Goal: Task Accomplishment & Management: Manage account settings

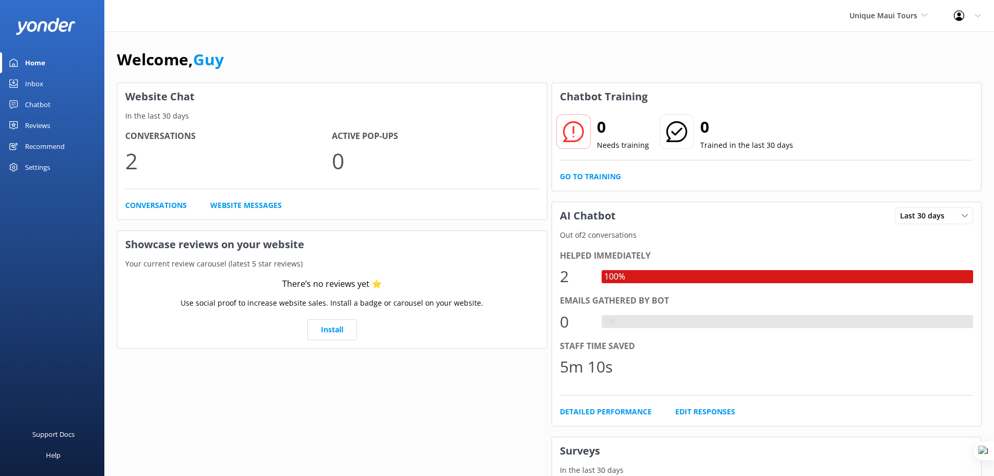
drag, startPoint x: 42, startPoint y: 107, endPoint x: 99, endPoint y: 99, distance: 57.5
click at [42, 107] on div "Chatbot" at bounding box center [38, 104] width 26 height 21
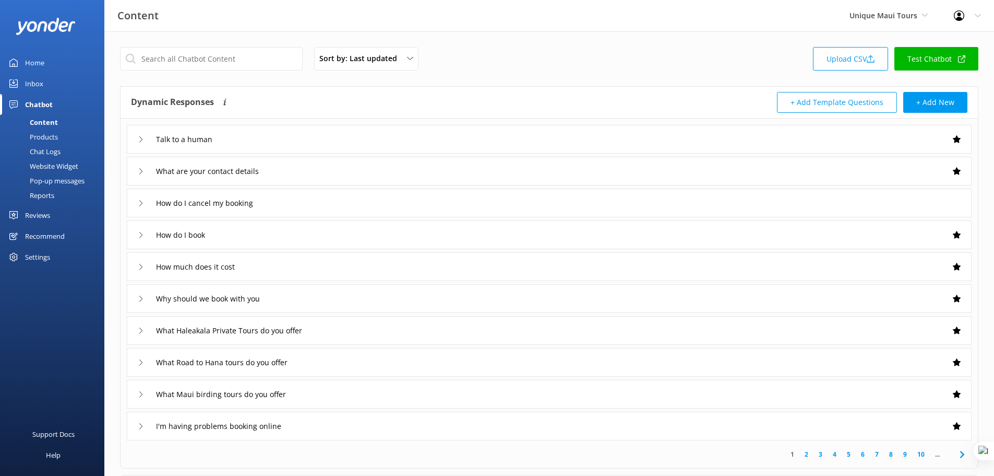
click at [934, 58] on link "Test Chatbot" at bounding box center [937, 58] width 84 height 23
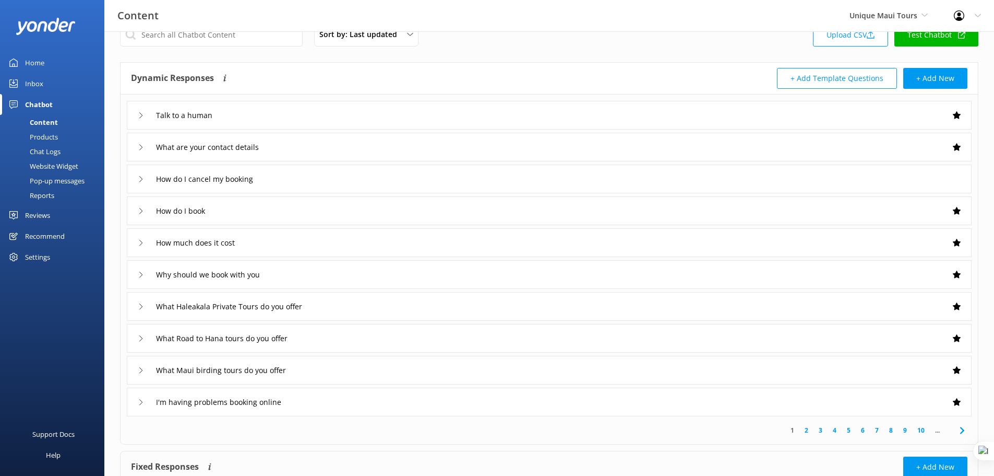
scroll to position [26, 0]
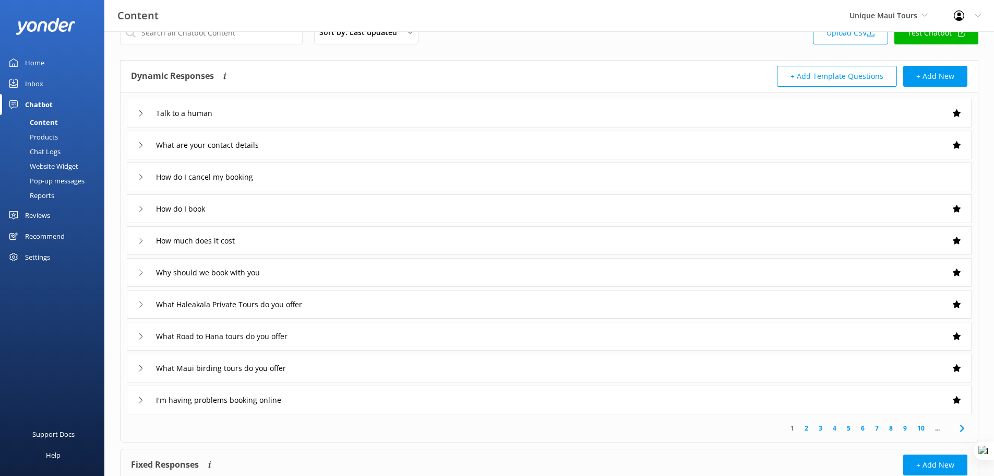
click at [262, 116] on div "Talk to a human" at bounding box center [549, 113] width 845 height 29
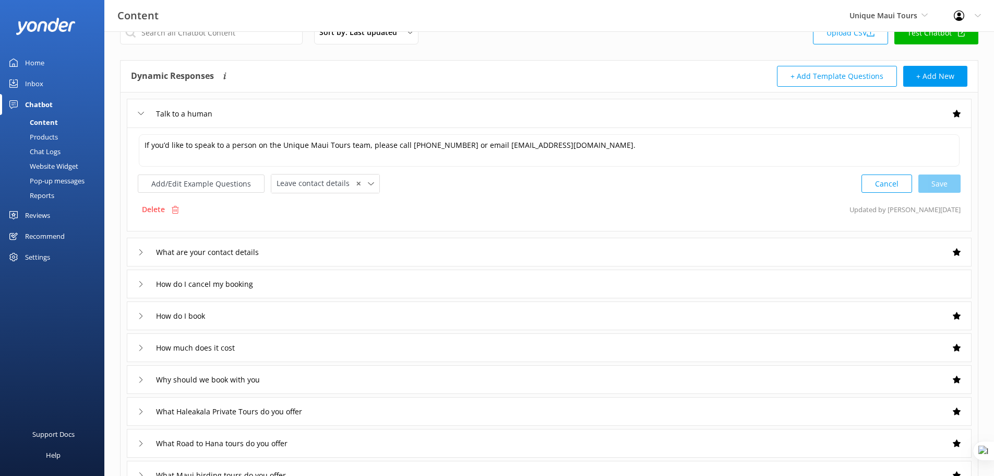
click at [393, 108] on div "Talk to a human" at bounding box center [549, 113] width 845 height 29
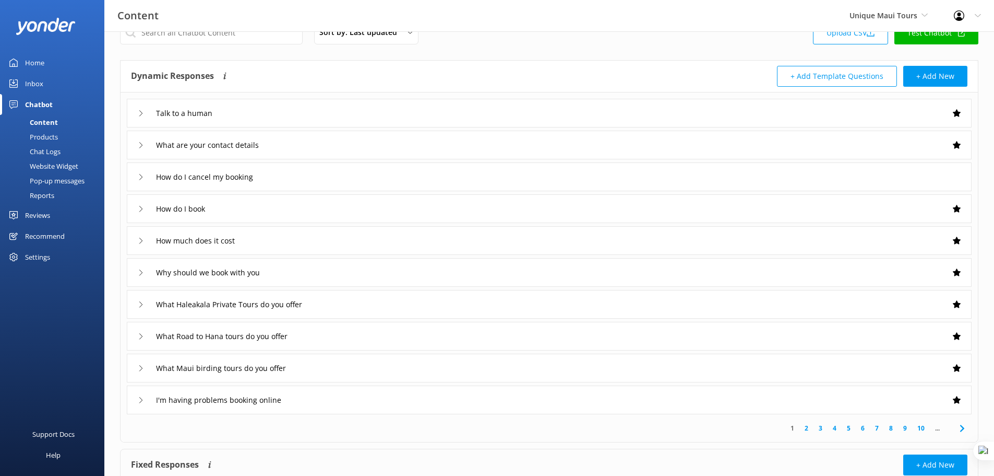
click at [45, 132] on div "Products" at bounding box center [32, 136] width 52 height 15
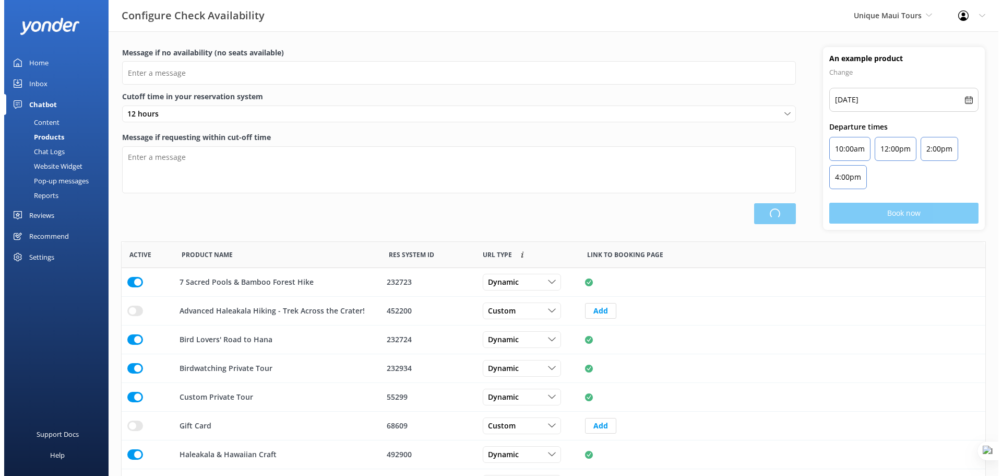
scroll to position [306, 856]
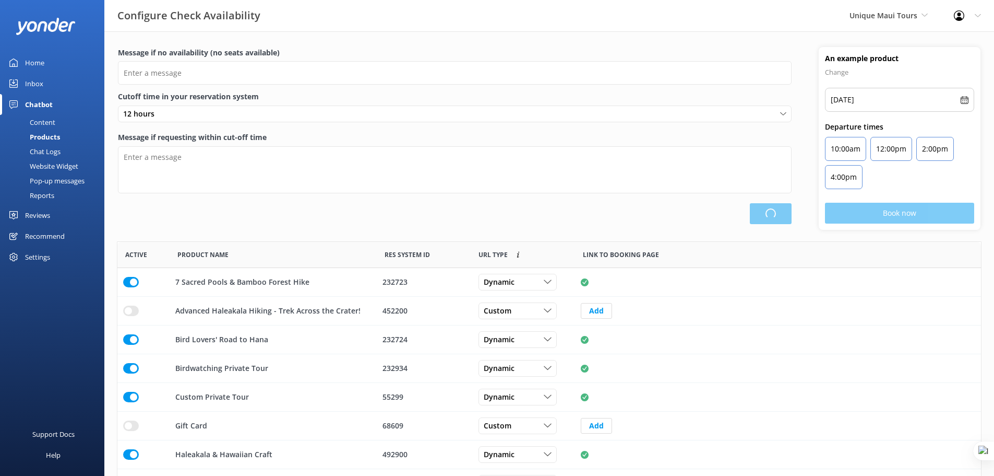
type input "There are no seats available, please check an alternative day"
type textarea "Our online booking system closes {hours} prior to departure. Please contact us …"
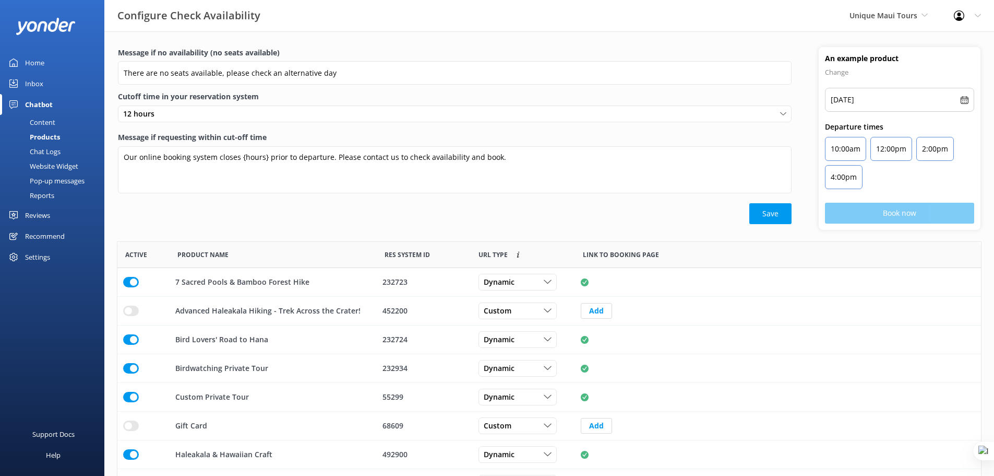
click at [40, 83] on div "Inbox" at bounding box center [34, 83] width 18 height 21
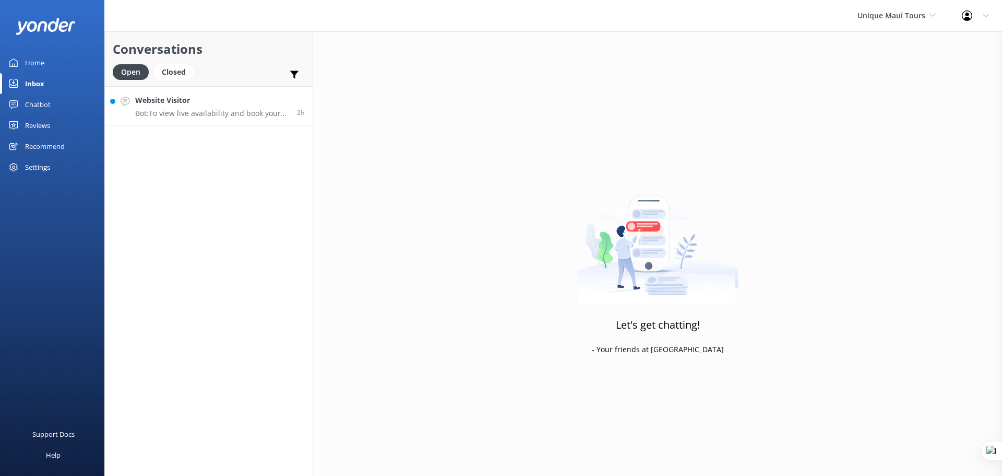
click at [218, 105] on h4 "Website Visitor" at bounding box center [212, 99] width 154 height 11
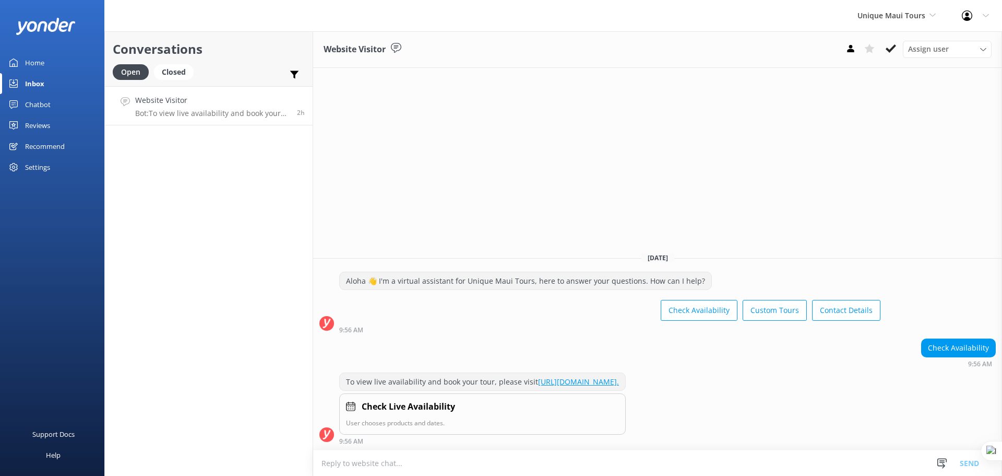
click at [50, 64] on link "Home" at bounding box center [52, 62] width 104 height 21
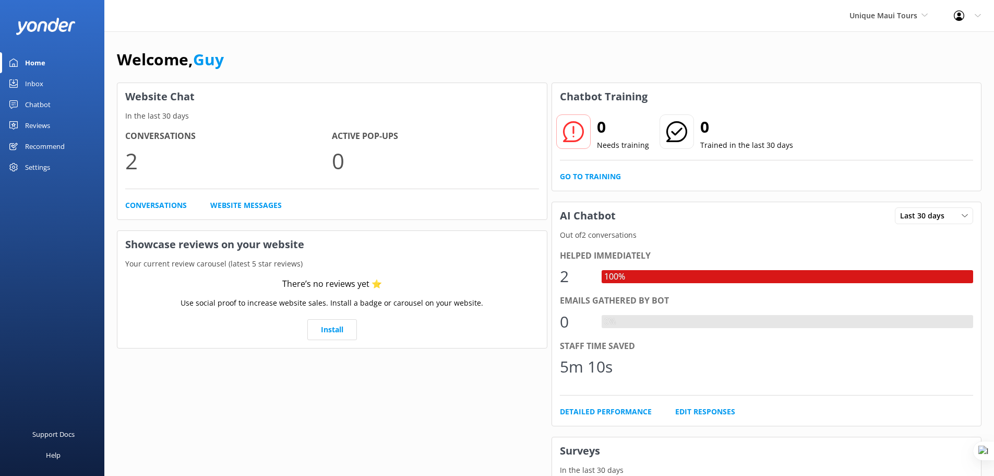
click at [31, 127] on div "Reviews" at bounding box center [37, 125] width 25 height 21
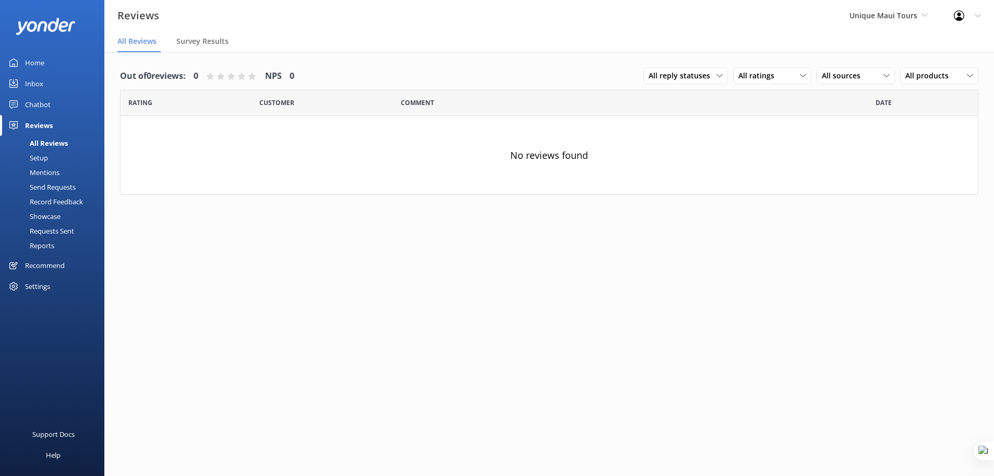
click at [51, 174] on div "Mentions" at bounding box center [32, 172] width 53 height 15
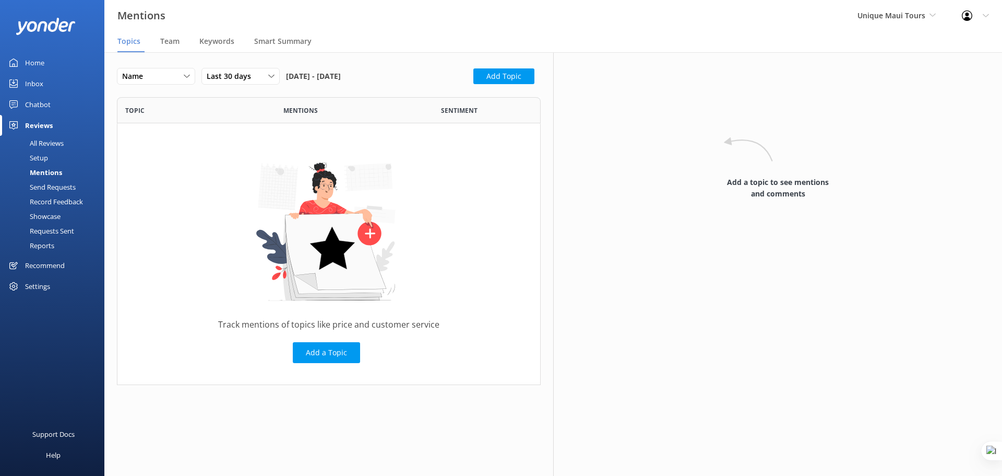
scroll to position [280, 416]
click at [166, 42] on span "Team" at bounding box center [169, 41] width 19 height 10
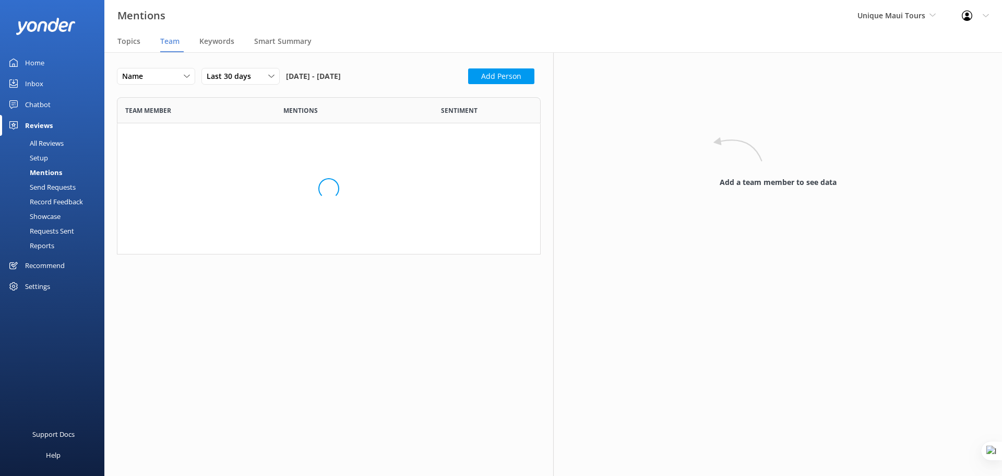
scroll to position [316, 416]
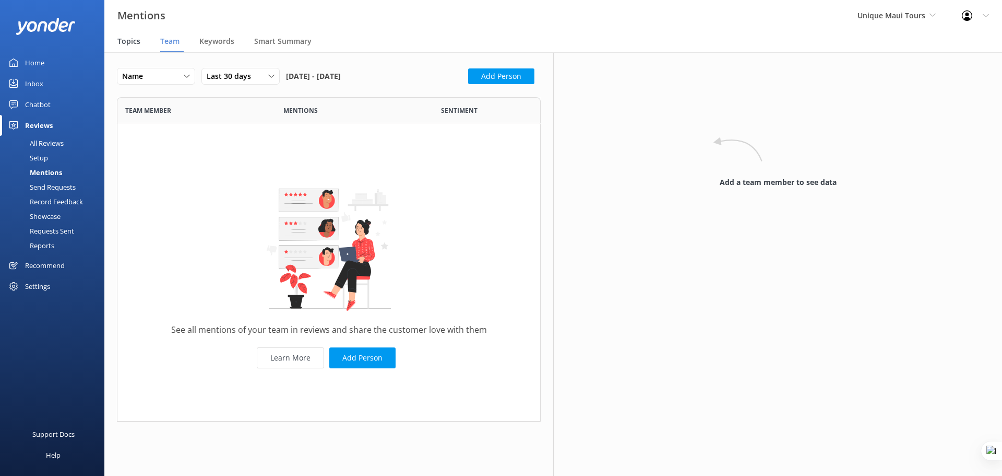
click at [131, 41] on span "Topics" at bounding box center [128, 41] width 23 height 10
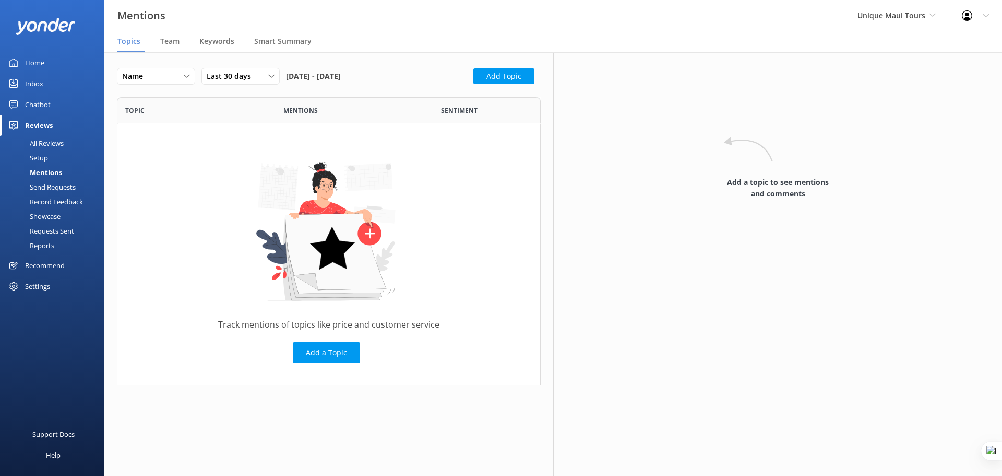
scroll to position [280, 416]
click at [519, 73] on button "Add Topic" at bounding box center [503, 76] width 61 height 16
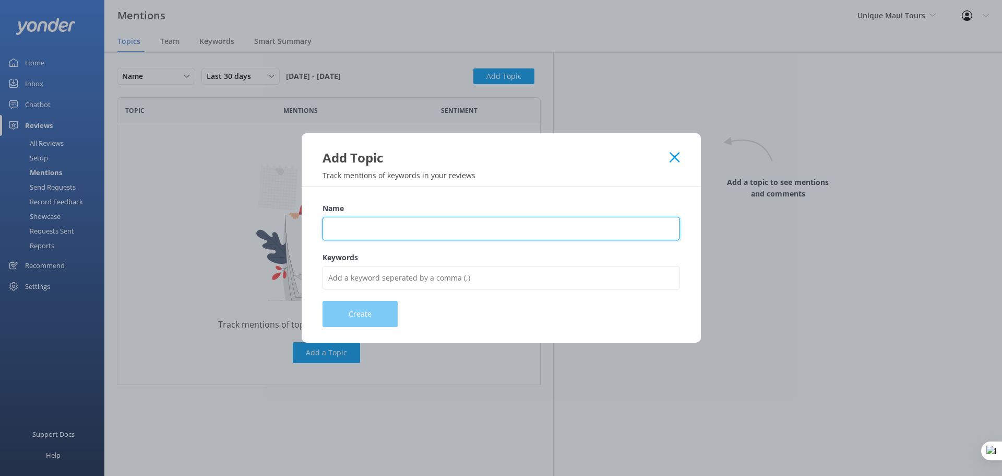
click at [458, 223] on input "Name" at bounding box center [502, 228] width 358 height 23
type input "Experience"
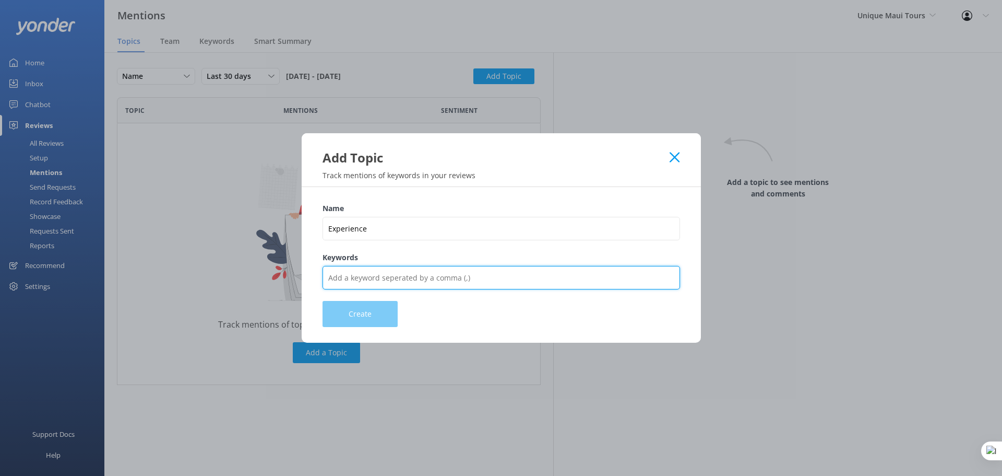
click at [398, 275] on input "Keywords" at bounding box center [502, 277] width 358 height 23
type input "experience,tour,ride,drive,trip,amazing,bad,cool"
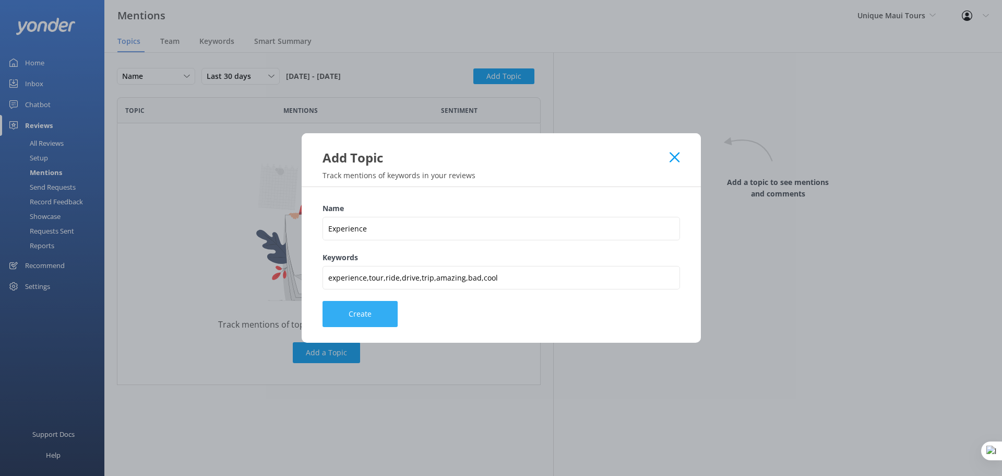
click at [368, 317] on button "Create" at bounding box center [360, 314] width 75 height 26
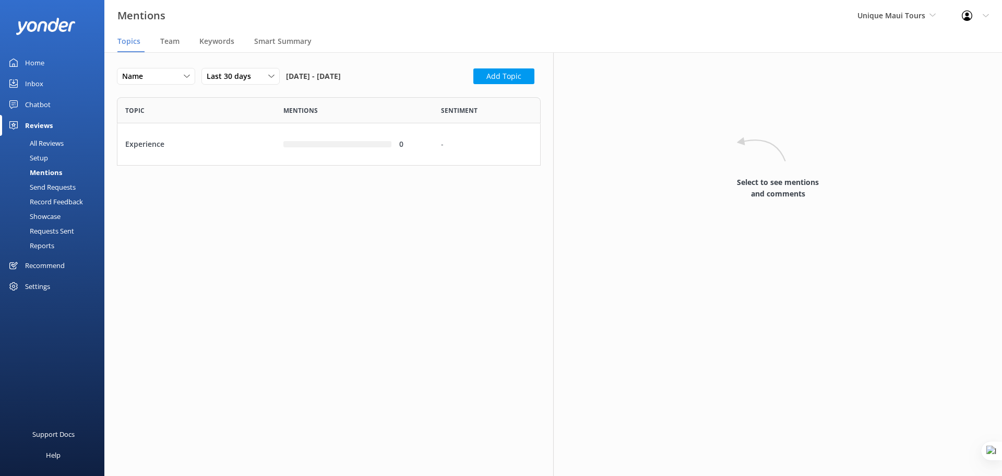
scroll to position [61, 416]
click at [505, 76] on button "Add Topic" at bounding box center [503, 76] width 61 height 16
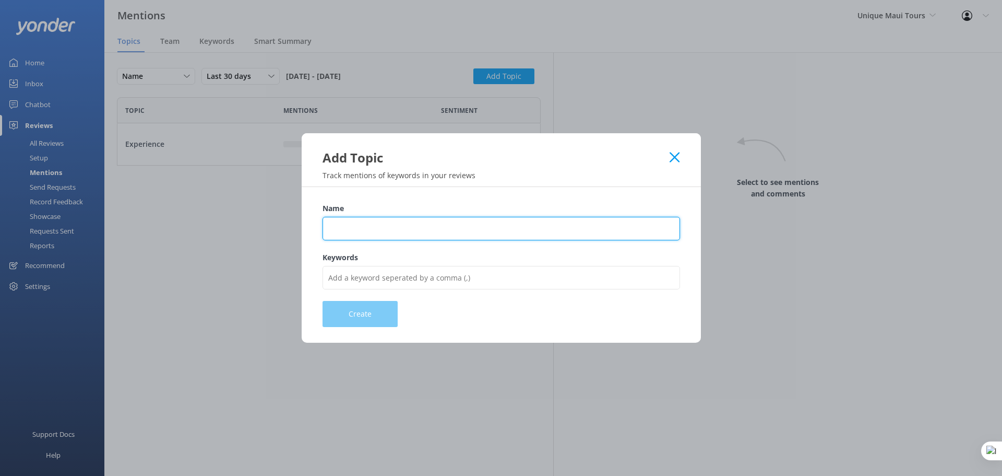
click at [369, 232] on input "Name" at bounding box center [502, 228] width 358 height 23
type input "Customer Support"
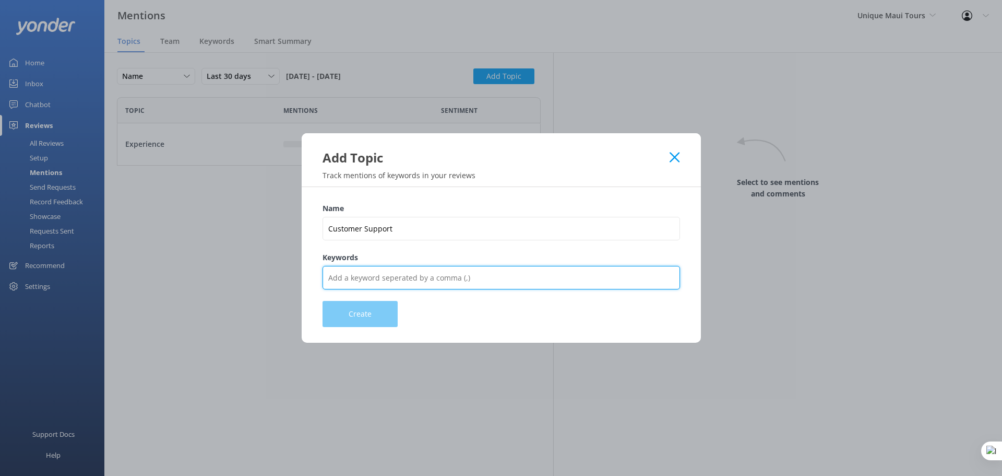
click at [386, 283] on input "Keywords" at bounding box center [502, 277] width 358 height 23
type input "service,staff,helpful,friendly,team,rude"
drag, startPoint x: 460, startPoint y: 276, endPoint x: 321, endPoint y: 279, distance: 139.9
click at [321, 279] on div "Name Customer Support Keywords service,staff,helpful,friendly,team,rude Create" at bounding box center [501, 265] width 399 height 156
click at [430, 281] on input "Keywords" at bounding box center [502, 277] width 358 height 23
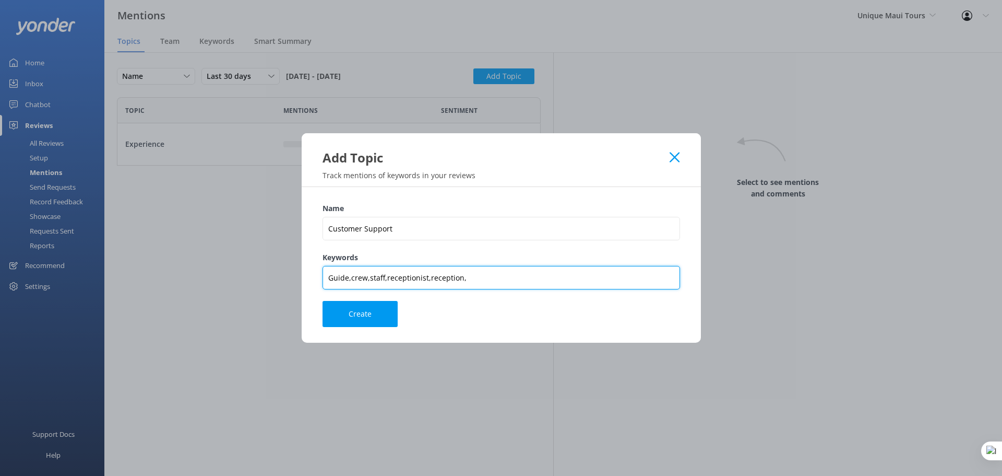
paste input "service,staff,helpful,friendly,team,rude"
type input "Guide,crew,staff,receptionist,reception,service,staff,helpful,friendly,team,rude"
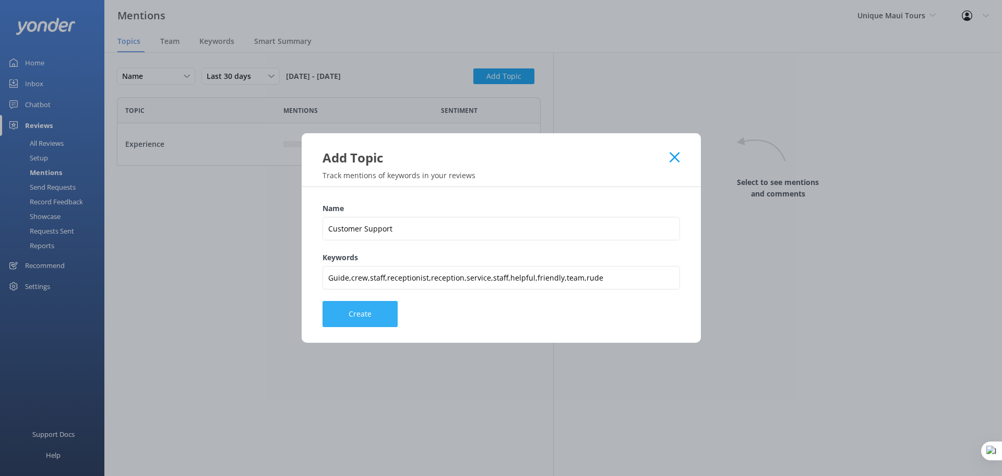
click at [363, 323] on button "Create" at bounding box center [360, 314] width 75 height 26
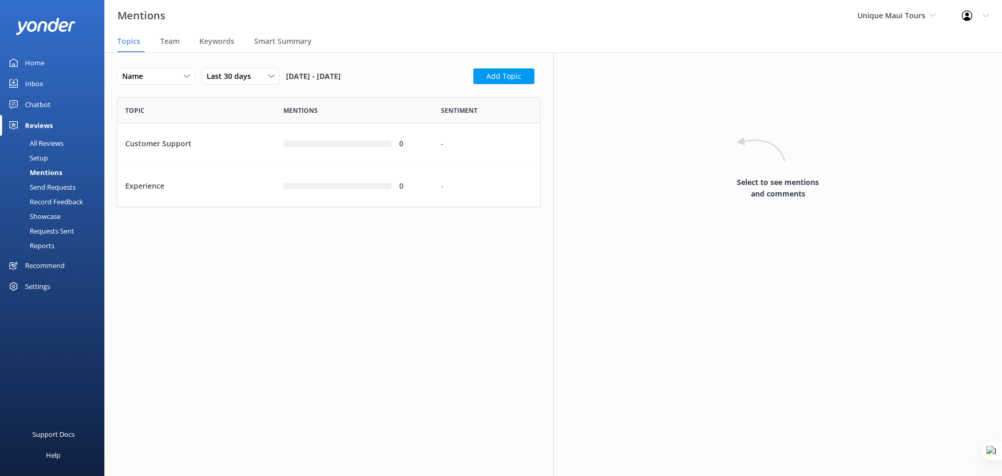
scroll to position [102, 416]
click at [508, 78] on button "Add Topic" at bounding box center [503, 76] width 61 height 16
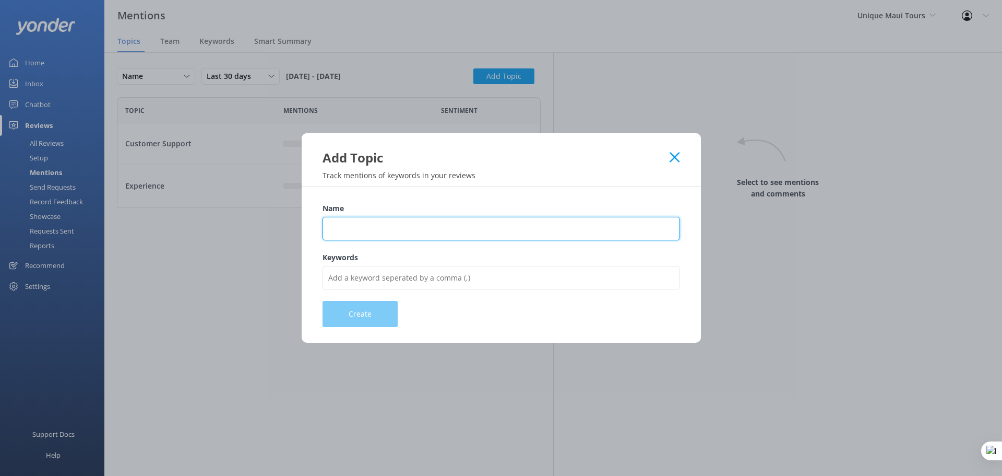
click at [392, 234] on input "Name" at bounding box center [502, 228] width 358 height 23
type input "Pricing"
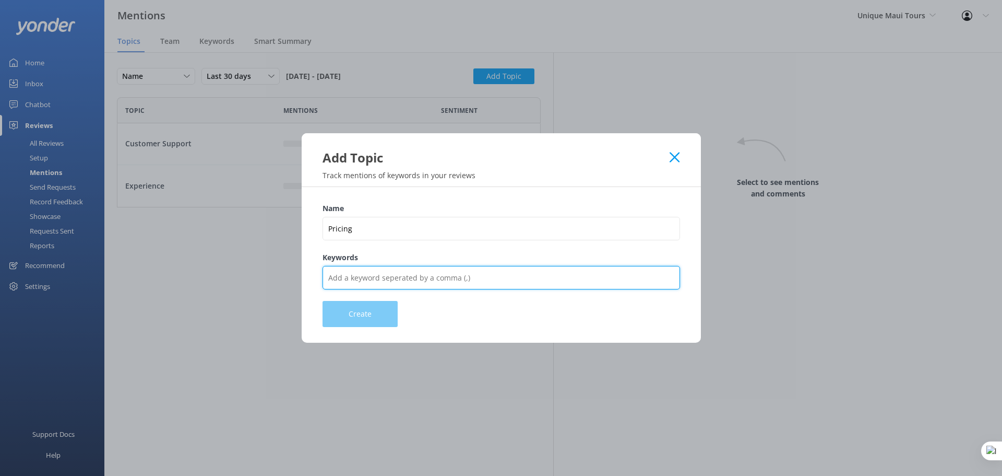
click at [374, 279] on input "Keywords" at bounding box center [502, 277] width 358 height 23
type input "Price,cost,expensive,cheap,fare,charge,charged,pay,rate,quote,value"
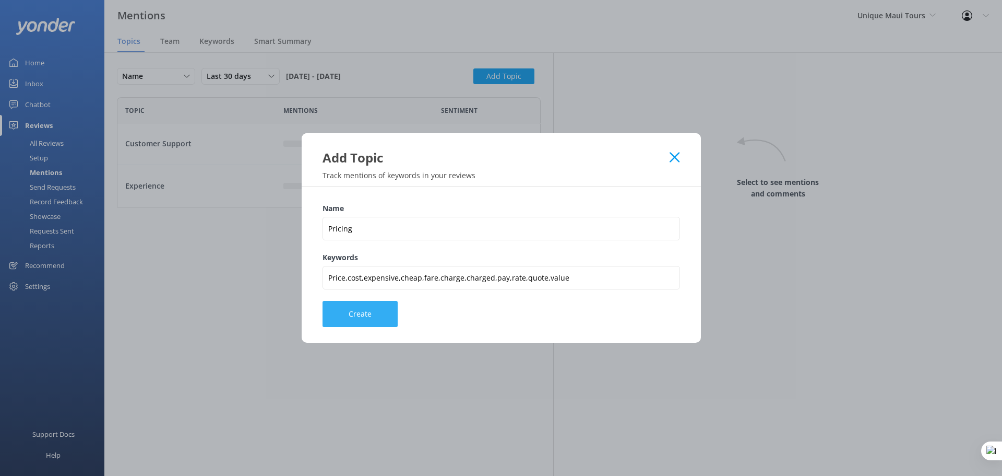
click at [383, 327] on button "Create" at bounding box center [360, 314] width 75 height 26
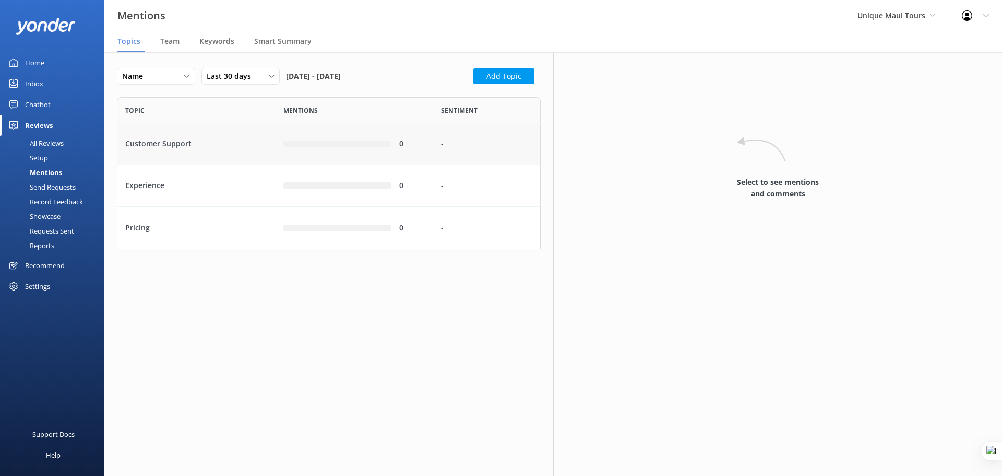
scroll to position [144, 416]
click at [169, 42] on span "Team" at bounding box center [169, 41] width 19 height 10
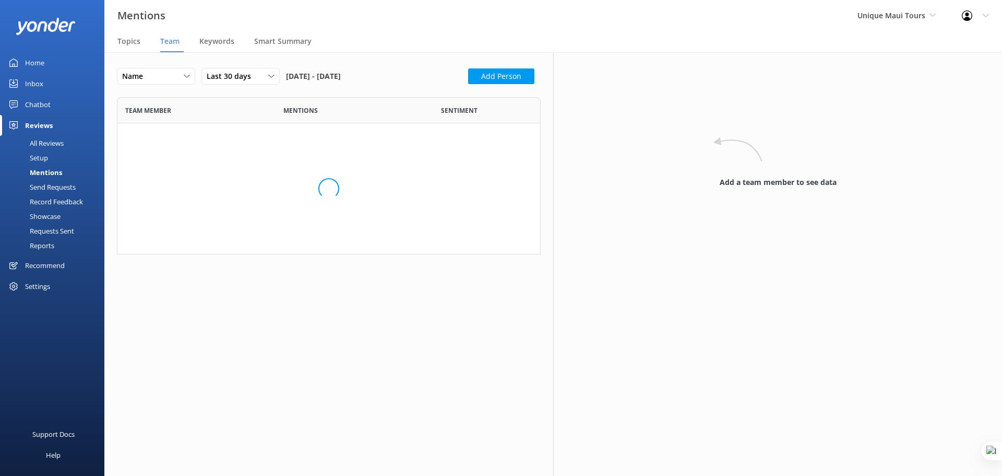
scroll to position [316, 416]
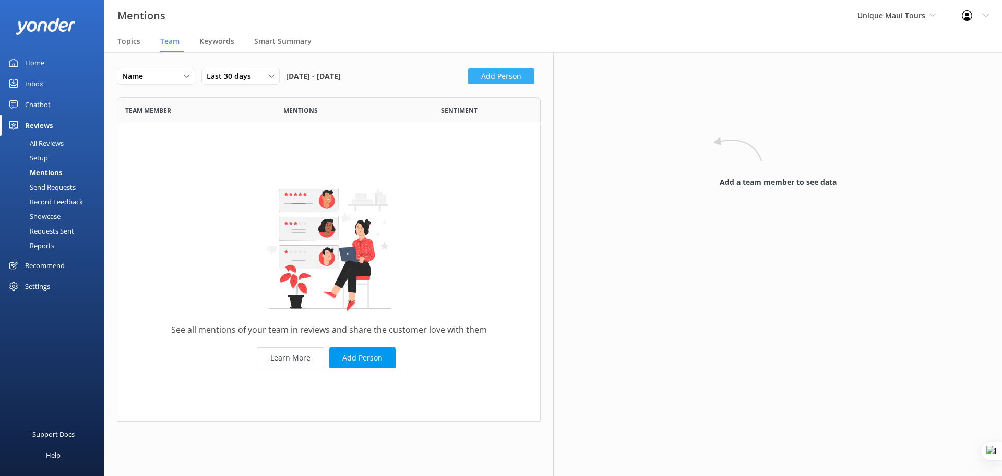
click at [484, 78] on button "Add Person" at bounding box center [501, 76] width 66 height 16
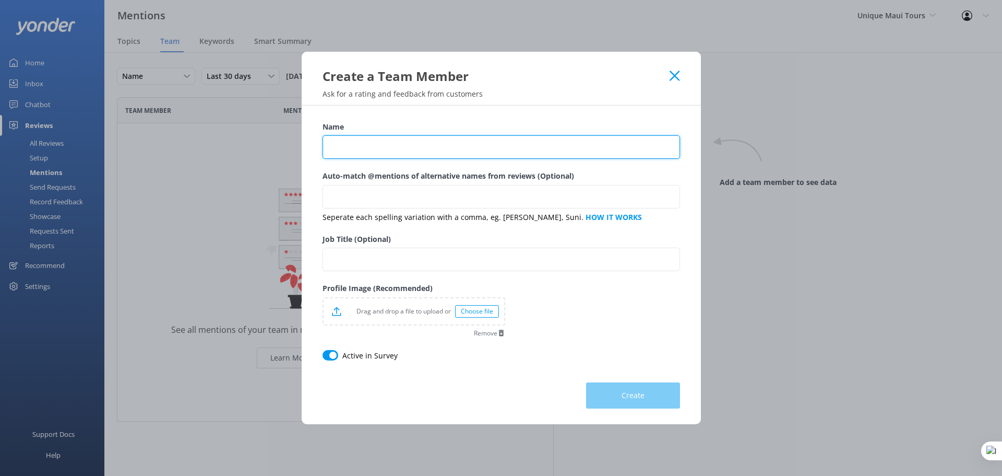
click at [365, 149] on input "Name" at bounding box center [502, 146] width 358 height 23
type input "Delphine"
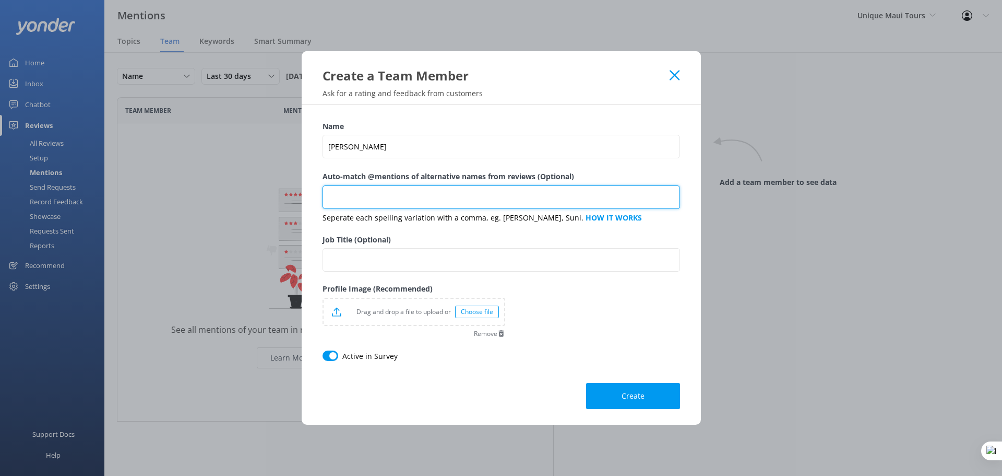
click at [371, 189] on input "Auto-match @mentions of alternative names from reviews (Optional)" at bounding box center [502, 196] width 358 height 23
type input "Del"
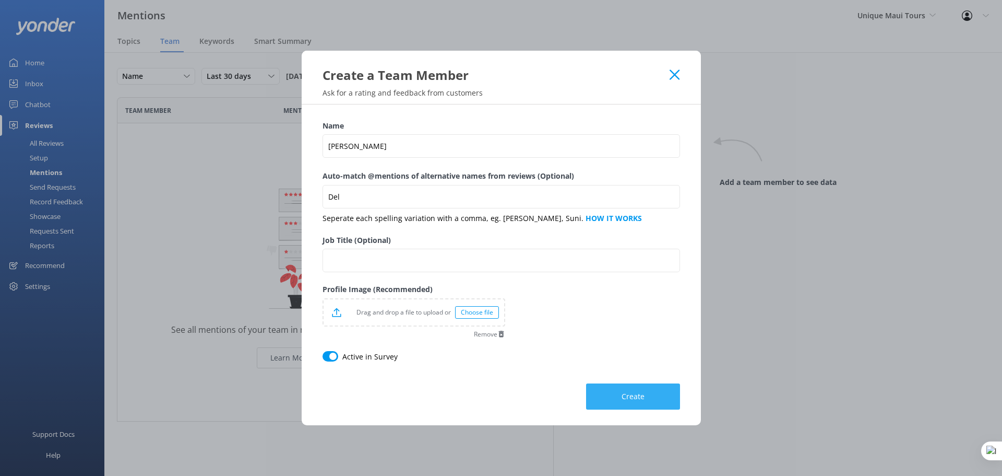
click at [629, 394] on span "Create" at bounding box center [633, 396] width 23 height 10
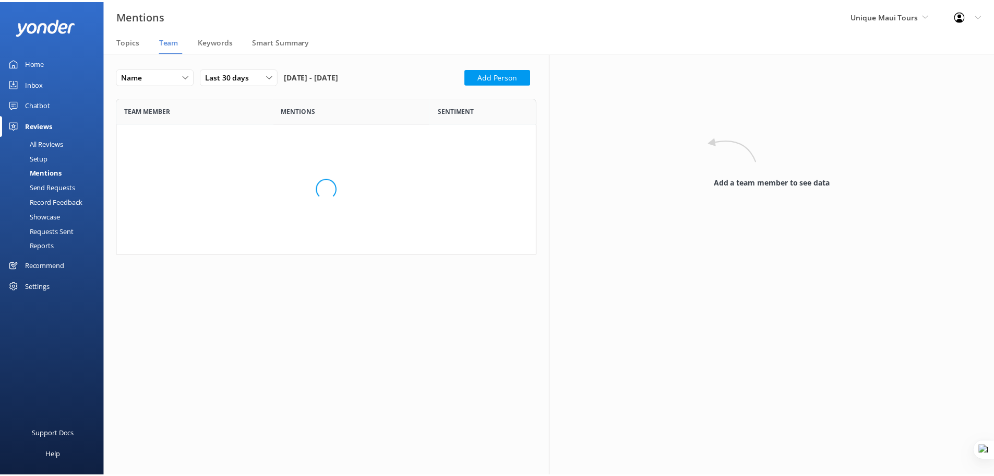
scroll to position [61, 416]
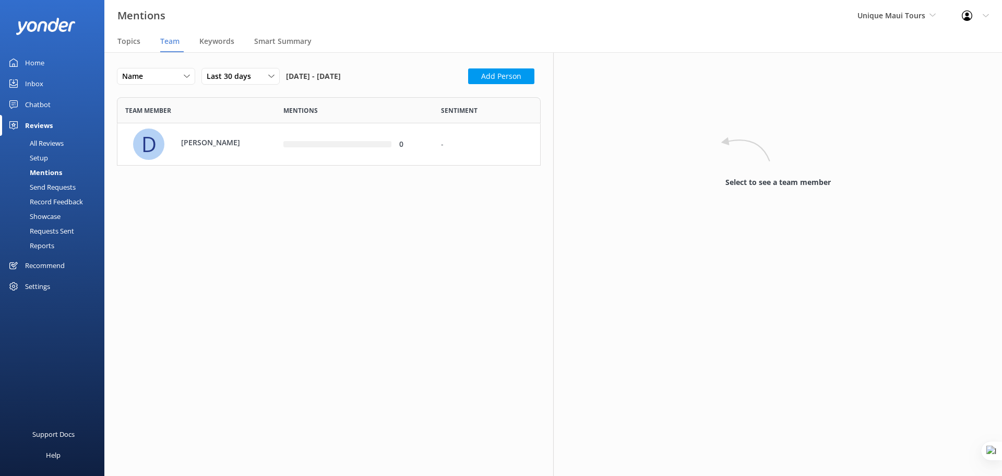
click at [26, 65] on div "Home" at bounding box center [34, 62] width 19 height 21
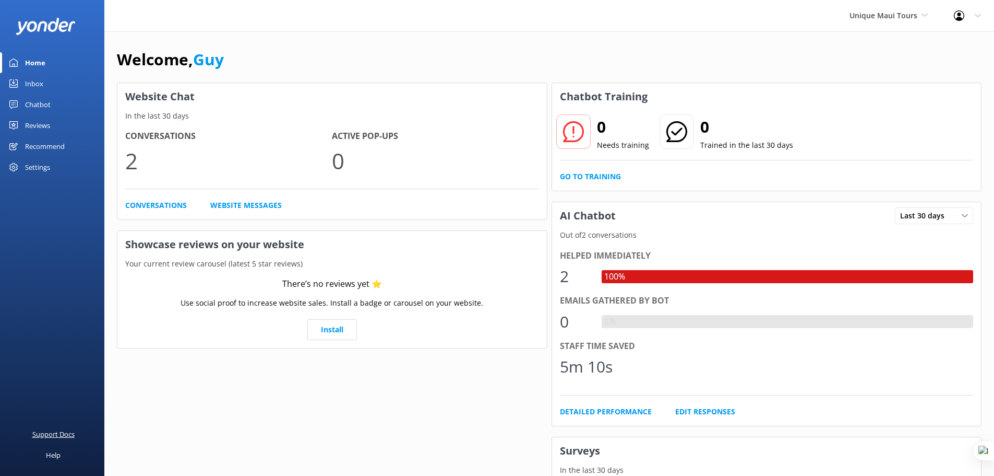
click at [51, 436] on div "Support Docs" at bounding box center [53, 433] width 42 height 21
click at [977, 12] on div "Profile Settings Logout" at bounding box center [967, 15] width 53 height 31
click at [932, 45] on link "Profile Settings" at bounding box center [943, 44] width 104 height 26
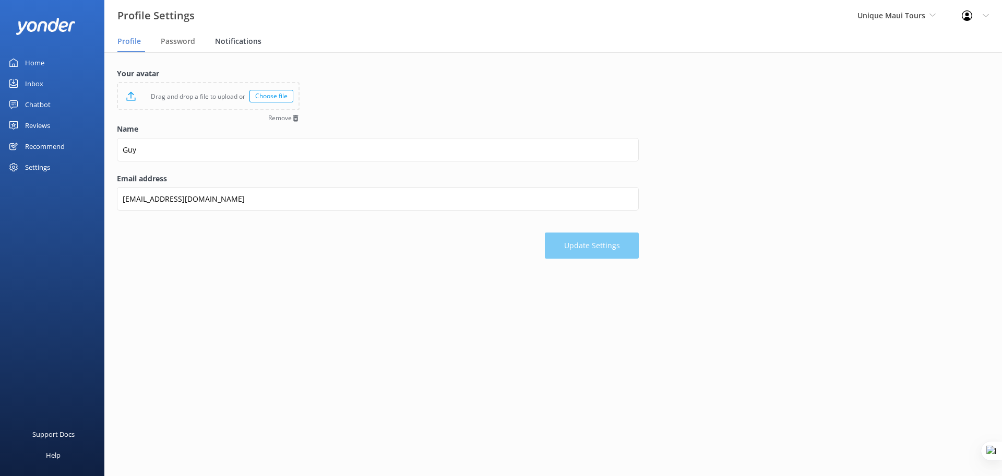
click at [243, 37] on span "Notifications" at bounding box center [238, 41] width 46 height 10
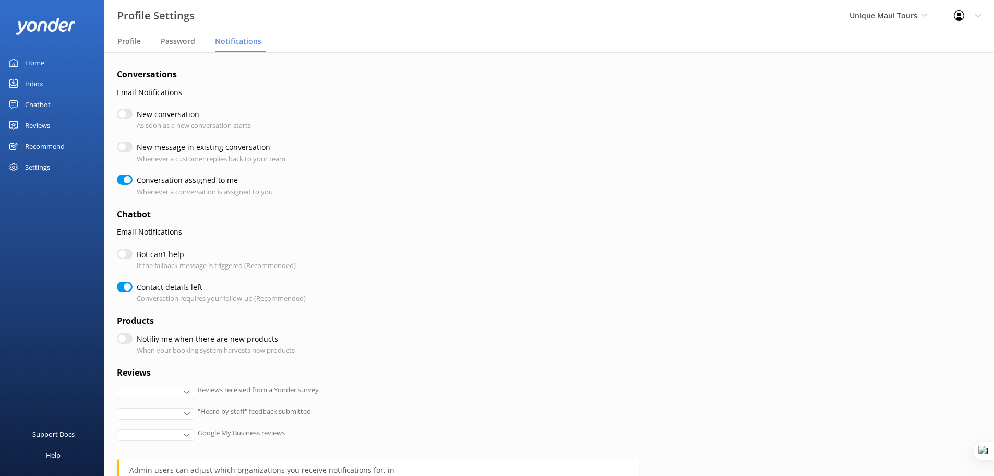
checkbox input "true"
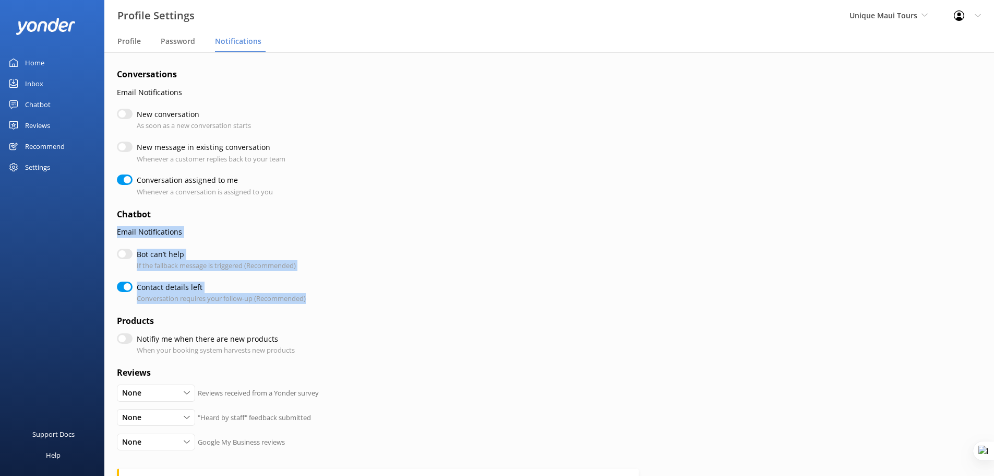
drag, startPoint x: 116, startPoint y: 232, endPoint x: 318, endPoint y: 294, distance: 210.9
click at [318, 294] on div "Conversations Email Notifications New conversation As soon as a new conversatio…" at bounding box center [549, 336] width 890 height 568
click at [254, 263] on p "If the fallback message is triggered (Recommended)" at bounding box center [216, 265] width 159 height 11
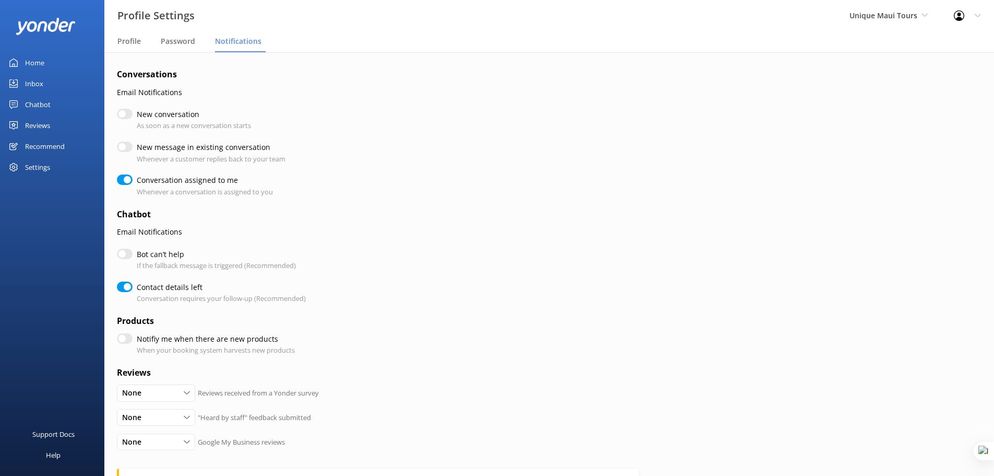
click at [127, 252] on input "Bot can’t help" at bounding box center [125, 253] width 16 height 10
checkbox input "true"
click at [127, 252] on input "Bot can’t help" at bounding box center [125, 253] width 16 height 10
checkbox input "false"
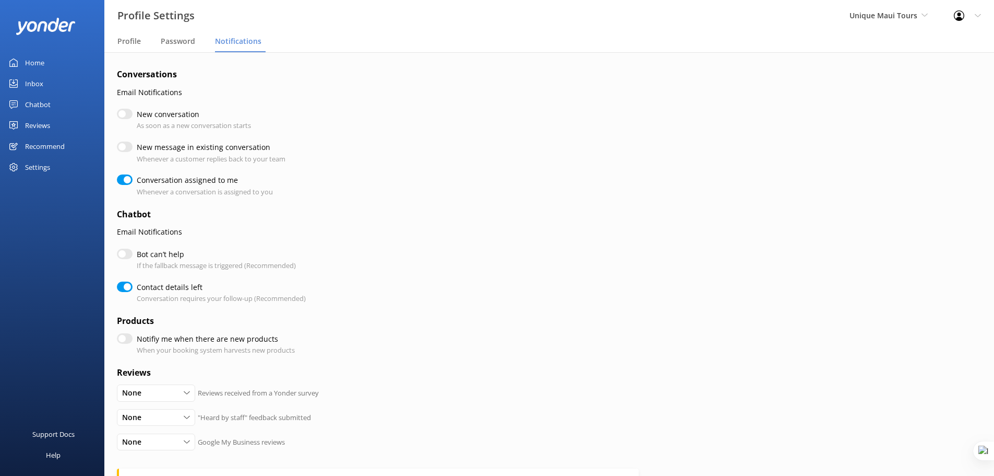
checkbox input "true"
click at [126, 117] on input "New conversation" at bounding box center [125, 114] width 16 height 10
checkbox input "true"
click at [126, 117] on input "New conversation" at bounding box center [125, 114] width 16 height 10
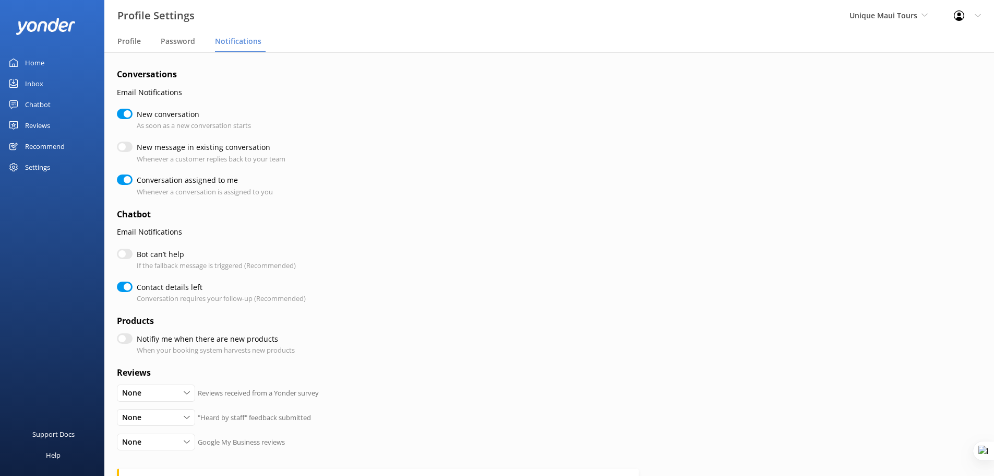
checkbox input "false"
checkbox input "true"
click at [164, 115] on label "New conversation" at bounding box center [191, 114] width 109 height 11
click at [133, 115] on input "New conversation" at bounding box center [125, 114] width 16 height 10
checkbox input "true"
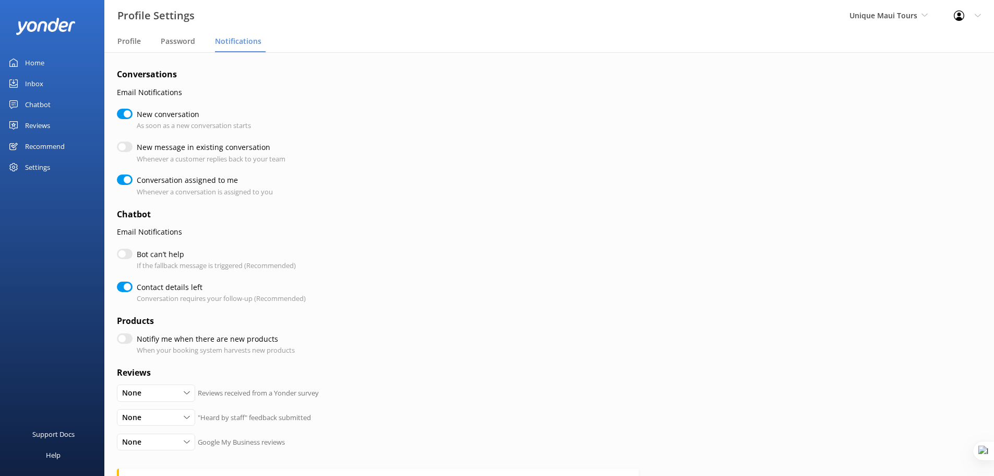
checkbox input "true"
click at [173, 125] on p "As soon as a new conversation starts" at bounding box center [194, 125] width 114 height 11
click at [119, 113] on input "New conversation" at bounding box center [125, 114] width 16 height 10
checkbox input "false"
checkbox input "true"
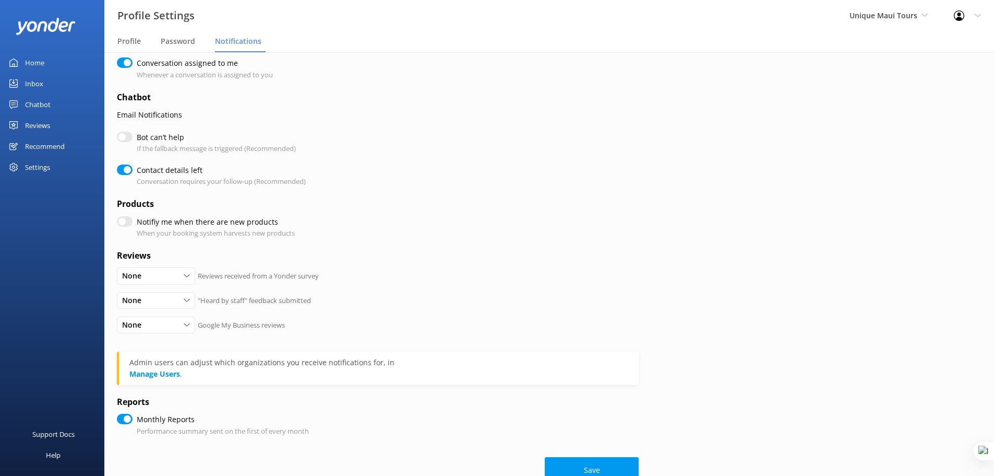
scroll to position [117, 0]
click at [130, 223] on input "Notifiy me when there are new products" at bounding box center [125, 221] width 16 height 10
checkbox input "true"
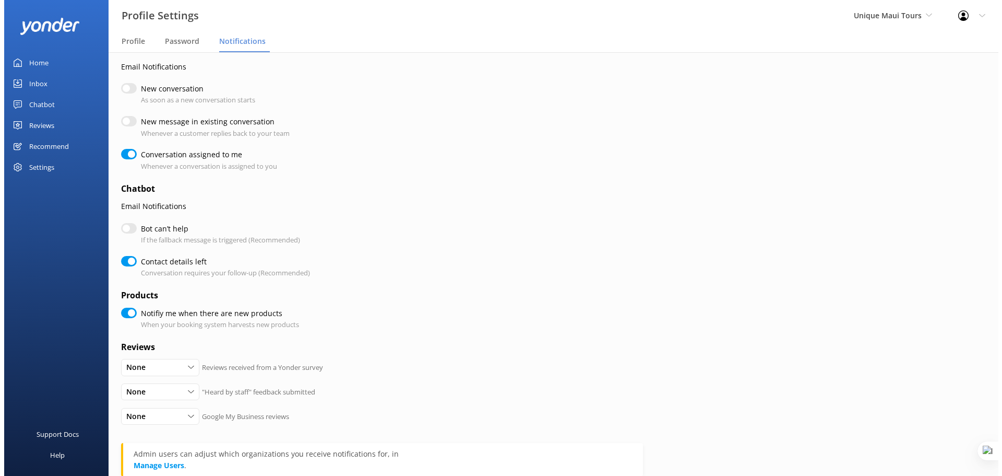
scroll to position [0, 0]
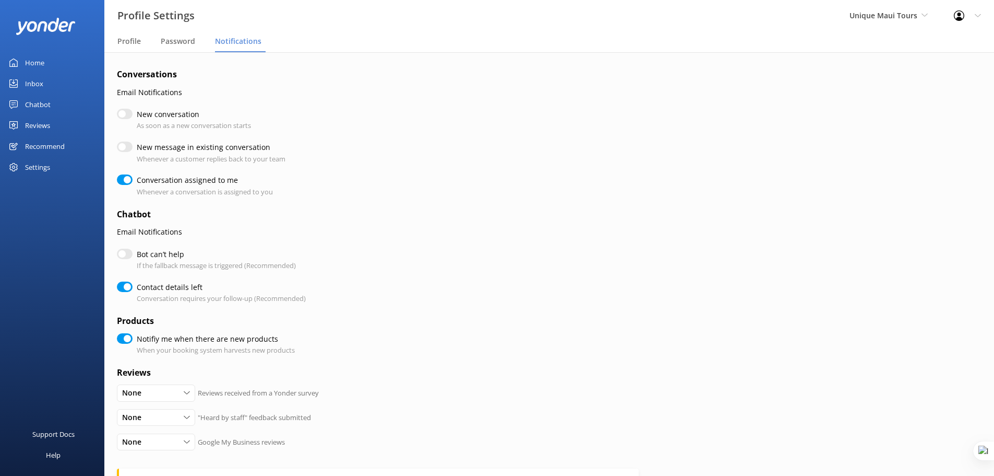
click at [34, 82] on div "Inbox" at bounding box center [34, 83] width 18 height 21
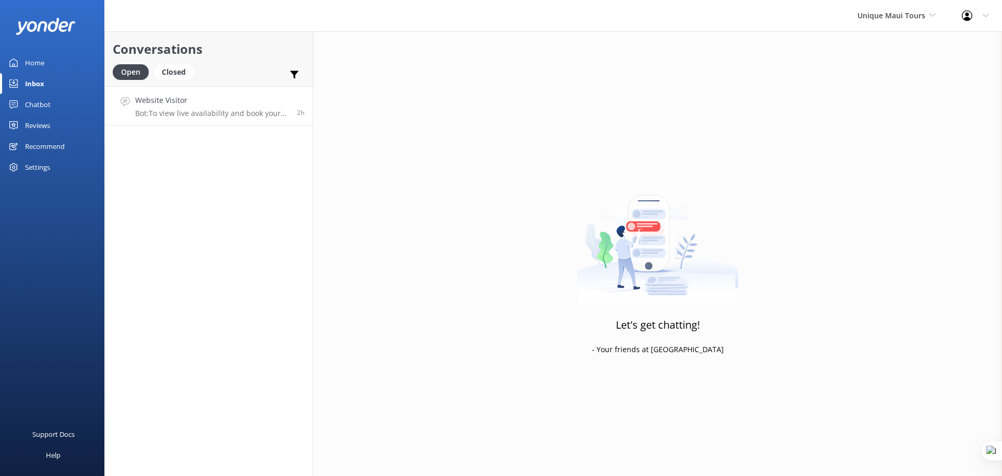
click at [235, 108] on div "Website Visitor Bot: To view live availability and book your tour, please visit…" at bounding box center [212, 105] width 154 height 22
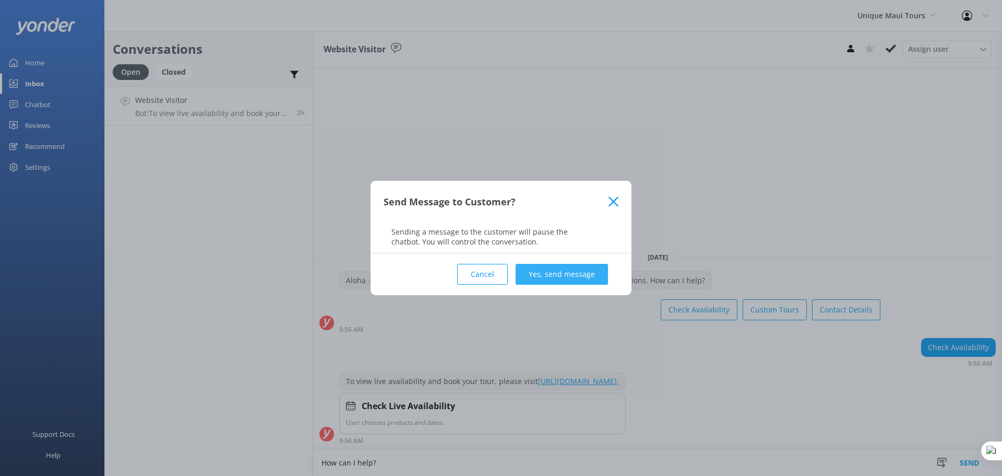
type textarea "How can I help?"
click at [567, 272] on button "Yes, send message" at bounding box center [562, 274] width 92 height 21
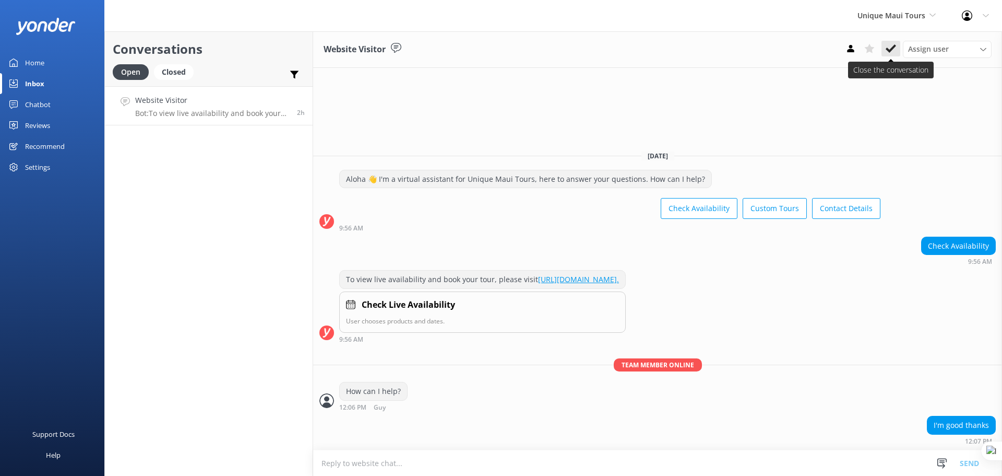
click at [895, 49] on icon at bounding box center [891, 48] width 10 height 10
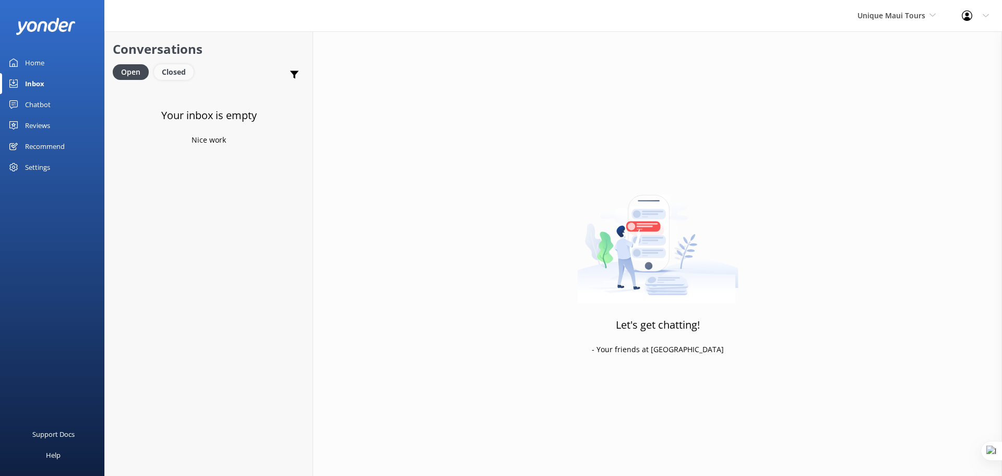
click at [170, 72] on div "Closed" at bounding box center [174, 72] width 40 height 16
click at [229, 108] on div "Website Visitor Bot: You can contact the Unique Maui Tours team at +1 (844) 550…" at bounding box center [199, 105] width 128 height 22
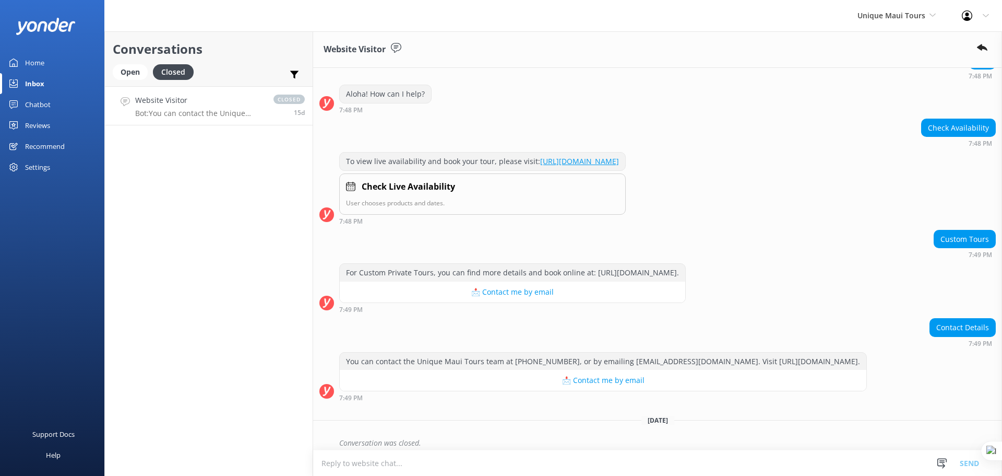
scroll to position [86, 0]
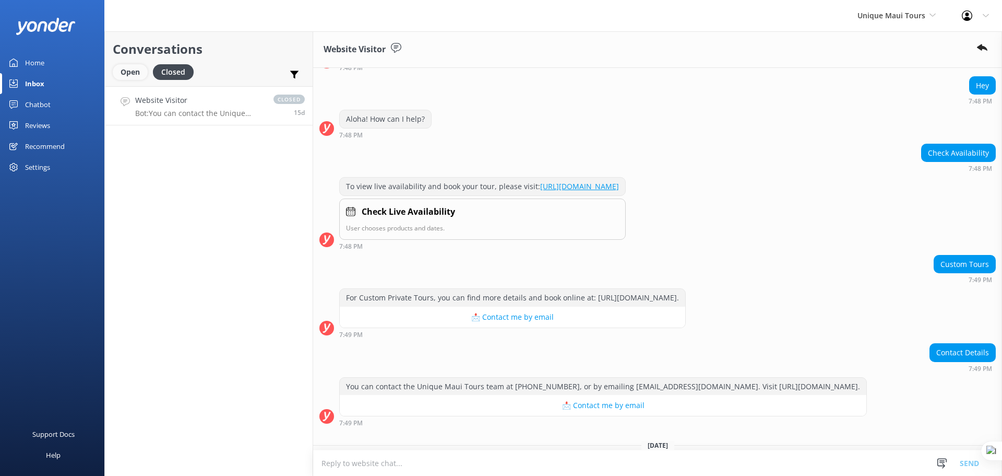
click at [127, 76] on div "Open" at bounding box center [130, 72] width 35 height 16
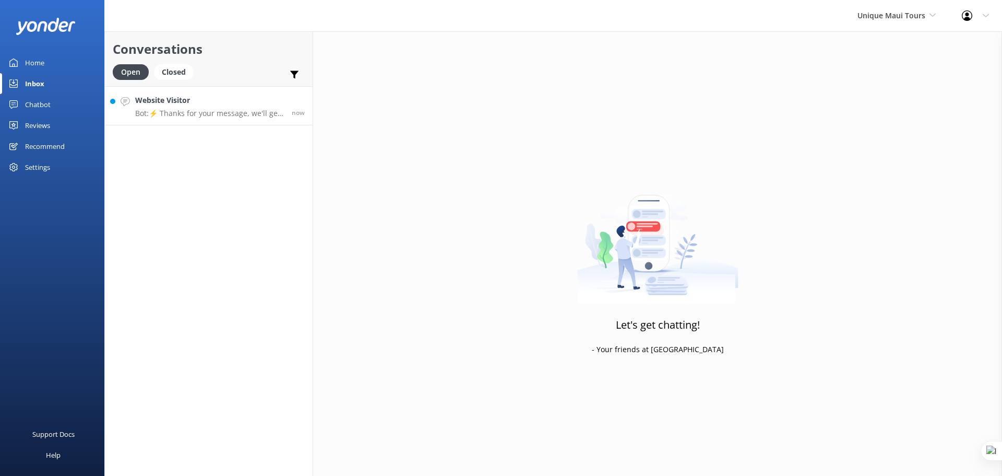
click at [193, 115] on p "Bot: ⚡ Thanks for your message, we'll get back to you as soon as we can. You're…" at bounding box center [209, 113] width 149 height 9
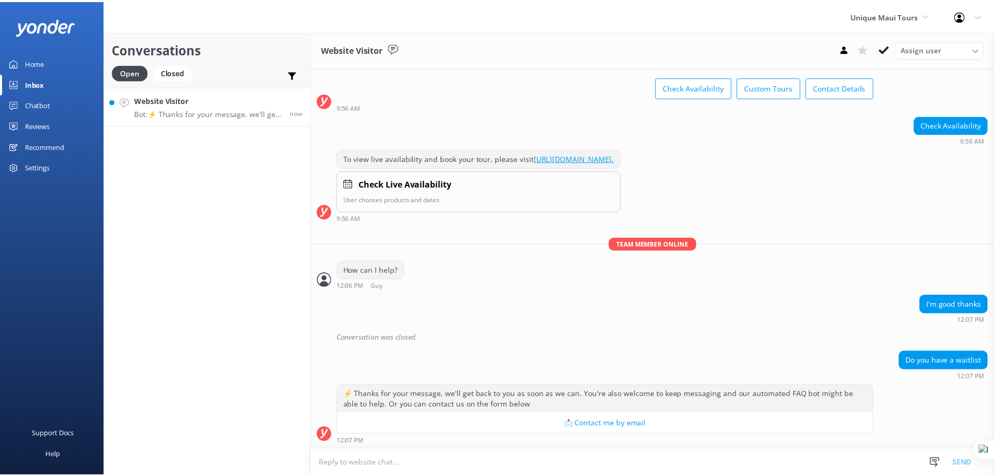
scroll to position [57, 0]
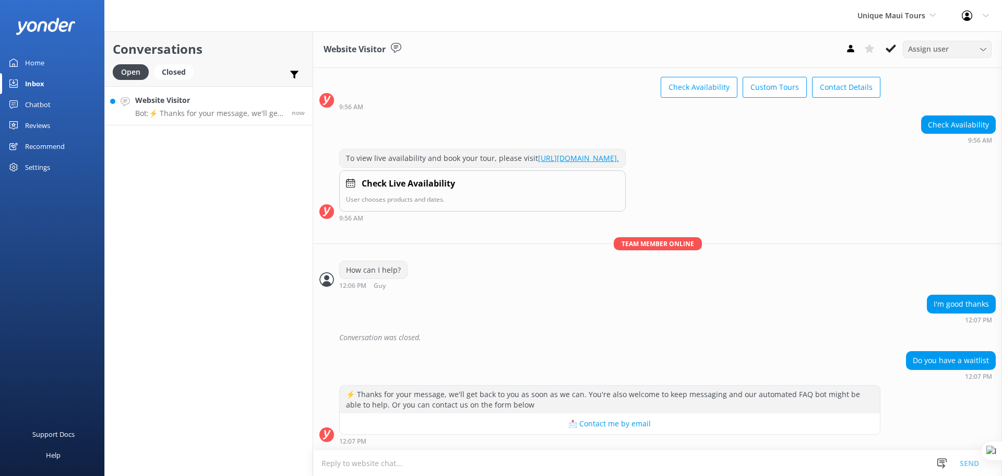
click at [922, 49] on span "Assign user" at bounding box center [928, 48] width 41 height 11
click at [869, 49] on use at bounding box center [869, 48] width 10 height 9
click at [289, 74] on div "Important Assigned to me Unassigned" at bounding box center [294, 76] width 21 height 25
click at [297, 80] on div at bounding box center [294, 76] width 10 height 15
click at [867, 52] on use at bounding box center [869, 49] width 10 height 10
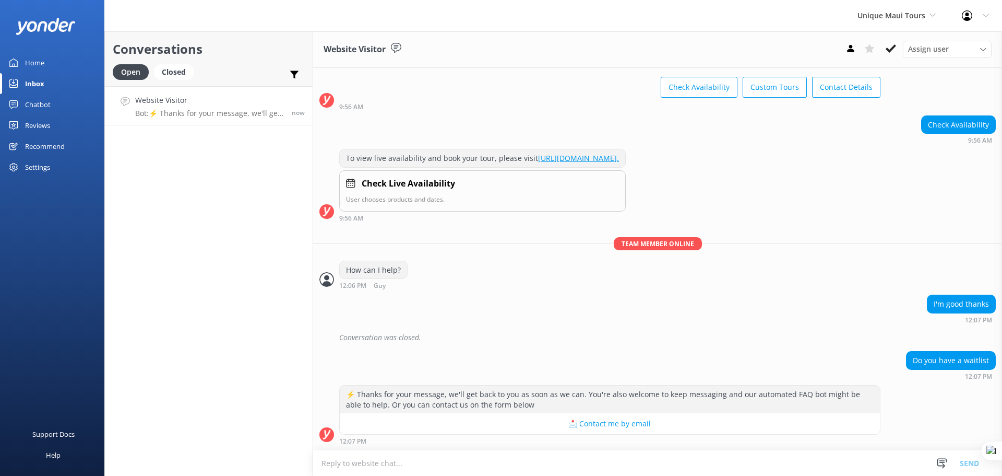
click at [49, 101] on div "Chatbot" at bounding box center [38, 104] width 26 height 21
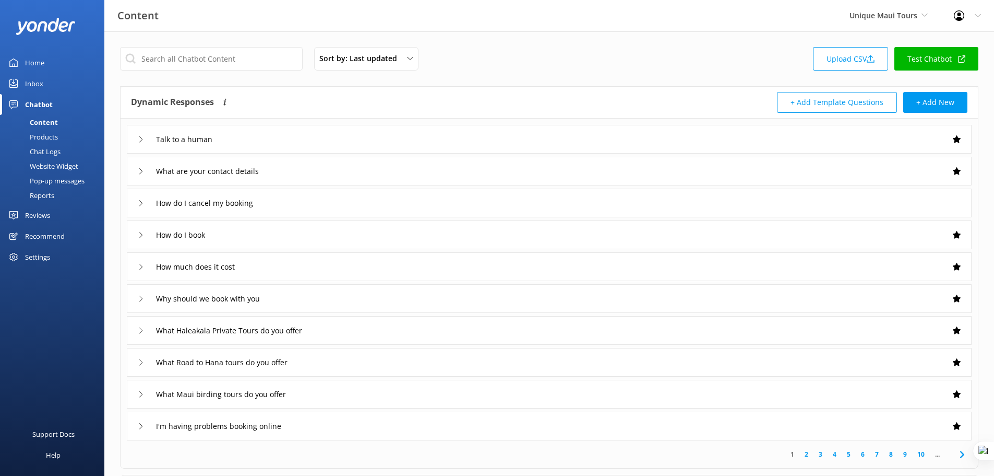
click at [364, 180] on div "What are your contact details" at bounding box center [549, 171] width 845 height 29
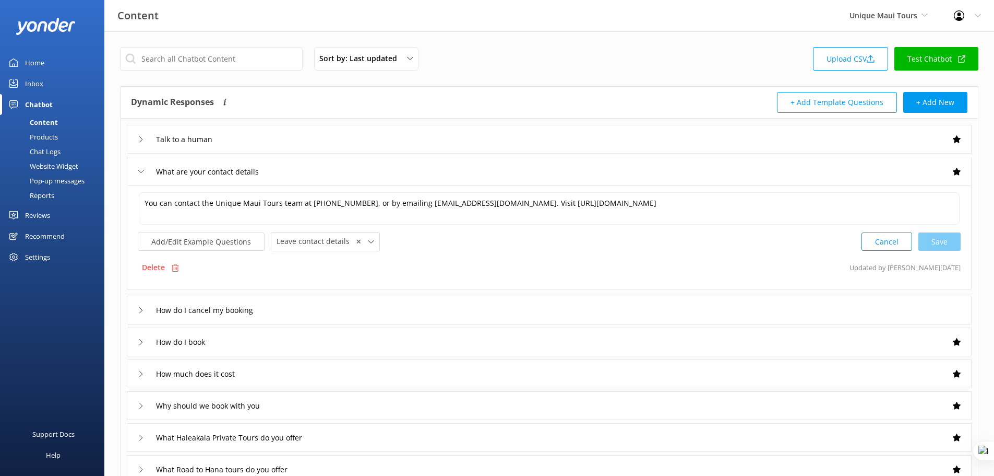
click at [481, 173] on div "What are your contact details" at bounding box center [549, 171] width 845 height 29
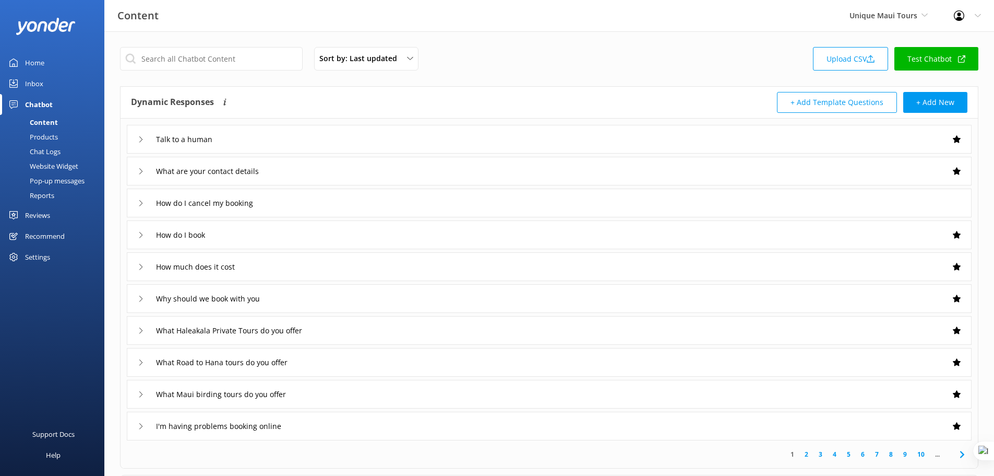
click at [336, 170] on div "What are your contact details" at bounding box center [549, 171] width 845 height 29
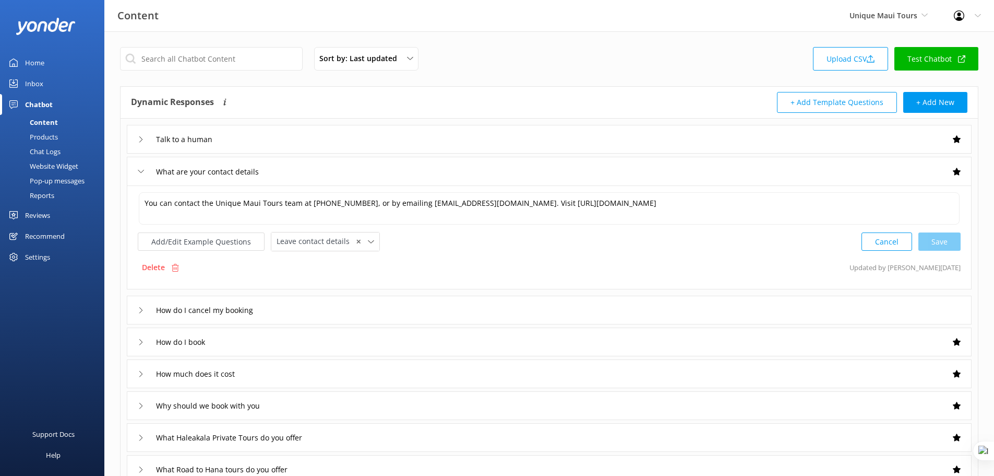
click at [389, 177] on div "What are your contact details" at bounding box center [549, 171] width 845 height 29
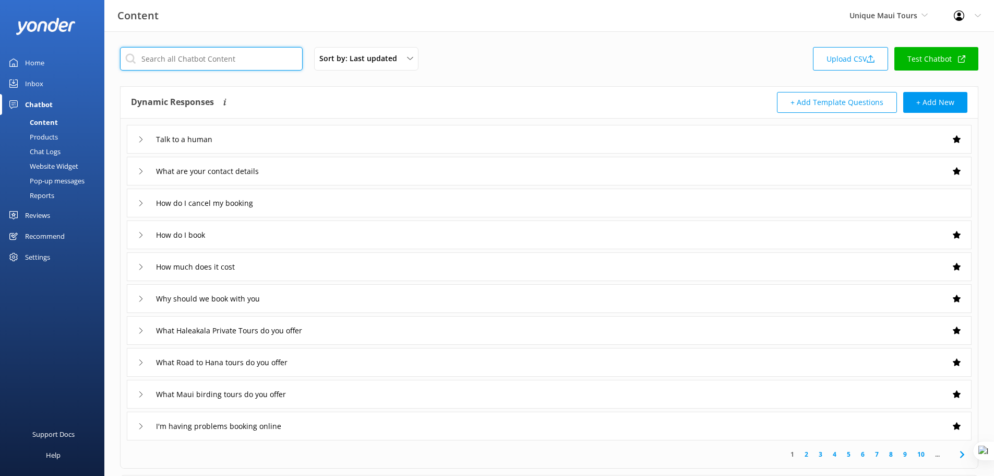
click at [220, 57] on input "text" at bounding box center [211, 58] width 183 height 23
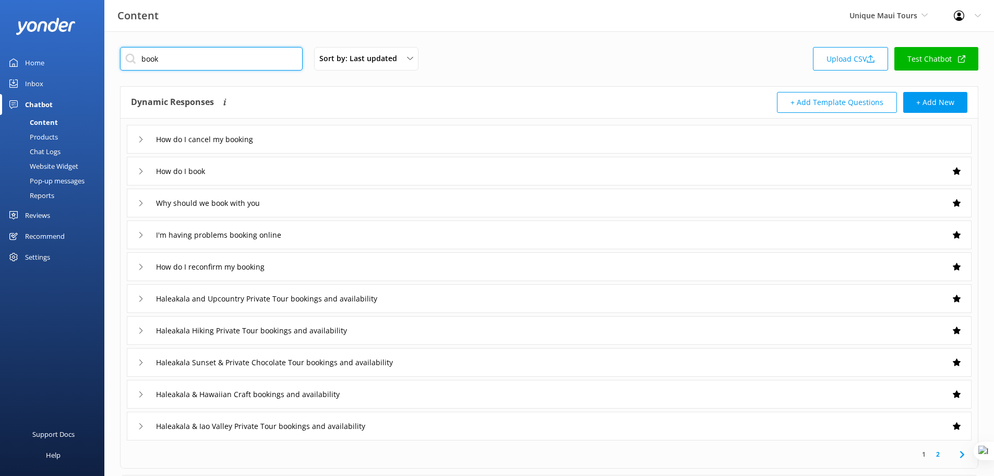
type input "book"
click at [376, 169] on div "How do I book" at bounding box center [549, 171] width 845 height 29
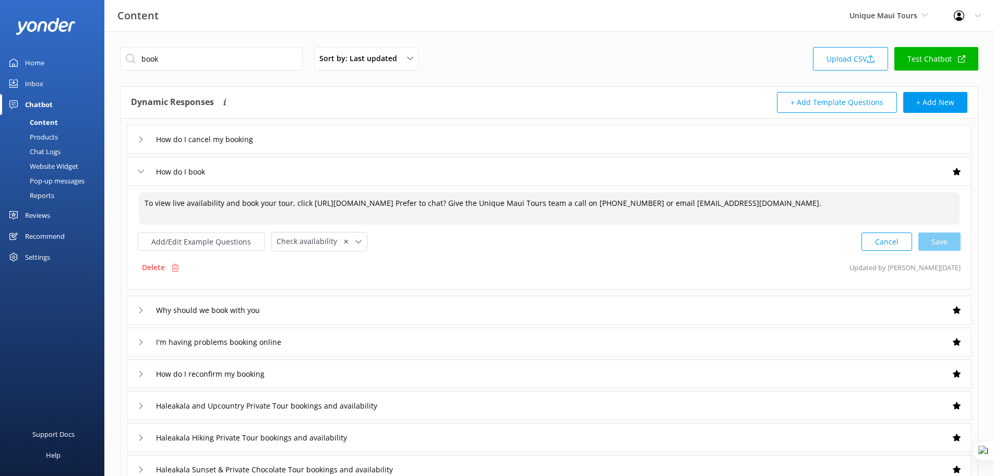
drag, startPoint x: 589, startPoint y: 202, endPoint x: 311, endPoint y: 199, distance: 278.8
click at [311, 199] on textarea "To view live availability and book your tour, click https://fareharbor.com/embe…" at bounding box center [549, 208] width 821 height 32
click at [476, 235] on div "Add/Edit Example Questions Check availability ✕ Leave contact details Check ava…" at bounding box center [549, 241] width 823 height 19
click at [356, 245] on icon at bounding box center [359, 242] width 6 height 6
click at [661, 204] on textarea "To view live availability and book your tour, click https://fareharbor.com/embe…" at bounding box center [549, 208] width 821 height 32
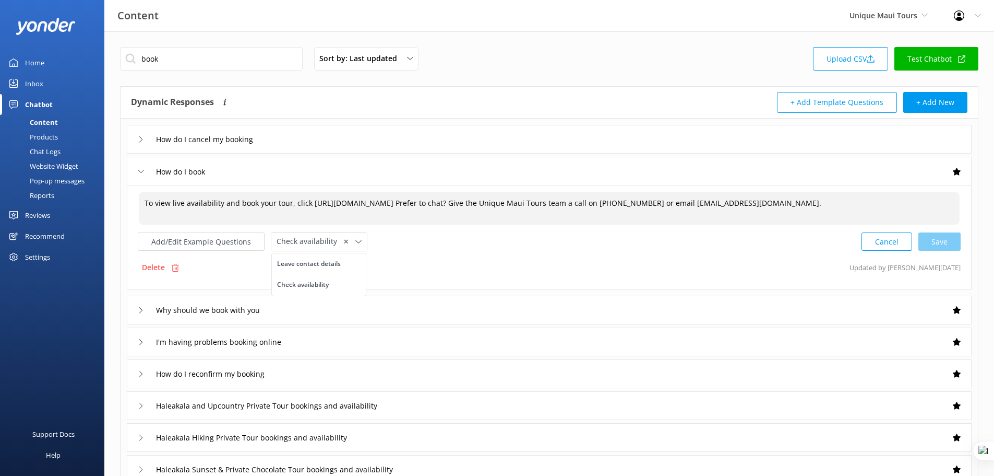
click at [294, 224] on textarea "To view live availability and book your tour, click https://fareharbor.com/embe…" at bounding box center [549, 208] width 821 height 32
drag, startPoint x: 314, startPoint y: 214, endPoint x: 246, endPoint y: 210, distance: 67.4
click at [246, 210] on textarea "To view live availability and book your tour, click https://fareharbor.com/embe…" at bounding box center [549, 208] width 821 height 32
type textarea "To view live availability and book your tour, click https://fareharbor.com/embe…"
click at [227, 270] on div "Delete Updated by Mikayla 15d ago" at bounding box center [549, 267] width 823 height 20
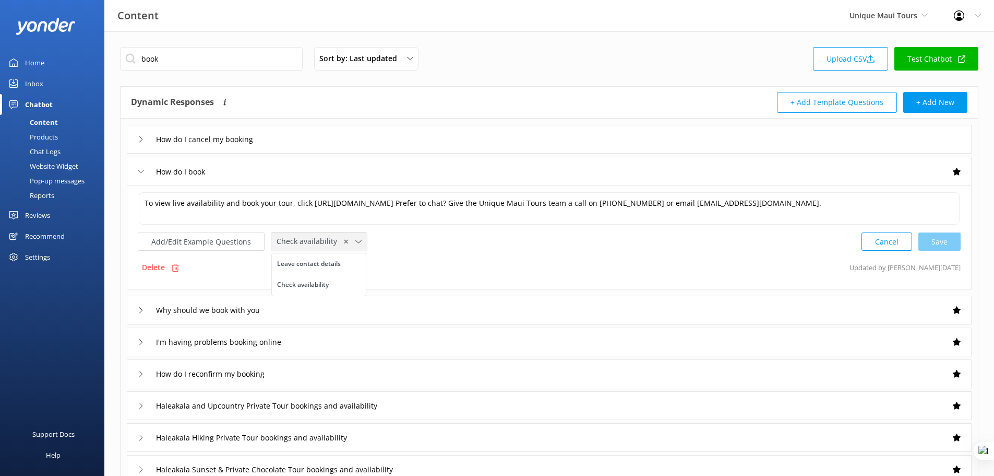
click at [356, 241] on icon at bounding box center [359, 242] width 6 height 6
click at [199, 246] on button "Add/Edit Example Questions" at bounding box center [201, 241] width 127 height 18
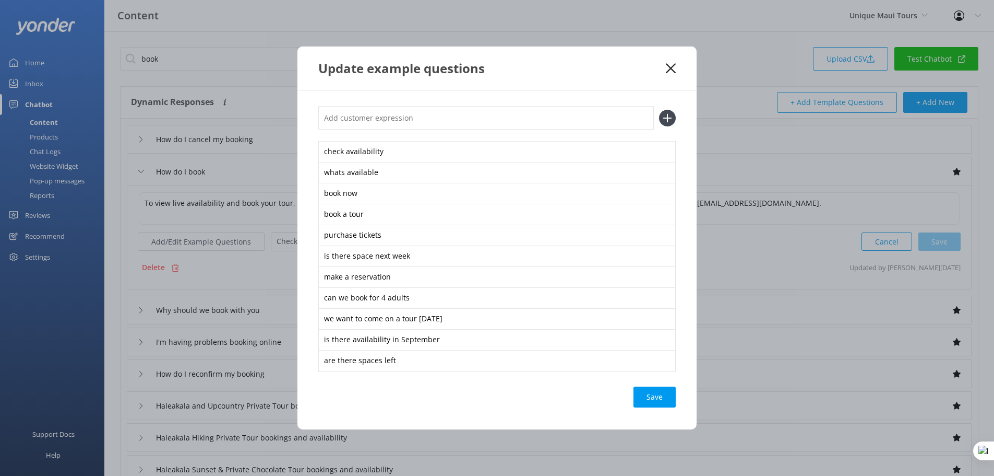
click at [668, 66] on use at bounding box center [671, 68] width 10 height 10
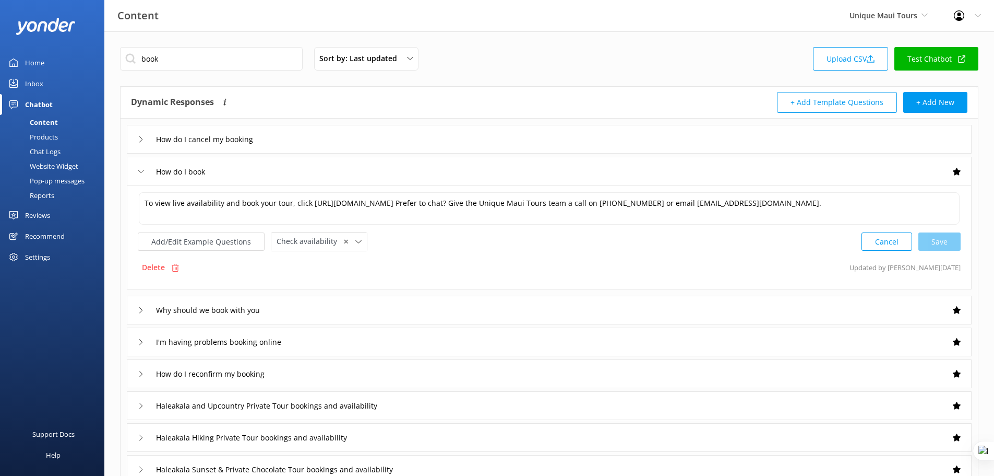
click at [533, 177] on div "How do I book" at bounding box center [549, 171] width 845 height 29
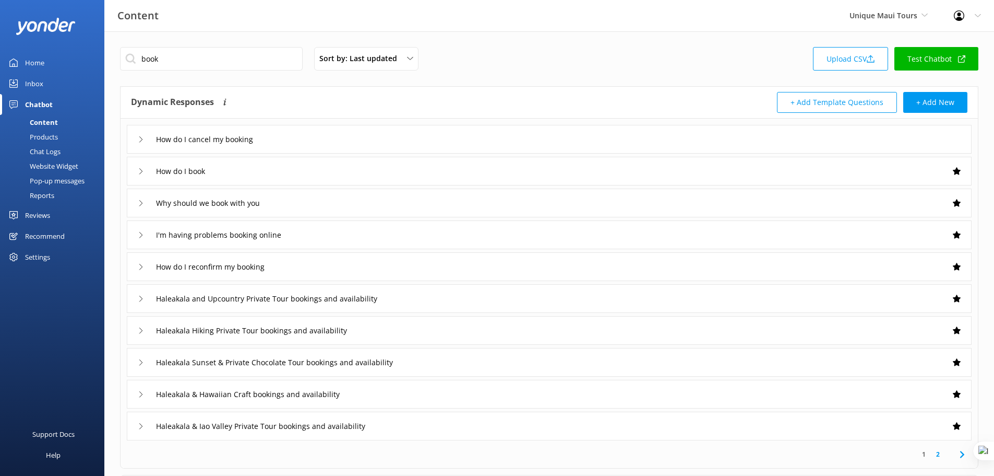
click at [533, 177] on div "How do I book" at bounding box center [549, 171] width 845 height 29
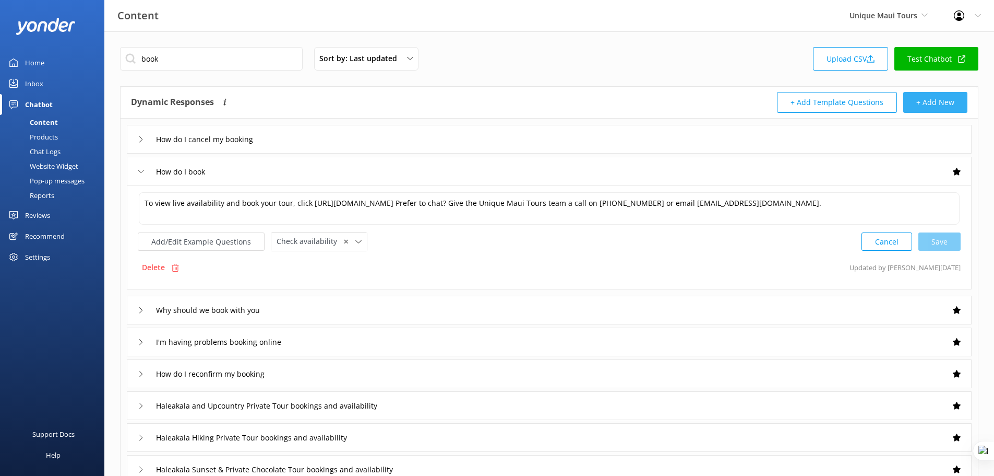
click at [922, 100] on button "+ Add New" at bounding box center [936, 102] width 64 height 21
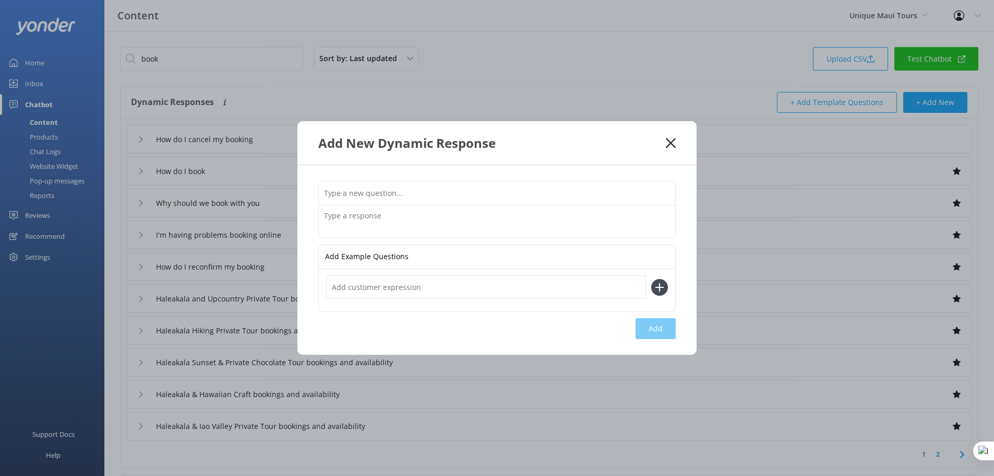
click at [430, 189] on input "text" at bounding box center [497, 192] width 357 height 23
type input "Can I come if I'm pregnant"
click at [431, 212] on textarea at bounding box center [497, 221] width 357 height 32
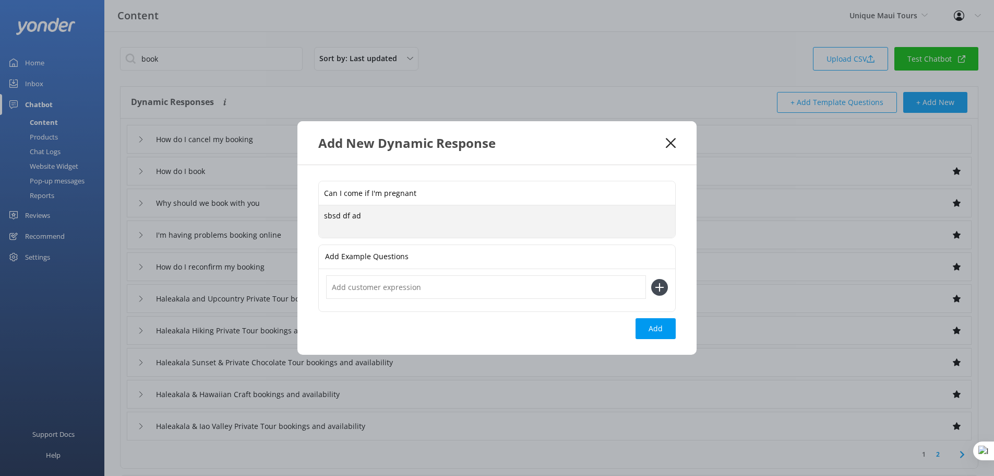
type textarea "sbsd df ad"
click at [672, 144] on use at bounding box center [671, 143] width 10 height 10
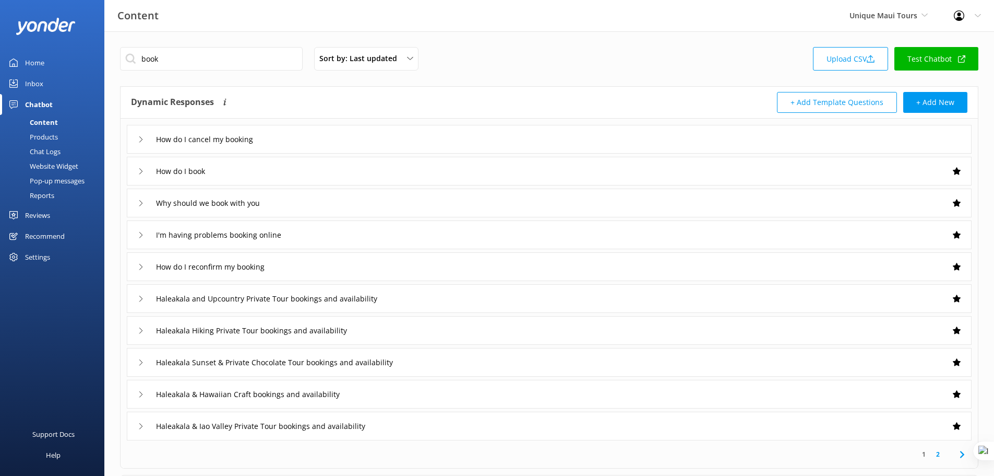
click at [44, 132] on div "Products" at bounding box center [32, 136] width 52 height 15
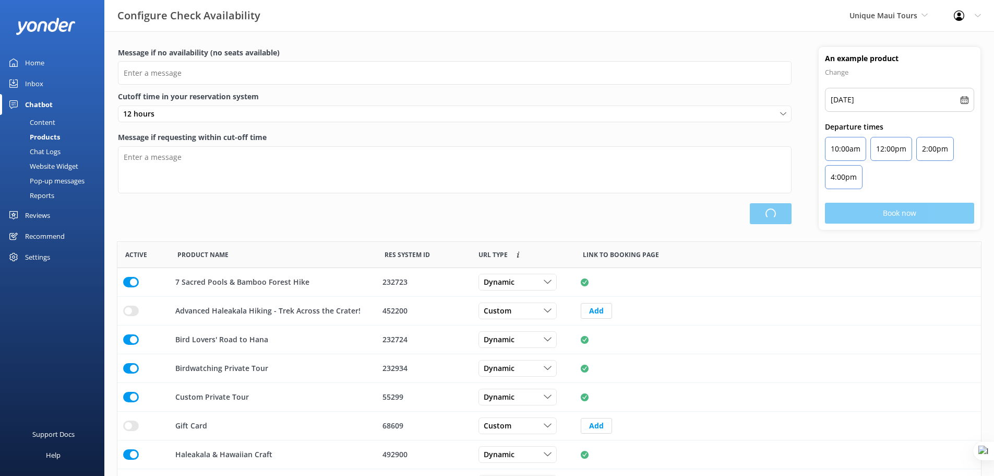
scroll to position [306, 856]
type input "There are no seats available, please check an alternative day"
type textarea "Our online booking system closes {hours} prior to departure. Please contact us …"
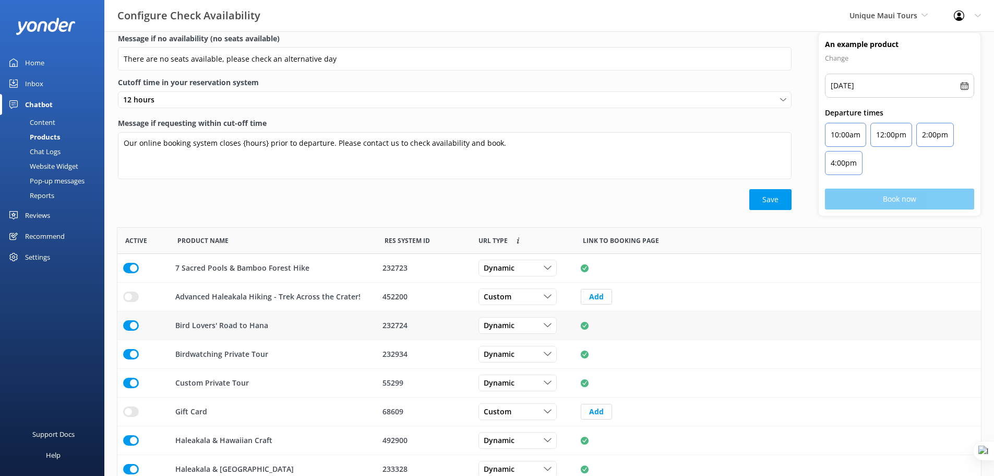
scroll to position [116, 0]
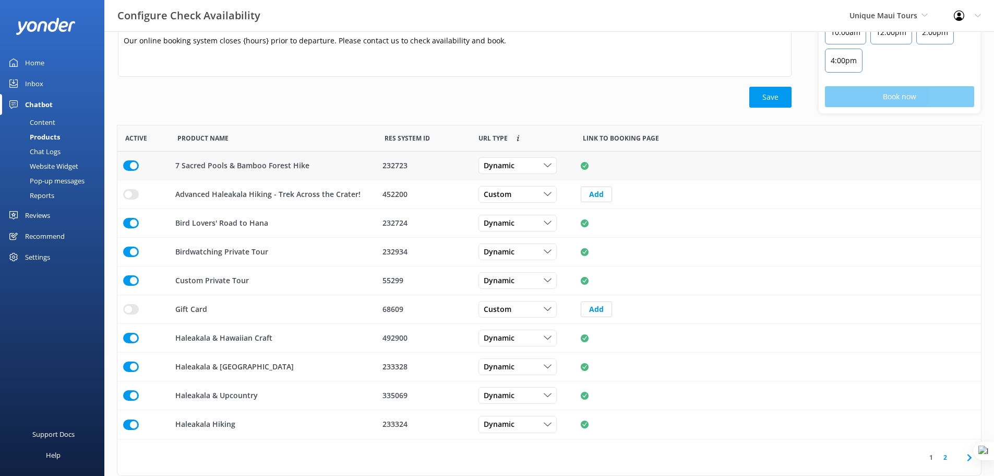
click at [122, 162] on div "row" at bounding box center [143, 165] width 52 height 29
click at [133, 165] on input "row" at bounding box center [131, 165] width 16 height 10
click at [512, 192] on span "Custom" at bounding box center [501, 193] width 34 height 11
click at [436, 183] on div "452200" at bounding box center [424, 194] width 94 height 29
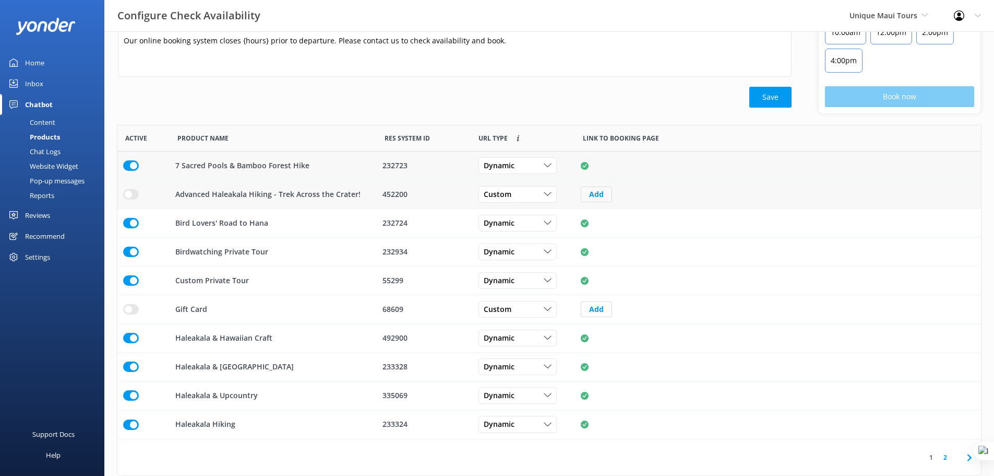
click at [589, 196] on button "Add" at bounding box center [596, 194] width 31 height 16
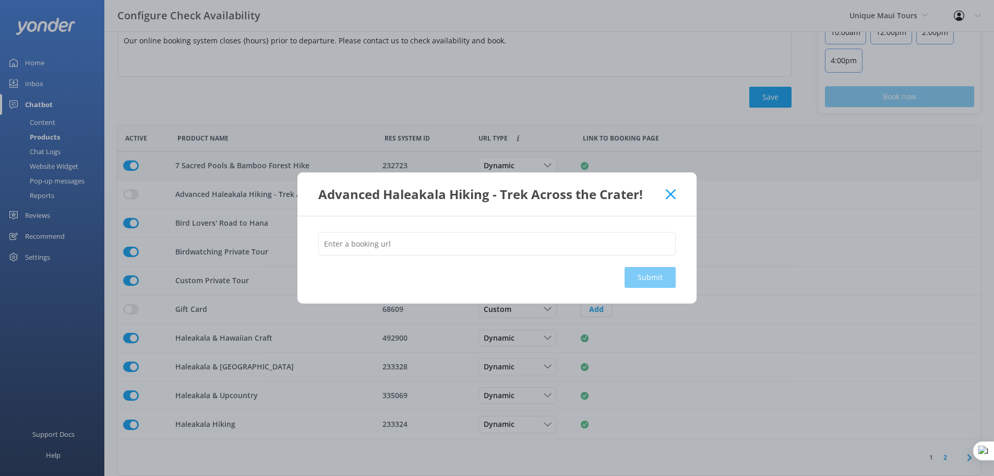
click at [671, 195] on icon at bounding box center [671, 194] width 10 height 10
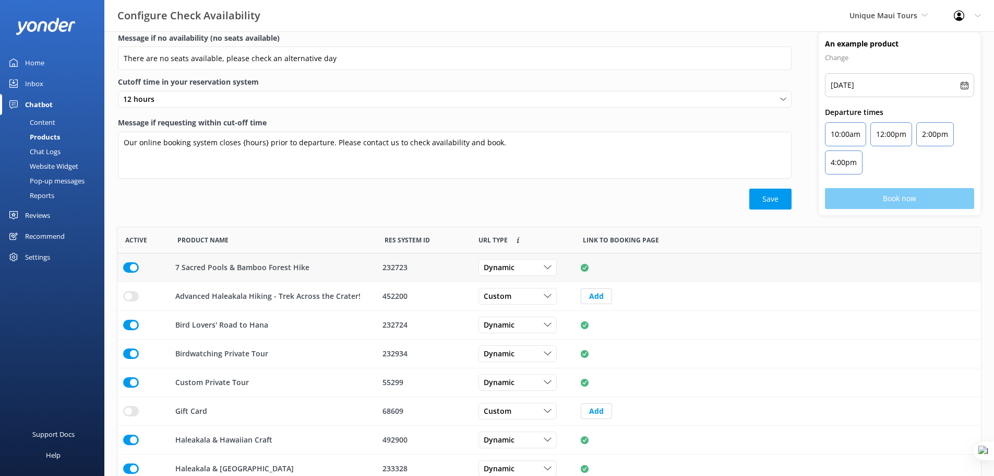
scroll to position [0, 0]
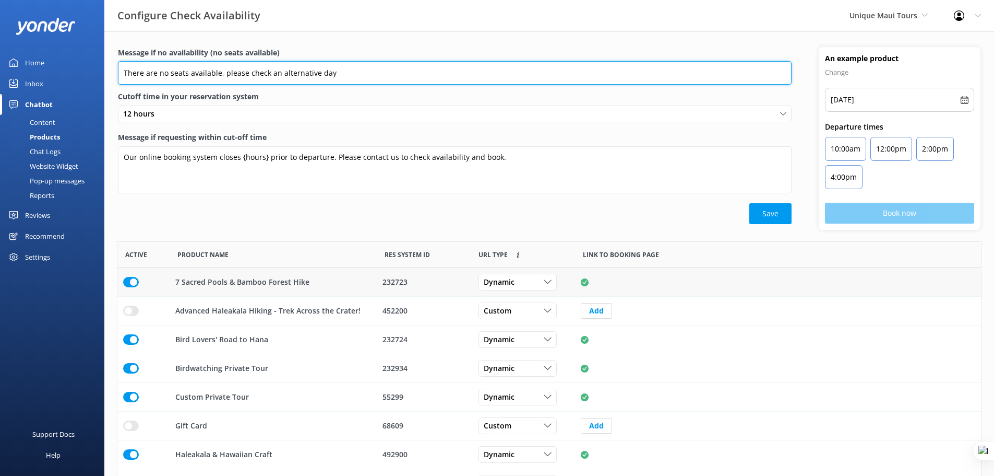
click at [337, 73] on input "There are no seats available, please check an alternative day" at bounding box center [455, 72] width 674 height 23
click at [387, 75] on input "There are no seats available, please check an alternative day" at bounding box center [455, 72] width 674 height 23
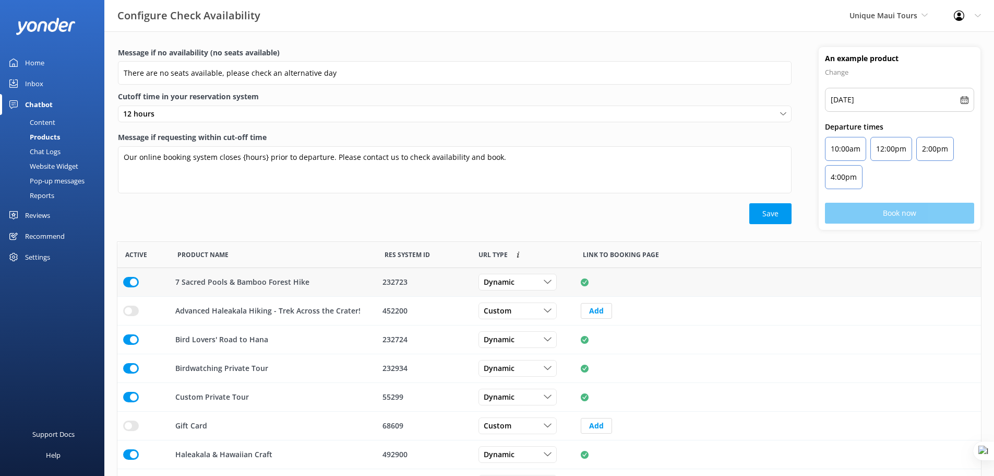
click at [448, 102] on label "Cutoff time in your reservation system" at bounding box center [455, 96] width 674 height 11
click at [252, 116] on div "12 hours" at bounding box center [455, 113] width 669 height 11
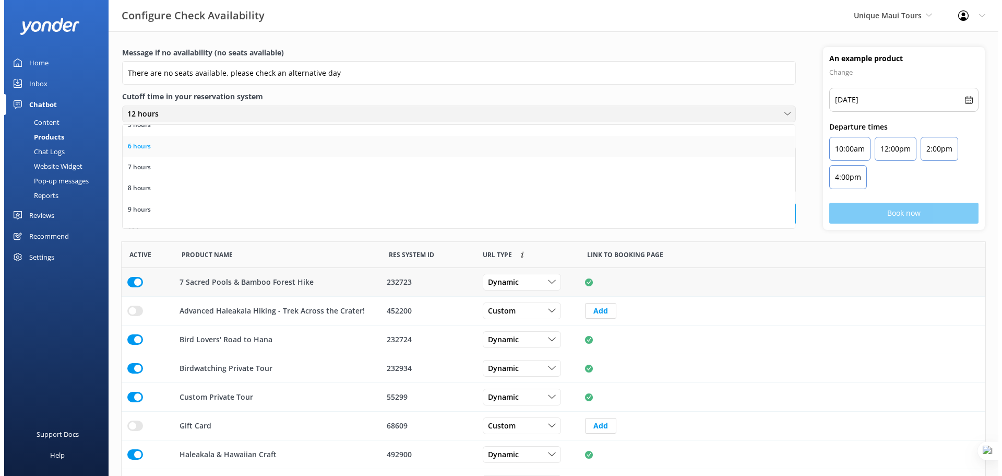
scroll to position [131, 0]
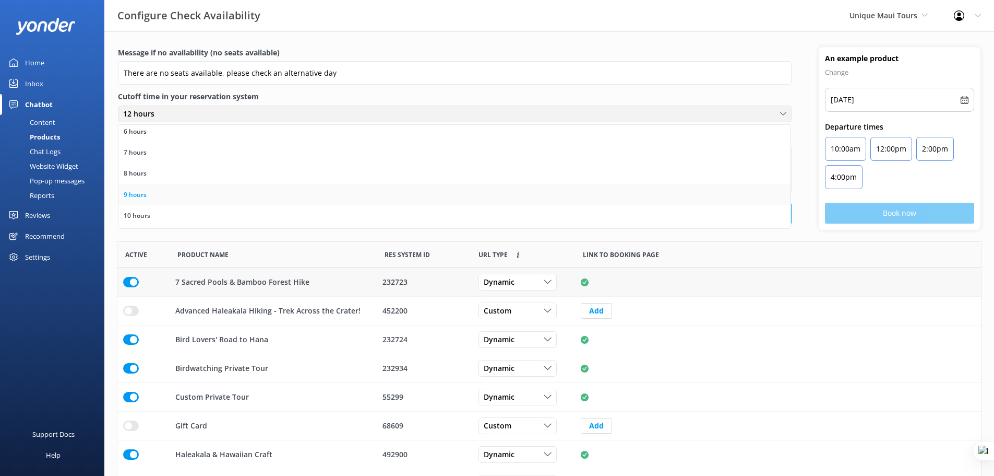
click at [260, 189] on link "9 hours" at bounding box center [455, 194] width 672 height 21
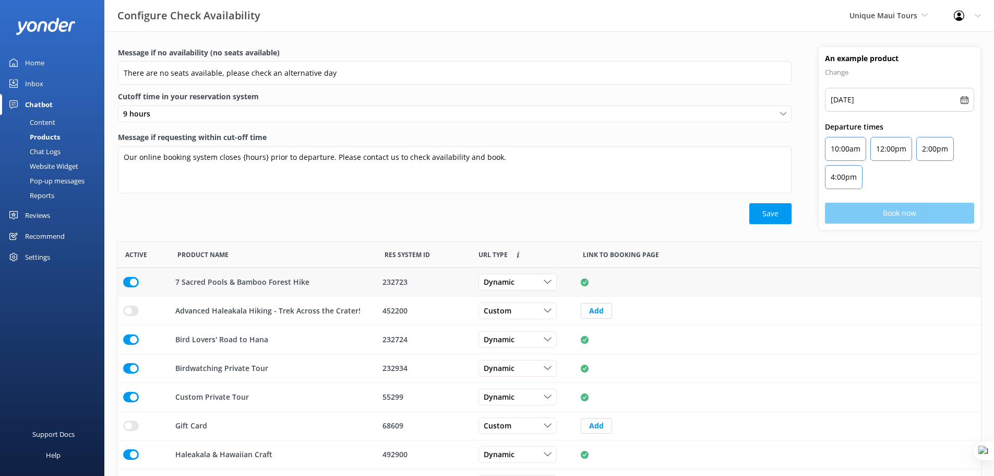
click at [765, 208] on button "Save" at bounding box center [771, 213] width 42 height 21
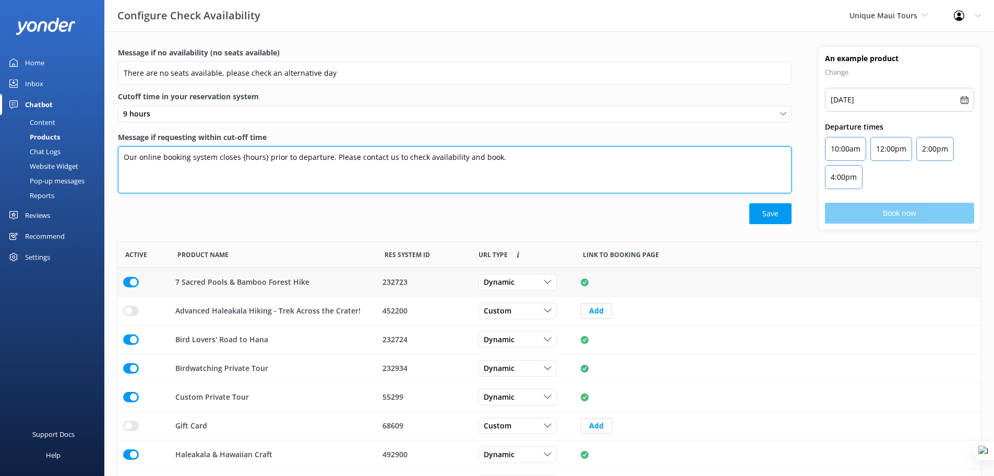
drag, startPoint x: 535, startPoint y: 158, endPoint x: 138, endPoint y: 162, distance: 397.3
click at [138, 162] on textarea "Our online booking system closes {hours} prior to departure. Please contact us …" at bounding box center [455, 169] width 674 height 47
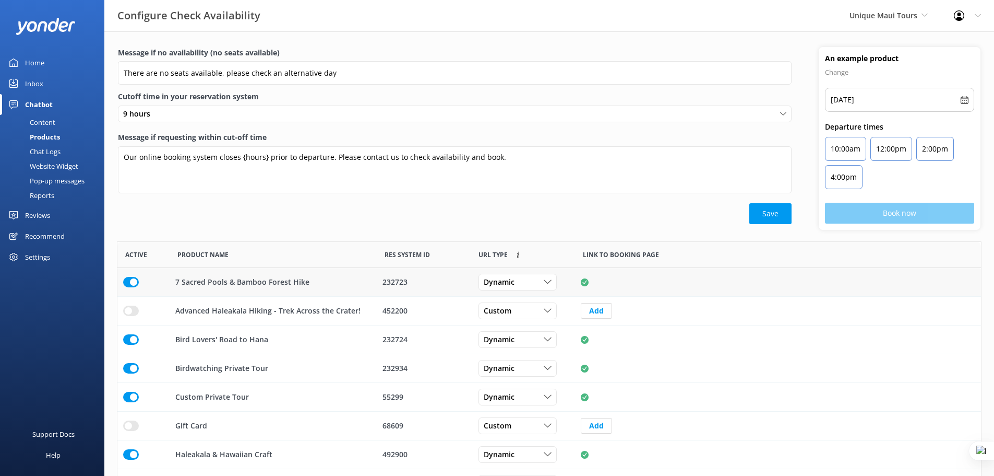
click at [51, 134] on div "Products" at bounding box center [33, 136] width 54 height 15
click at [790, 205] on button "Save" at bounding box center [771, 213] width 42 height 21
click at [54, 148] on div "Chat Logs" at bounding box center [33, 151] width 54 height 15
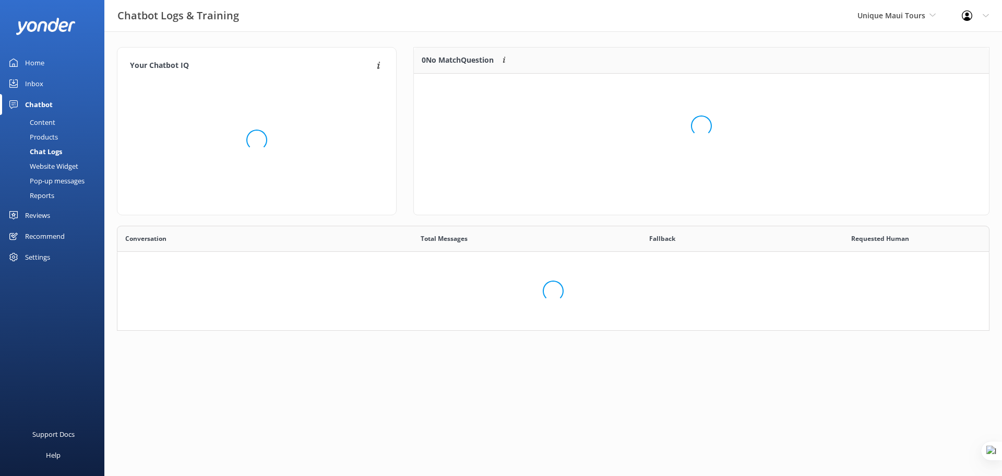
scroll to position [45, 567]
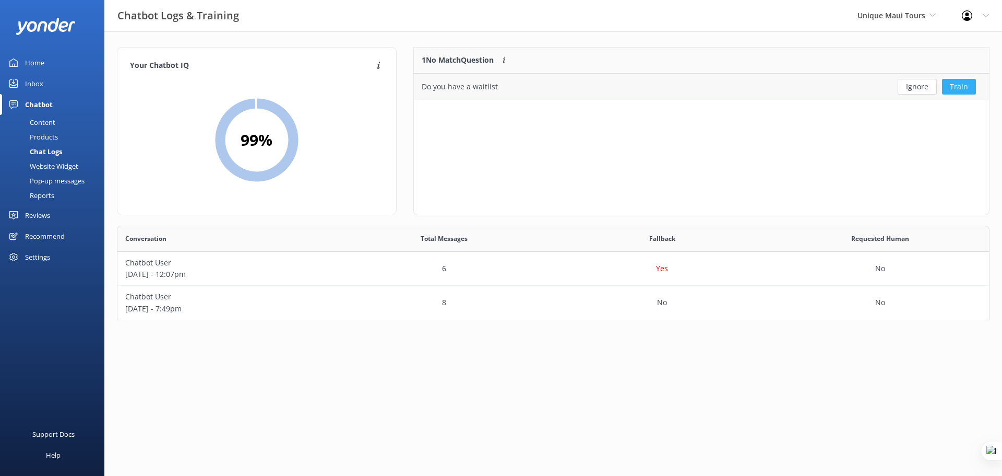
click at [959, 86] on button "Train" at bounding box center [959, 87] width 34 height 16
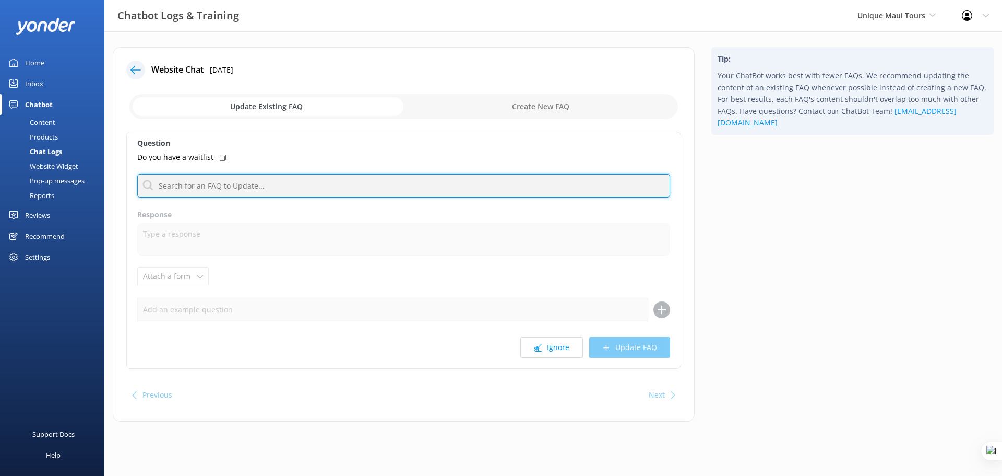
click at [257, 192] on input "text" at bounding box center [403, 185] width 533 height 23
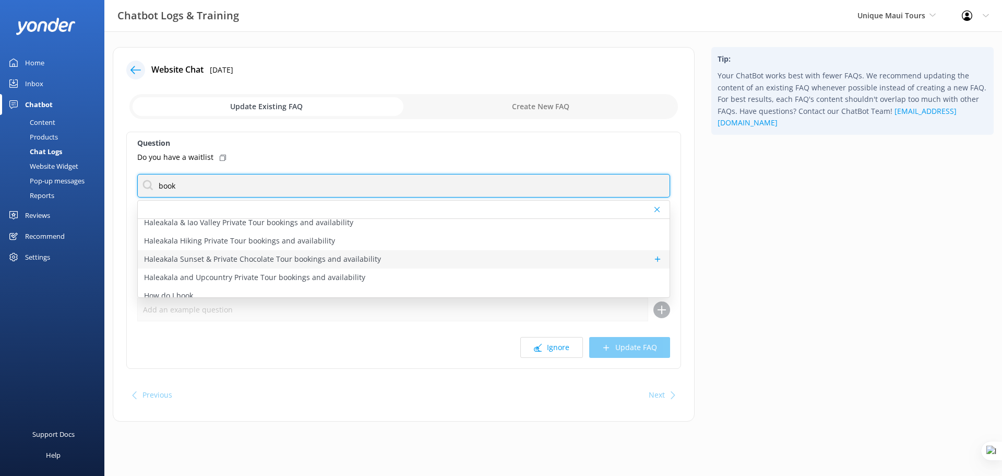
type input "book"
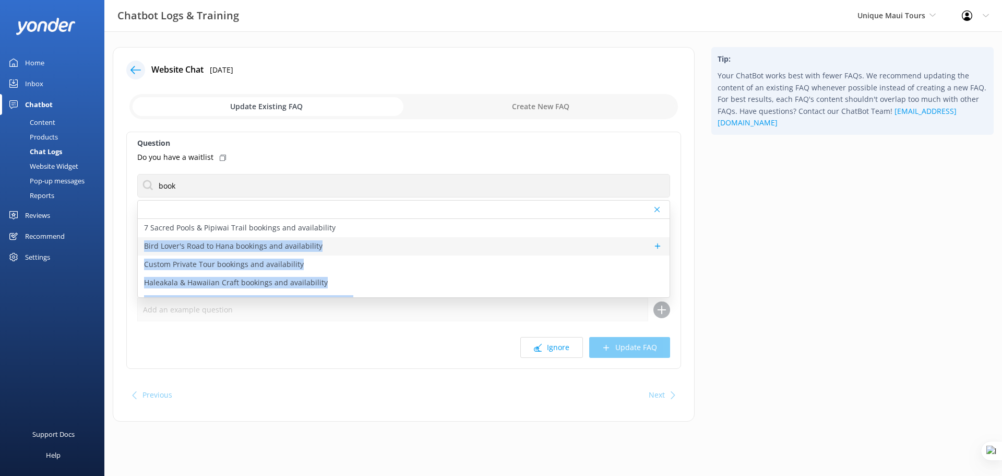
click at [422, 253] on div "7 Sacred Pools & Pipiwai Trail bookings and availability Bird Lover's Road to H…" at bounding box center [404, 258] width 532 height 78
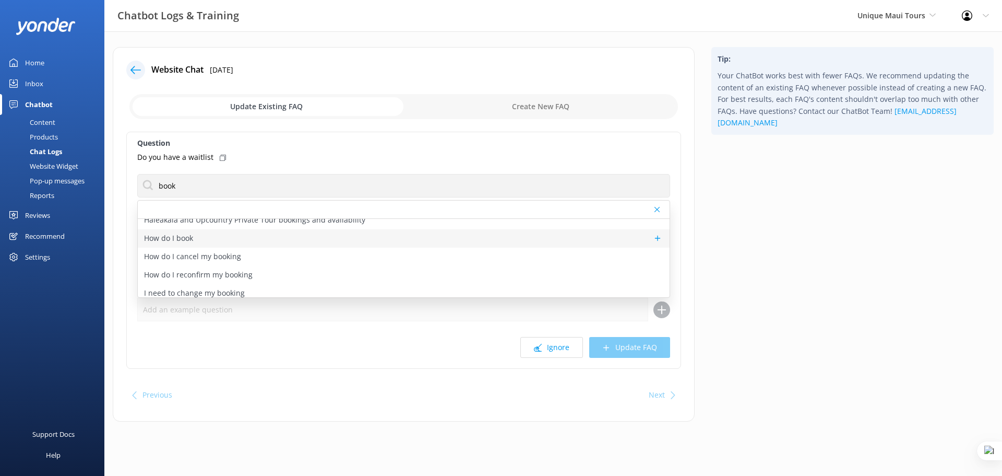
scroll to position [144, 0]
click at [227, 230] on div "How do I book" at bounding box center [404, 230] width 532 height 18
type textarea "To view live availability and book your tour, click https://fareharbor.com/embe…"
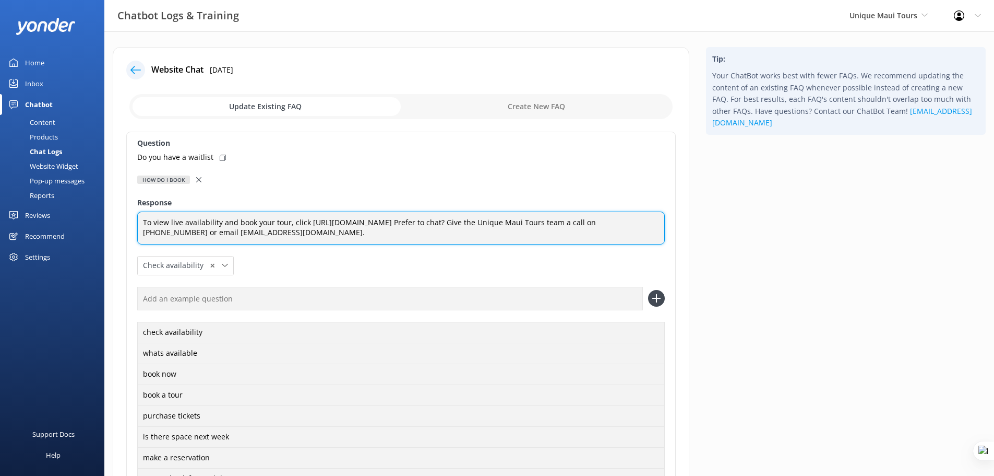
click at [548, 233] on textarea "To view live availability and book your tour, click https://fareharbor.com/embe…" at bounding box center [401, 227] width 528 height 33
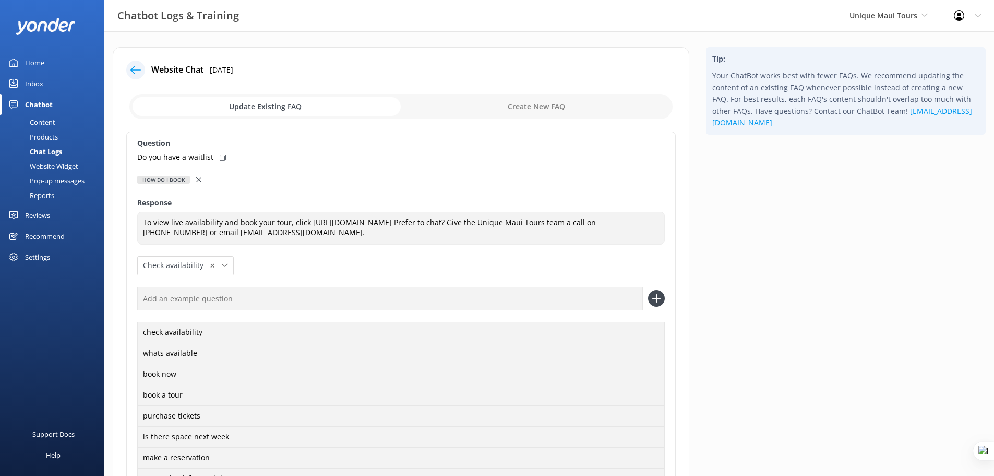
click at [54, 147] on div "Chat Logs" at bounding box center [34, 151] width 56 height 15
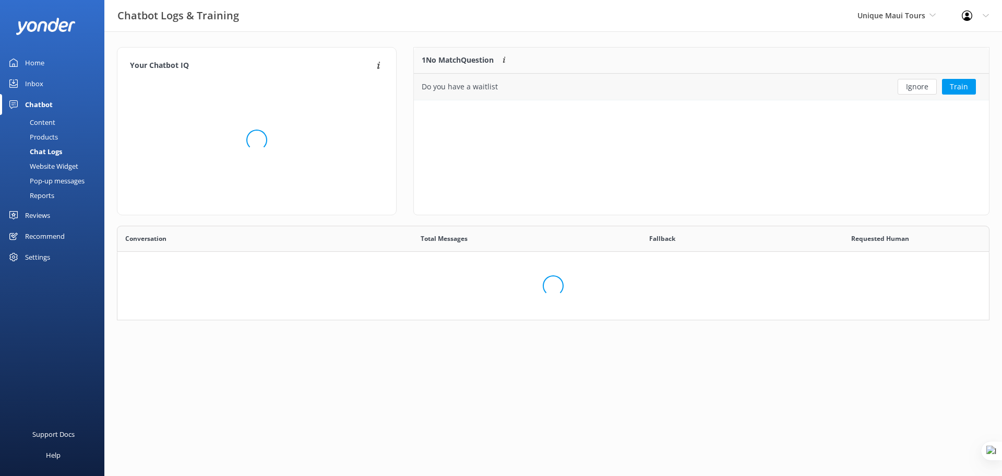
scroll to position [45, 567]
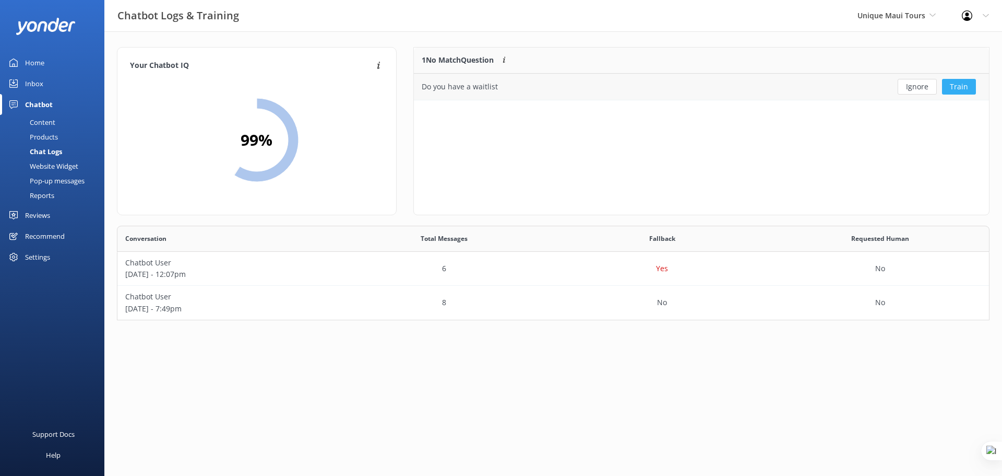
click at [949, 82] on button "Train" at bounding box center [959, 87] width 34 height 16
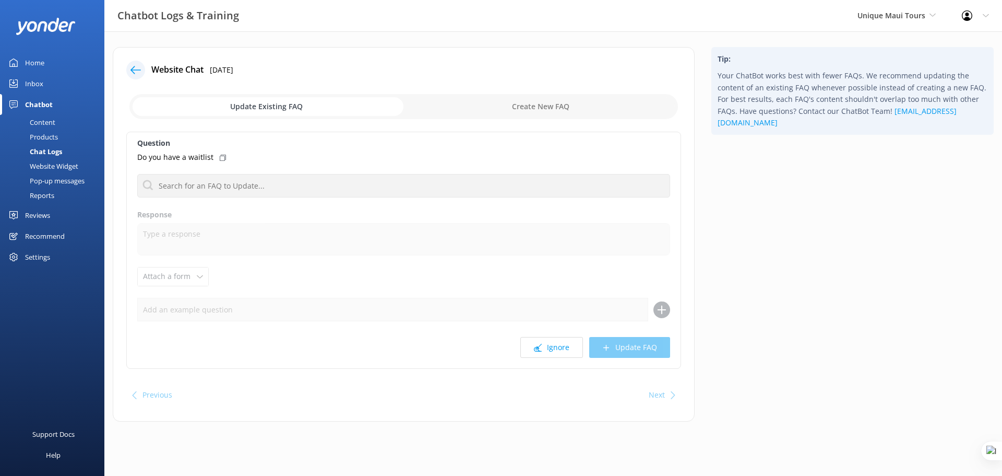
click at [559, 109] on input "checkbox" at bounding box center [403, 106] width 549 height 25
checkbox input "true"
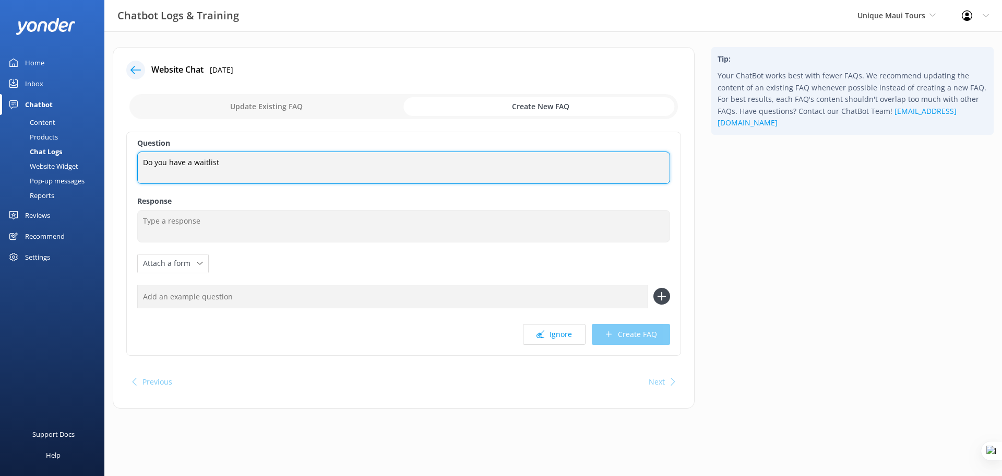
click at [225, 163] on textarea "Do you have a waitlist" at bounding box center [403, 167] width 533 height 32
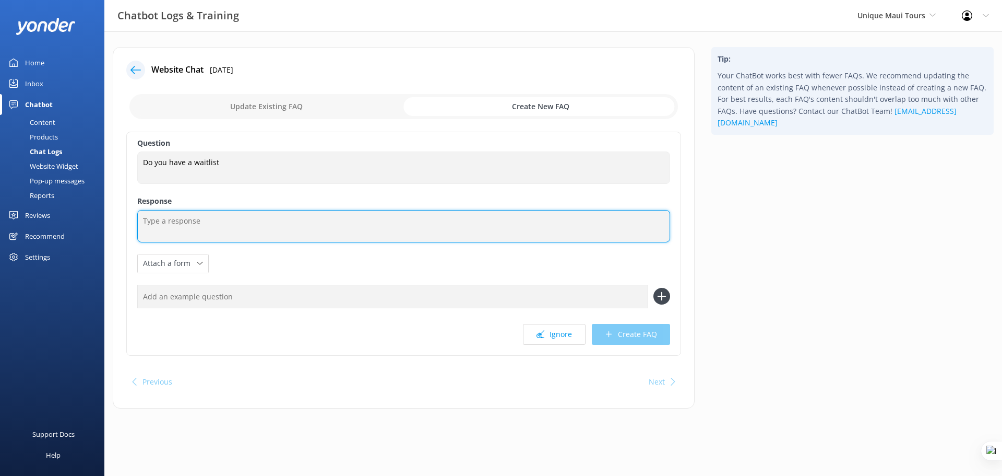
click at [197, 224] on textarea at bounding box center [403, 226] width 533 height 32
type textarea "sfdjbvdfsjbvdfsj bkdsfmn kdsfnm vkdas"
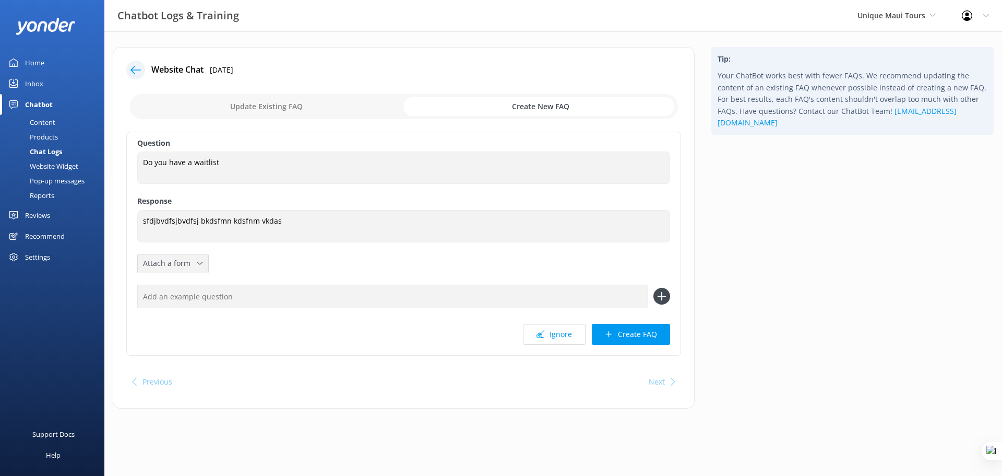
click at [194, 267] on span "Attach a form" at bounding box center [170, 262] width 54 height 11
click at [196, 306] on link "Check availability" at bounding box center [184, 306] width 93 height 21
click at [278, 298] on input "text" at bounding box center [392, 296] width 511 height 23
click at [620, 337] on button "Create FAQ" at bounding box center [631, 334] width 78 height 21
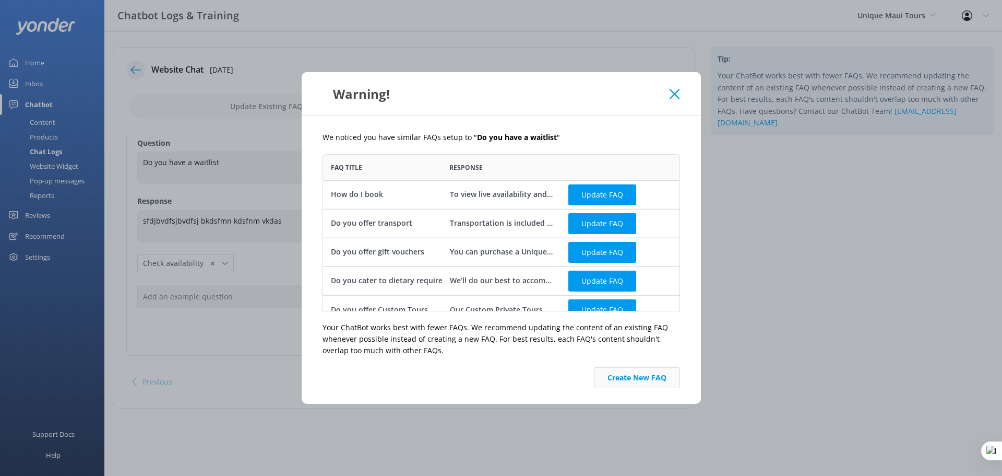
click at [643, 378] on button "Create New FAQ" at bounding box center [637, 377] width 86 height 21
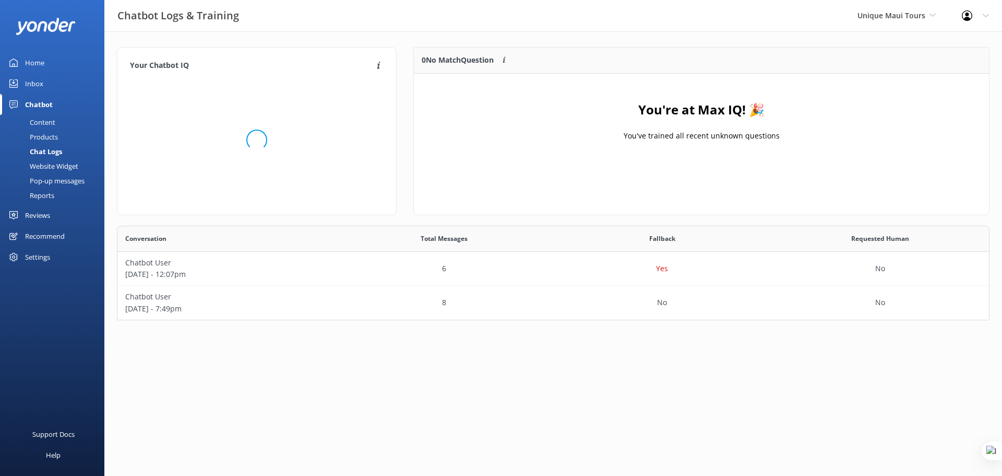
scroll to position [123, 567]
click at [54, 118] on div "Content" at bounding box center [30, 122] width 49 height 15
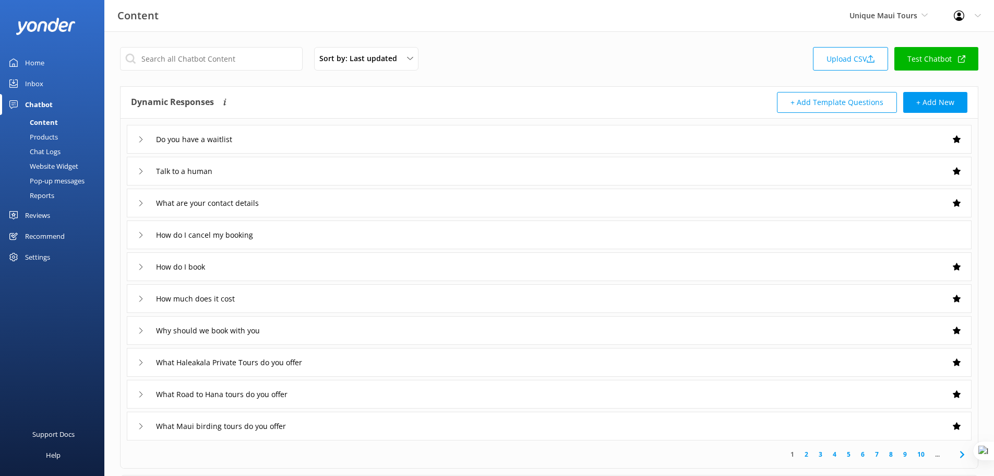
click at [312, 141] on div "Do you have a waitlist" at bounding box center [549, 139] width 845 height 29
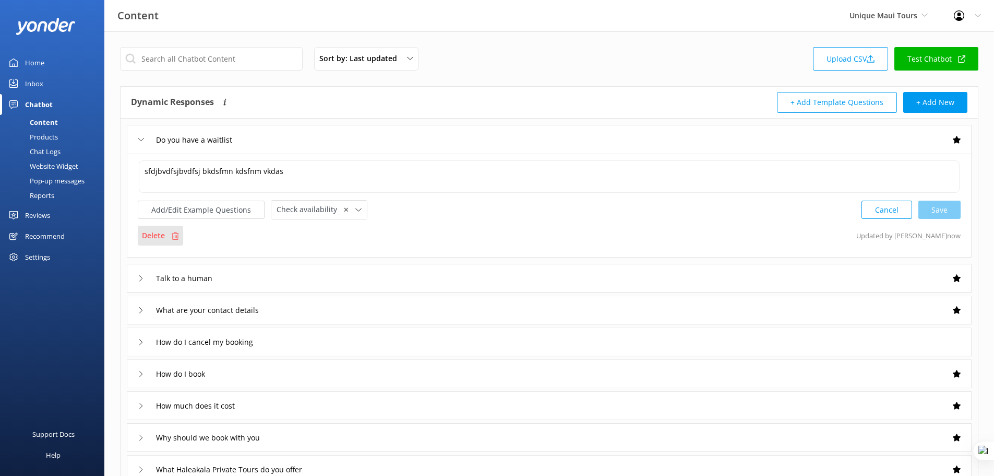
click at [160, 236] on p "Delete" at bounding box center [153, 235] width 23 height 11
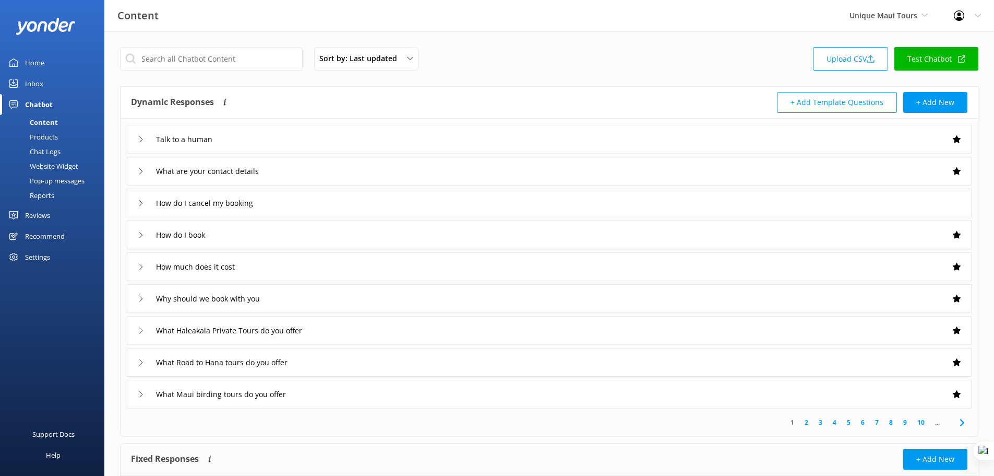
click at [57, 168] on div "Website Widget" at bounding box center [42, 166] width 72 height 15
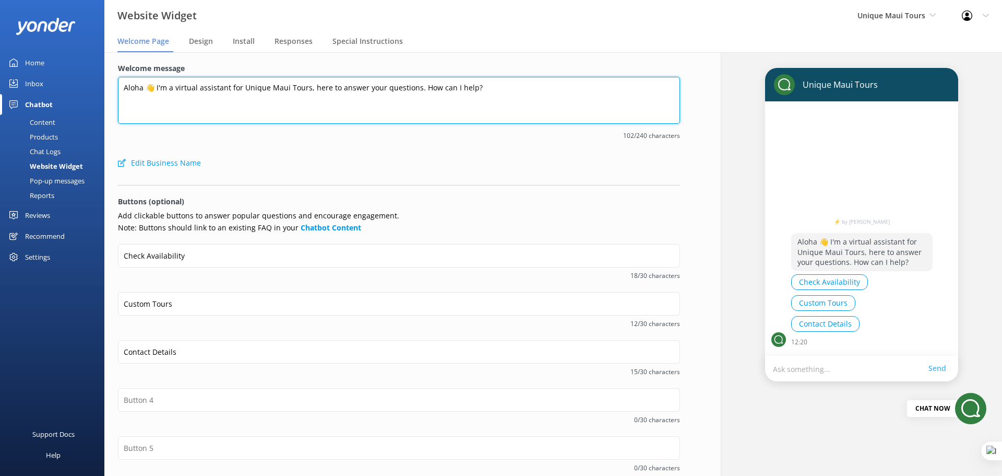
drag, startPoint x: 504, startPoint y: 86, endPoint x: 223, endPoint y: 105, distance: 282.0
click at [110, 110] on div "Welcome message Aloha 👋 I'm a virtual assistant for Unique Maui Tours, here to …" at bounding box center [398, 315] width 589 height 527
click at [270, 119] on textarea "Aloha 👋 I'm a virtual assistant for Unique Maui Tours, here to answer your ques…" at bounding box center [399, 100] width 562 height 47
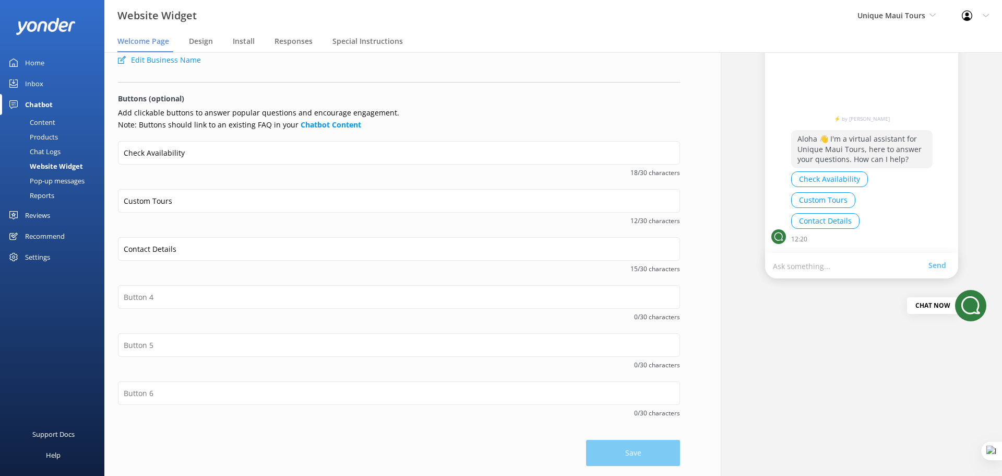
scroll to position [103, 0]
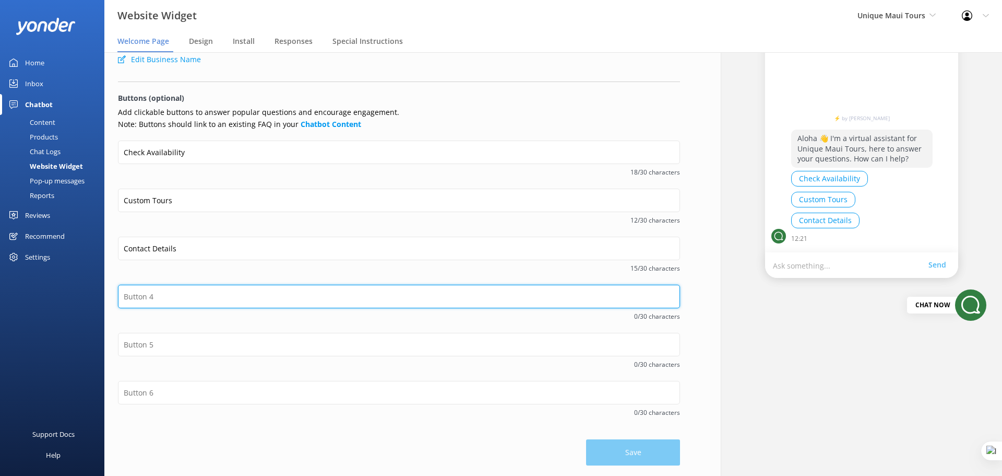
click at [187, 296] on input "text" at bounding box center [399, 296] width 562 height 23
type input "Fall Special"
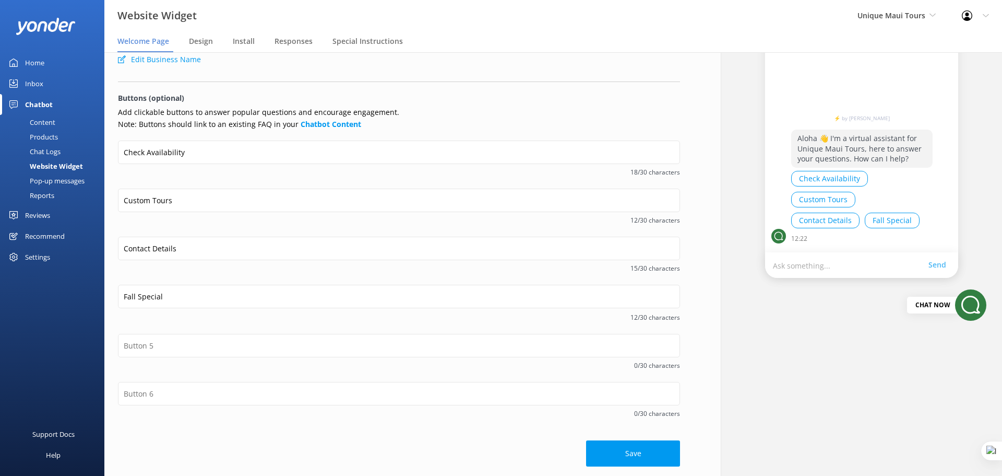
click at [44, 125] on div "Content" at bounding box center [30, 122] width 49 height 15
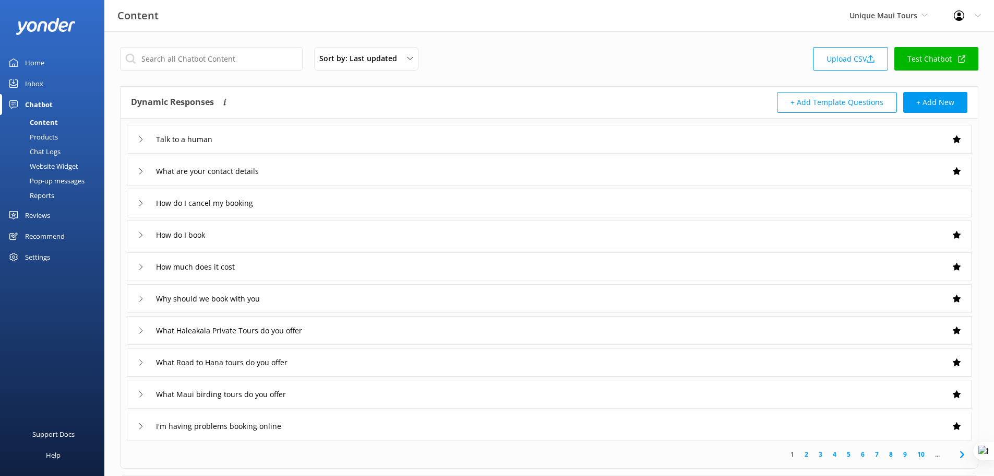
click at [58, 167] on div "Website Widget" at bounding box center [42, 166] width 72 height 15
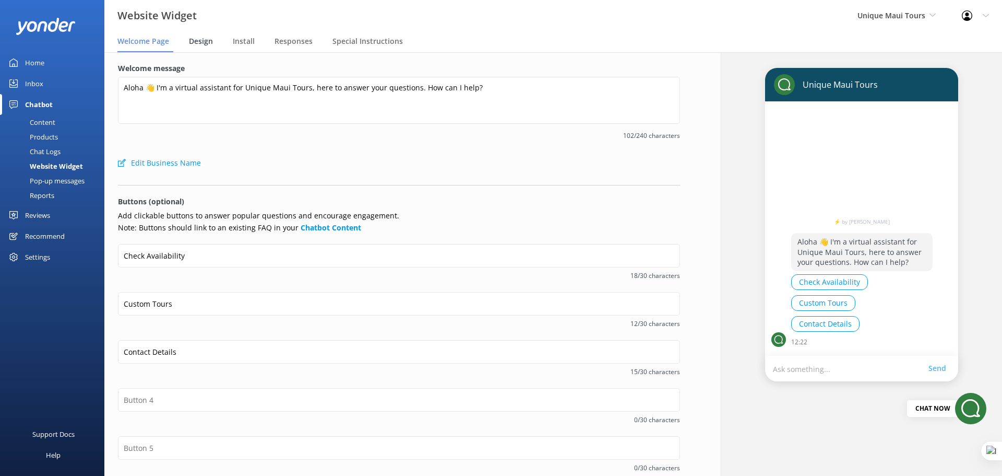
click at [200, 43] on span "Design" at bounding box center [201, 41] width 24 height 10
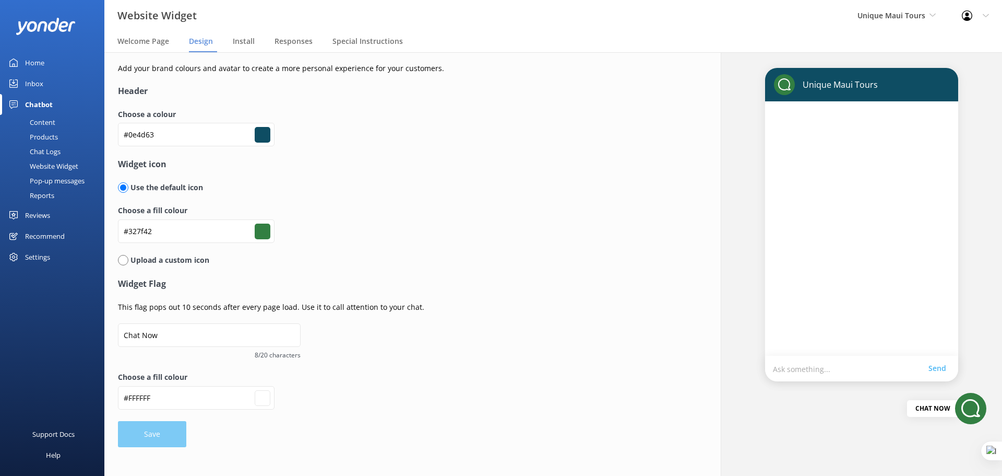
click at [124, 260] on input "radio" at bounding box center [123, 260] width 10 height 10
radio input "true"
radio input "false"
type input "#ffffff"
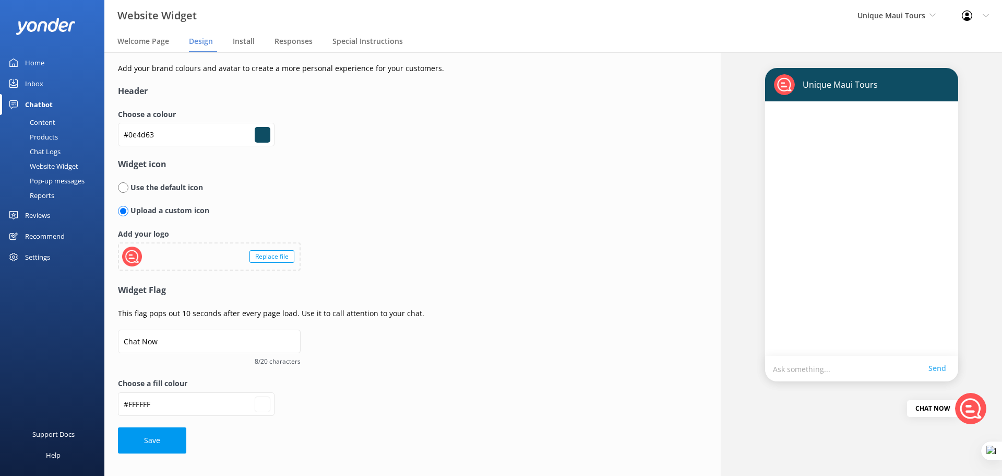
click at [123, 188] on input "radio" at bounding box center [123, 187] width 10 height 10
radio input "true"
radio input "false"
type input "#ffffff"
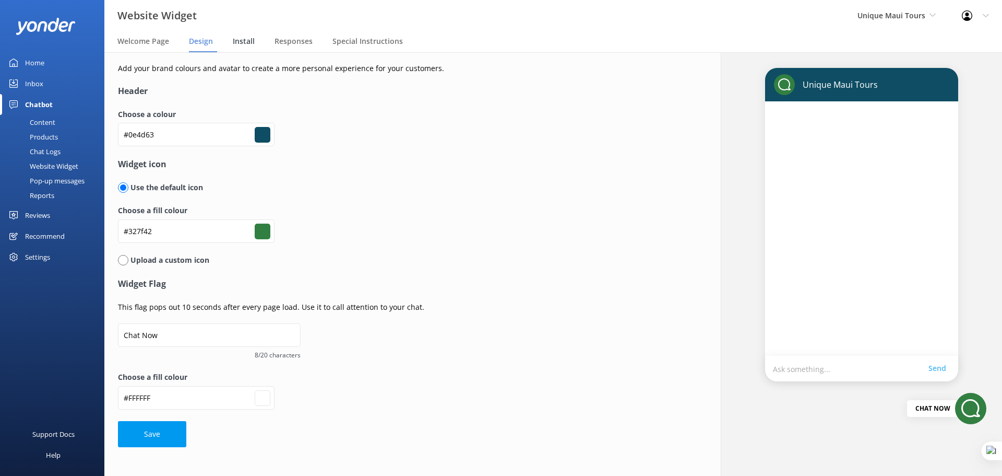
click at [242, 44] on span "Install" at bounding box center [244, 41] width 22 height 10
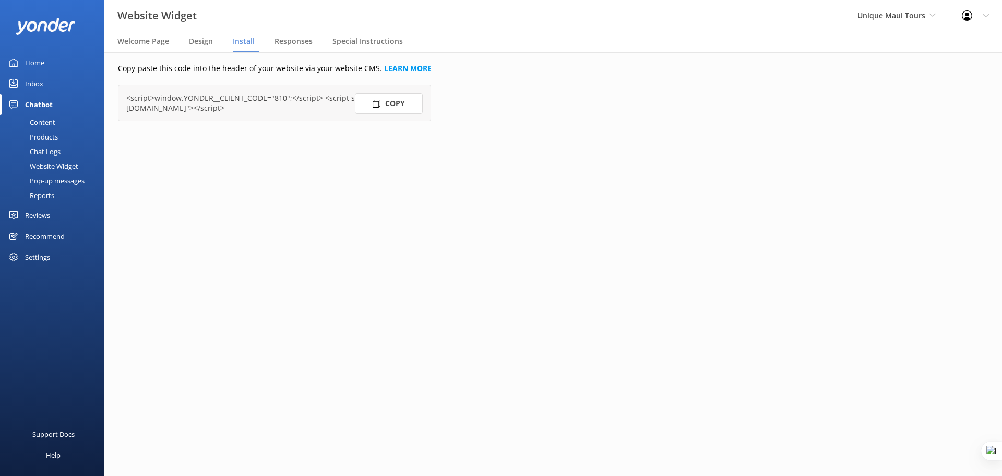
drag, startPoint x: 299, startPoint y: 109, endPoint x: 257, endPoint y: 100, distance: 42.8
click at [127, 93] on div "<script>window.YONDER__CLIENT_CODE="810";</script> <script src="https://widget.…" at bounding box center [274, 103] width 297 height 20
click at [294, 38] on span "Responses" at bounding box center [294, 41] width 38 height 10
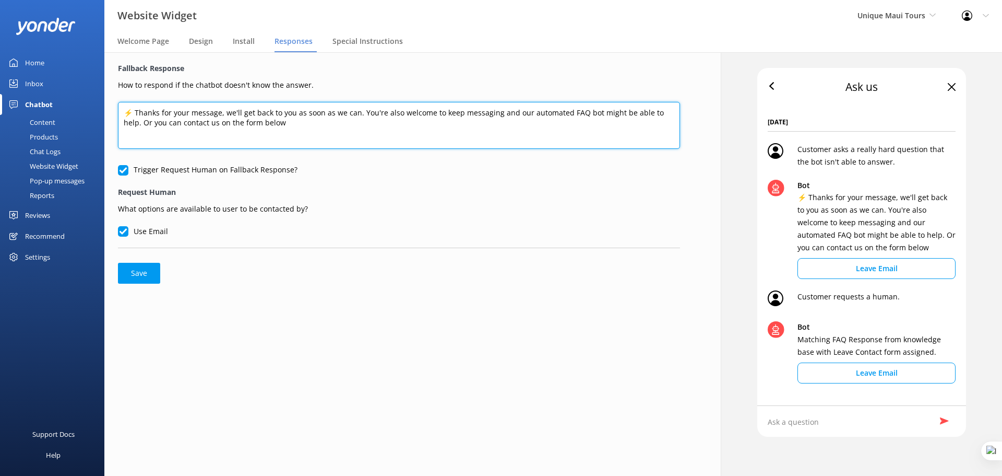
drag, startPoint x: 124, startPoint y: 111, endPoint x: 278, endPoint y: 122, distance: 154.4
click at [278, 122] on textarea "⚡ Thanks for your message, we'll get back to you as soon as we can. You're also…" at bounding box center [399, 125] width 562 height 47
click at [278, 114] on textarea "⚡ Thanks for your message, we'll get back to you as soon as we can. You're also…" at bounding box center [399, 125] width 562 height 47
drag, startPoint x: 270, startPoint y: 121, endPoint x: 101, endPoint y: 96, distance: 171.0
click at [101, 96] on div "Website Widget Unique Maui Tours Yonder demo Musket Cove Island Resort & Marina…" at bounding box center [501, 263] width 1002 height 423
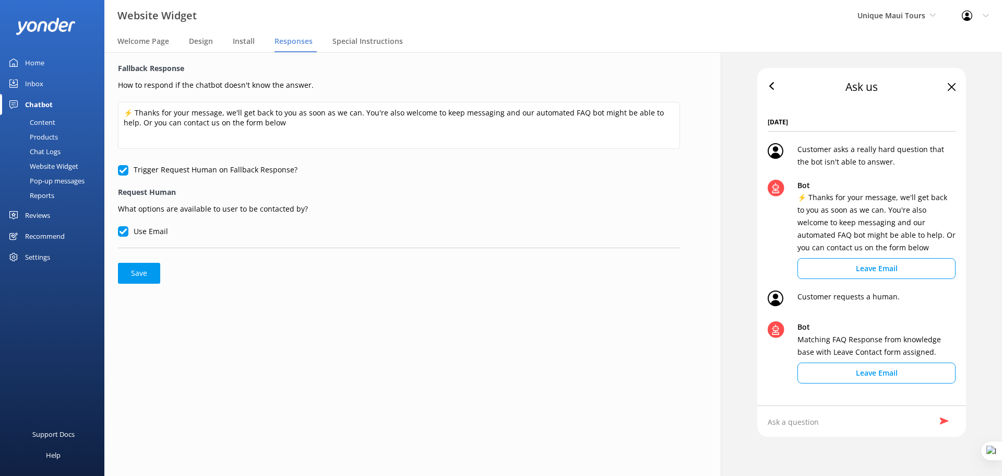
click at [57, 181] on div "Pop-up messages" at bounding box center [45, 180] width 78 height 15
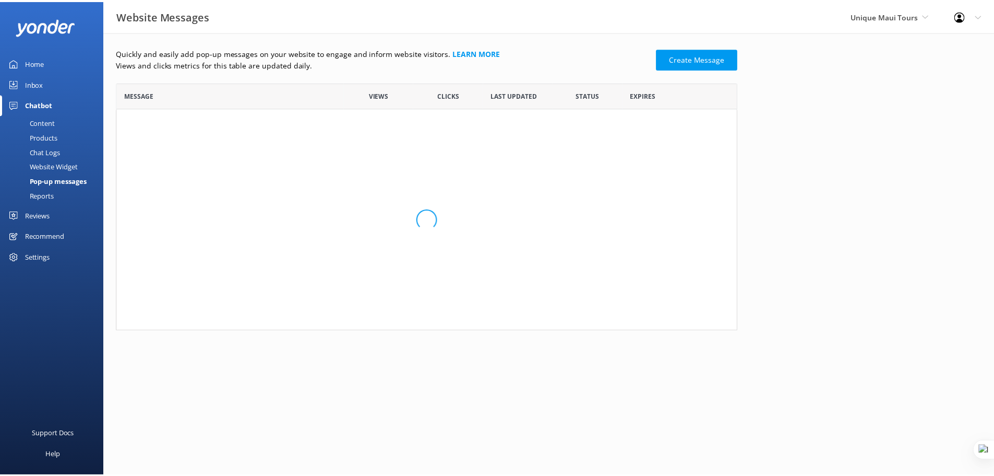
scroll to position [241, 619]
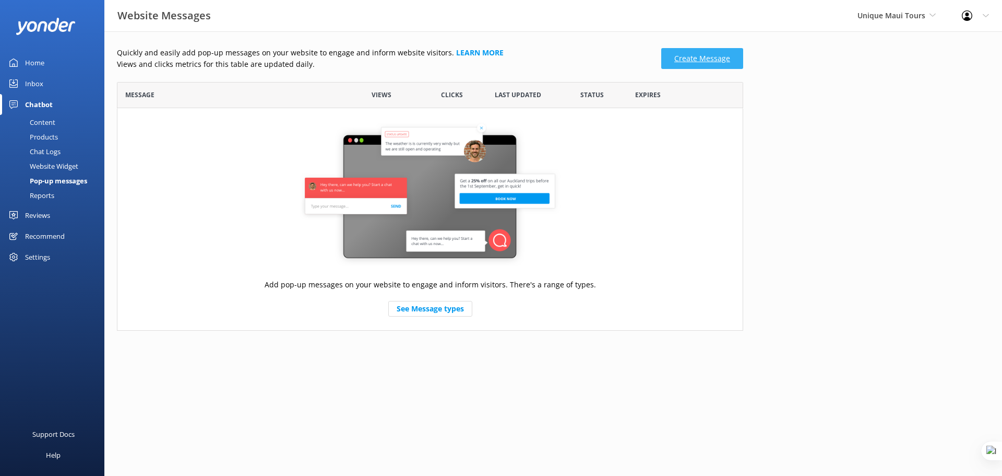
click at [727, 55] on link "Create Message" at bounding box center [702, 58] width 82 height 21
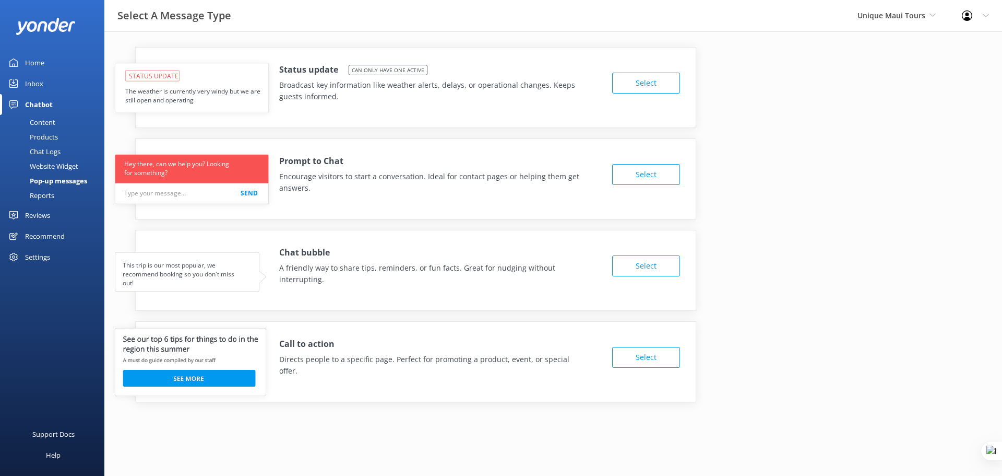
click at [55, 192] on link "Reports" at bounding box center [55, 195] width 98 height 15
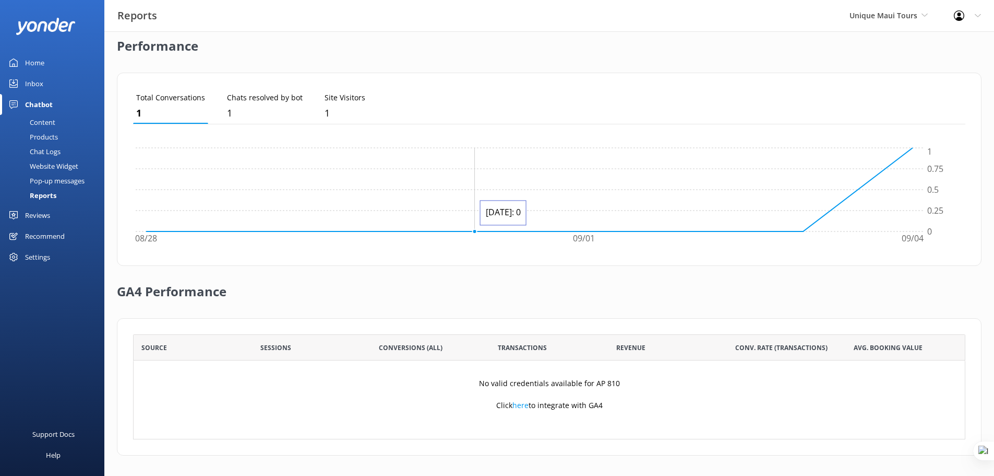
scroll to position [252, 0]
click at [518, 406] on link "here" at bounding box center [521, 404] width 16 height 10
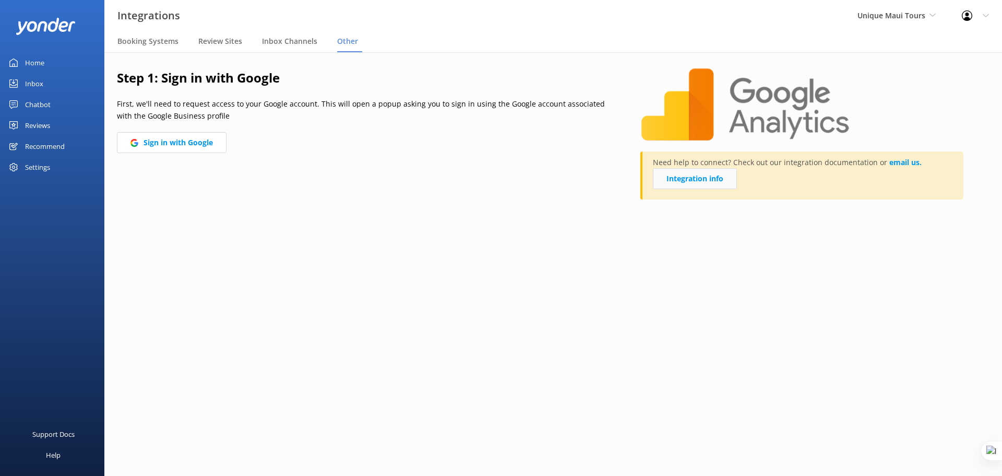
click at [710, 181] on link "Integration info" at bounding box center [695, 178] width 84 height 21
click at [34, 107] on div "Chatbot" at bounding box center [38, 104] width 26 height 21
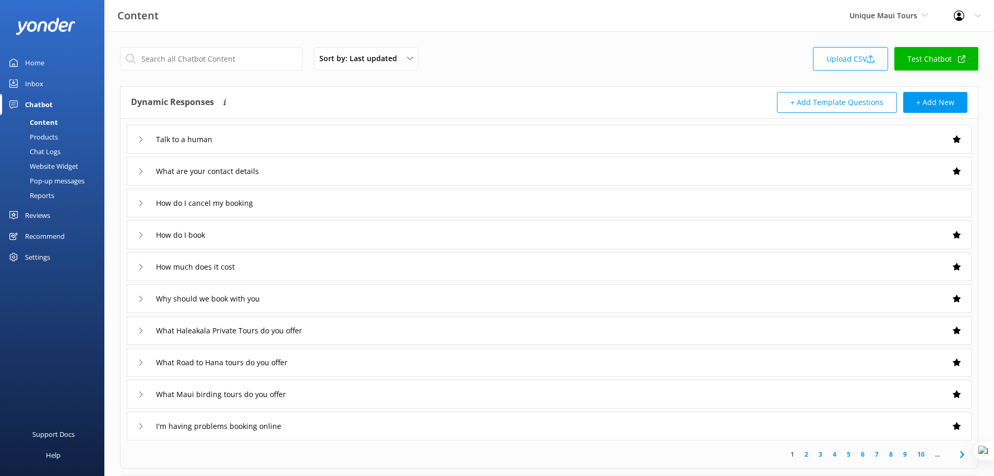
click at [41, 194] on div "Reports" at bounding box center [30, 195] width 48 height 15
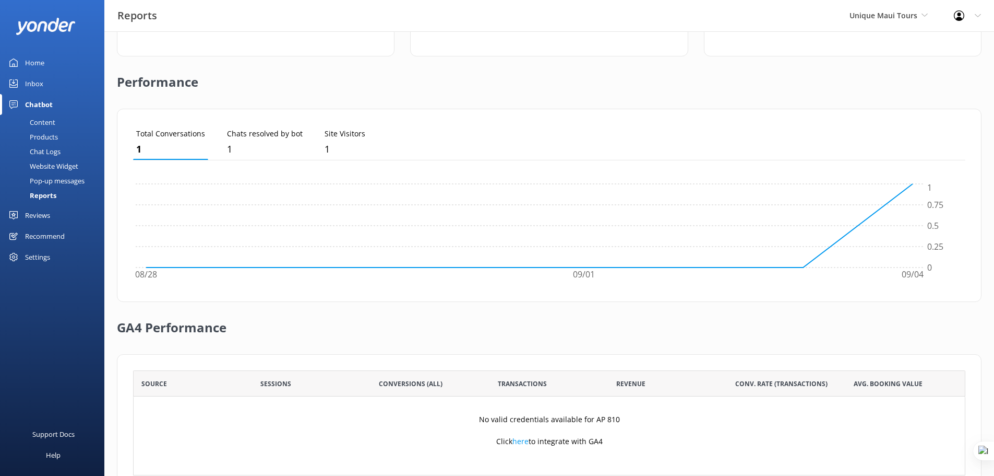
scroll to position [252, 0]
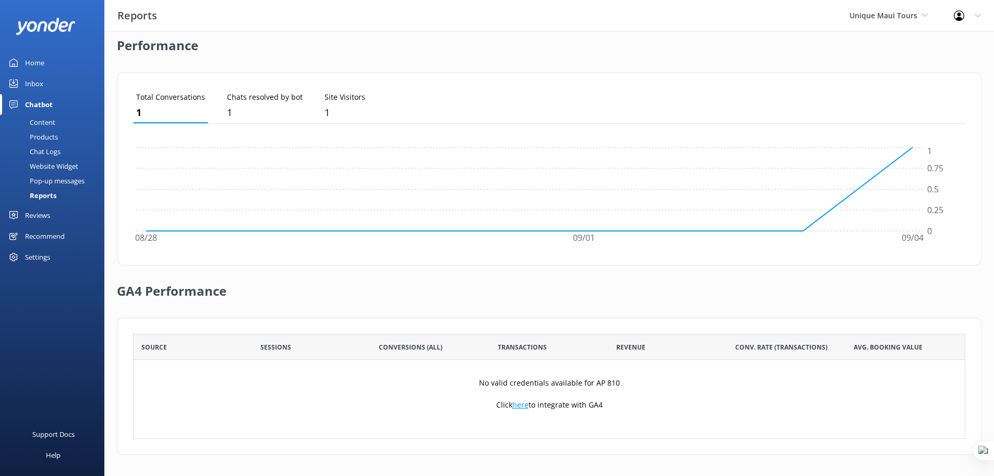
click at [518, 405] on link "here" at bounding box center [521, 404] width 16 height 10
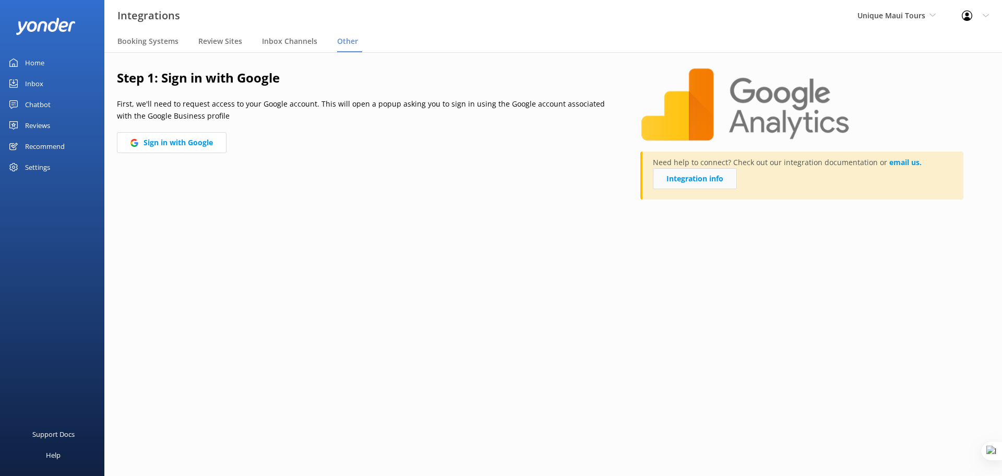
click at [708, 180] on link "Integration info" at bounding box center [695, 178] width 84 height 21
click at [66, 435] on div "Support Docs" at bounding box center [53, 433] width 42 height 21
click at [43, 141] on div "Recommend" at bounding box center [45, 146] width 40 height 21
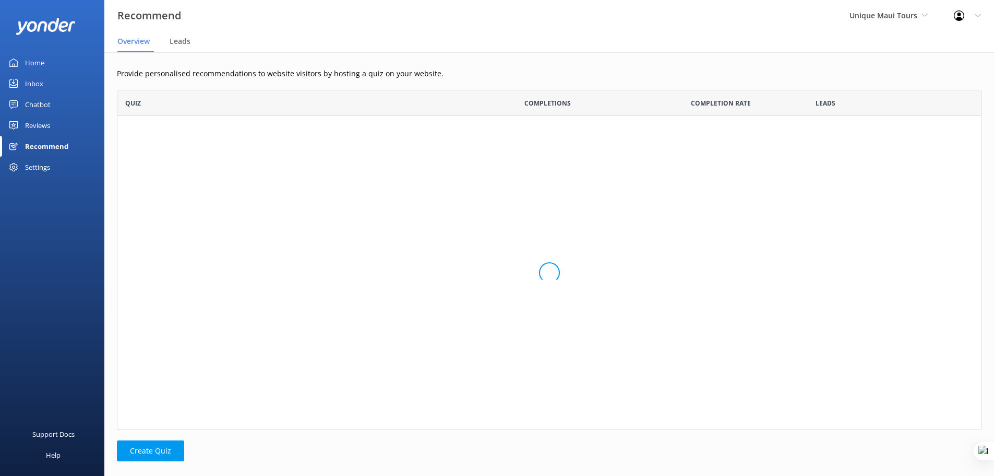
scroll to position [332, 857]
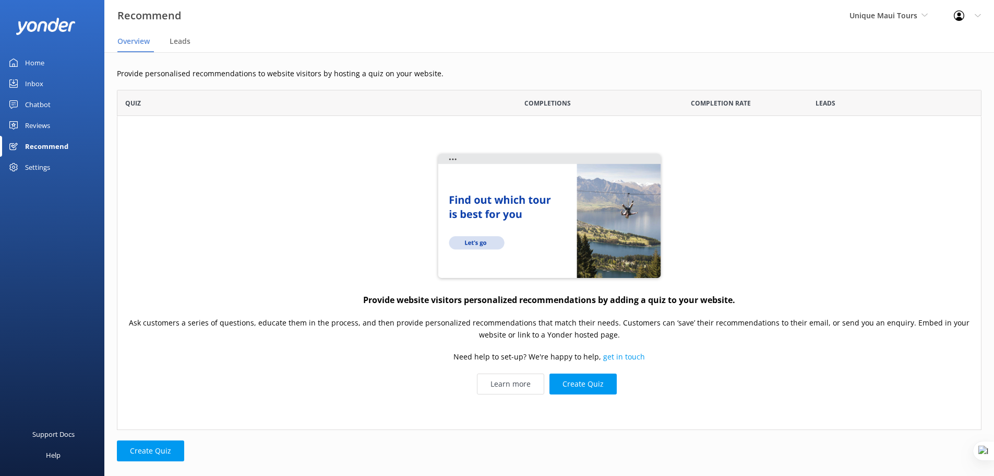
click at [30, 106] on div "Chatbot" at bounding box center [38, 104] width 26 height 21
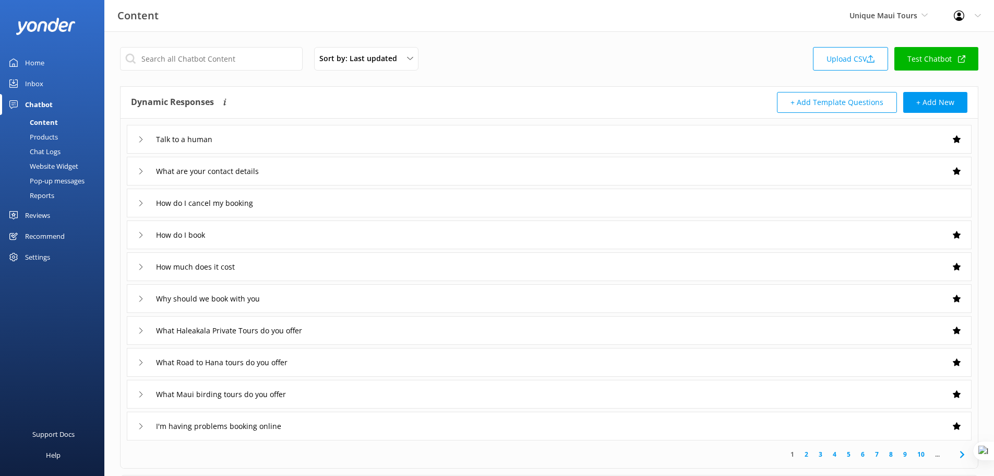
click at [45, 239] on div "Recommend" at bounding box center [45, 236] width 40 height 21
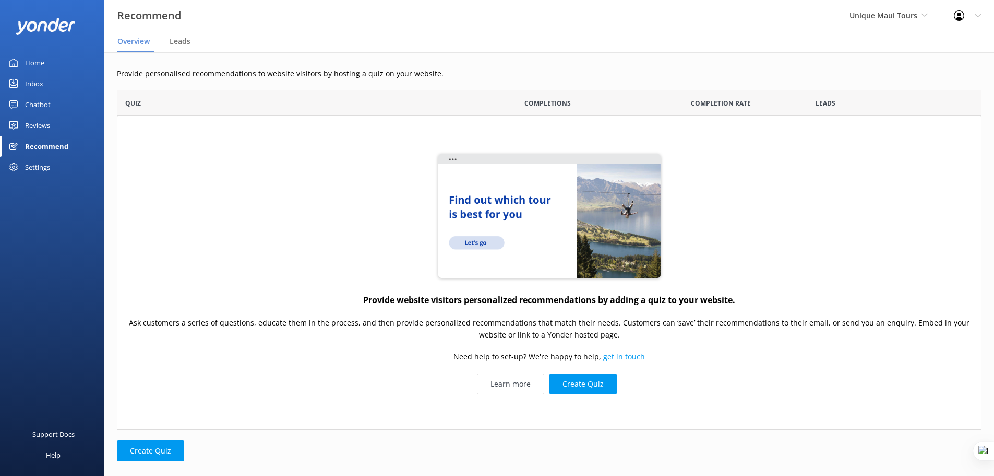
scroll to position [332, 857]
click at [50, 431] on div "Support Docs" at bounding box center [53, 433] width 42 height 21
click at [593, 387] on button "Create Quiz" at bounding box center [583, 383] width 67 height 21
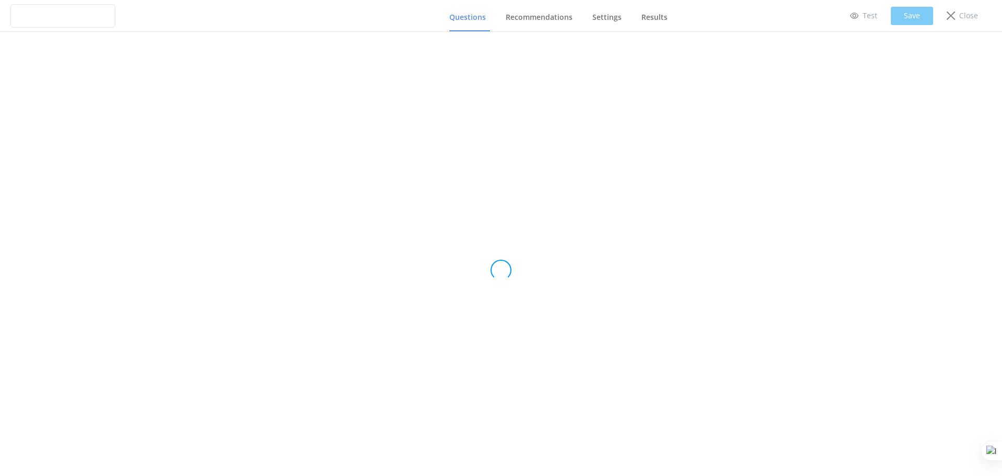
type input "Untitled Quiz"
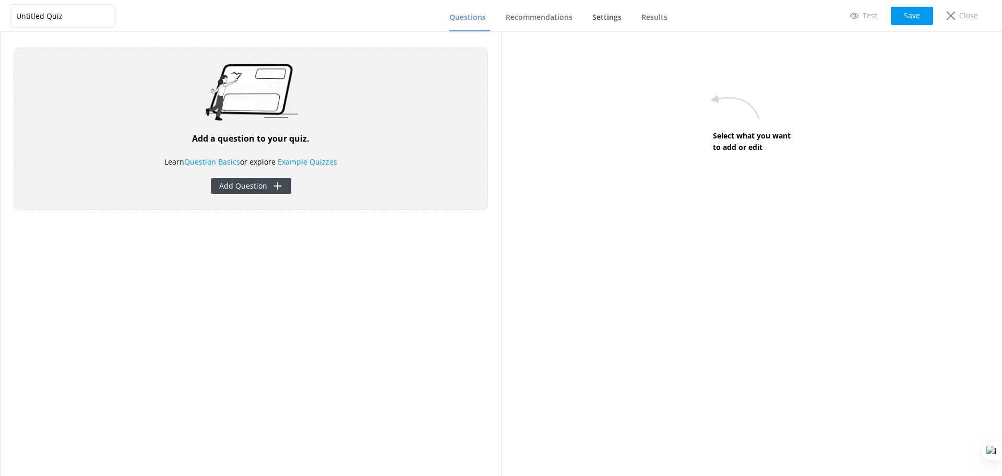
click at [610, 20] on span "Settings" at bounding box center [607, 17] width 29 height 10
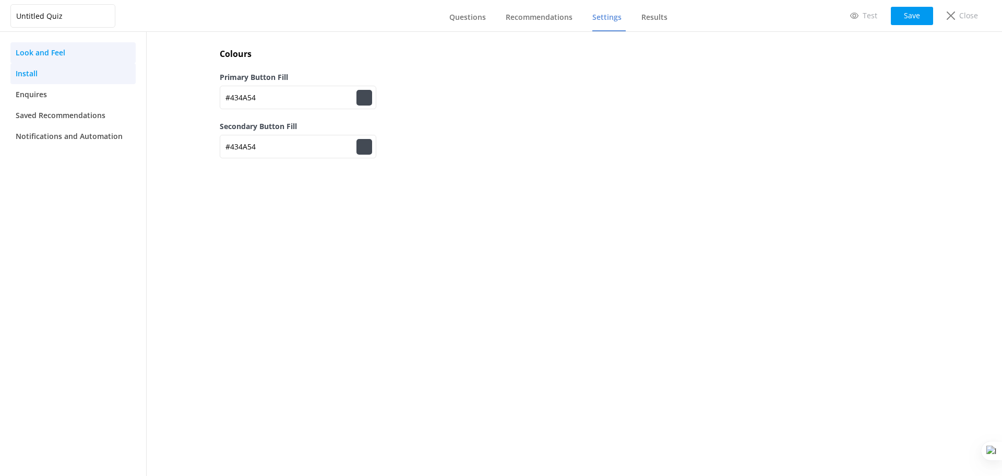
click at [35, 75] on span "Install" at bounding box center [27, 73] width 22 height 11
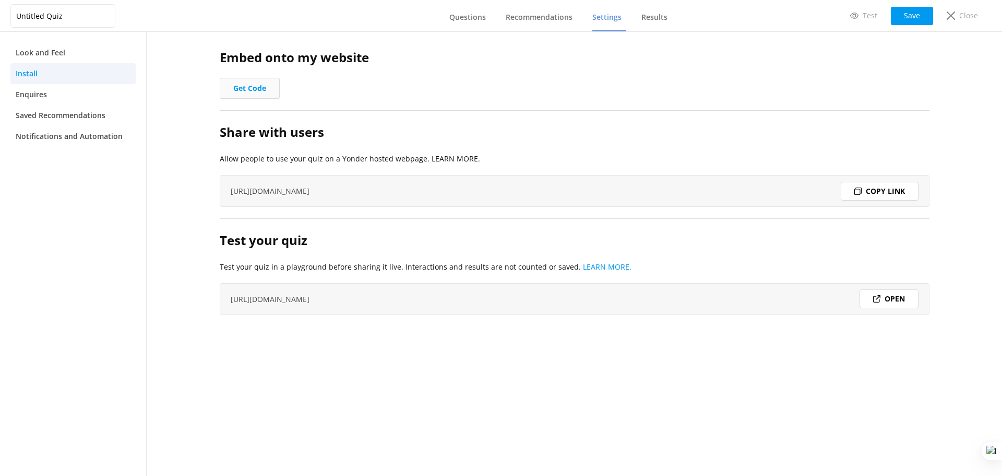
click at [240, 88] on button "Get Code" at bounding box center [250, 88] width 60 height 21
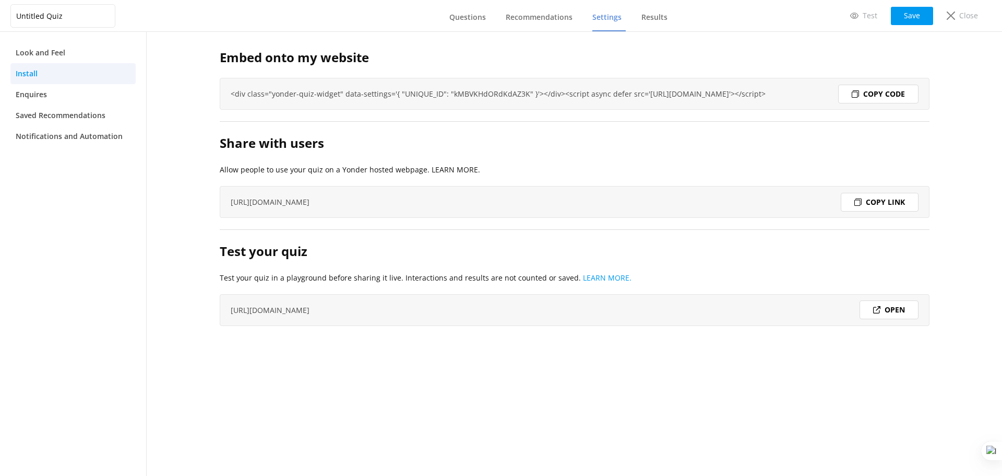
click at [892, 94] on div "Copy code" at bounding box center [878, 94] width 80 height 19
click at [970, 14] on p "Close" at bounding box center [968, 15] width 19 height 11
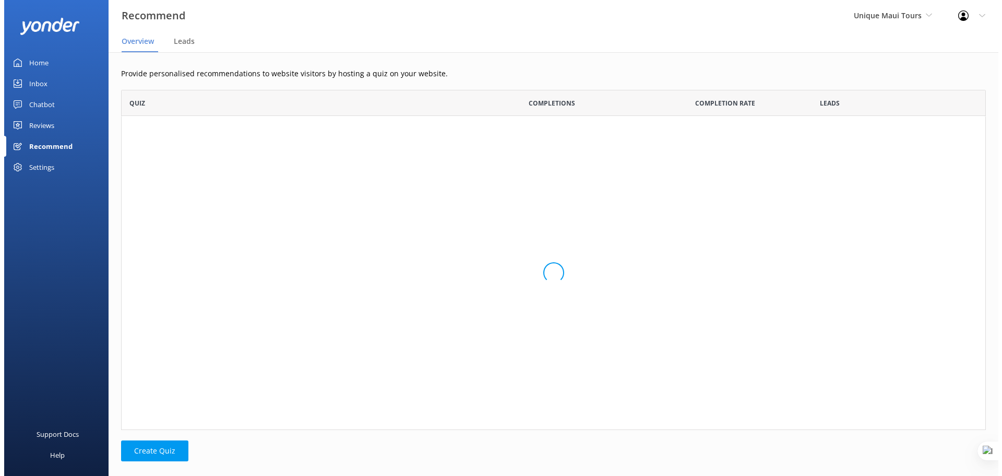
scroll to position [332, 857]
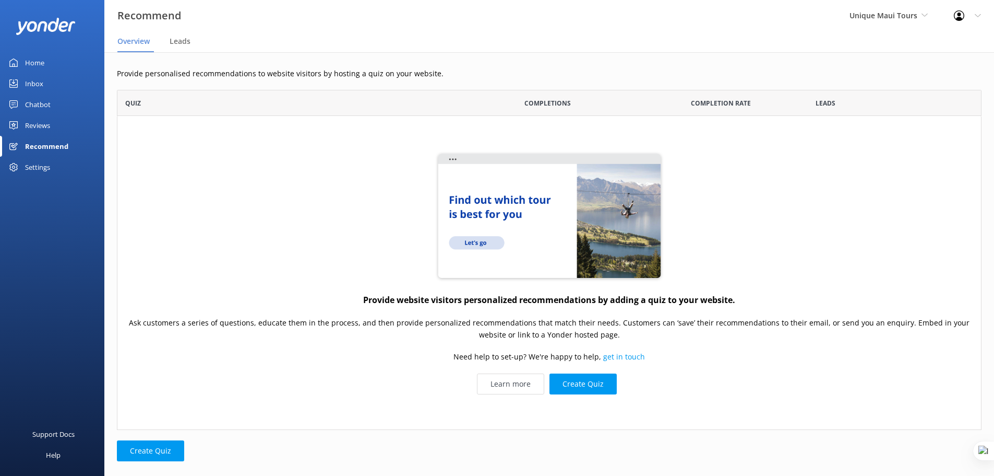
click at [28, 126] on div "Reviews" at bounding box center [37, 125] width 25 height 21
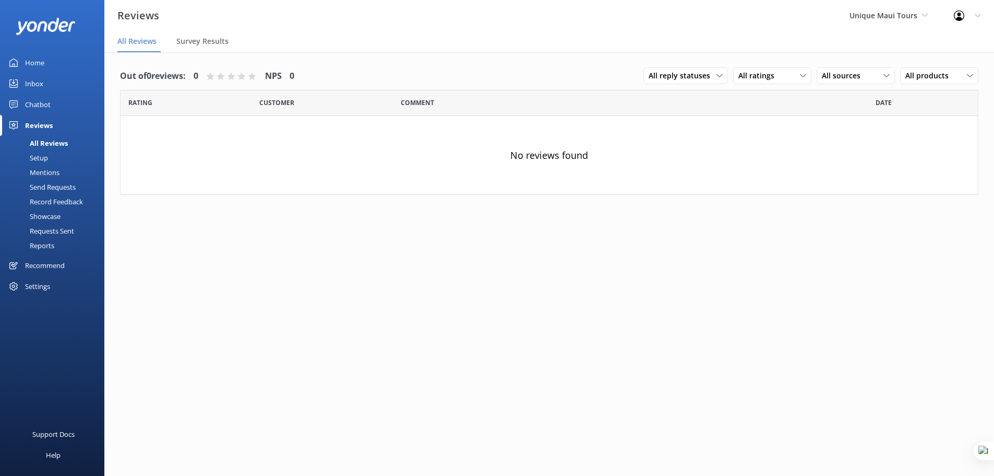
click at [33, 158] on div "Setup" at bounding box center [27, 157] width 42 height 15
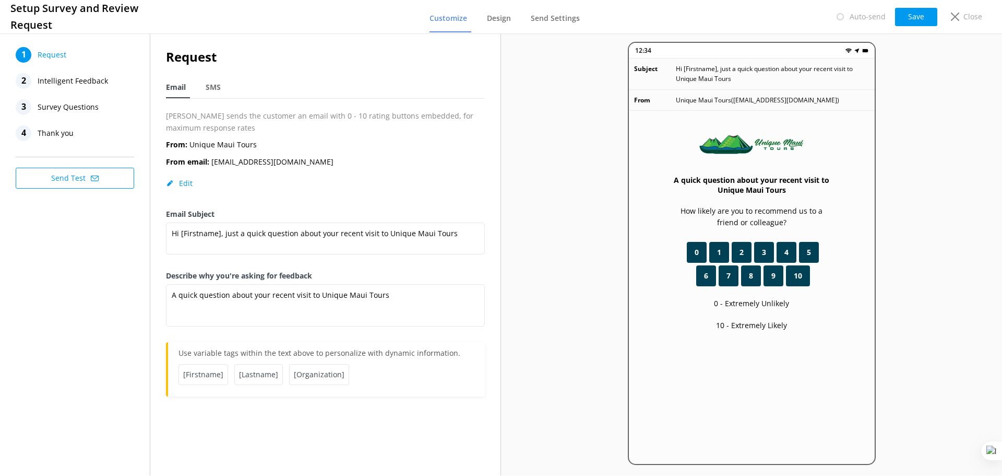
click at [75, 81] on span "Intelligent Feedback" at bounding box center [73, 81] width 70 height 16
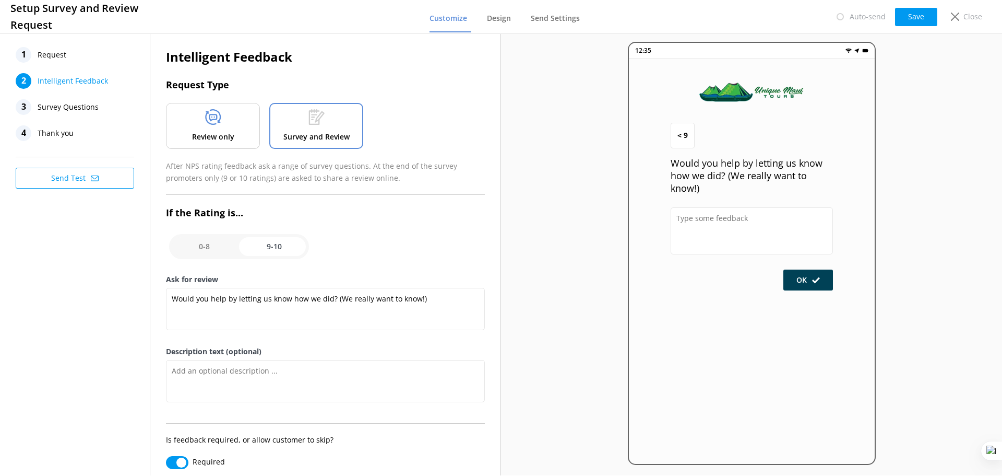
click at [205, 124] on icon at bounding box center [213, 117] width 16 height 16
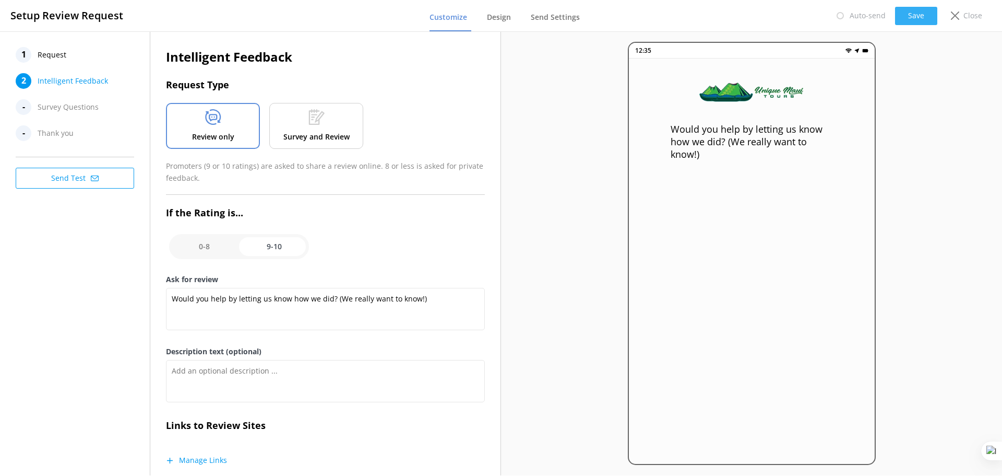
click at [914, 14] on button "Save" at bounding box center [916, 16] width 42 height 18
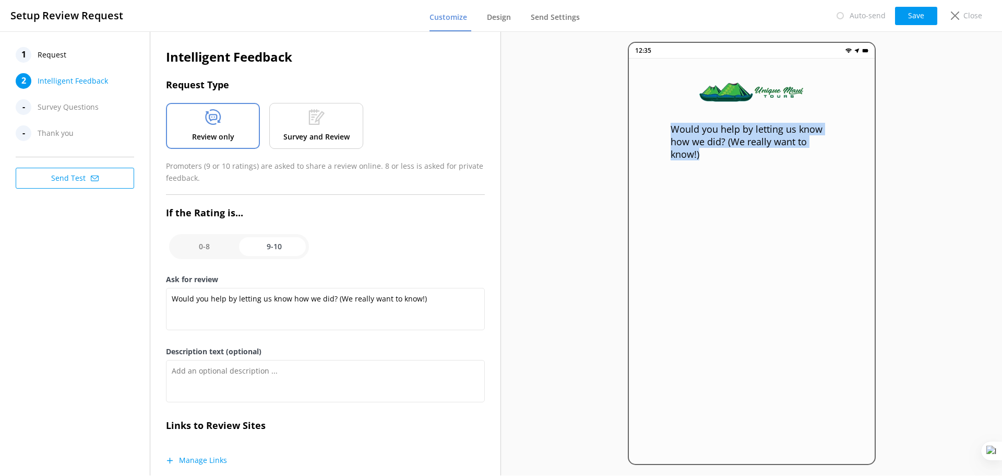
drag, startPoint x: 669, startPoint y: 129, endPoint x: 741, endPoint y: 155, distance: 76.4
click at [741, 155] on div "Would you help by letting us know how we did? (We really want to know!)" at bounding box center [752, 268] width 246 height 421
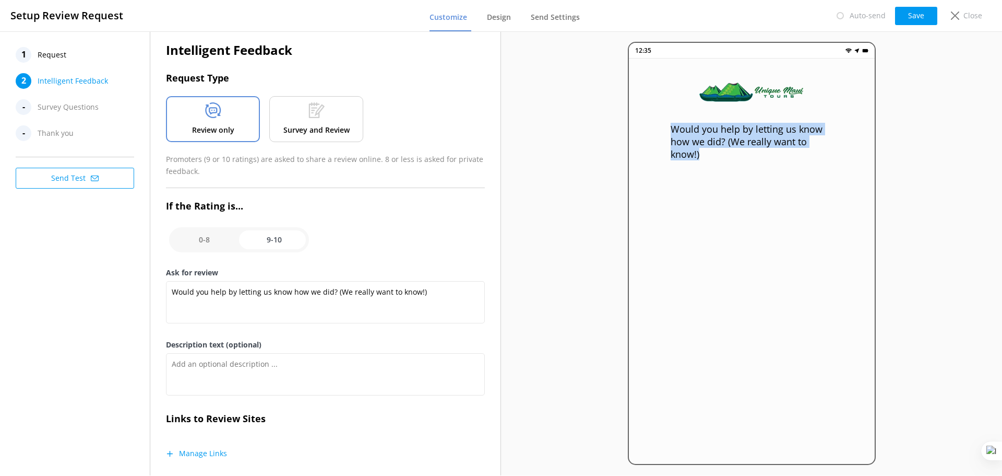
scroll to position [13, 0]
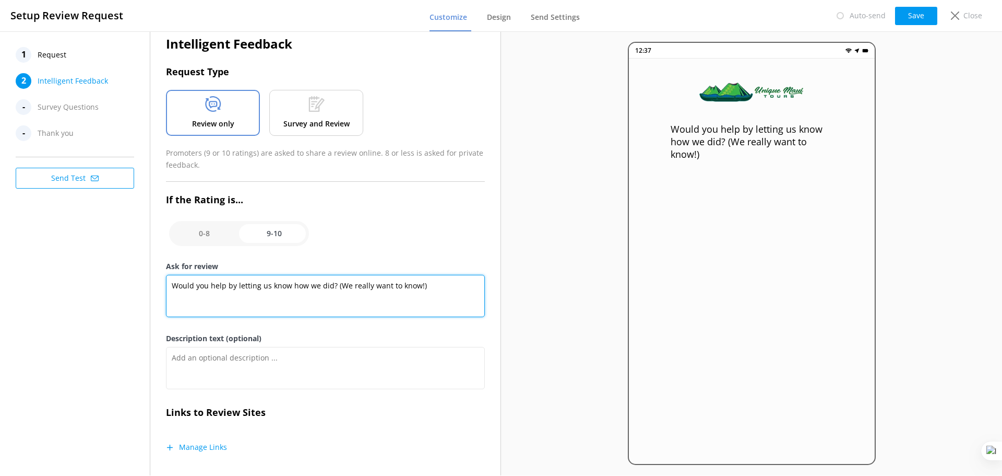
click at [299, 289] on textarea "Would you help by letting us know how we did? (We really want to know!)" at bounding box center [325, 296] width 319 height 42
paste textarea "“Mahalo for choosing Unique Maui Tours! 🌺 If you had an amazing time with us, w…"
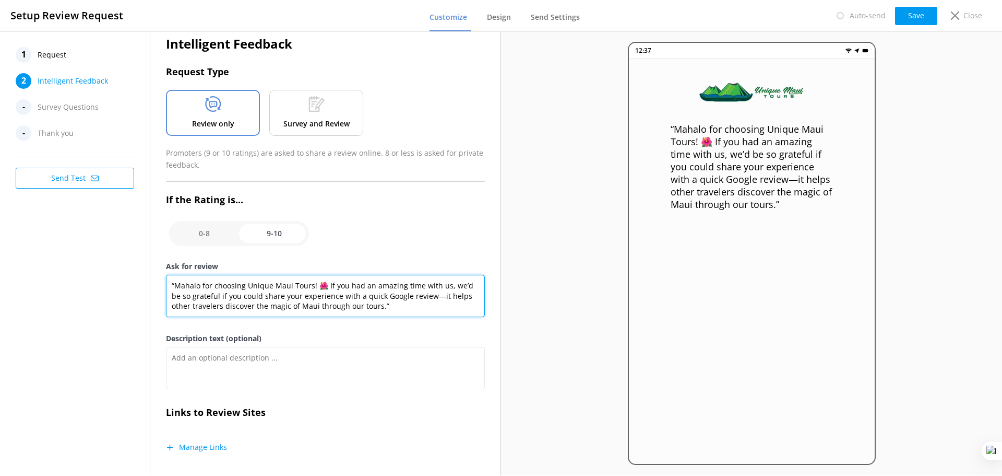
type textarea "“Mahalo for choosing Unique Maui Tours! 🌺 If you had an amazing time with us, w…"
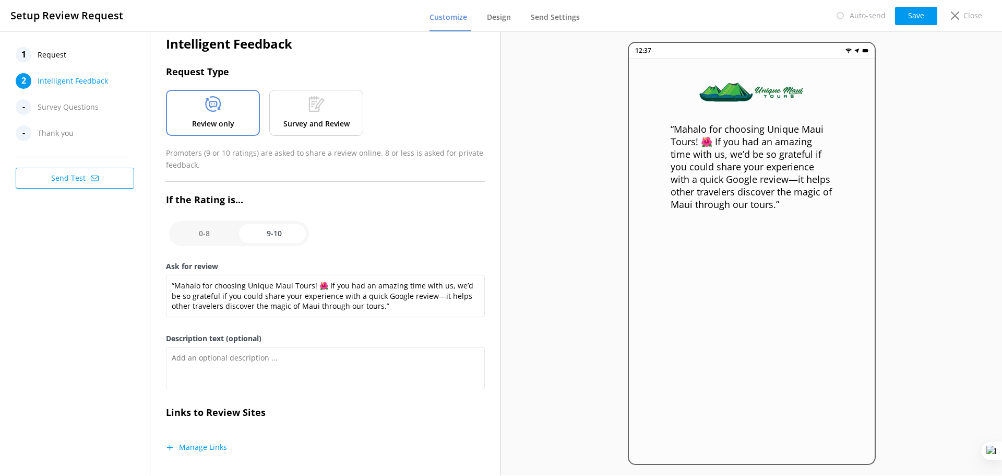
click at [220, 447] on button "Manage Links" at bounding box center [196, 447] width 61 height 10
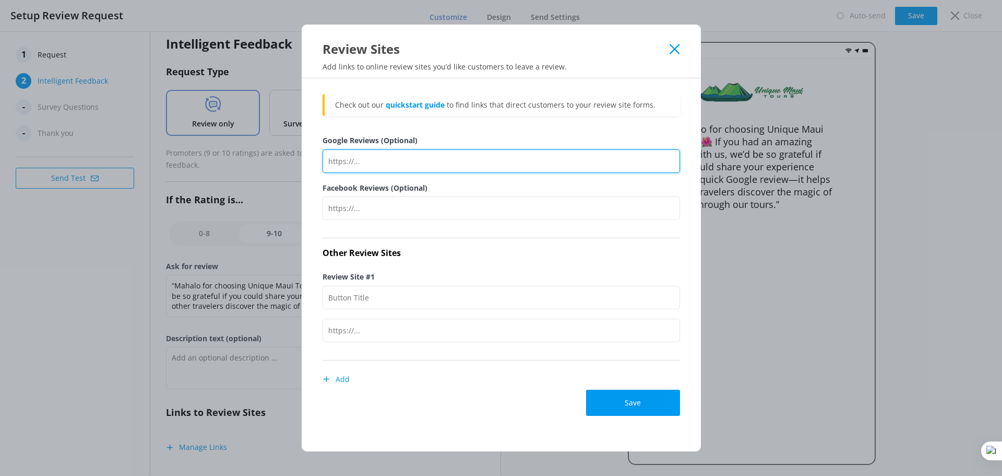
click at [395, 157] on input "Google Reviews (Optional)" at bounding box center [502, 160] width 358 height 23
paste input "https://g.page/r/CbG6wbD8xzIdEAE/review"
type input "https://g.page/r/CbG6wbD8xzIdEAE/review"
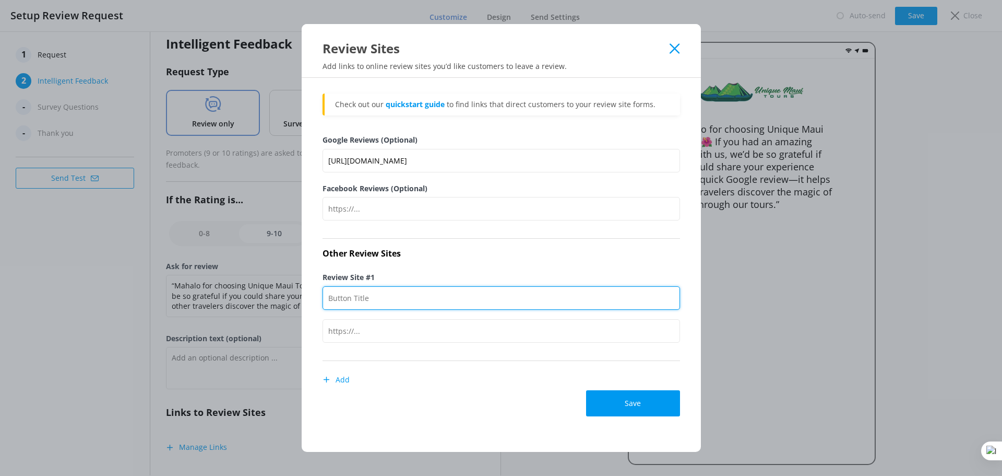
drag, startPoint x: 381, startPoint y: 298, endPoint x: 393, endPoint y: 302, distance: 13.1
click at [381, 298] on input "Review Site #1" at bounding box center [502, 297] width 358 height 23
type input "Trip Advisor"
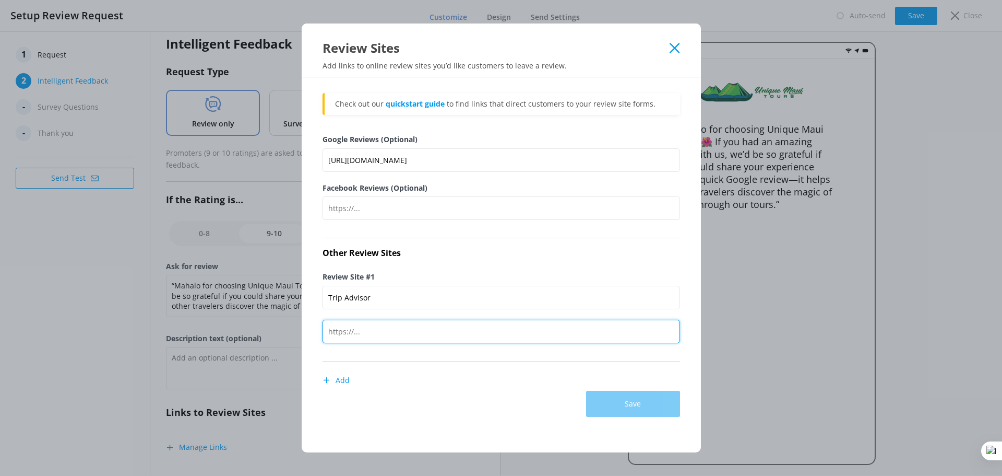
click at [376, 336] on input "text" at bounding box center [502, 330] width 358 height 23
paste input "https://www.tripadvisor.com/UserReviewEdit-g29220-d12539461-Unique_Maui_Tours-M…"
type input "https://www.tripadvisor.com/UserReviewEdit-g29220-d12539461-Unique_Maui_Tours-M…"
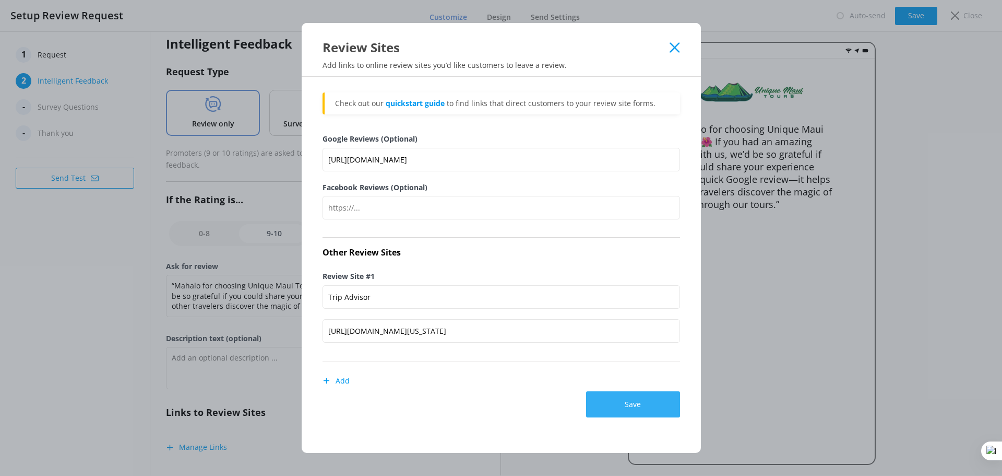
click at [642, 399] on button "Save" at bounding box center [633, 404] width 94 height 26
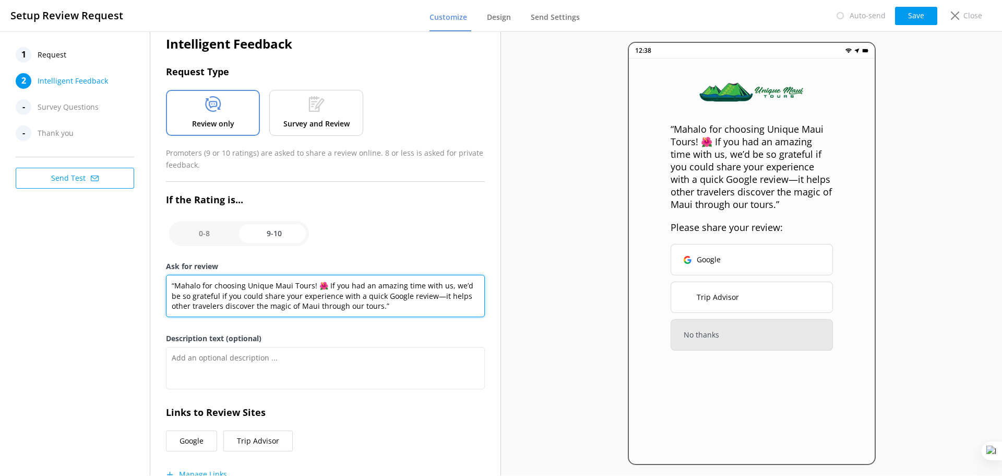
click at [398, 306] on textarea "“Mahalo for choosing Unique Maui Tours! 🌺 If you had an amazing time with us, w…" at bounding box center [325, 296] width 319 height 42
click at [172, 282] on textarea "“Mahalo for choosing Unique Maui Tours! 🌺 If you had an amazing time with us, w…" at bounding box center [325, 296] width 319 height 42
type textarea "Mahalo for choosing Unique Maui Tours! 🌺 If you had an amazing time with us, we…"
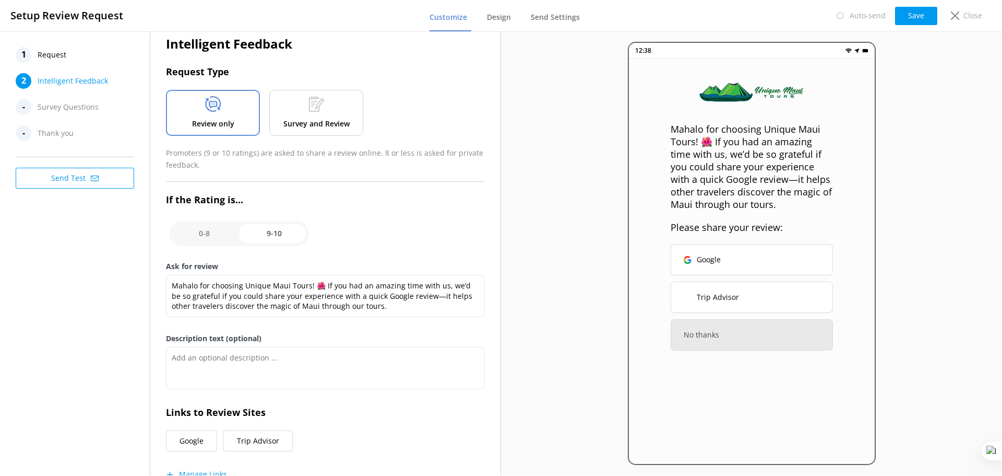
click at [210, 473] on button "Manage Links" at bounding box center [196, 474] width 61 height 10
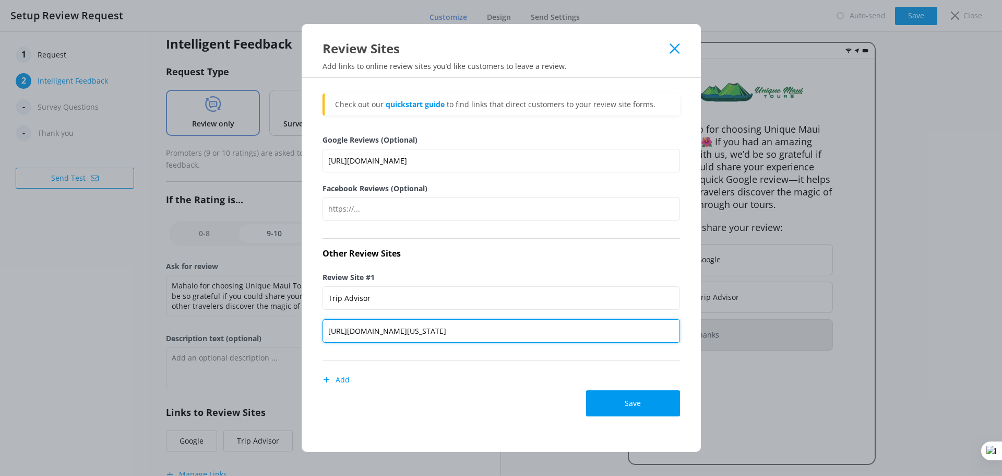
click at [442, 323] on input "https://www.tripadvisor.com/UserReviewEdit-g29220-d12539461-Unique_Maui_Tours-M…" at bounding box center [502, 330] width 358 height 23
paste input "Attraction_Review-g29220-d12539461-Reviews"
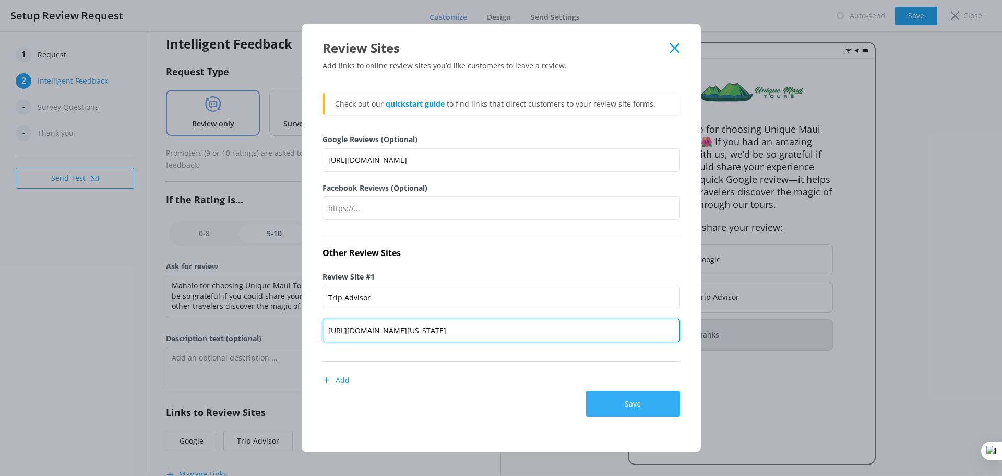
type input "https://www.tripadvisor.com/Attraction_Review-g29220-d12539461-Reviews-Unique_M…"
click at [643, 410] on button "Save" at bounding box center [633, 403] width 94 height 26
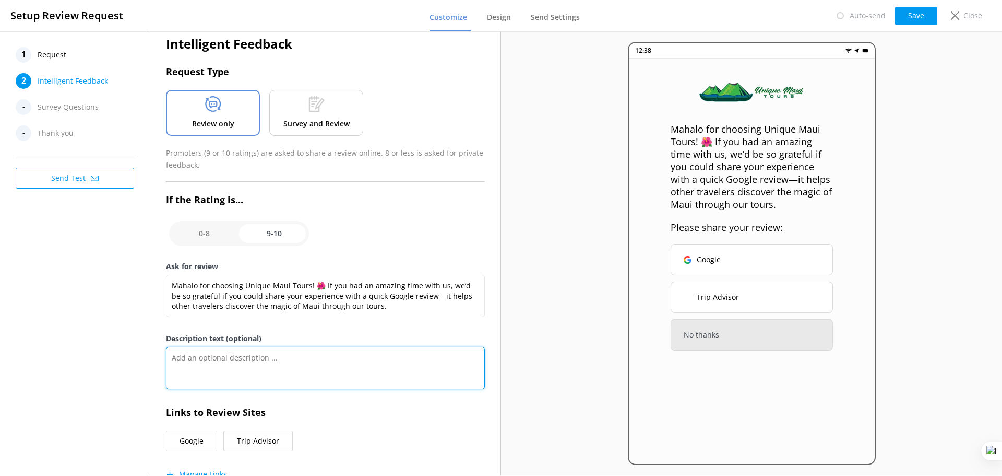
click at [199, 368] on textarea "Description text (optional)" at bounding box center [325, 368] width 319 height 42
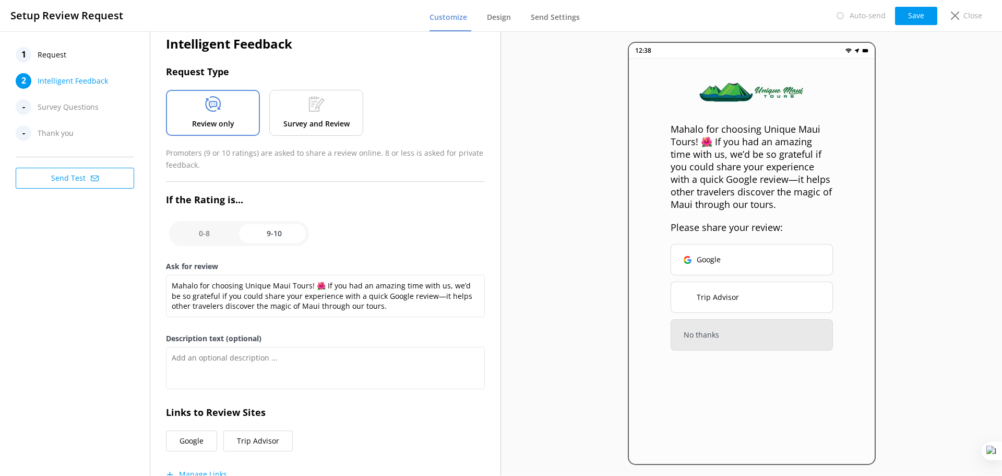
click at [210, 224] on input "checkbox" at bounding box center [239, 233] width 140 height 25
checkbox input "false"
type textarea "Please tell us why"
type textarea "Your feedback is important to help us improve"
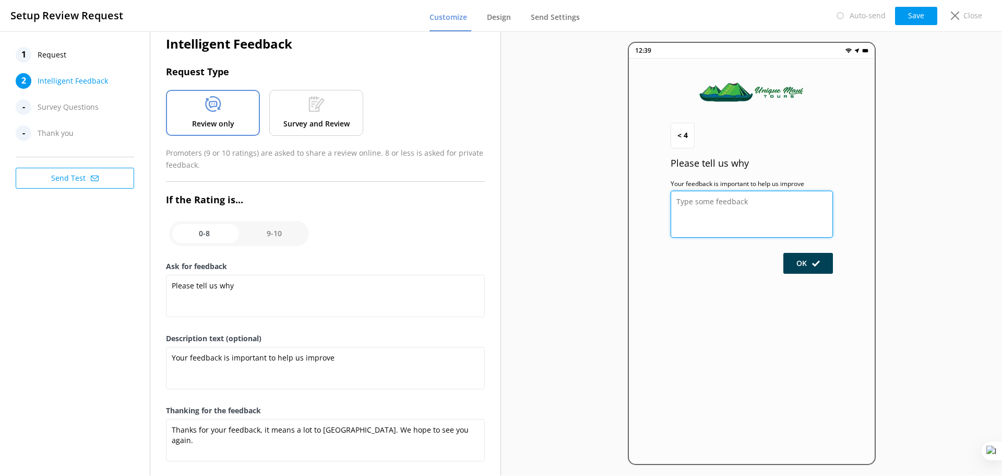
click at [750, 203] on textarea at bounding box center [752, 214] width 162 height 47
click at [309, 121] on p "Survey and Review" at bounding box center [316, 123] width 66 height 11
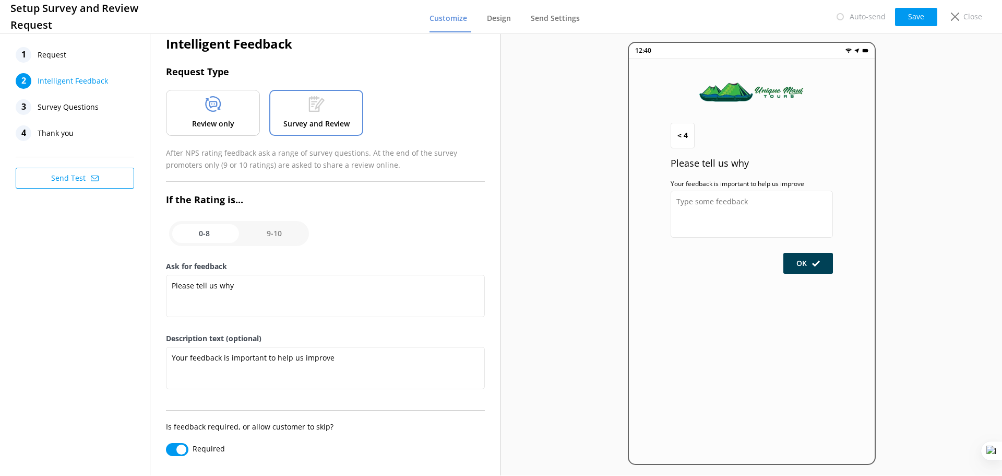
click at [82, 102] on span "Survey Questions" at bounding box center [68, 107] width 61 height 16
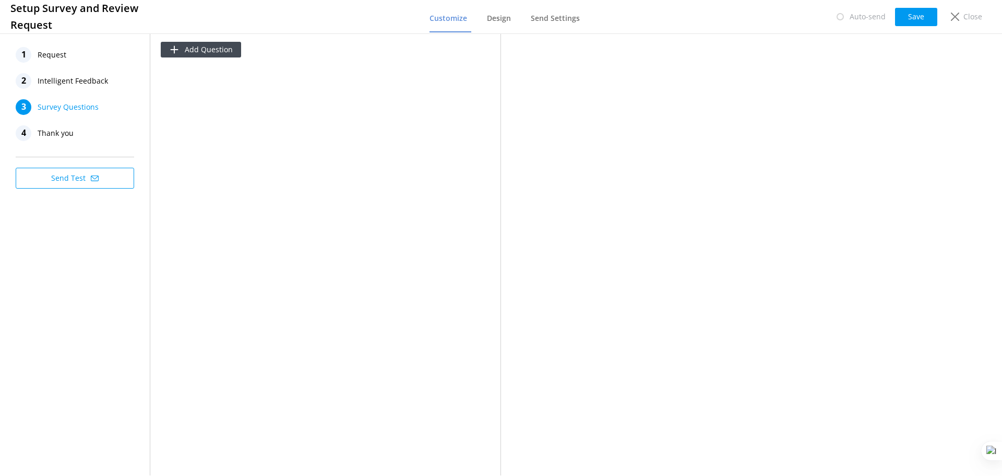
click at [75, 82] on span "Intelligent Feedback" at bounding box center [73, 81] width 70 height 16
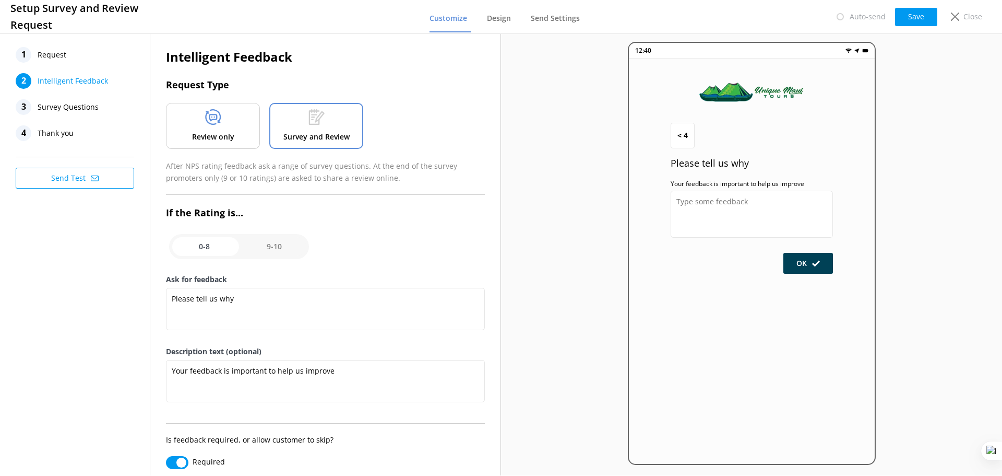
click at [202, 139] on p "Review only" at bounding box center [213, 136] width 42 height 11
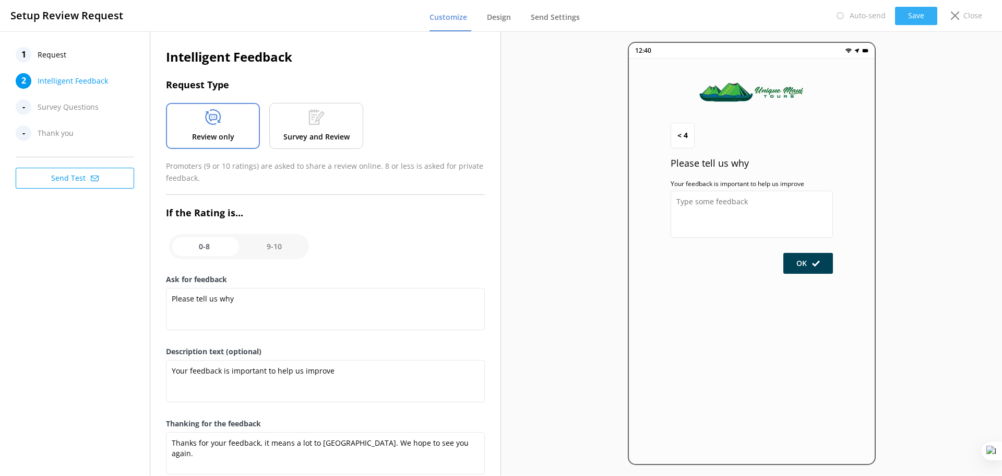
click at [907, 16] on button "Save" at bounding box center [916, 16] width 42 height 18
click at [54, 54] on span "Request" at bounding box center [52, 55] width 29 height 16
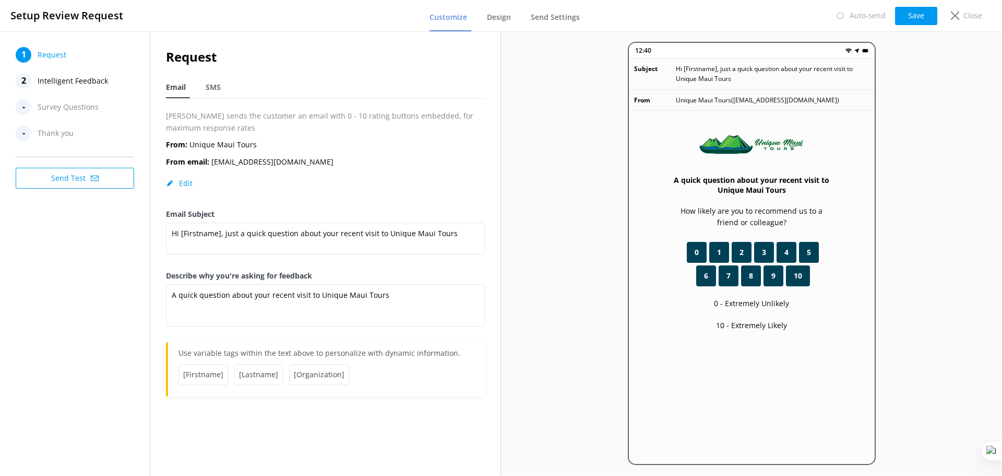
click at [80, 85] on span "Intelligent Feedback" at bounding box center [73, 81] width 70 height 16
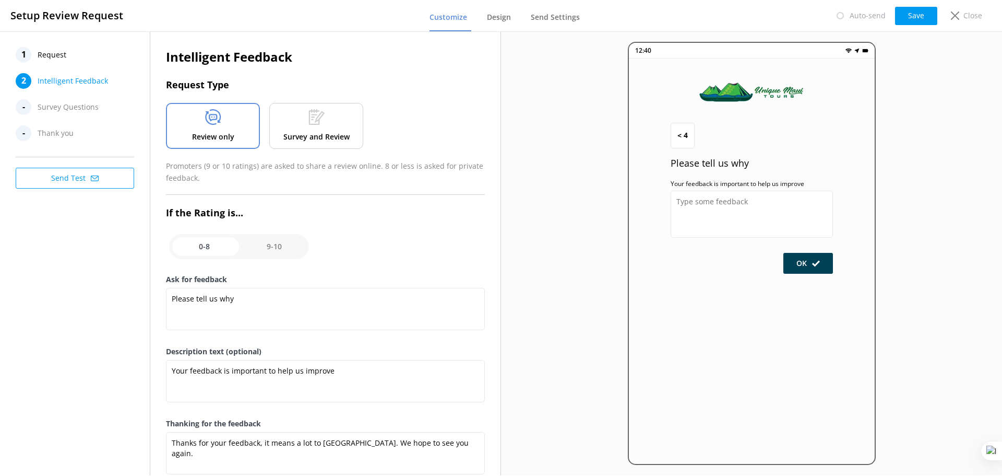
click at [269, 245] on input "checkbox" at bounding box center [239, 246] width 140 height 25
checkbox input "true"
type textarea "Mahalo for choosing Unique Maui Tours! 🌺 If you had an amazing time with us, we…"
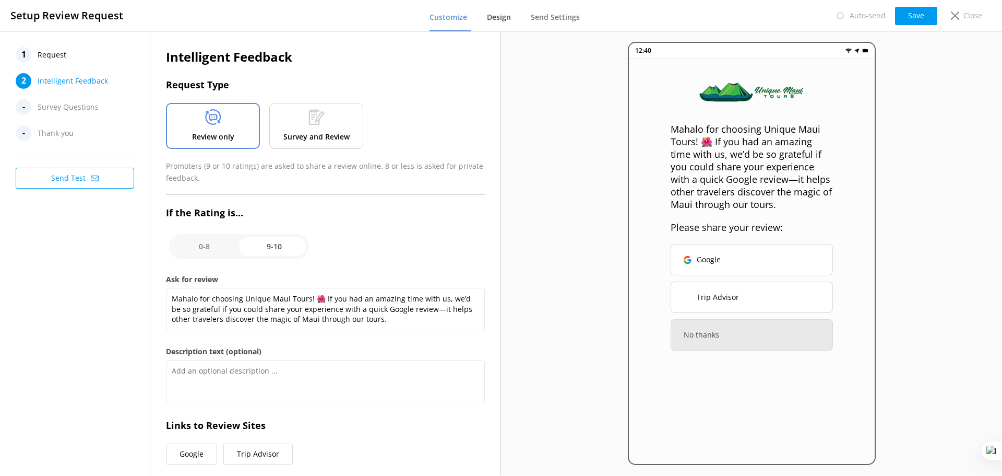
click at [500, 15] on span "Design" at bounding box center [499, 17] width 24 height 10
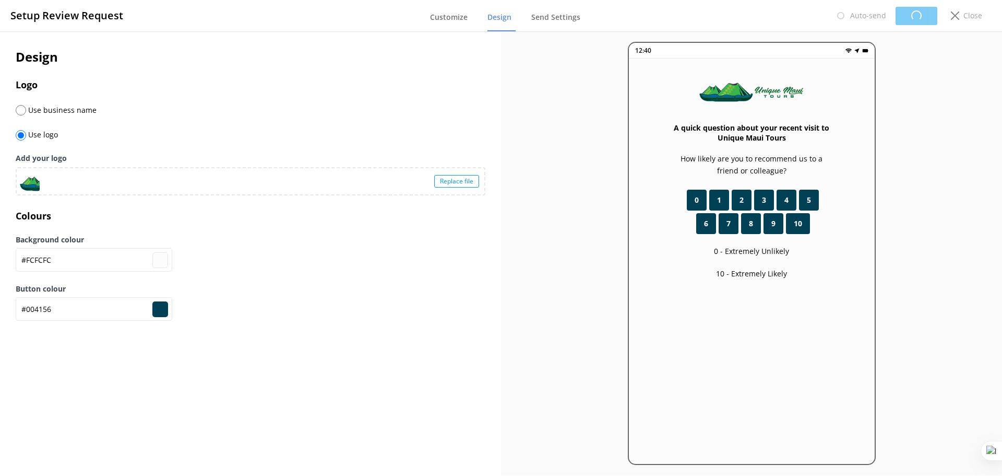
type input "#fcfcfc"
click at [543, 25] on link "Send Settings" at bounding box center [557, 17] width 53 height 27
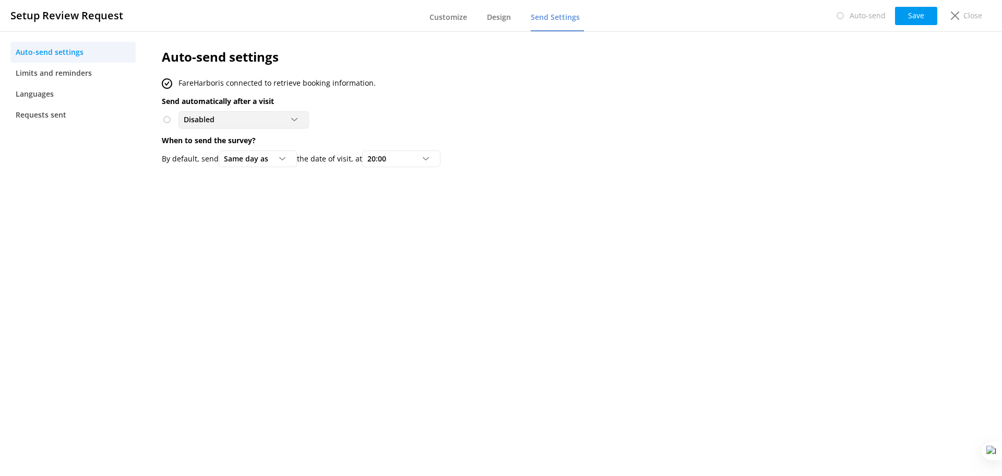
click at [265, 121] on div "Disabled" at bounding box center [243, 119] width 125 height 11
click at [265, 163] on div "To customers from FareHarbor" at bounding box center [230, 162] width 92 height 10
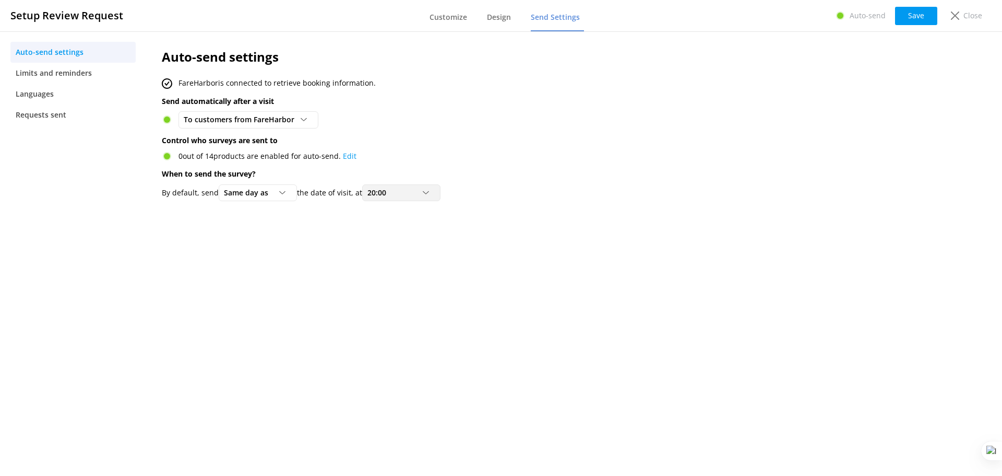
click at [407, 192] on div "20:00" at bounding box center [401, 192] width 73 height 11
click at [394, 251] on link "18:00" at bounding box center [409, 248] width 93 height 21
click at [261, 123] on span "To customers from FareHarbor" at bounding box center [242, 119] width 117 height 11
click at [268, 146] on link "Disabled" at bounding box center [248, 141] width 138 height 21
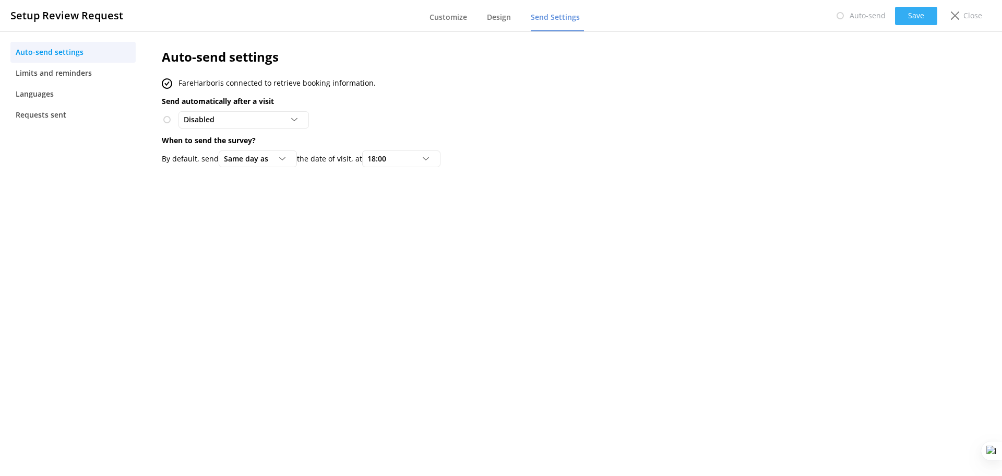
click at [923, 14] on button "Save" at bounding box center [916, 16] width 42 height 18
click at [450, 18] on span "Customize" at bounding box center [449, 17] width 38 height 10
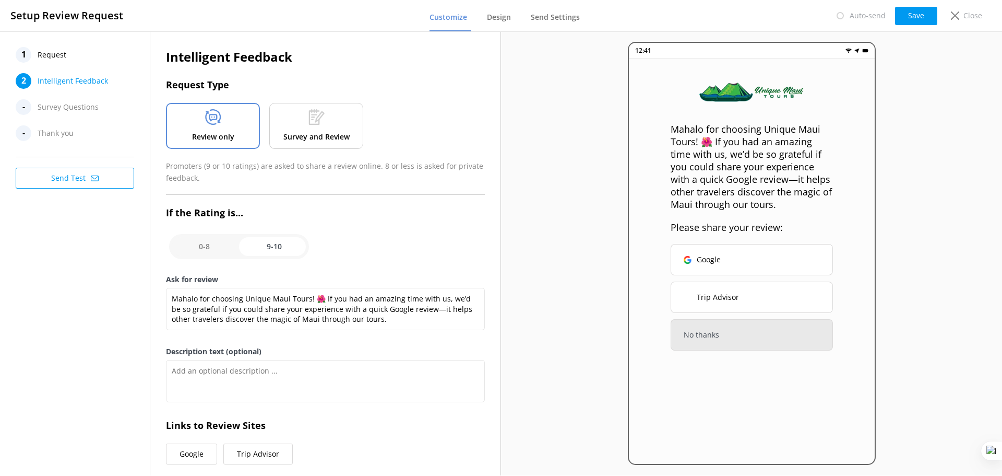
click at [52, 58] on span "Request" at bounding box center [52, 55] width 29 height 16
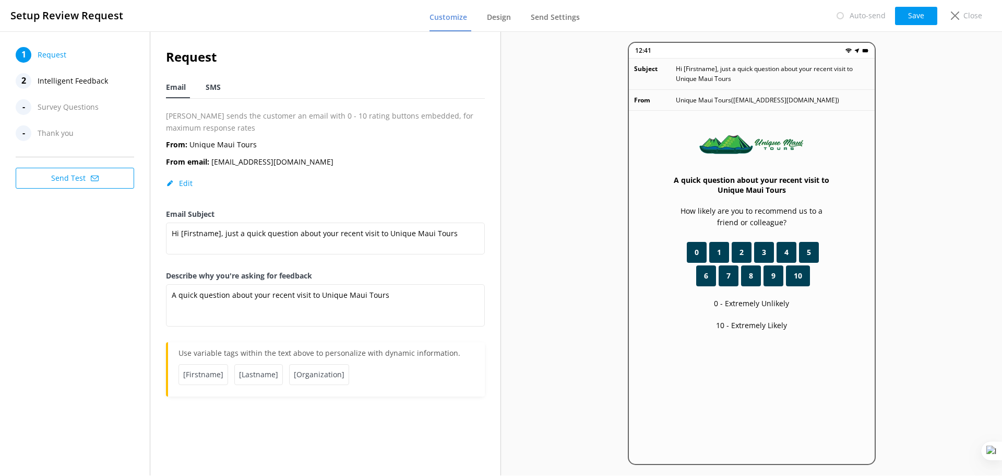
click at [212, 87] on span "SMS" at bounding box center [213, 87] width 15 height 10
type textarea "Hi [Firstname], thanks for visiting us at [Organization]. Just a quick follow u…"
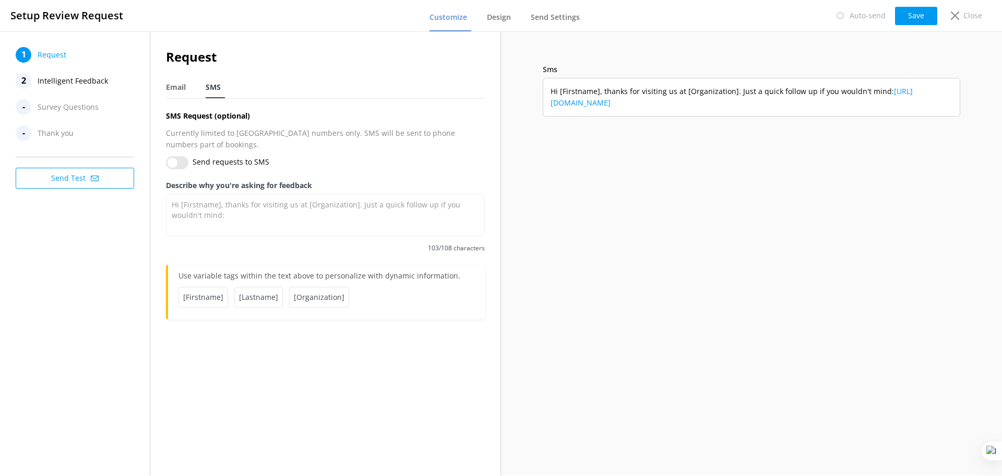
click at [178, 156] on input "Send requests to SMS" at bounding box center [177, 162] width 22 height 13
checkbox input "true"
click at [916, 18] on button "Save" at bounding box center [916, 16] width 42 height 18
click at [555, 9] on link "Send Settings" at bounding box center [557, 17] width 53 height 27
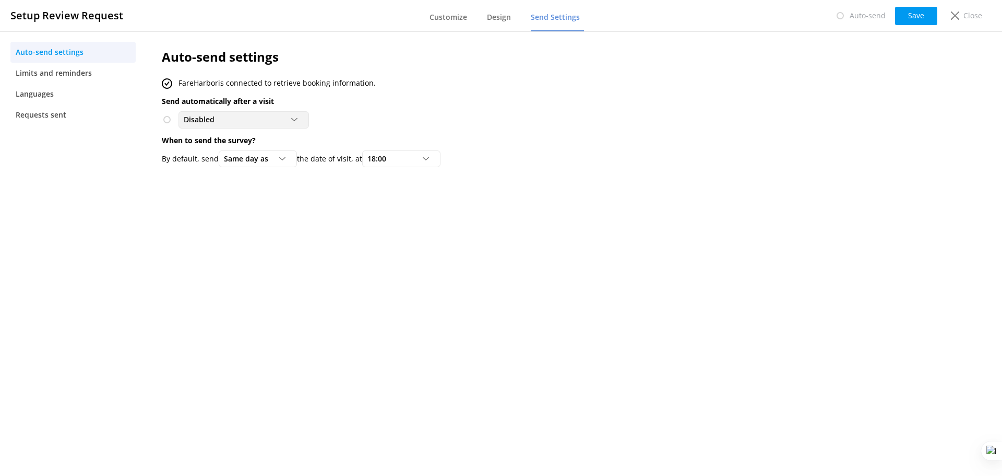
click at [247, 121] on div "Disabled" at bounding box center [243, 119] width 125 height 11
click at [254, 163] on div "To customers from FareHarbor" at bounding box center [230, 162] width 92 height 10
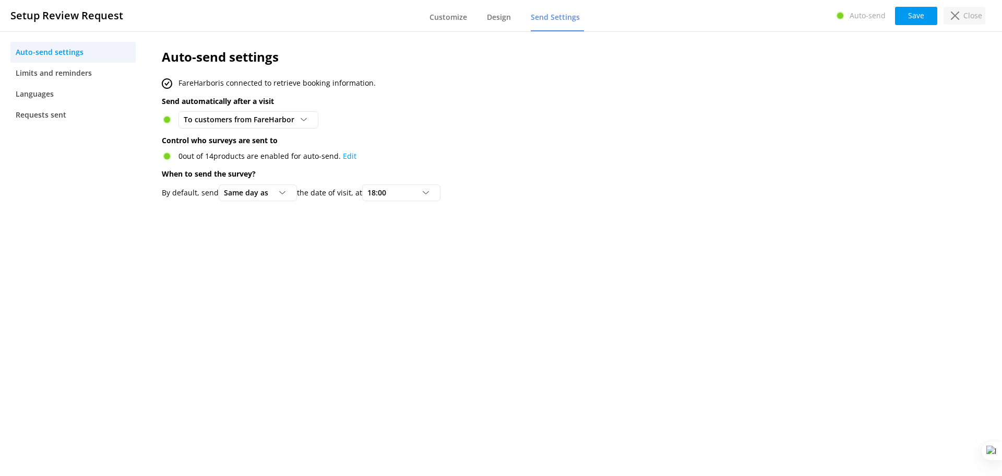
click at [960, 16] on div "Close" at bounding box center [965, 16] width 42 height 18
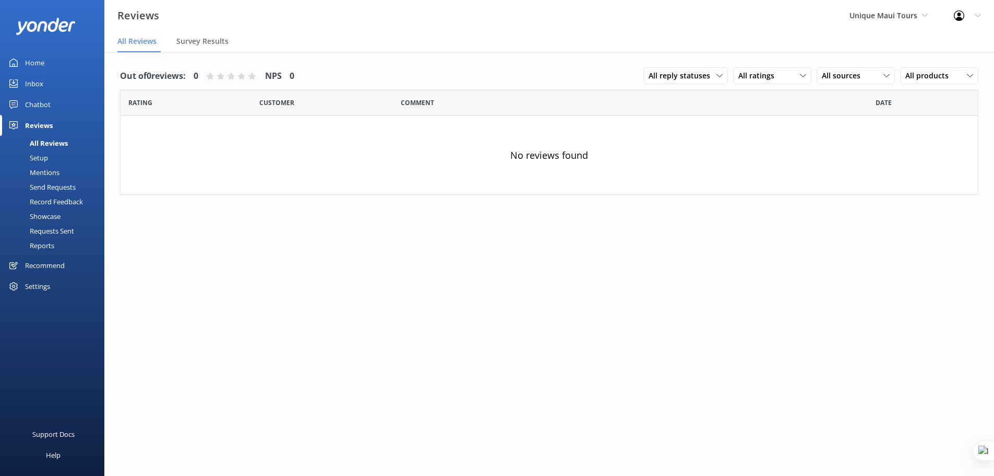
click at [34, 288] on div "Settings" at bounding box center [37, 286] width 25 height 21
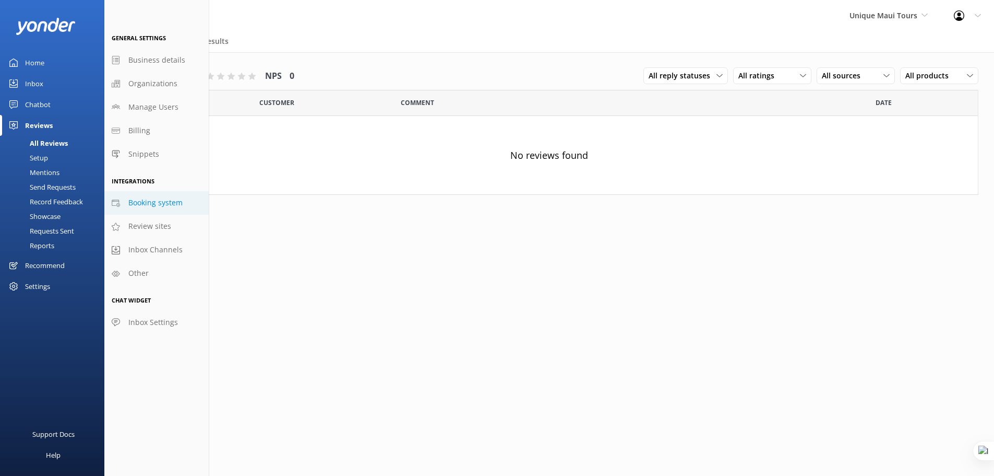
click at [155, 205] on span "Booking system" at bounding box center [155, 202] width 54 height 11
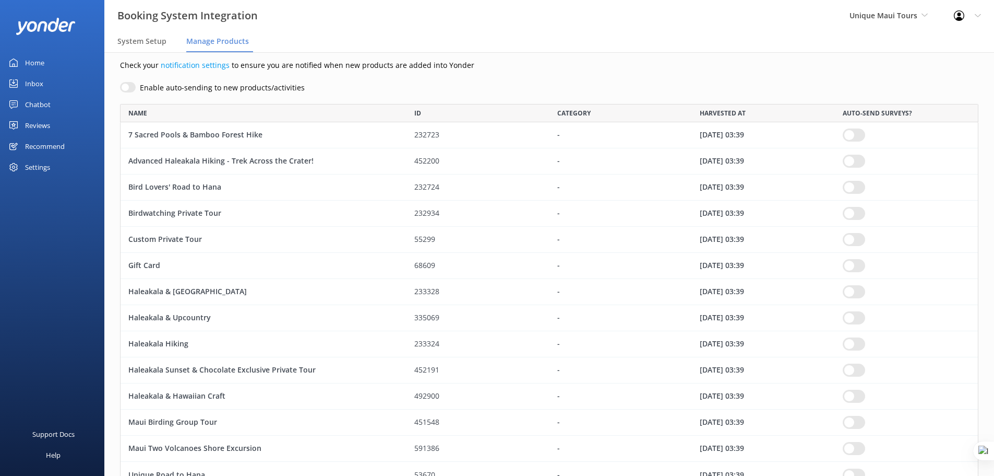
scroll to position [75, 0]
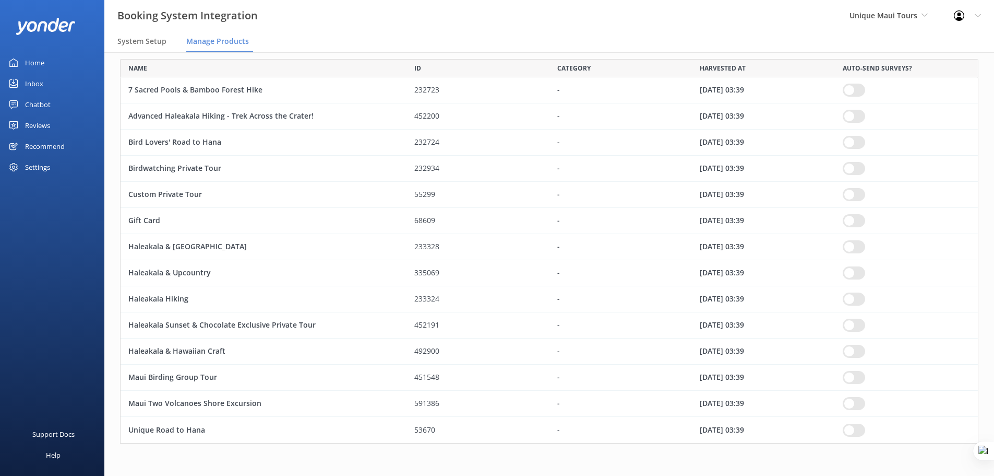
click at [861, 90] on input "row" at bounding box center [854, 90] width 22 height 13
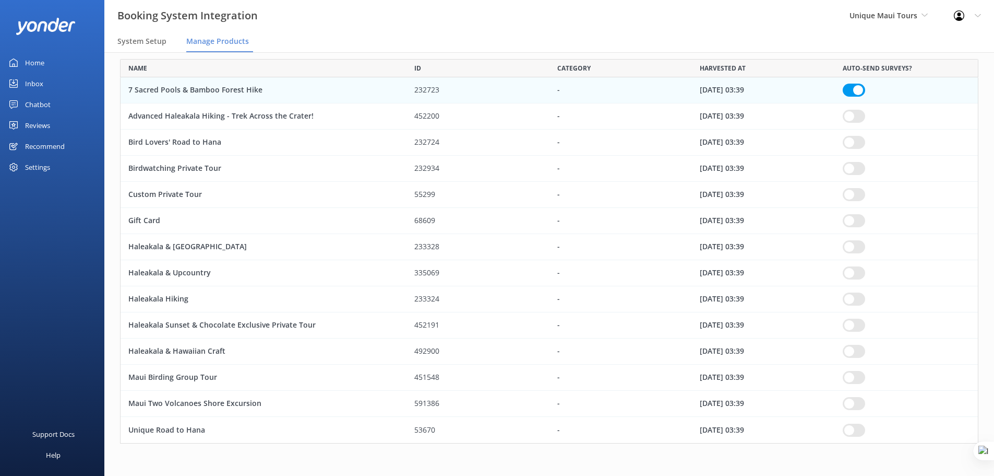
click at [855, 140] on input "row" at bounding box center [854, 142] width 22 height 13
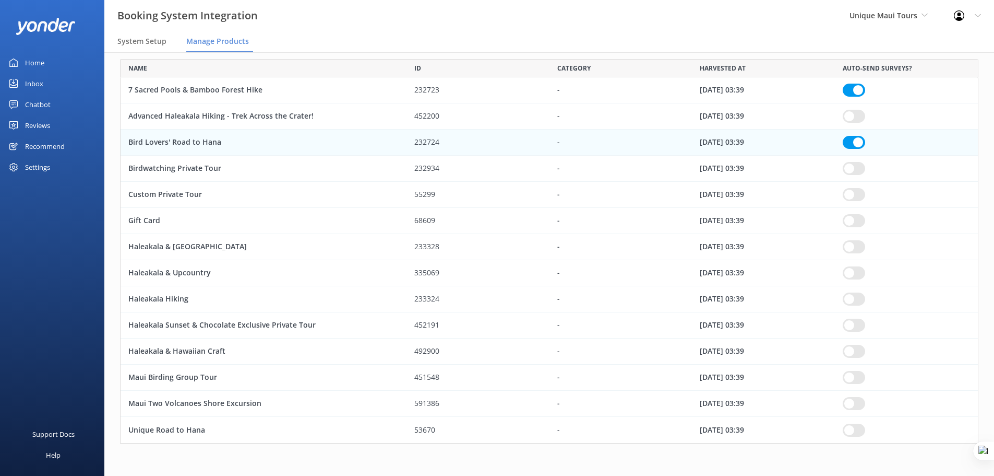
click at [857, 169] on input "row" at bounding box center [854, 168] width 22 height 13
checkbox input "true"
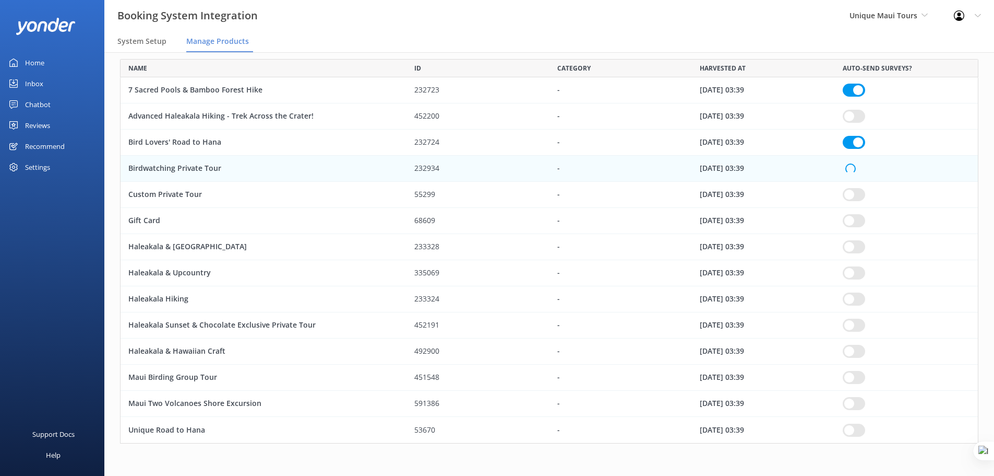
checkbox input "true"
click at [856, 194] on input "row" at bounding box center [854, 194] width 22 height 13
checkbox input "true"
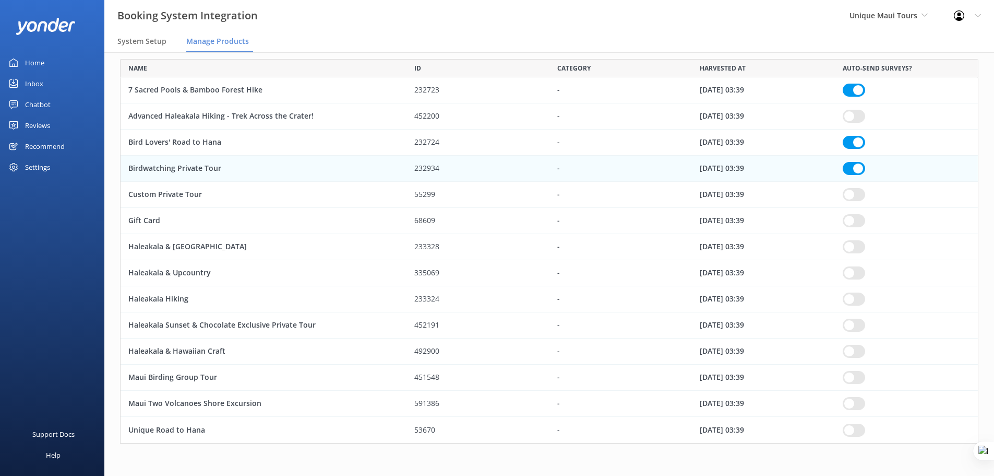
checkbox input "true"
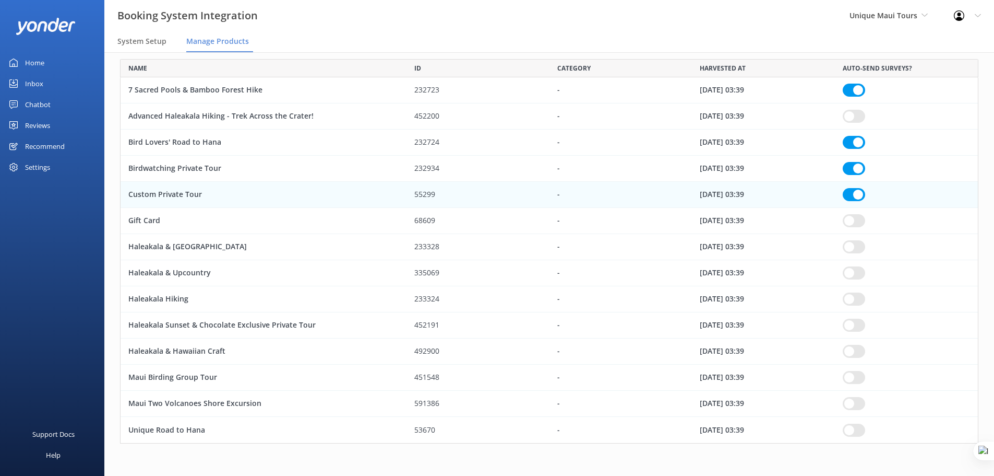
click at [859, 193] on input "row" at bounding box center [854, 194] width 22 height 13
checkbox input "true"
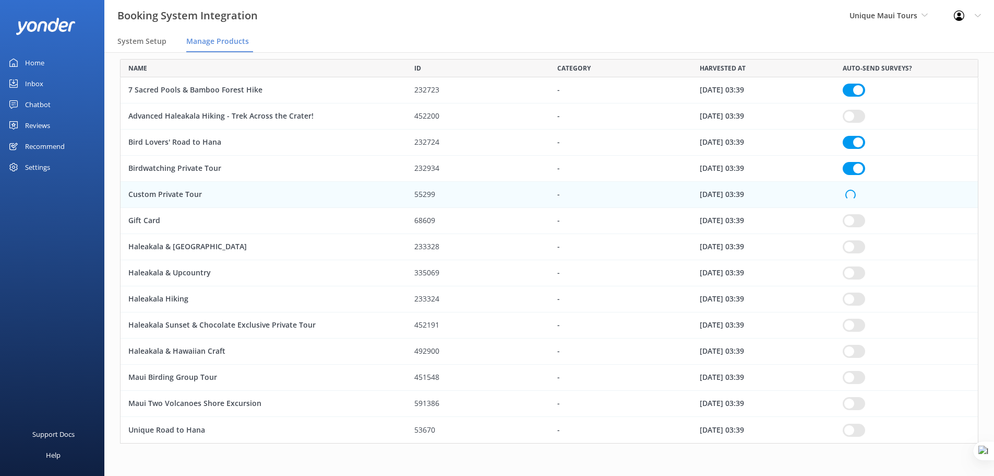
checkbox input "true"
click at [862, 242] on input "row" at bounding box center [854, 246] width 22 height 13
checkbox input "true"
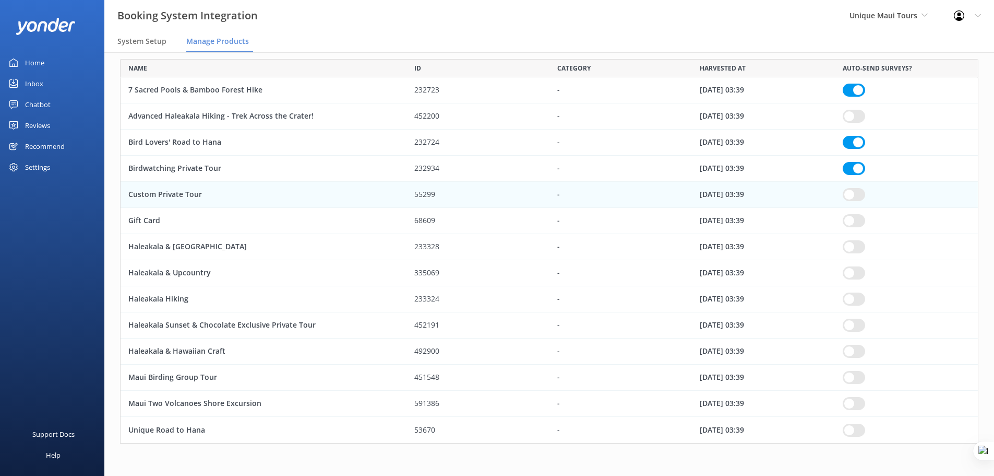
checkbox input "true"
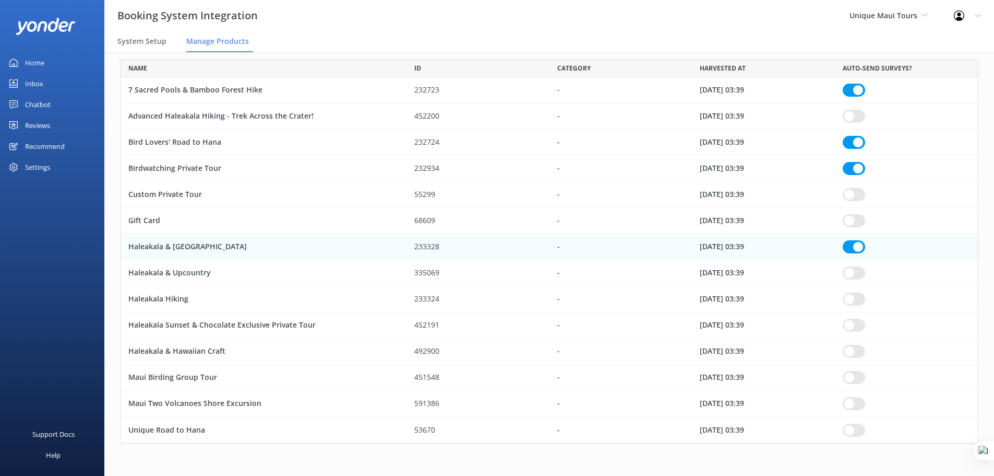
click at [854, 271] on input "row" at bounding box center [854, 272] width 22 height 13
checkbox input "true"
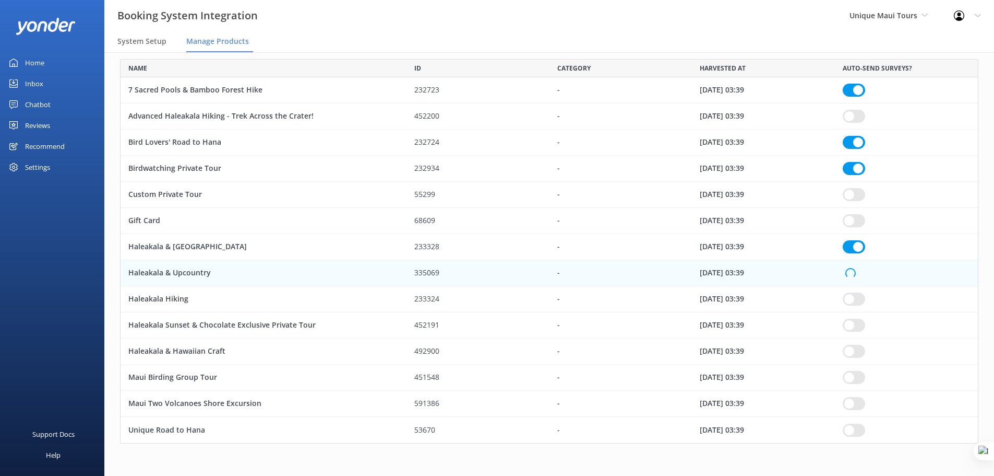
checkbox input "true"
click at [860, 294] on input "row" at bounding box center [854, 298] width 22 height 13
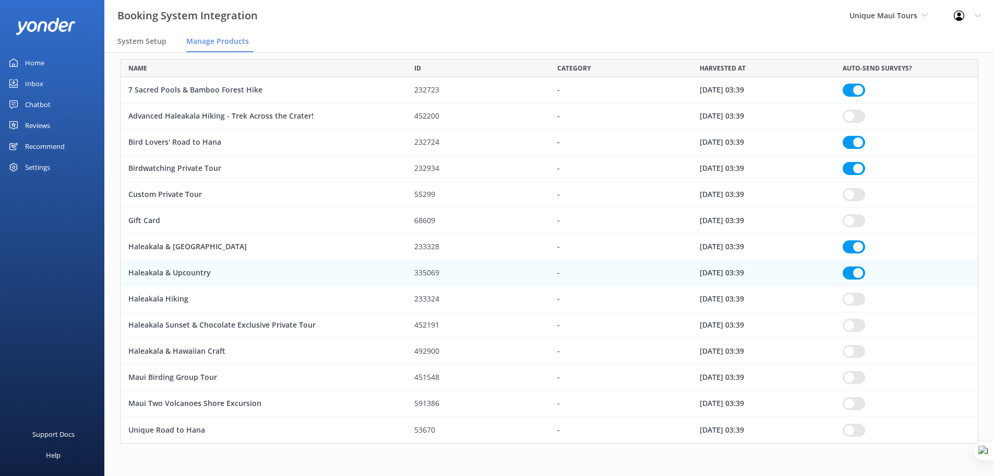
checkbox input "true"
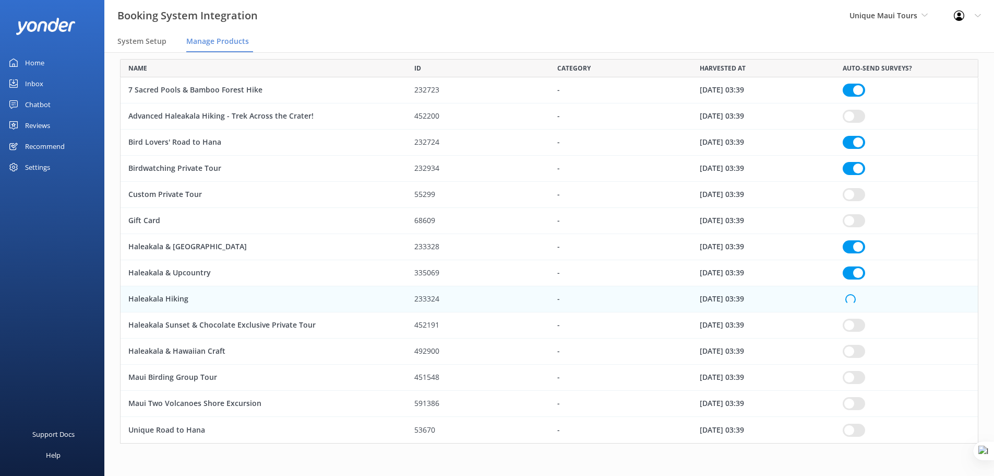
checkbox input "true"
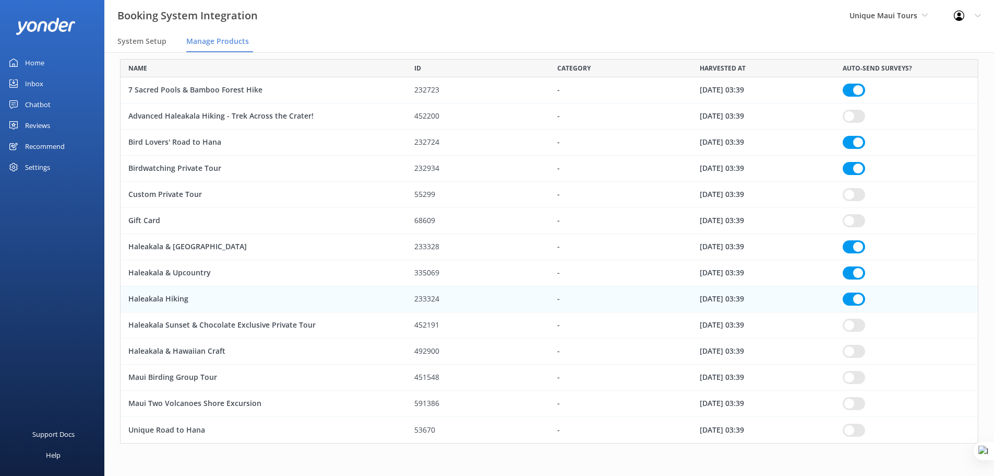
click at [856, 194] on input "row" at bounding box center [854, 194] width 22 height 13
checkbox input "true"
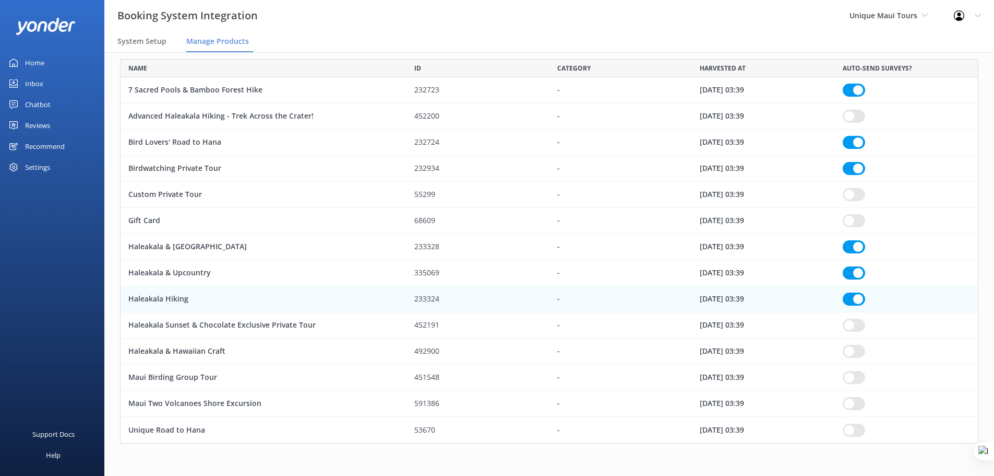
checkbox input "true"
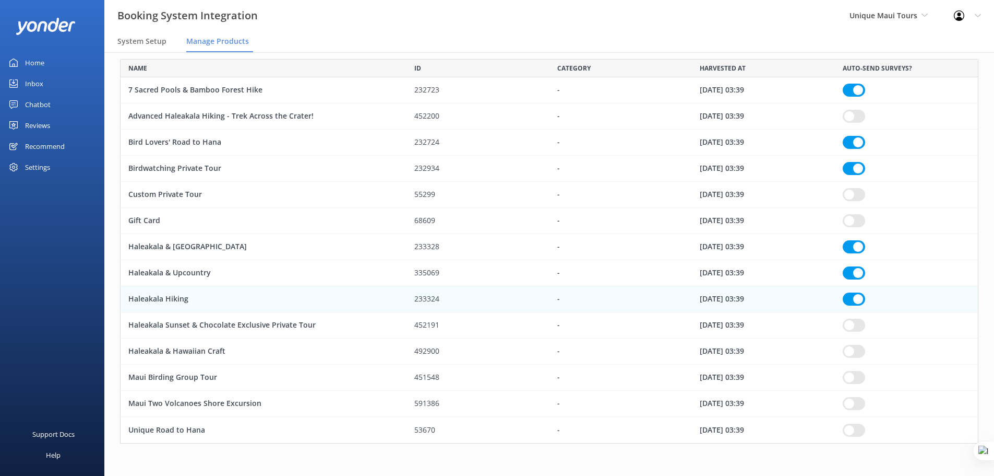
checkbox input "true"
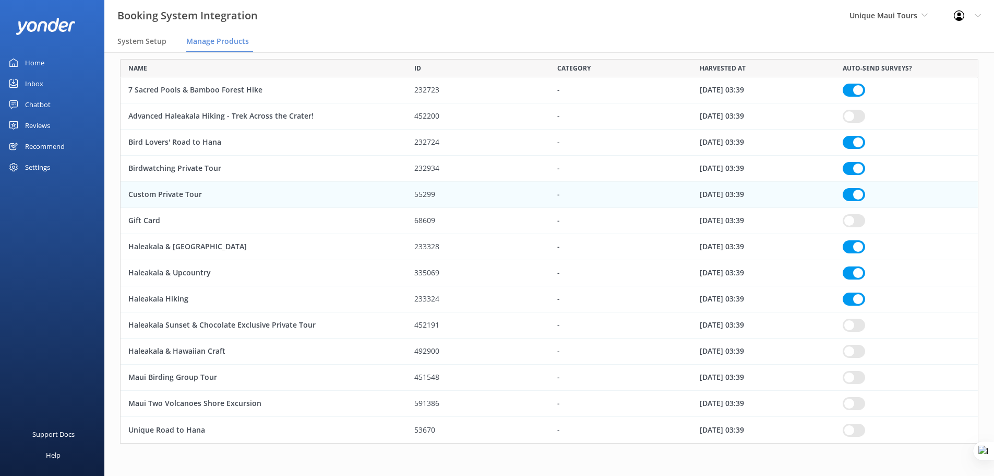
click at [856, 325] on input "row" at bounding box center [854, 324] width 22 height 13
checkbox input "true"
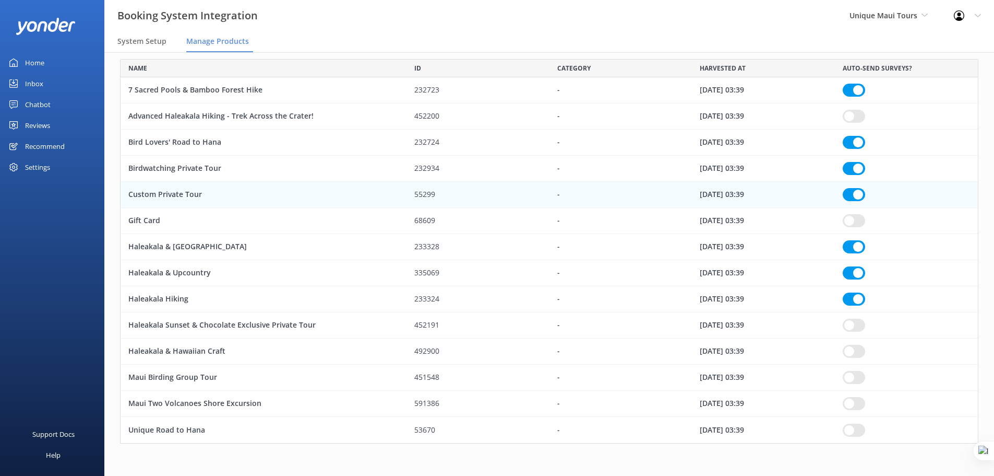
checkbox input "true"
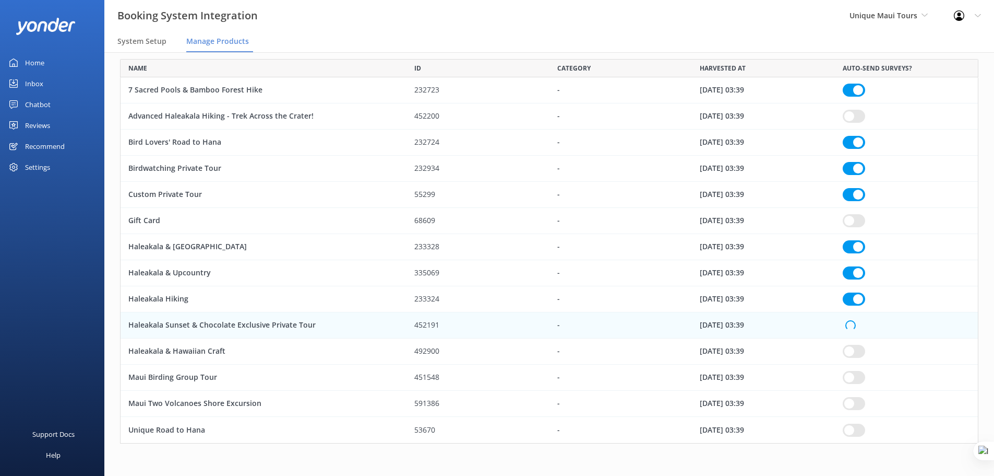
checkbox input "true"
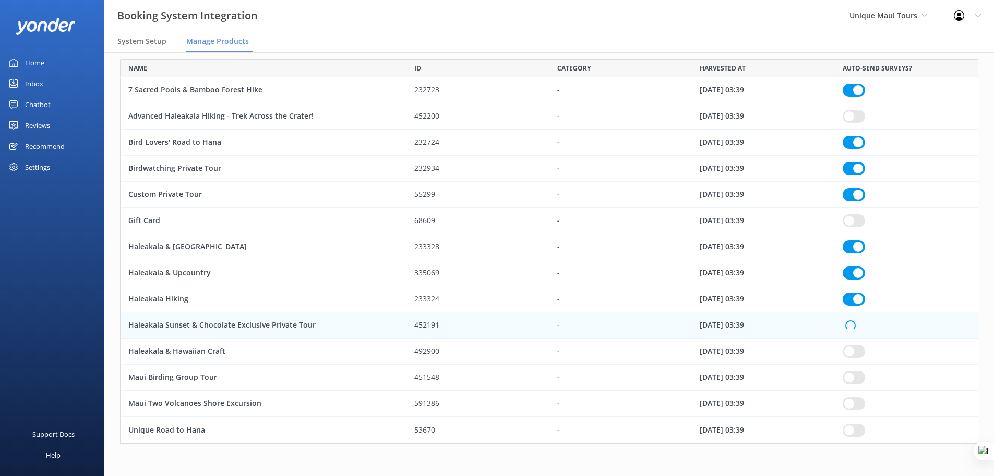
checkbox input "true"
click at [854, 346] on input "row" at bounding box center [854, 351] width 22 height 13
checkbox input "true"
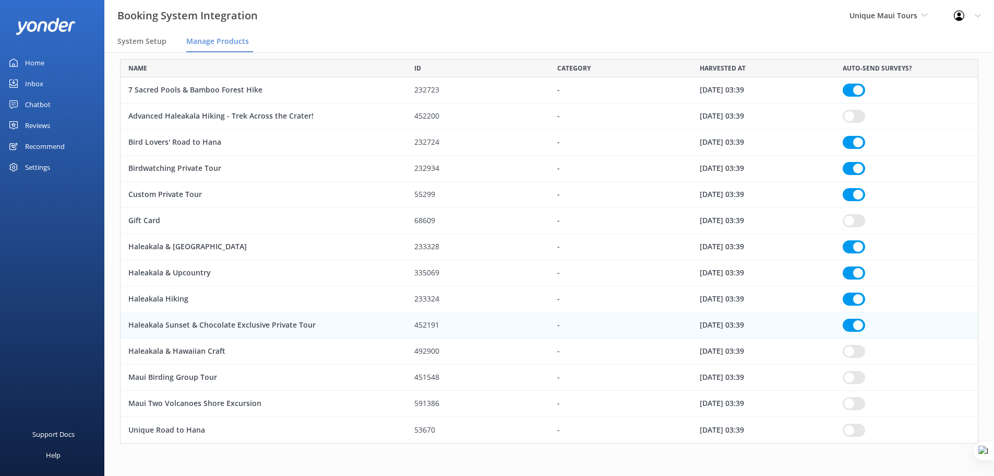
checkbox input "true"
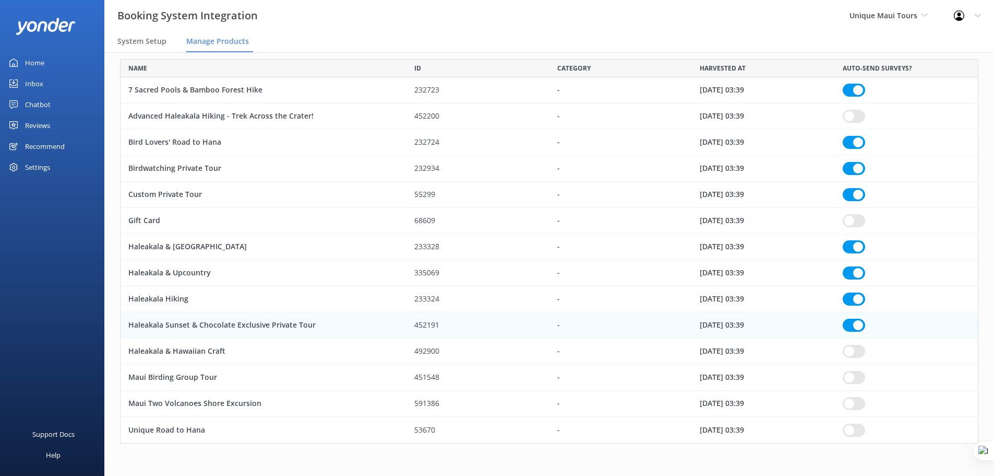
checkbox input "true"
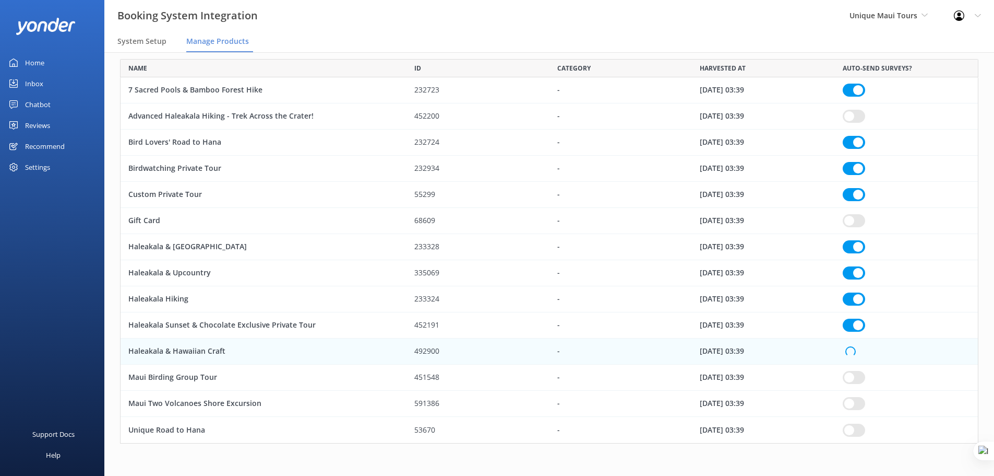
checkbox input "true"
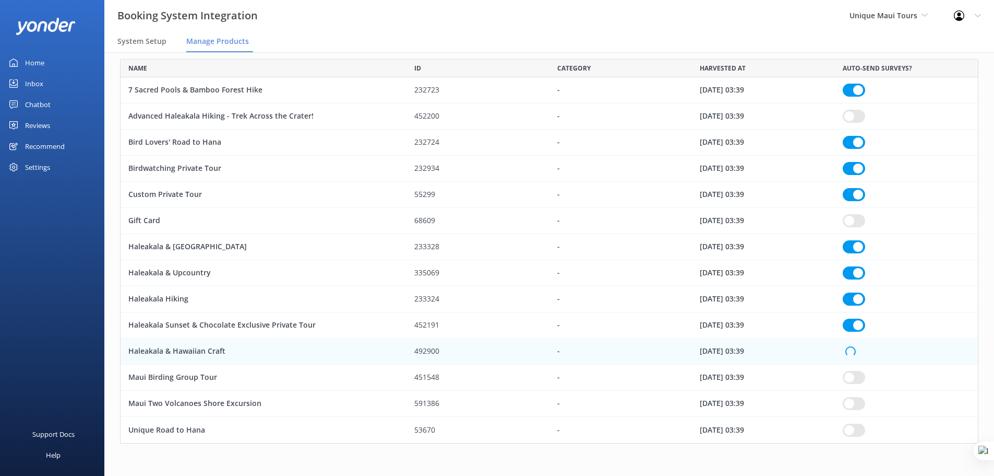
checkbox input "true"
click at [853, 379] on input "row" at bounding box center [854, 377] width 22 height 13
checkbox input "true"
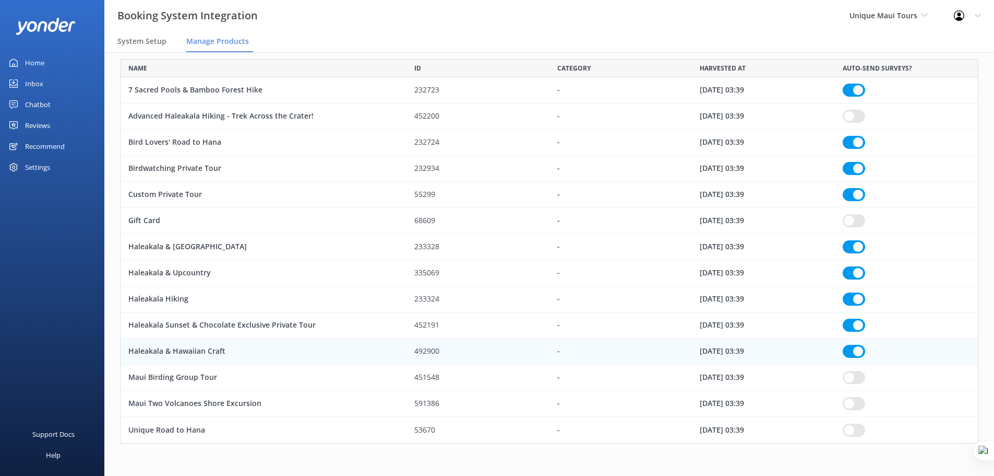
checkbox input "true"
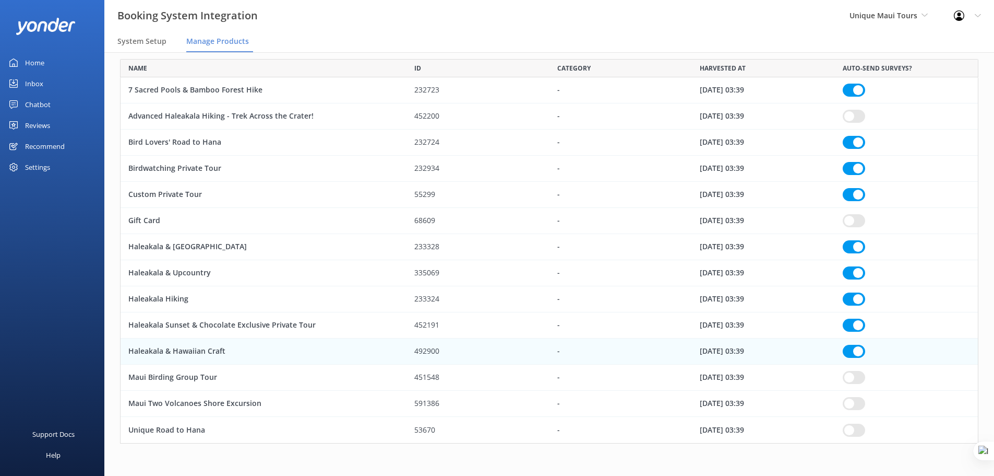
checkbox input "true"
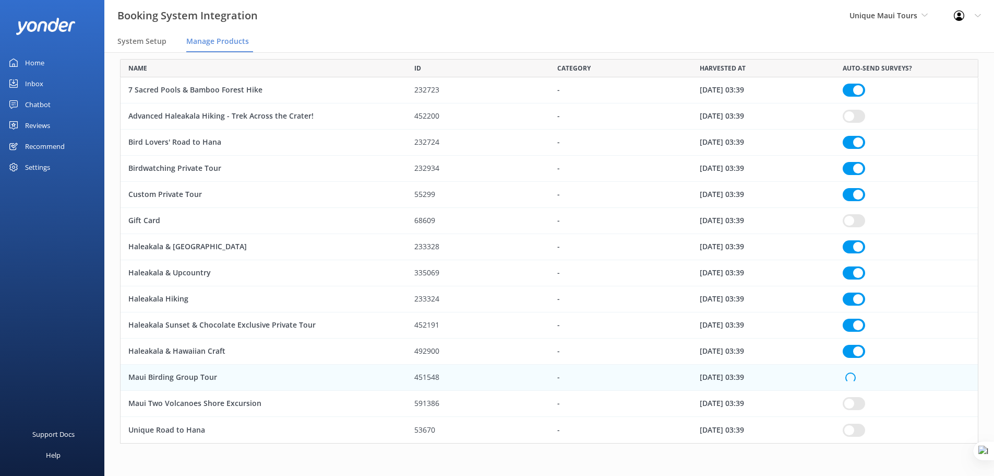
checkbox input "true"
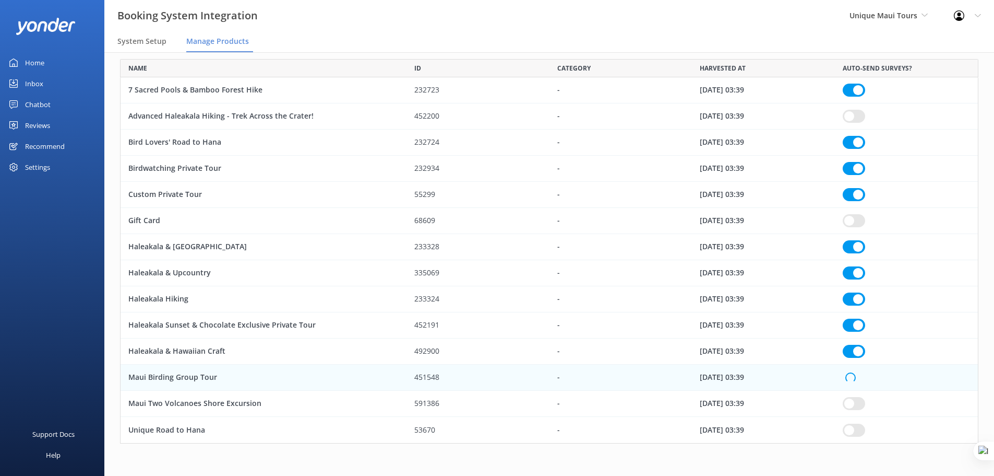
checkbox input "true"
click at [858, 412] on div "row" at bounding box center [906, 403] width 143 height 26
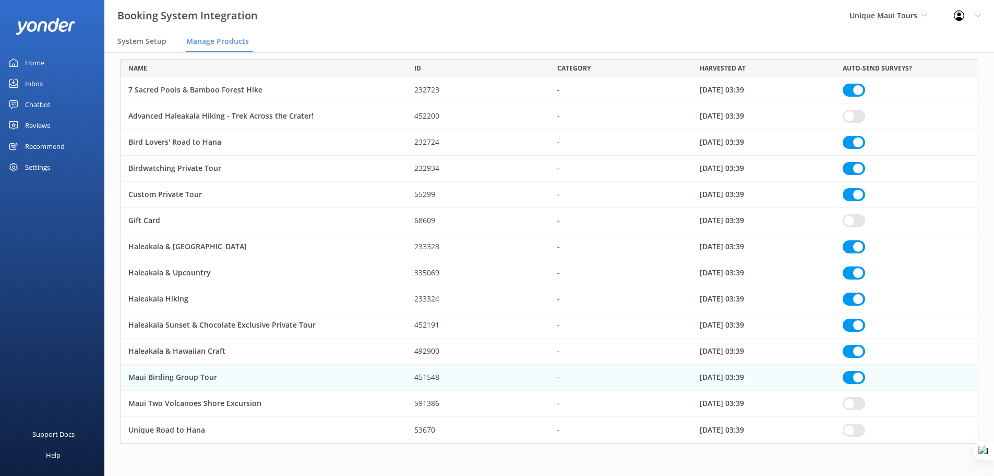
checkbox input "true"
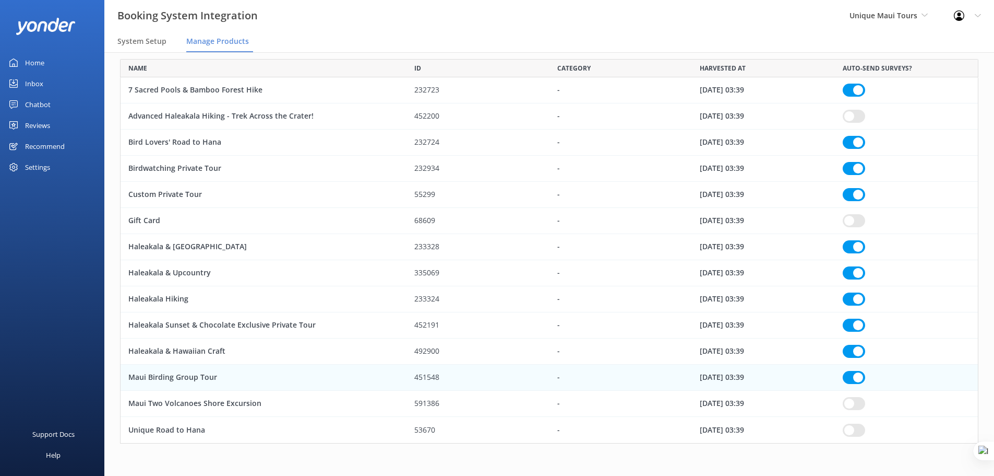
checkbox input "true"
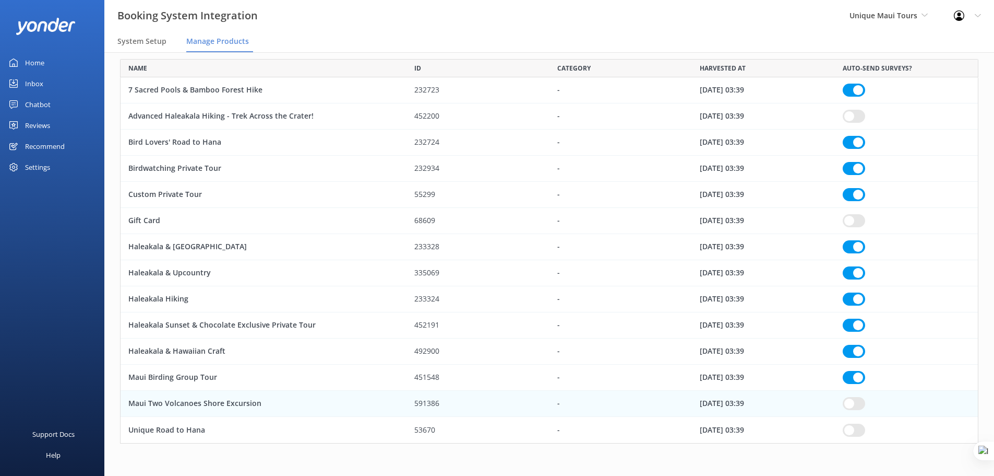
click at [855, 397] on input "row" at bounding box center [854, 403] width 22 height 13
checkbox input "true"
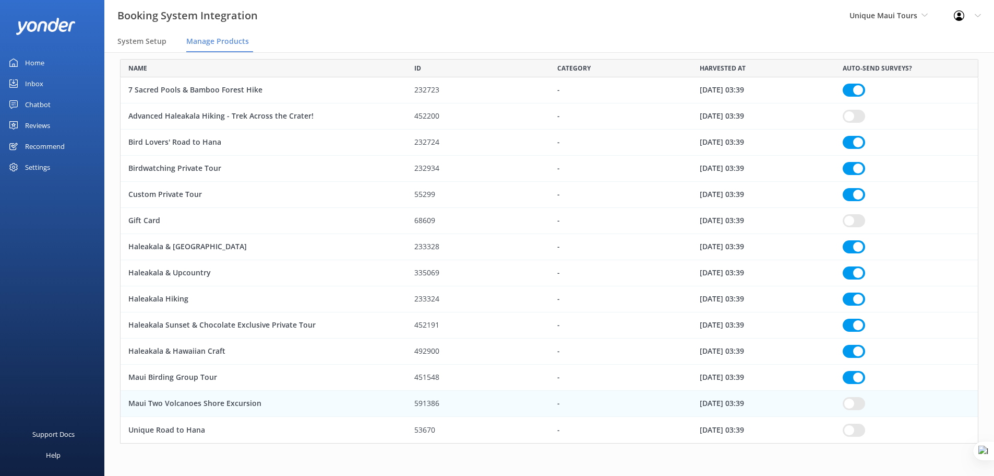
checkbox input "true"
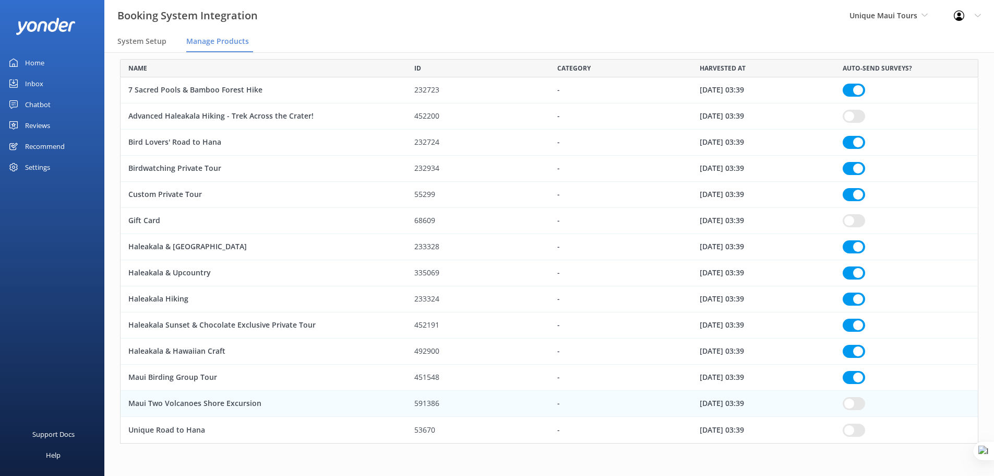
checkbox input "true"
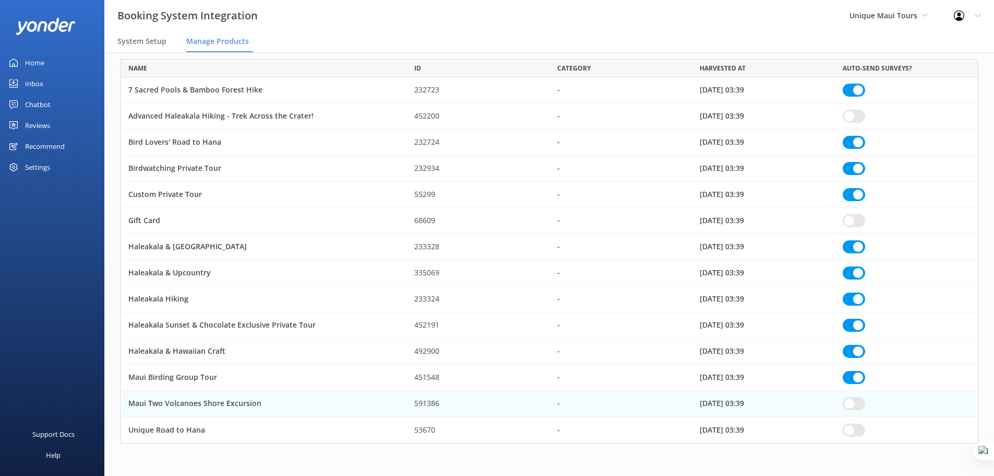
checkbox input "true"
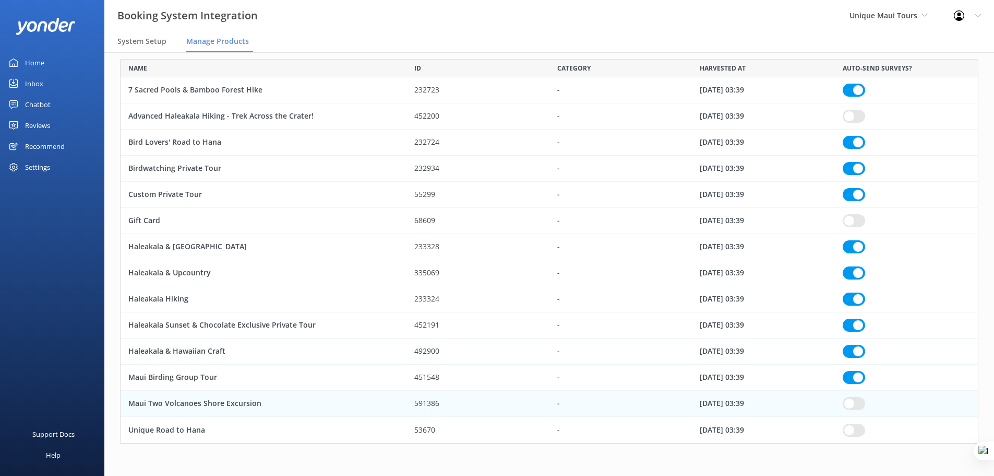
checkbox input "true"
click at [858, 433] on input "row" at bounding box center [854, 429] width 22 height 13
checkbox input "true"
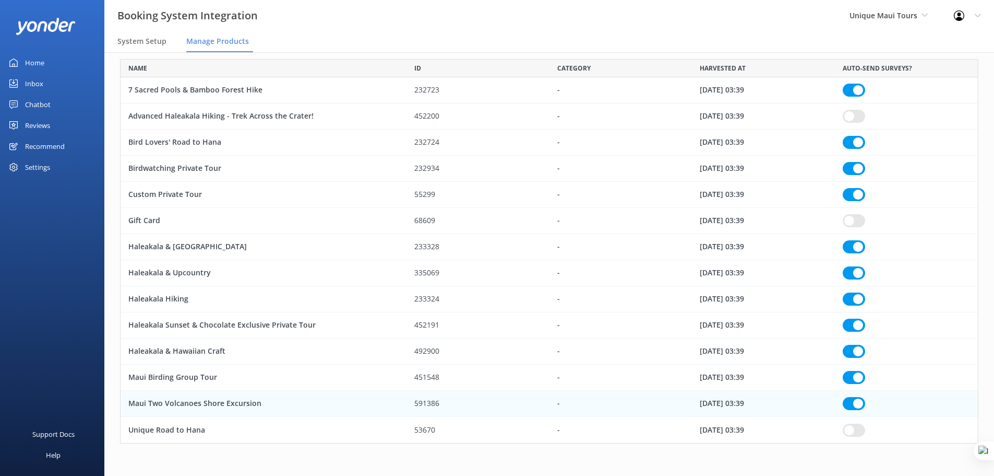
checkbox input "true"
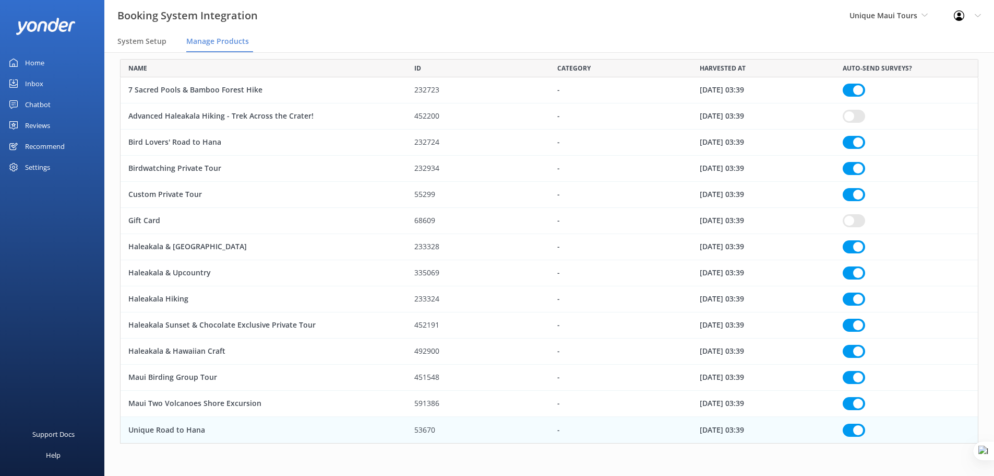
click at [848, 406] on input "row" at bounding box center [854, 403] width 22 height 13
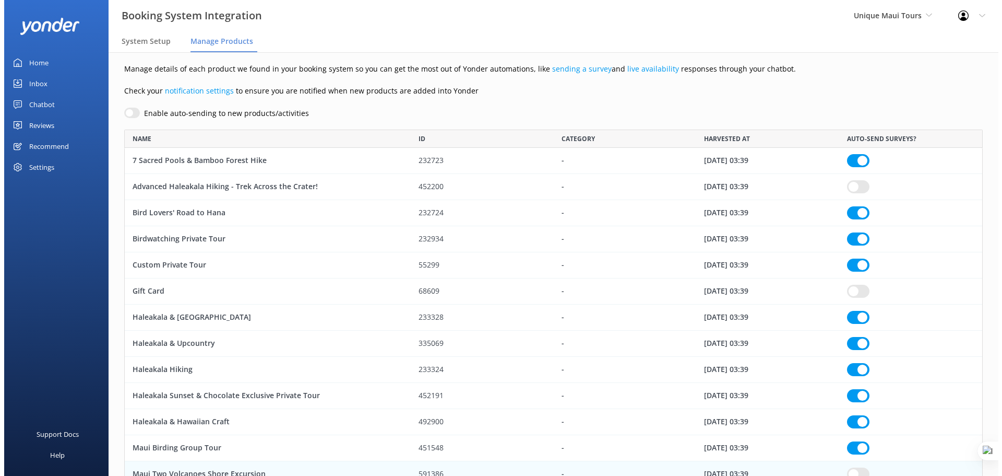
scroll to position [0, 0]
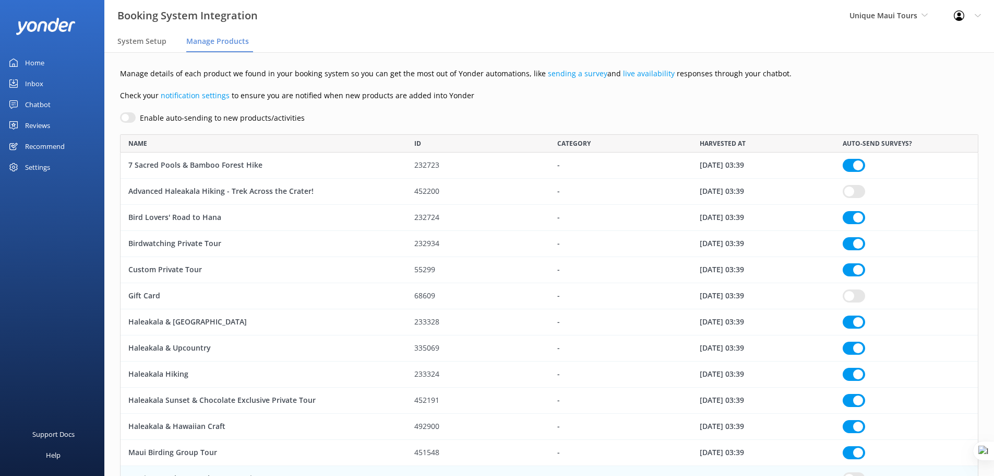
click at [34, 123] on div "Reviews" at bounding box center [37, 125] width 25 height 21
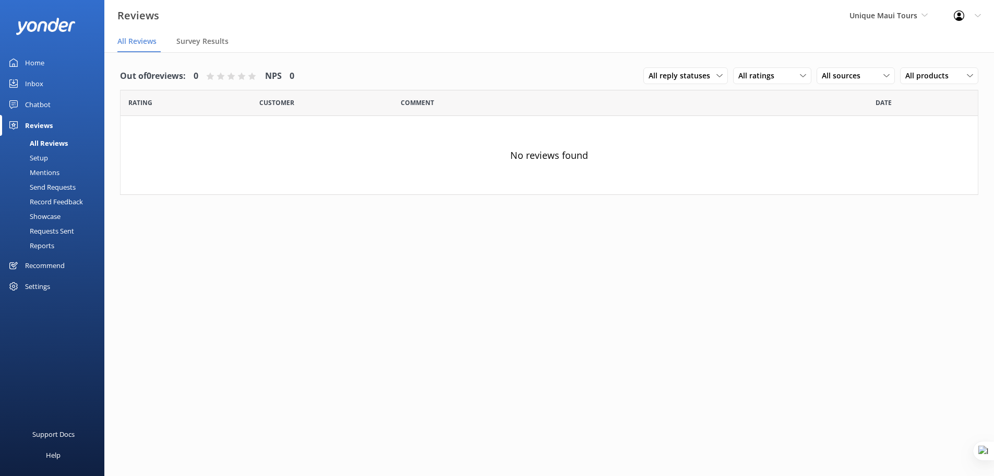
click at [41, 156] on div "Setup" at bounding box center [27, 157] width 42 height 15
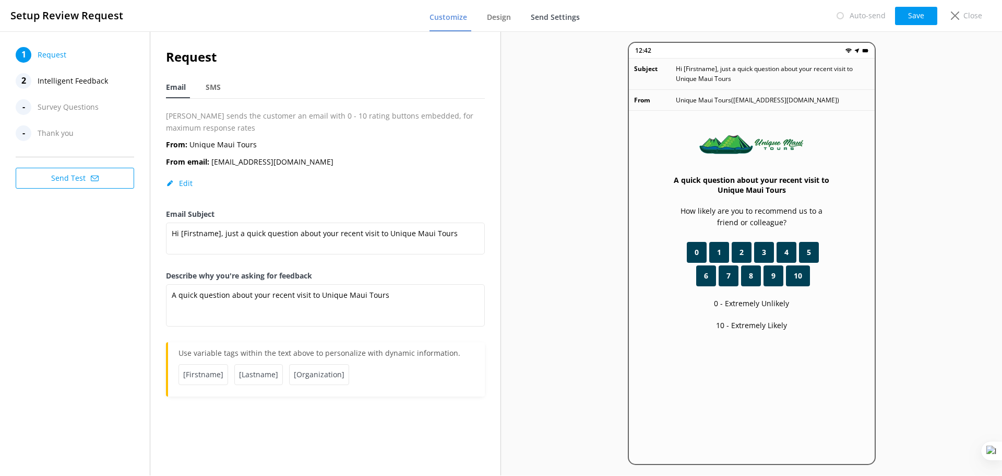
click at [548, 20] on span "Send Settings" at bounding box center [555, 17] width 49 height 10
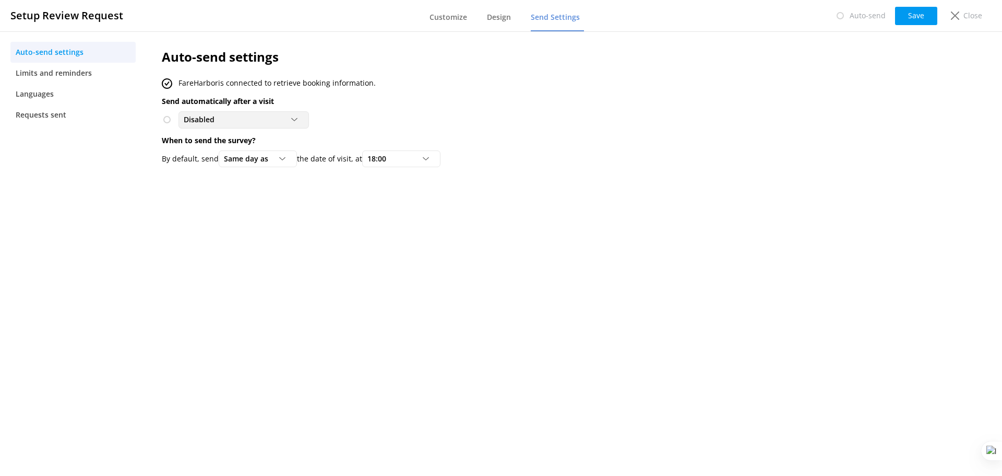
click at [243, 120] on div "Disabled" at bounding box center [243, 119] width 125 height 11
click at [248, 164] on div "To customers from FareHarbor" at bounding box center [230, 162] width 92 height 10
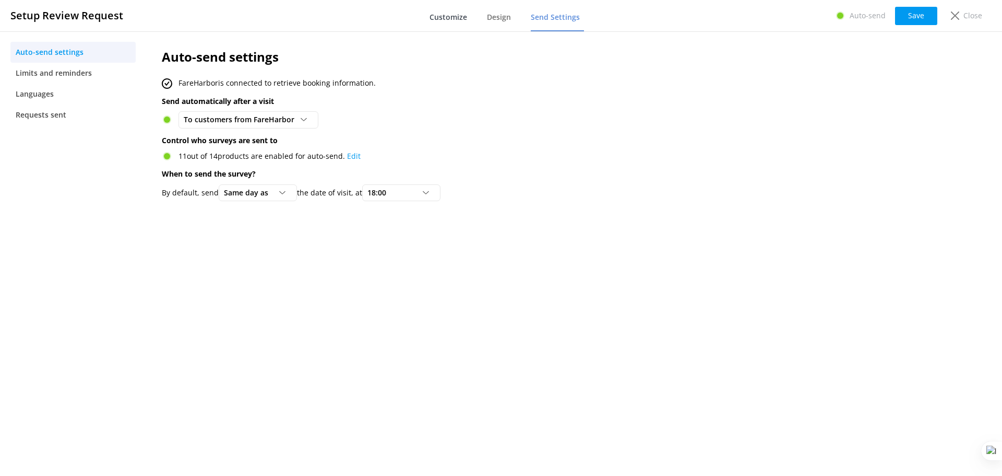
click at [449, 13] on span "Customize" at bounding box center [449, 17] width 38 height 10
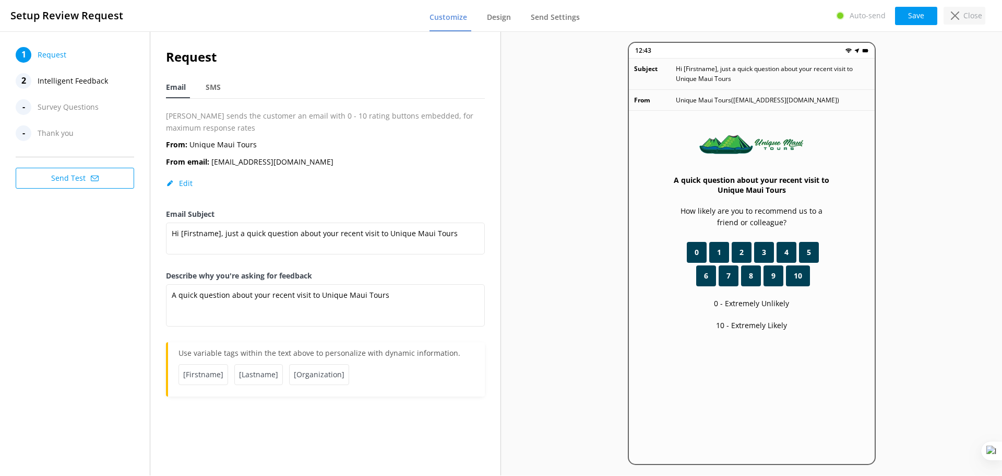
click at [966, 16] on p "Close" at bounding box center [973, 15] width 19 height 11
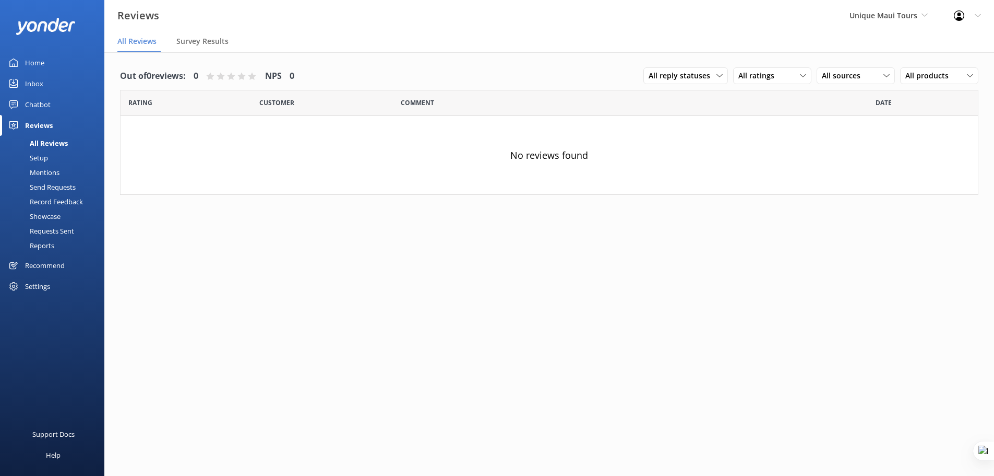
click at [49, 171] on div "Mentions" at bounding box center [32, 172] width 53 height 15
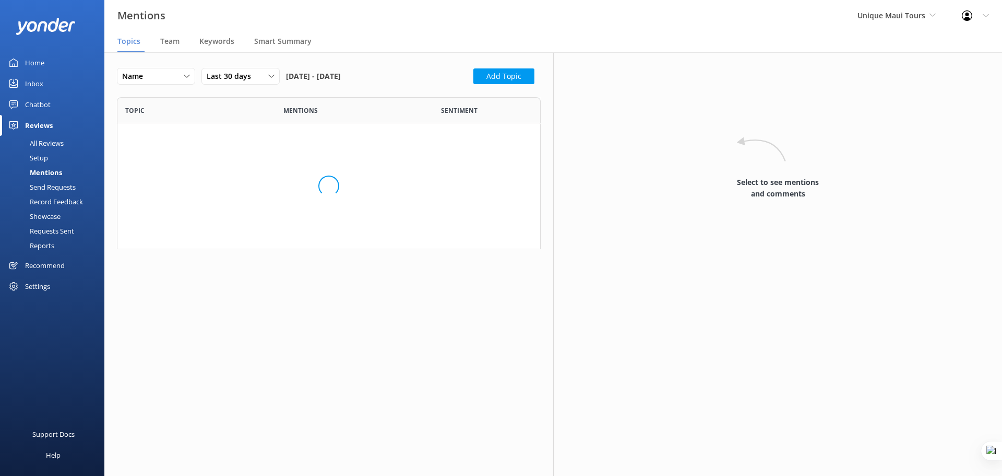
scroll to position [144, 416]
click at [504, 79] on button "Add Topic" at bounding box center [503, 76] width 61 height 16
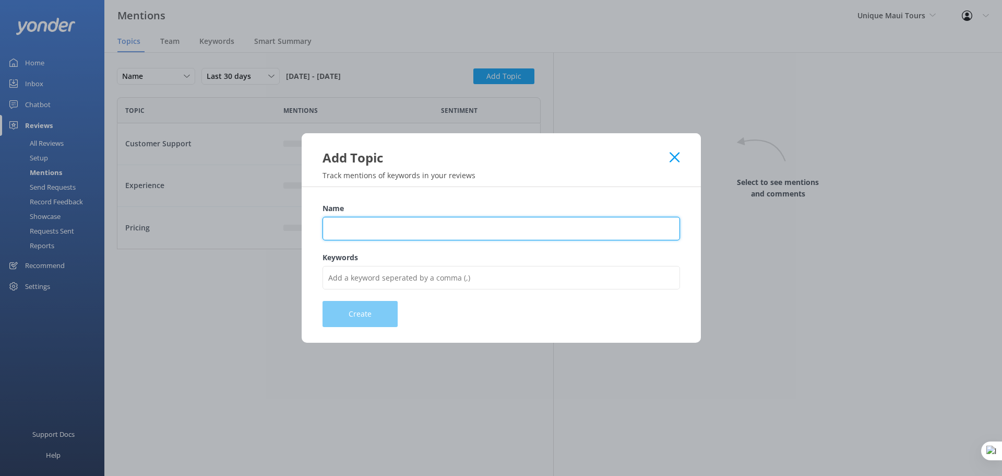
click at [395, 232] on input "Name" at bounding box center [502, 228] width 358 height 23
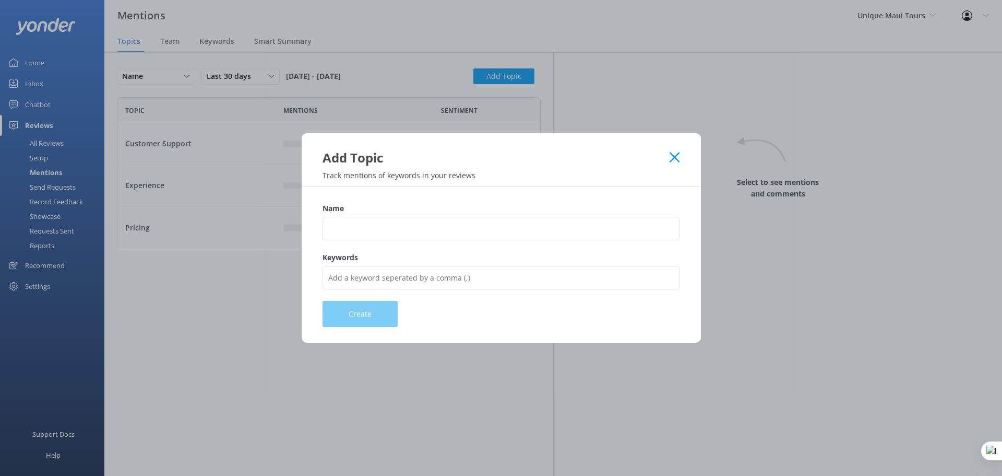
click at [678, 159] on icon at bounding box center [675, 157] width 10 height 10
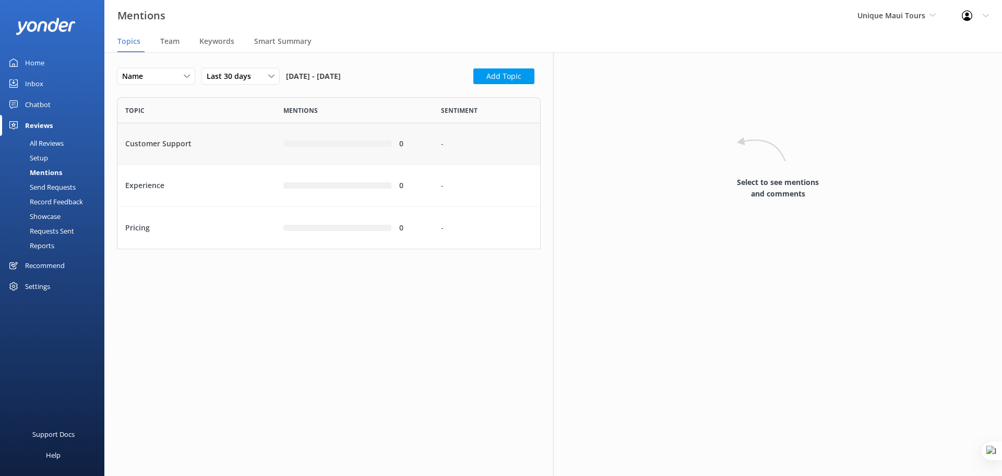
click at [347, 144] on div "row" at bounding box center [337, 144] width 109 height 6
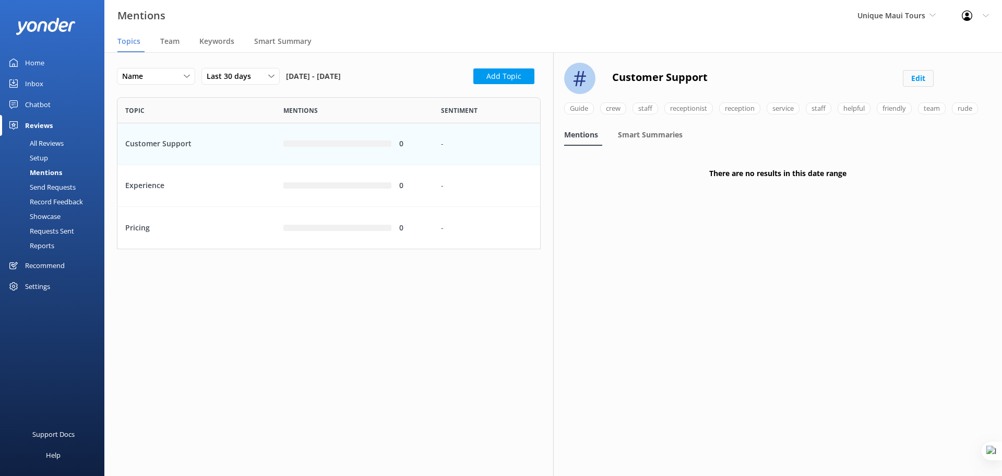
click at [923, 78] on button "Edit" at bounding box center [918, 78] width 31 height 17
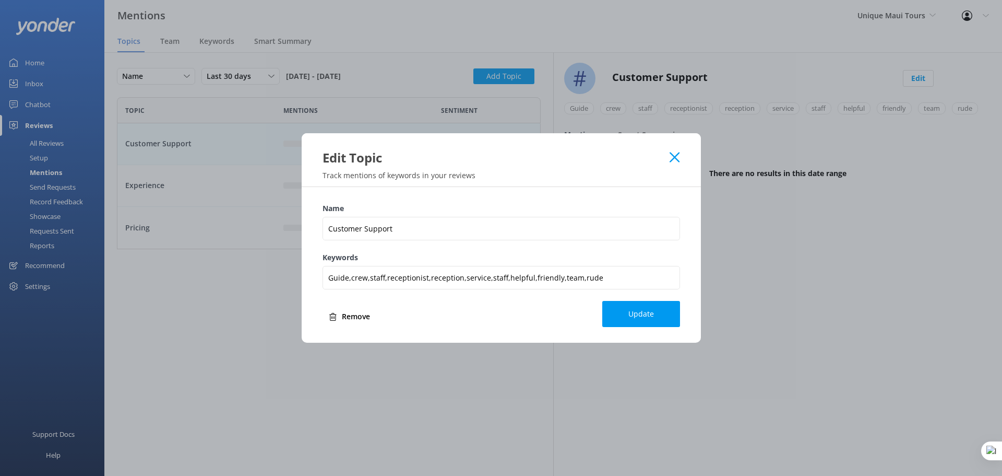
click at [674, 160] on icon at bounding box center [675, 157] width 10 height 10
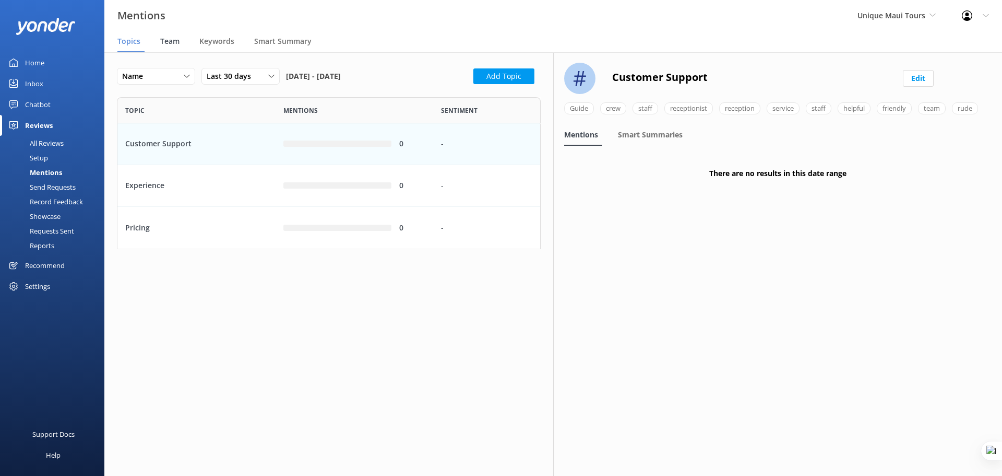
click at [167, 43] on span "Team" at bounding box center [169, 41] width 19 height 10
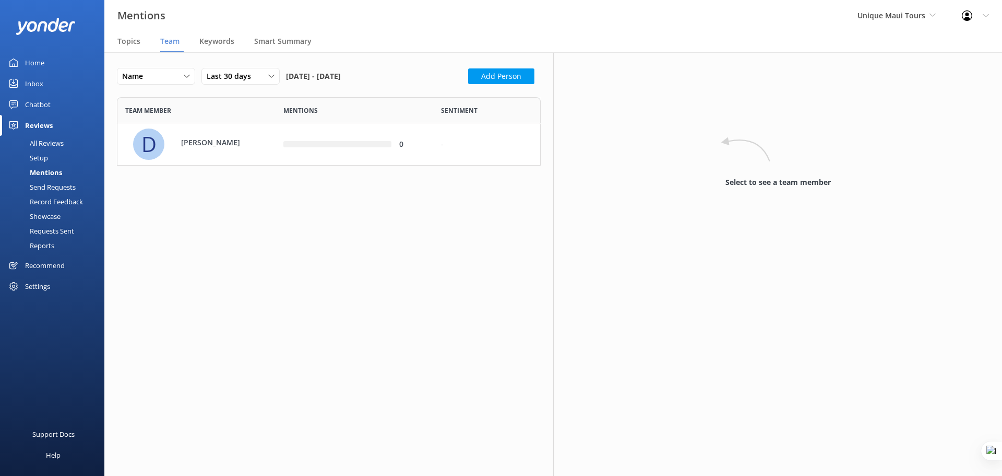
scroll to position [61, 416]
click at [215, 145] on p "Delphine" at bounding box center [215, 142] width 68 height 11
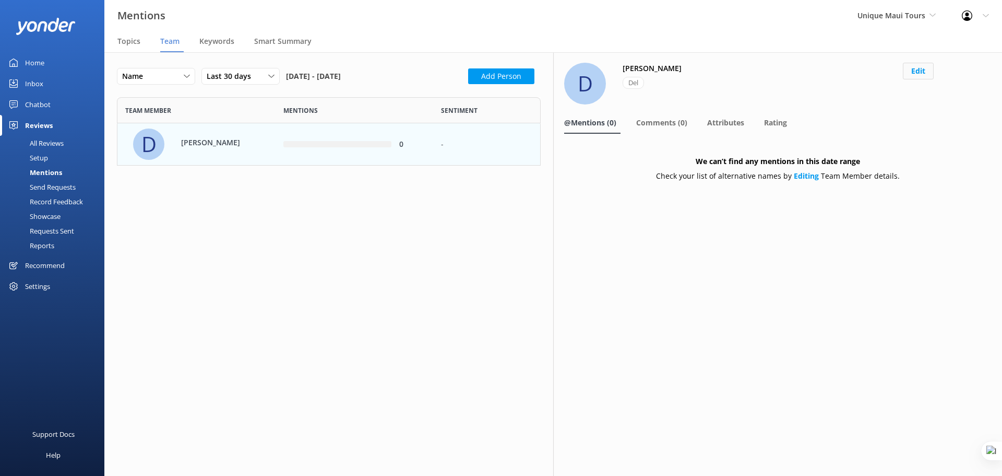
click at [916, 74] on button "Edit" at bounding box center [918, 71] width 31 height 17
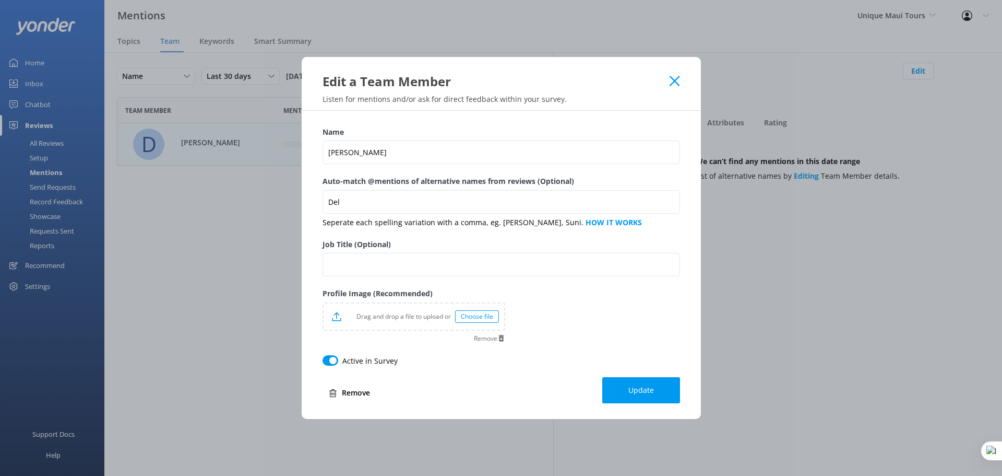
click at [672, 85] on use at bounding box center [675, 81] width 10 height 10
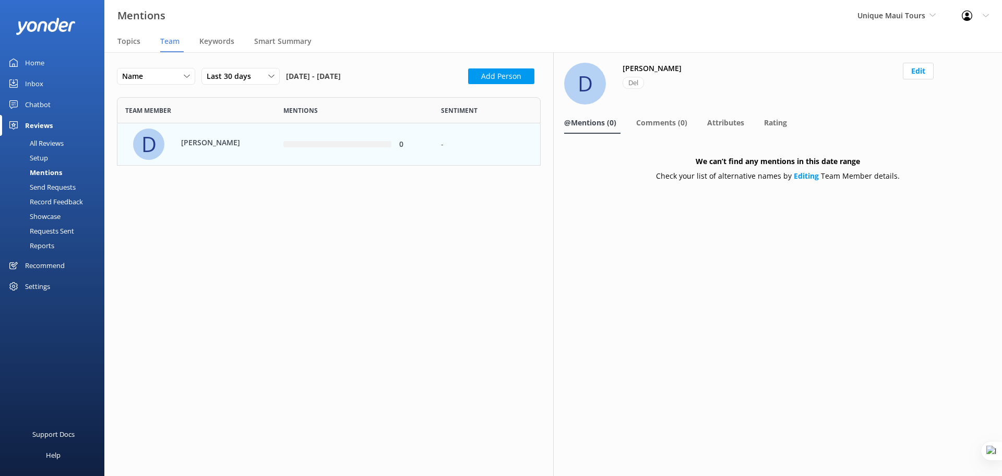
click at [929, 22] on div "Unique Maui Tours Yonder demo Musket Cove Island Resort & Marina Bea Abel Tasma…" at bounding box center [897, 15] width 104 height 31
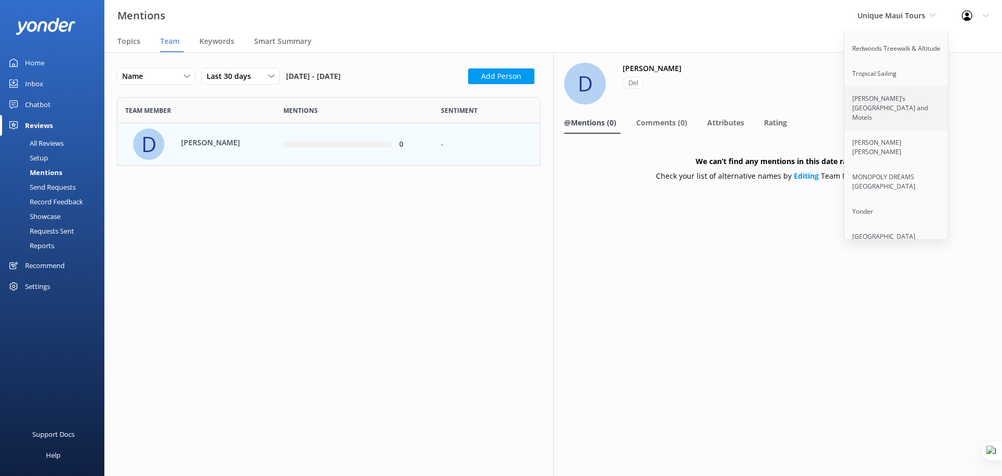
scroll to position [936, 0]
click at [914, 126] on link "Hobbiton Movie Set" at bounding box center [897, 135] width 104 height 25
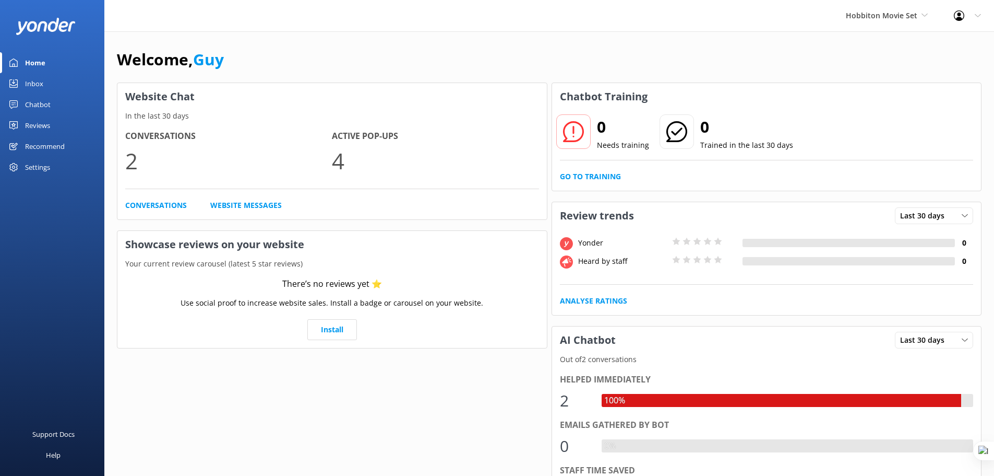
click at [46, 124] on div "Reviews" at bounding box center [37, 125] width 25 height 21
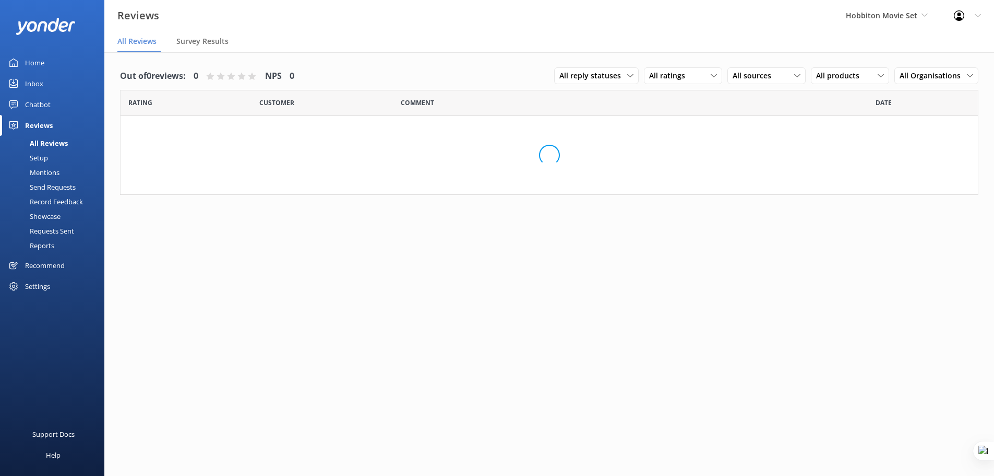
click at [40, 177] on div "Mentions" at bounding box center [32, 172] width 53 height 15
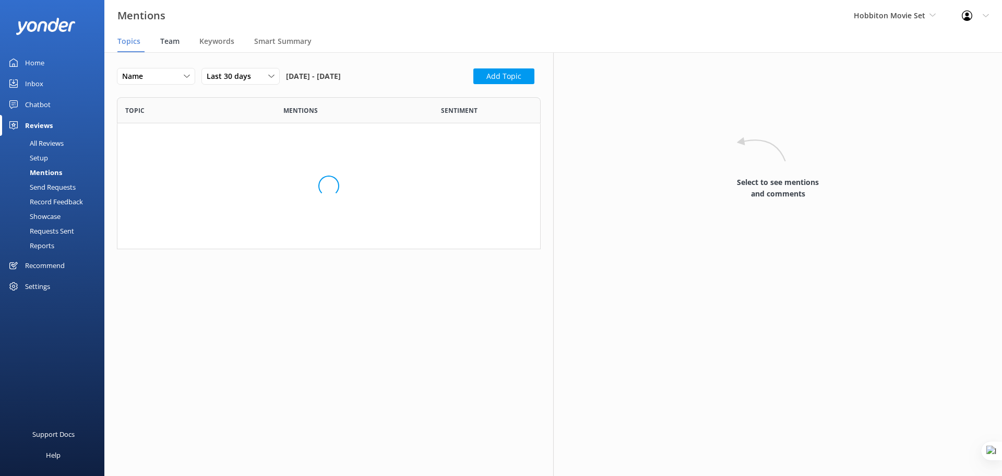
scroll to position [144, 416]
click at [164, 34] on div "Team" at bounding box center [171, 41] width 23 height 21
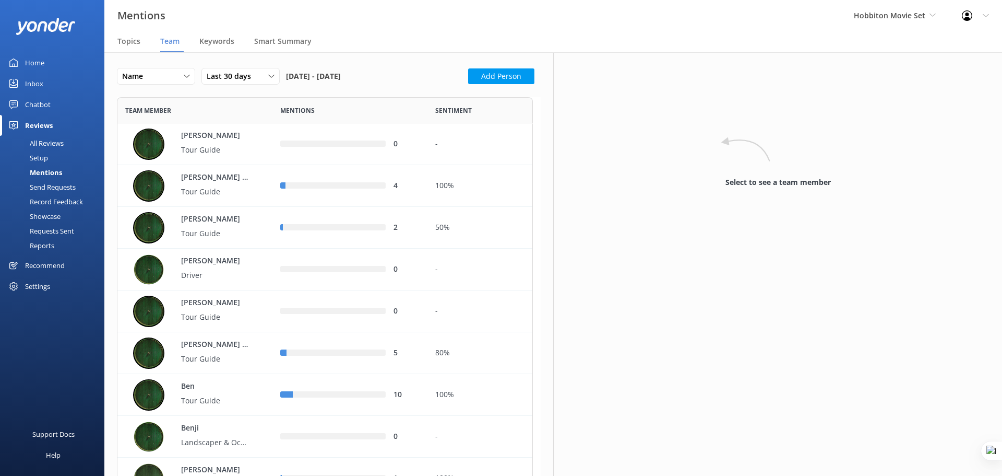
scroll to position [3903, 408]
click at [230, 401] on p "Tour Guide" at bounding box center [215, 400] width 68 height 11
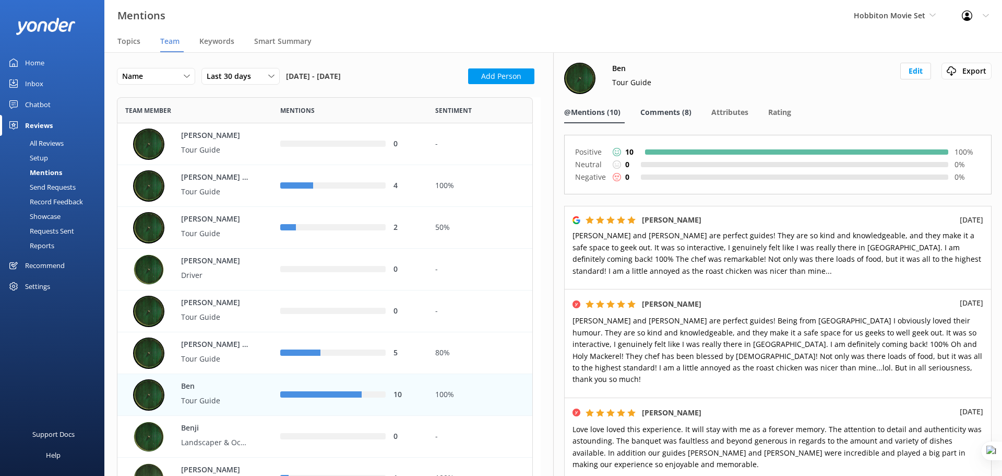
click at [650, 111] on span "Comments (8)" at bounding box center [666, 112] width 51 height 10
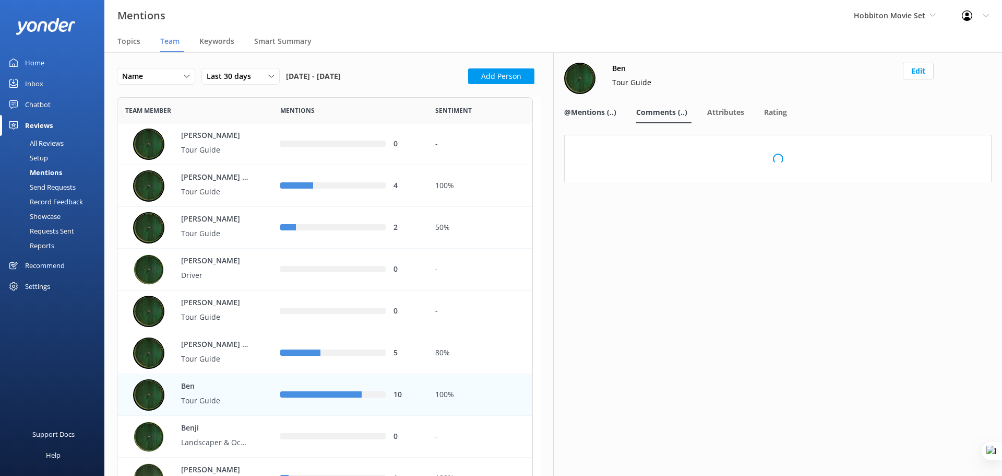
click at [590, 113] on span "@Mentions (..)" at bounding box center [590, 112] width 52 height 10
click at [240, 353] on p "Tour Guide" at bounding box center [215, 358] width 68 height 11
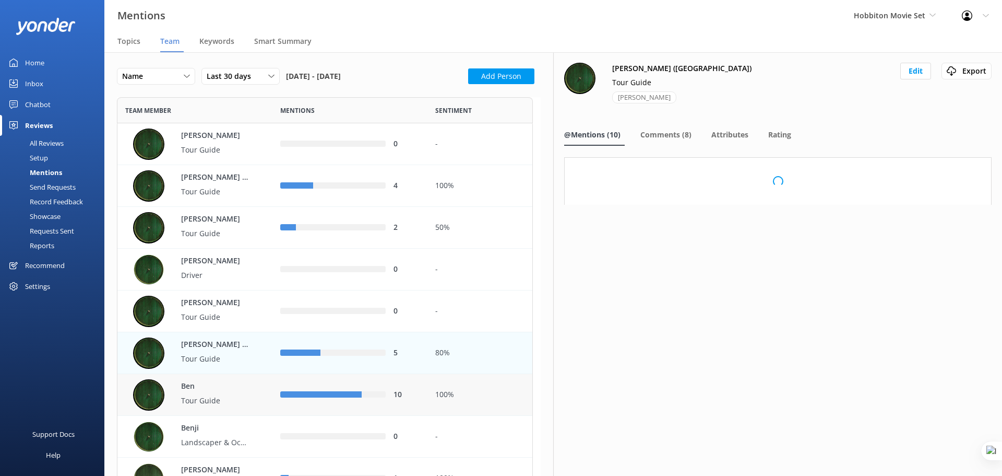
click at [212, 392] on div "Ben Tour Guide" at bounding box center [210, 395] width 78 height 29
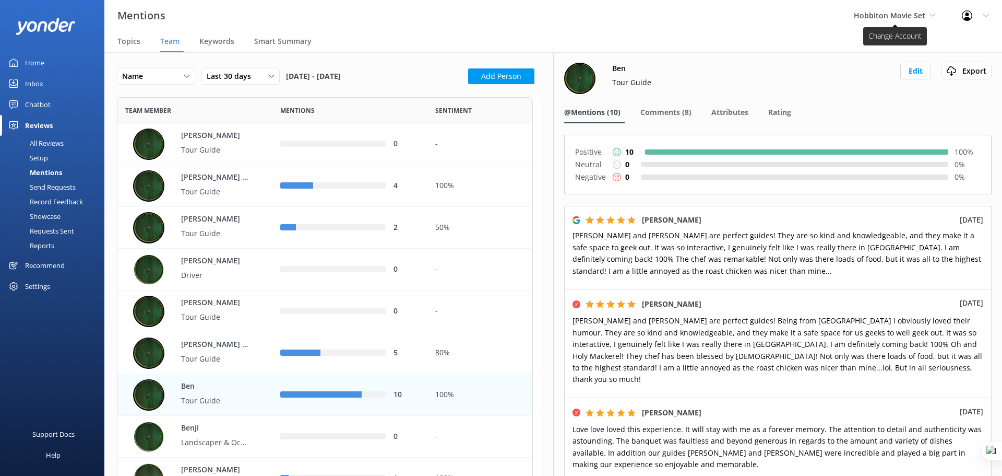
click at [893, 19] on span "Hobbiton Movie Set" at bounding box center [890, 15] width 72 height 10
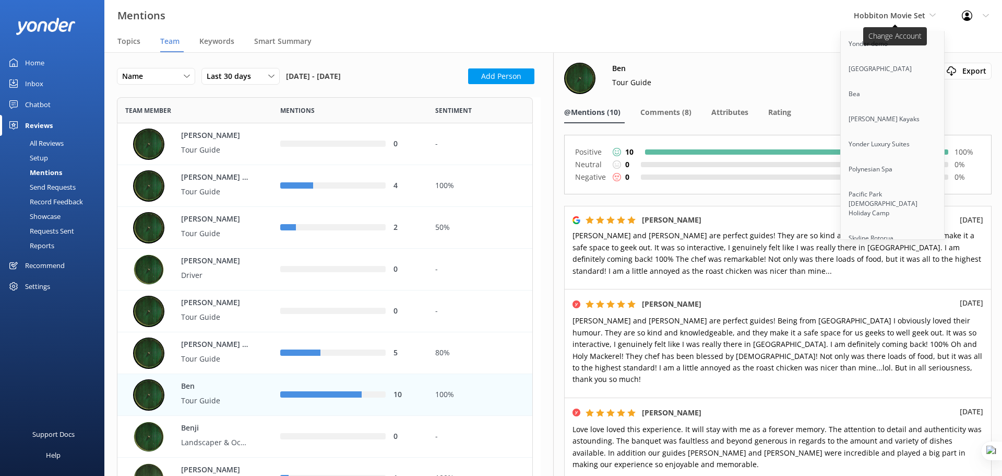
scroll to position [2414, 0]
click at [897, 198] on link "Cool Tours Inc" at bounding box center [893, 210] width 104 height 25
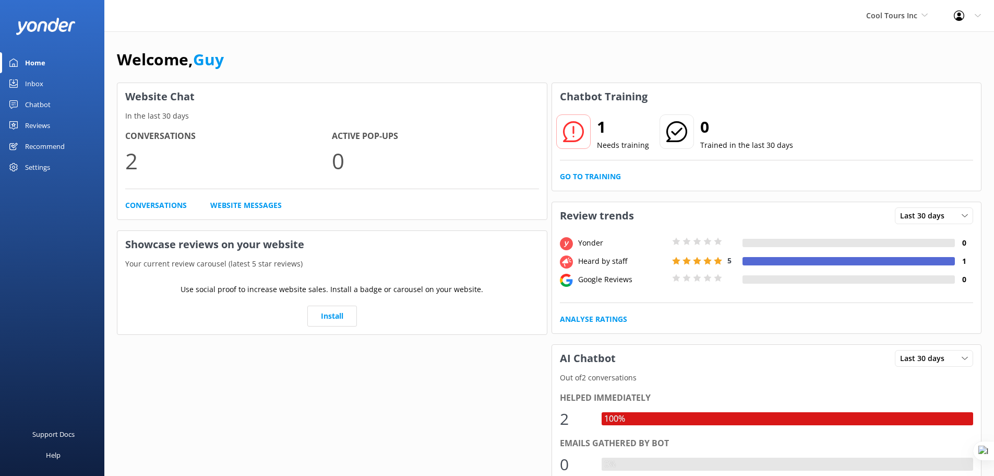
click at [42, 124] on div "Reviews" at bounding box center [37, 125] width 25 height 21
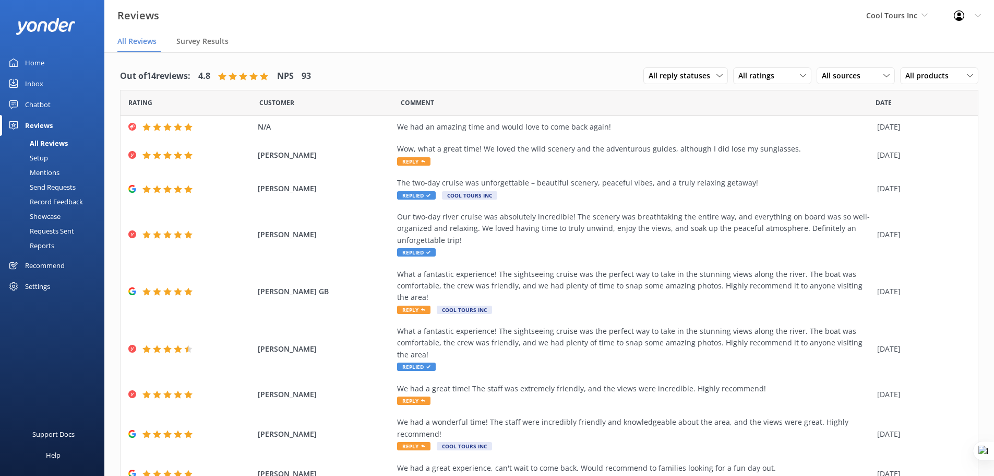
click at [39, 170] on div "Mentions" at bounding box center [32, 172] width 53 height 15
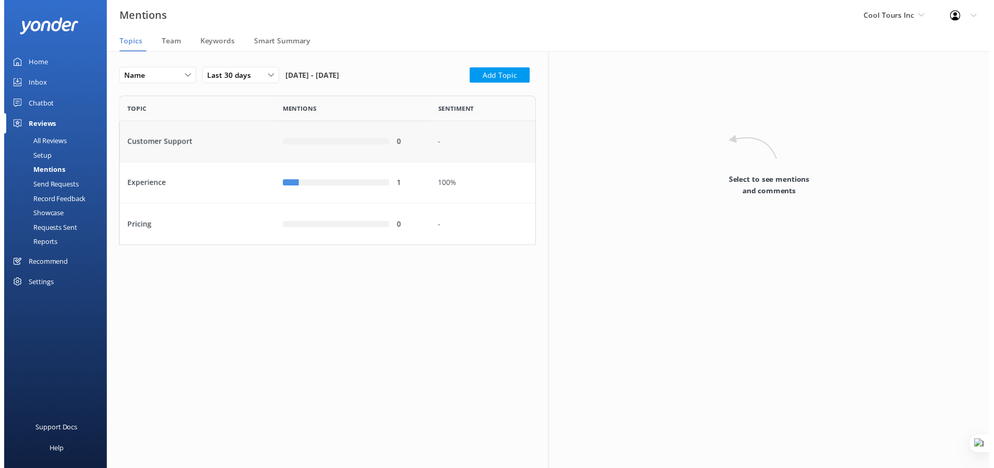
scroll to position [144, 416]
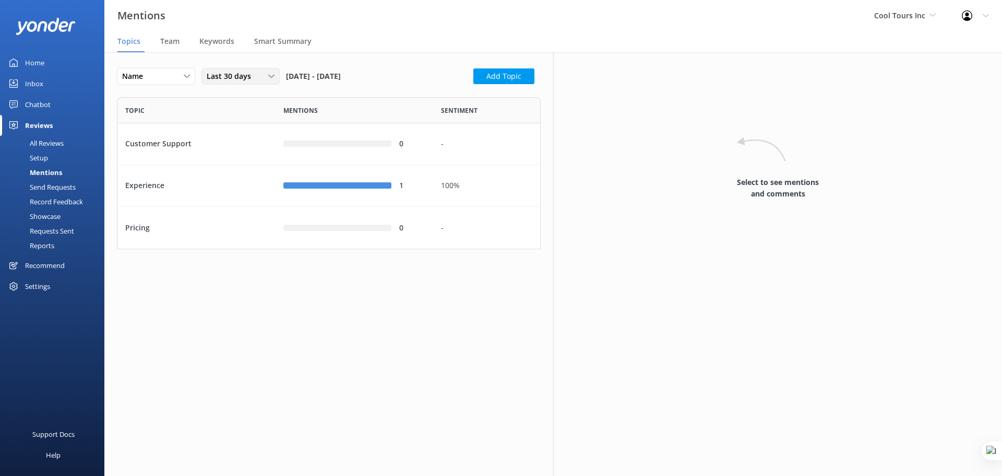
click at [258, 78] on div "Last 30 days" at bounding box center [240, 75] width 73 height 11
click at [252, 141] on link "Last 90 days" at bounding box center [248, 139] width 93 height 21
click at [278, 37] on span "Smart Summary" at bounding box center [282, 41] width 57 height 10
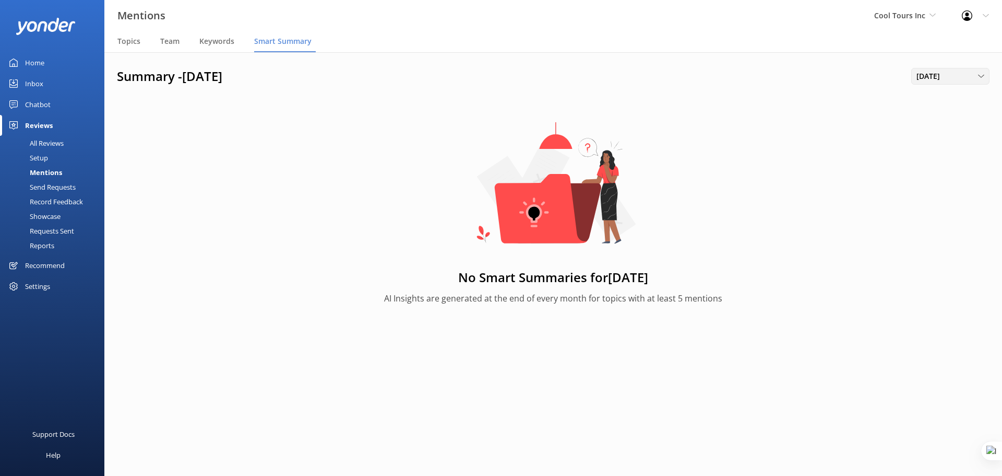
click at [946, 77] on span "August 2025" at bounding box center [932, 75] width 30 height 11
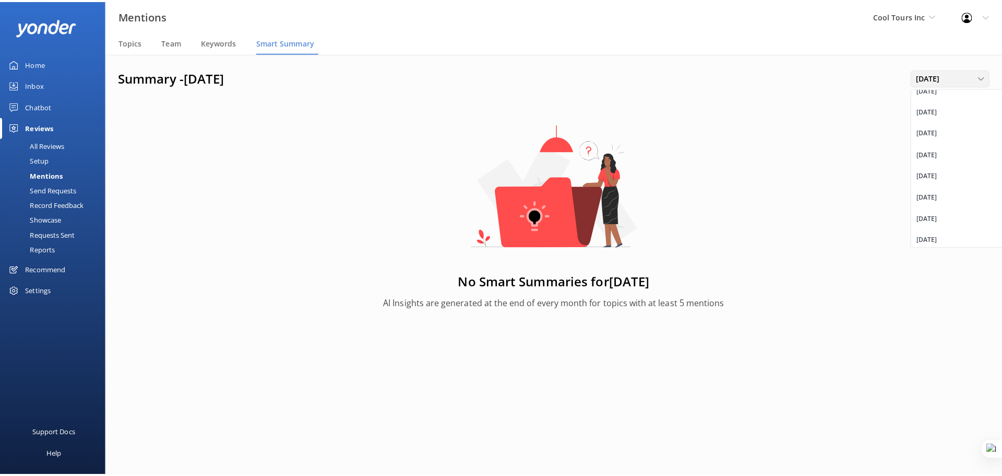
scroll to position [519, 0]
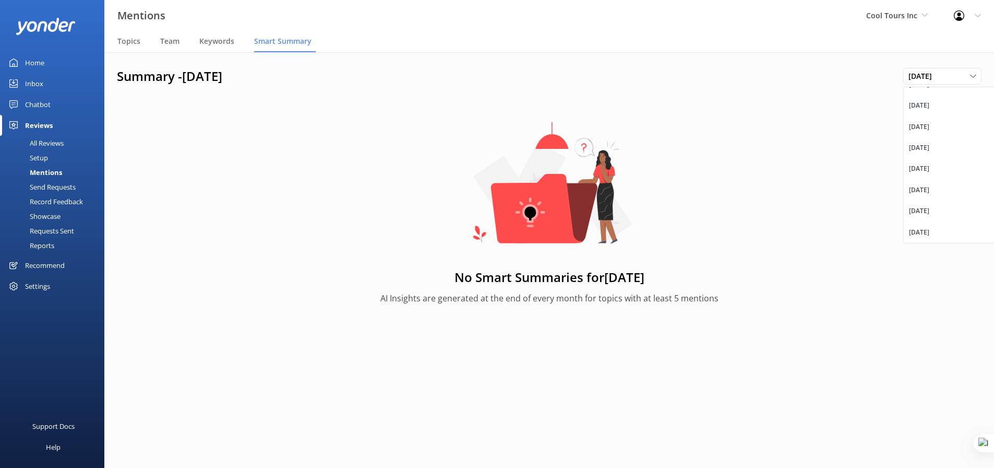
drag, startPoint x: 952, startPoint y: 212, endPoint x: 959, endPoint y: 206, distance: 9.2
click at [956, 208] on link "July 2025" at bounding box center [950, 210] width 93 height 21
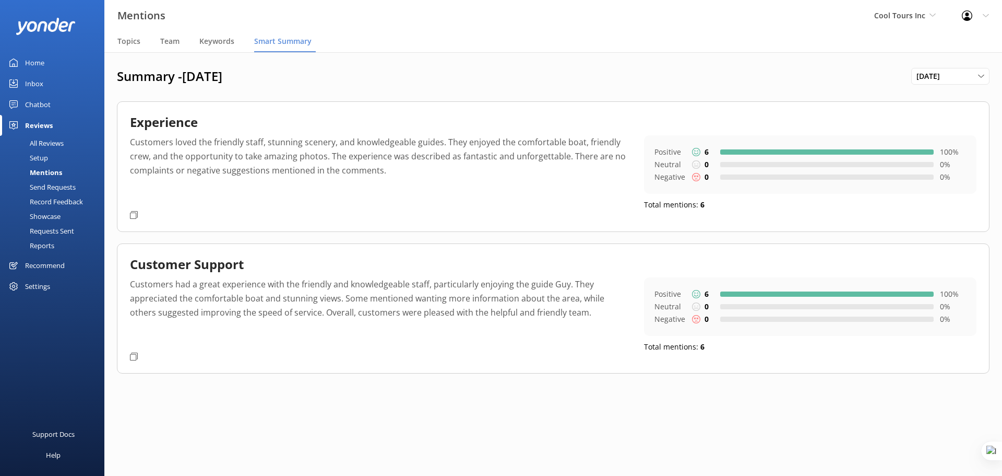
click at [48, 188] on div "Send Requests" at bounding box center [40, 187] width 69 height 15
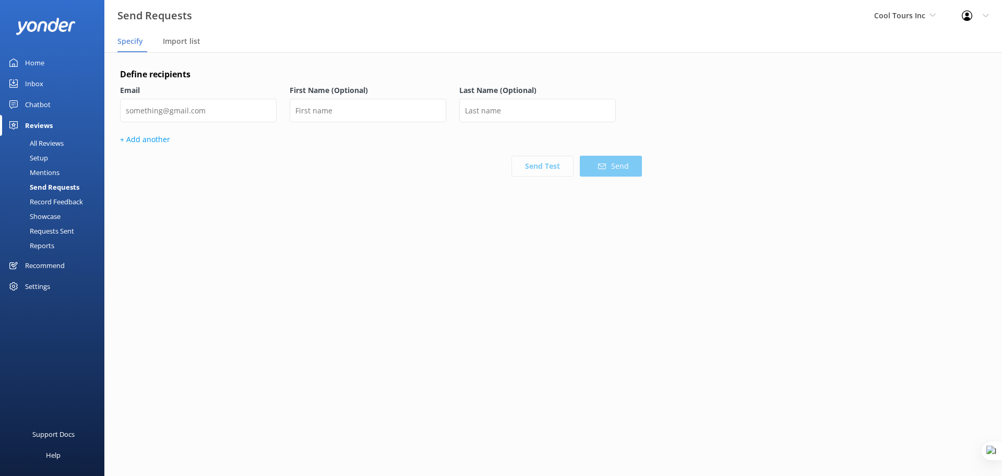
click at [43, 289] on div "Settings" at bounding box center [37, 286] width 25 height 21
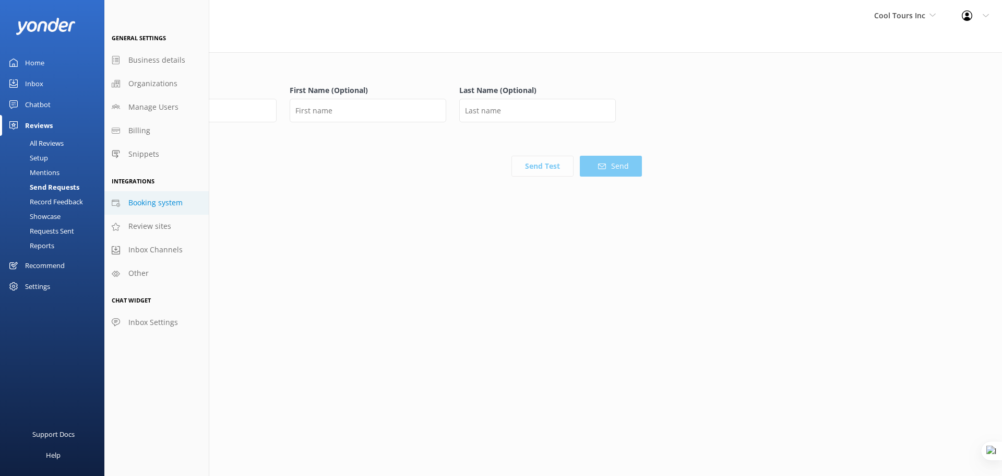
click at [157, 200] on span "Booking system" at bounding box center [155, 202] width 54 height 11
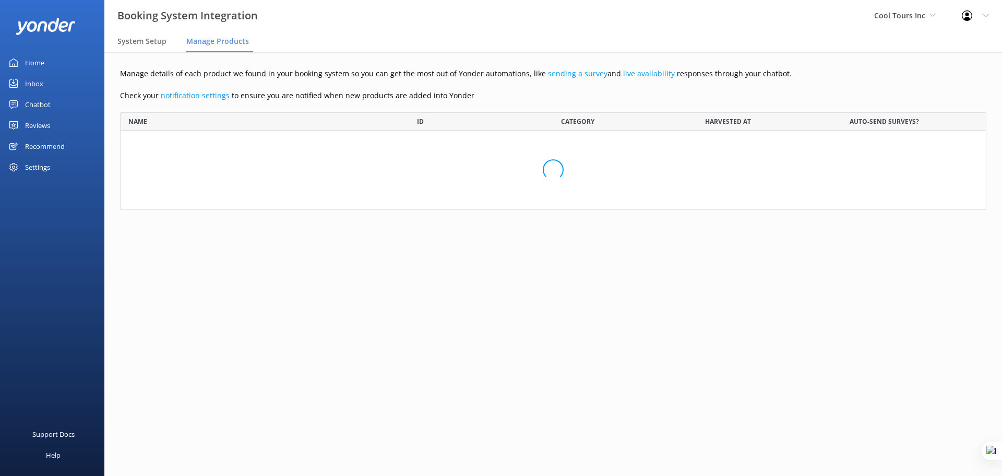
scroll to position [89, 859]
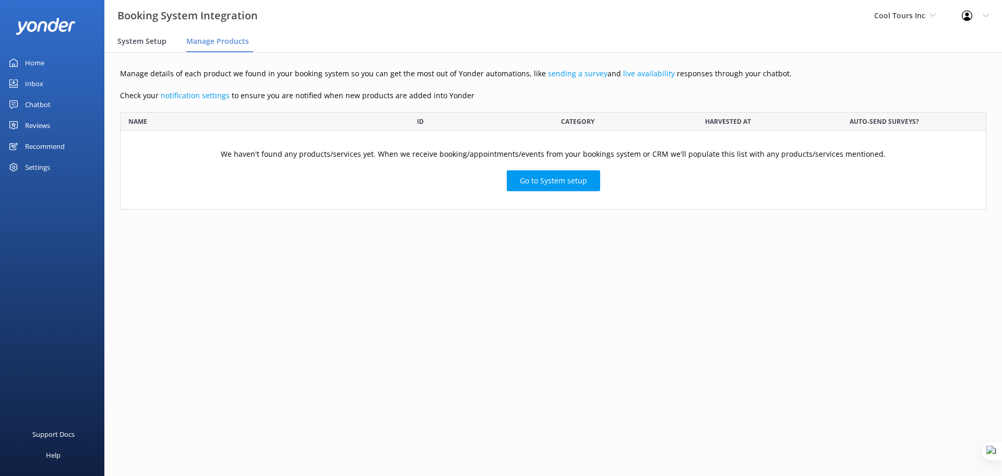
click at [137, 46] on div "System Setup" at bounding box center [143, 41] width 53 height 21
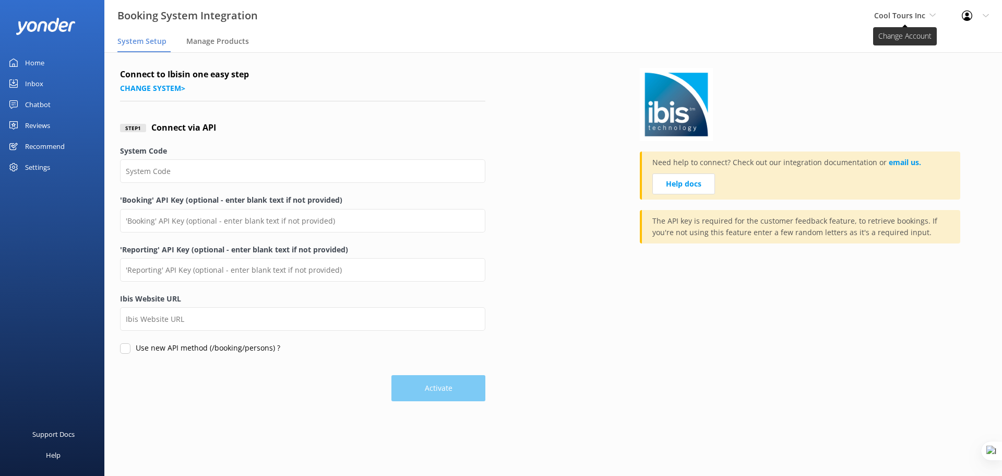
click at [897, 19] on span "Cool Tours Inc" at bounding box center [899, 15] width 51 height 10
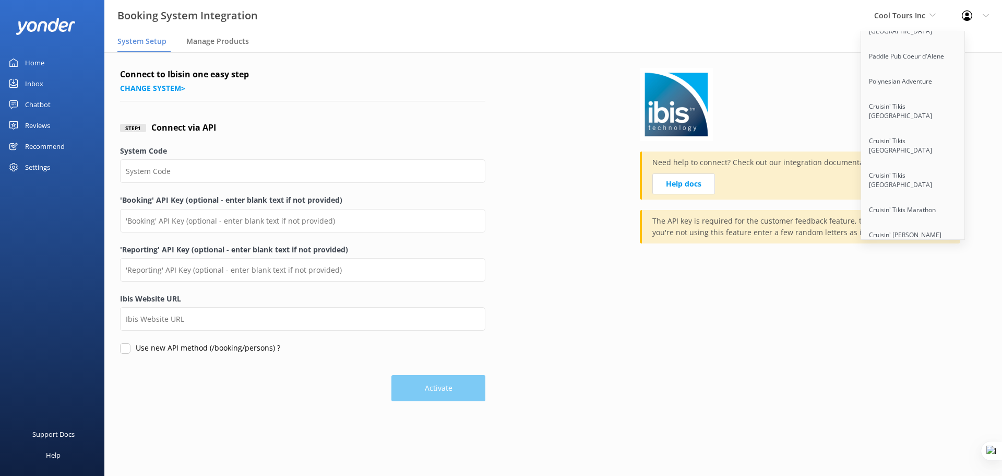
scroll to position [8277, 0]
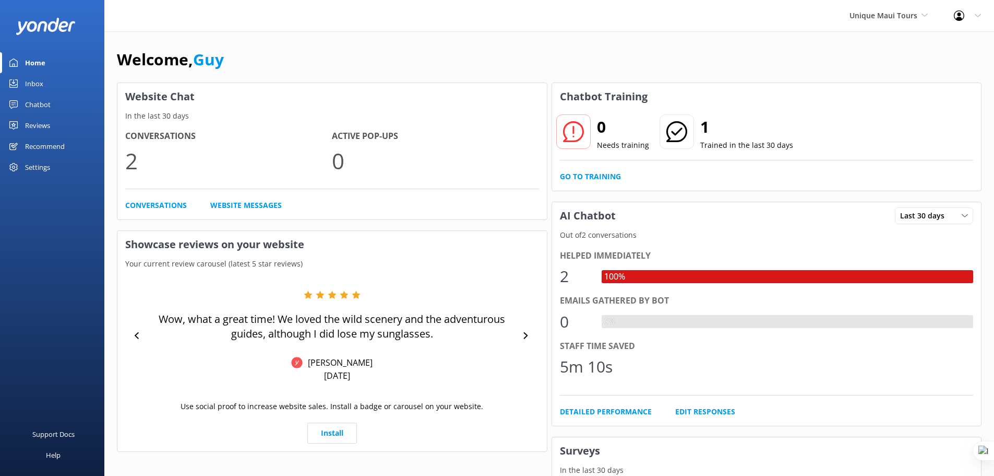
click at [49, 164] on div "Settings" at bounding box center [37, 167] width 25 height 21
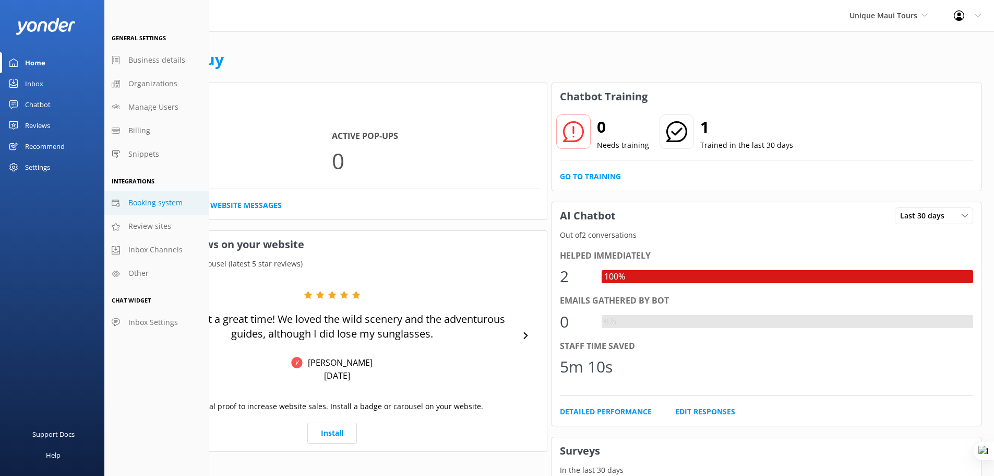
click at [163, 198] on span "Booking system" at bounding box center [155, 202] width 54 height 11
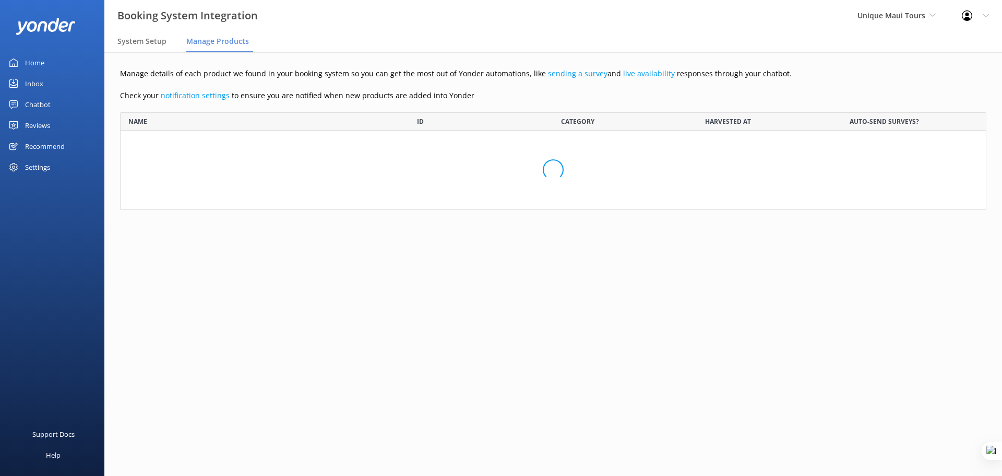
scroll to position [376, 851]
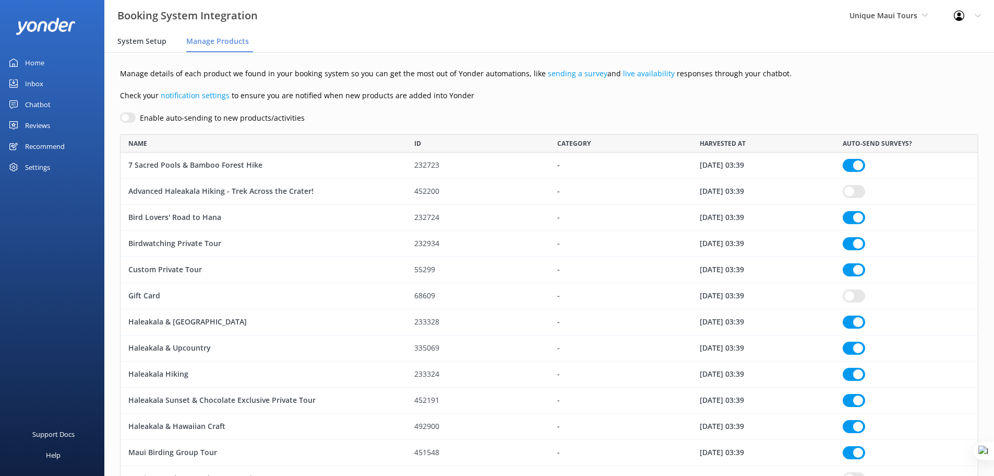
click at [150, 31] on div "System Setup" at bounding box center [143, 41] width 53 height 21
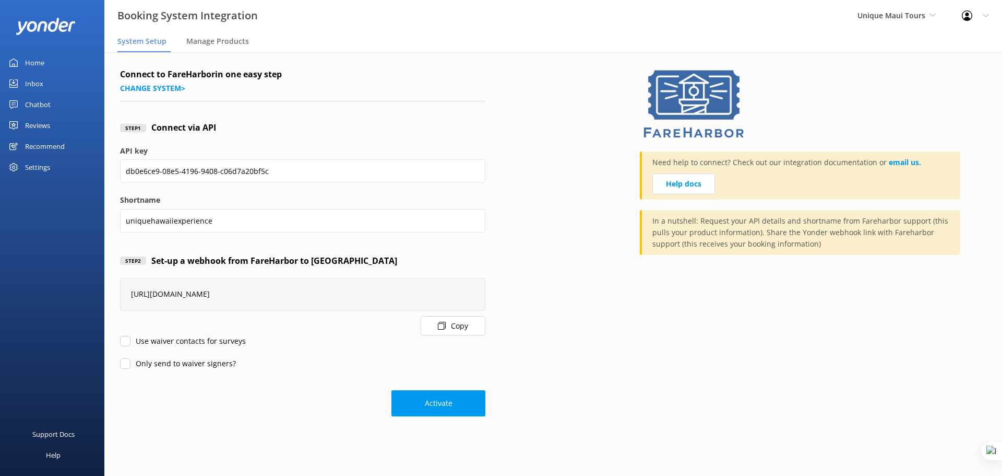
click at [126, 341] on input "Use waiver contacts for surveys" at bounding box center [125, 341] width 10 height 10
click at [442, 406] on button "Activate" at bounding box center [439, 403] width 94 height 26
click at [123, 342] on input "Use waiver contacts for surveys" at bounding box center [125, 341] width 10 height 10
click at [128, 364] on input "Only send to waiver signers?" at bounding box center [125, 363] width 10 height 10
click at [441, 409] on button "Activate" at bounding box center [439, 403] width 94 height 26
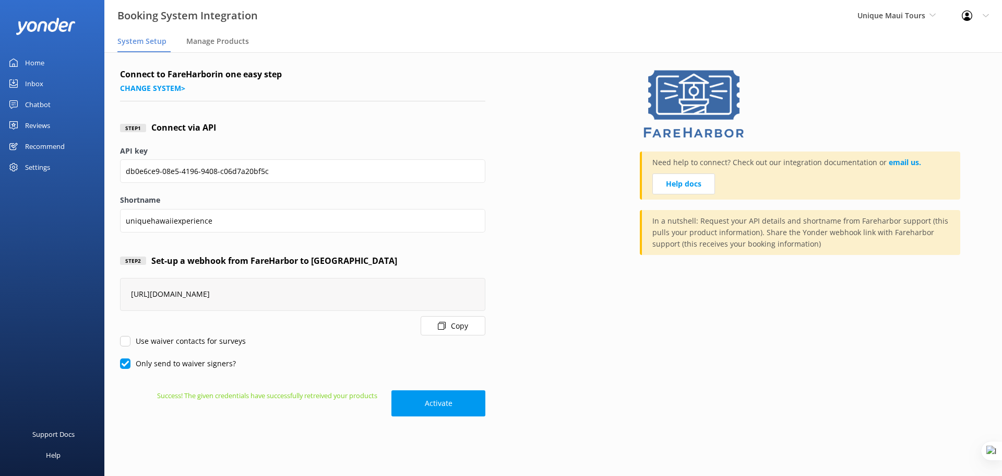
click at [37, 128] on div "Reviews" at bounding box center [37, 125] width 25 height 21
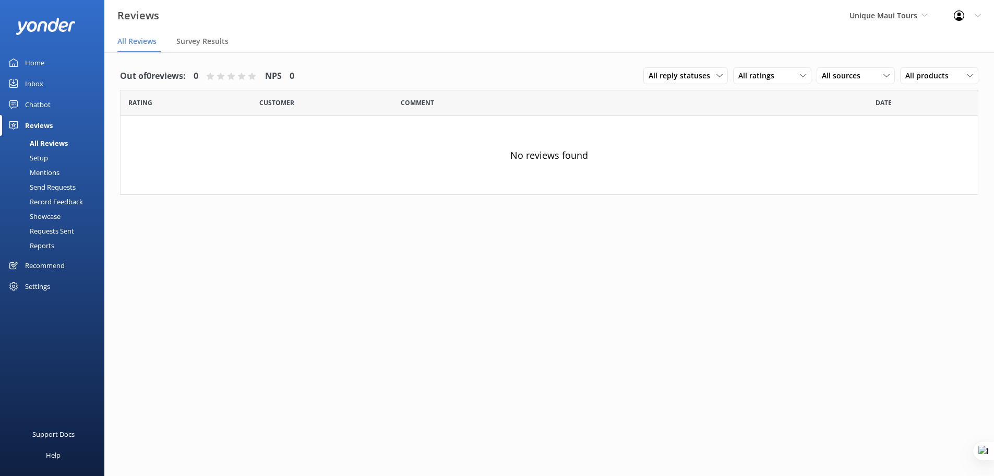
click at [56, 215] on div "Showcase" at bounding box center [33, 216] width 54 height 15
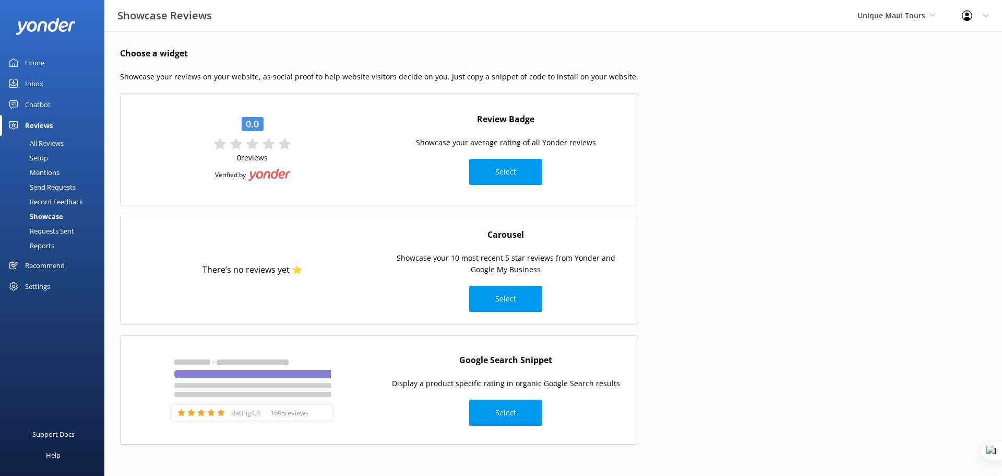
drag, startPoint x: 51, startPoint y: 242, endPoint x: 94, endPoint y: 239, distance: 43.0
click at [51, 242] on div "Reports" at bounding box center [30, 245] width 48 height 15
click at [45, 242] on div "Reports" at bounding box center [30, 245] width 48 height 15
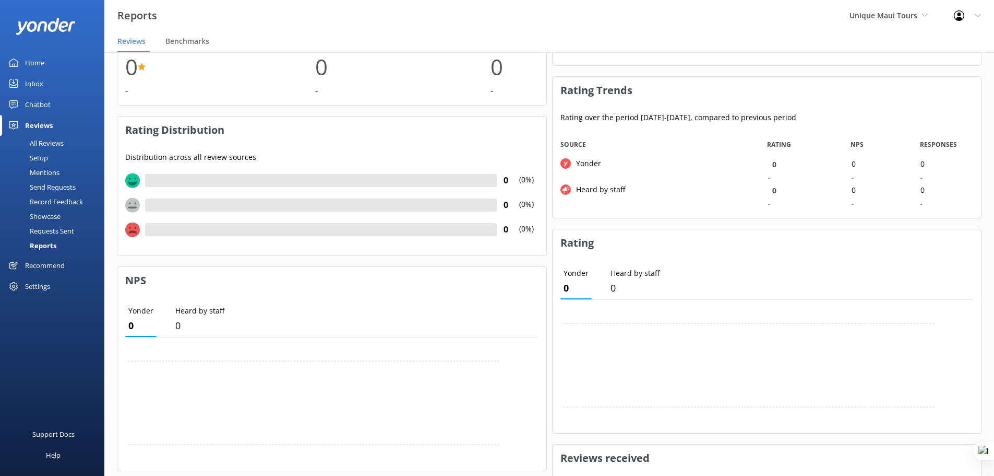
scroll to position [104, 0]
click at [46, 283] on div "Settings" at bounding box center [37, 286] width 25 height 21
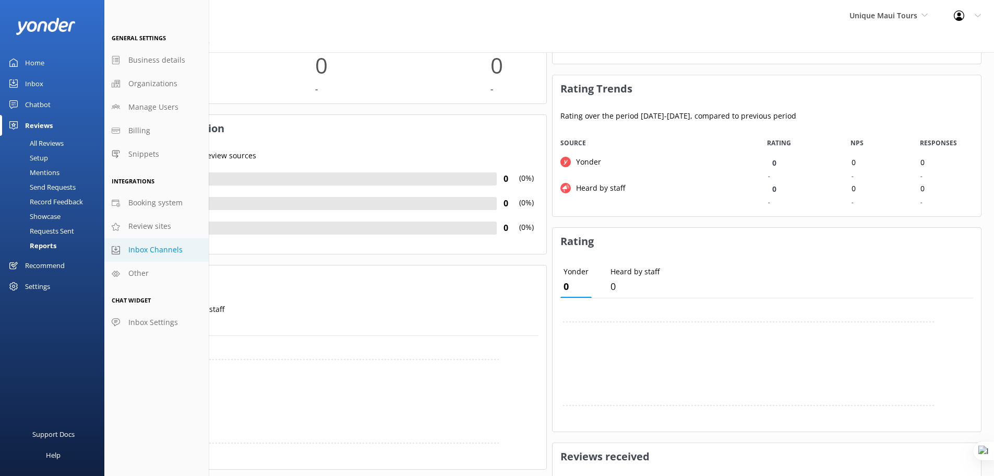
click at [158, 244] on span "Inbox Channels" at bounding box center [155, 249] width 54 height 11
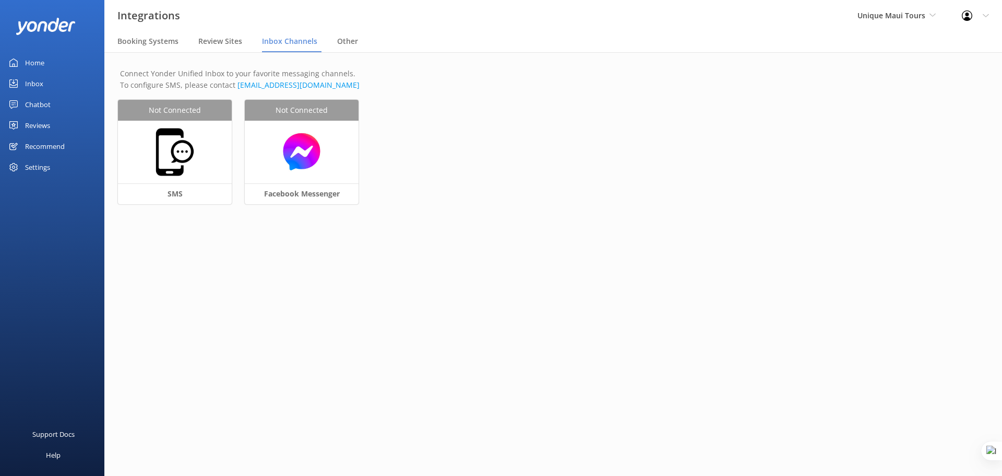
click at [16, 72] on link "Home" at bounding box center [52, 62] width 104 height 21
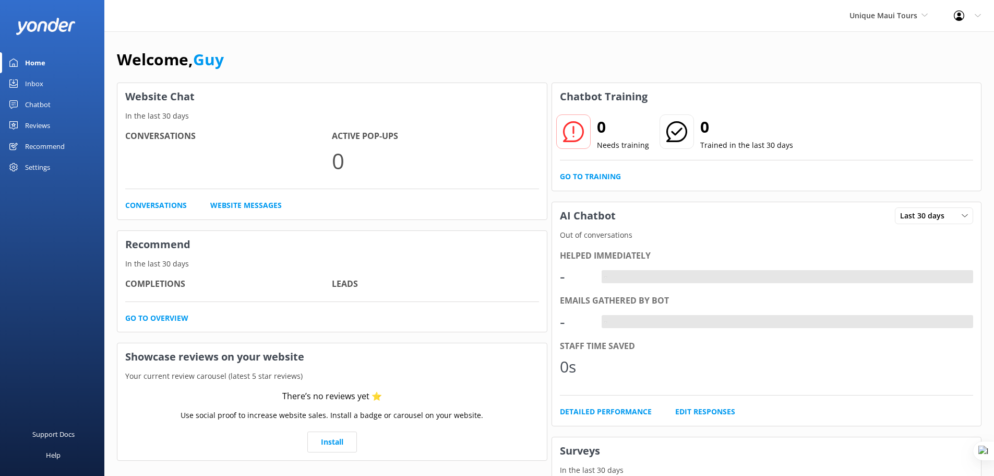
click at [35, 82] on div "Inbox" at bounding box center [34, 83] width 18 height 21
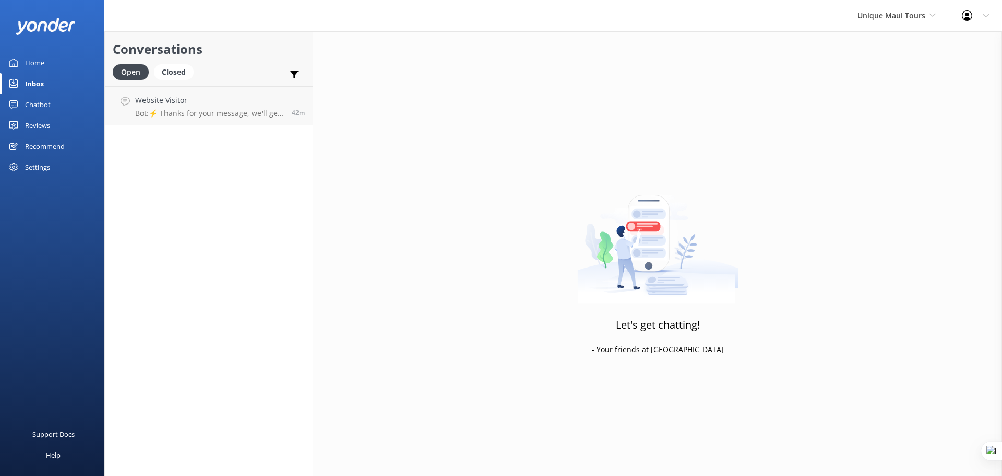
click at [46, 162] on div "Settings" at bounding box center [37, 167] width 25 height 21
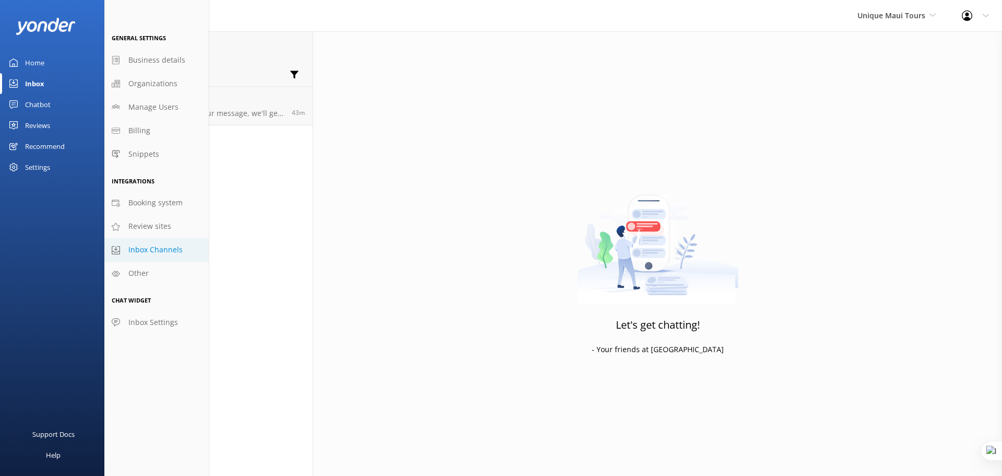
click at [159, 247] on span "Inbox Channels" at bounding box center [155, 249] width 54 height 11
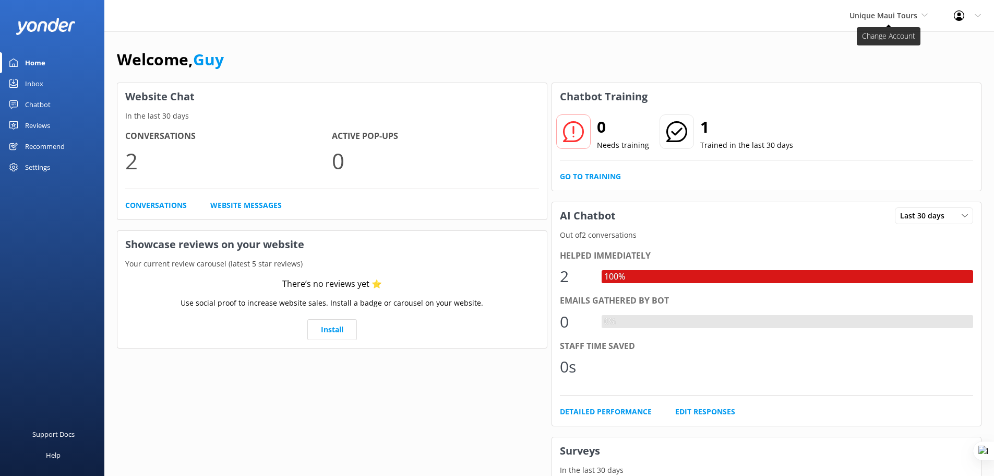
click at [907, 15] on span "Unique Maui Tours" at bounding box center [884, 15] width 68 height 10
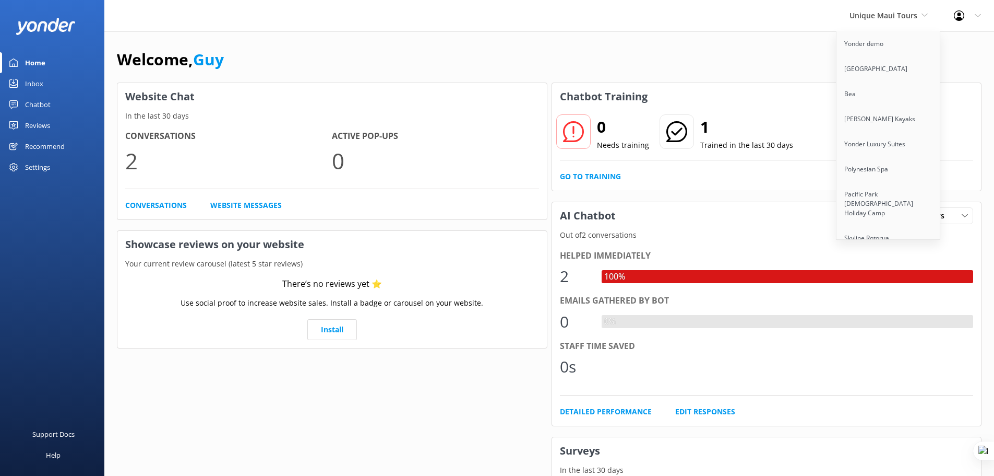
click at [958, 13] on icon at bounding box center [959, 15] width 10 height 10
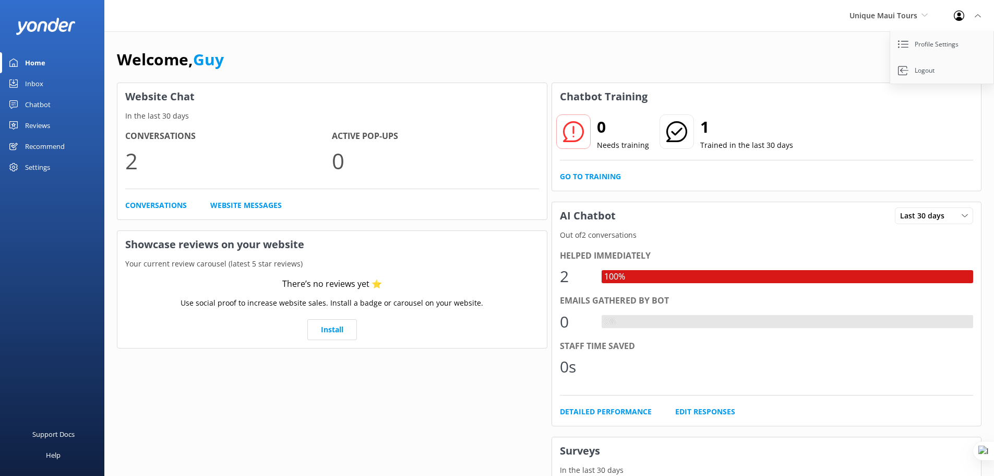
click at [24, 163] on div "Settings" at bounding box center [52, 167] width 104 height 21
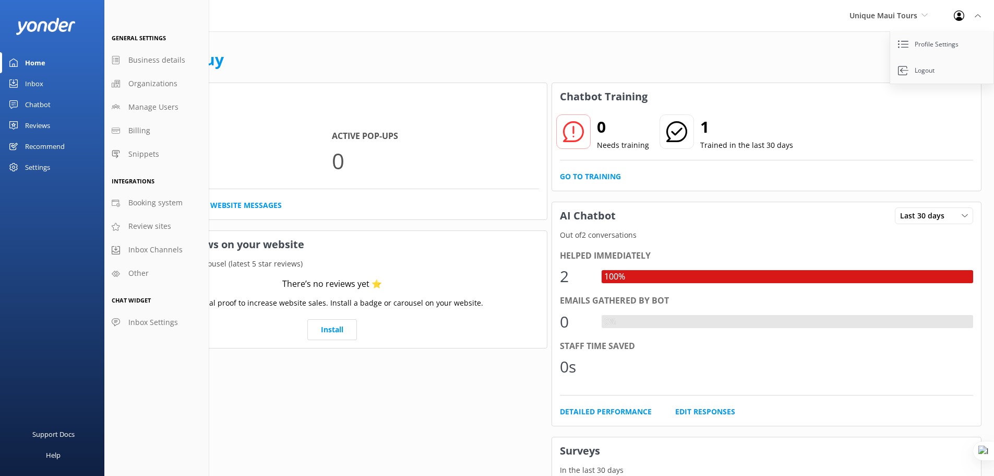
click at [29, 161] on div "Settings" at bounding box center [37, 167] width 25 height 21
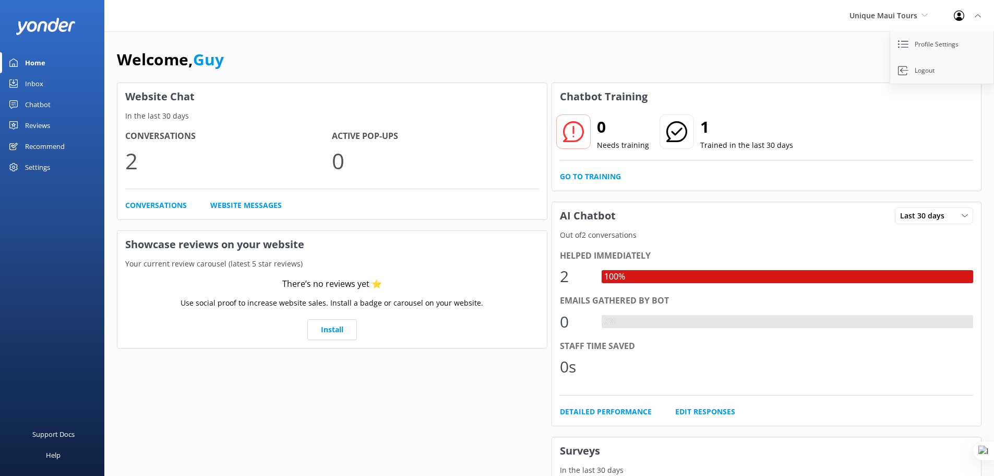
click at [42, 164] on div "Settings" at bounding box center [37, 167] width 25 height 21
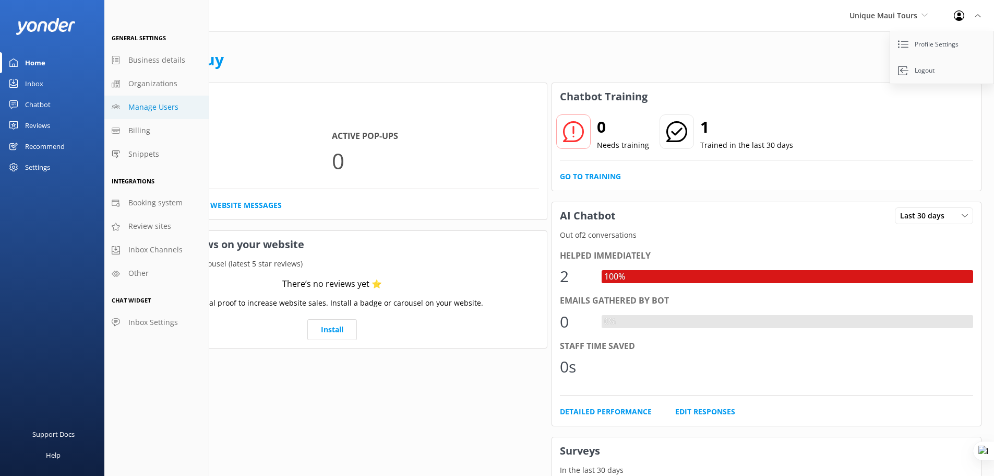
click at [165, 106] on span "Manage Users" at bounding box center [153, 106] width 50 height 11
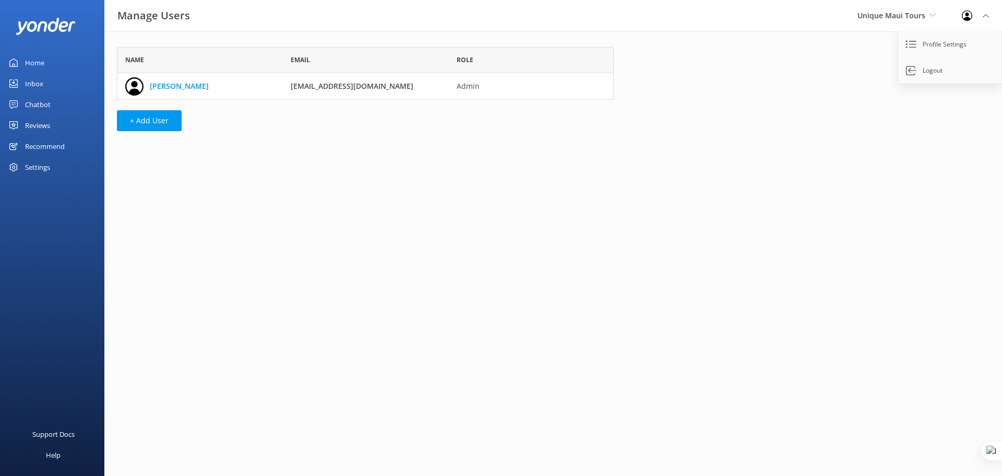
scroll to position [45, 489]
click at [146, 117] on button "+ Add User" at bounding box center [149, 120] width 65 height 21
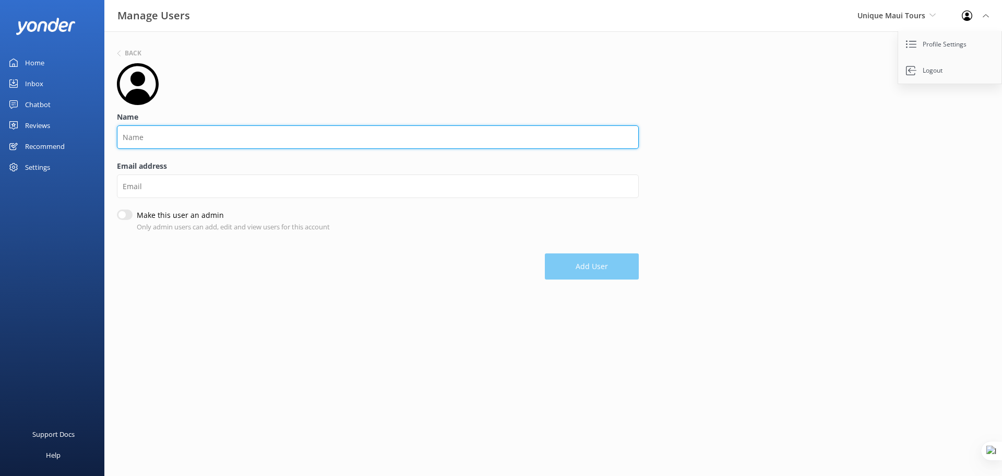
click at [176, 137] on input "Name" at bounding box center [378, 136] width 522 height 23
type input "C"
type input "Del"
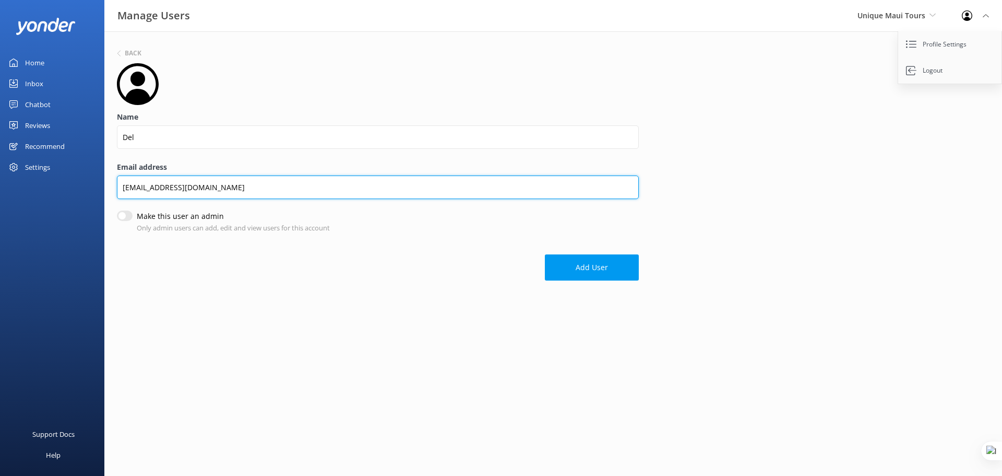
type input "uniquemauitours@gmail.com"
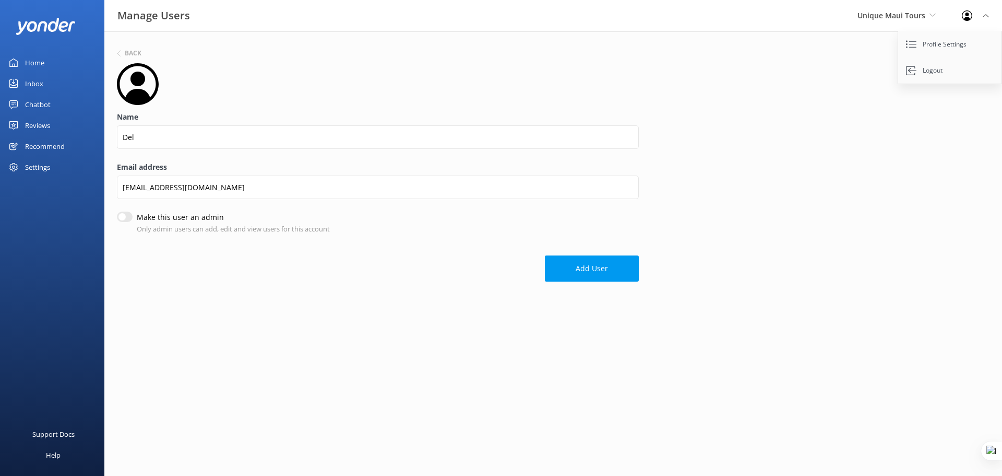
click at [119, 217] on input "Make this user an admin" at bounding box center [125, 216] width 16 height 10
checkbox input "true"
click at [600, 266] on button "Add User" at bounding box center [592, 268] width 94 height 26
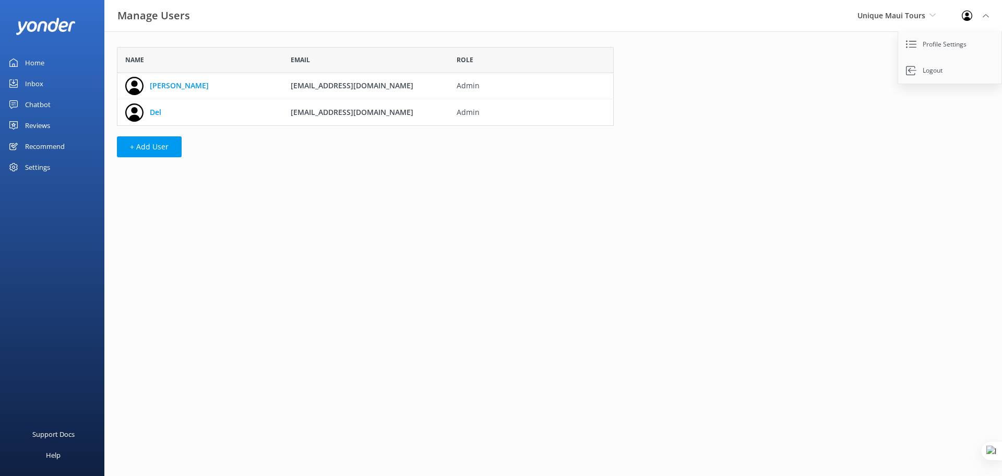
scroll to position [71, 489]
click at [38, 57] on div "Home" at bounding box center [34, 62] width 19 height 21
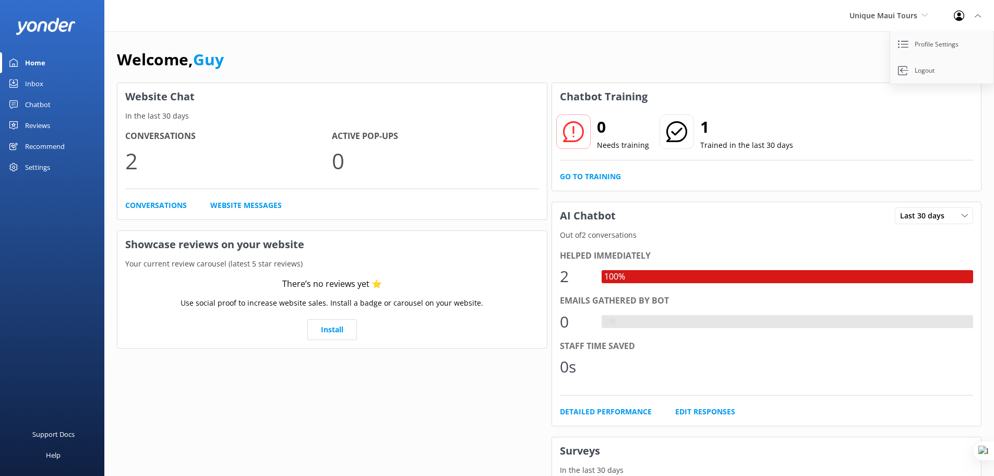
click at [58, 103] on link "Chatbot" at bounding box center [52, 104] width 104 height 21
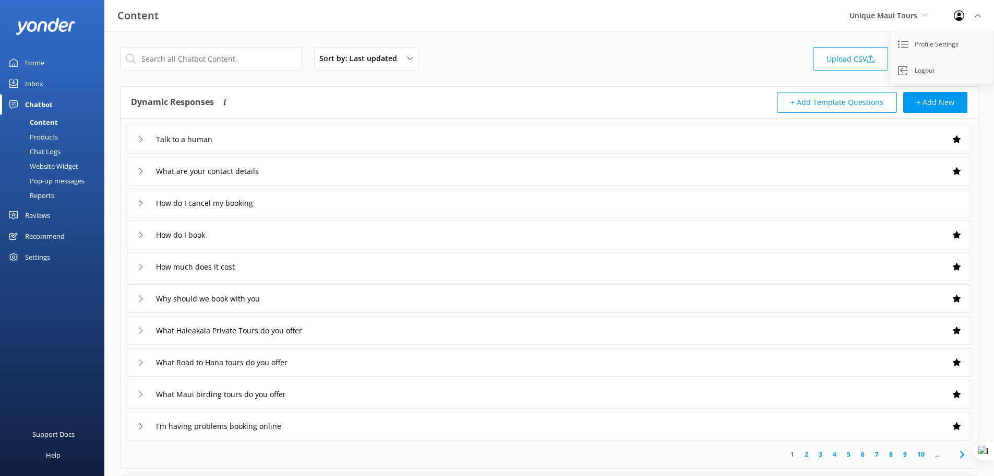
click at [58, 166] on div "Website Widget" at bounding box center [42, 166] width 72 height 15
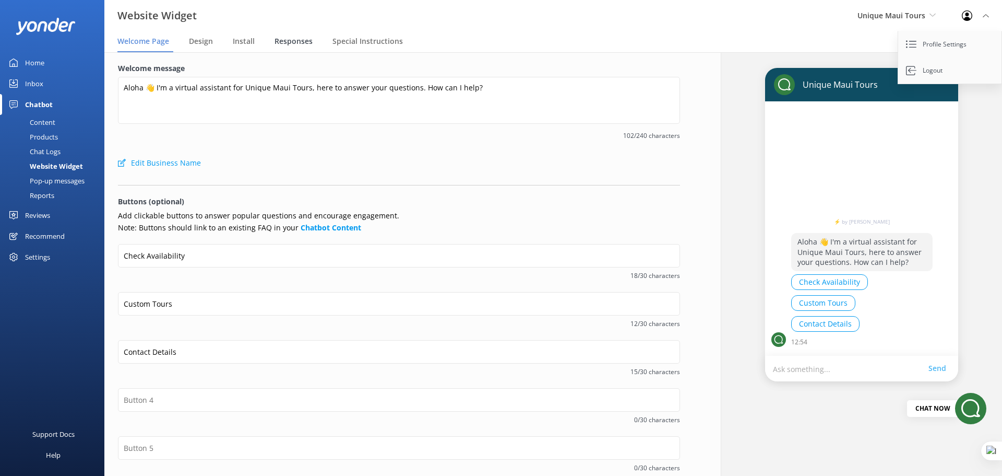
click at [292, 40] on span "Responses" at bounding box center [294, 41] width 38 height 10
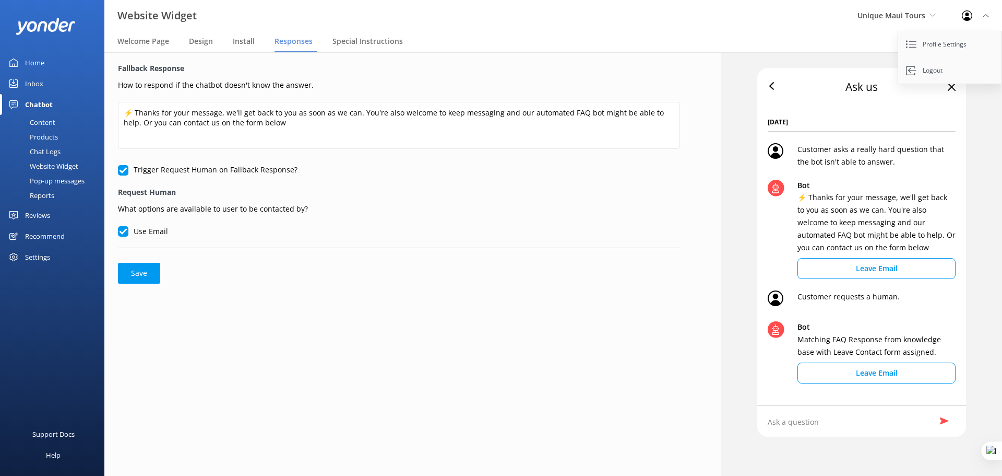
click at [44, 214] on div "Reviews" at bounding box center [37, 215] width 25 height 21
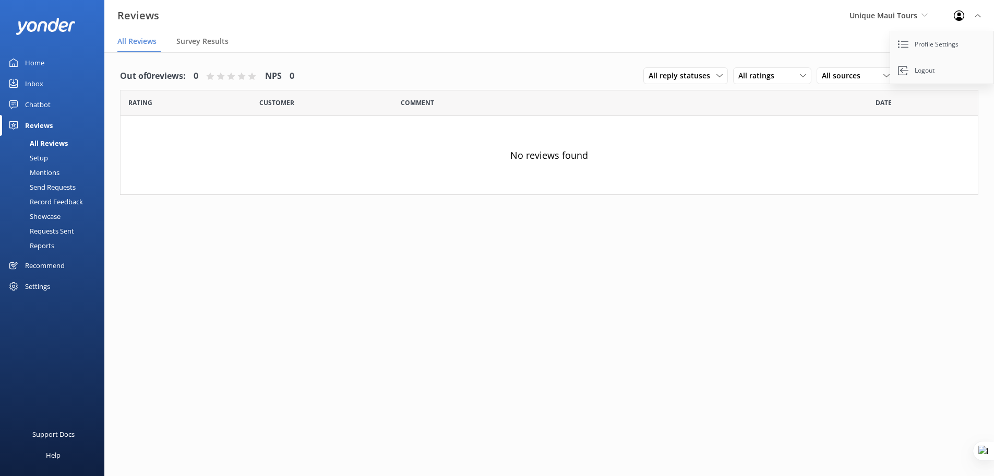
click at [43, 158] on div "Setup" at bounding box center [27, 157] width 42 height 15
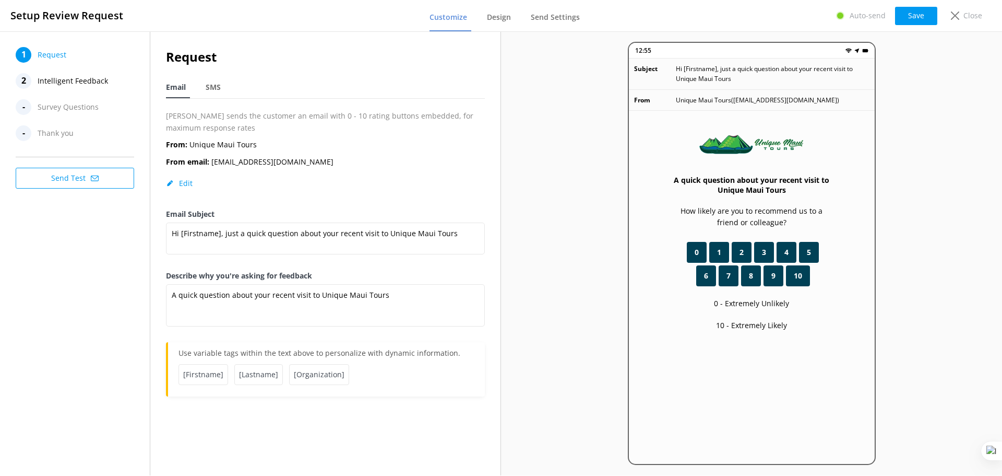
click at [80, 81] on span "Intelligent Feedback" at bounding box center [73, 81] width 70 height 16
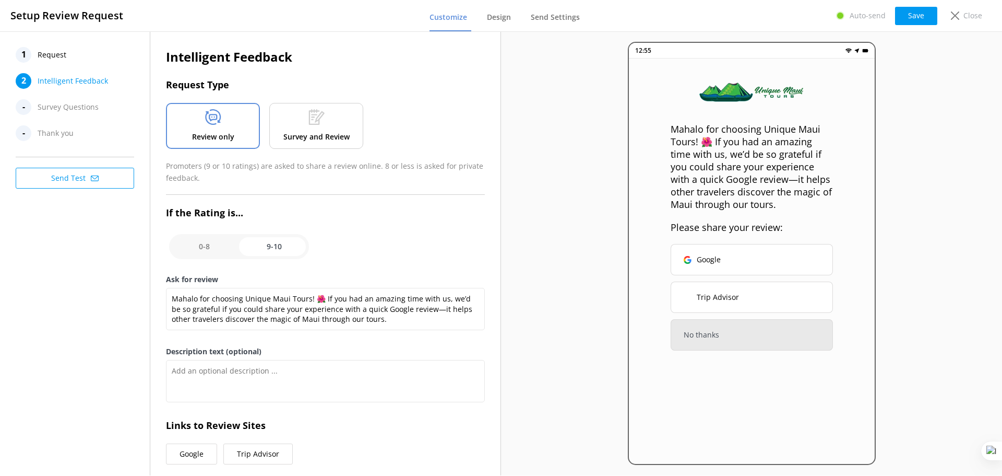
click at [196, 248] on input "checkbox" at bounding box center [239, 246] width 140 height 25
checkbox input "false"
type textarea "Please tell us why"
type textarea "Your feedback is important to help us improve"
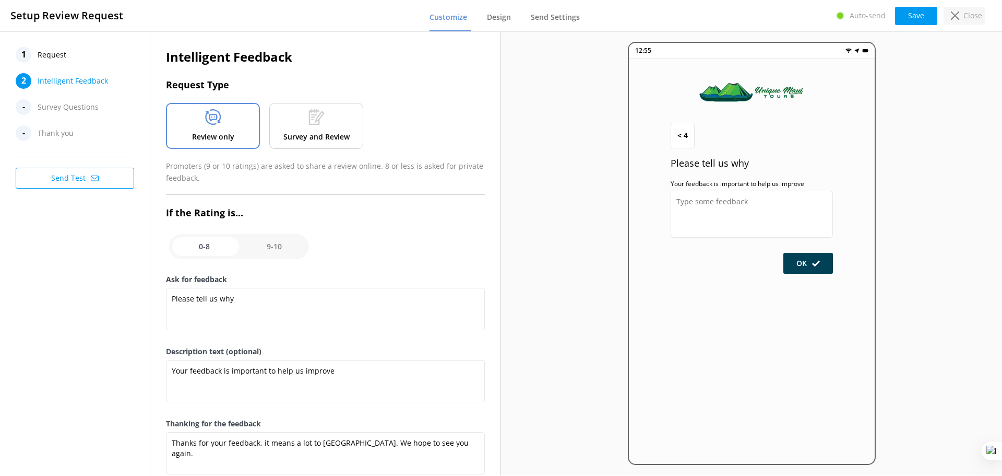
click at [965, 17] on p "Close" at bounding box center [973, 15] width 19 height 11
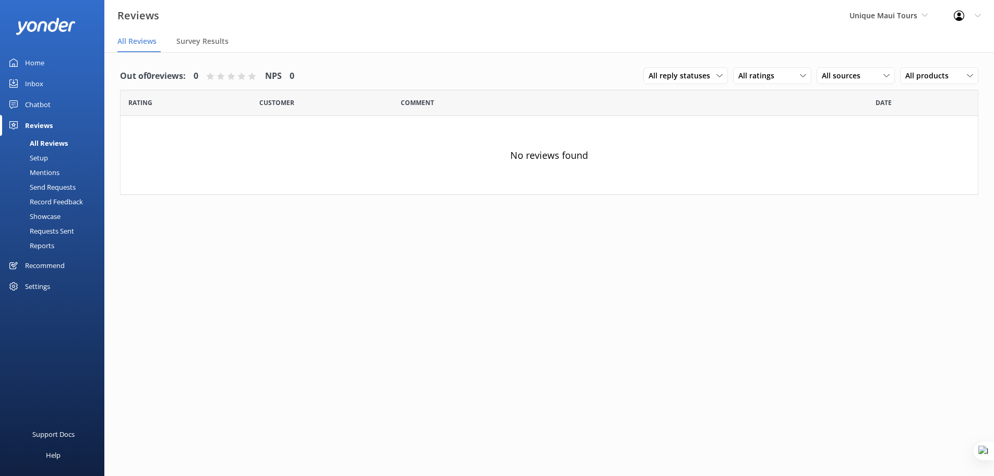
click at [51, 170] on div "Mentions" at bounding box center [32, 172] width 53 height 15
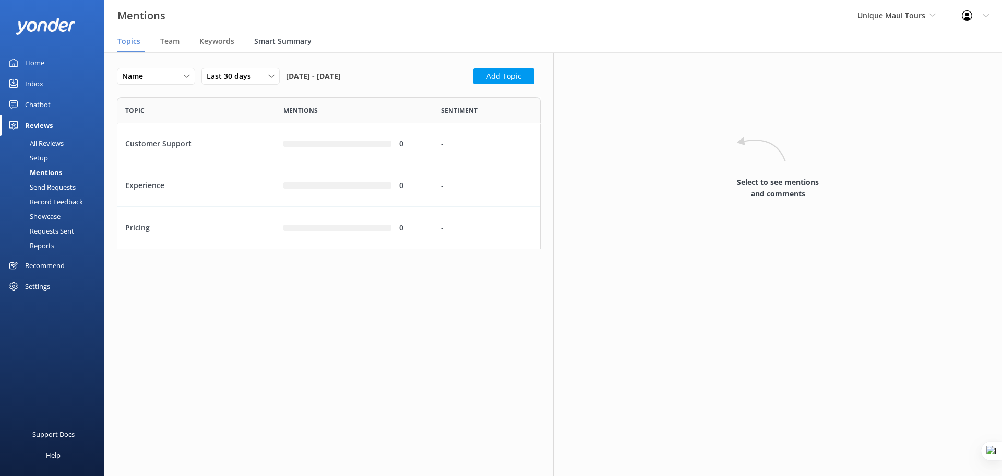
scroll to position [8, 8]
click at [157, 45] on nav "Topics Team Keywords Smart Summary" at bounding box center [553, 41] width 898 height 21
click at [164, 44] on span "Team" at bounding box center [169, 41] width 19 height 10
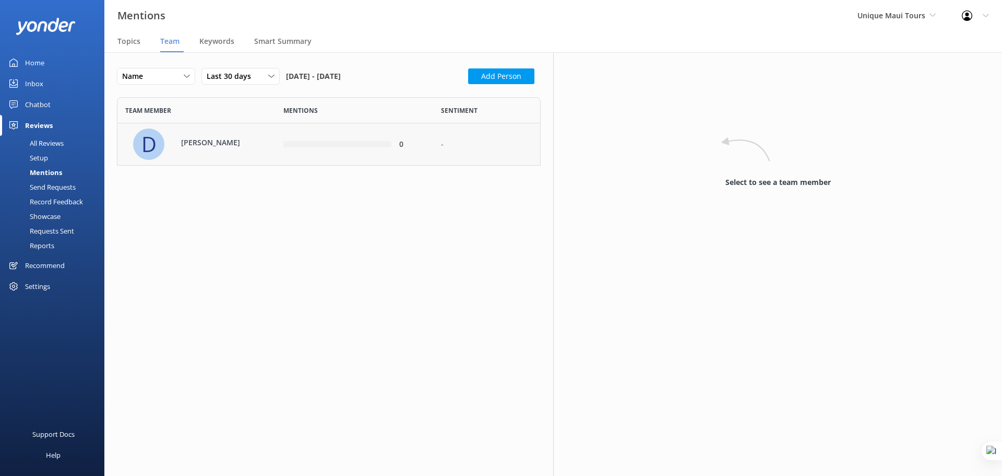
scroll to position [61, 416]
click at [45, 288] on div "Settings" at bounding box center [37, 286] width 25 height 21
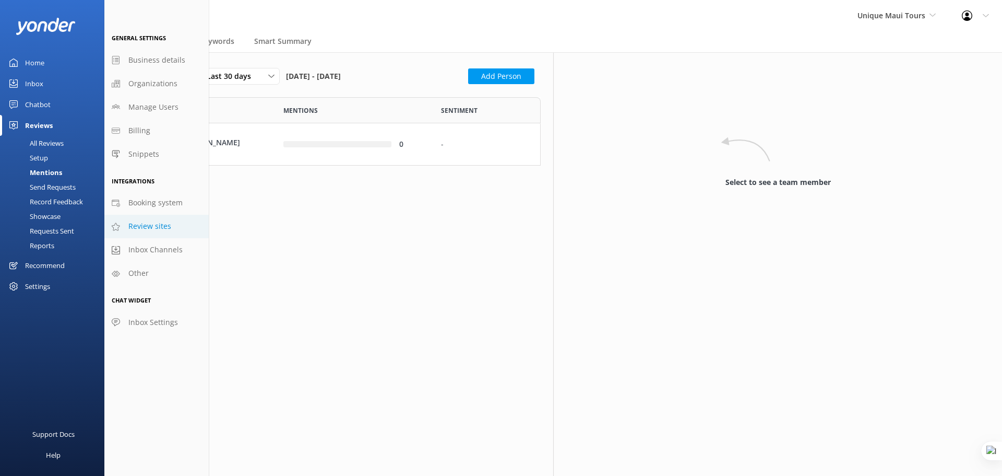
click at [157, 223] on span "Review sites" at bounding box center [149, 225] width 43 height 11
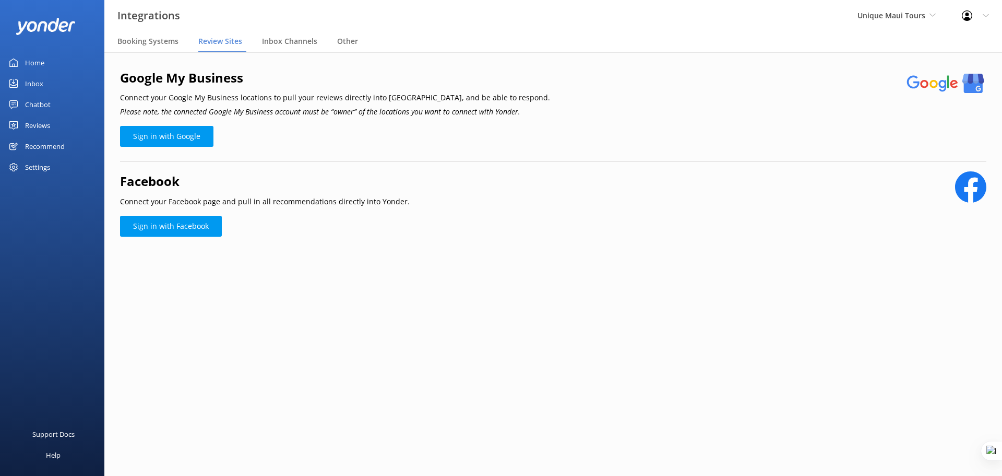
click at [33, 165] on div "Settings" at bounding box center [37, 167] width 25 height 21
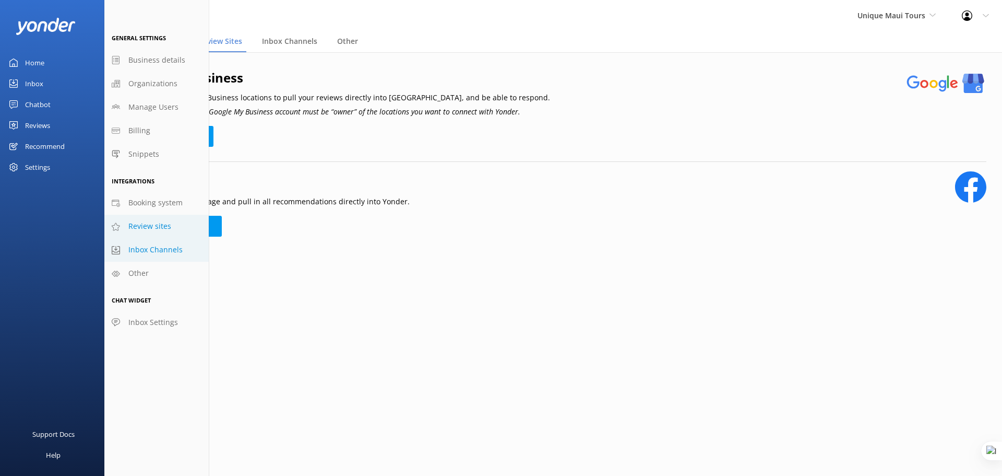
click at [153, 250] on span "Inbox Channels" at bounding box center [155, 249] width 54 height 11
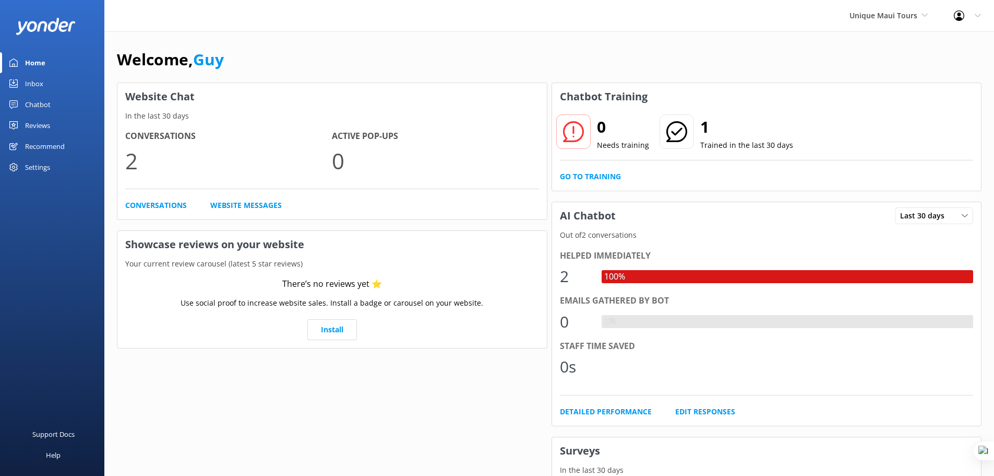
click at [894, 24] on div "Unique Maui Tours Yonder demo Musket Cove Island Resort & Marina Bea Abel Tasma…" at bounding box center [889, 15] width 104 height 31
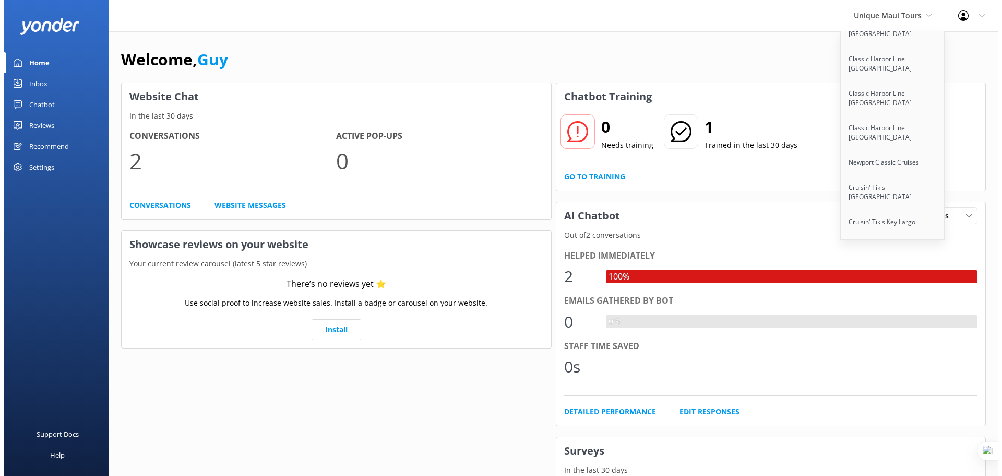
scroll to position [8277, 0]
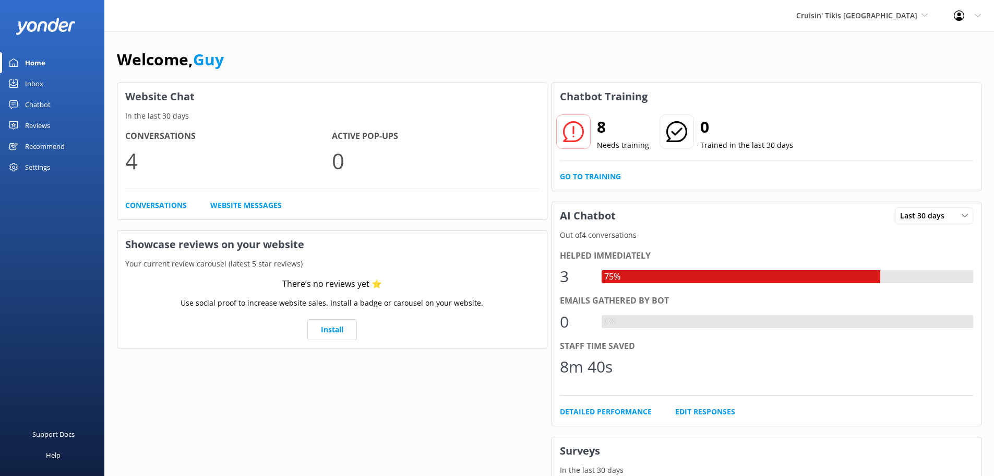
click at [41, 104] on div "Chatbot" at bounding box center [38, 104] width 26 height 21
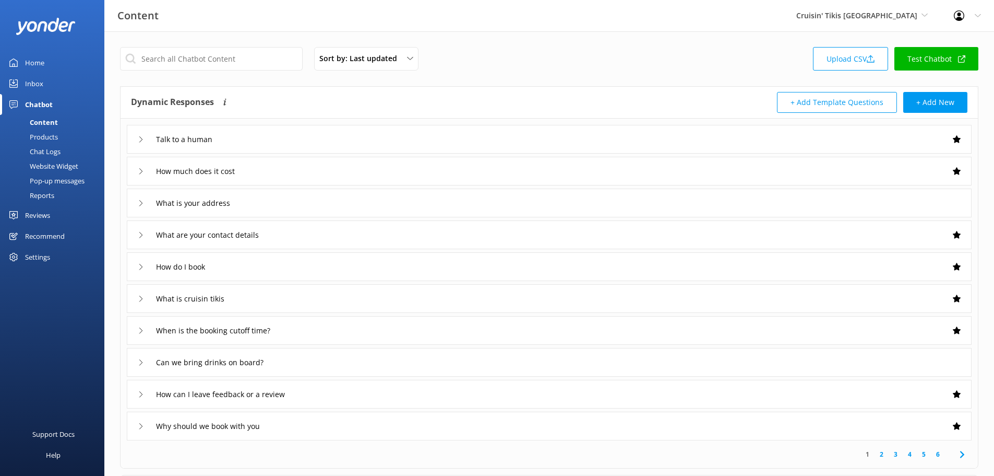
click at [46, 149] on div "Chat Logs" at bounding box center [33, 151] width 54 height 15
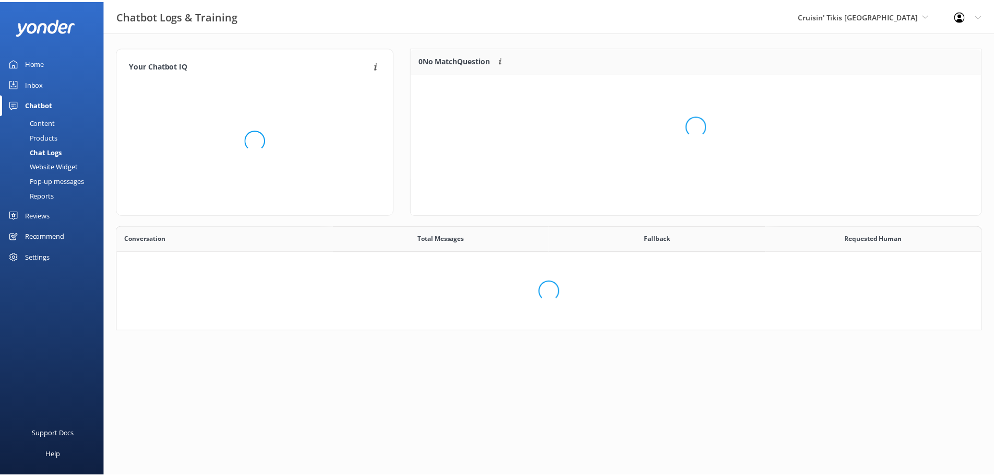
scroll to position [358, 856]
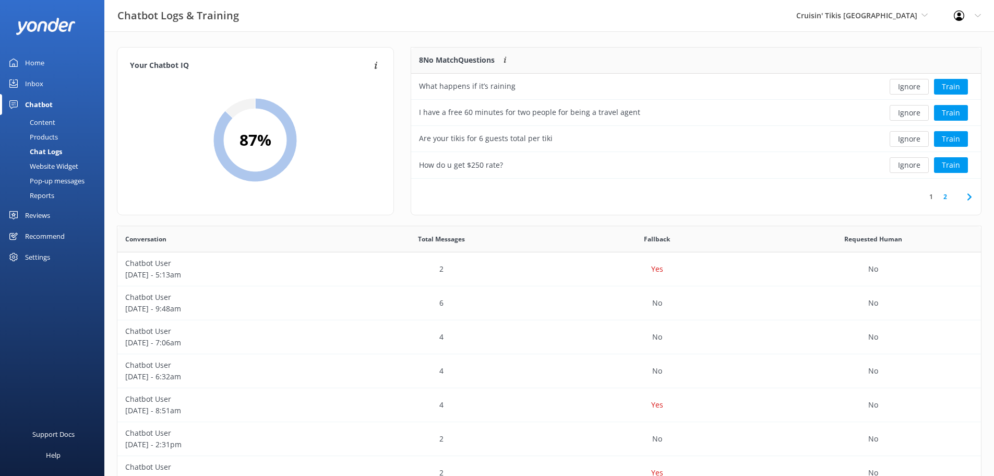
click at [946, 199] on link "2" at bounding box center [946, 197] width 14 height 10
click at [909, 117] on button "Ignore" at bounding box center [909, 113] width 39 height 16
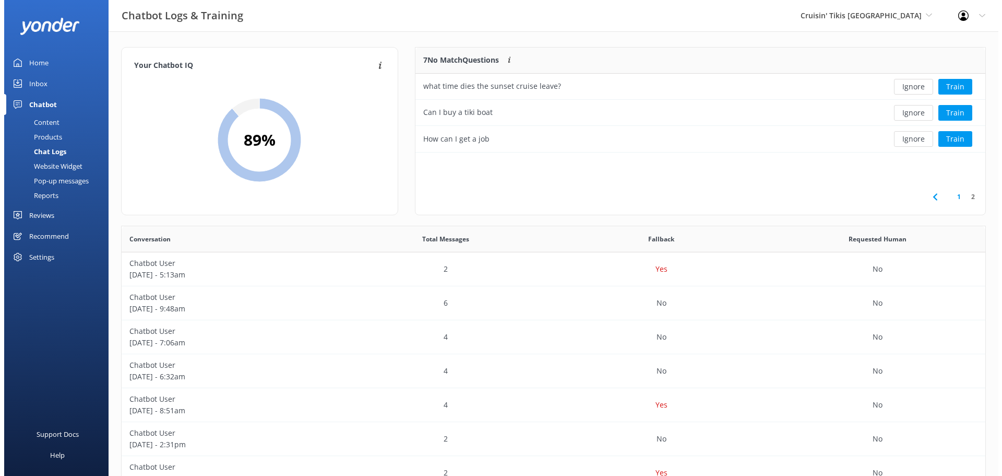
scroll to position [97, 562]
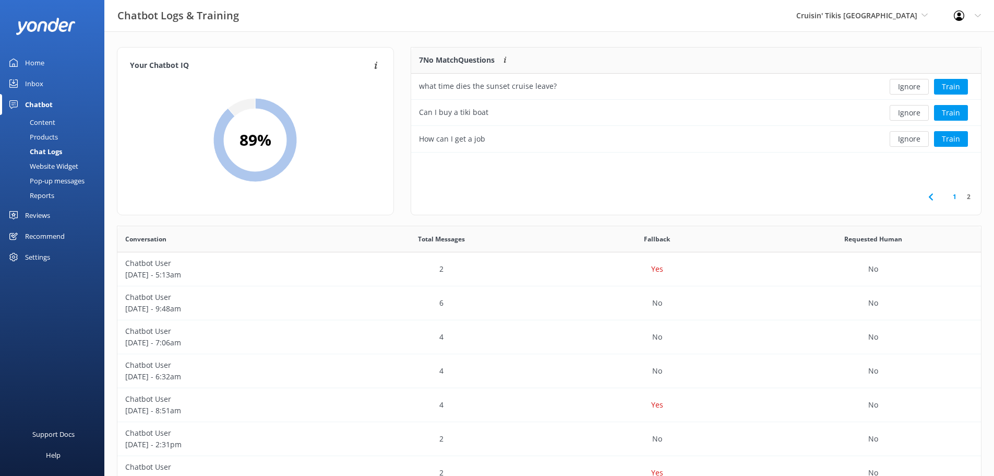
click at [44, 118] on div "Content" at bounding box center [30, 122] width 49 height 15
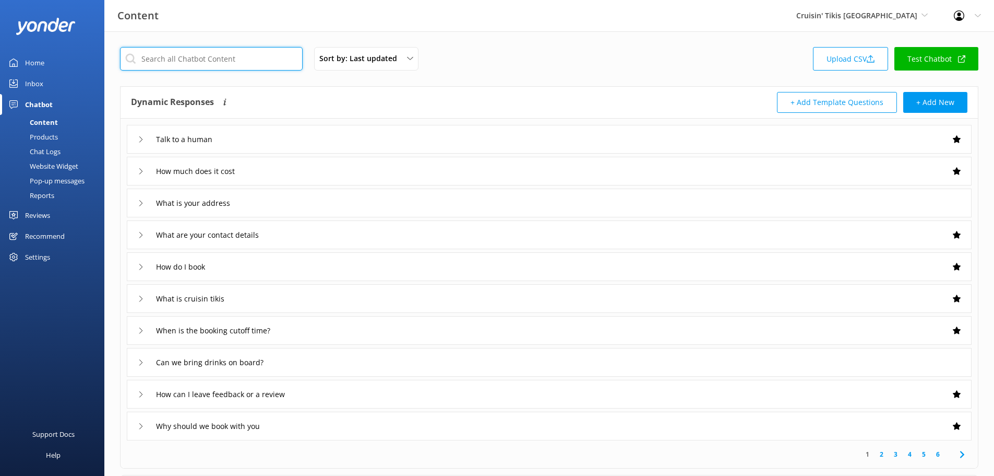
click at [232, 63] on input "text" at bounding box center [211, 58] width 183 height 23
paste input "Do you have any job vacancies"
type input "Do you have any job vacancies"
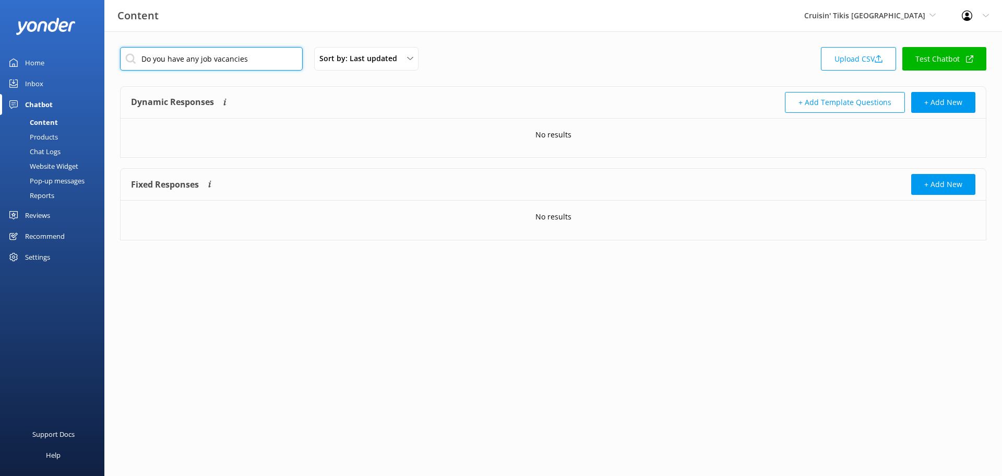
drag, startPoint x: 267, startPoint y: 58, endPoint x: 134, endPoint y: 58, distance: 132.6
click at [134, 58] on input "Do you have any job vacancies" at bounding box center [211, 58] width 183 height 23
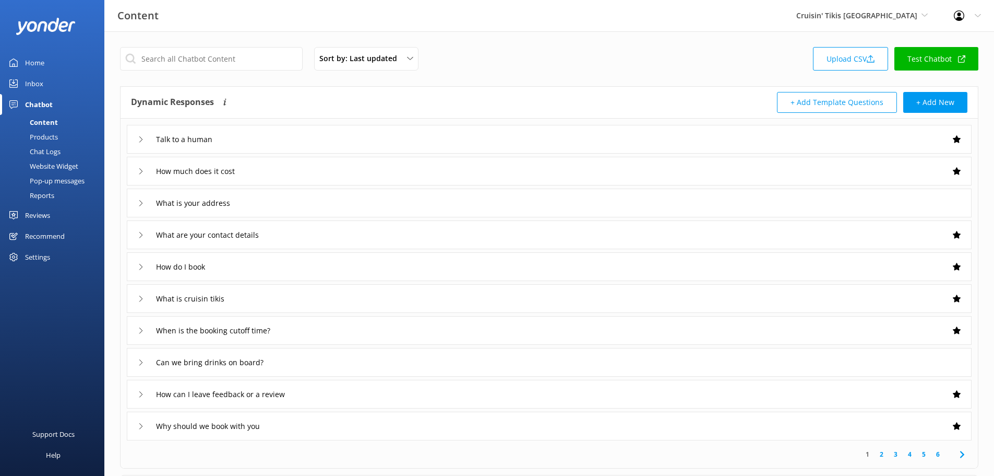
click at [41, 217] on div "Reviews" at bounding box center [37, 215] width 25 height 21
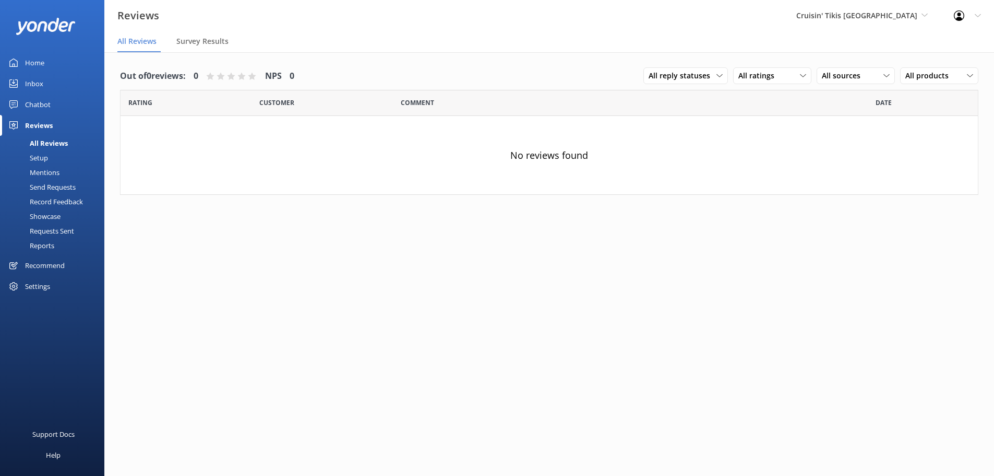
click at [45, 157] on div "Setup" at bounding box center [27, 157] width 42 height 15
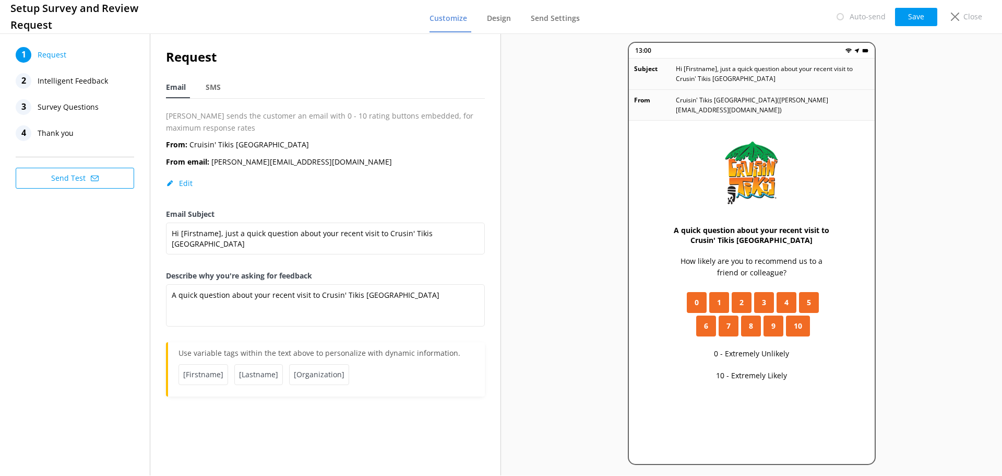
click at [78, 84] on span "Intelligent Feedback" at bounding box center [73, 81] width 70 height 16
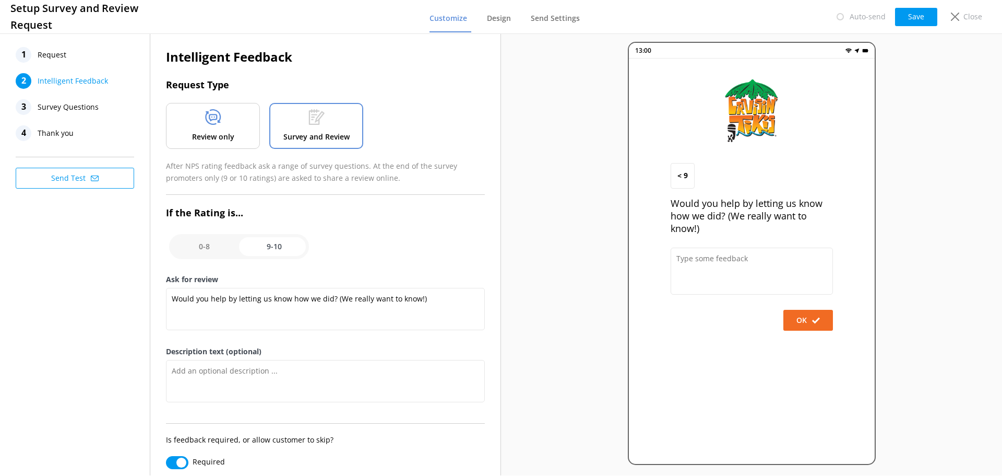
click at [225, 124] on div "Review only" at bounding box center [213, 126] width 94 height 46
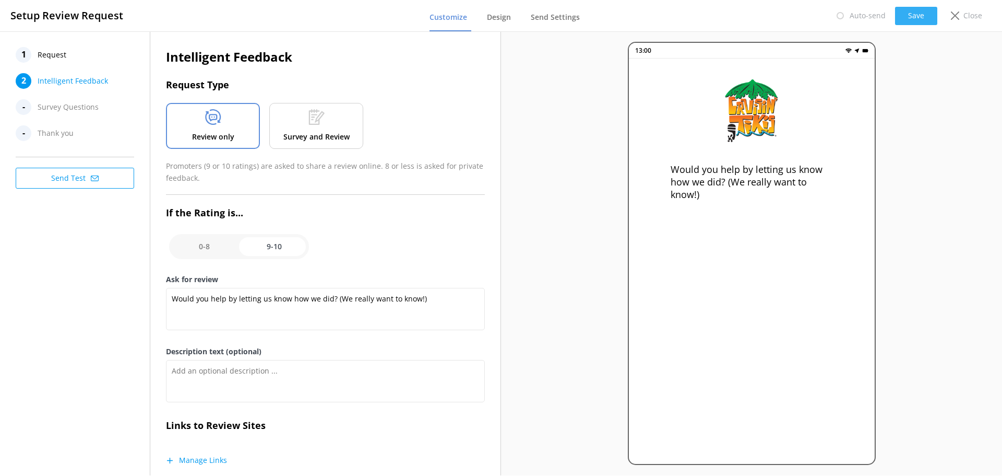
click at [913, 17] on button "Save" at bounding box center [916, 16] width 42 height 18
click at [47, 54] on span "Request" at bounding box center [52, 55] width 29 height 16
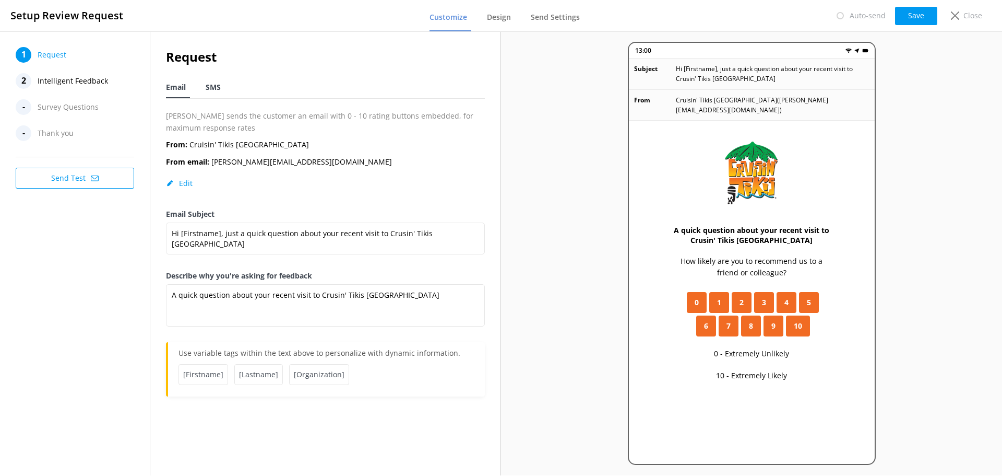
click at [222, 85] on div "SMS" at bounding box center [215, 87] width 19 height 21
type textarea "Hi [Firstname], thanks for visiting us at [Organization]. Just a quick follow u…"
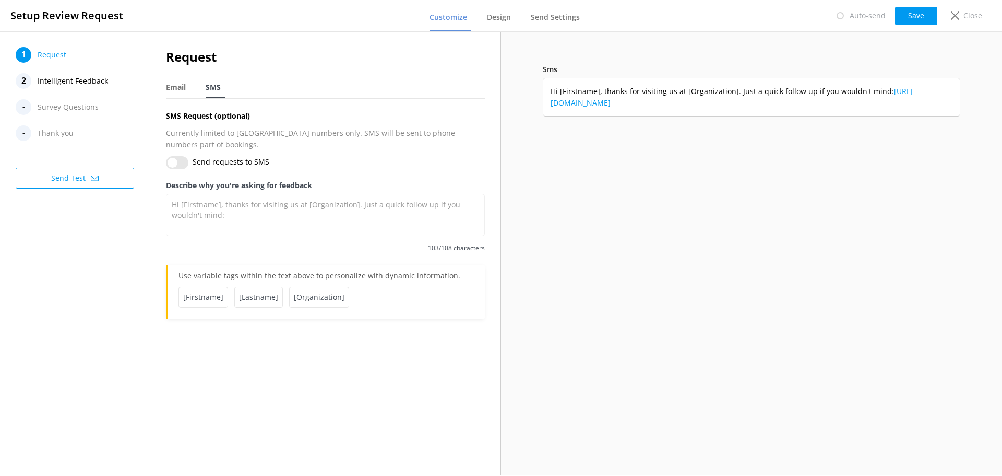
click at [175, 156] on input "Send requests to SMS" at bounding box center [177, 162] width 22 height 13
checkbox input "true"
click at [917, 13] on button "Save" at bounding box center [916, 16] width 42 height 18
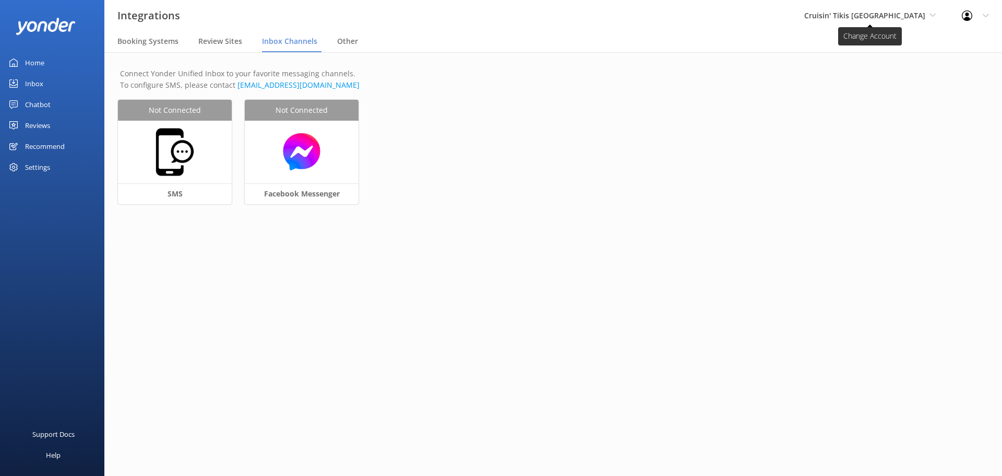
click at [912, 15] on span "Cruisin' Tikis [GEOGRAPHIC_DATA]" at bounding box center [864, 15] width 121 height 10
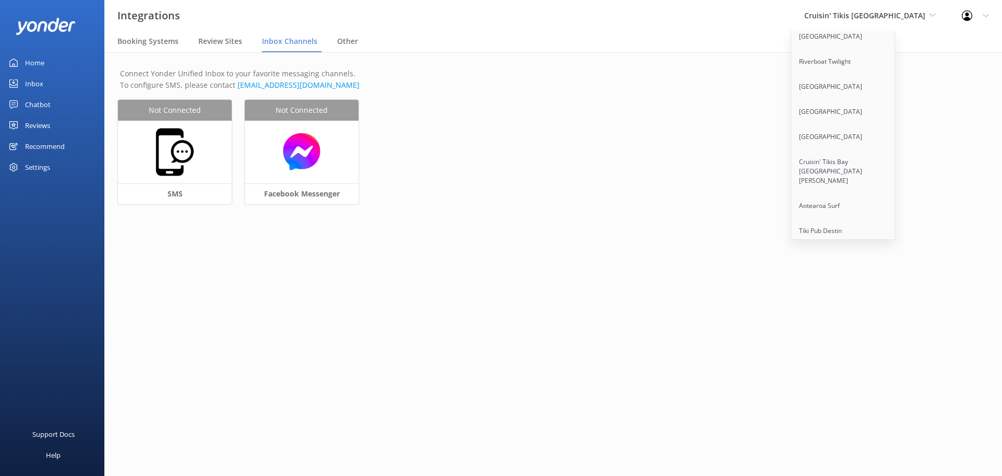
scroll to position [8277, 0]
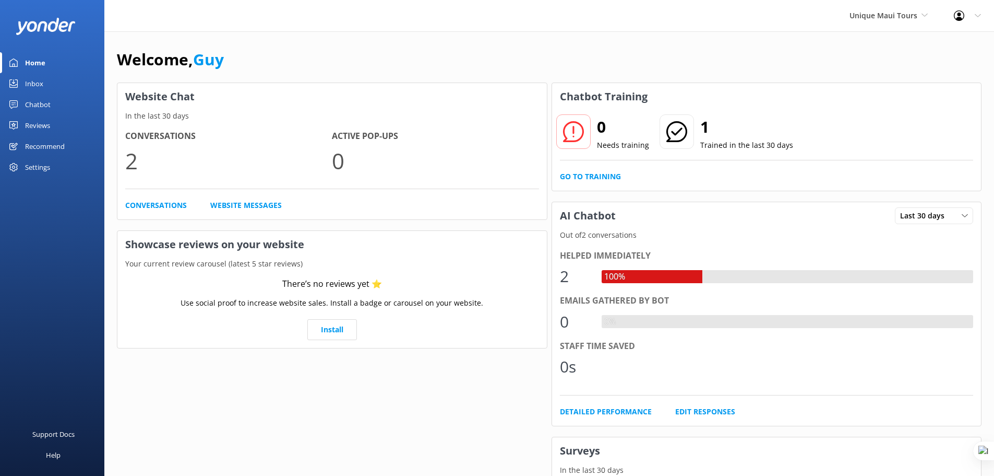
scroll to position [13, 0]
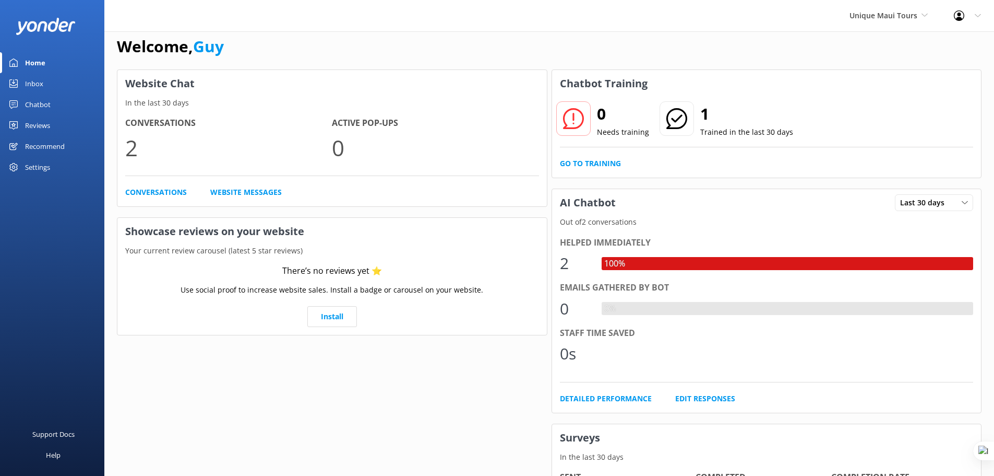
click at [39, 104] on div "Chatbot" at bounding box center [38, 104] width 26 height 21
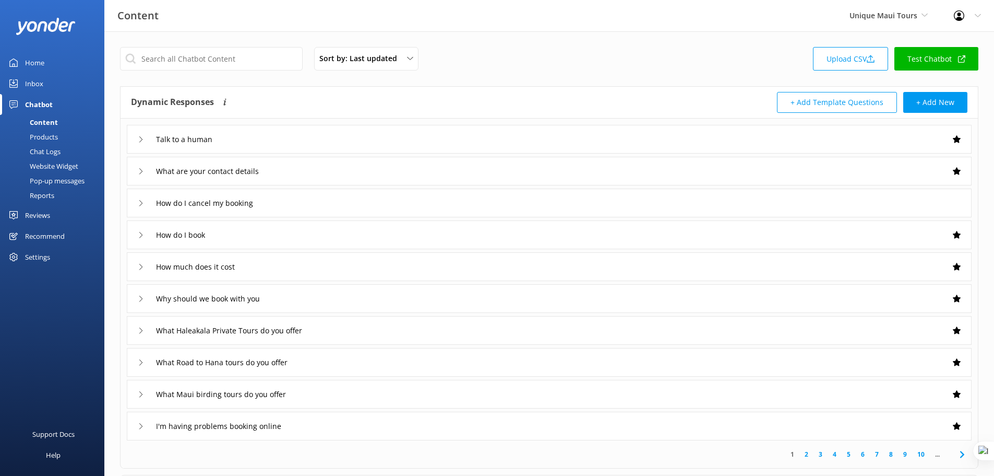
click at [58, 163] on div "Website Widget" at bounding box center [42, 166] width 72 height 15
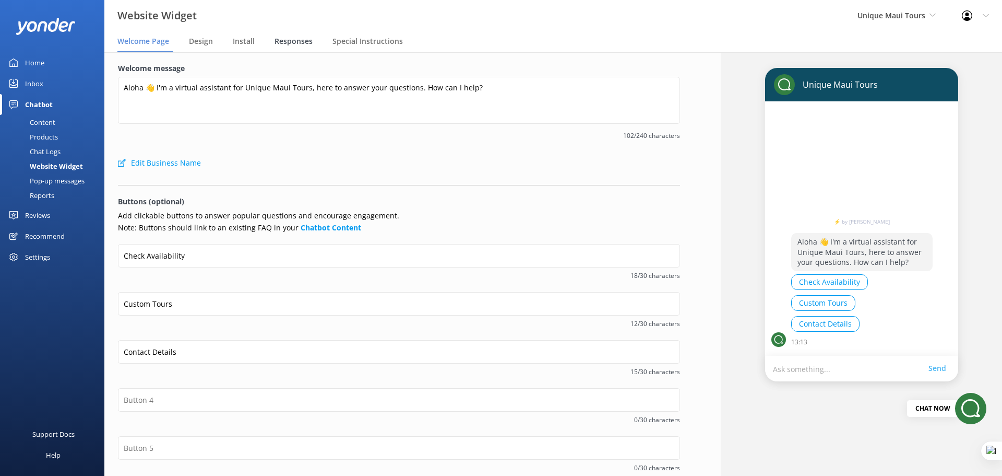
click at [292, 43] on span "Responses" at bounding box center [294, 41] width 38 height 10
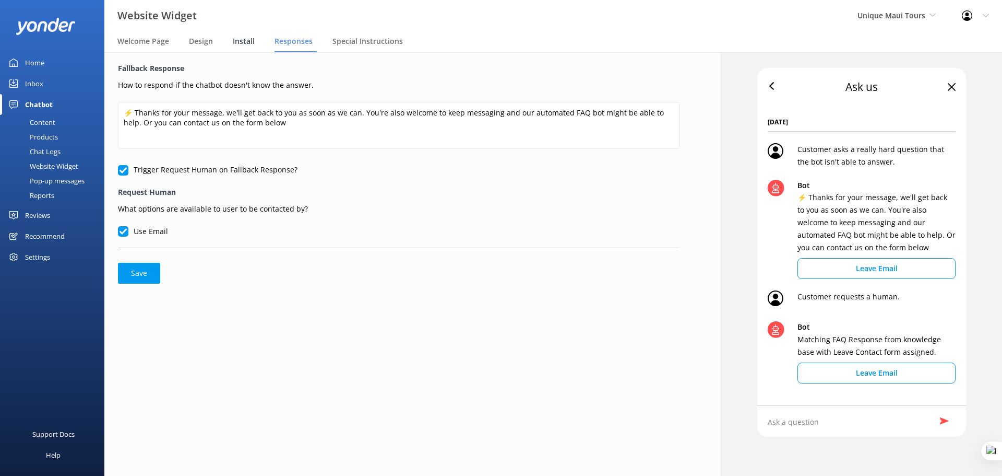
click at [244, 41] on span "Install" at bounding box center [244, 41] width 22 height 10
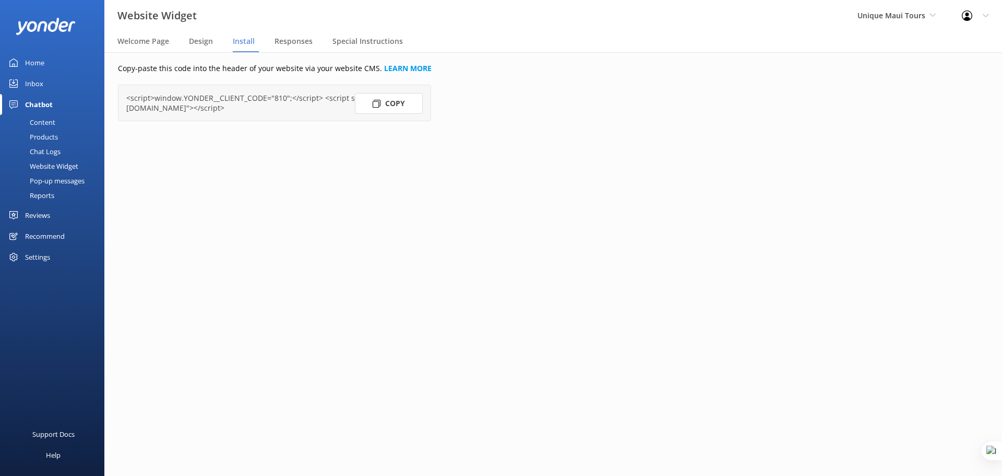
click at [394, 106] on button "Copy" at bounding box center [389, 103] width 68 height 21
click at [45, 85] on link "Inbox" at bounding box center [52, 83] width 104 height 21
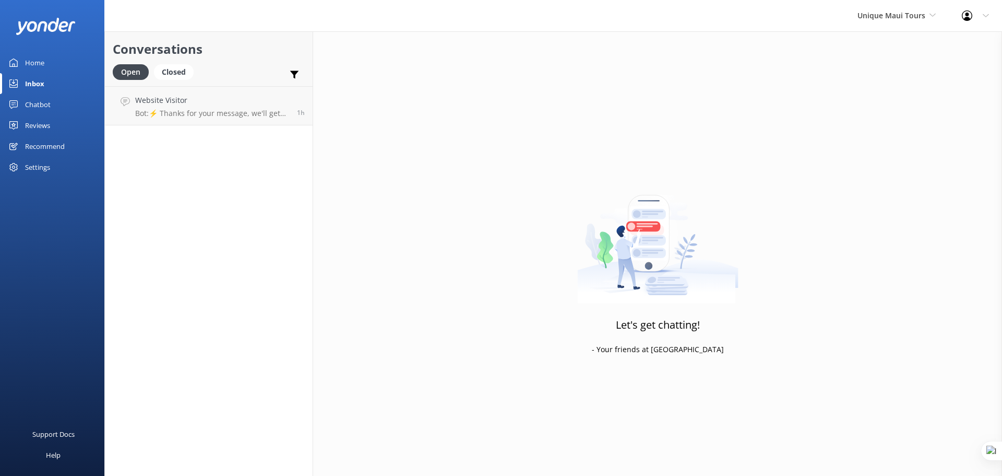
click at [47, 62] on link "Home" at bounding box center [52, 62] width 104 height 21
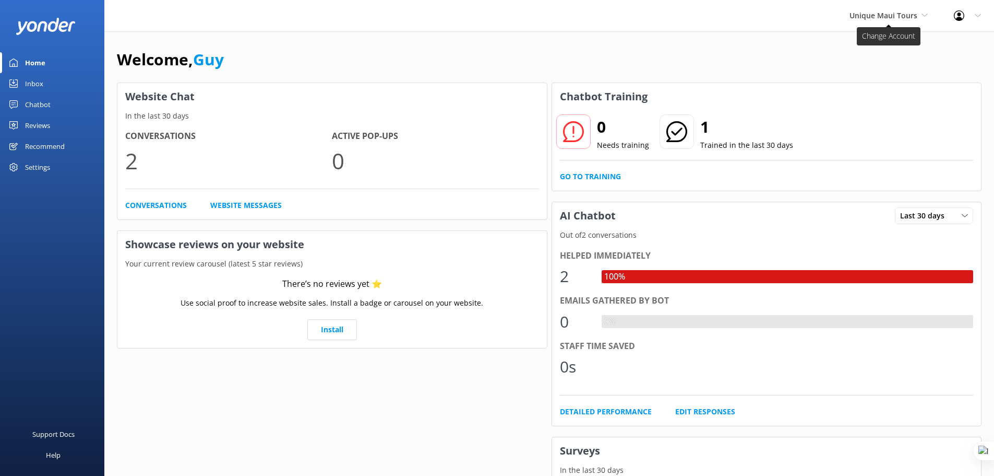
click at [875, 10] on span "Unique Maui Tours" at bounding box center [889, 15] width 78 height 11
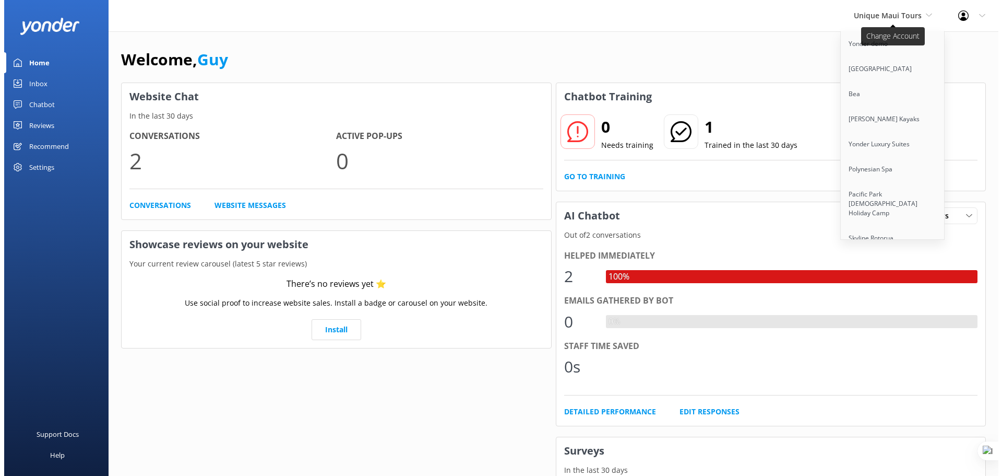
scroll to position [8193, 0]
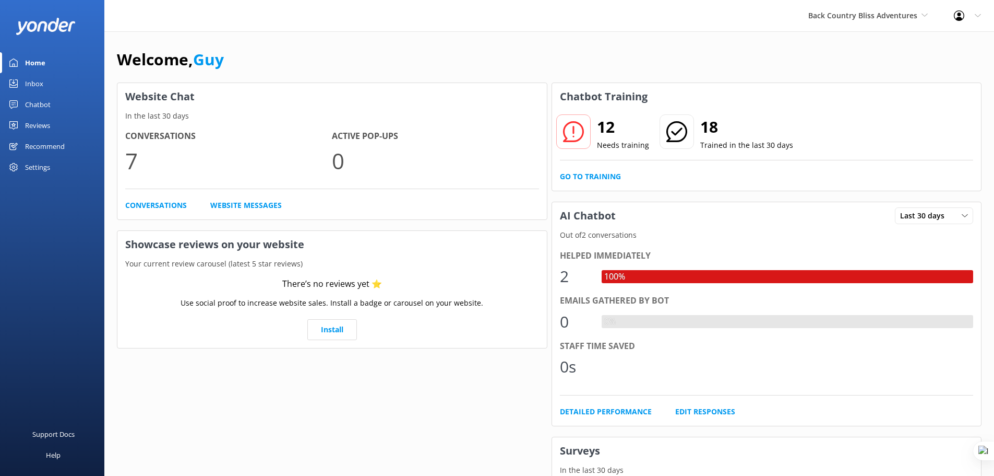
click at [39, 104] on div "Chatbot" at bounding box center [38, 104] width 26 height 21
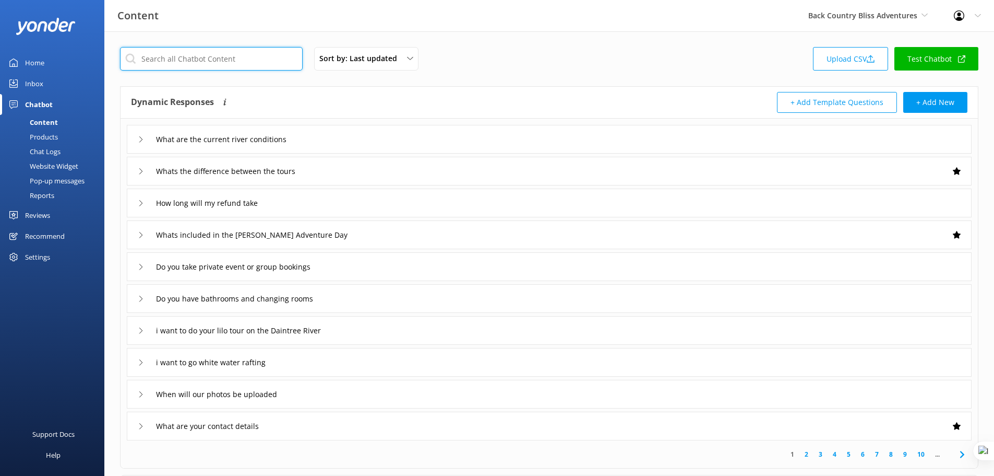
click at [196, 62] on input "text" at bounding box center [211, 58] width 183 height 23
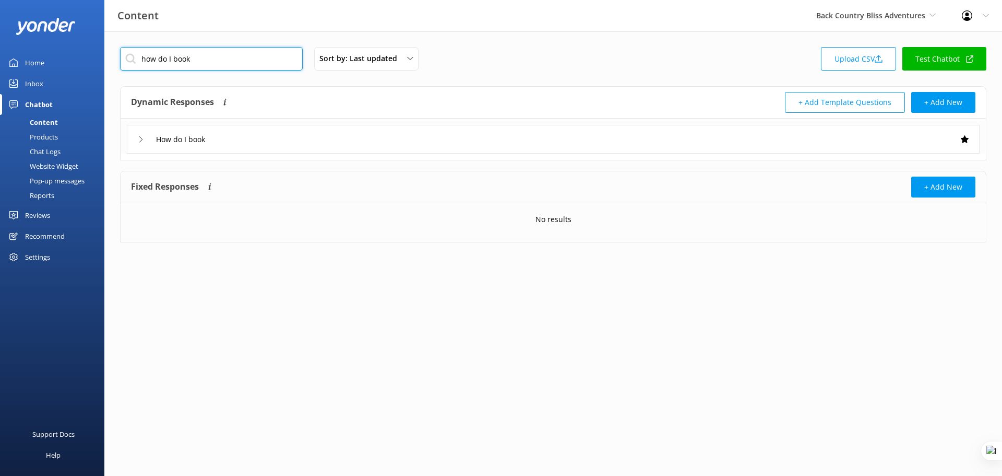
type input "how do I book"
click at [239, 136] on div "How do I book" at bounding box center [553, 139] width 853 height 29
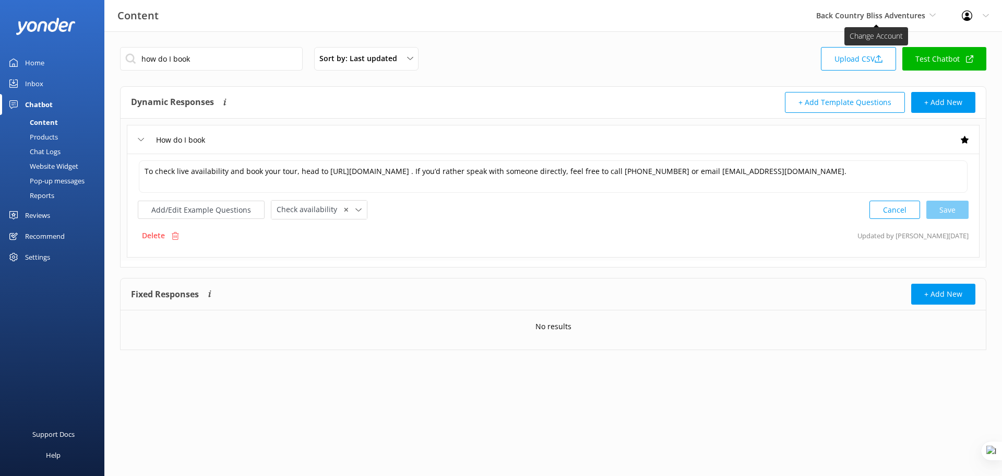
click at [902, 21] on span "Back Country Bliss Adventures" at bounding box center [876, 15] width 120 height 11
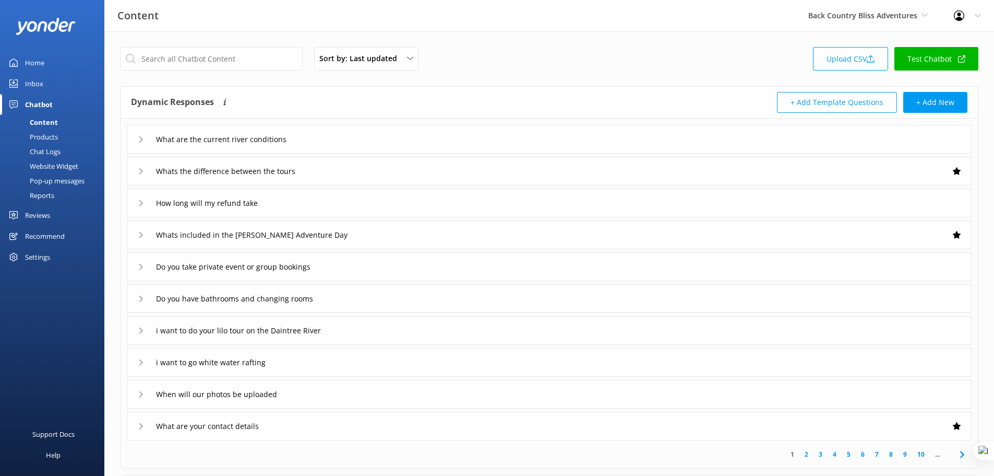
click at [905, 19] on span "Back Country Bliss Adventures" at bounding box center [863, 15] width 109 height 10
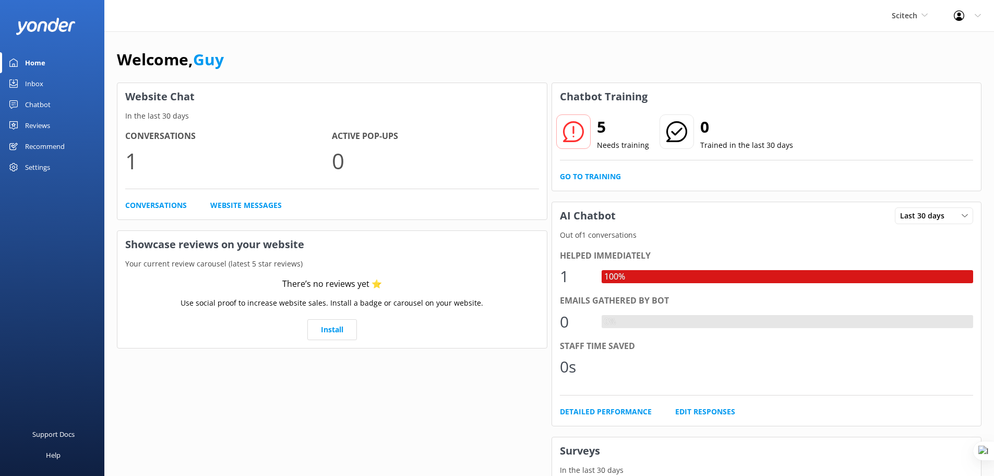
click at [43, 101] on div "Chatbot" at bounding box center [38, 104] width 26 height 21
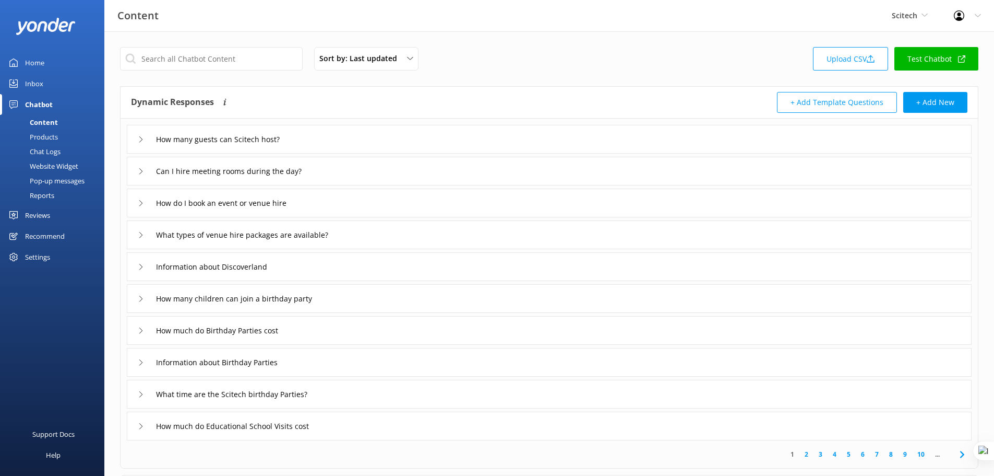
click at [44, 128] on div "Content" at bounding box center [32, 122] width 52 height 15
click at [48, 138] on div "Products" at bounding box center [32, 136] width 52 height 15
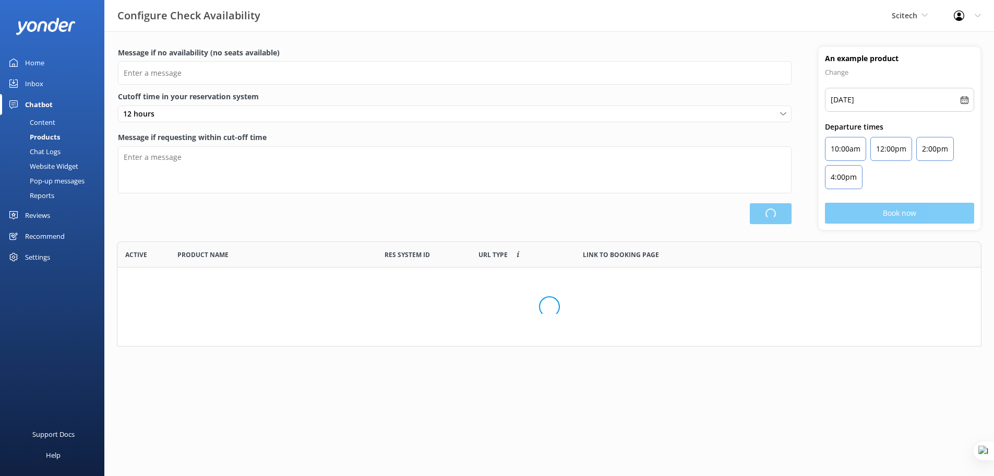
type input "There are no seats available, please check an alternative day"
type textarea "Our online booking system closes {hours} prior to departure. Please contact us …"
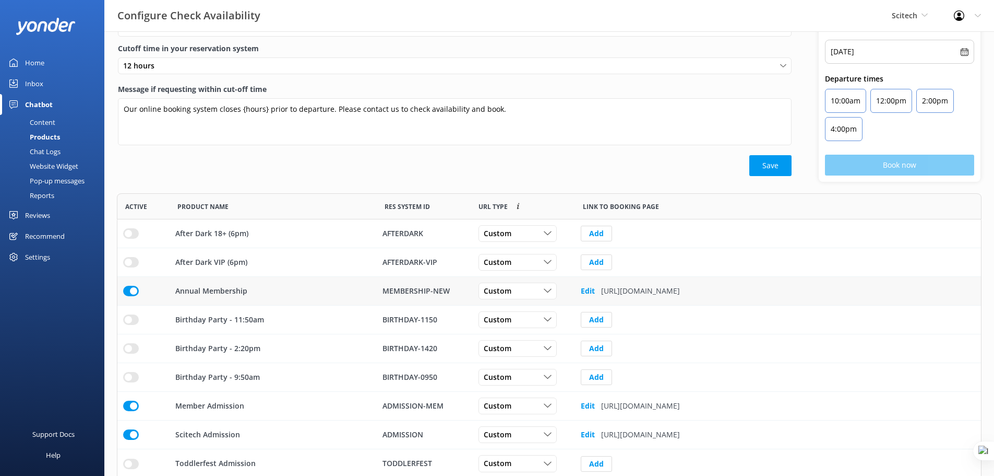
scroll to position [51, 0]
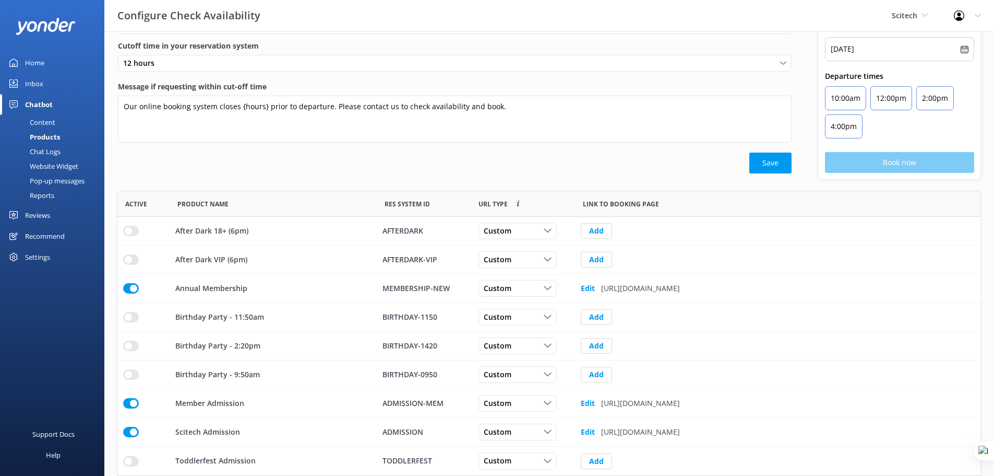
click at [34, 250] on div "Settings" at bounding box center [37, 256] width 25 height 21
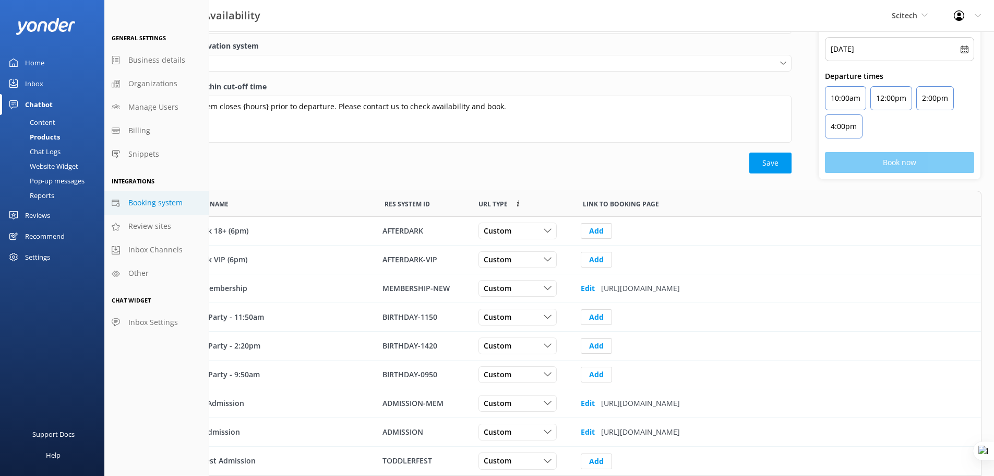
click at [157, 204] on span "Booking system" at bounding box center [155, 202] width 54 height 11
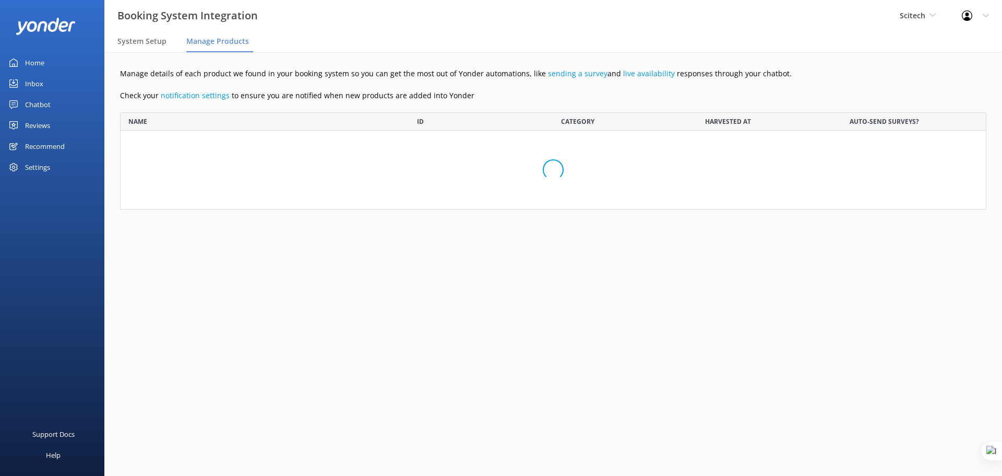
scroll to position [246, 859]
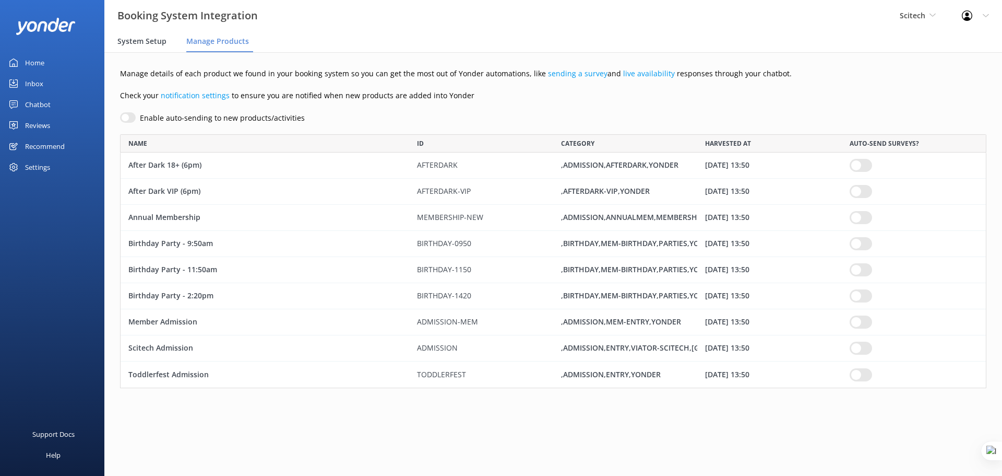
click at [143, 44] on span "System Setup" at bounding box center [141, 41] width 49 height 10
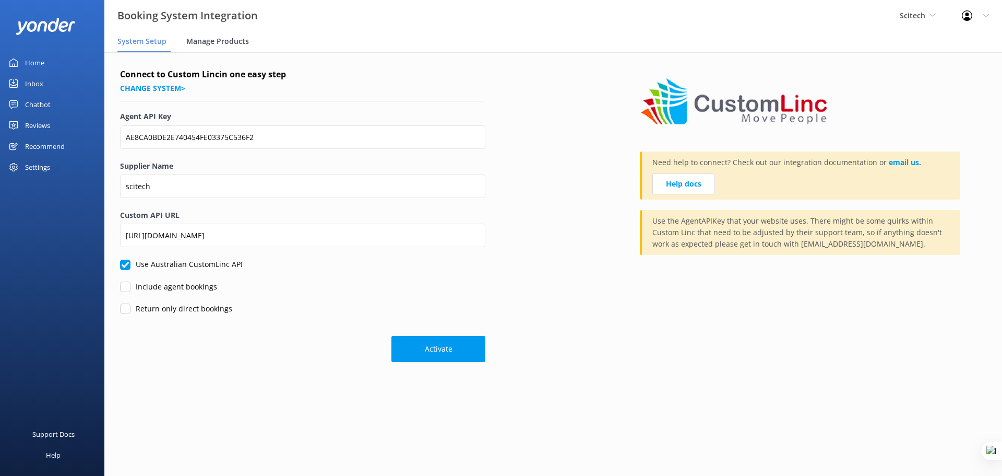
click at [220, 42] on span "Manage Products" at bounding box center [217, 41] width 63 height 10
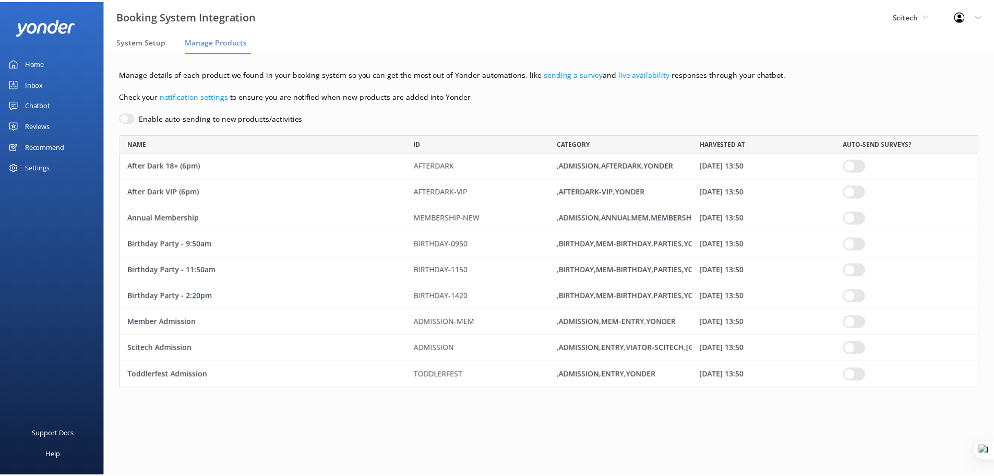
scroll to position [246, 859]
click at [31, 62] on div "Home" at bounding box center [34, 62] width 19 height 21
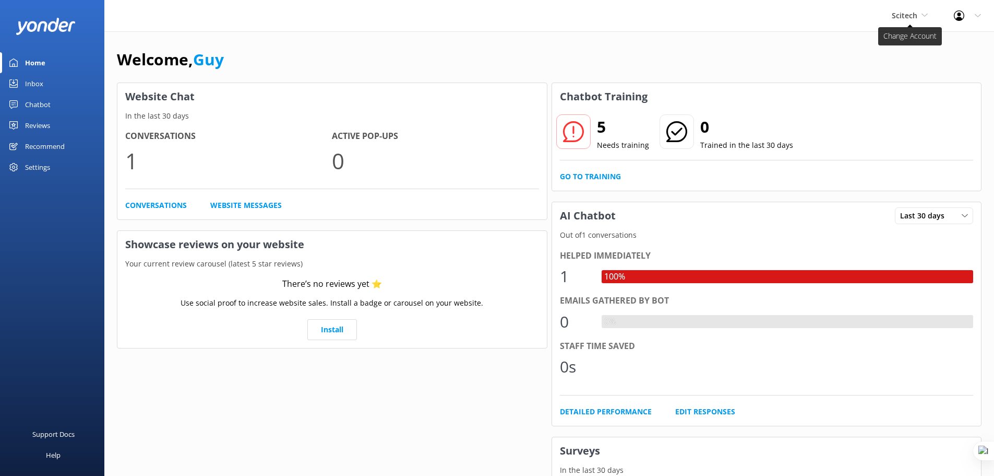
click at [911, 13] on span "Scitech" at bounding box center [905, 15] width 26 height 10
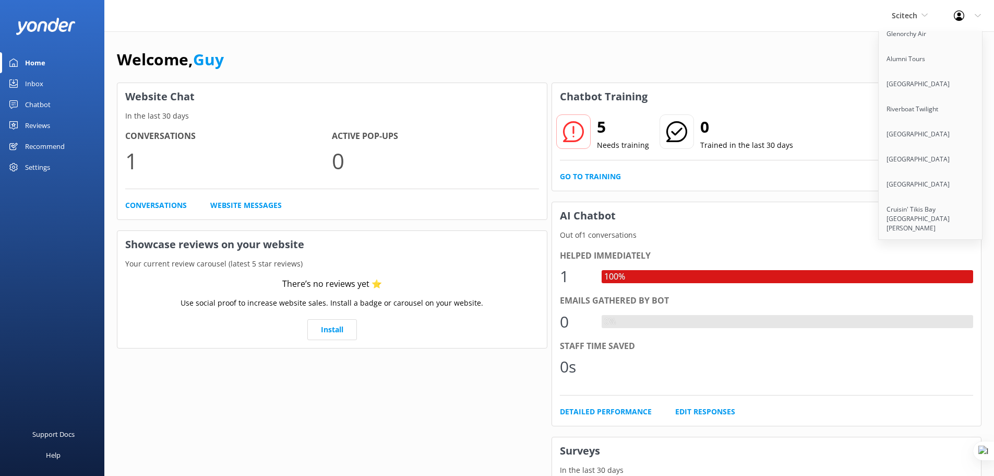
scroll to position [8302, 0]
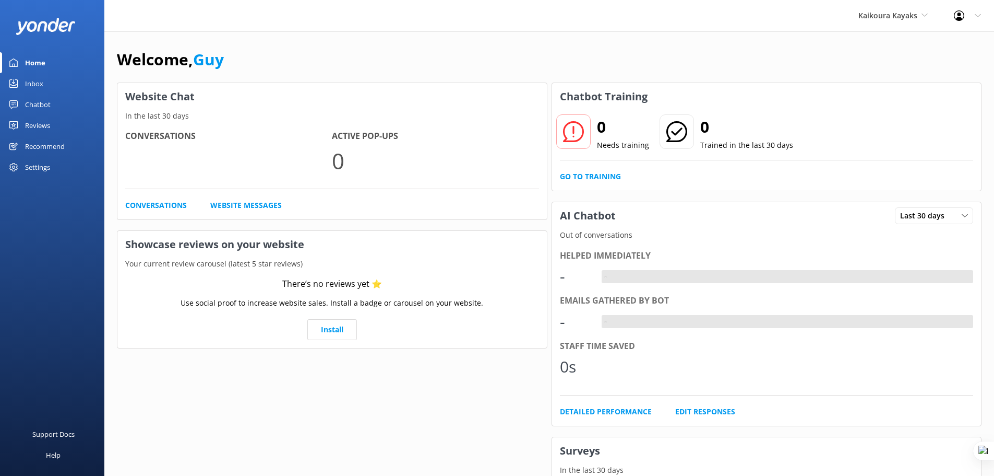
click at [29, 108] on div "Chatbot" at bounding box center [38, 104] width 26 height 21
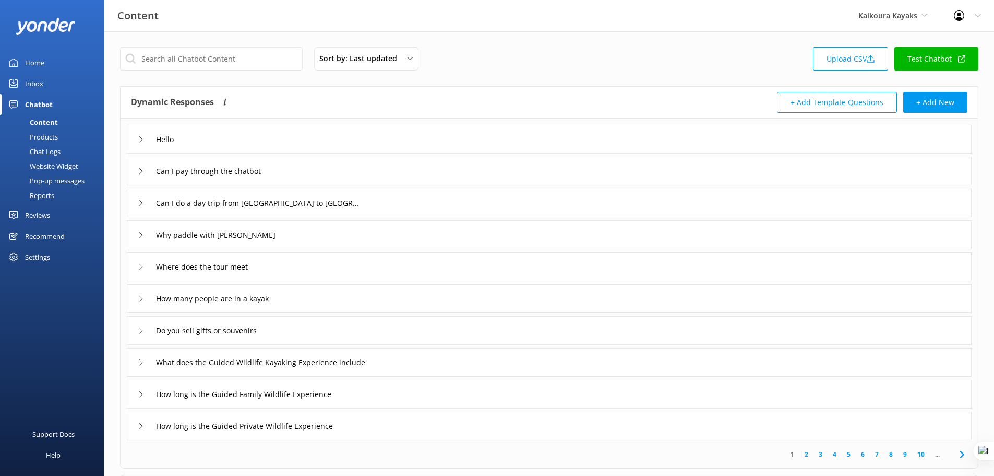
click at [950, 60] on link "Test Chatbot" at bounding box center [937, 58] width 84 height 23
click at [39, 136] on div "Products" at bounding box center [32, 136] width 52 height 15
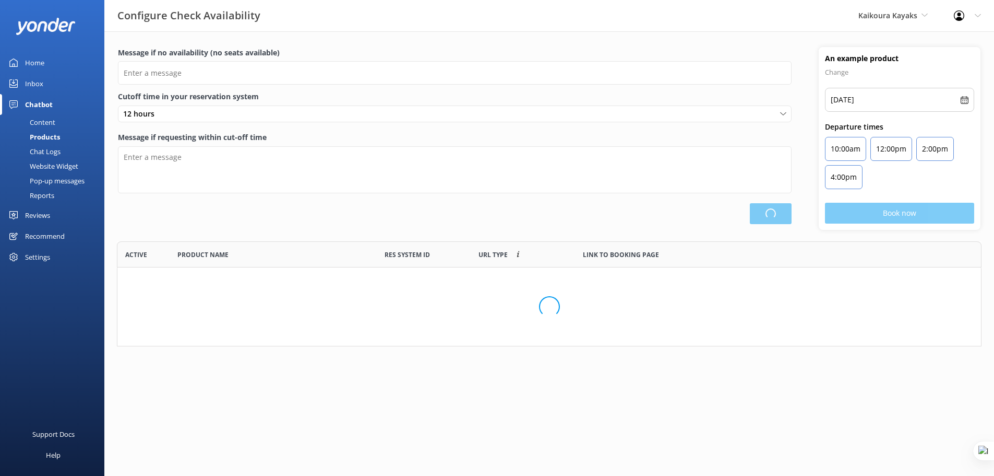
scroll to position [306, 856]
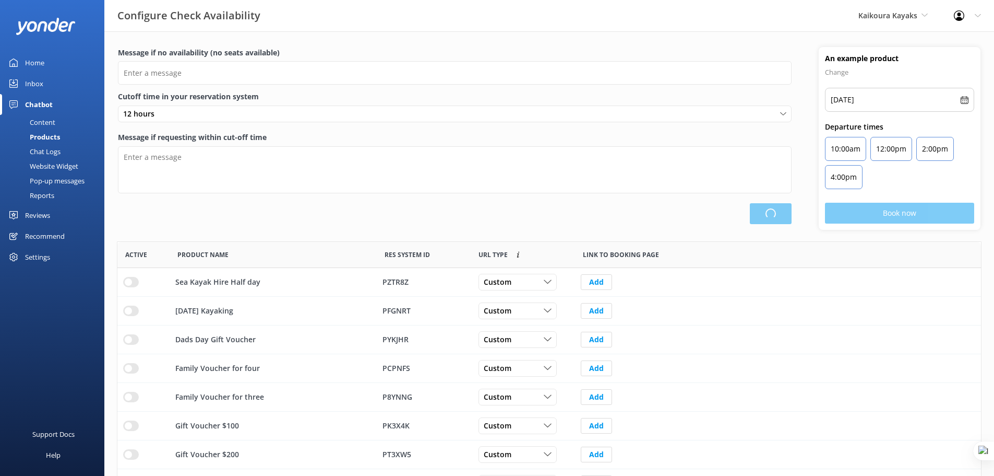
type input "There are no seats available, please check an alternative day"
type textarea "Our online booking system closes {hours} prior to departure. Please contact us …"
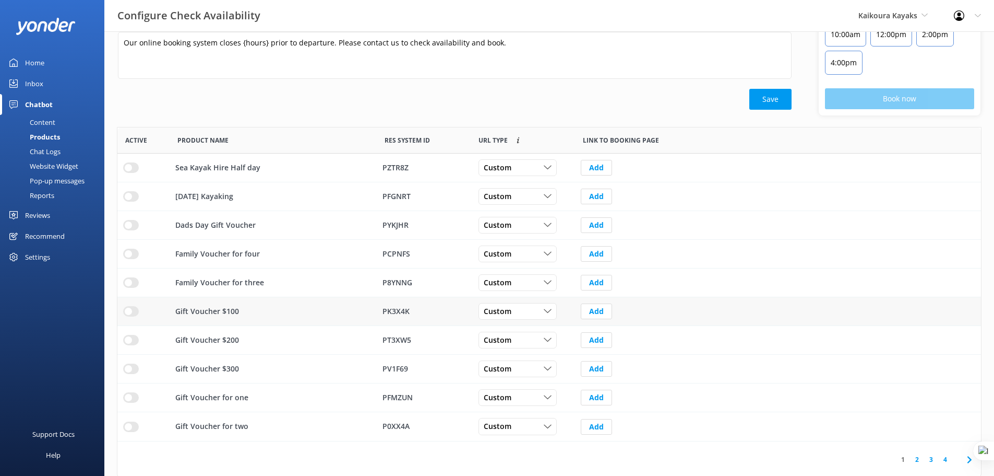
scroll to position [116, 0]
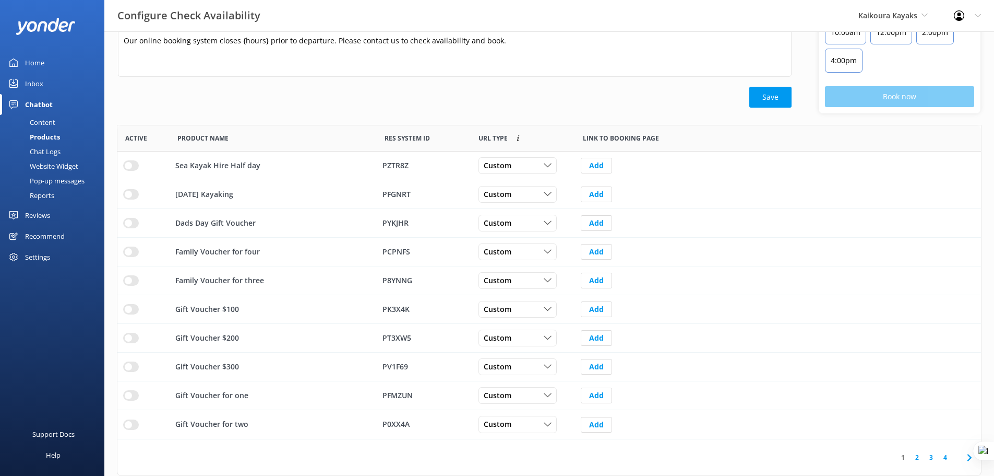
click at [918, 455] on link "2" at bounding box center [917, 457] width 14 height 10
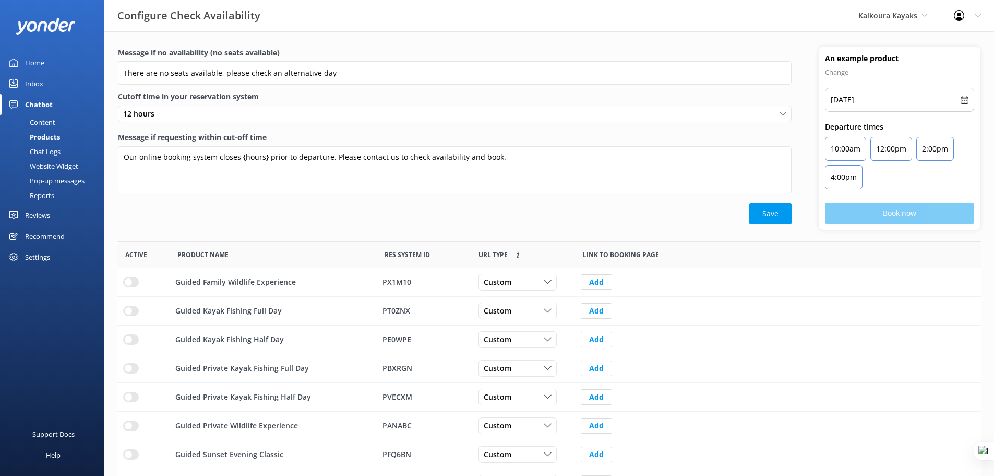
click at [37, 63] on div "Home" at bounding box center [34, 62] width 19 height 21
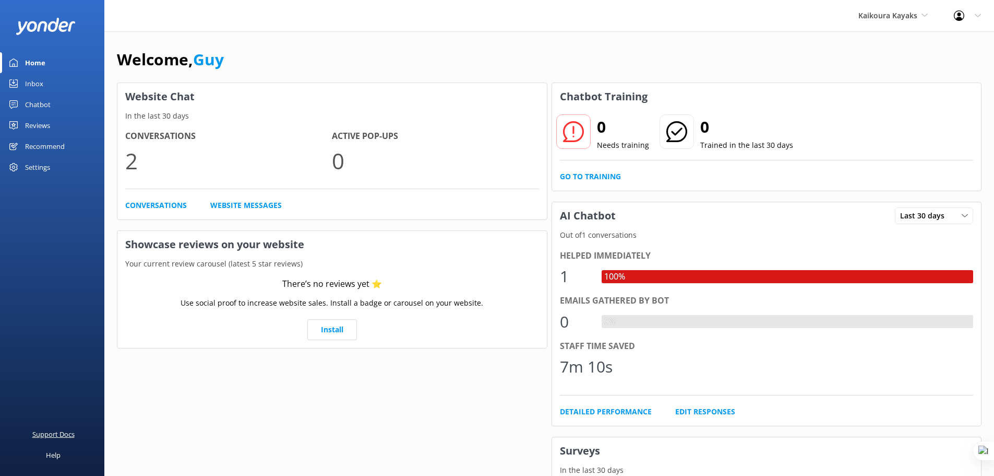
click at [68, 435] on div "Support Docs" at bounding box center [53, 433] width 42 height 21
click at [977, 14] on icon at bounding box center [978, 16] width 6 height 6
click at [950, 46] on link "Profile Settings" at bounding box center [943, 44] width 104 height 26
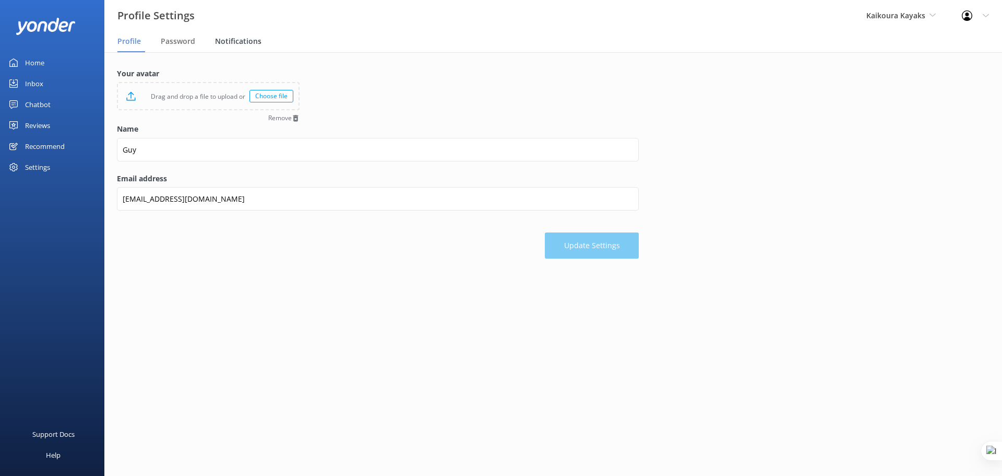
click at [230, 41] on span "Notifications" at bounding box center [238, 41] width 46 height 10
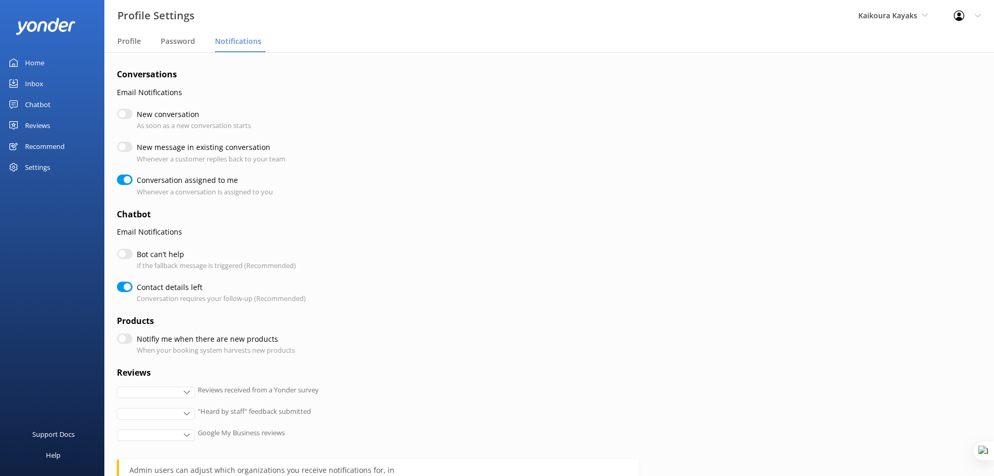
checkbox input "true"
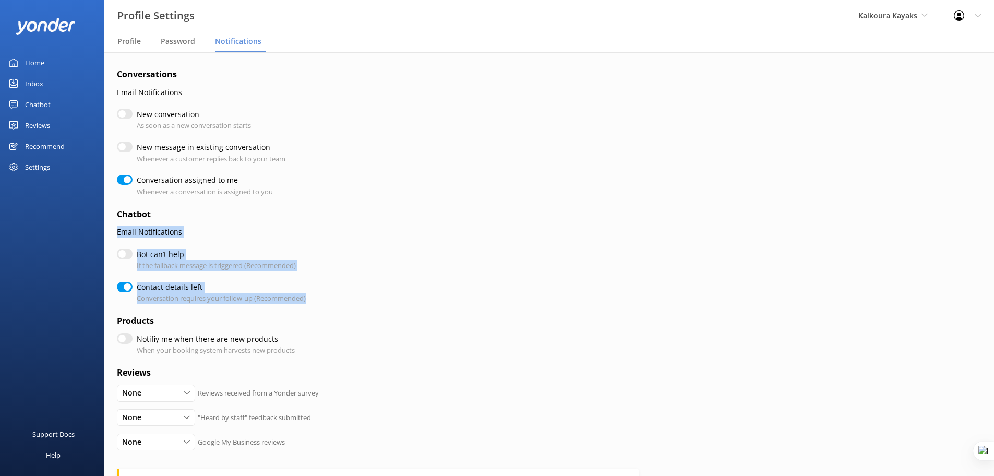
drag, startPoint x: 114, startPoint y: 233, endPoint x: 326, endPoint y: 297, distance: 221.5
click at [326, 297] on div "Conversations Email Notifications New conversation As soon as a new conversatio…" at bounding box center [549, 336] width 890 height 568
click at [181, 262] on p "If the fallback message is triggered (Recommended)" at bounding box center [216, 265] width 159 height 11
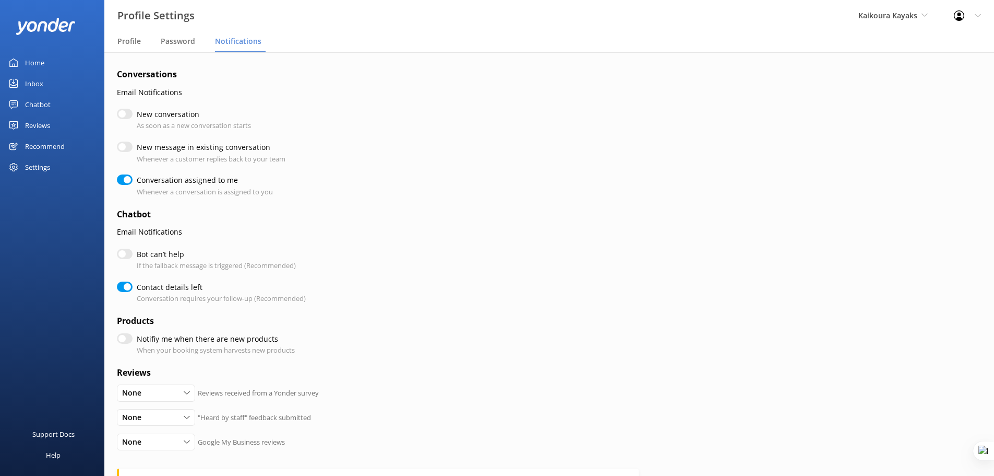
click at [123, 255] on input "Bot can’t help" at bounding box center [125, 253] width 16 height 10
checkbox input "true"
click at [123, 255] on input "Bot can’t help" at bounding box center [125, 253] width 16 height 10
checkbox input "false"
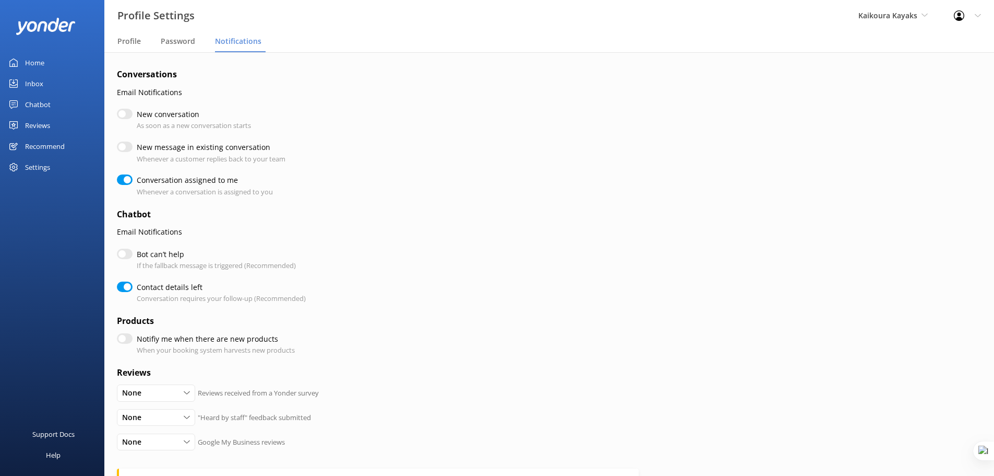
checkbox input "true"
click at [128, 115] on input "New conversation" at bounding box center [125, 114] width 16 height 10
checkbox input "true"
click at [128, 115] on input "New conversation" at bounding box center [125, 114] width 16 height 10
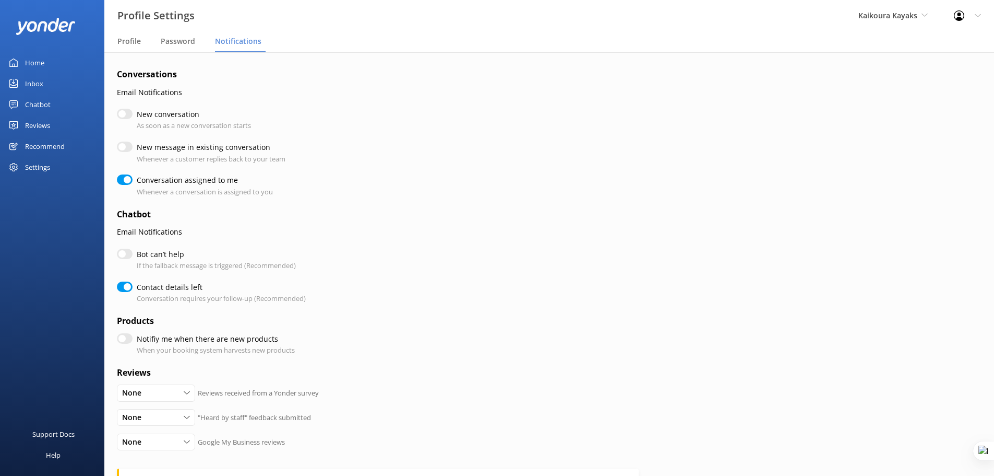
checkbox input "false"
checkbox input "true"
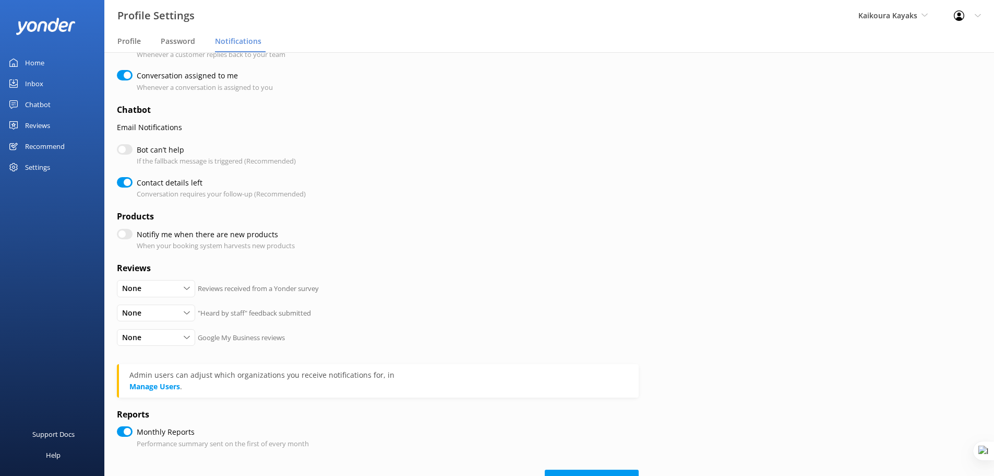
scroll to position [91, 0]
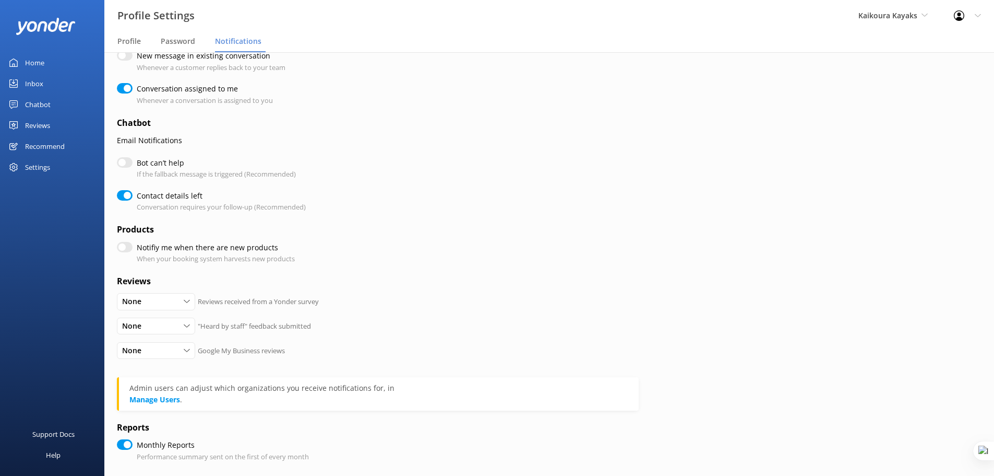
click at [126, 250] on input "Notifiy me when there are new products" at bounding box center [125, 247] width 16 height 10
checkbox input "true"
click at [126, 250] on input "Notifiy me when there are new products" at bounding box center [125, 247] width 16 height 10
checkbox input "false"
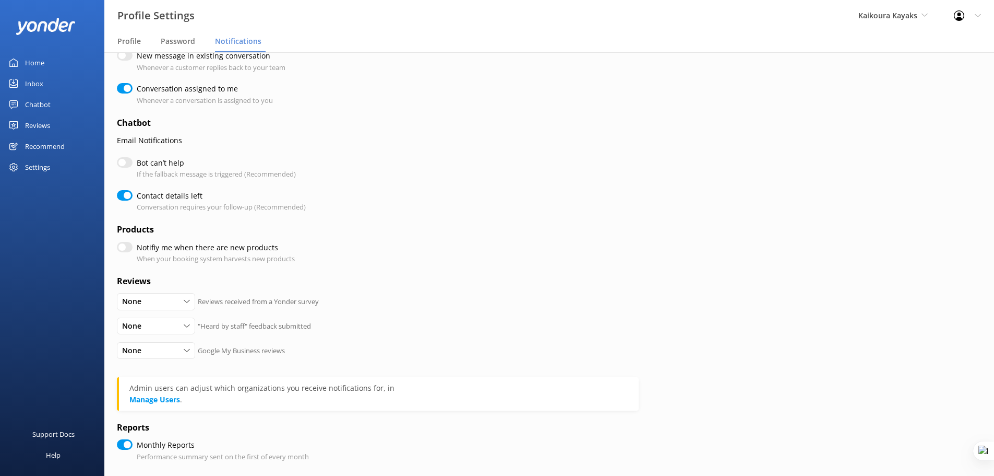
checkbox input "true"
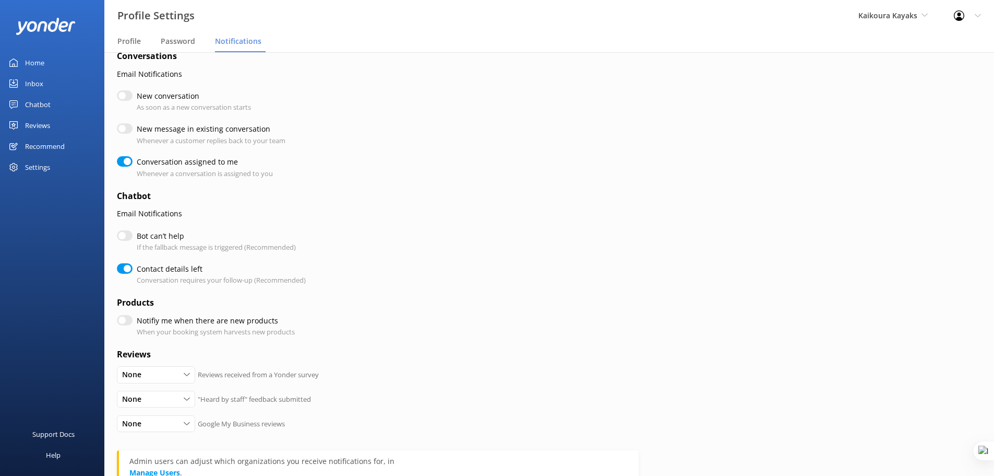
scroll to position [13, 0]
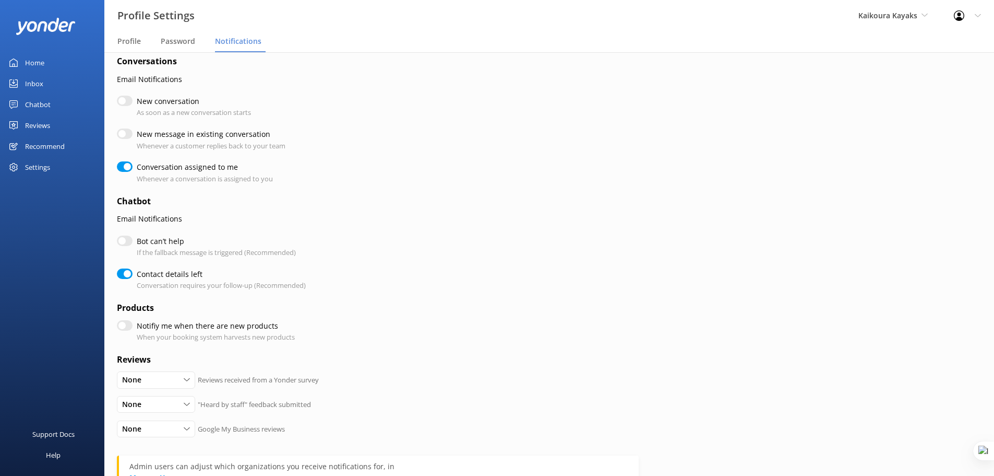
click at [977, 13] on div "Profile Settings Logout" at bounding box center [967, 15] width 53 height 31
drag, startPoint x: 940, startPoint y: 44, endPoint x: 552, endPoint y: 39, distance: 387.9
click at [940, 44] on link "Profile Settings" at bounding box center [943, 44] width 104 height 26
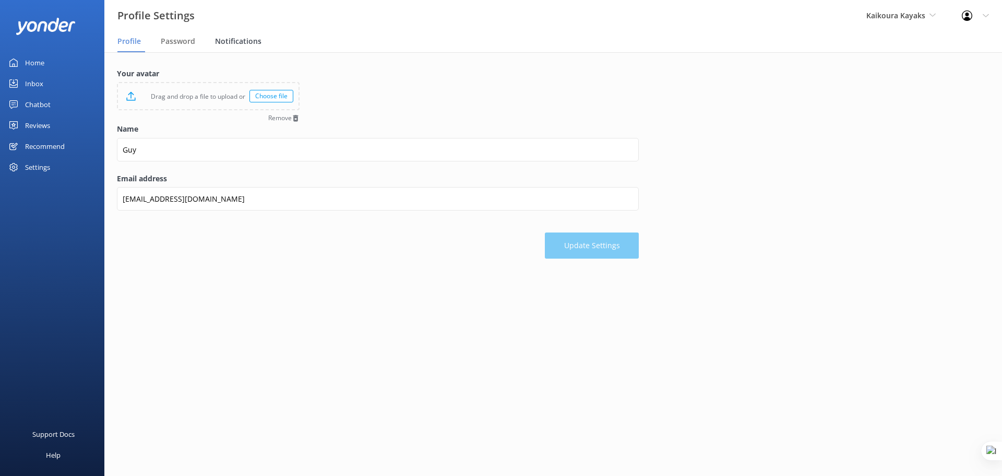
click at [236, 42] on span "Notifications" at bounding box center [238, 41] width 46 height 10
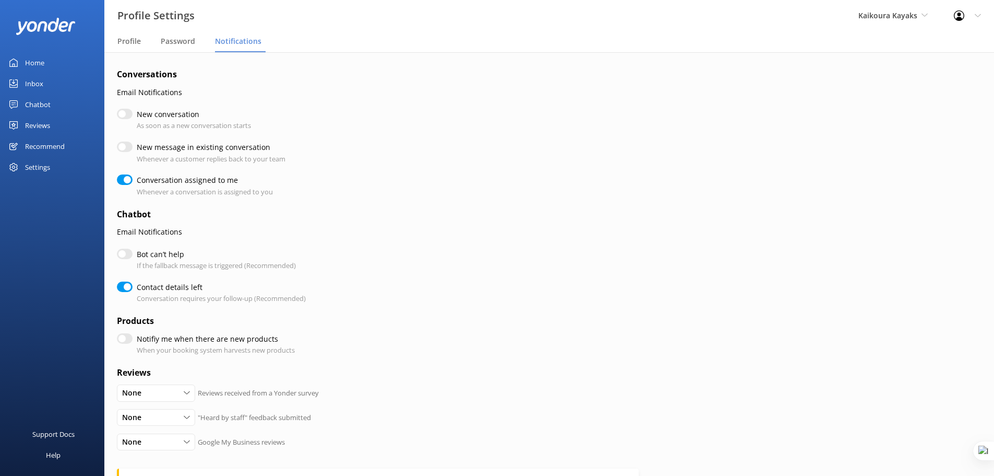
checkbox input "true"
click at [121, 179] on input "Conversation assigned to me" at bounding box center [125, 179] width 16 height 10
checkbox input "false"
checkbox input "true"
click at [121, 179] on input "Conversation assigned to me" at bounding box center [125, 179] width 16 height 10
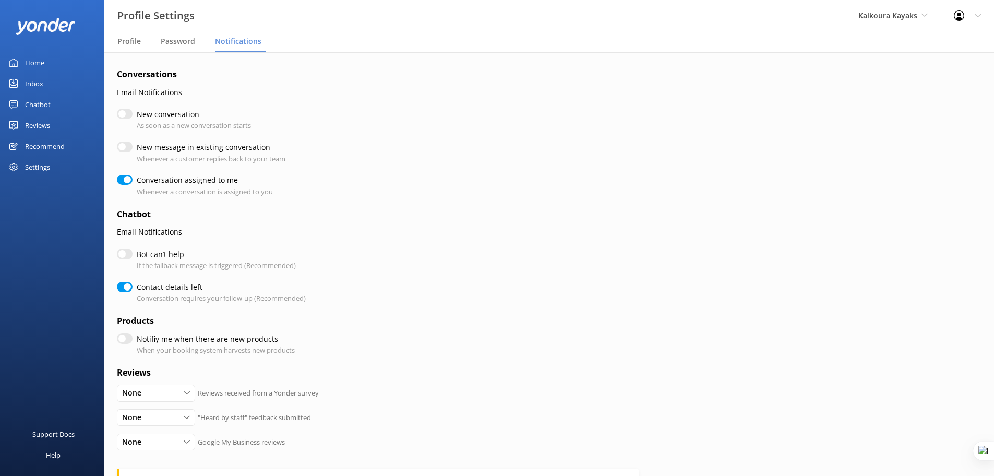
checkbox input "true"
click at [46, 77] on link "Inbox" at bounding box center [52, 83] width 104 height 21
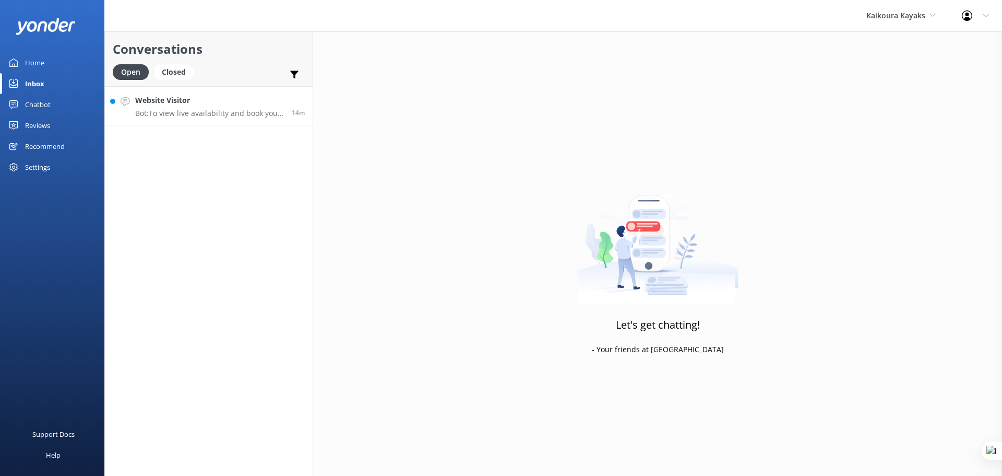
click at [215, 112] on p "Bot: To view live availability and book your tour, please visit https://kaikour…" at bounding box center [209, 113] width 149 height 9
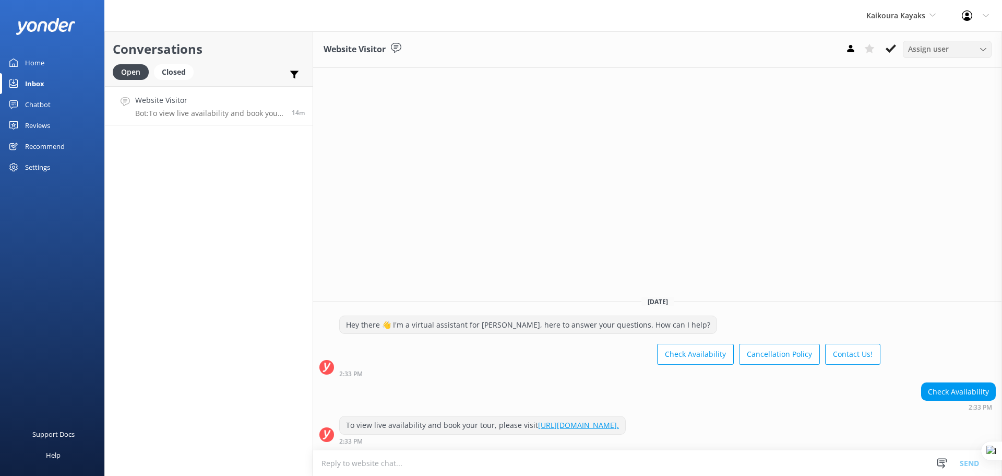
click at [951, 45] on div "Assign user" at bounding box center [948, 48] width 84 height 11
click at [931, 73] on link "Matt" at bounding box center [950, 71] width 93 height 21
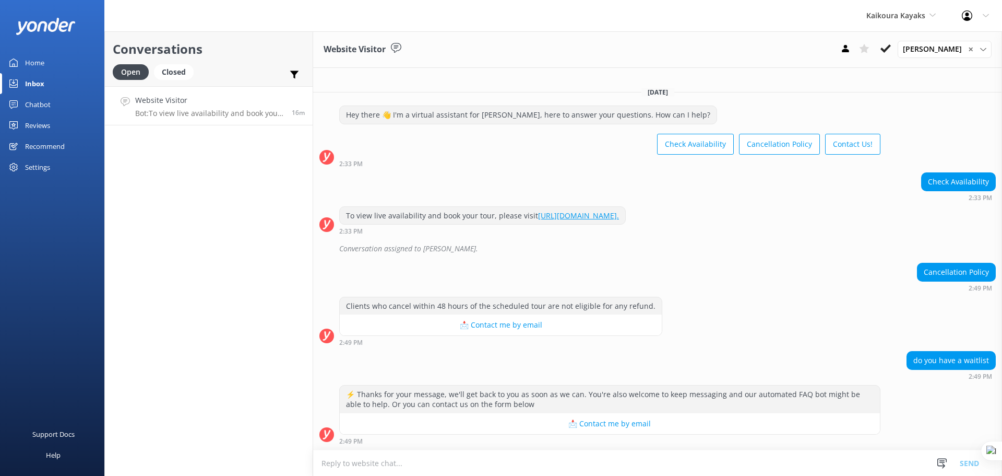
scroll to position [10, 0]
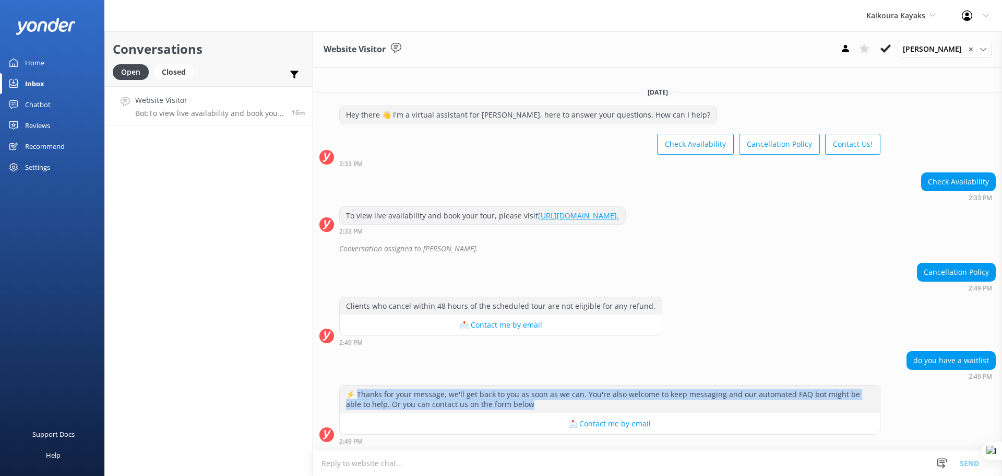
drag, startPoint x: 358, startPoint y: 395, endPoint x: 535, endPoint y: 401, distance: 177.1
click at [535, 401] on div "⚡ Thanks for your message, we'll get back to you as soon as we can. You're also…" at bounding box center [610, 399] width 540 height 28
click at [371, 394] on div "⚡ Thanks for your message, we'll get back to you as soon as we can. You're also…" at bounding box center [610, 399] width 540 height 28
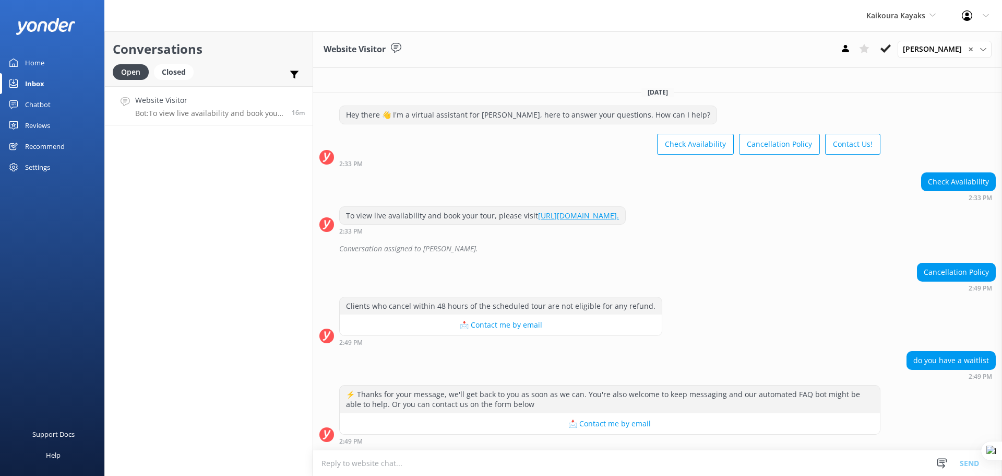
click at [530, 467] on textarea at bounding box center [657, 463] width 689 height 26
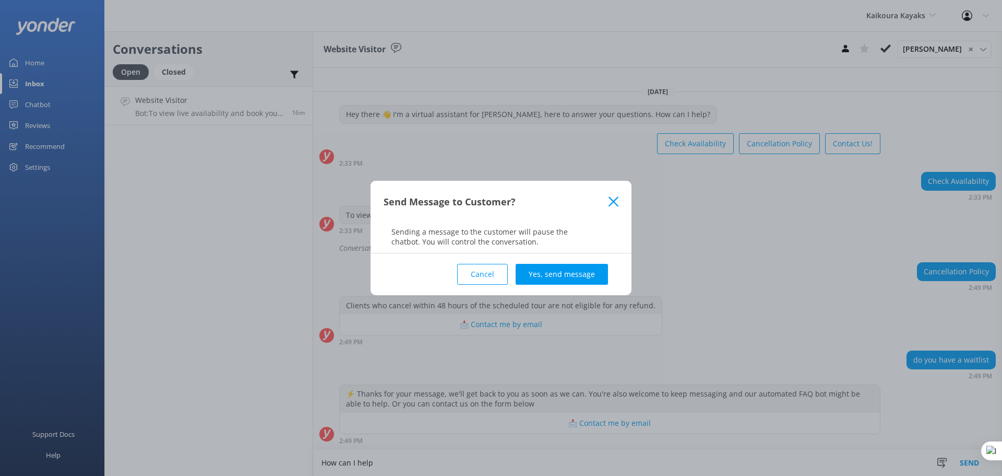
type textarea "How can I help"
click at [567, 300] on div "Send Message to Customer? Sending a message to the customer will pause the chat…" at bounding box center [501, 238] width 1002 height 476
click at [571, 283] on button "Yes, send message" at bounding box center [562, 274] width 92 height 21
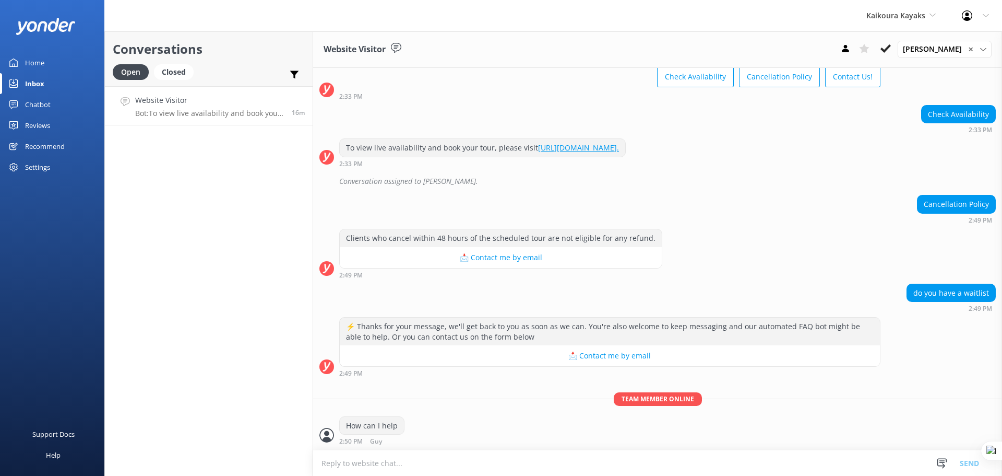
scroll to position [78, 0]
click at [360, 465] on textarea at bounding box center [657, 463] width 689 height 26
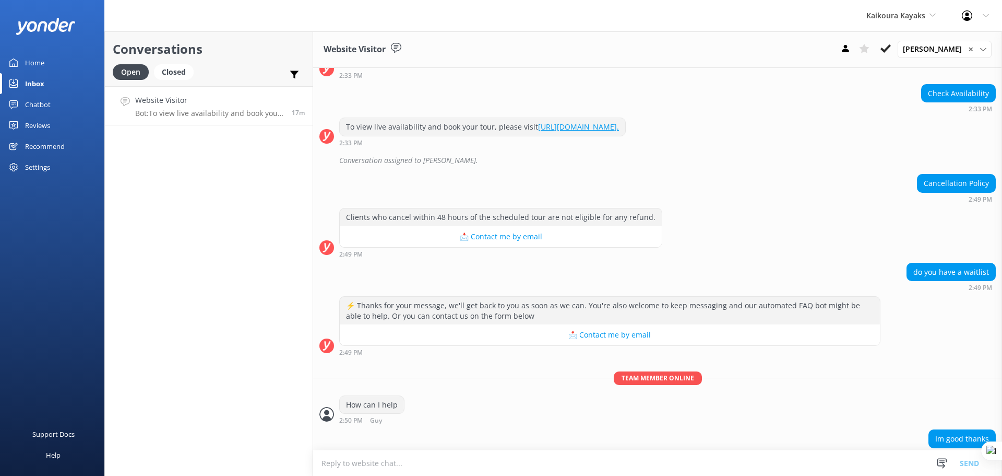
scroll to position [112, 0]
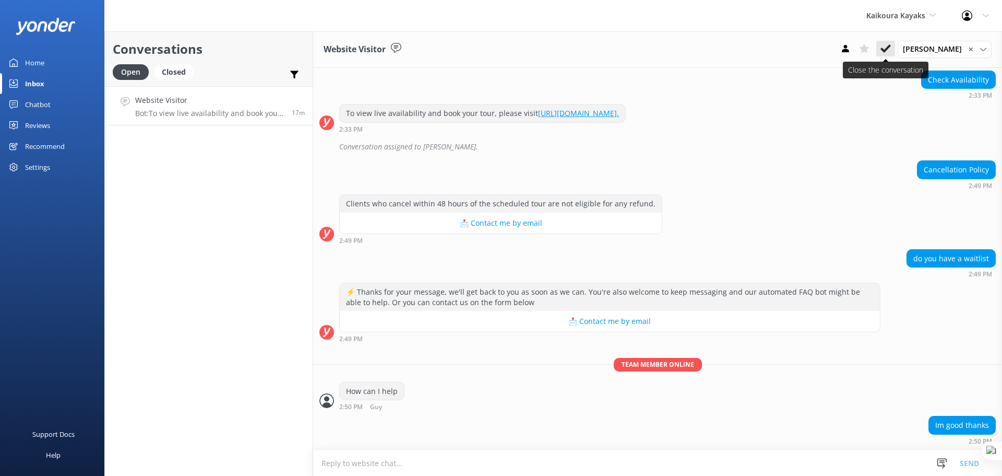
click at [891, 47] on icon at bounding box center [886, 48] width 10 height 10
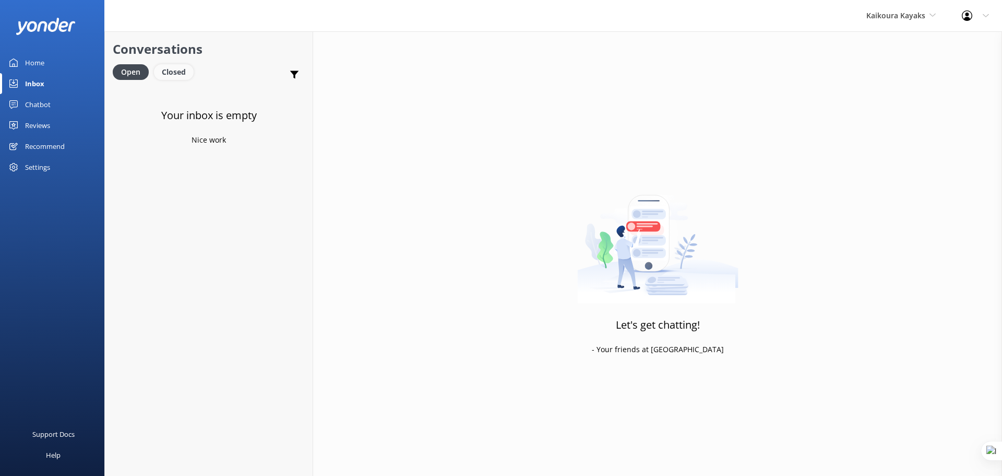
click at [169, 70] on div "Closed" at bounding box center [174, 72] width 40 height 16
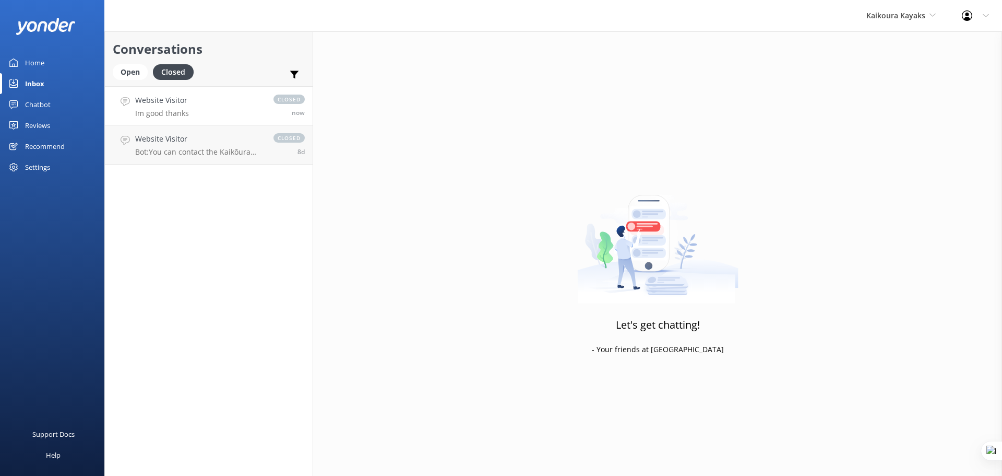
click at [192, 109] on link "Website Visitor Im good thanks closed now" at bounding box center [209, 105] width 208 height 39
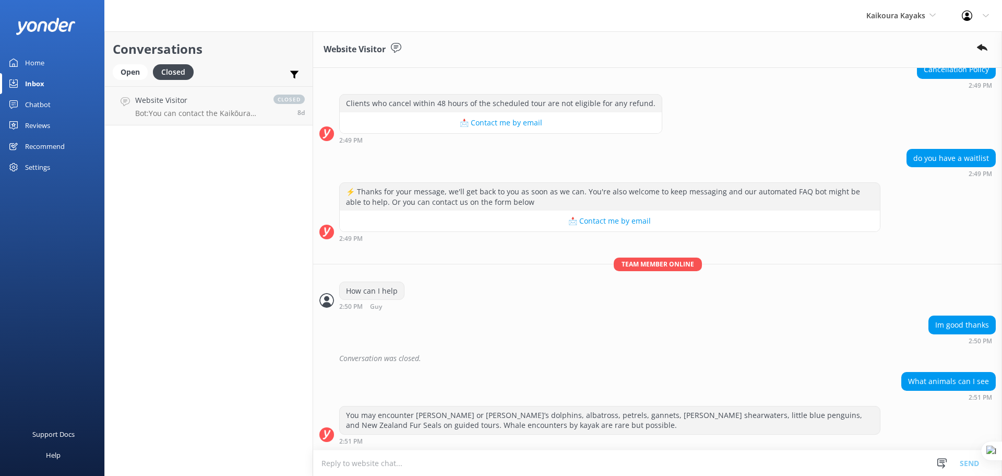
scroll to position [212, 0]
click at [129, 73] on div "Open" at bounding box center [130, 72] width 35 height 16
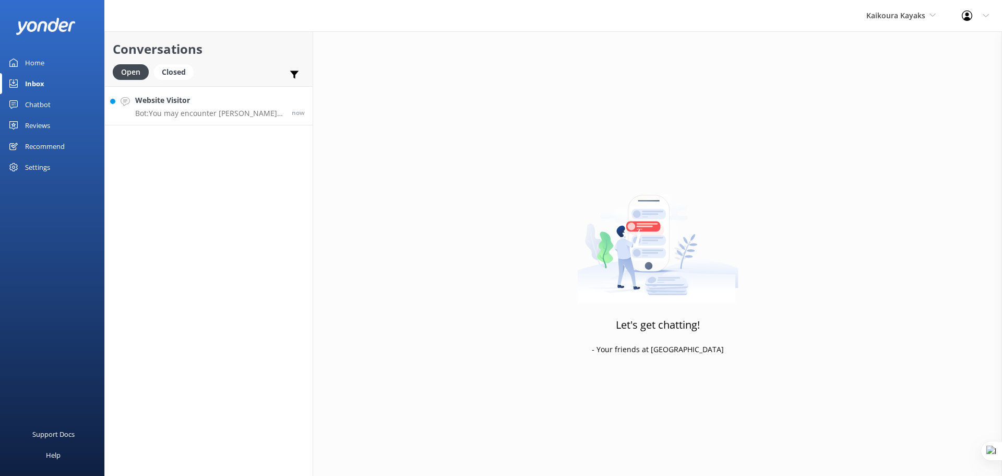
drag, startPoint x: 223, startPoint y: 110, endPoint x: 252, endPoint y: 116, distance: 29.9
click at [223, 110] on p "Bot: You may encounter Dusky or Hector’s dolphins, albatross, petrels, gannets,…" at bounding box center [209, 113] width 149 height 9
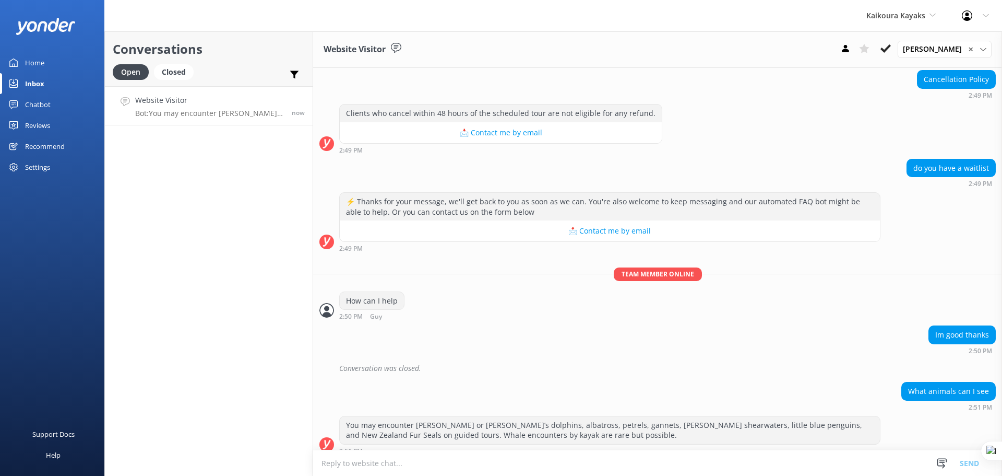
scroll to position [212, 0]
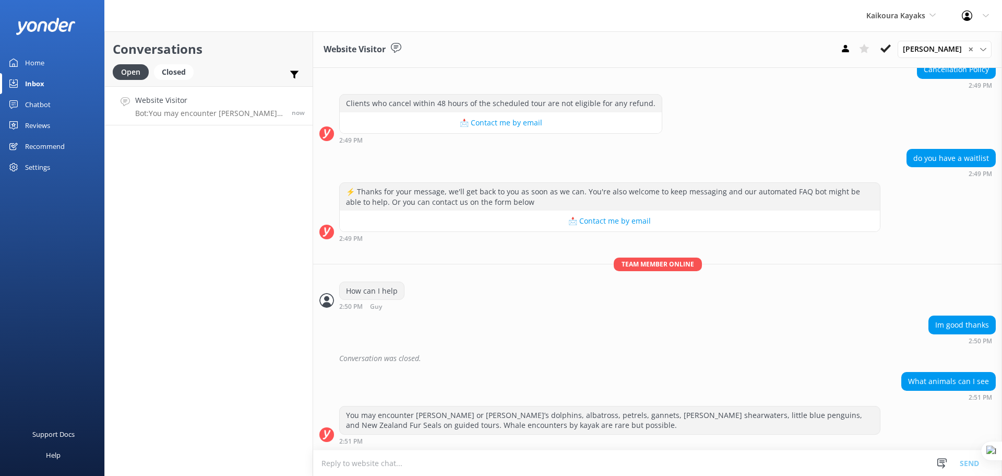
click at [42, 105] on div "Chatbot" at bounding box center [38, 104] width 26 height 21
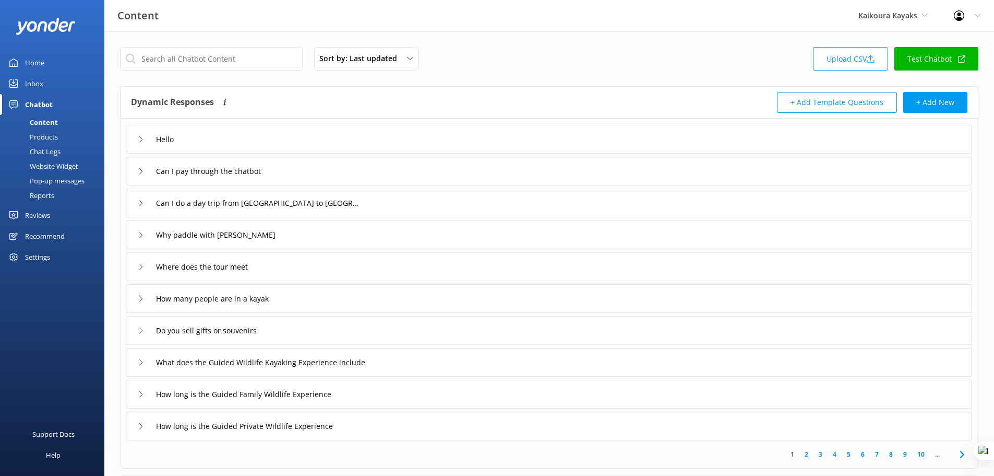
click at [36, 81] on div "Inbox" at bounding box center [34, 83] width 18 height 21
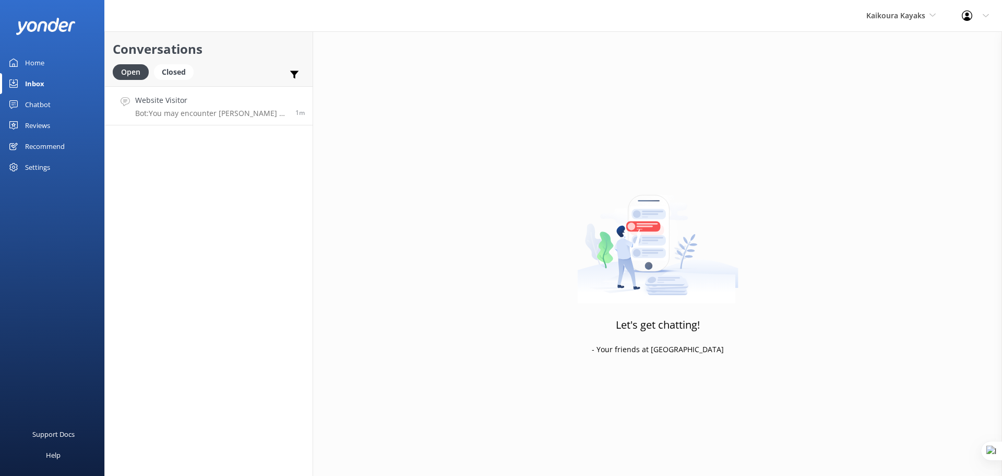
click at [200, 111] on p "Bot: You may encounter Dusky or Hector’s dolphins, albatross, petrels, gannets,…" at bounding box center [211, 113] width 152 height 9
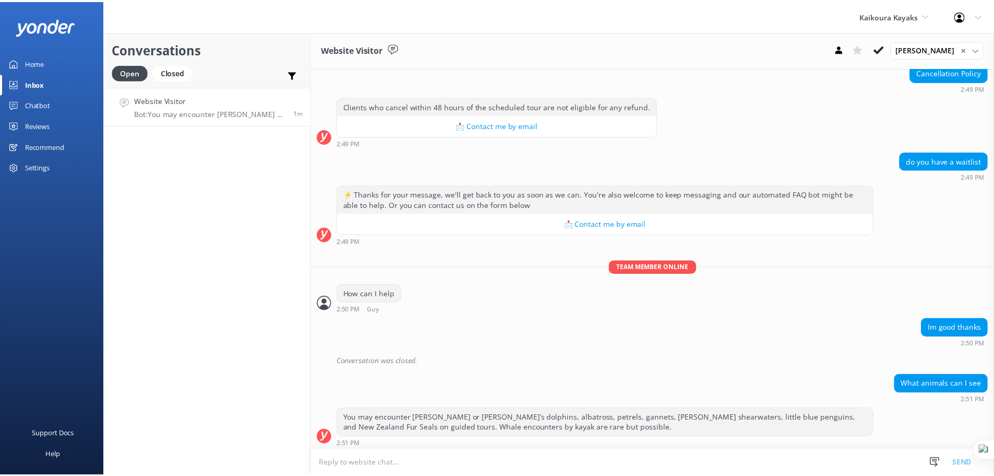
scroll to position [212, 0]
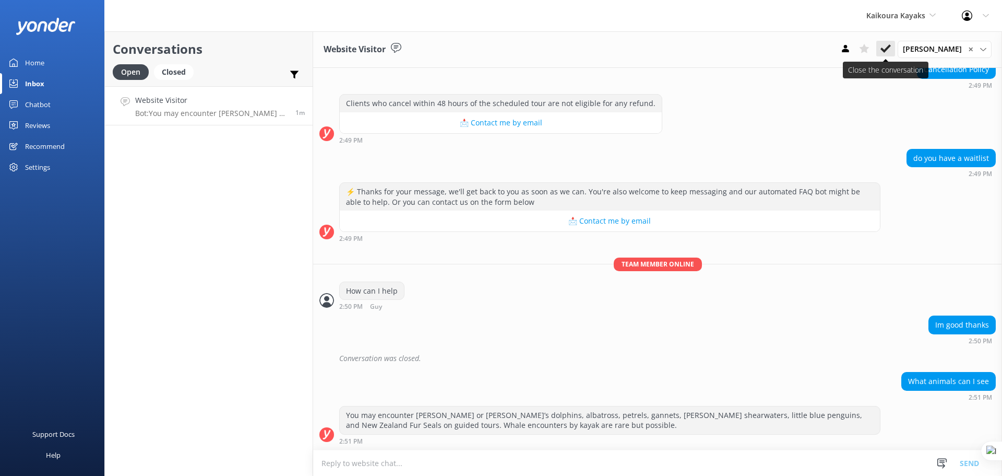
click at [888, 45] on icon at bounding box center [886, 48] width 10 height 10
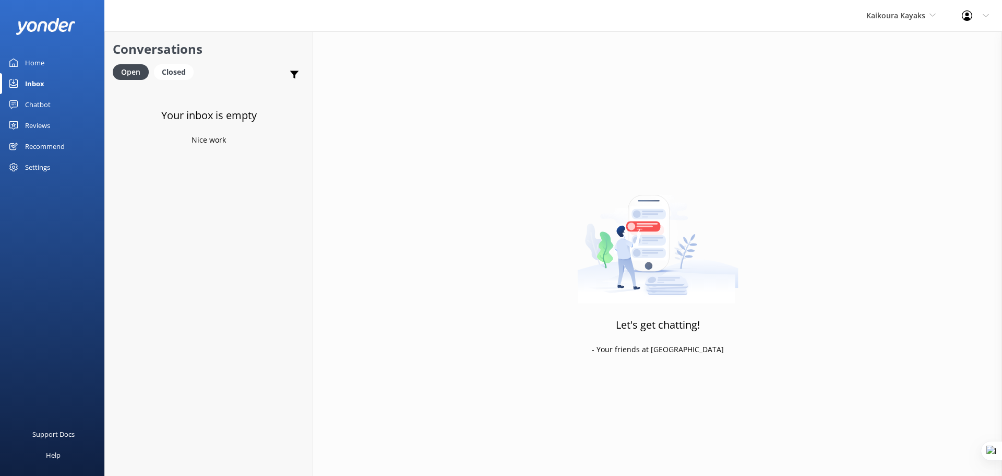
drag, startPoint x: 41, startPoint y: 99, endPoint x: 81, endPoint y: 106, distance: 40.3
click at [41, 99] on div "Chatbot" at bounding box center [38, 104] width 26 height 21
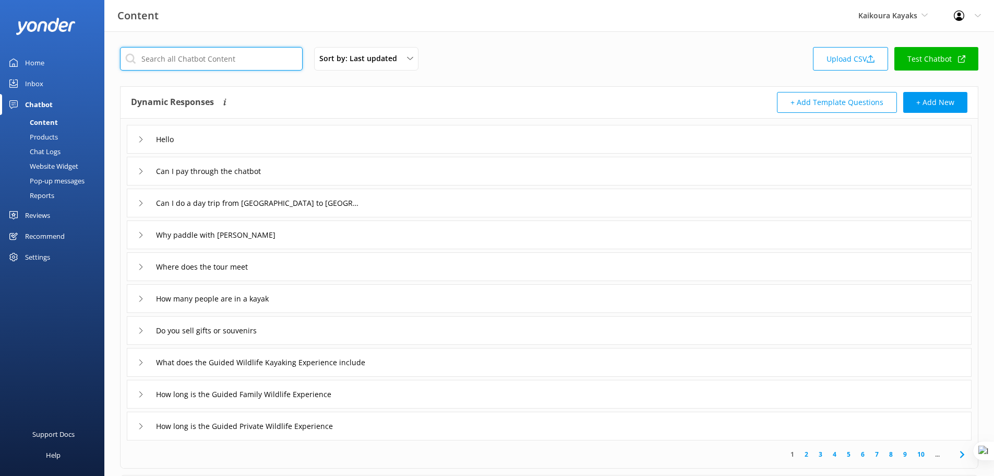
click at [211, 54] on input "text" at bounding box center [211, 58] width 183 height 23
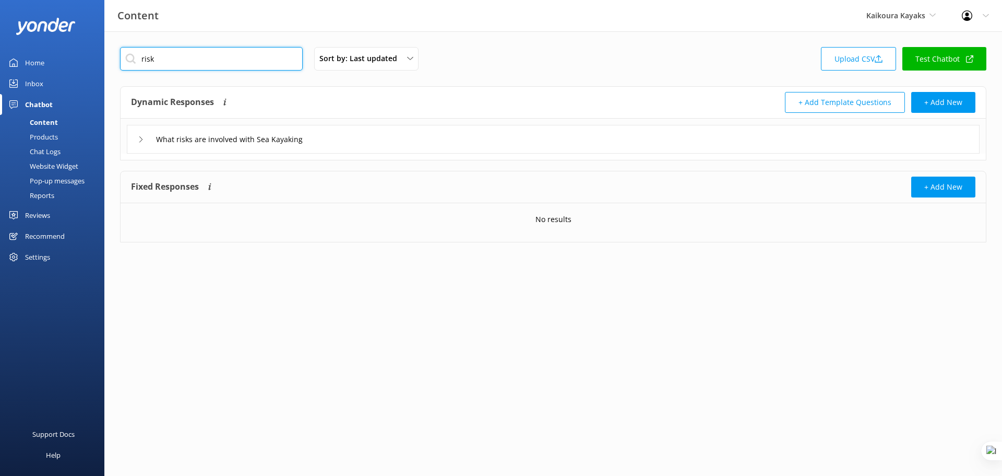
type input "risk"
click at [370, 142] on div "What risks are involved with Sea Kayaking" at bounding box center [553, 139] width 853 height 29
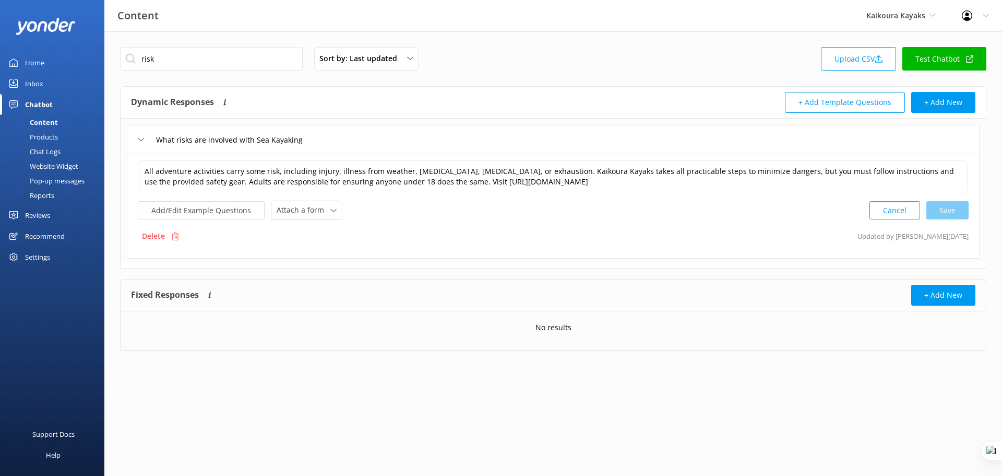
click at [42, 103] on div "Chatbot" at bounding box center [39, 104] width 28 height 21
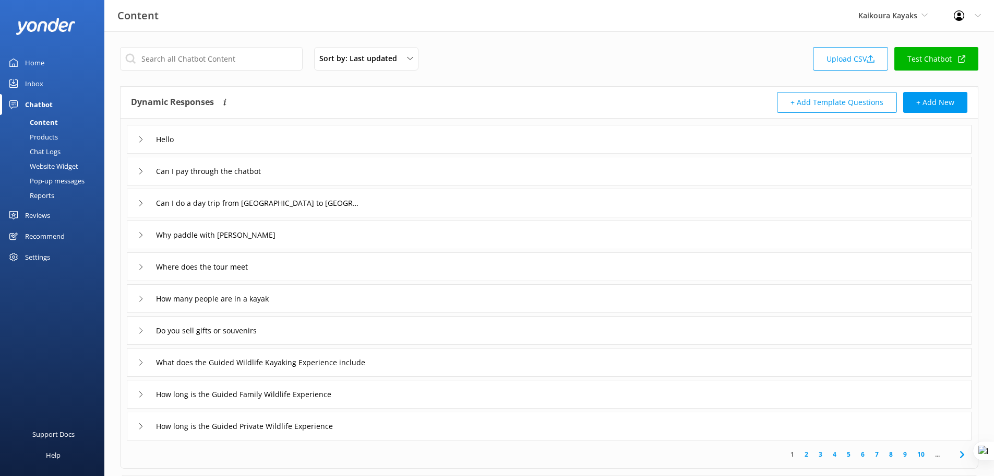
click at [309, 139] on div "Hello" at bounding box center [549, 139] width 845 height 29
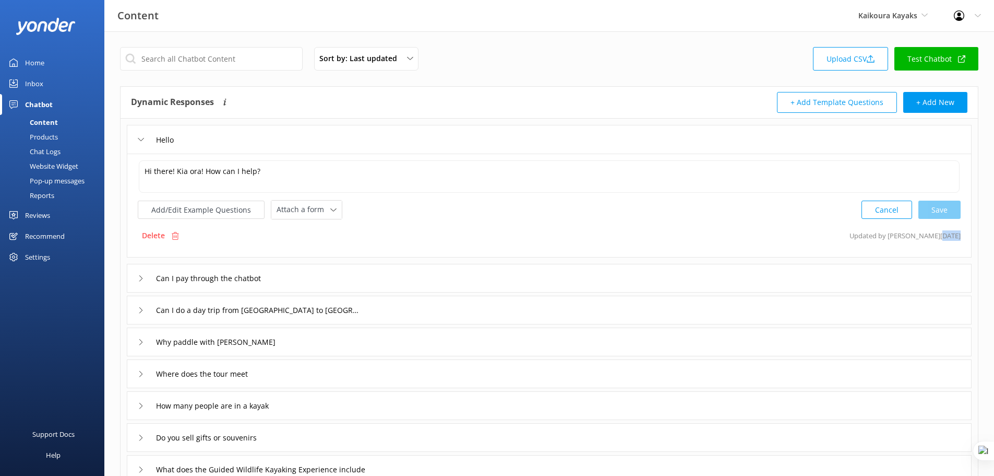
drag, startPoint x: 964, startPoint y: 235, endPoint x: 942, endPoint y: 238, distance: 22.1
click at [942, 238] on div "Hi there! Kia ora! How can I help? Hi there! Kia ora! How can I help? Add/Edit …" at bounding box center [549, 205] width 845 height 104
click at [461, 284] on div "Can I pay through the chatbot" at bounding box center [549, 278] width 845 height 29
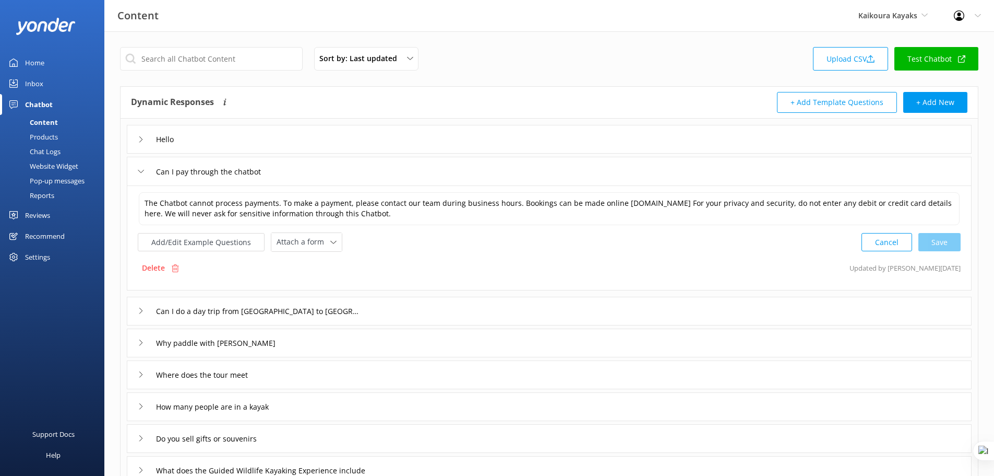
click at [414, 310] on div "Can I do a day trip from Christchurch to Kaikoura" at bounding box center [549, 311] width 845 height 29
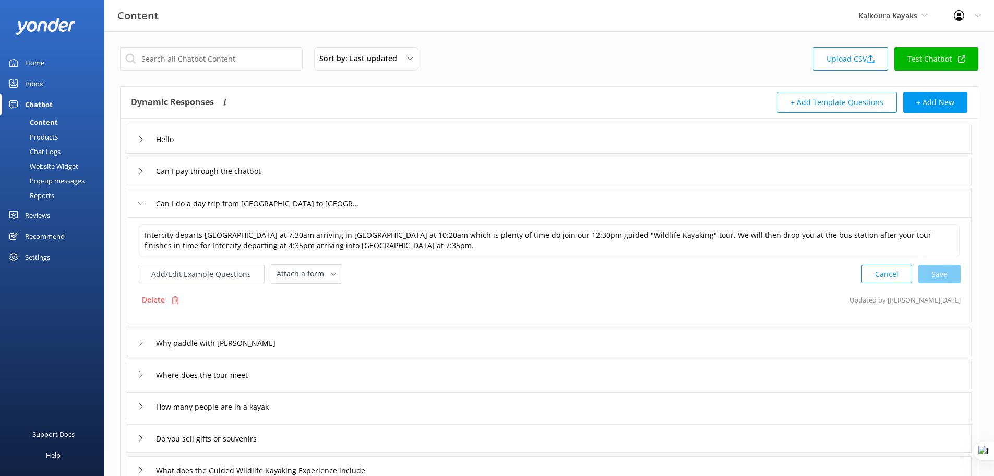
drag, startPoint x: 206, startPoint y: 45, endPoint x: 207, endPoint y: 54, distance: 9.5
click at [206, 47] on div "Sort by: Last updated Title (A-Z) Last updated Upload CSV Test Chatbot Dynamic …" at bounding box center [549, 358] width 890 height 654
click at [207, 54] on input "text" at bounding box center [211, 58] width 183 height 23
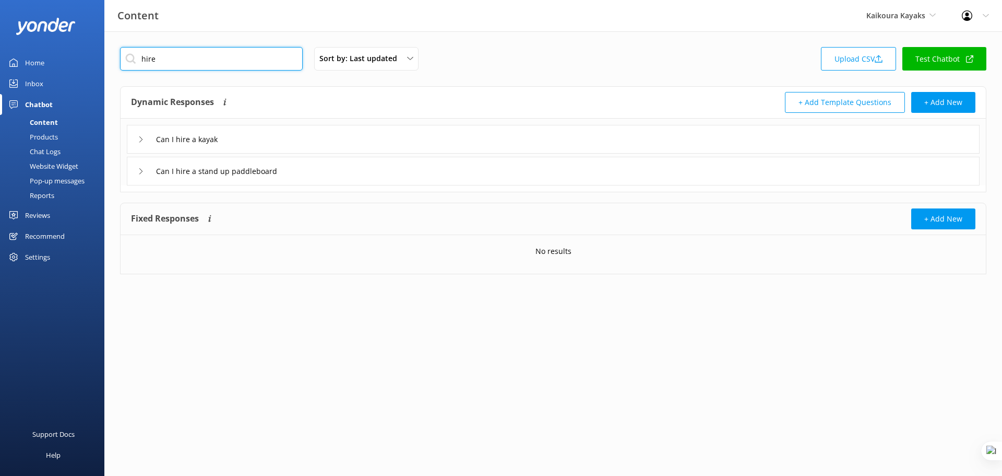
type input "hire"
click at [287, 134] on div "Can I hire a kayak" at bounding box center [553, 139] width 853 height 29
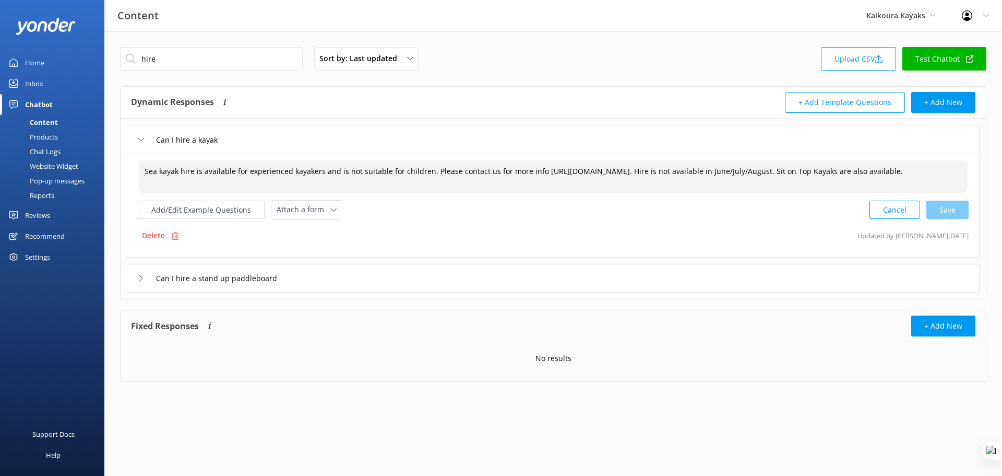
drag, startPoint x: 352, startPoint y: 172, endPoint x: 678, endPoint y: 171, distance: 325.2
click at [678, 171] on textarea "Sea kayak hire is available for experienced kayakers and is not suitable for ch…" at bounding box center [553, 176] width 829 height 32
click at [656, 170] on textarea "Sea kayak hire is available for experienced kayakers and is not suitable for ch…" at bounding box center [553, 176] width 829 height 32
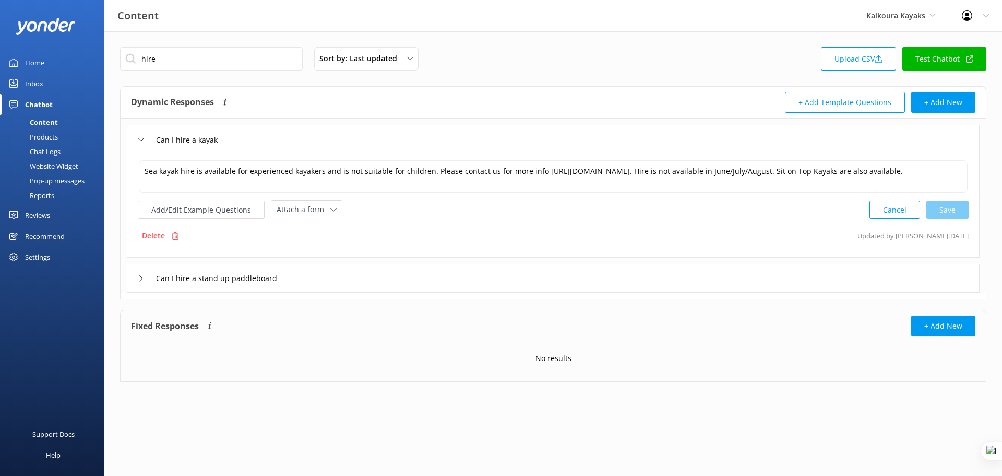
click at [295, 134] on div "Can I hire a kayak" at bounding box center [553, 139] width 853 height 29
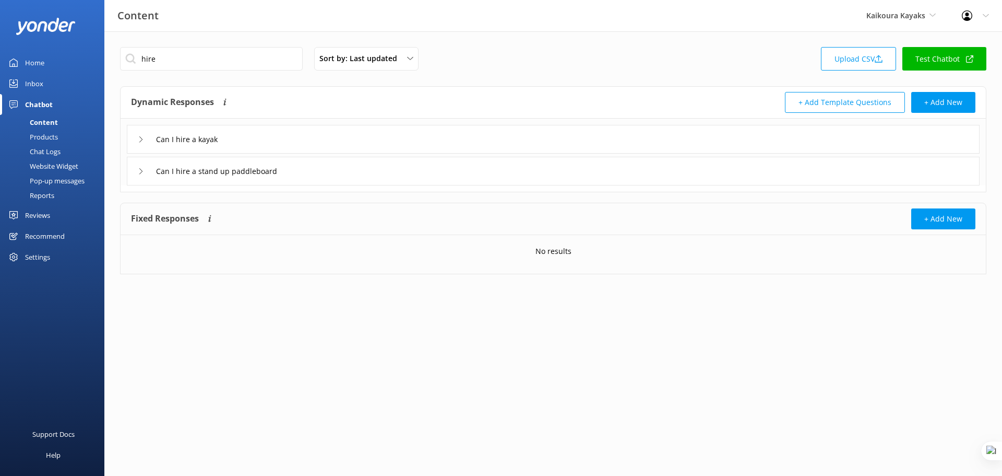
click at [51, 120] on div "Content" at bounding box center [32, 122] width 52 height 15
drag, startPoint x: 241, startPoint y: 50, endPoint x: 122, endPoint y: 59, distance: 119.4
click at [122, 59] on input "hire" at bounding box center [211, 58] width 183 height 23
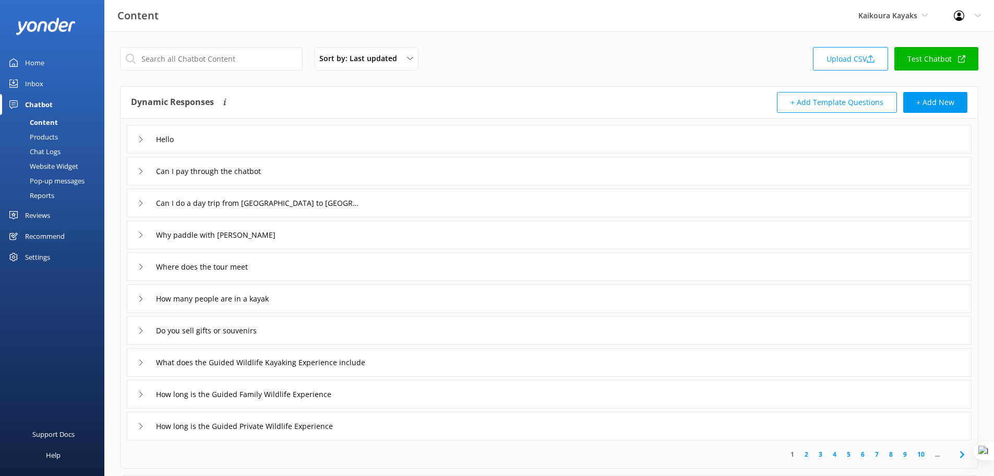
click at [289, 139] on div "Hello" at bounding box center [549, 139] width 845 height 29
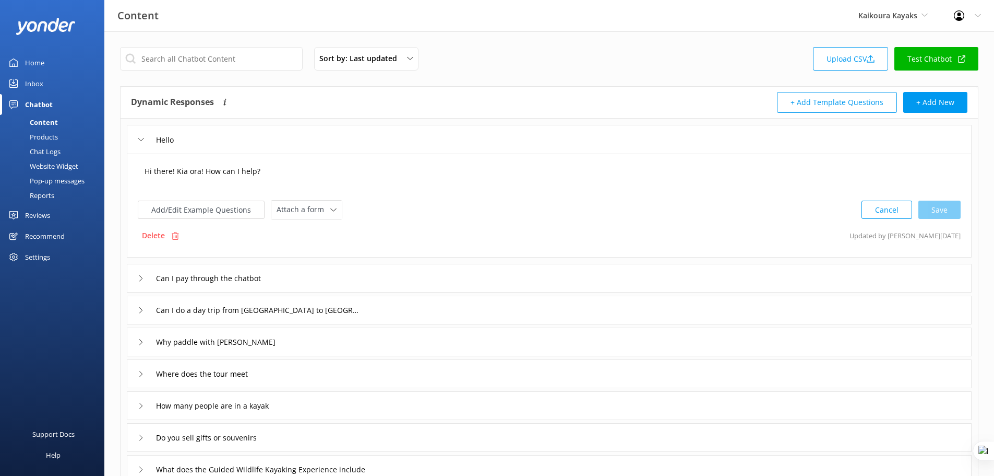
click at [305, 167] on textarea "Hi there! Kia ora! How can I help?" at bounding box center [549, 176] width 821 height 32
click at [212, 55] on input "text" at bounding box center [211, 58] width 183 height 23
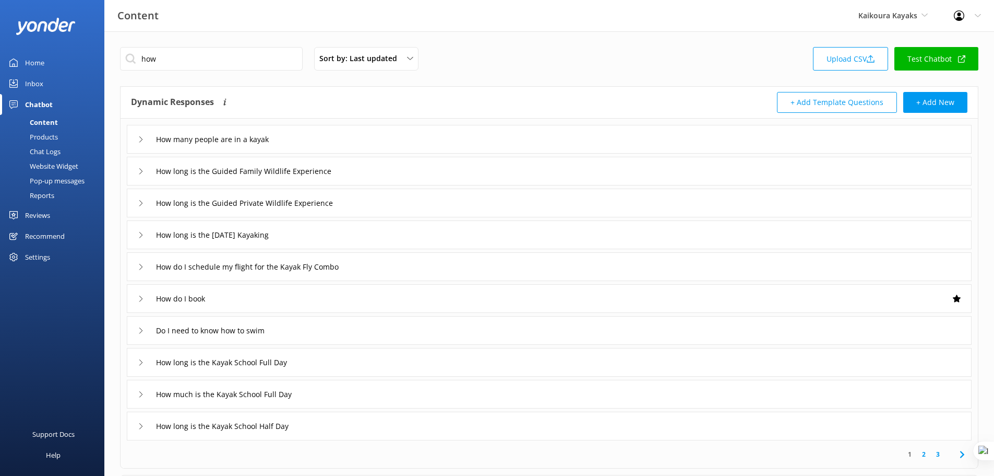
click at [263, 299] on div "How do I book" at bounding box center [549, 298] width 845 height 29
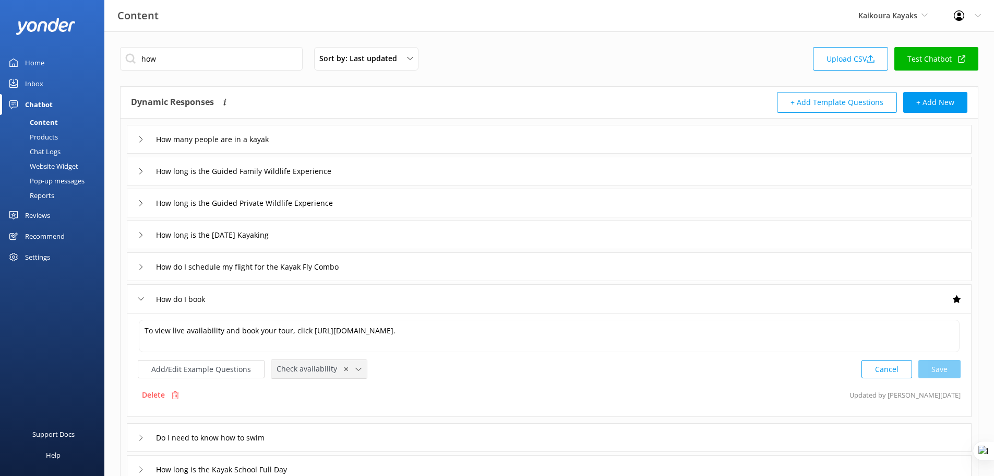
click at [356, 370] on use at bounding box center [359, 368] width 6 height 3
drag, startPoint x: 164, startPoint y: 49, endPoint x: 140, endPoint y: 52, distance: 24.7
click at [140, 52] on input "how" at bounding box center [211, 58] width 183 height 23
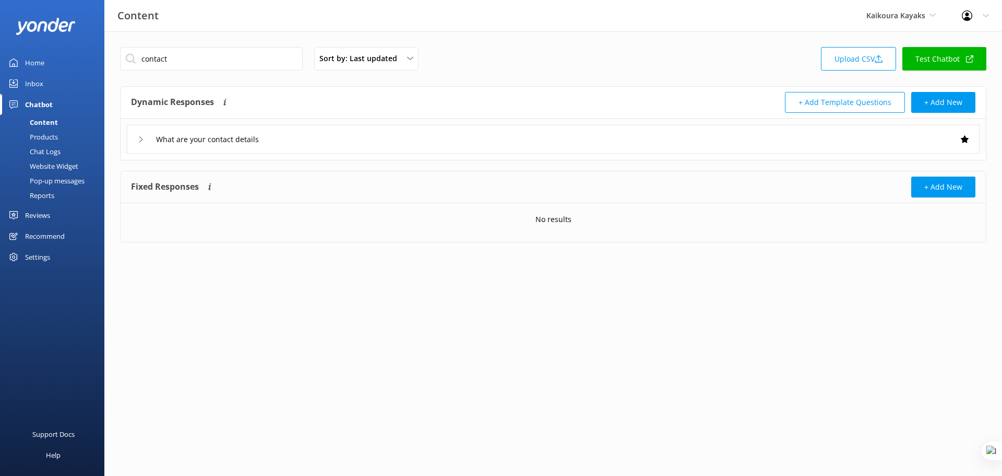
click at [348, 146] on div "What are your contact details" at bounding box center [553, 139] width 853 height 29
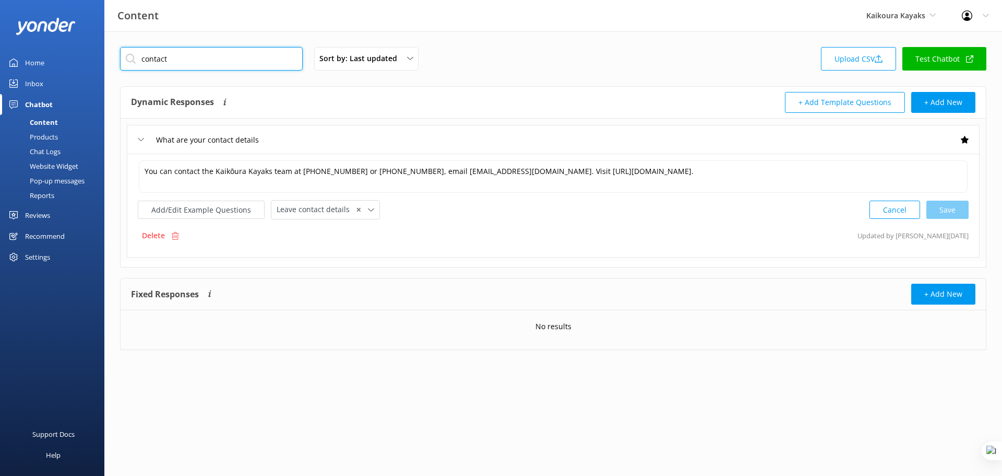
drag, startPoint x: 186, startPoint y: 57, endPoint x: 124, endPoint y: 55, distance: 62.7
click at [124, 55] on input "contact" at bounding box center [211, 58] width 183 height 23
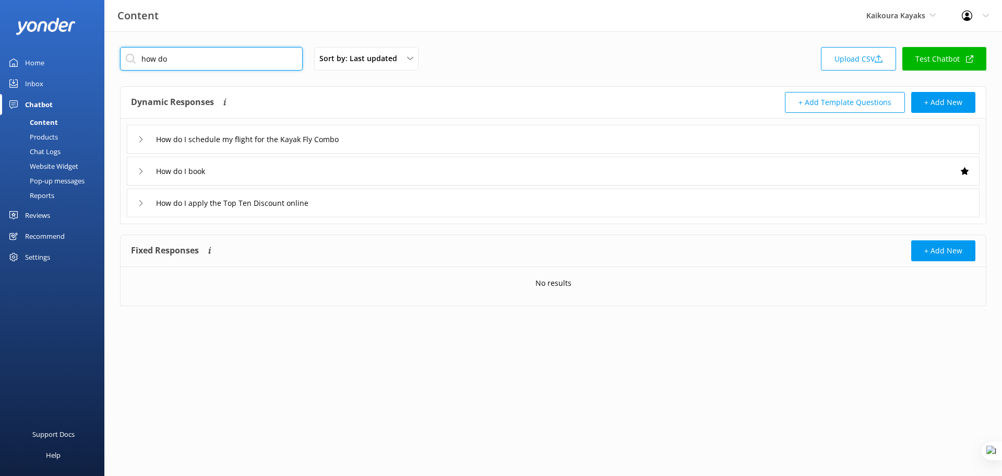
type input "how do"
click at [323, 170] on div "How do I book" at bounding box center [553, 171] width 853 height 29
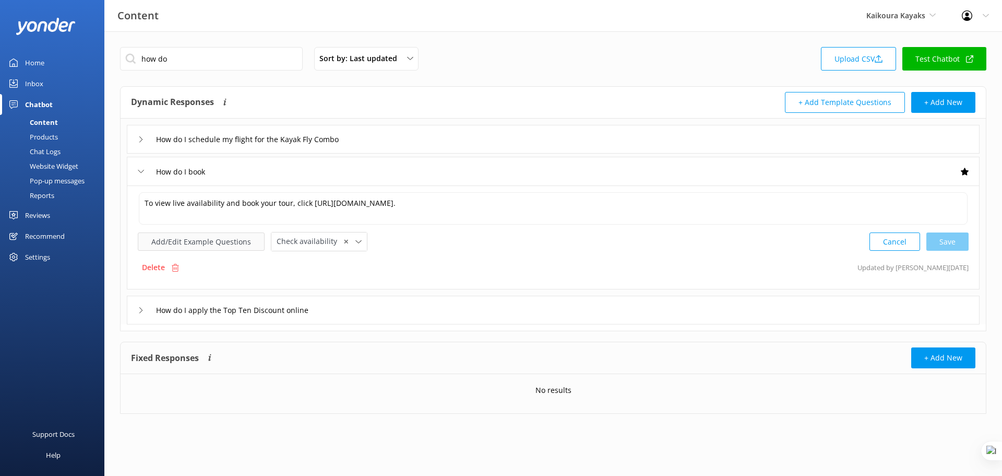
click at [202, 247] on button "Add/Edit Example Questions" at bounding box center [201, 241] width 127 height 18
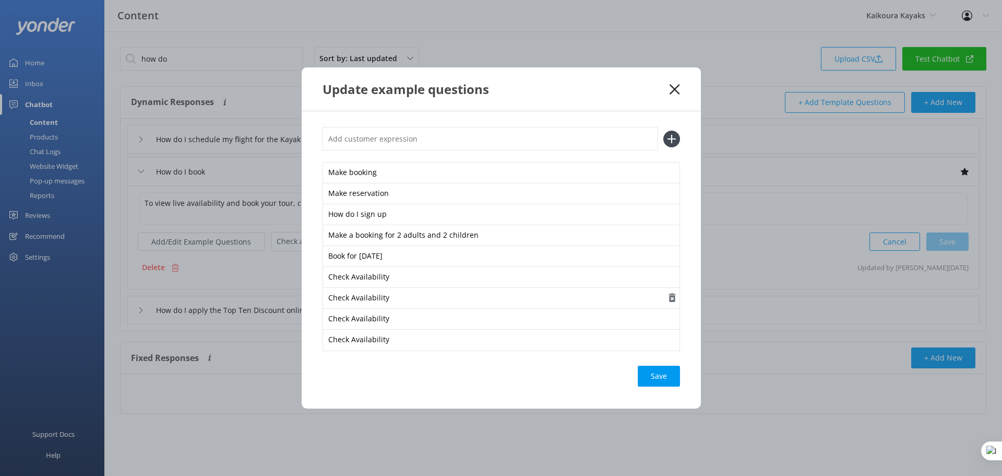
click at [674, 297] on use "button" at bounding box center [672, 297] width 7 height 9
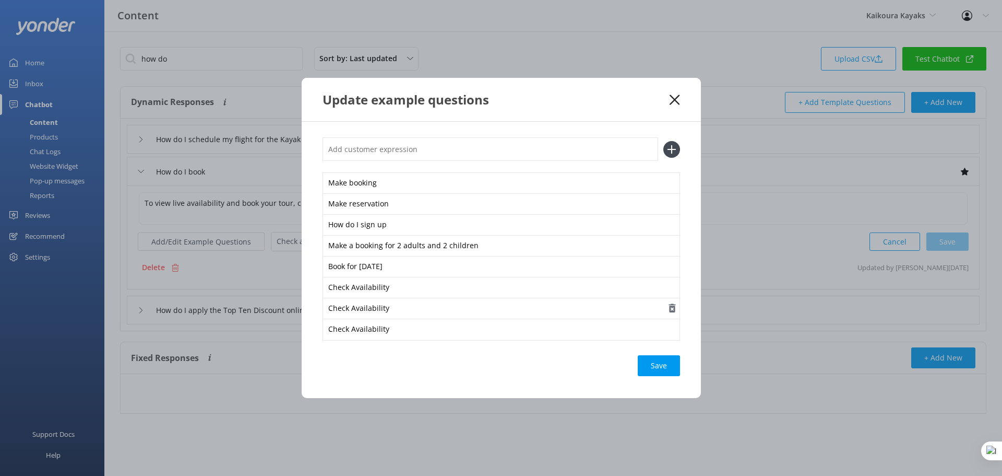
click at [672, 306] on use "button" at bounding box center [672, 308] width 7 height 9
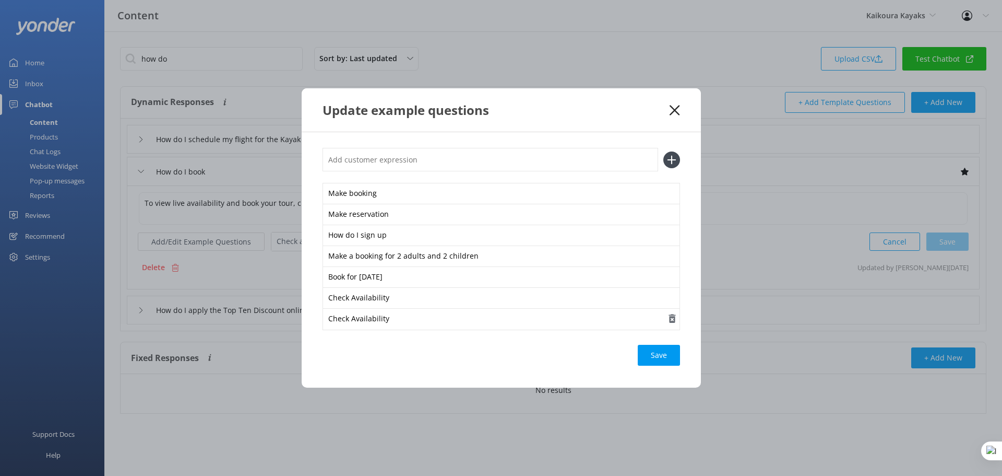
click at [671, 320] on icon "button" at bounding box center [672, 318] width 10 height 10
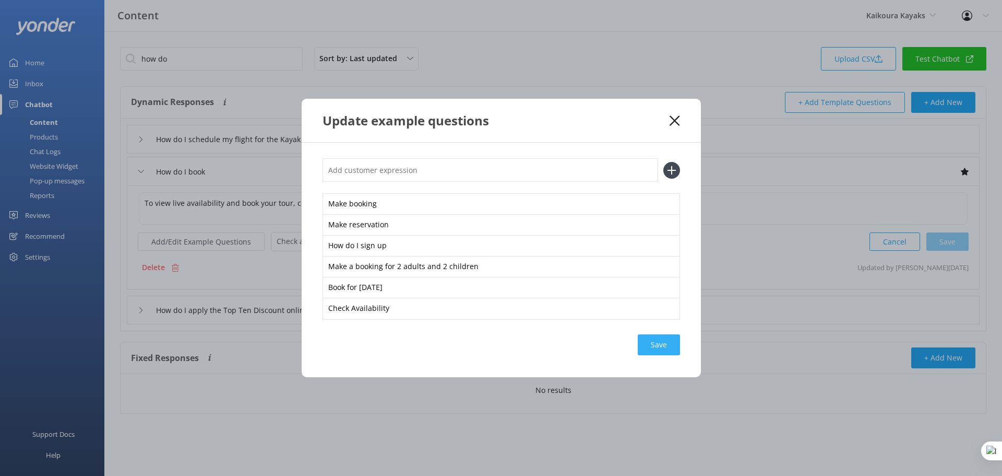
click at [665, 346] on div "Save" at bounding box center [659, 344] width 42 height 21
click at [669, 122] on div "Update example questions" at bounding box center [497, 120] width 348 height 17
click at [676, 120] on icon at bounding box center [675, 120] width 10 height 10
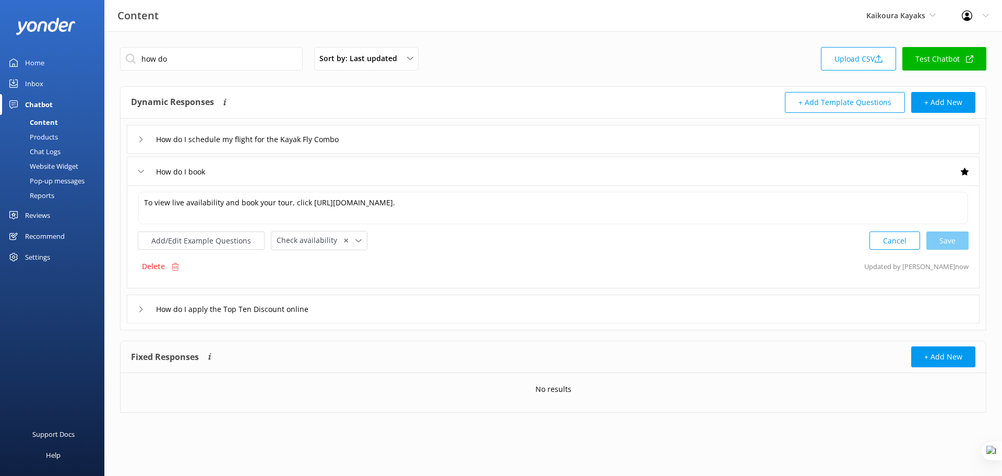
click at [408, 143] on div "How do I schedule my flight for the Kayak Fly Combo" at bounding box center [553, 139] width 853 height 29
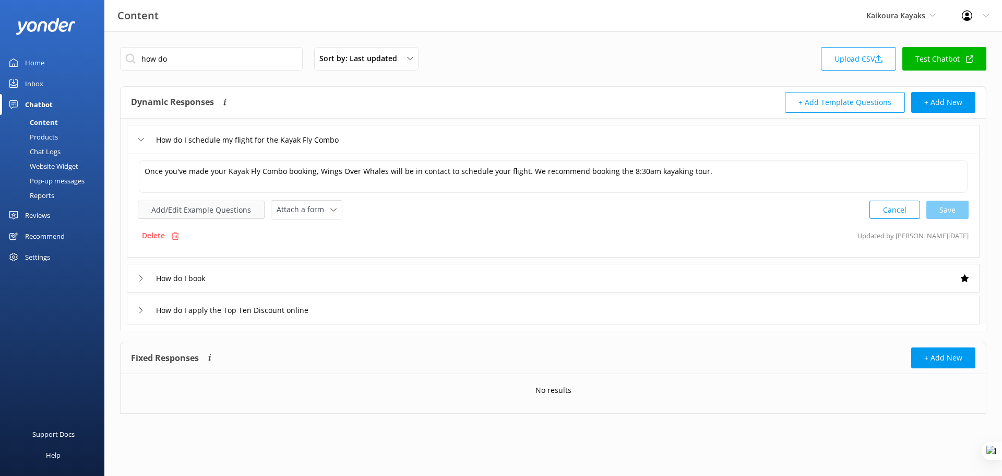
click at [233, 212] on button "Add/Edit Example Questions" at bounding box center [201, 209] width 127 height 18
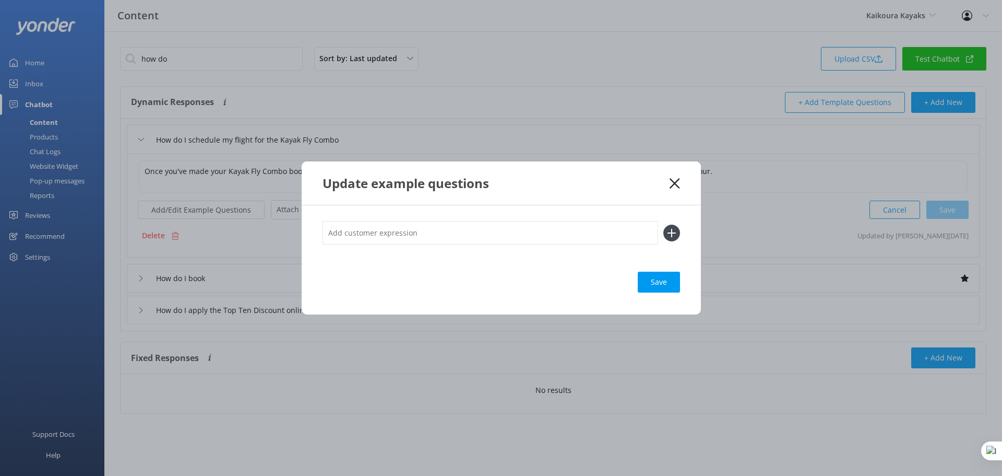
click at [676, 183] on icon at bounding box center [675, 183] width 10 height 10
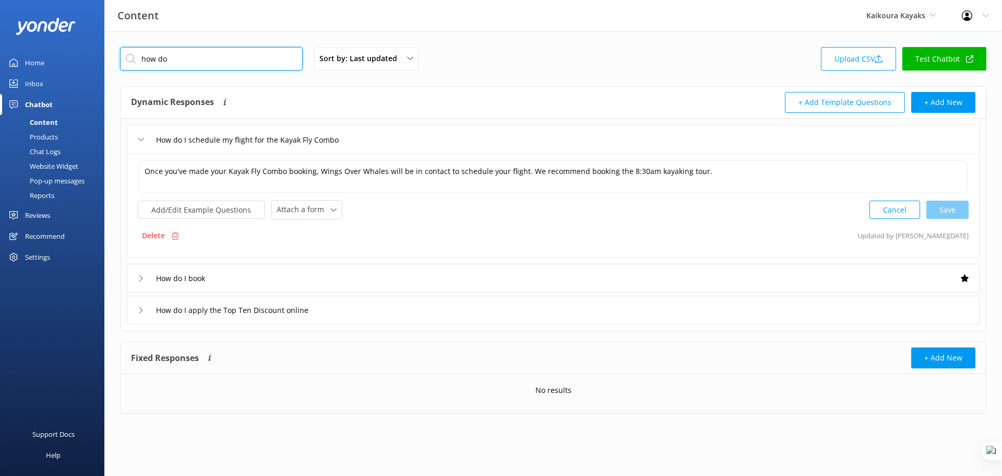
drag, startPoint x: 171, startPoint y: 58, endPoint x: 132, endPoint y: 57, distance: 39.2
click at [132, 57] on input "how do" at bounding box center [211, 58] width 183 height 23
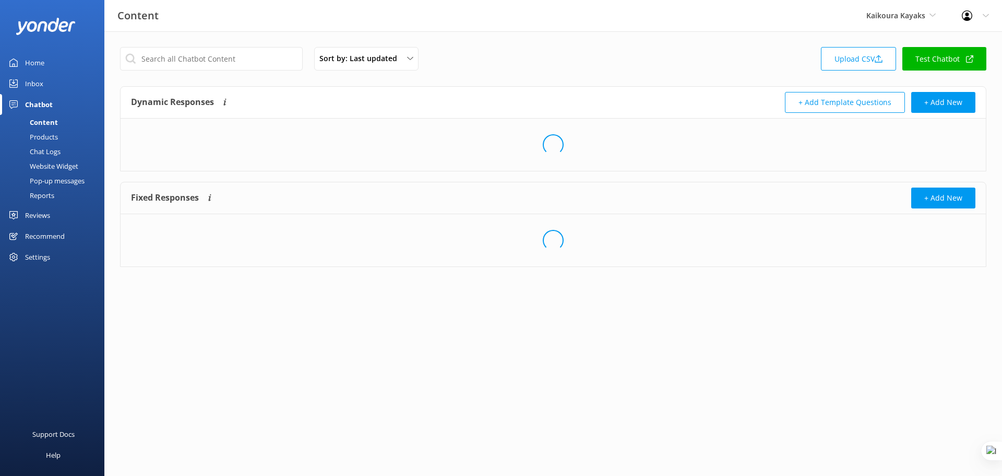
click at [544, 82] on div "Sort by: Last updated Title (A-Z) Last updated Upload CSV Test Chatbot Dynamic …" at bounding box center [553, 164] width 898 height 267
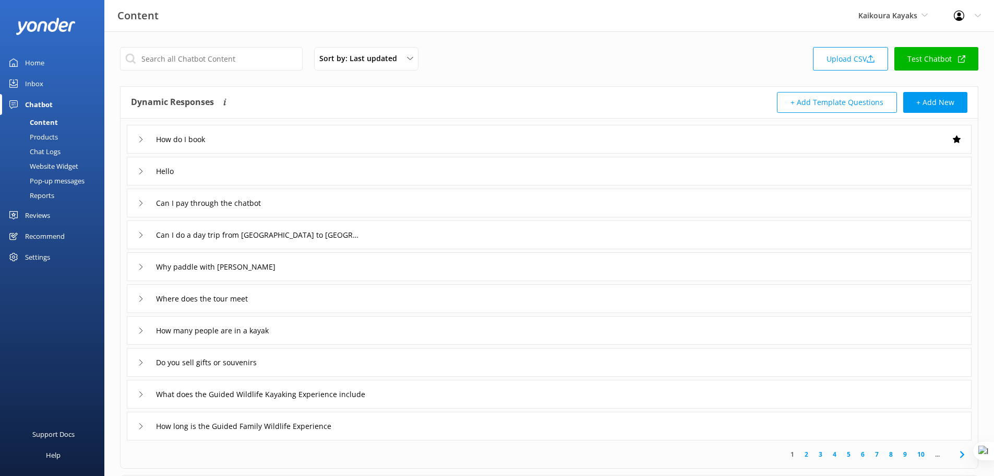
click at [338, 206] on div "Can I pay through the chatbot" at bounding box center [549, 202] width 845 height 29
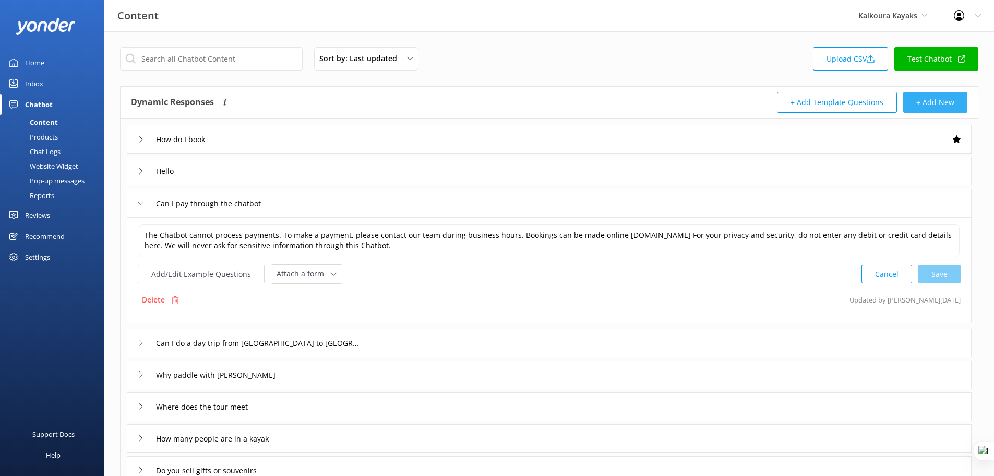
click at [934, 103] on button "+ Add New" at bounding box center [936, 102] width 64 height 21
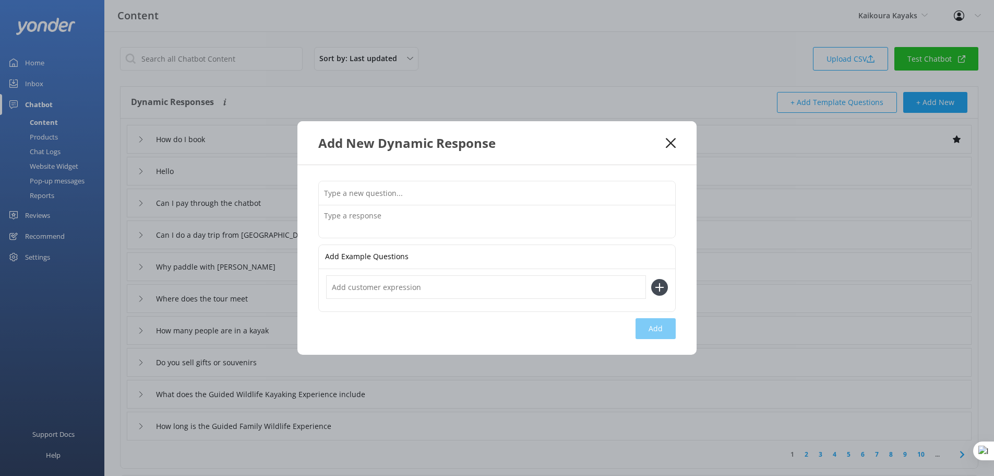
click at [418, 191] on input "text" at bounding box center [497, 192] width 357 height 23
type input "Can I come if I'm pregnant"
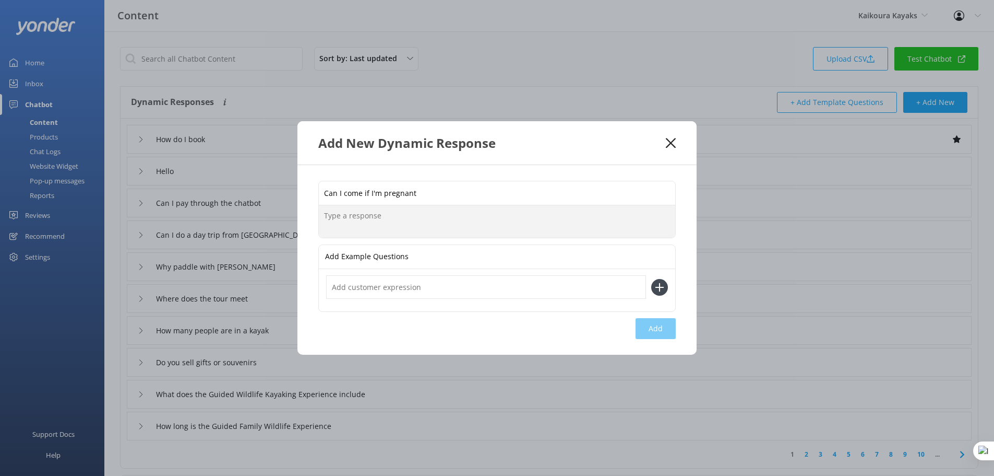
click at [432, 220] on textarea at bounding box center [497, 221] width 357 height 32
type textarea "eagbad afvg bav"
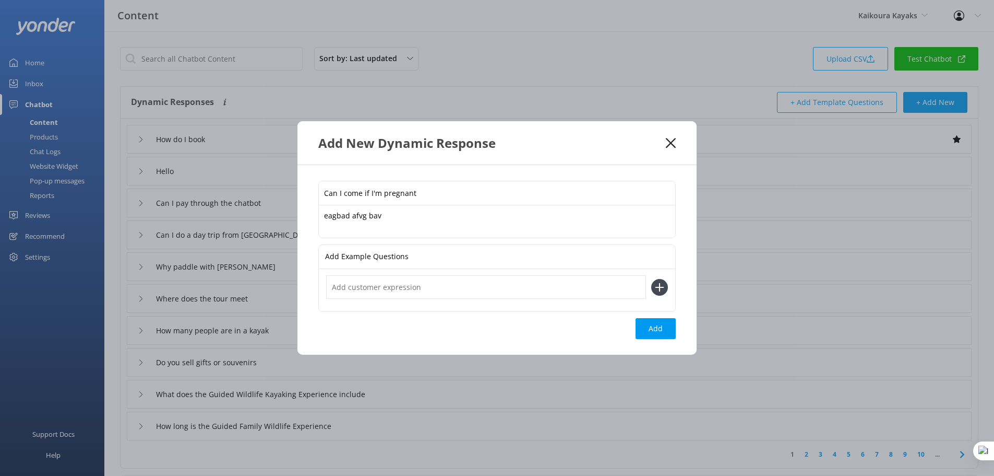
click at [670, 145] on icon at bounding box center [671, 143] width 10 height 10
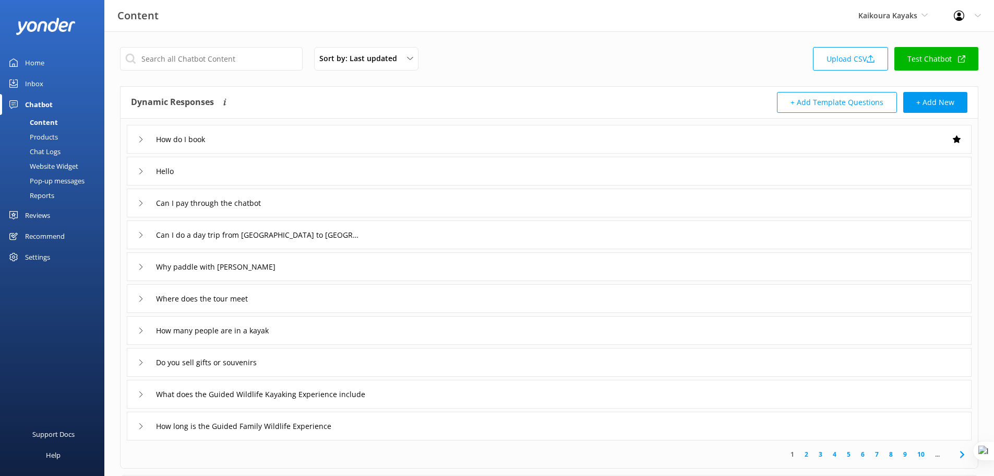
click at [40, 134] on div "Products" at bounding box center [32, 136] width 52 height 15
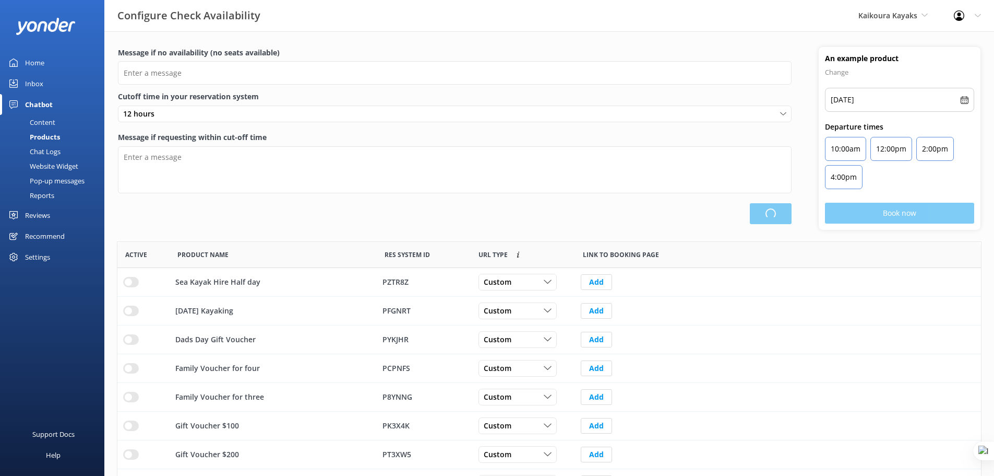
scroll to position [306, 856]
type input "There are no seats available, please check an alternative day"
type textarea "Our online booking system closes {hours} prior to departure. Please contact us …"
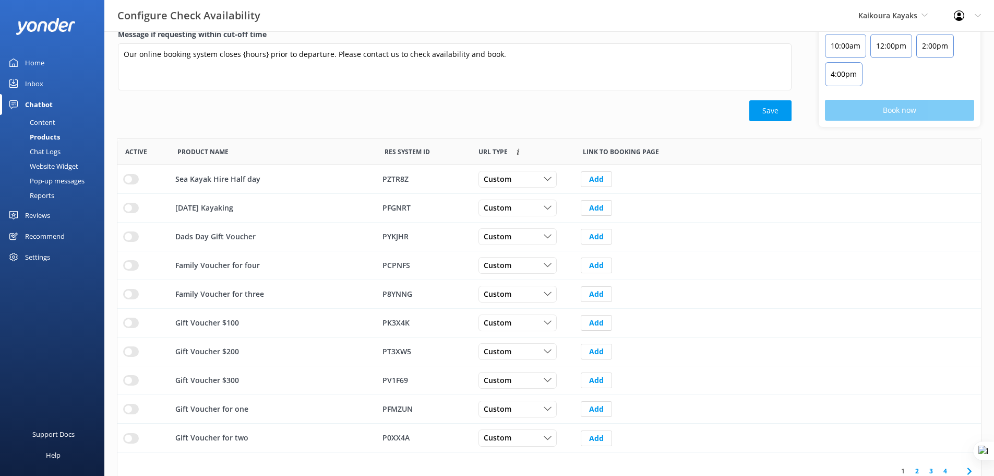
scroll to position [116, 0]
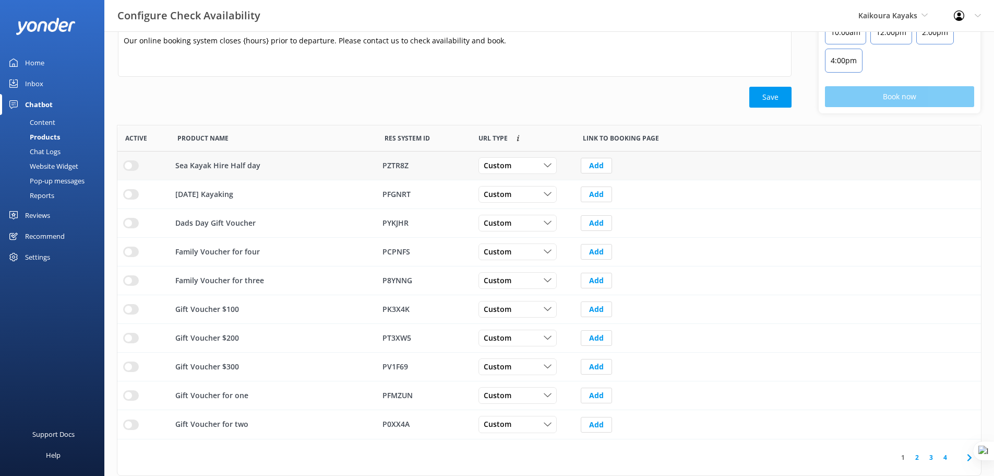
click at [130, 167] on input "row" at bounding box center [131, 165] width 16 height 10
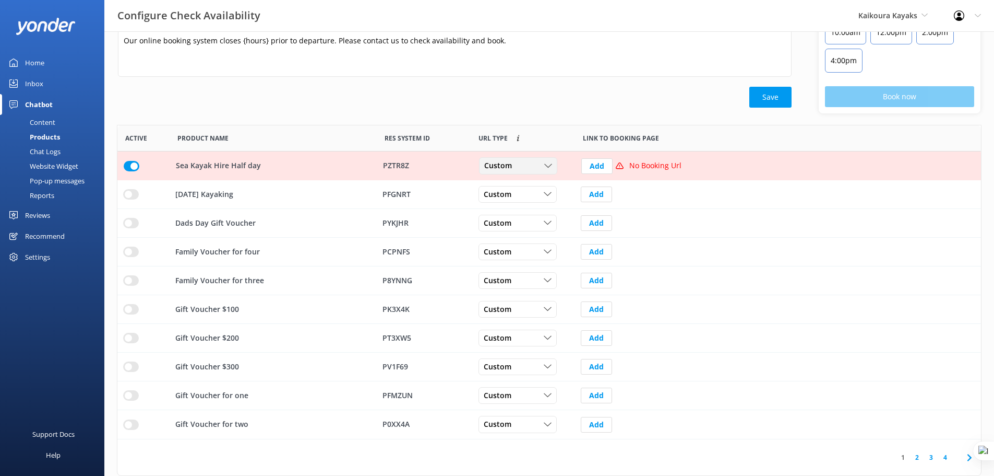
click at [520, 165] on div "Custom" at bounding box center [518, 165] width 73 height 11
click at [525, 208] on link "Dynamic" at bounding box center [526, 208] width 93 height 21
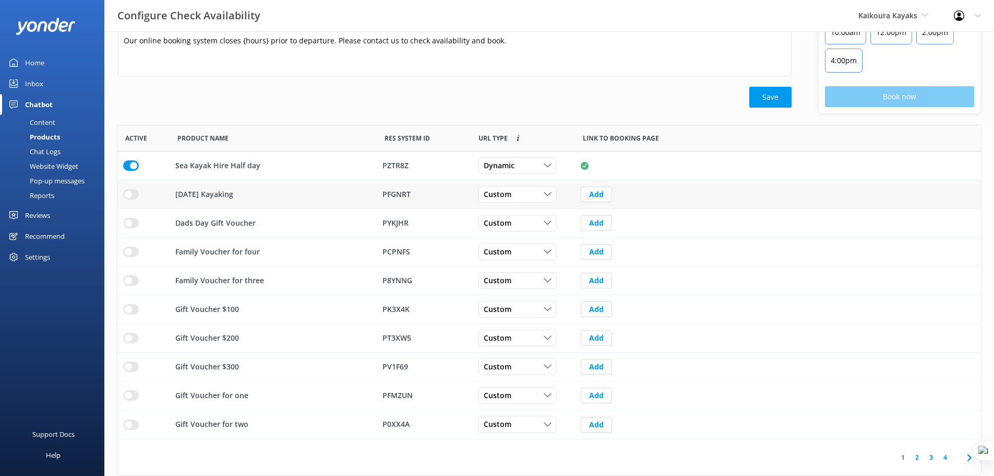
click at [131, 198] on input "row" at bounding box center [131, 194] width 16 height 10
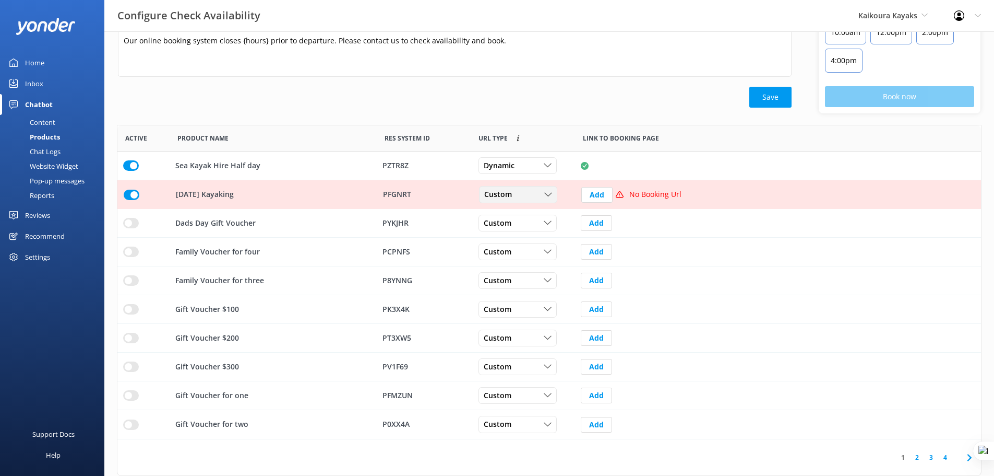
click at [545, 195] on icon "row" at bounding box center [548, 195] width 8 height 8
click at [535, 242] on link "Dynamic" at bounding box center [526, 237] width 93 height 21
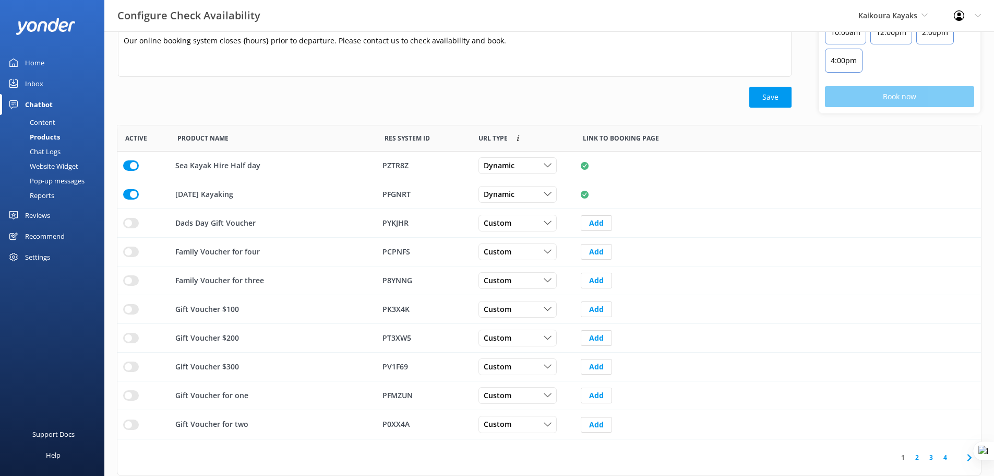
click at [915, 457] on link "2" at bounding box center [917, 457] width 14 height 10
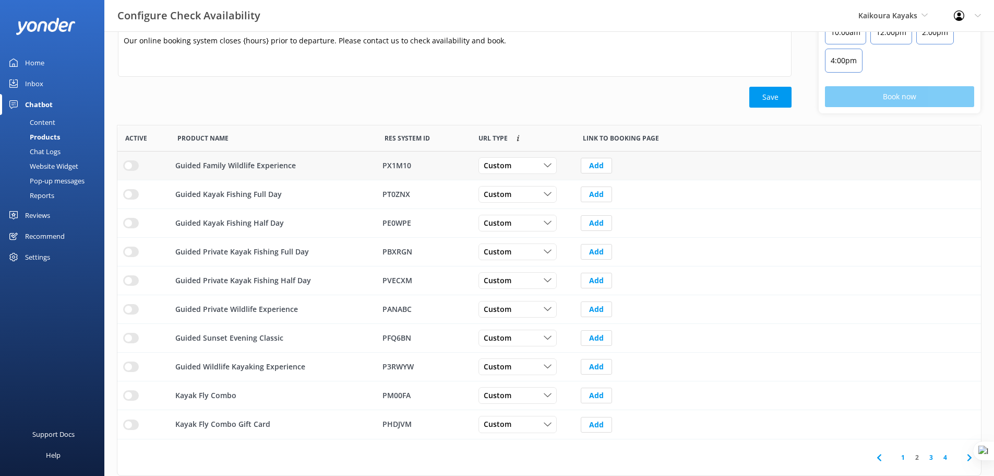
click at [132, 168] on input "row" at bounding box center [131, 165] width 16 height 10
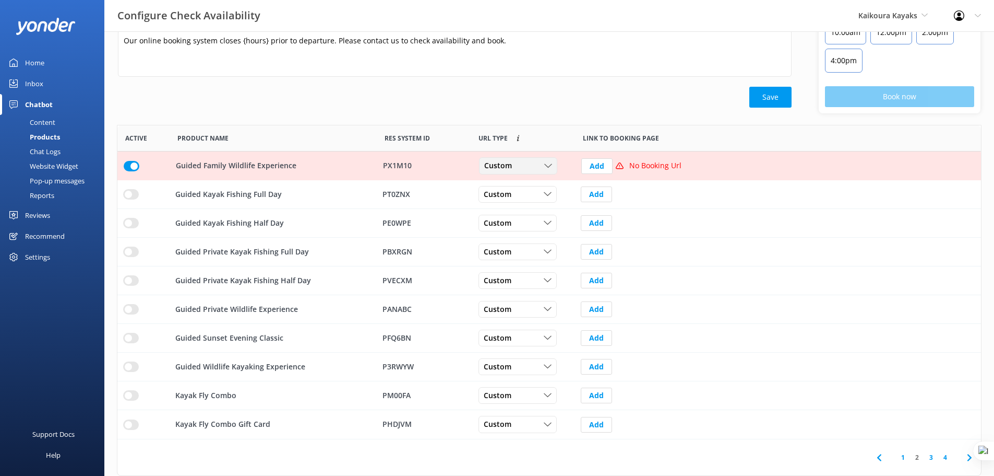
click at [529, 167] on div "Custom" at bounding box center [518, 165] width 73 height 11
click at [519, 208] on link "Dynamic" at bounding box center [526, 208] width 93 height 21
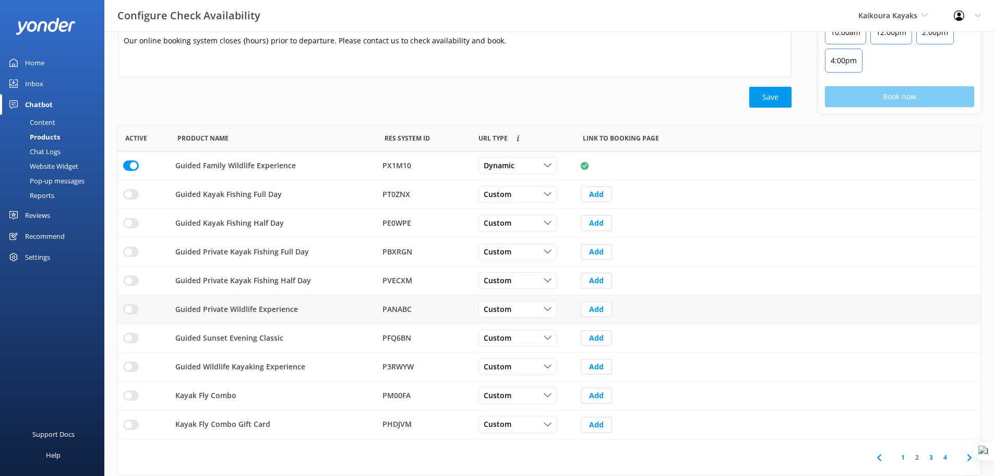
click at [134, 309] on input "row" at bounding box center [131, 309] width 16 height 10
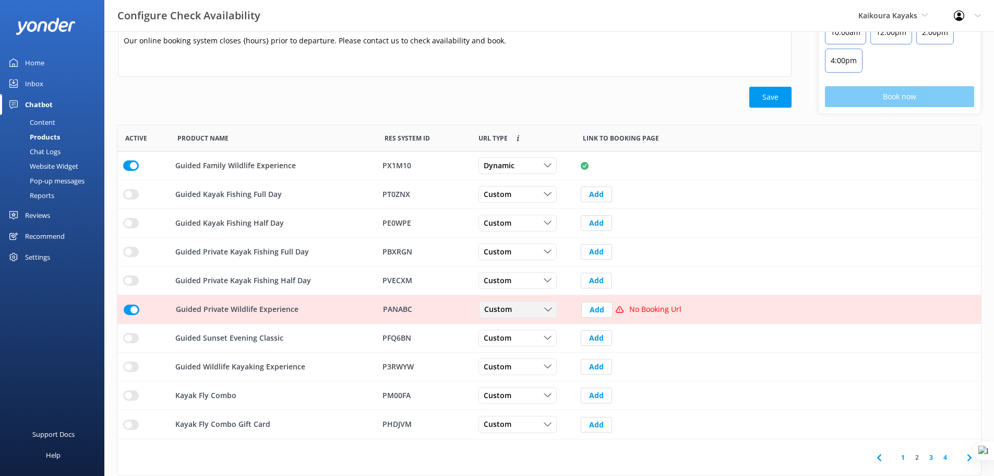
click at [530, 313] on div "Custom" at bounding box center [518, 309] width 73 height 11
click at [526, 354] on link "Dynamic" at bounding box center [526, 351] width 93 height 21
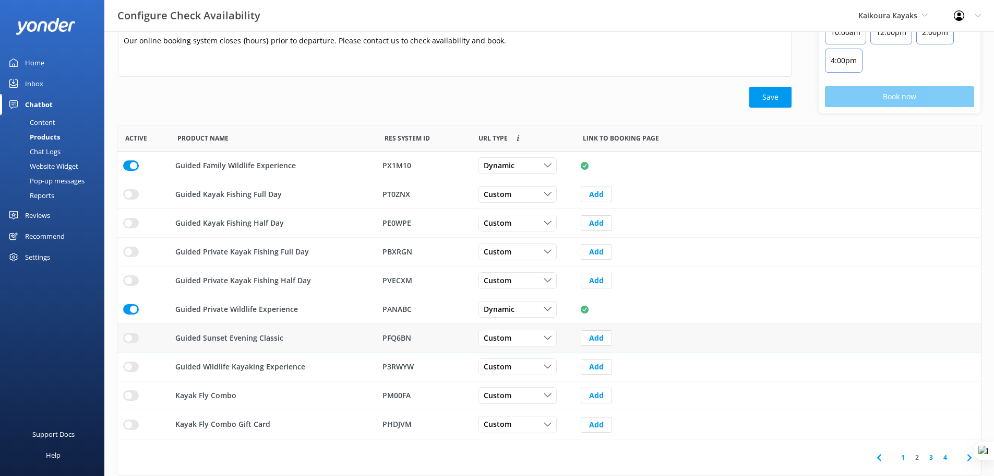
click at [133, 339] on input "row" at bounding box center [131, 338] width 16 height 10
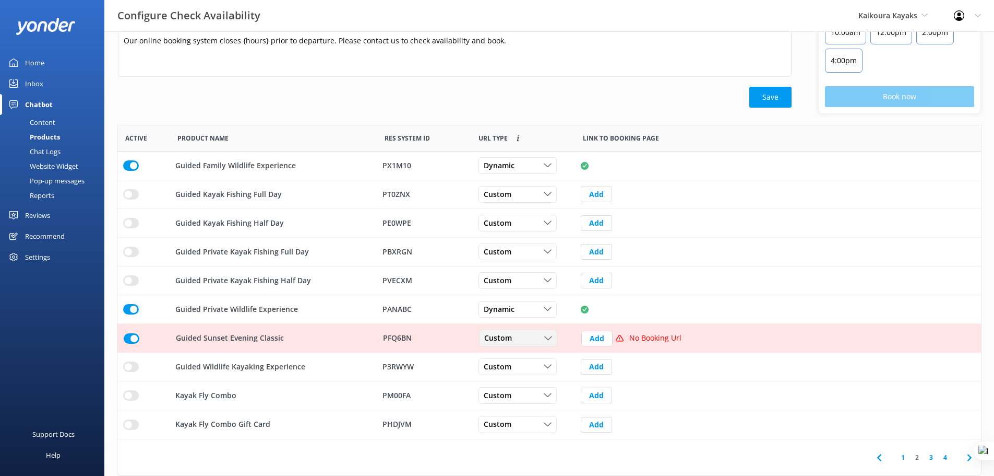
click at [516, 338] on span "Custom" at bounding box center [501, 338] width 34 height 11
click at [522, 378] on link "Dynamic" at bounding box center [526, 380] width 93 height 21
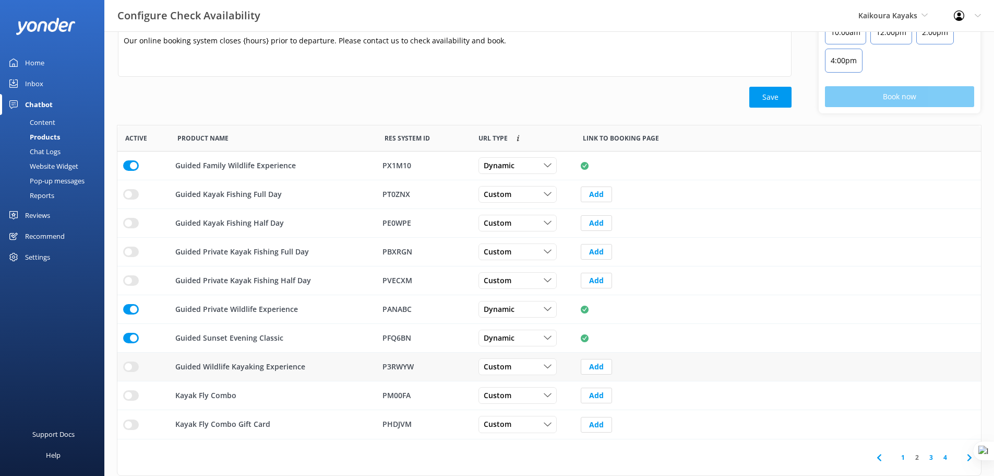
click at [135, 368] on input "row" at bounding box center [131, 366] width 16 height 10
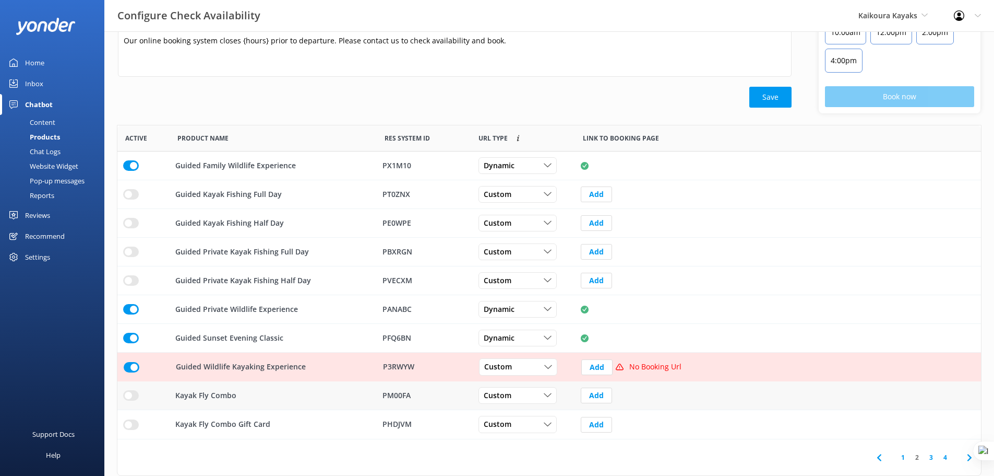
click at [131, 395] on input "row" at bounding box center [131, 395] width 16 height 10
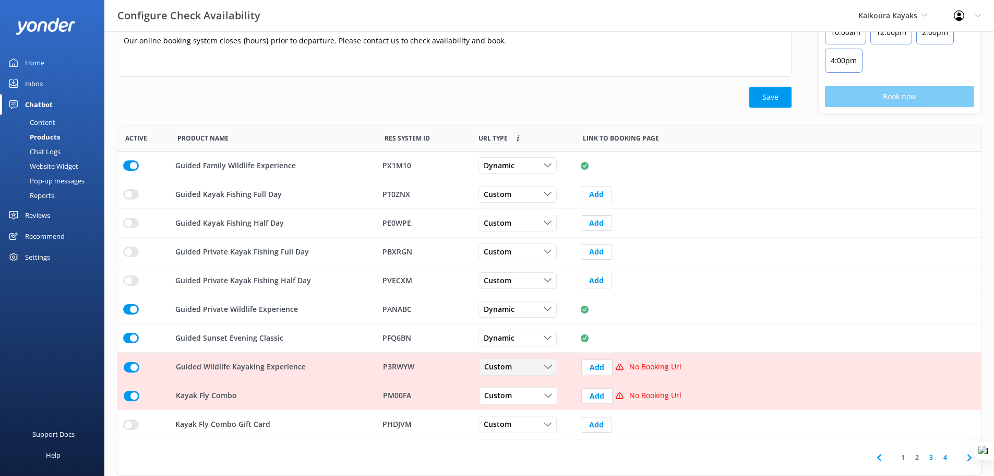
click at [535, 365] on div "Custom" at bounding box center [518, 366] width 73 height 11
click at [532, 414] on link "Dynamic" at bounding box center [526, 409] width 93 height 21
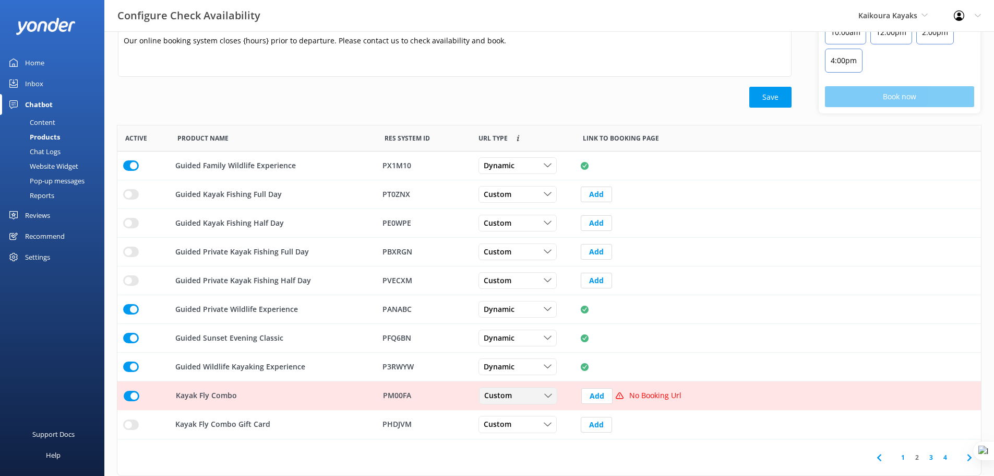
click at [522, 395] on div "Custom" at bounding box center [518, 395] width 73 height 11
click at [522, 437] on link "Dynamic" at bounding box center [526, 438] width 93 height 21
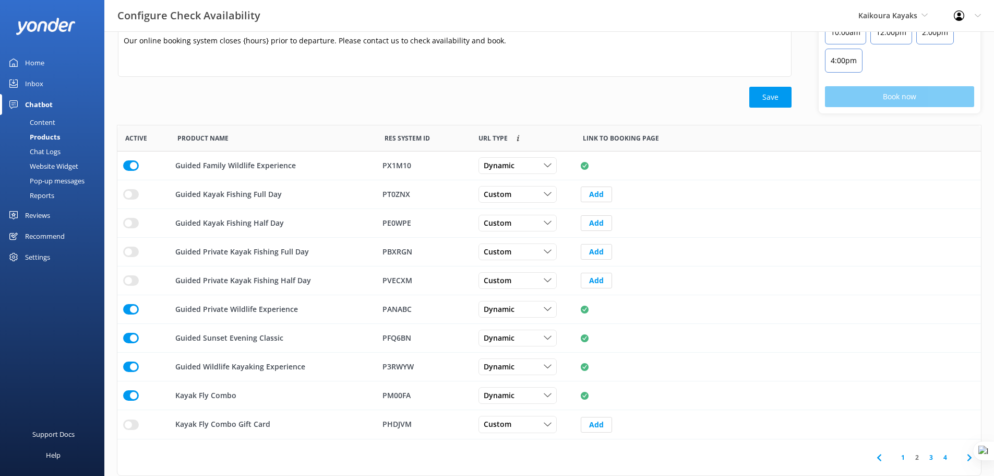
click at [931, 459] on link "3" at bounding box center [932, 457] width 14 height 10
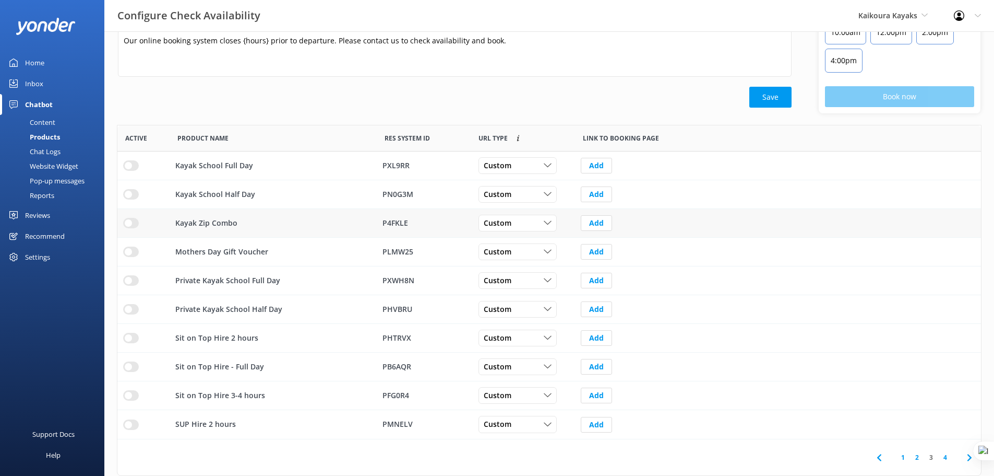
click at [132, 224] on input "row" at bounding box center [131, 223] width 16 height 10
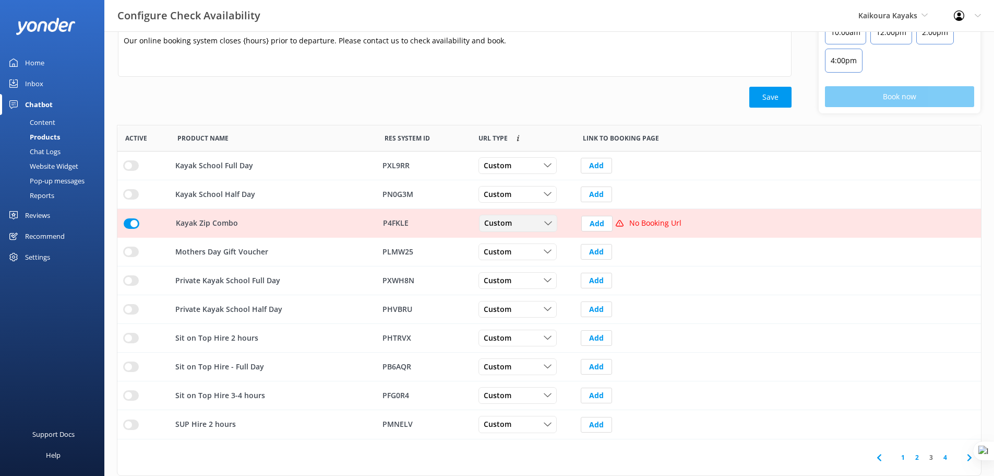
click at [546, 221] on icon "row" at bounding box center [548, 223] width 8 height 8
click at [525, 268] on link "Dynamic" at bounding box center [526, 265] width 93 height 21
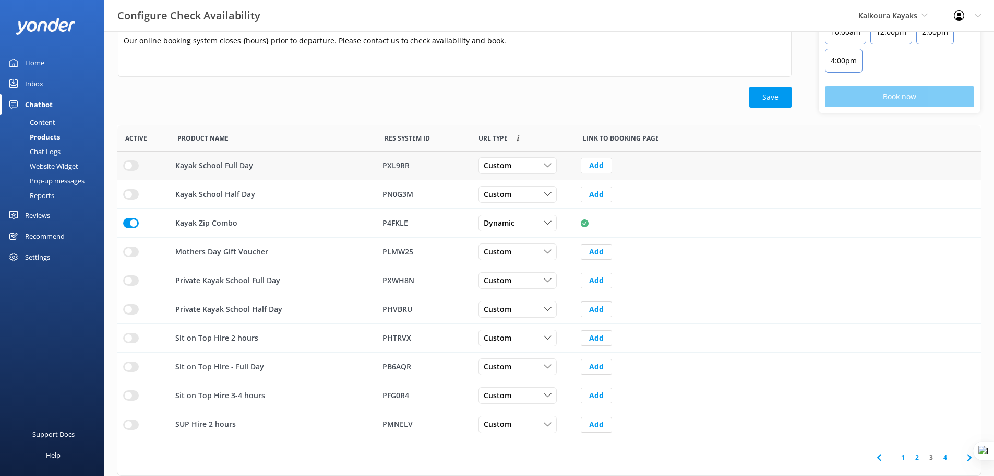
click at [132, 163] on input "row" at bounding box center [131, 165] width 16 height 10
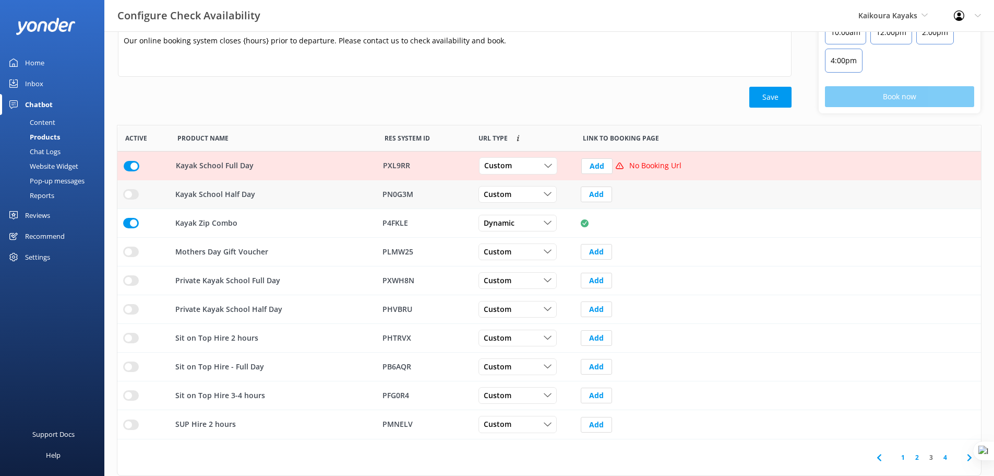
click at [128, 196] on input "row" at bounding box center [131, 194] width 16 height 10
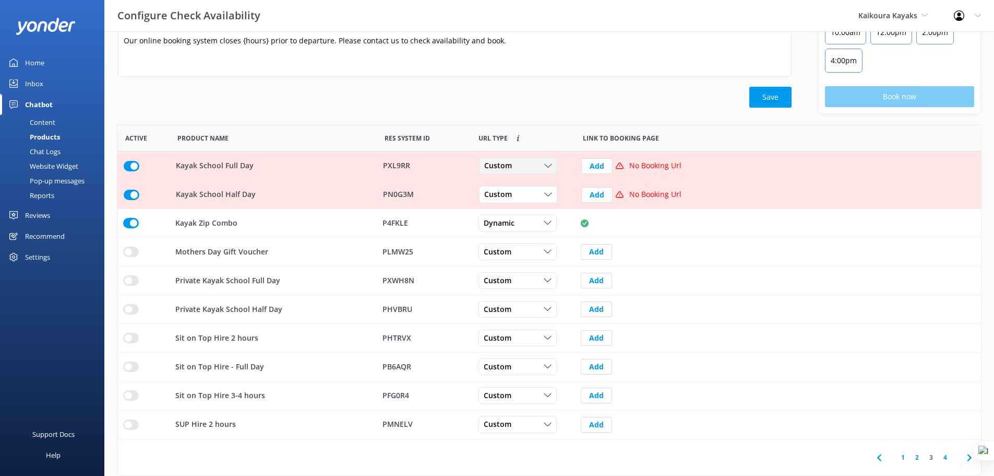
click at [526, 165] on div "Custom" at bounding box center [518, 165] width 73 height 11
click at [523, 209] on link "Dynamic" at bounding box center [526, 208] width 93 height 21
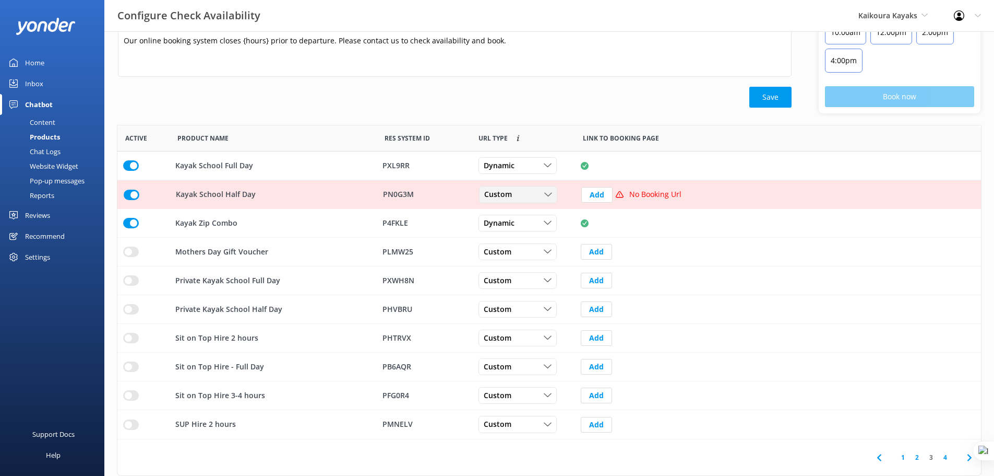
click at [526, 193] on div "Custom" at bounding box center [518, 194] width 73 height 11
click at [525, 233] on link "Dynamic" at bounding box center [526, 237] width 93 height 21
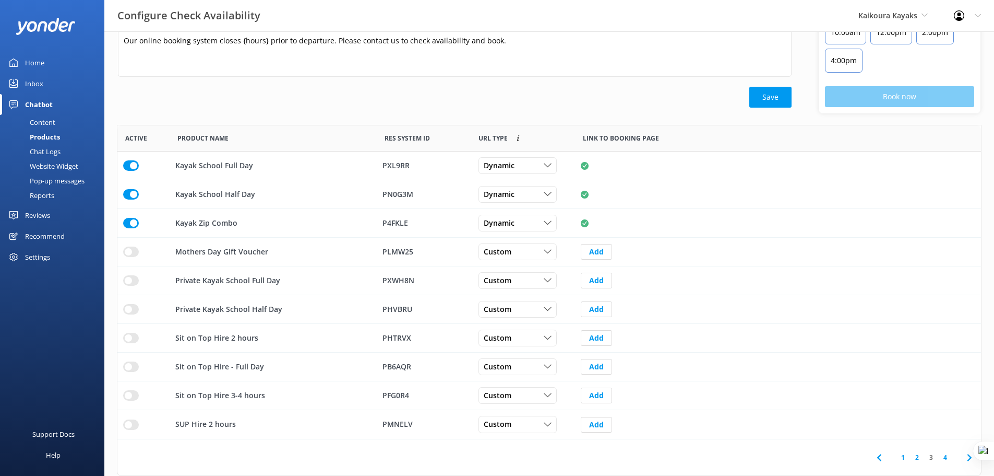
click at [132, 196] on input "row" at bounding box center [131, 194] width 16 height 10
click at [133, 165] on input "row" at bounding box center [131, 165] width 16 height 10
click at [558, 369] on div "Custom Custom Dynamic" at bounding box center [523, 366] width 104 height 29
click at [131, 335] on input "row" at bounding box center [131, 338] width 16 height 10
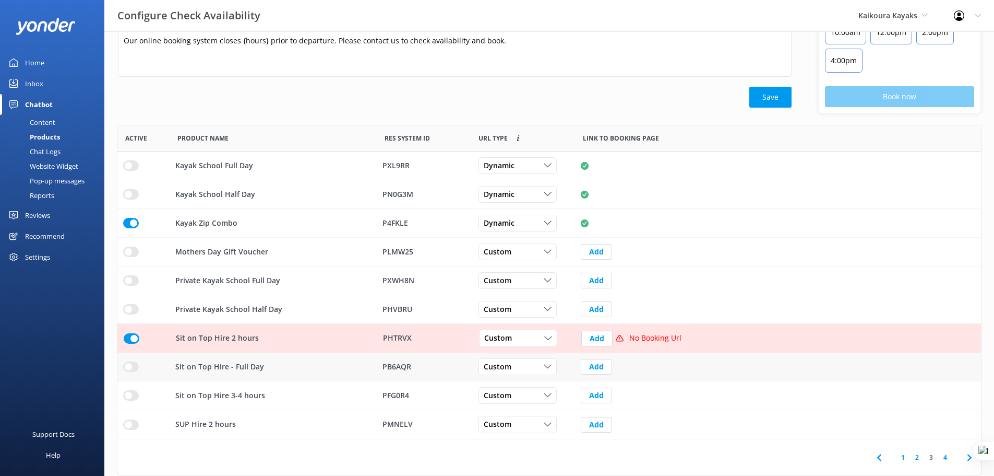
click at [134, 369] on input "row" at bounding box center [131, 366] width 16 height 10
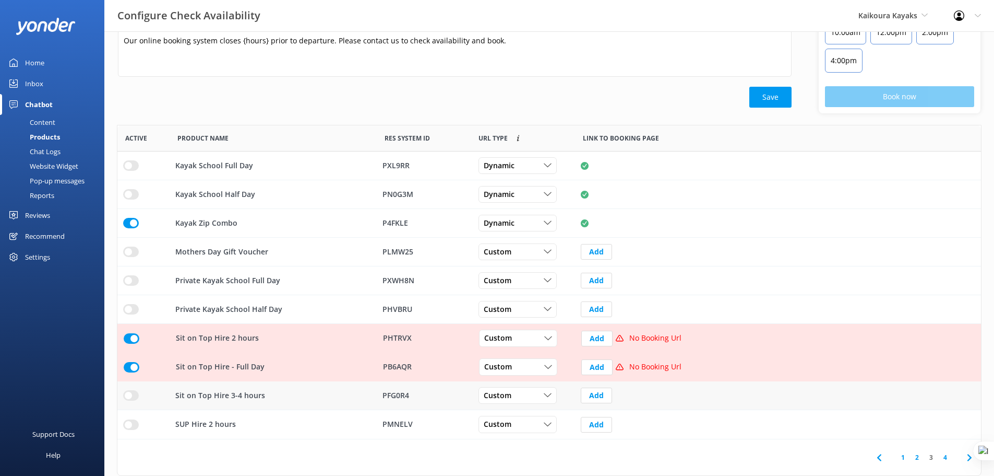
click at [127, 393] on input "row" at bounding box center [131, 395] width 16 height 10
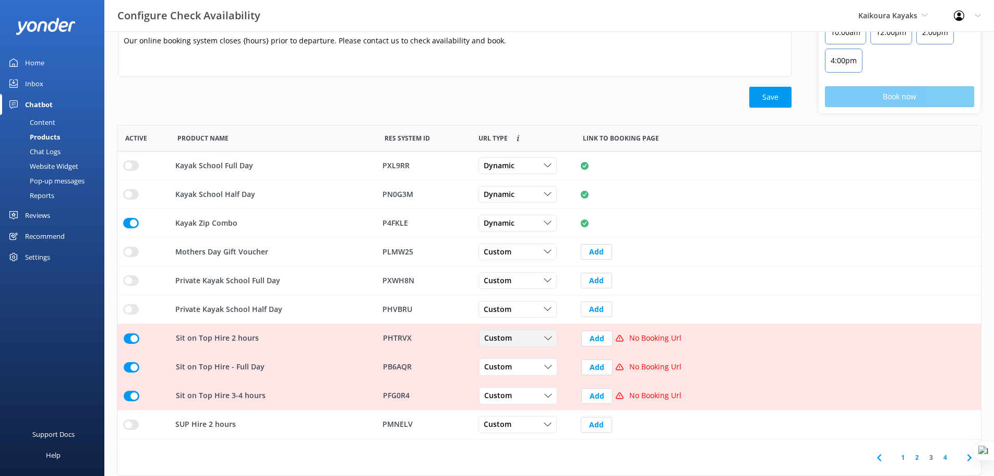
click at [525, 337] on div "Custom" at bounding box center [518, 338] width 73 height 11
click at [519, 385] on link "Dynamic" at bounding box center [526, 380] width 93 height 21
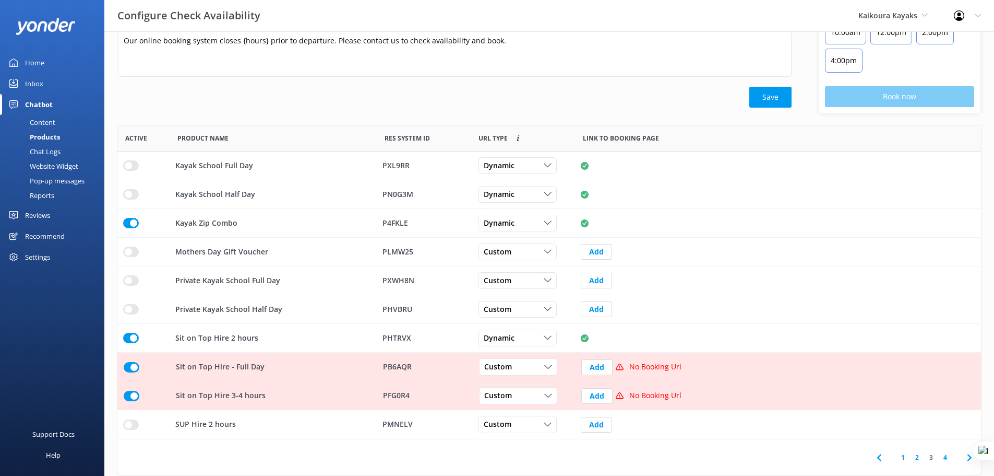
click at [126, 366] on input "row" at bounding box center [132, 367] width 16 height 10
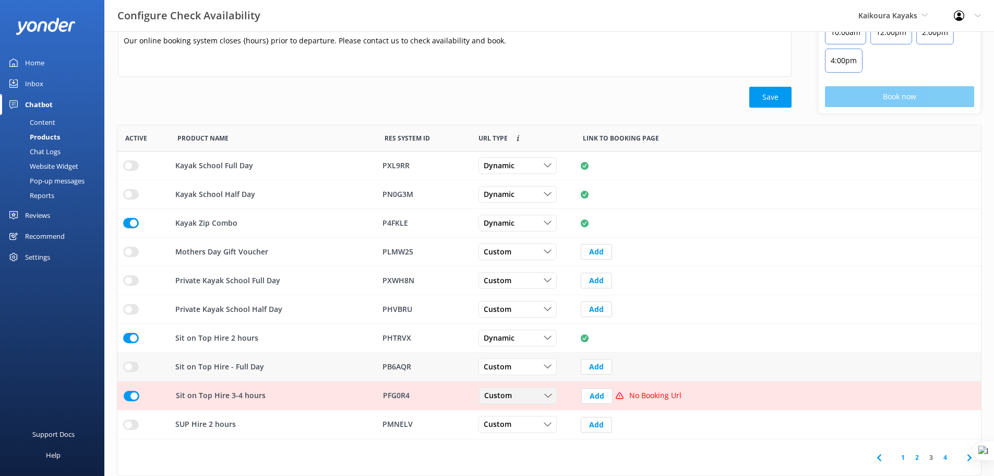
click at [504, 401] on div "Custom Custom Dynamic" at bounding box center [518, 395] width 78 height 17
click at [501, 443] on div "Dynamic" at bounding box center [498, 438] width 26 height 10
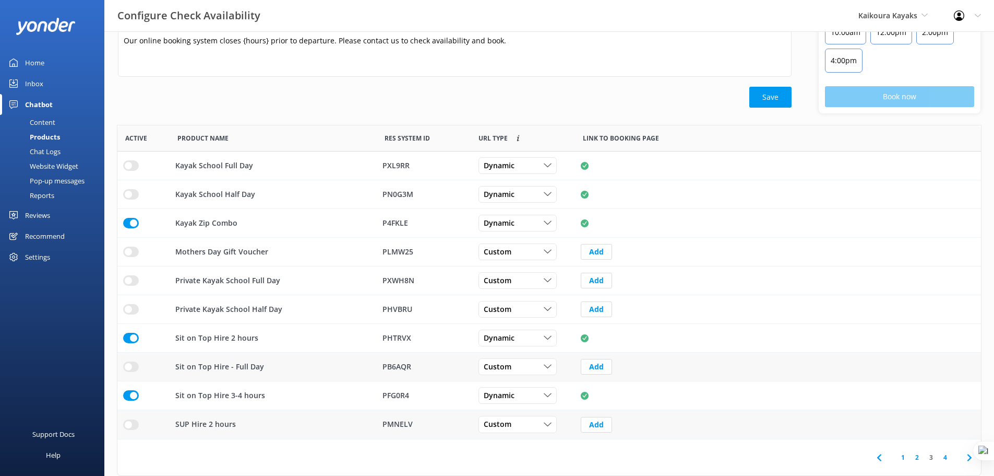
click at [134, 426] on input "row" at bounding box center [131, 424] width 16 height 10
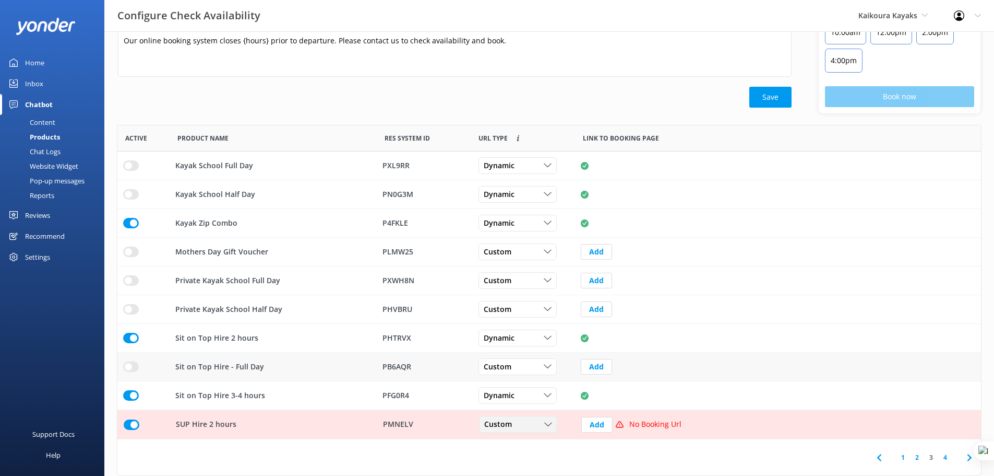
click at [514, 426] on span "Custom" at bounding box center [501, 424] width 34 height 11
click at [507, 468] on div "Dynamic" at bounding box center [498, 466] width 26 height 10
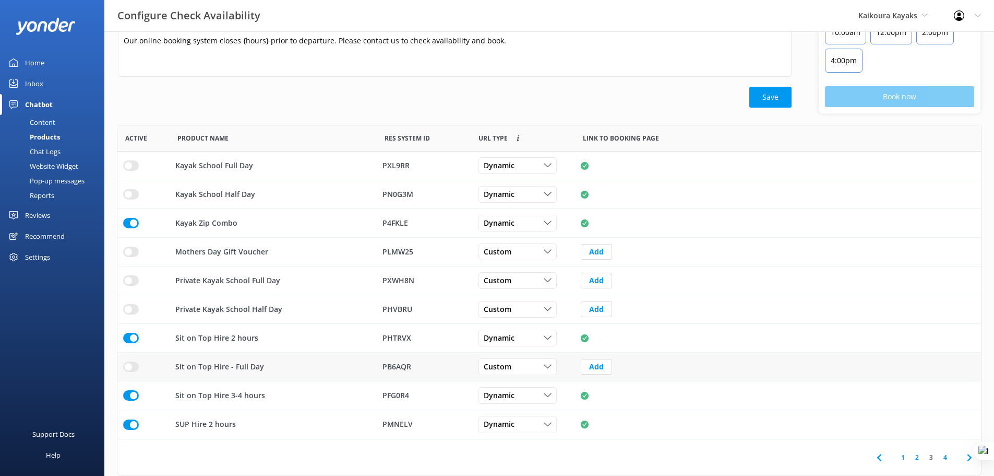
click at [948, 459] on link "4" at bounding box center [946, 457] width 14 height 10
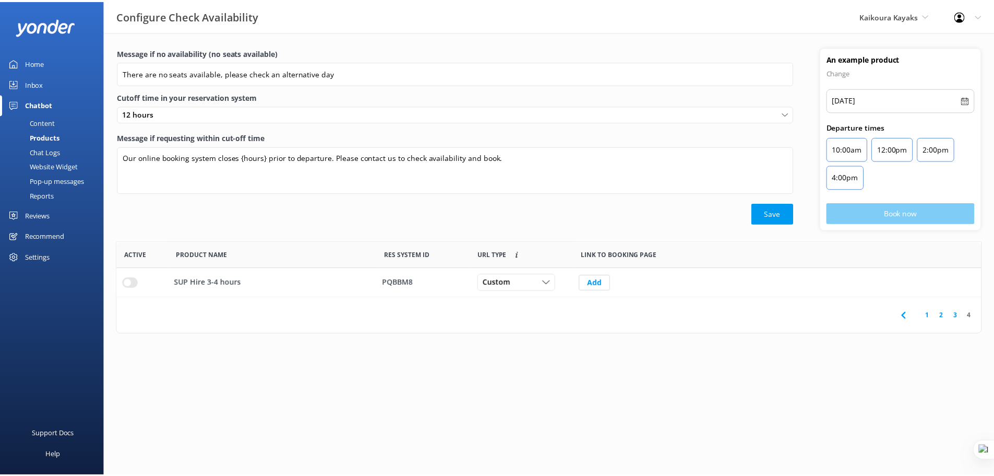
scroll to position [8, 8]
click at [129, 286] on input "row" at bounding box center [131, 282] width 16 height 10
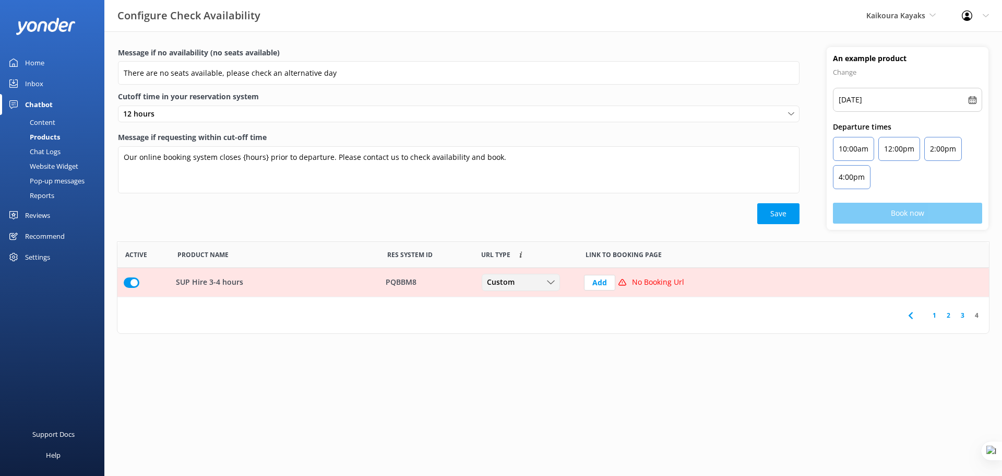
click at [534, 282] on div "Custom" at bounding box center [520, 282] width 73 height 11
click at [528, 329] on link "Dynamic" at bounding box center [528, 324] width 93 height 21
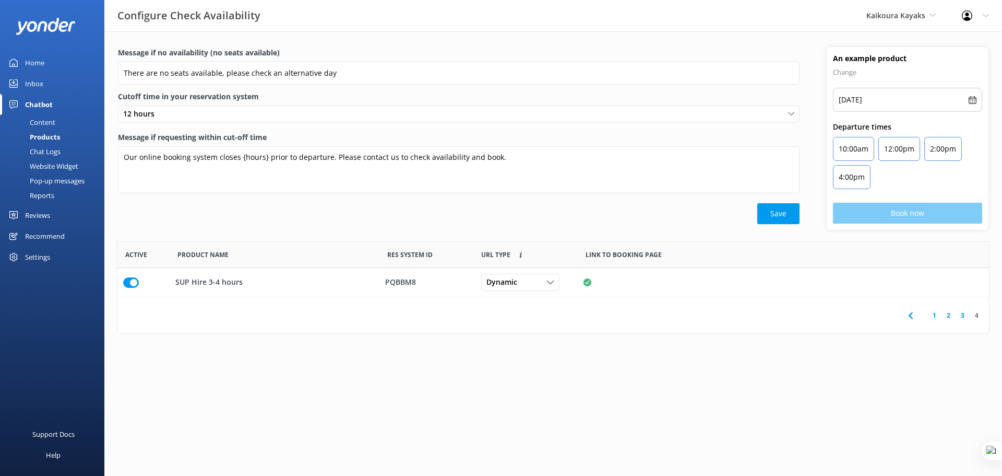
click at [935, 315] on link "1" at bounding box center [935, 315] width 14 height 10
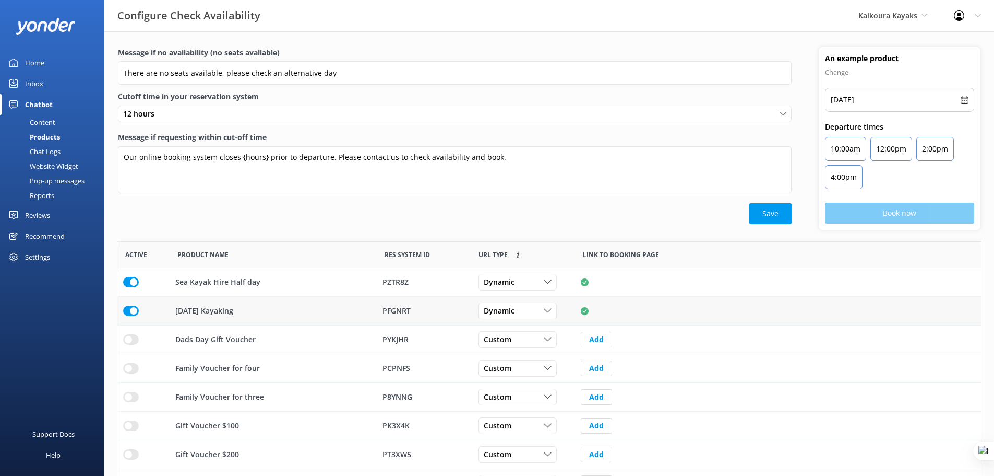
scroll to position [306, 856]
click at [124, 282] on input "row" at bounding box center [131, 282] width 16 height 10
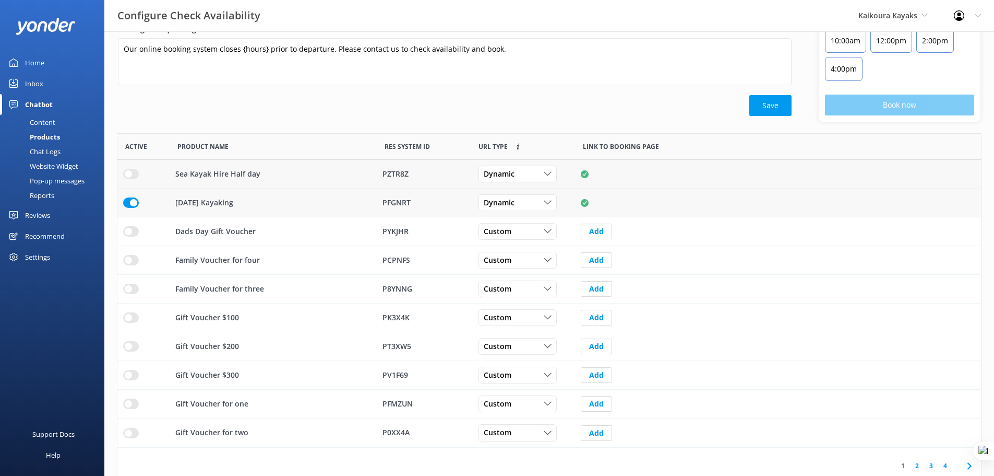
scroll to position [116, 0]
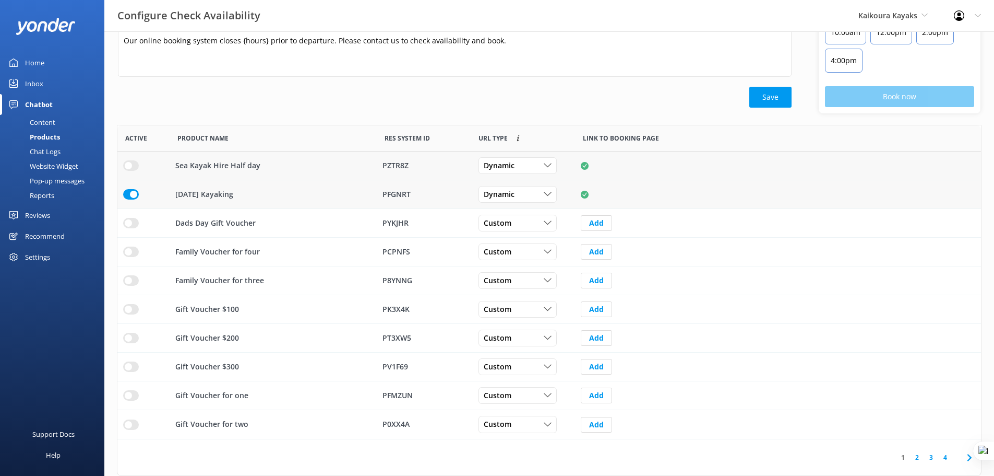
click at [128, 192] on input "row" at bounding box center [131, 194] width 16 height 10
click at [919, 457] on link "2" at bounding box center [917, 457] width 14 height 10
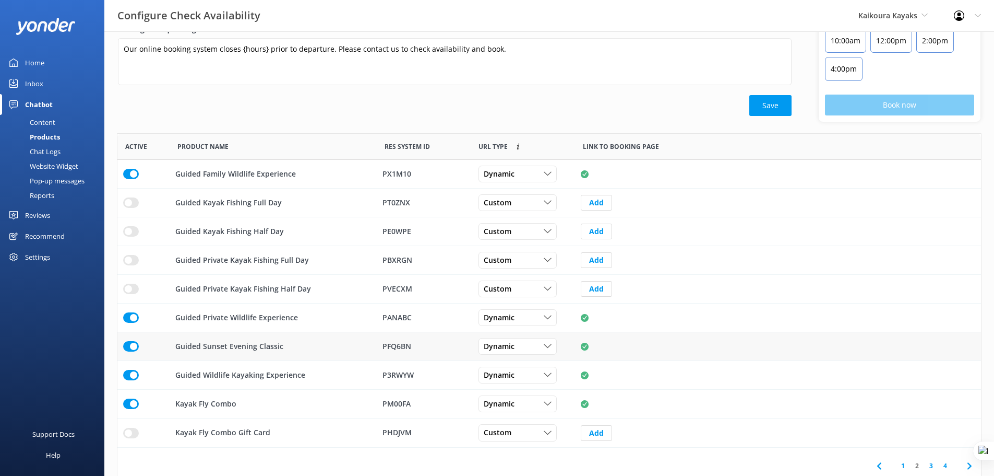
scroll to position [116, 0]
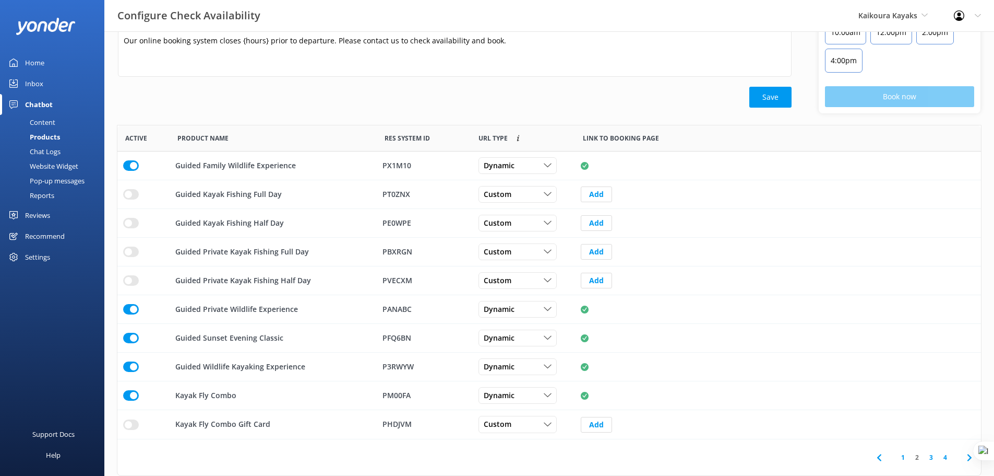
click at [931, 456] on link "3" at bounding box center [932, 457] width 14 height 10
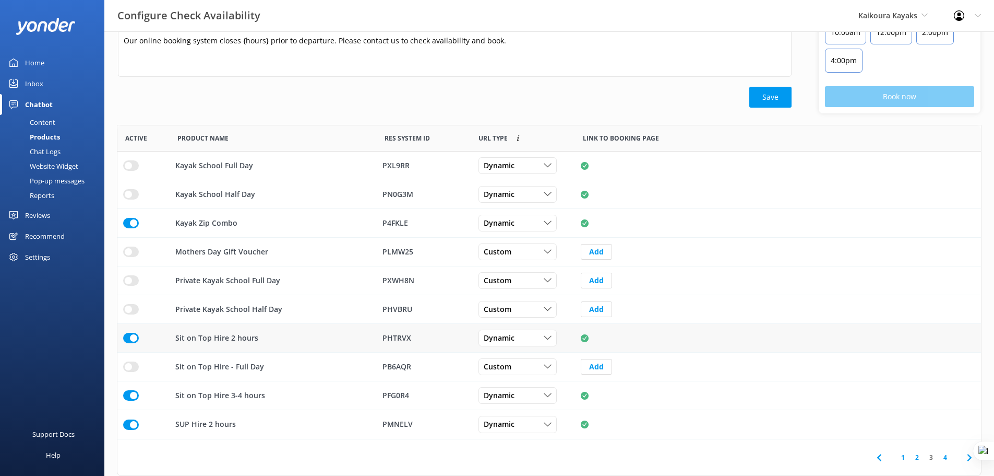
click at [131, 339] on input "row" at bounding box center [131, 338] width 16 height 10
click at [127, 397] on input "row" at bounding box center [131, 395] width 16 height 10
click at [132, 429] on input "row" at bounding box center [131, 424] width 16 height 10
click at [944, 458] on link "4" at bounding box center [946, 457] width 14 height 10
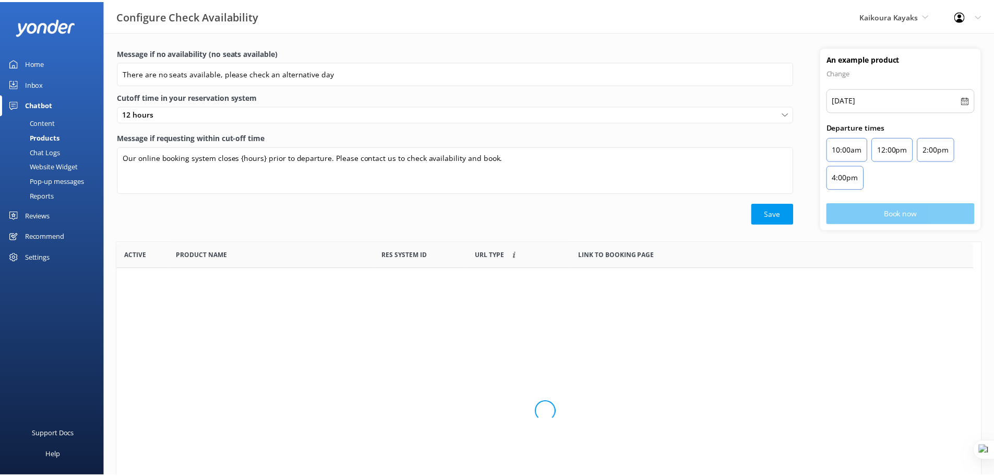
scroll to position [8, 8]
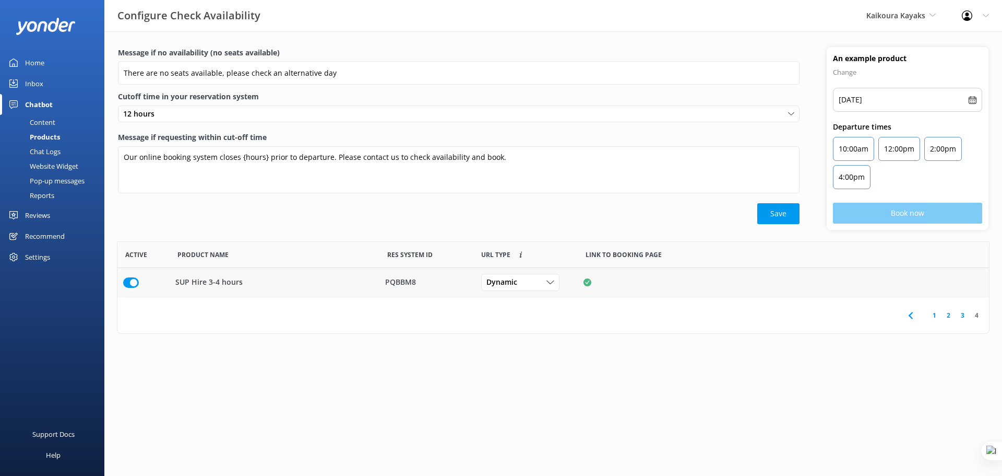
click at [129, 281] on input "row" at bounding box center [131, 282] width 16 height 10
click at [44, 138] on div "Products" at bounding box center [33, 136] width 54 height 15
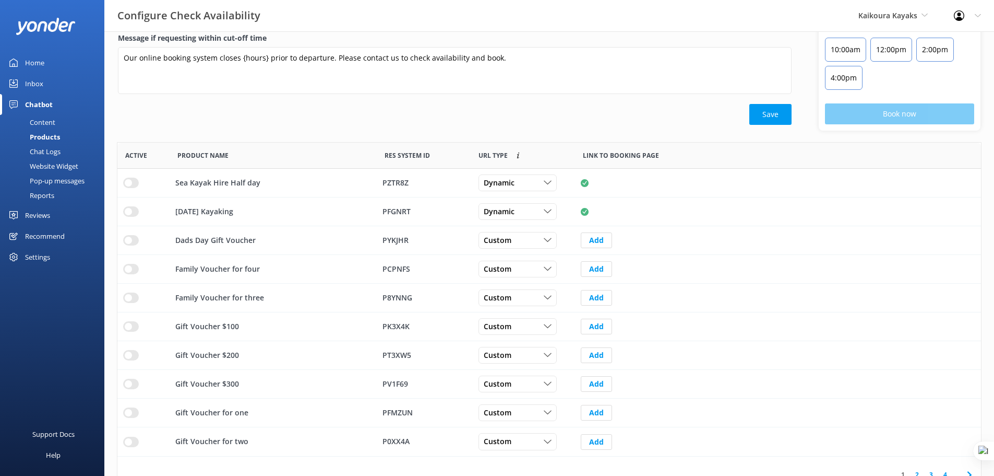
scroll to position [116, 0]
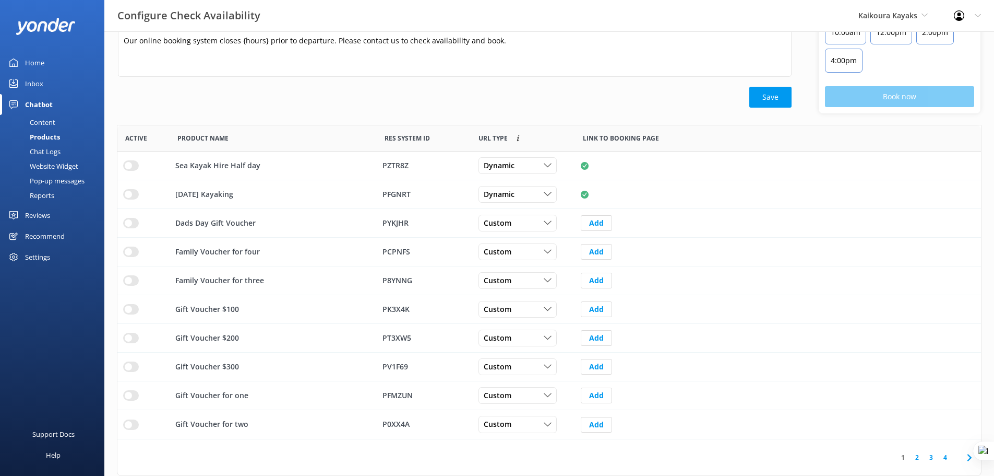
click at [918, 458] on link "2" at bounding box center [917, 457] width 14 height 10
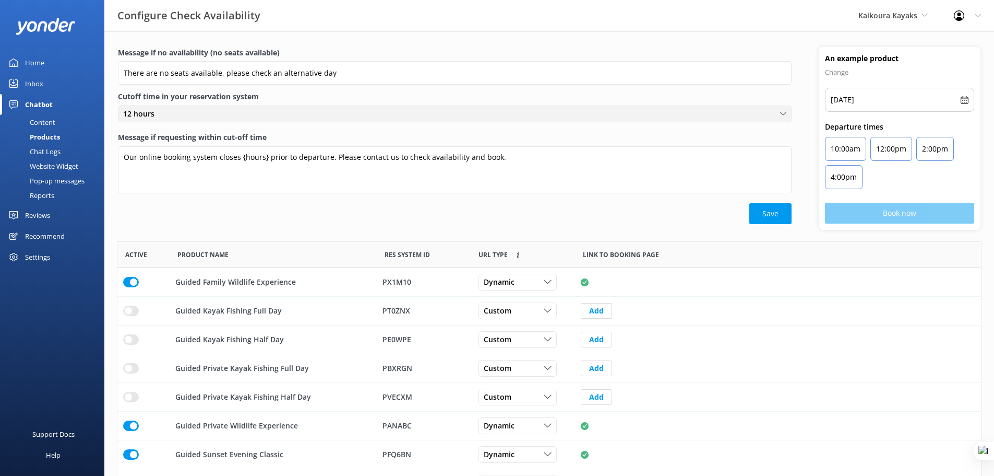
click at [239, 117] on div "12 hours" at bounding box center [455, 113] width 669 height 11
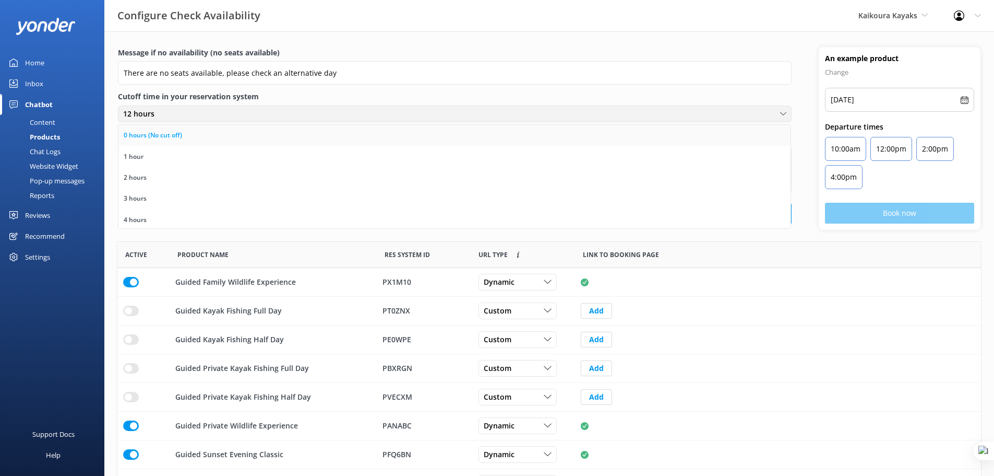
click at [258, 138] on link "0 hours (No cut off)" at bounding box center [455, 135] width 672 height 21
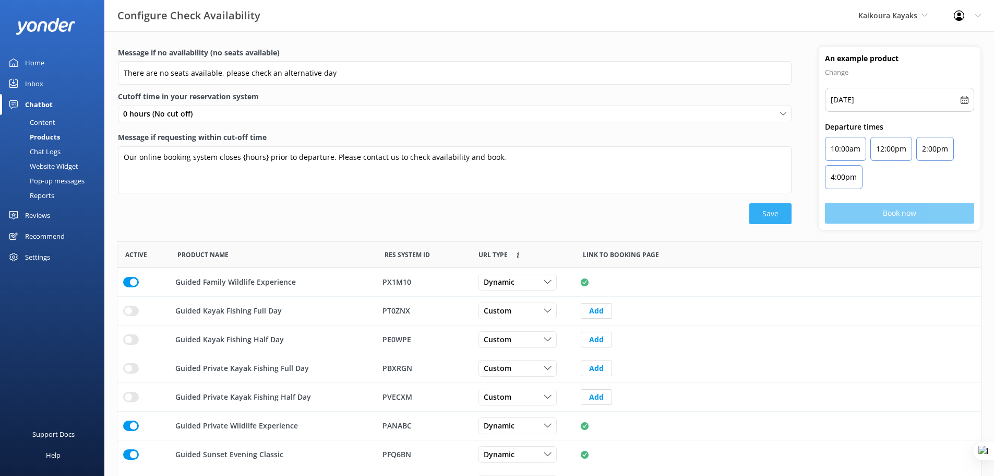
click at [769, 214] on button "Save" at bounding box center [771, 213] width 42 height 21
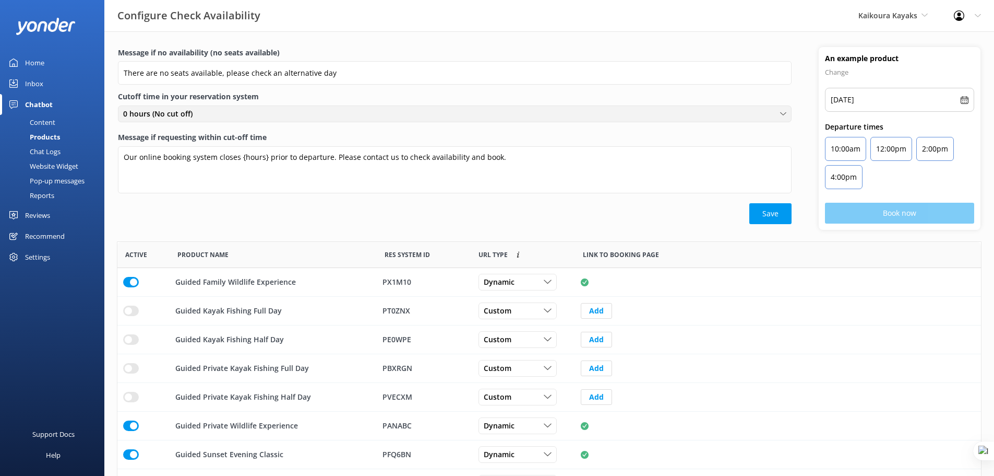
click at [221, 113] on div "0 hours (No cut off)" at bounding box center [455, 113] width 669 height 11
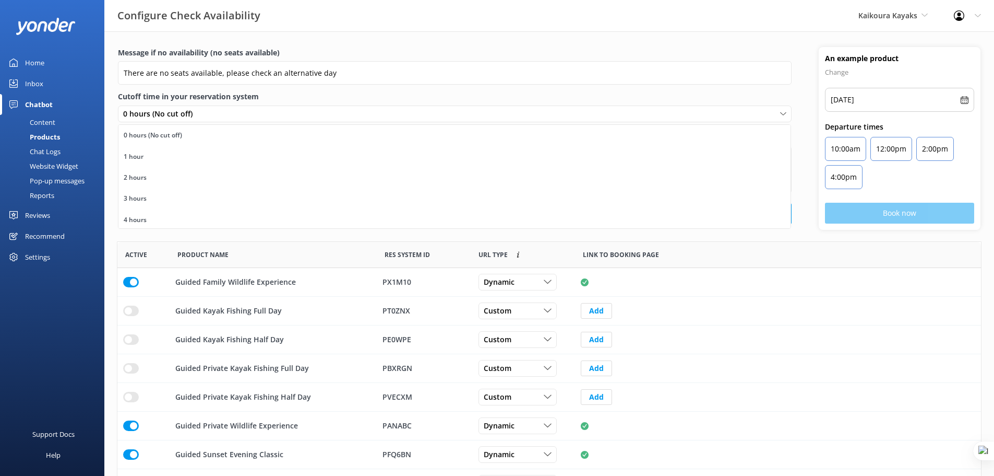
click at [454, 93] on label "Cutoff time in your reservation system" at bounding box center [455, 96] width 674 height 11
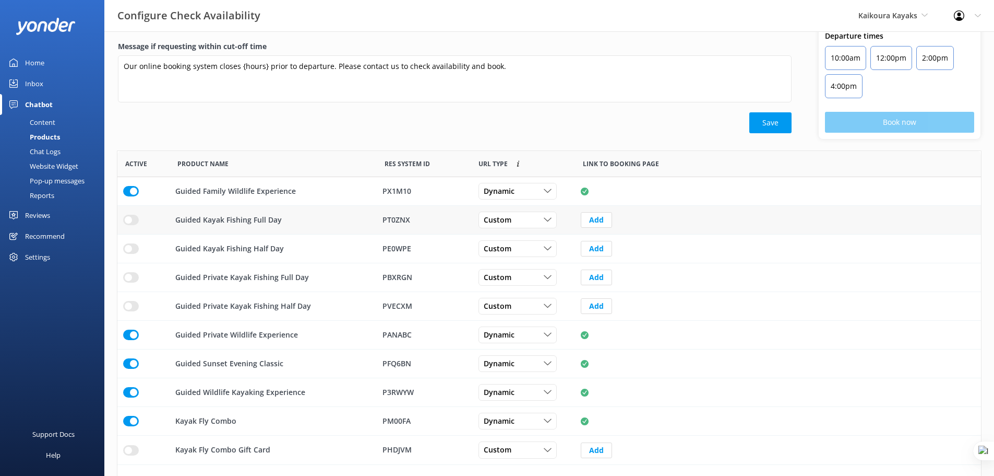
scroll to position [91, 0]
click at [131, 191] on input "row" at bounding box center [131, 190] width 16 height 10
click at [55, 154] on div "Chat Logs" at bounding box center [33, 151] width 54 height 15
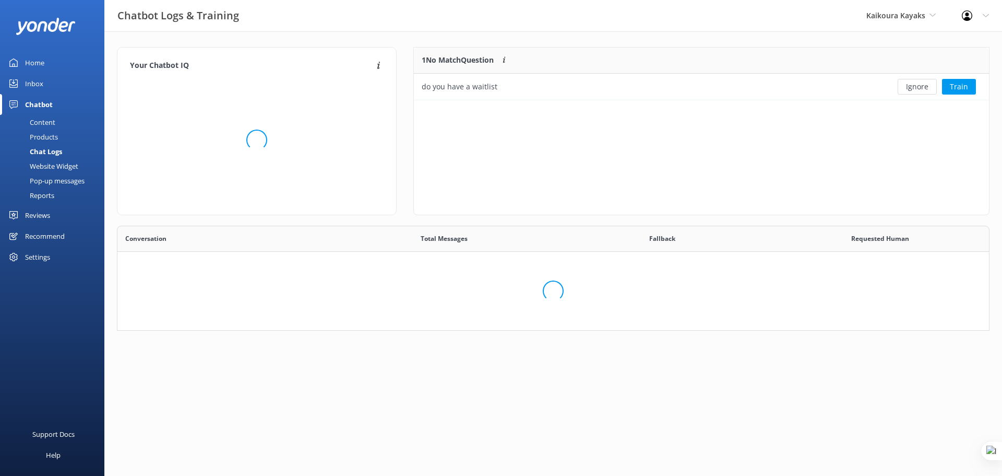
scroll to position [87, 865]
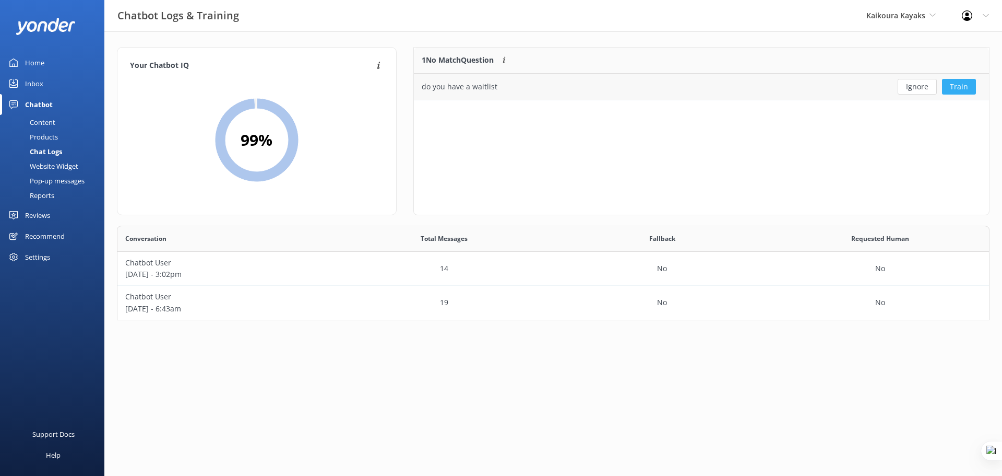
click at [959, 88] on button "Train" at bounding box center [959, 87] width 34 height 16
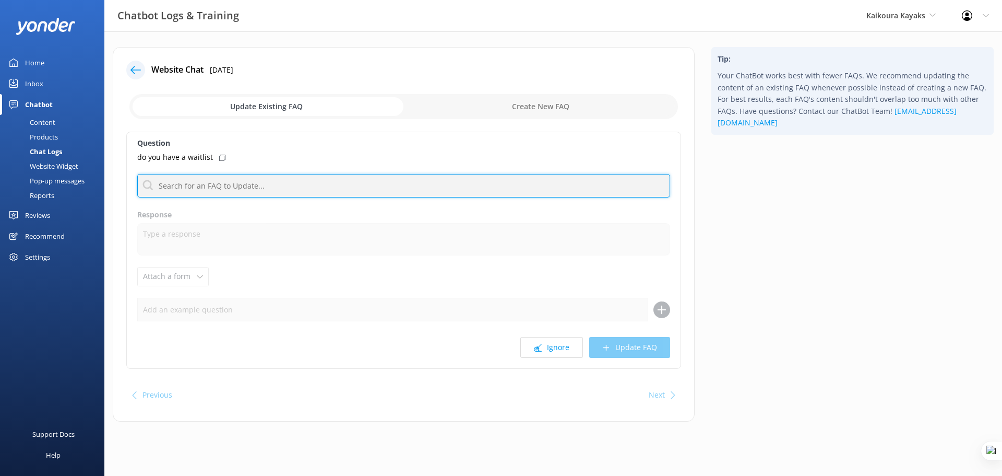
click at [215, 185] on input "text" at bounding box center [403, 185] width 533 height 23
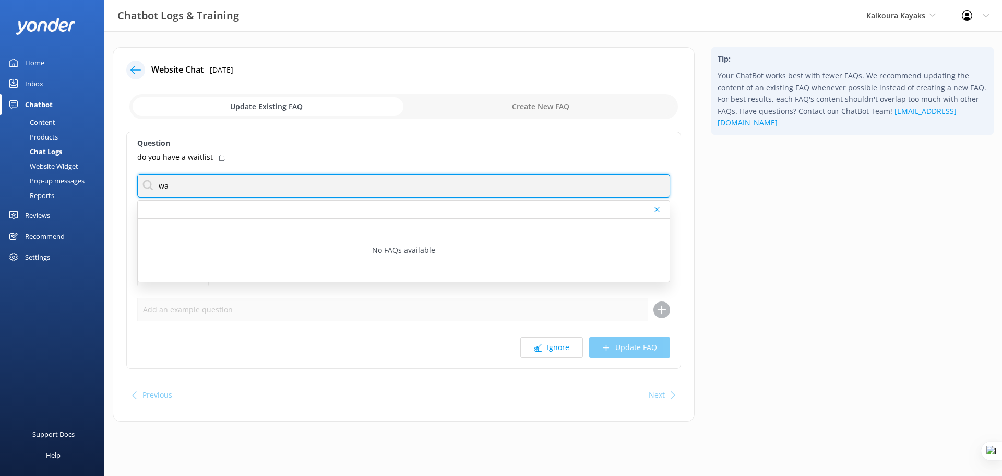
type input "w"
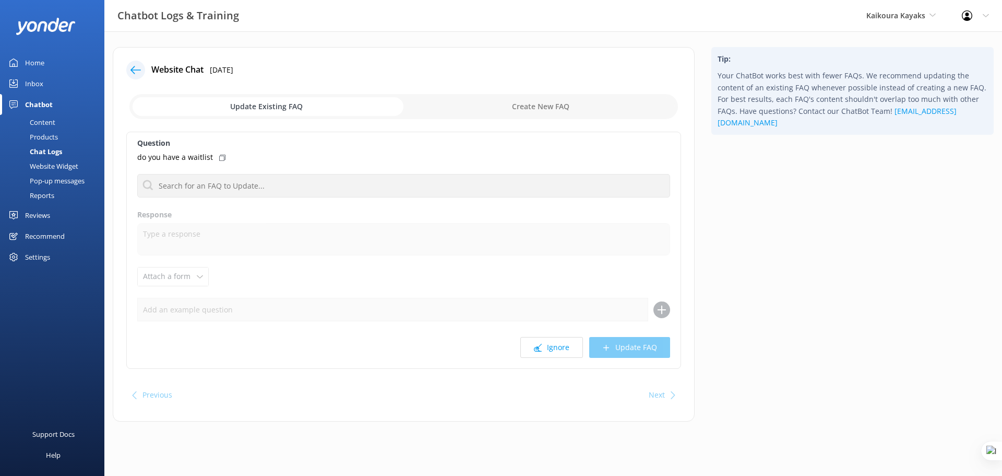
click at [562, 111] on input "checkbox" at bounding box center [403, 106] width 549 height 25
checkbox input "true"
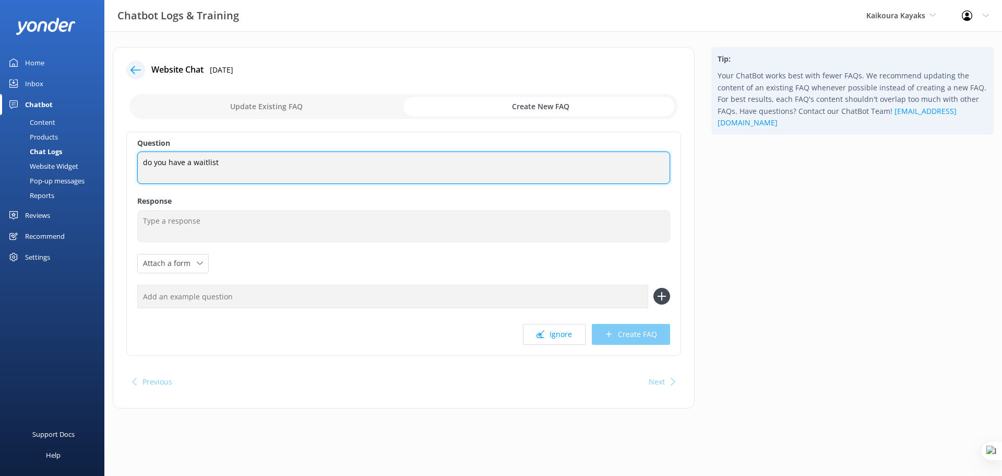
drag, startPoint x: 232, startPoint y: 163, endPoint x: 142, endPoint y: 159, distance: 89.9
click at [141, 159] on textarea "do you have a waitlist" at bounding box center [403, 167] width 533 height 32
click at [244, 161] on textarea "do you have a waitlist" at bounding box center [403, 167] width 533 height 32
drag, startPoint x: 142, startPoint y: 165, endPoint x: 238, endPoint y: 163, distance: 96.1
click at [238, 163] on textarea "do you have a waitlist" at bounding box center [403, 167] width 533 height 32
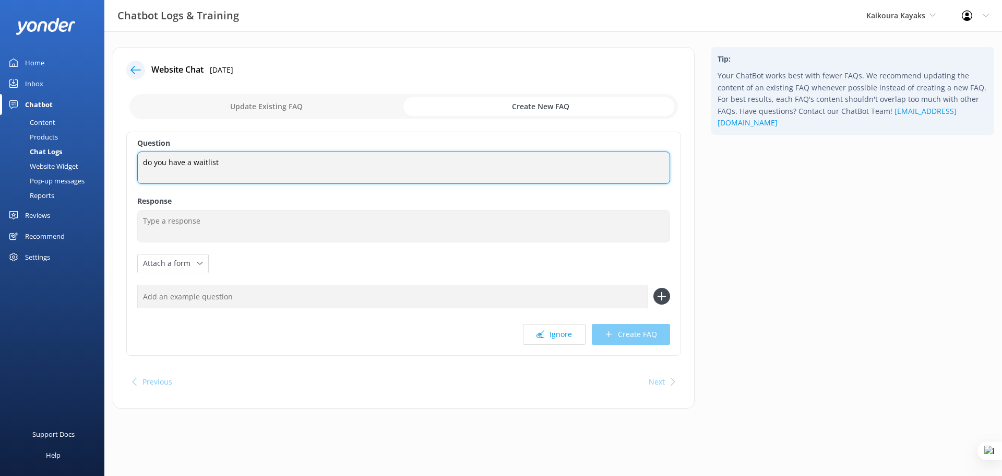
click at [236, 162] on textarea "do you have a waitlist" at bounding box center [403, 167] width 533 height 32
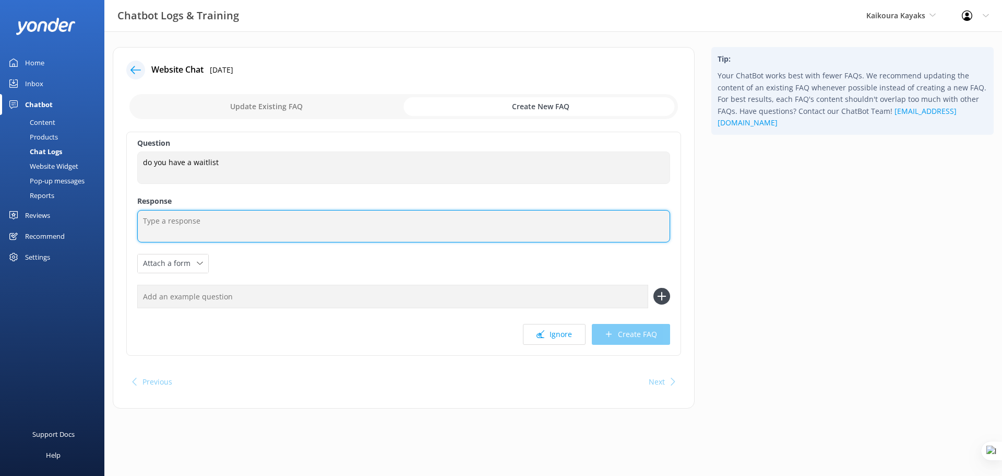
click at [246, 221] on textarea at bounding box center [403, 226] width 533 height 32
type textarea "bjg skdjb fgk;mbn fdpj"
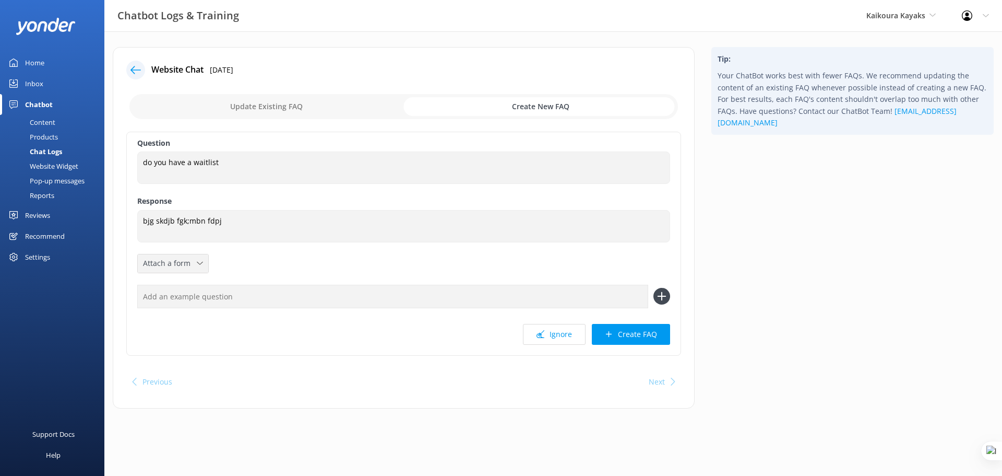
click at [197, 264] on icon at bounding box center [200, 263] width 6 height 6
drag, startPoint x: 197, startPoint y: 264, endPoint x: 179, endPoint y: 266, distance: 18.5
click at [179, 266] on span "Attach a form" at bounding box center [170, 262] width 54 height 11
click at [192, 259] on span "Attach a form" at bounding box center [170, 262] width 54 height 11
click at [193, 305] on div "Check availability" at bounding box center [170, 306] width 52 height 10
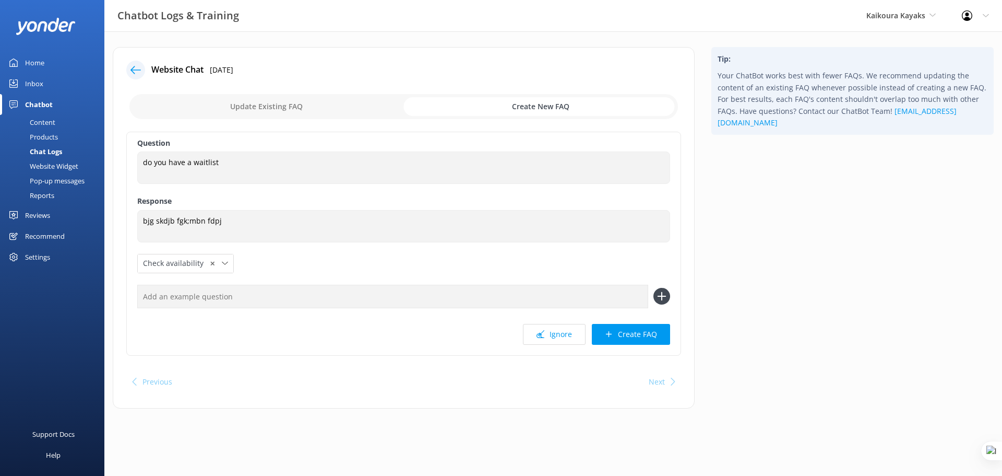
click at [239, 301] on input "text" at bounding box center [392, 296] width 511 height 23
click at [635, 330] on button "Create FAQ" at bounding box center [631, 334] width 78 height 21
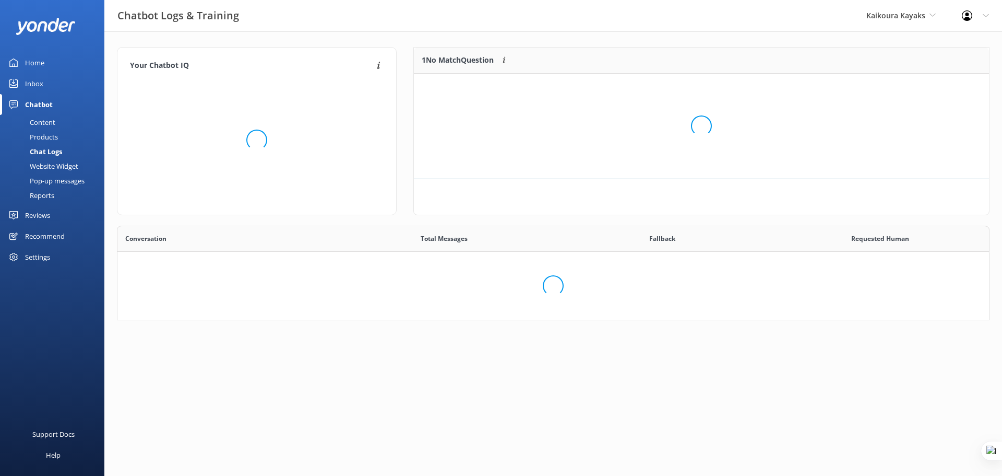
scroll to position [87, 865]
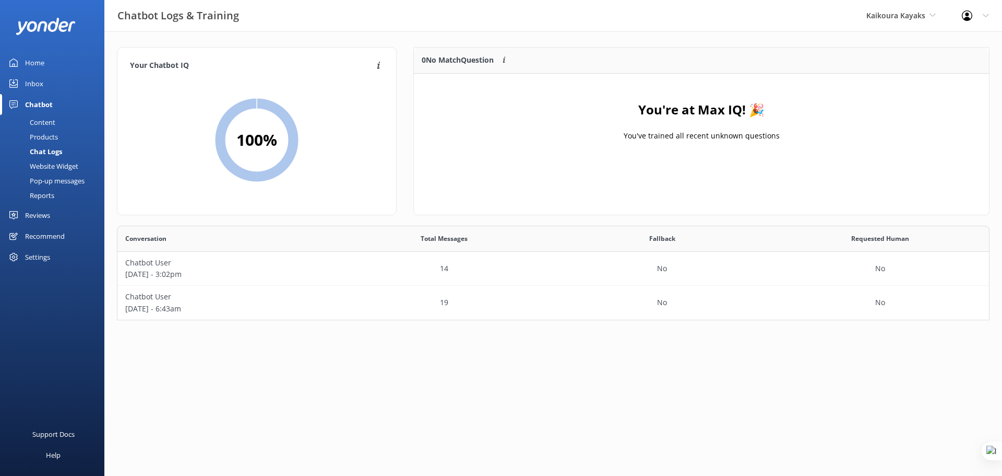
click at [49, 120] on div "Content" at bounding box center [30, 122] width 49 height 15
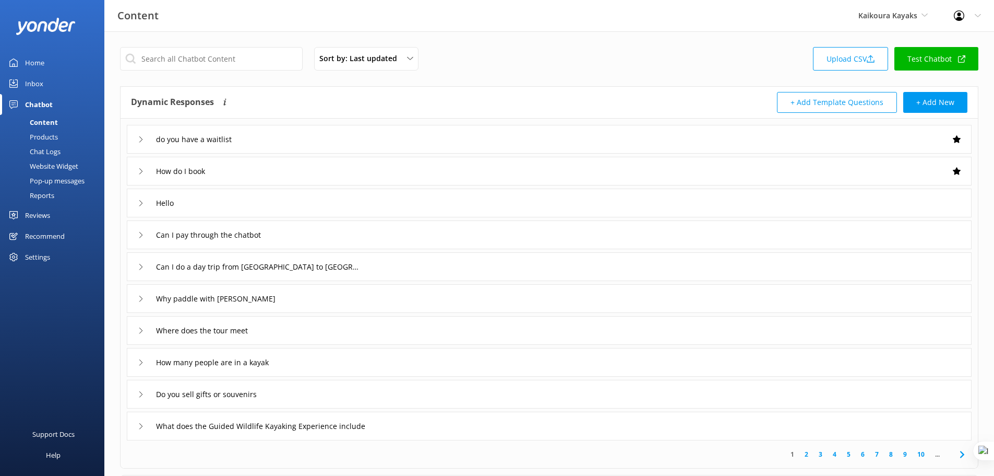
click at [265, 139] on div "do you have a waitlist" at bounding box center [549, 139] width 845 height 29
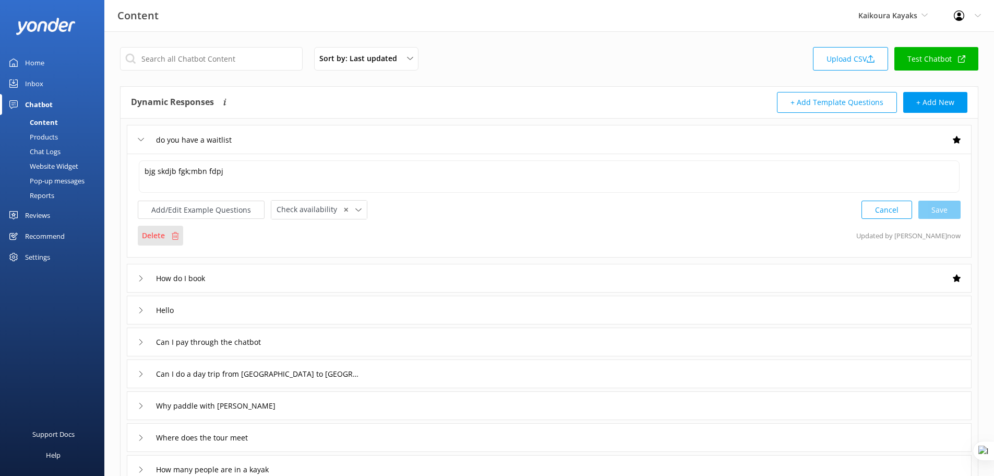
click at [164, 233] on p "Delete" at bounding box center [153, 235] width 23 height 11
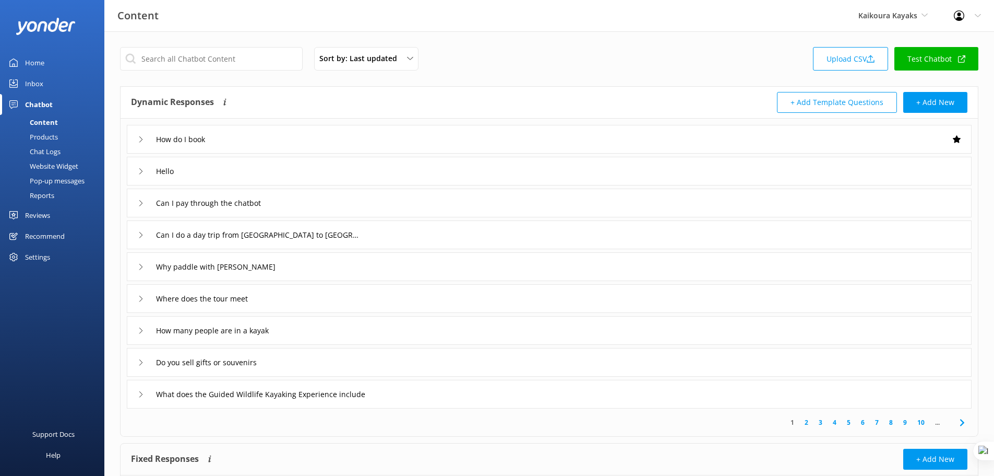
click at [55, 164] on div "Website Widget" at bounding box center [42, 166] width 72 height 15
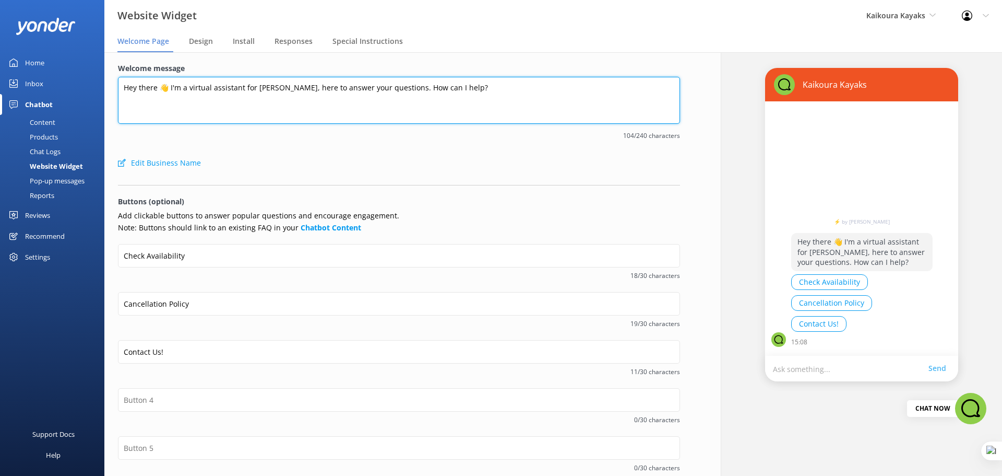
click at [510, 89] on textarea "Hey there 👋 I'm a virtual assistant for Kaikōura Kayaks, here to answer your qu…" at bounding box center [399, 100] width 562 height 47
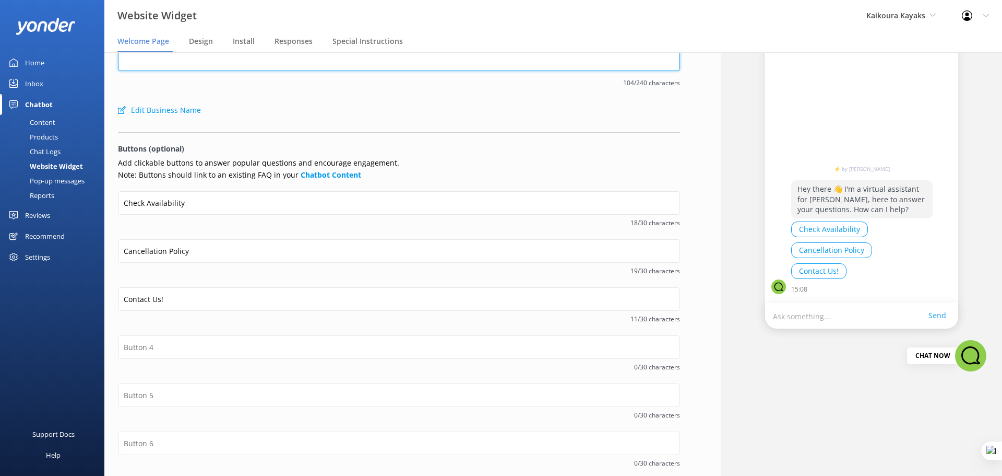
scroll to position [51, 0]
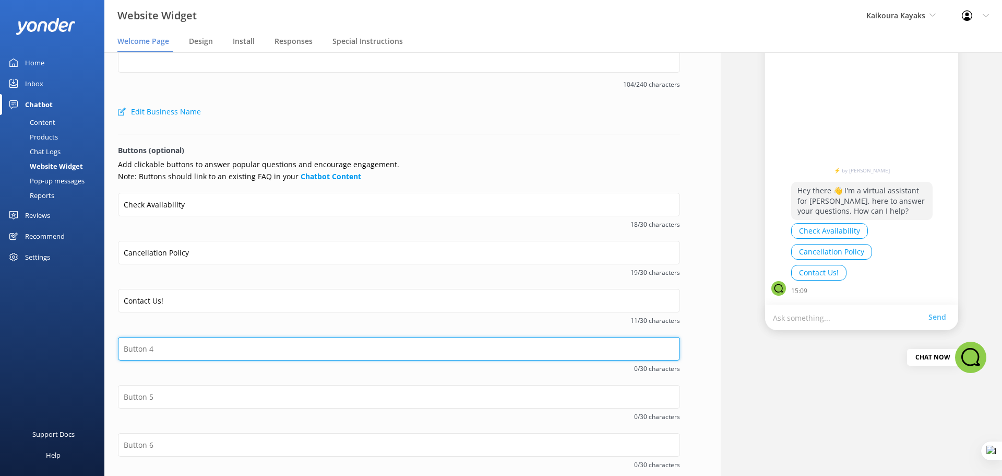
click at [186, 350] on input "text" at bounding box center [399, 348] width 562 height 23
type input "Summer Special"
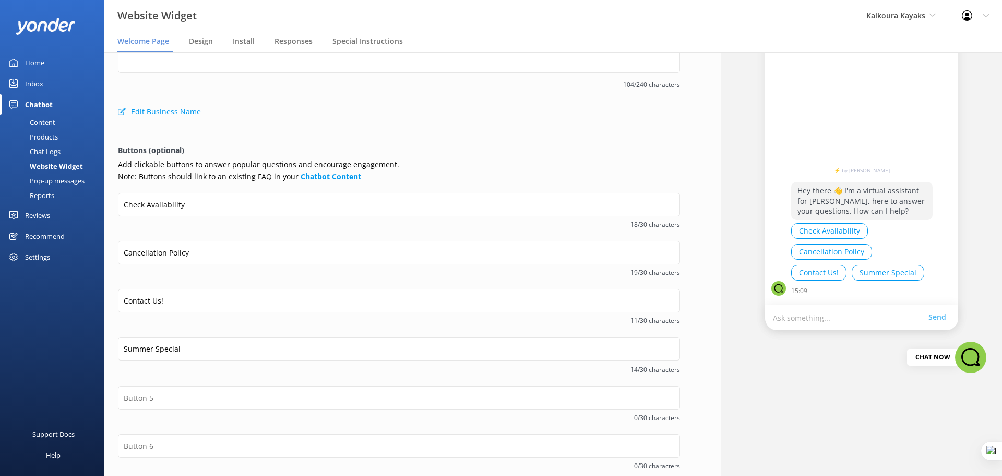
click at [49, 124] on div "Content" at bounding box center [30, 122] width 49 height 15
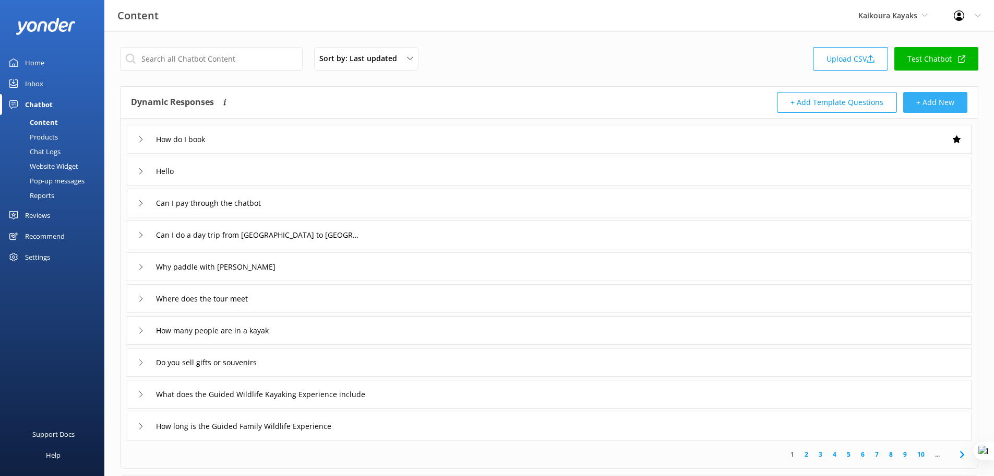
click at [947, 106] on button "+ Add New" at bounding box center [936, 102] width 64 height 21
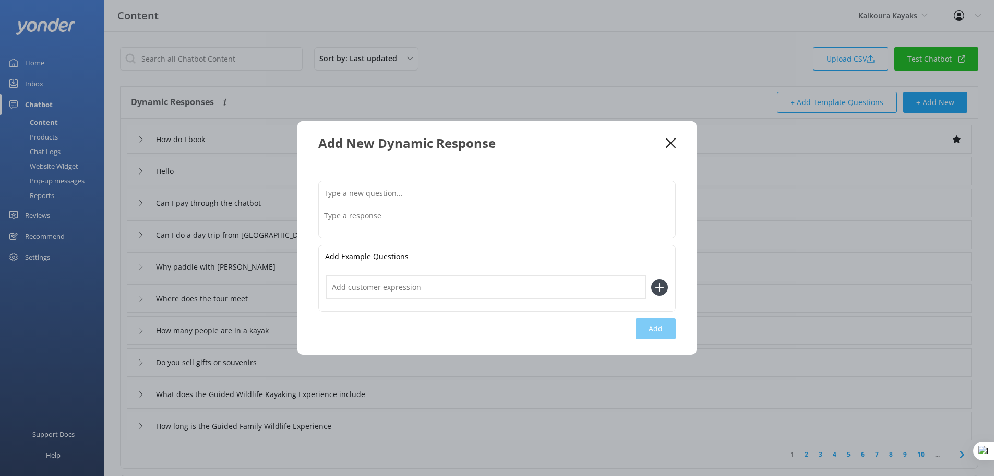
click at [600, 192] on input "text" at bounding box center [497, 192] width 357 height 23
type input "Summer Special"
click at [671, 140] on icon at bounding box center [671, 143] width 10 height 10
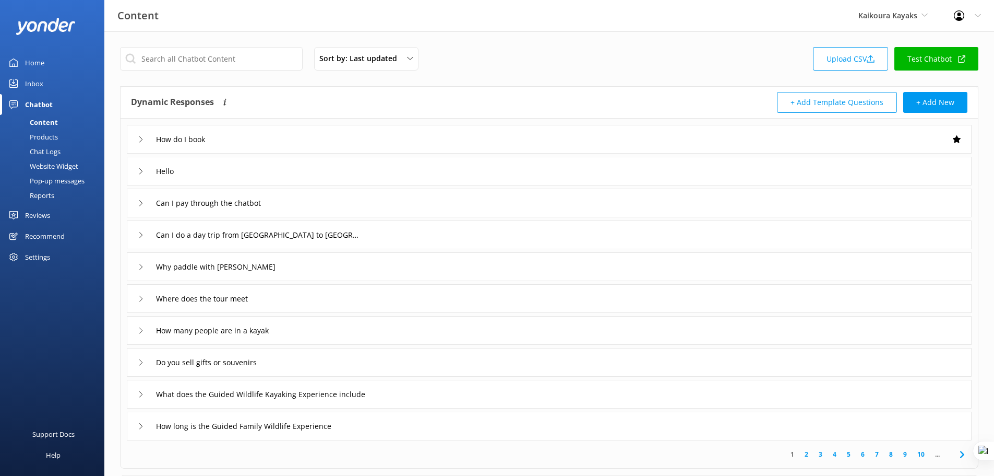
click at [280, 140] on div "How do I book" at bounding box center [549, 139] width 845 height 29
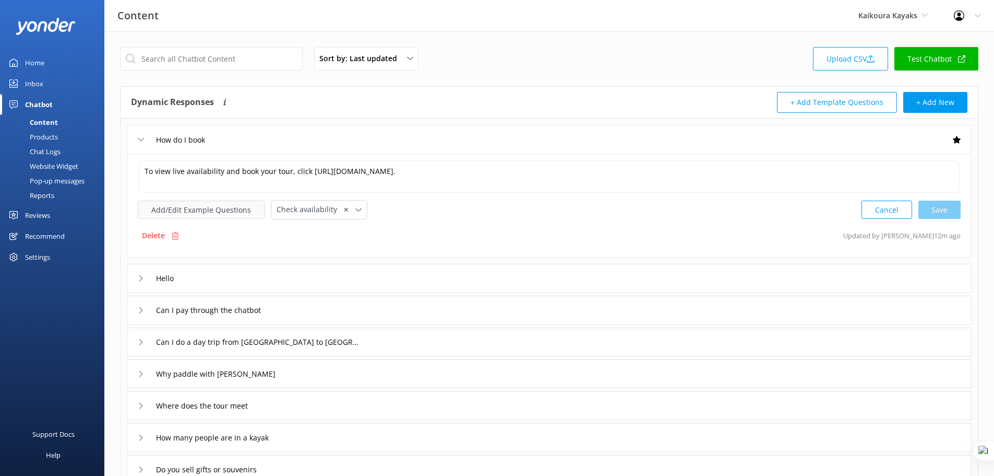
click at [198, 210] on button "Add/Edit Example Questions" at bounding box center [201, 209] width 127 height 18
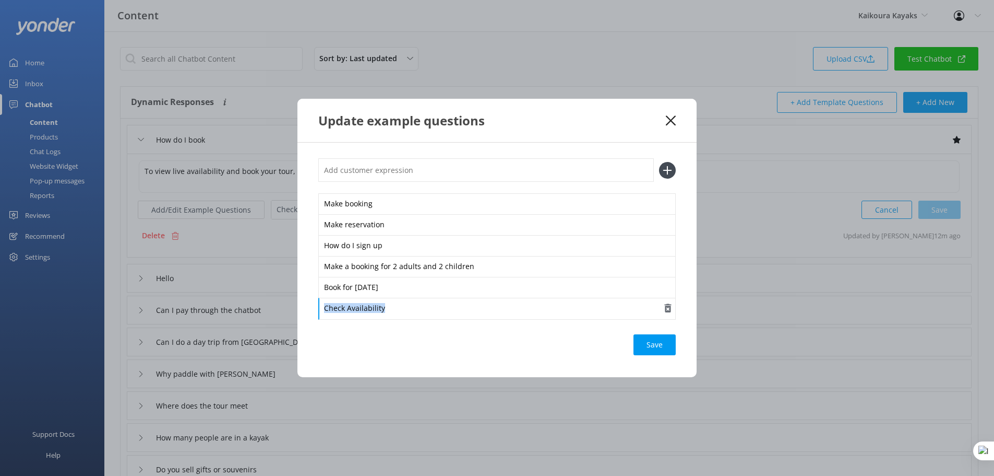
drag, startPoint x: 399, startPoint y: 306, endPoint x: 323, endPoint y: 304, distance: 76.8
click at [323, 304] on div "Check Availability" at bounding box center [497, 309] width 358 height 22
click at [671, 116] on icon at bounding box center [671, 120] width 10 height 10
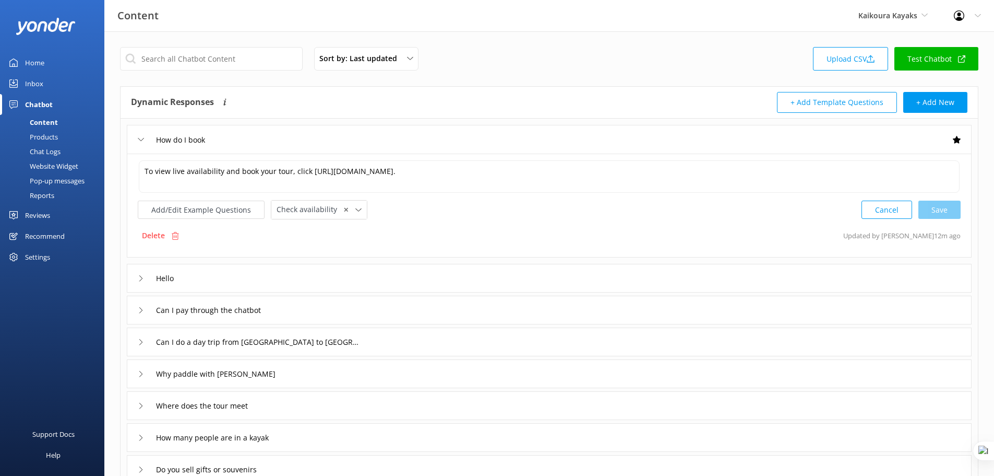
click at [60, 167] on div "Website Widget" at bounding box center [42, 166] width 72 height 15
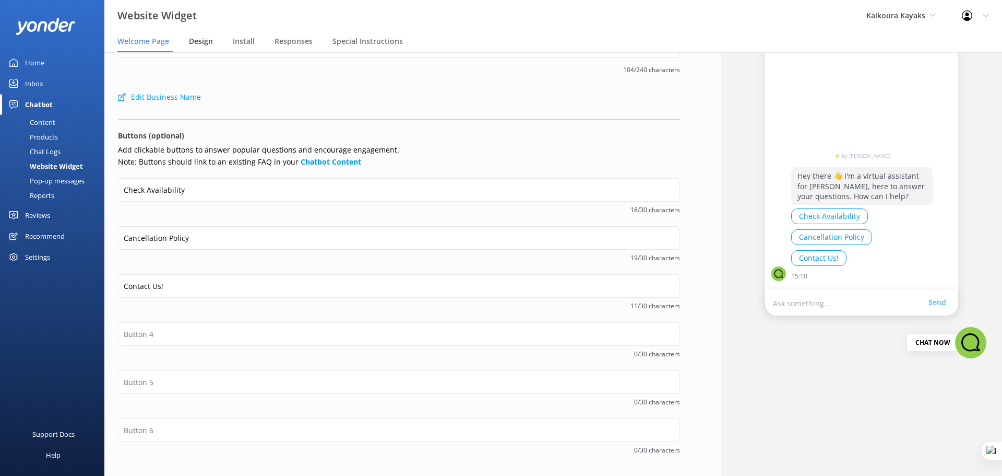
scroll to position [64, 0]
click at [202, 41] on span "Design" at bounding box center [201, 41] width 24 height 10
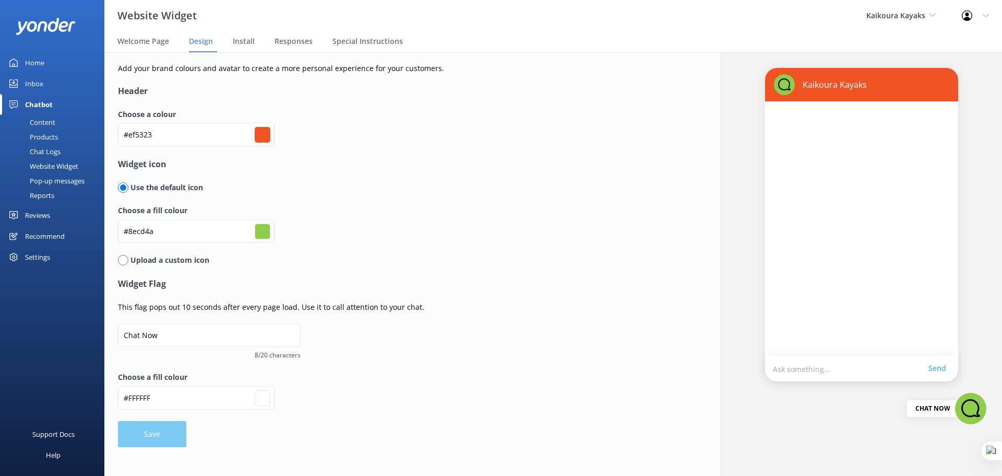
click at [123, 263] on input "radio" at bounding box center [123, 260] width 10 height 10
radio input "true"
radio input "false"
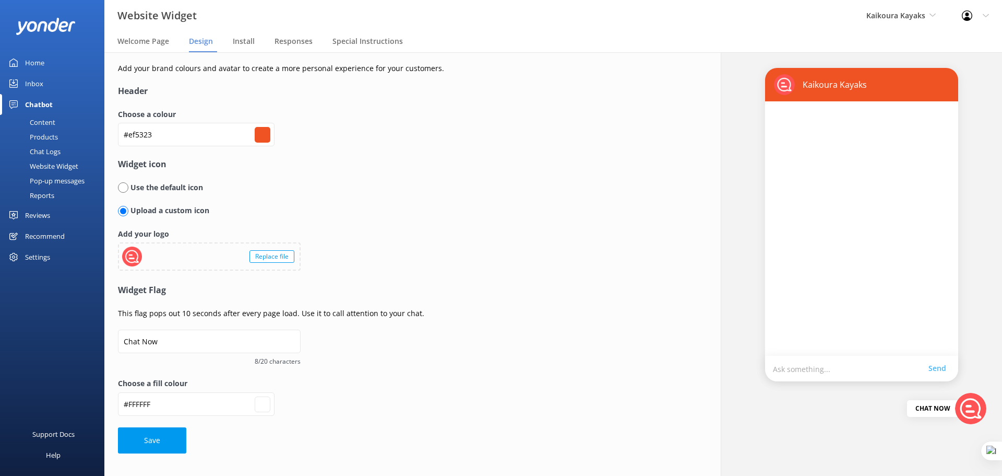
type input "#ffffff"
click at [131, 36] on span "Welcome Page" at bounding box center [143, 41] width 52 height 10
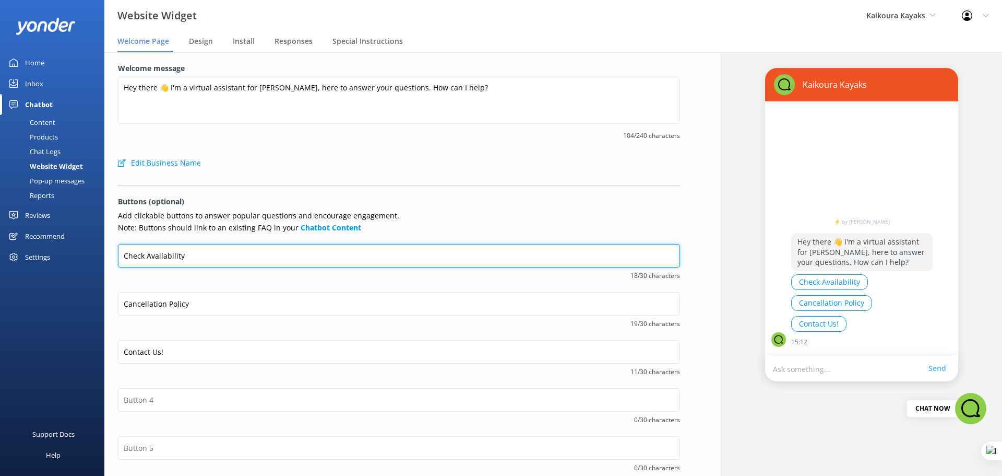
click at [204, 256] on input "Check Availability" at bounding box center [399, 255] width 562 height 23
paste input "🌟"
type input "Check Availability"
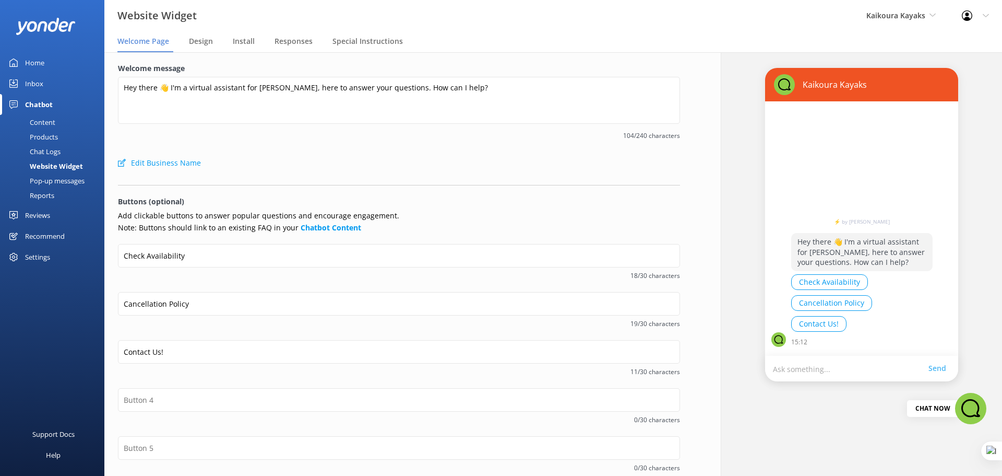
click at [203, 43] on span "Design" at bounding box center [201, 41] width 24 height 10
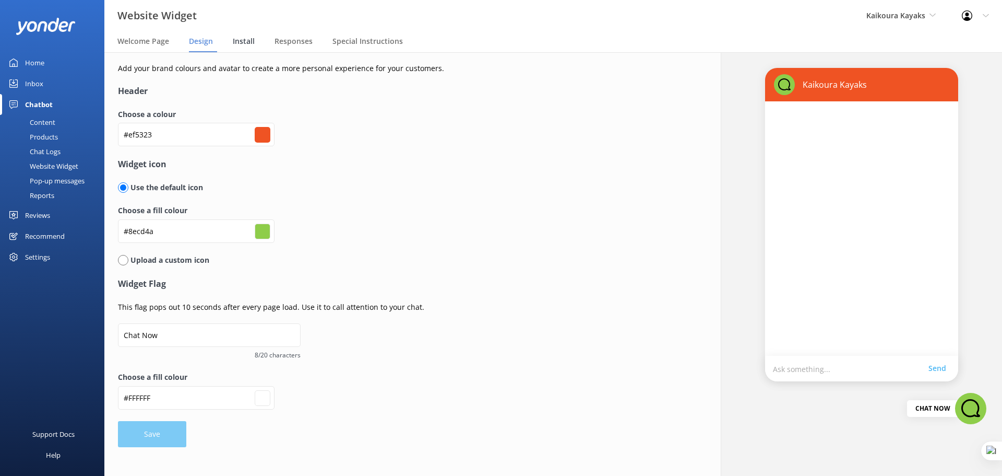
click at [241, 43] on span "Install" at bounding box center [244, 41] width 22 height 10
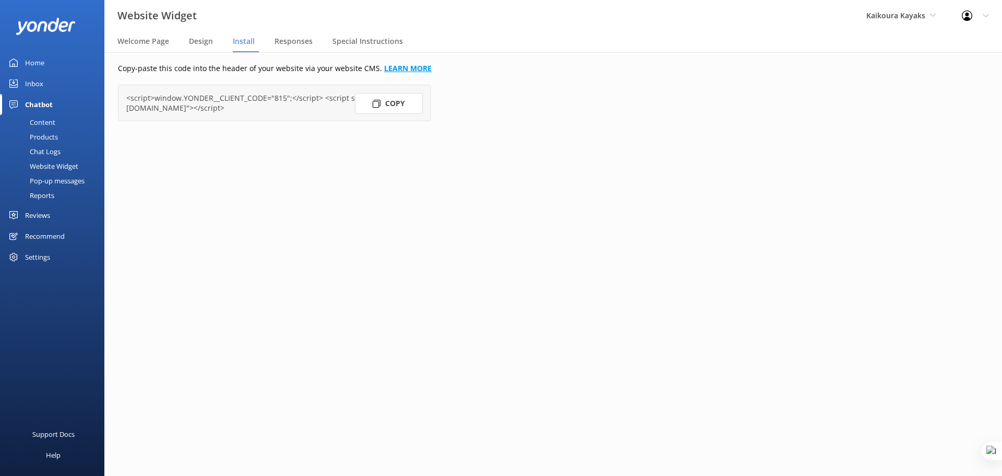
click at [405, 66] on link "LEARN MORE" at bounding box center [408, 68] width 48 height 10
click at [288, 41] on span "Responses" at bounding box center [294, 41] width 38 height 10
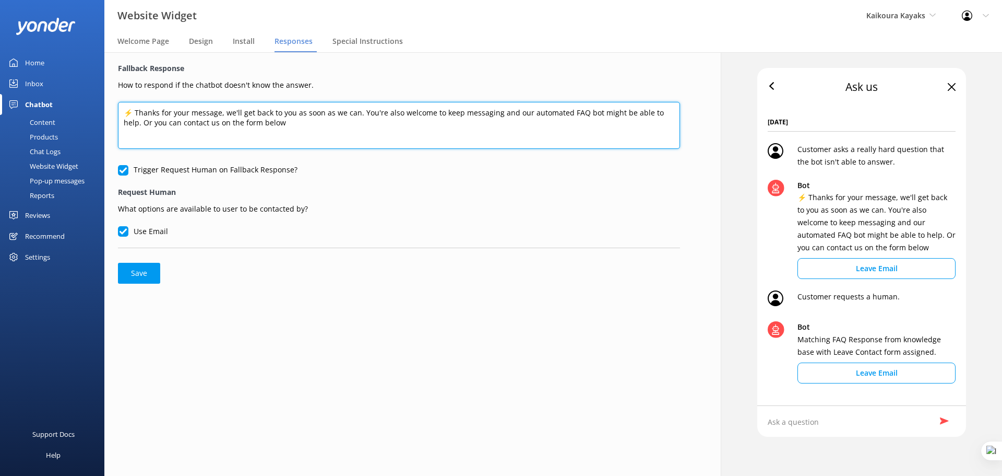
drag, startPoint x: 285, startPoint y: 127, endPoint x: 128, endPoint y: 113, distance: 157.7
click at [128, 113] on textarea "⚡ Thanks for your message, we'll get back to you as soon as we can. You're also…" at bounding box center [399, 125] width 562 height 47
click at [205, 113] on textarea "⚡ Thanks for your message, we'll get back to you as soon as we can. You're also…" at bounding box center [399, 125] width 562 height 47
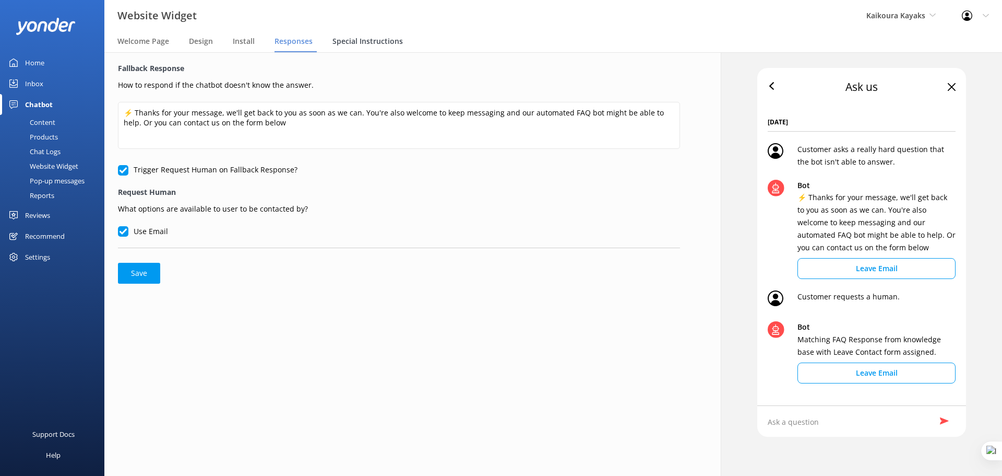
click at [346, 44] on span "Special Instructions" at bounding box center [368, 41] width 70 height 10
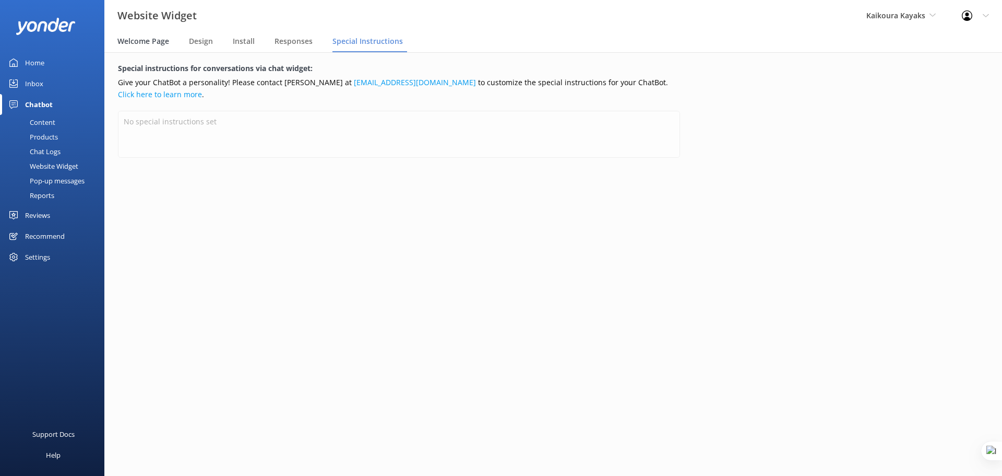
click at [151, 42] on span "Welcome Page" at bounding box center [143, 41] width 52 height 10
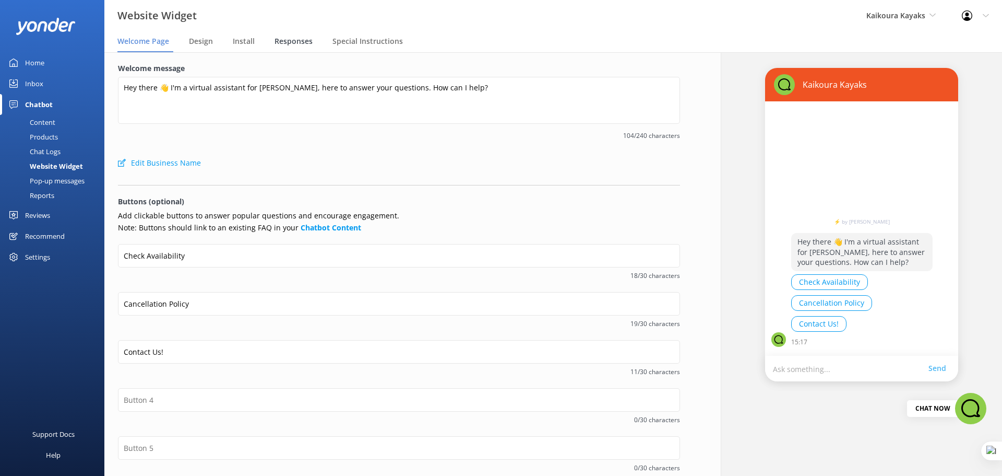
click at [295, 32] on div "Responses" at bounding box center [296, 41] width 42 height 21
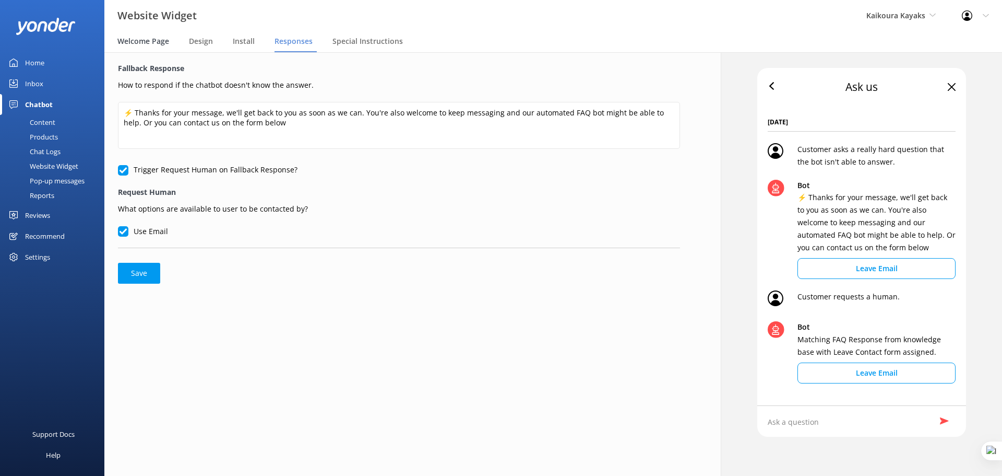
click at [148, 46] on span "Welcome Page" at bounding box center [143, 41] width 52 height 10
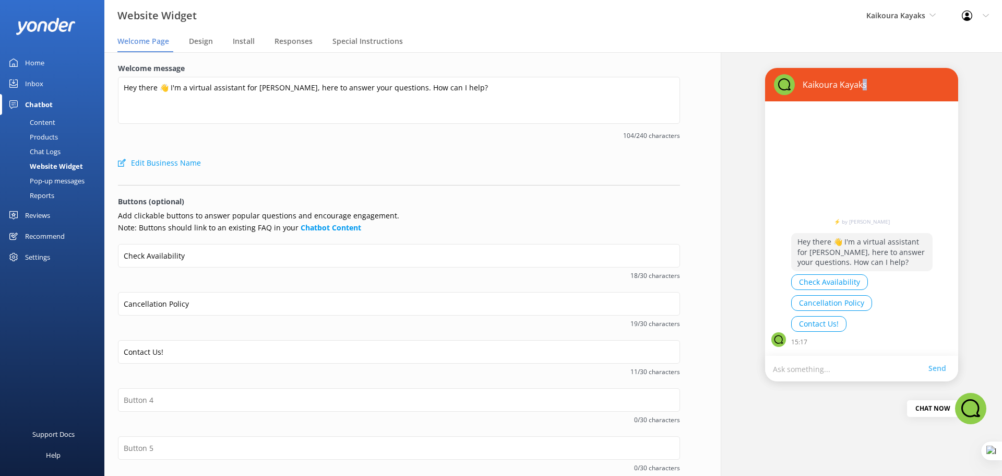
drag, startPoint x: 868, startPoint y: 87, endPoint x: 856, endPoint y: 89, distance: 12.1
click at [856, 89] on div "Kaikoura Kayaks" at bounding box center [861, 84] width 175 height 21
click at [199, 39] on span "Design" at bounding box center [201, 41] width 24 height 10
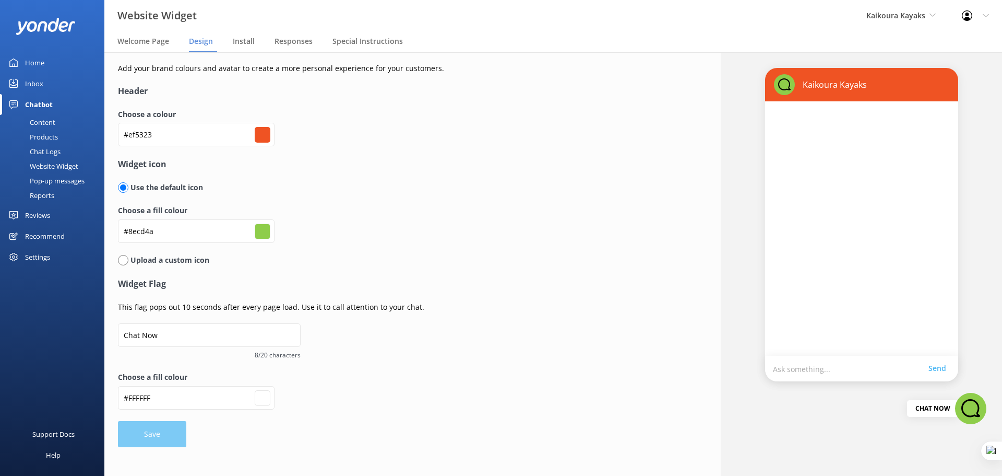
click at [126, 254] on div "Upload a custom icon" at bounding box center [379, 259] width 522 height 11
click at [124, 261] on input "radio" at bounding box center [123, 260] width 10 height 10
radio input "true"
radio input "false"
type input "#ffffff"
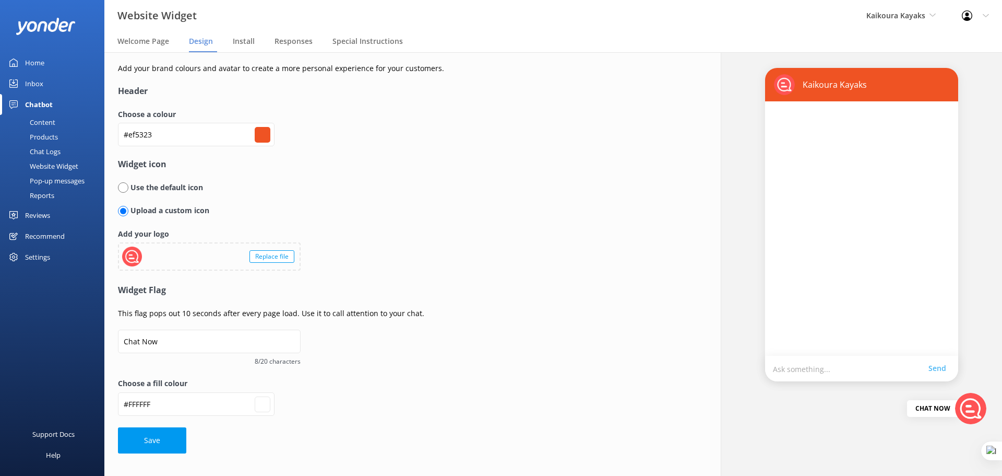
click at [124, 191] on input "radio" at bounding box center [123, 187] width 10 height 10
radio input "true"
radio input "false"
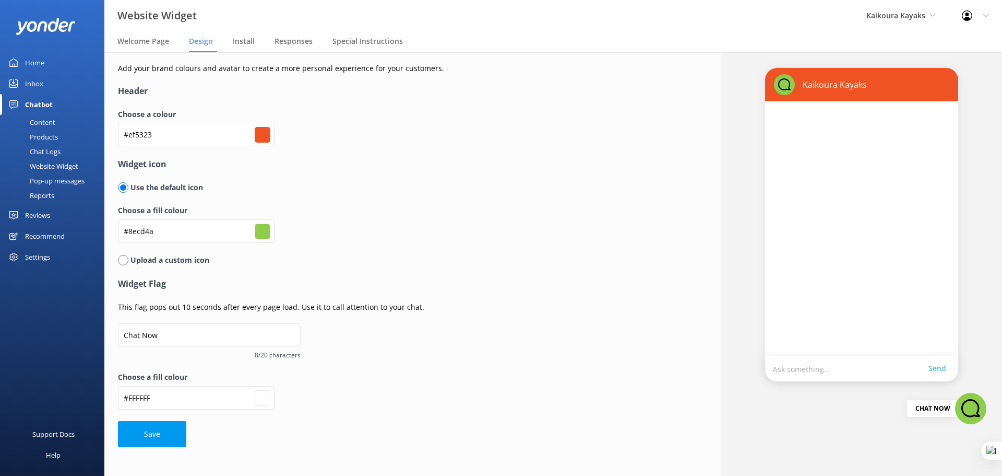
click at [42, 262] on div "Settings" at bounding box center [37, 256] width 25 height 21
type input "#ffffff"
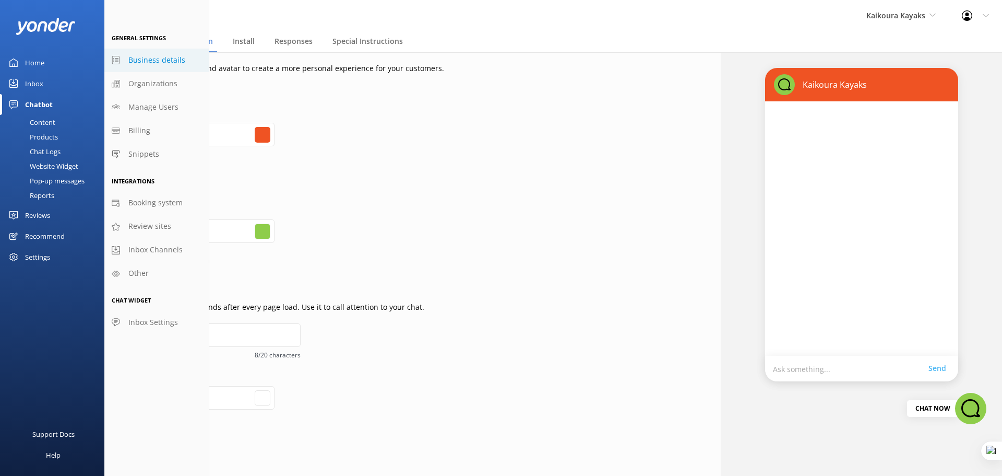
click at [178, 56] on span "Business details" at bounding box center [156, 59] width 57 height 11
select select "Pacific/Auckland"
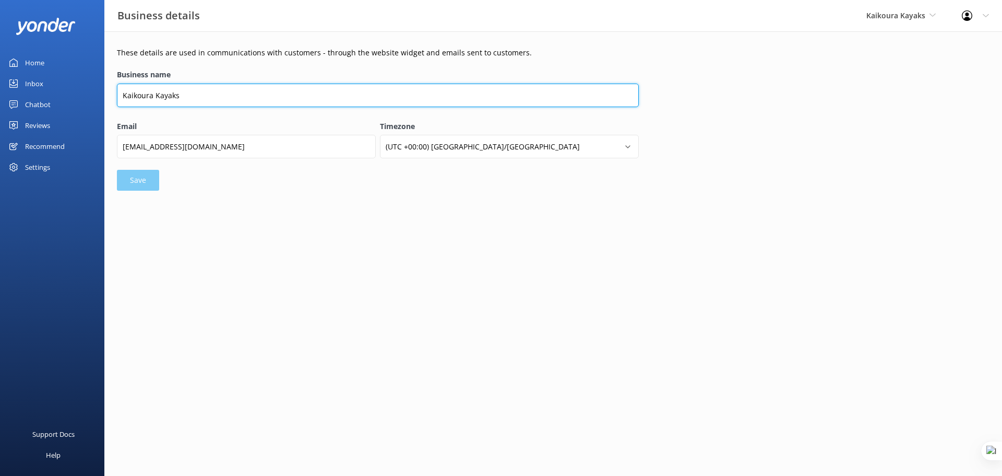
drag, startPoint x: 153, startPoint y: 97, endPoint x: 106, endPoint y: 96, distance: 46.5
click at [106, 96] on div "These details are used in communications with customers - through the website w…" at bounding box center [553, 121] width 898 height 180
paste input "ō"
type input "Kaikōura Kayaks"
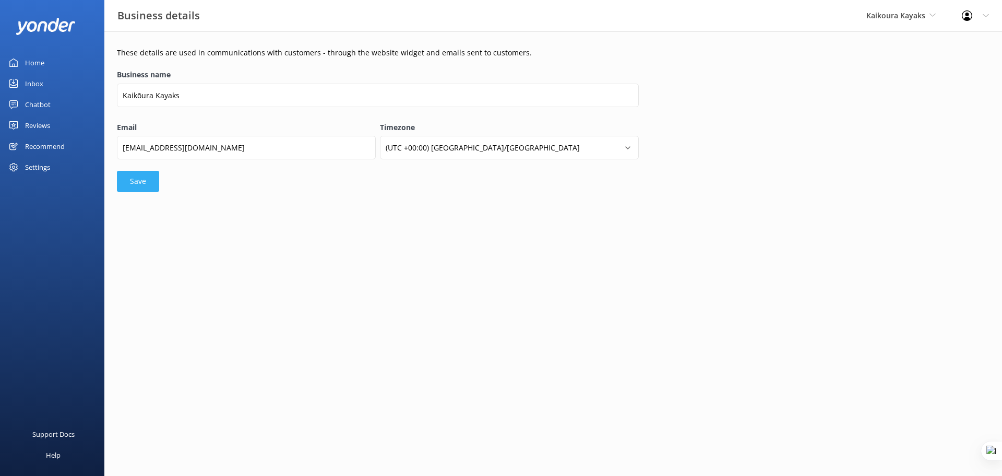
click at [138, 184] on button "Save" at bounding box center [138, 181] width 42 height 21
click at [34, 105] on div "Chatbot" at bounding box center [38, 104] width 26 height 21
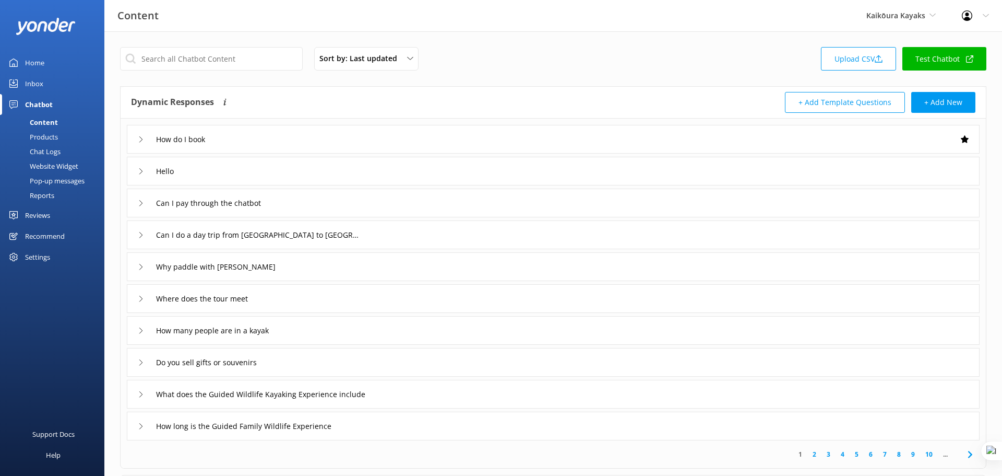
click at [68, 167] on div "Website Widget" at bounding box center [42, 166] width 72 height 15
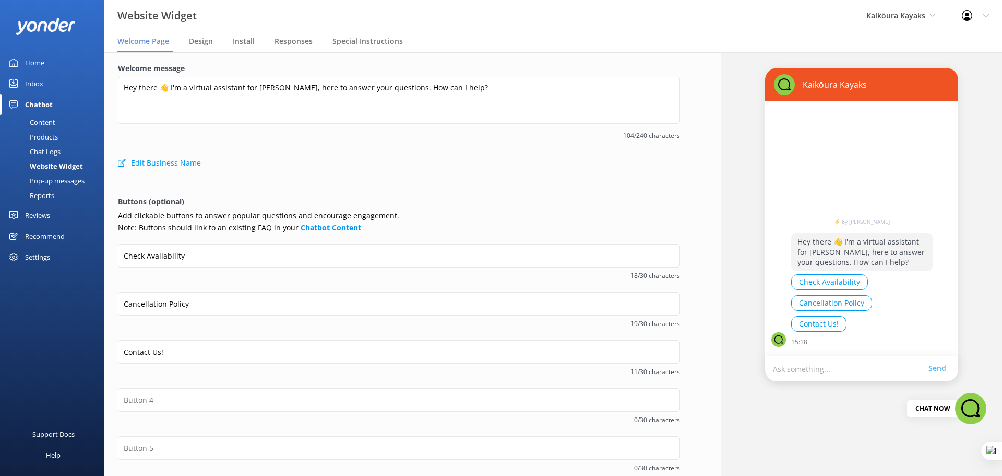
click at [60, 183] on div "Pop-up messages" at bounding box center [45, 180] width 78 height 15
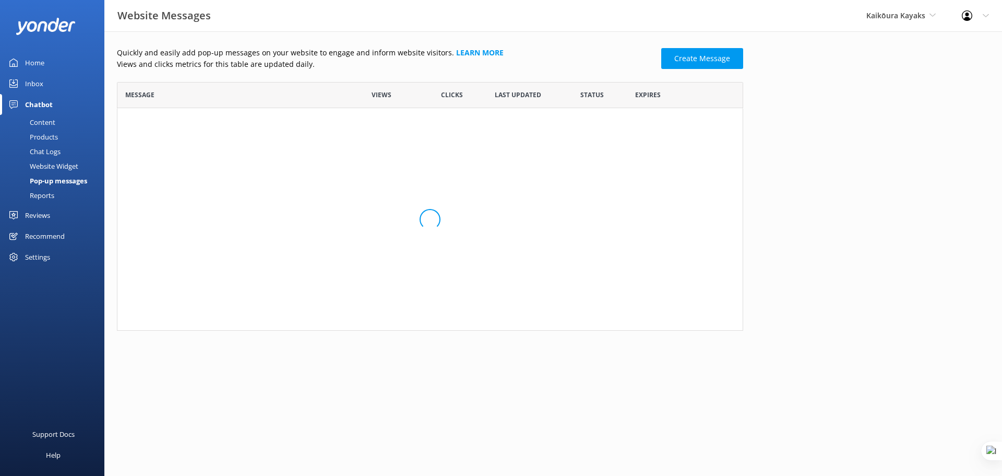
scroll to position [241, 619]
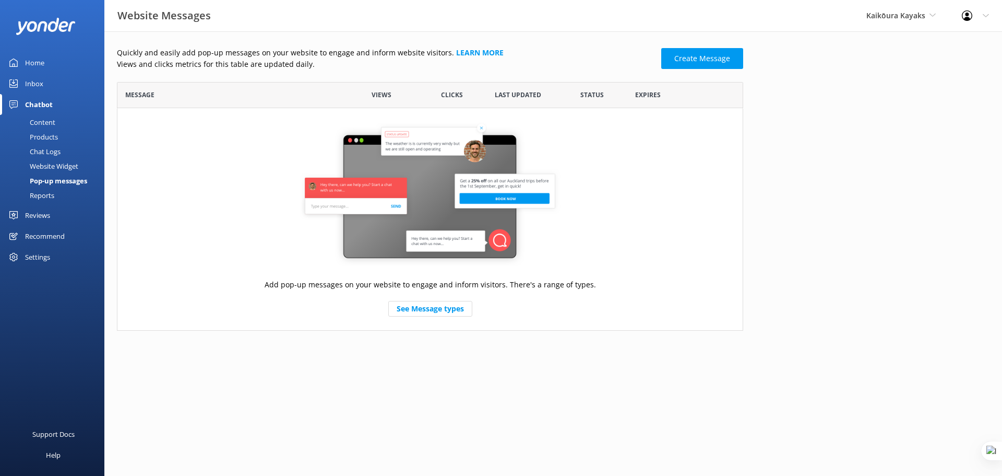
drag, startPoint x: 63, startPoint y: 163, endPoint x: 72, endPoint y: 158, distance: 10.7
click at [63, 163] on div "Website Widget" at bounding box center [42, 166] width 72 height 15
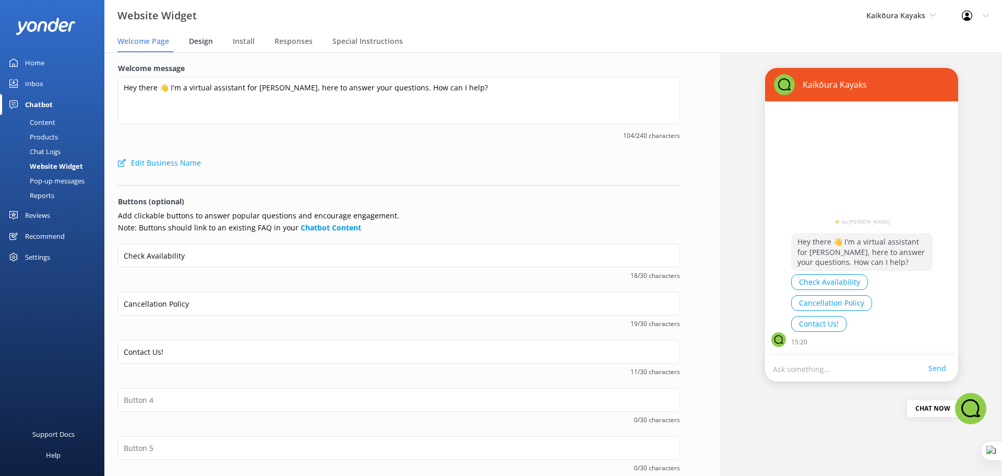
click at [205, 39] on span "Design" at bounding box center [201, 41] width 24 height 10
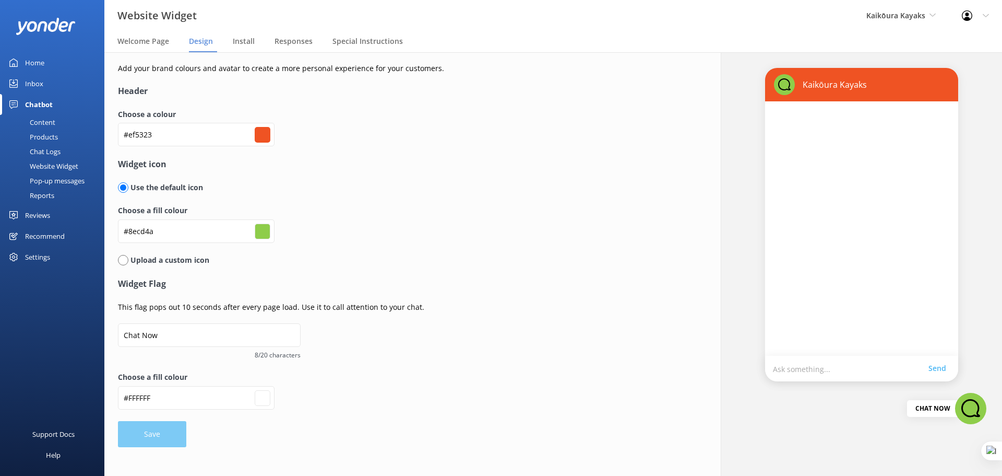
click at [118, 259] on input "radio" at bounding box center [123, 260] width 10 height 10
radio input "true"
radio input "false"
type input "#ffffff"
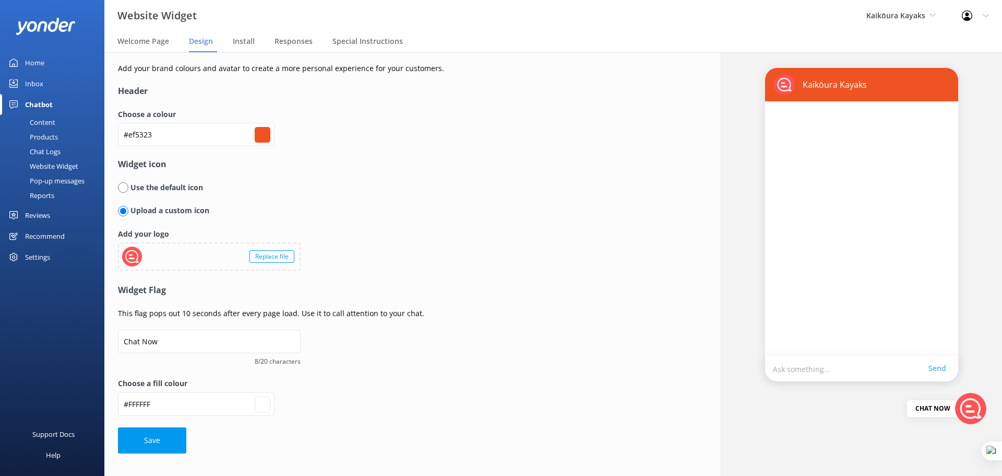
click at [124, 188] on input "radio" at bounding box center [123, 187] width 10 height 10
radio input "true"
radio input "false"
type input "#ffffff"
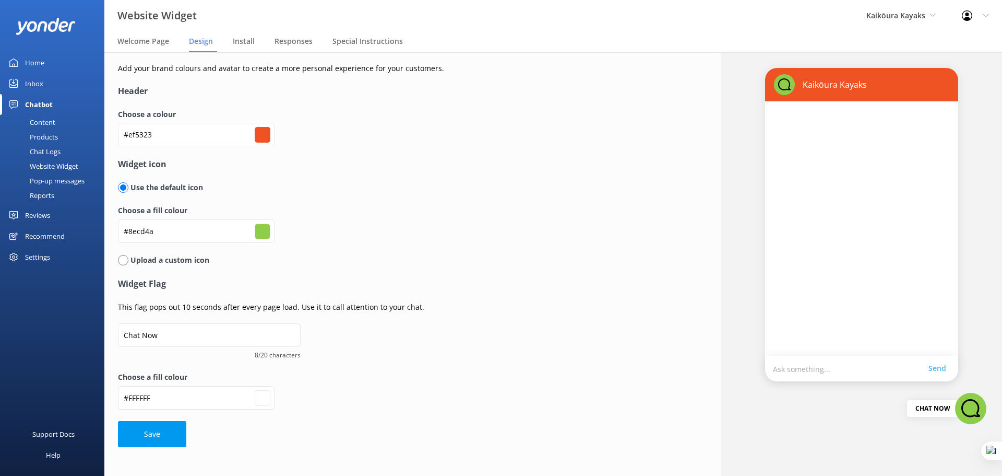
click at [125, 260] on input "radio" at bounding box center [123, 260] width 10 height 10
radio input "true"
radio input "false"
type input "#ffffff"
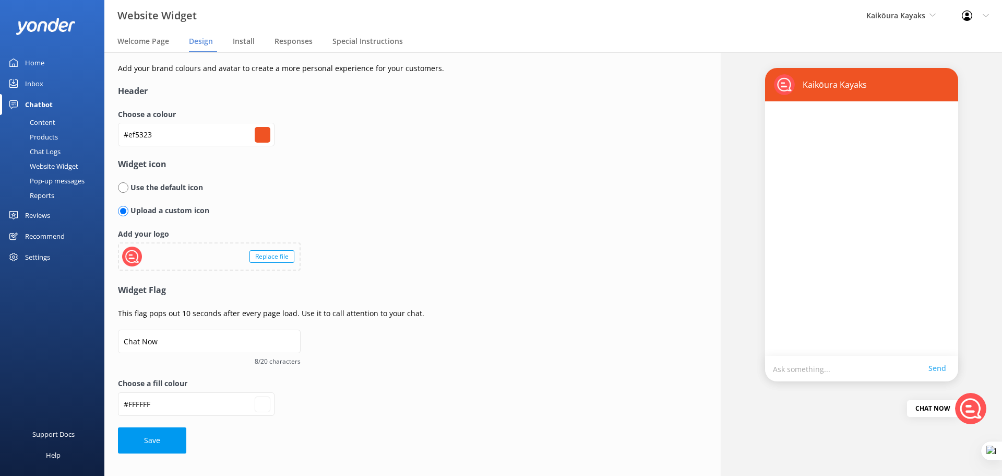
click at [125, 189] on input "radio" at bounding box center [123, 187] width 10 height 10
radio input "true"
radio input "false"
type input "#ffffff"
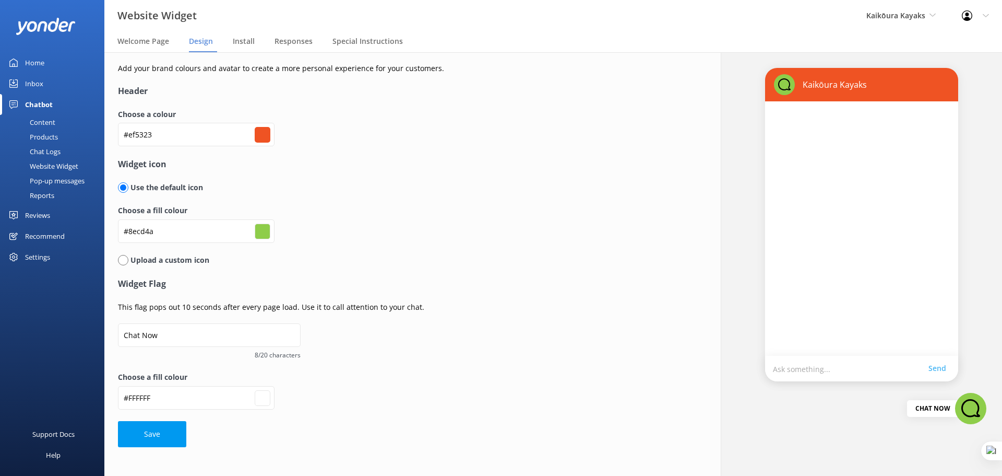
click at [46, 181] on div "Pop-up messages" at bounding box center [45, 180] width 78 height 15
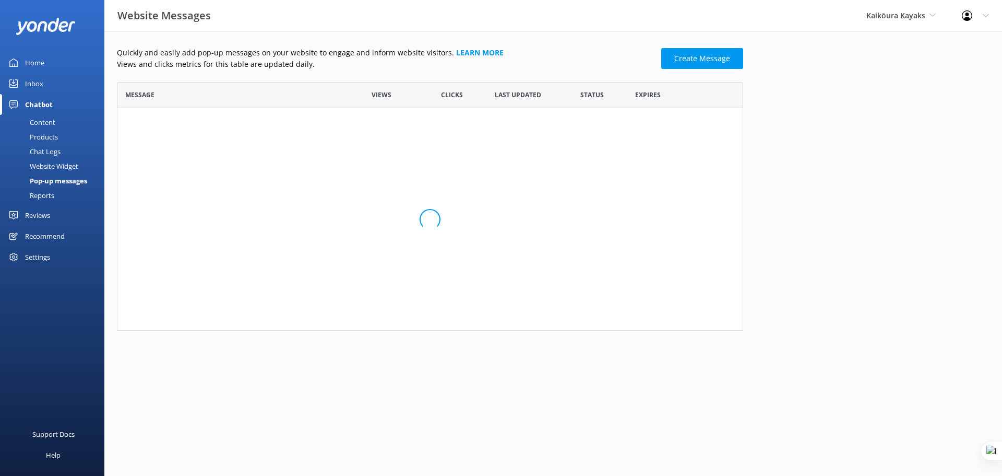
scroll to position [241, 619]
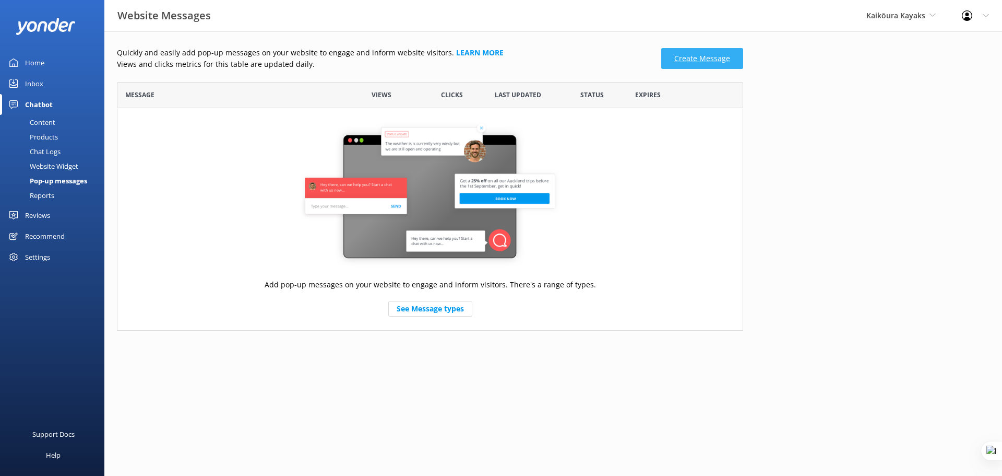
click at [717, 60] on link "Create Message" at bounding box center [702, 58] width 82 height 21
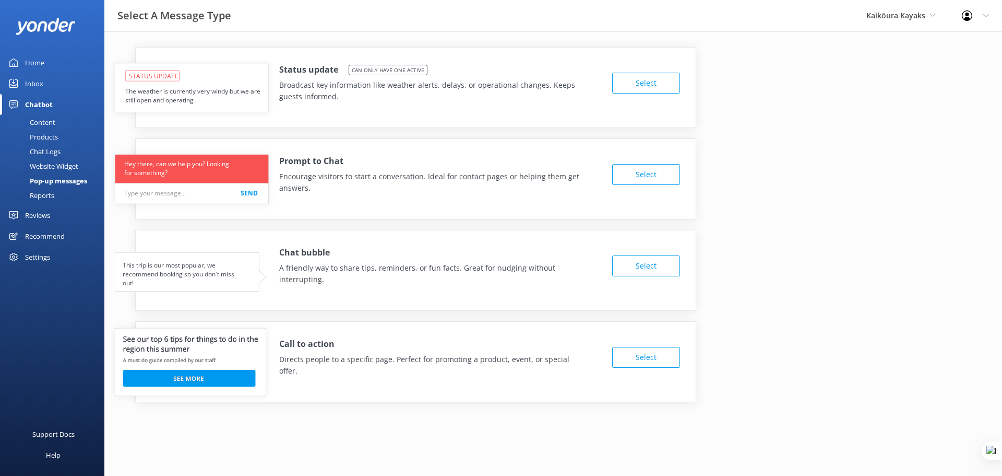
click at [48, 124] on div "Content" at bounding box center [30, 122] width 49 height 15
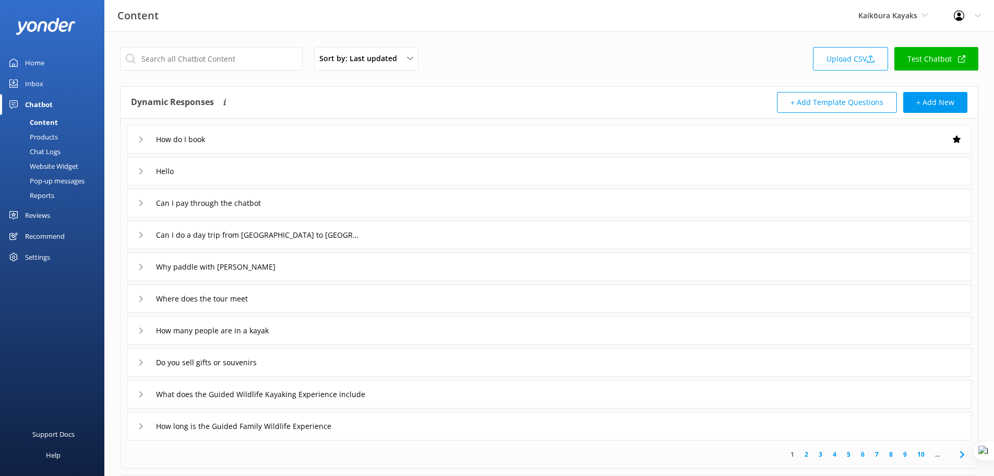
click at [46, 168] on div "Website Widget" at bounding box center [42, 166] width 72 height 15
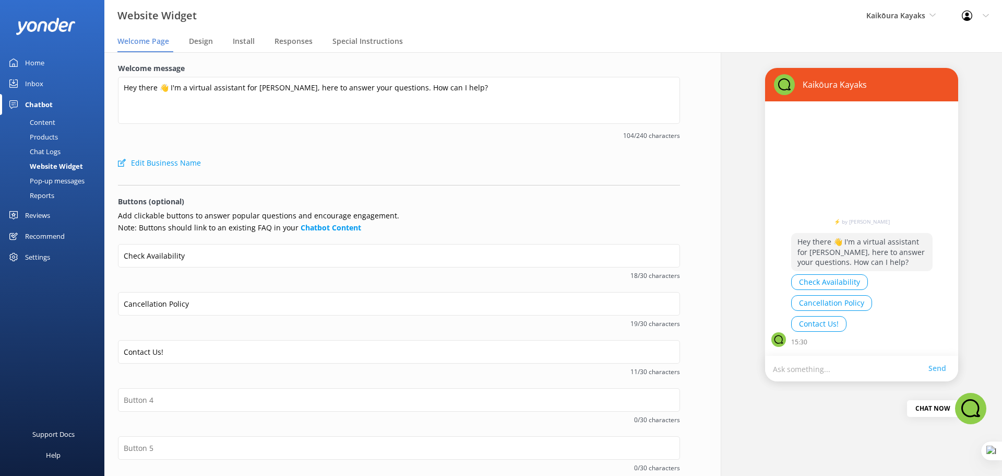
click at [52, 164] on div "Website Widget" at bounding box center [44, 166] width 77 height 15
click at [199, 44] on span "Design" at bounding box center [201, 41] width 24 height 10
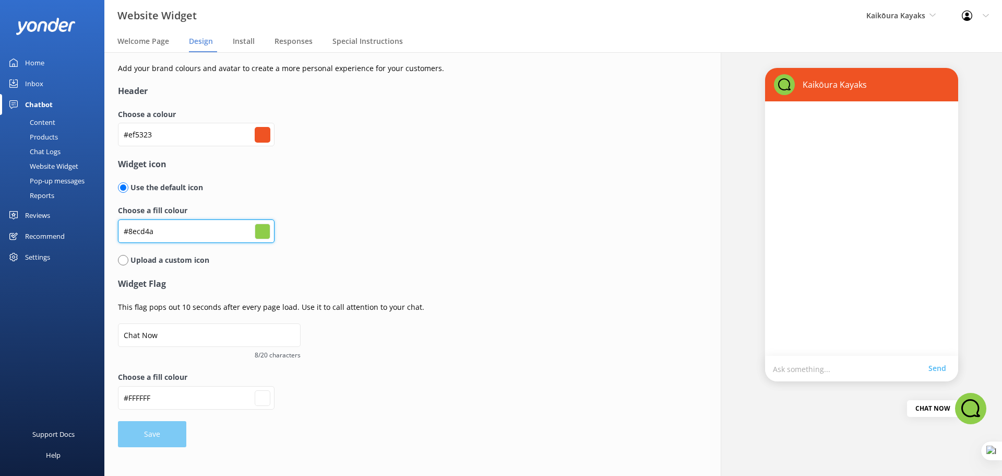
click at [179, 228] on input "#8ecd4a" at bounding box center [196, 230] width 157 height 23
drag, startPoint x: 127, startPoint y: 232, endPoint x: 163, endPoint y: 231, distance: 35.5
click at [163, 231] on input "#8ecd4a" at bounding box center [196, 230] width 157 height 23
drag, startPoint x: 163, startPoint y: 231, endPoint x: 140, endPoint y: 228, distance: 23.2
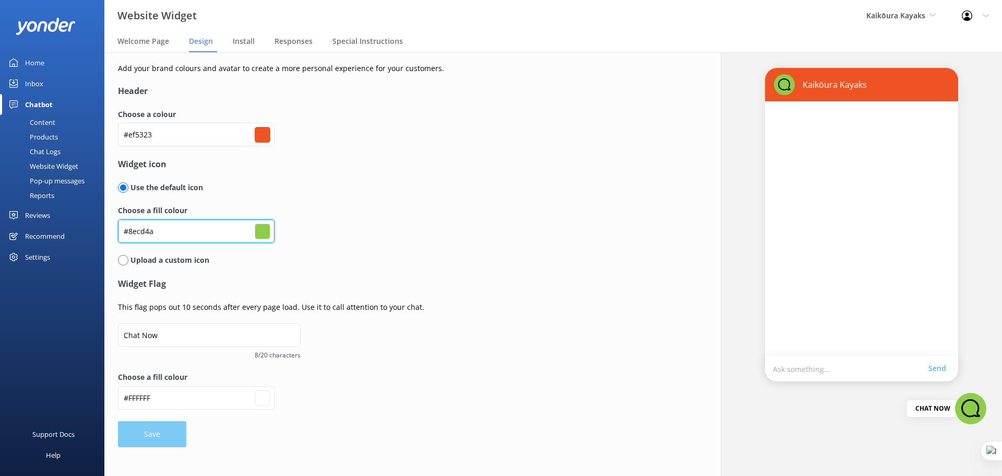
click at [140, 228] on input "#8ecd4a" at bounding box center [196, 230] width 157 height 23
click at [172, 228] on input "#8ecd4a" at bounding box center [196, 230] width 157 height 23
type input "#8ecd4"
type input "#000000"
type input "#ffffff"
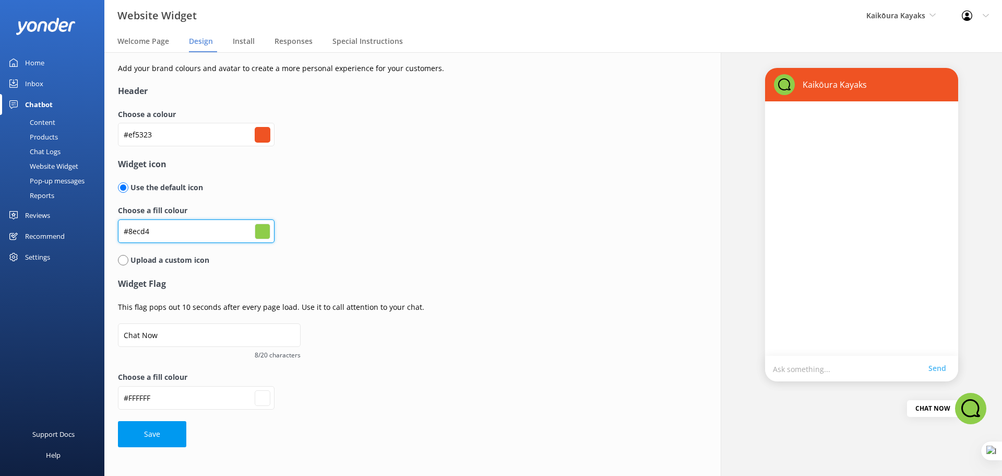
type input "#8ecd"
type input "#000000"
type input "#ffffff"
type input "#8ec"
type input "#000000"
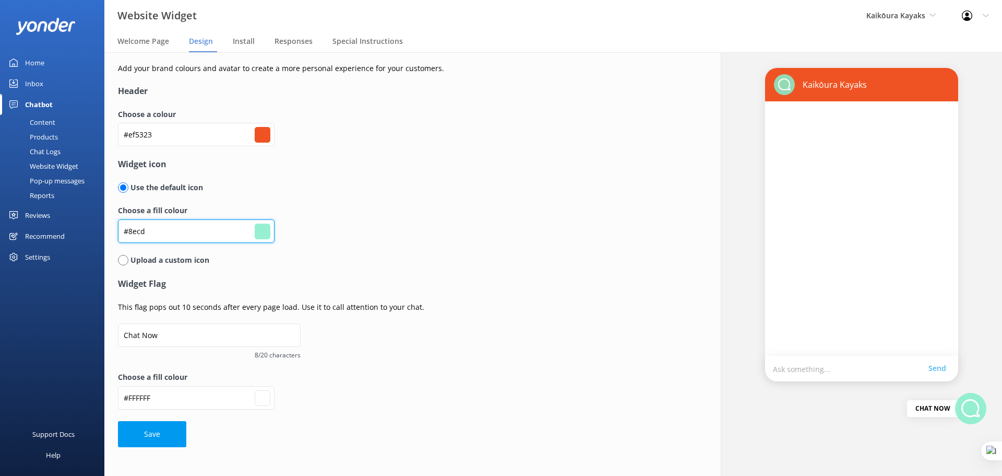
type input "#ffffff"
type input "#8e"
type input "#000000"
type input "#ffffff"
type input "#8"
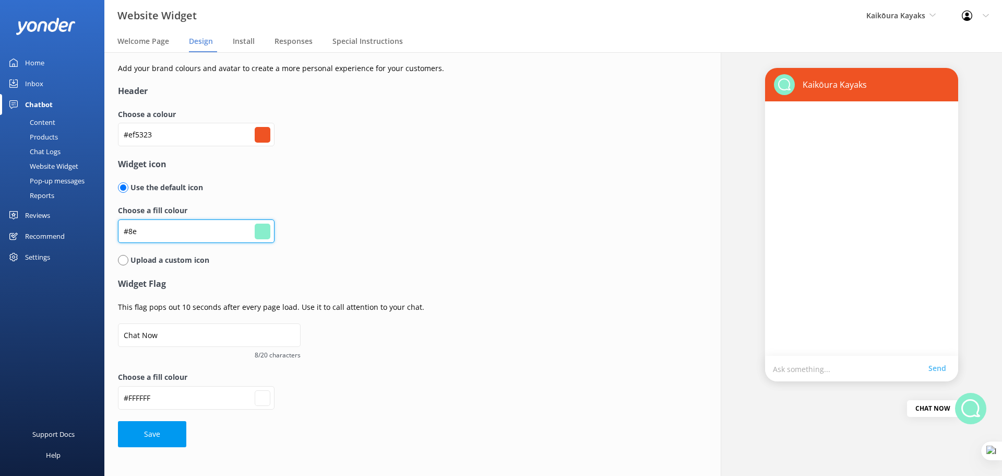
type input "#000000"
type input "#ffffff"
type input "#"
type input "#000000"
type input "#ffffff"
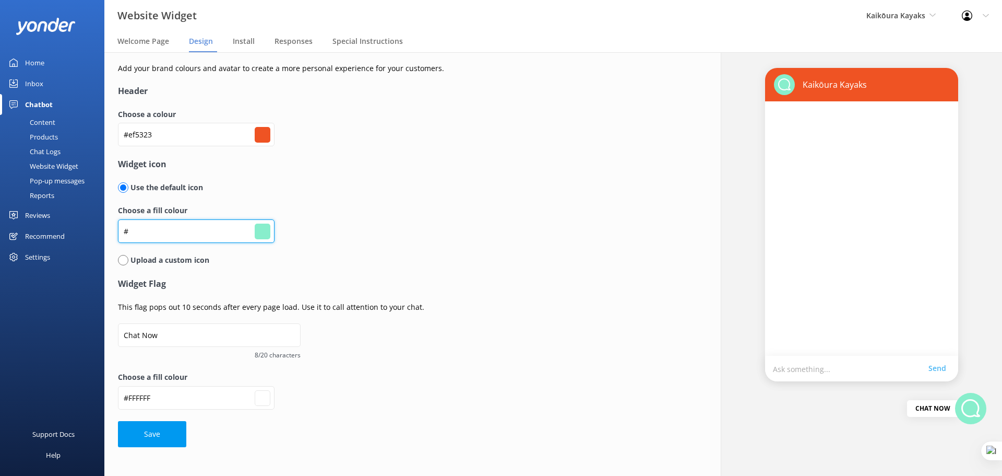
type input "#f"
type input "#000000"
type input "#ffffff"
type input "#ff"
type input "#000000"
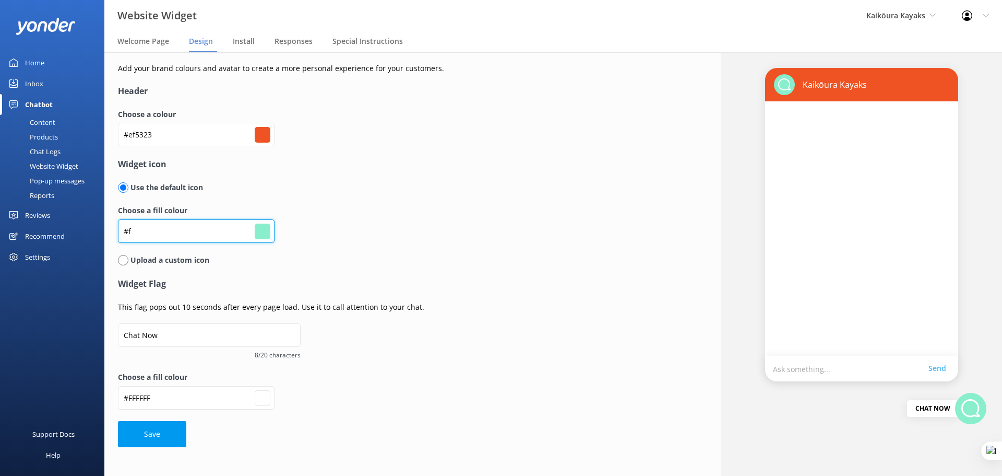
type input "#ffffff"
type input "#fff"
type input "#000000"
type input "#ffffff"
type input "#ffff"
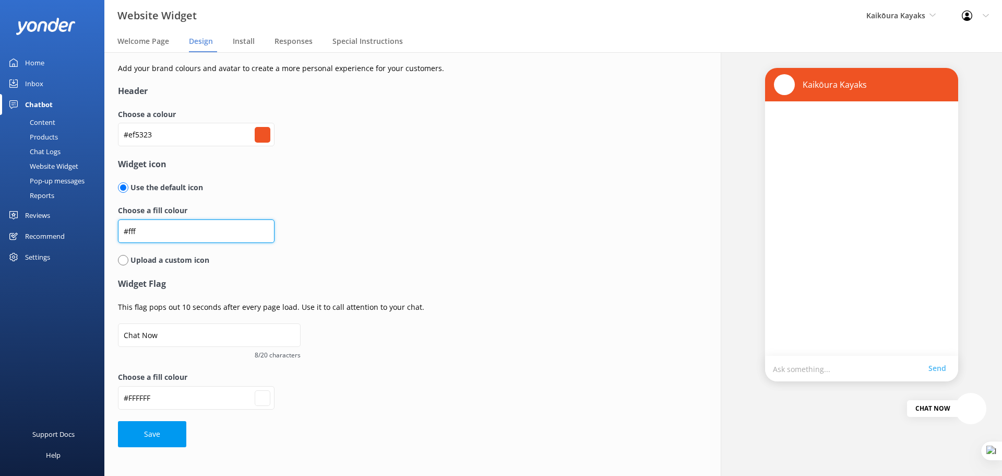
type input "#000000"
type input "#ffffff"
type input "#fffff"
type input "#000000"
type input "#ffffff"
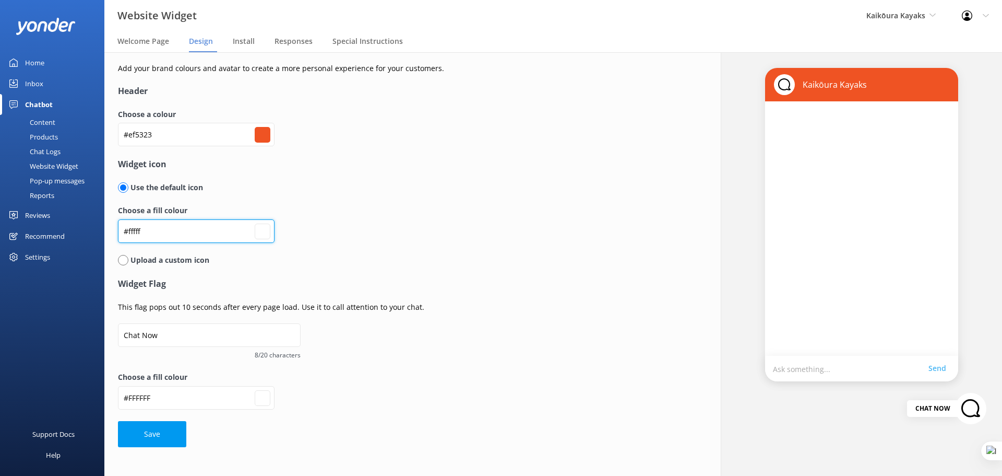
type input "#ffffff"
type input "#fffff"
type input "#000000"
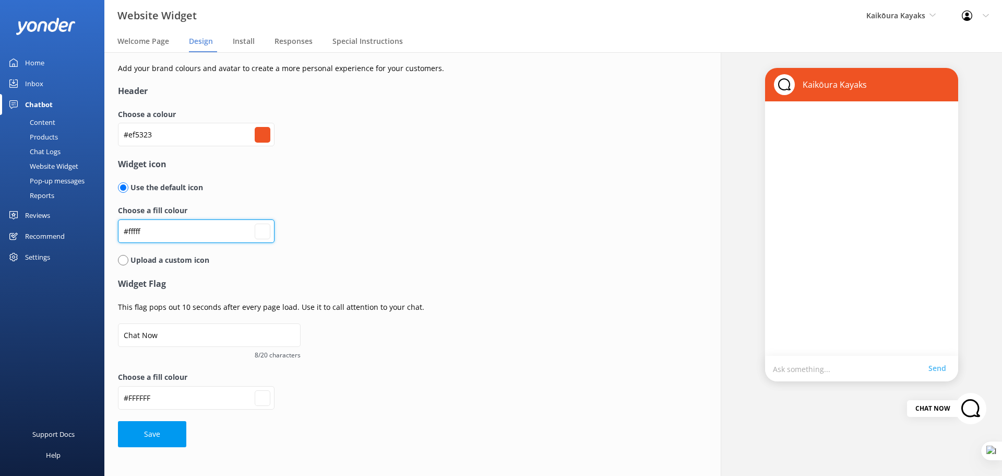
type input "#ffffff"
type input "#ffff"
type input "#000000"
type input "#ffffff"
type input "#fff"
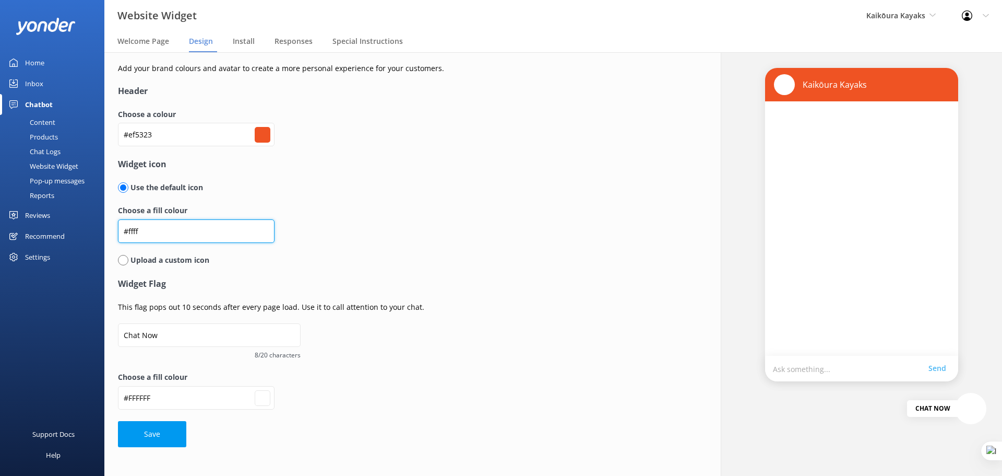
type input "#000000"
type input "#ffffff"
type input "#ff"
type input "#000000"
type input "#ffffff"
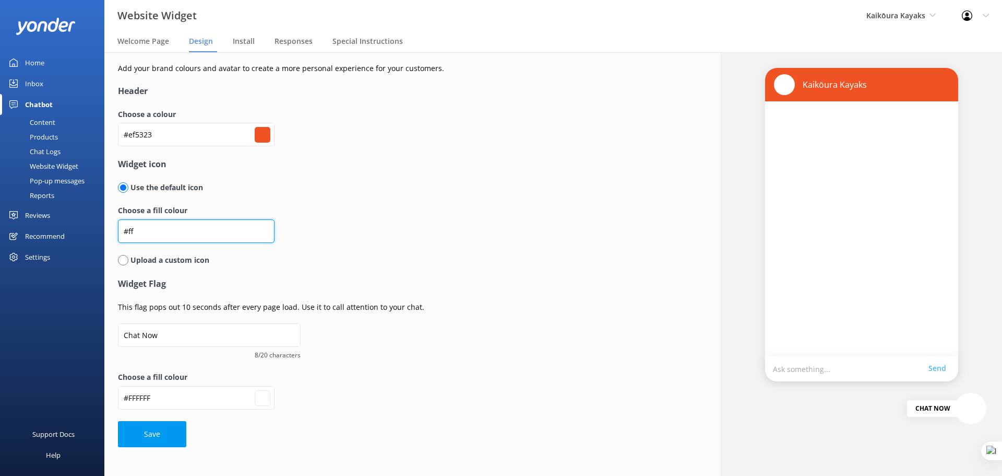
type input "#f"
type input "#000000"
type input "#ffffff"
type input "#"
type input "#000000"
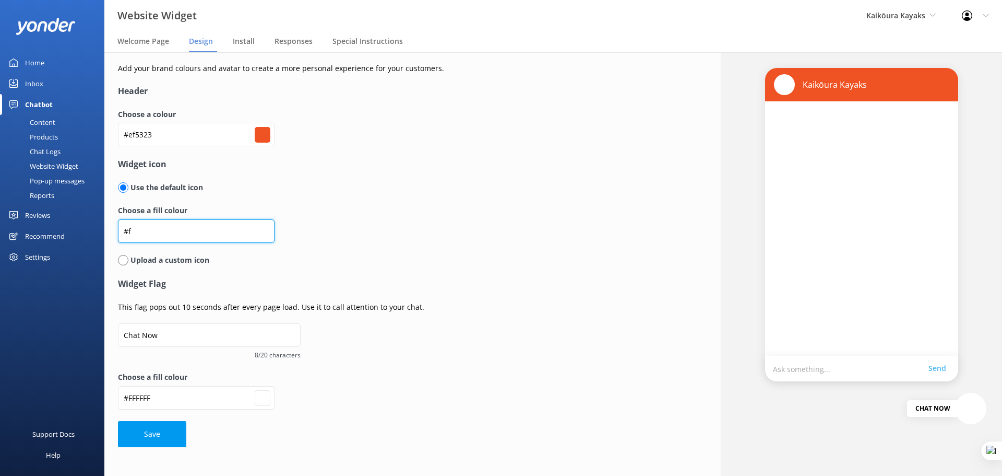
type input "#ffffff"
type input "#e94a33"
type input "#ffffff"
drag, startPoint x: 157, startPoint y: 231, endPoint x: 129, endPoint y: 231, distance: 27.7
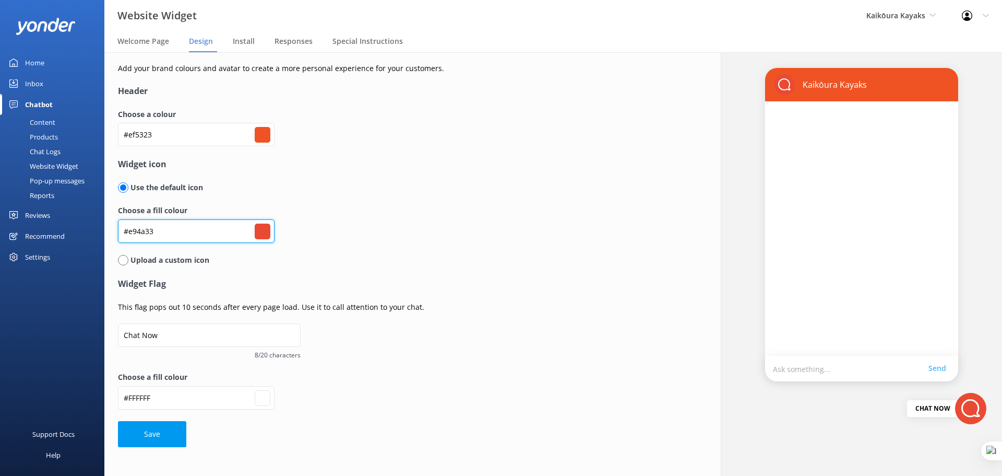
click at [129, 231] on input "#e94a33" at bounding box center [196, 230] width 157 height 23
click at [329, 226] on div "Choose a fill colour #e94a33 #e94a33" at bounding box center [379, 229] width 522 height 49
click at [45, 124] on div "Content" at bounding box center [30, 122] width 49 height 15
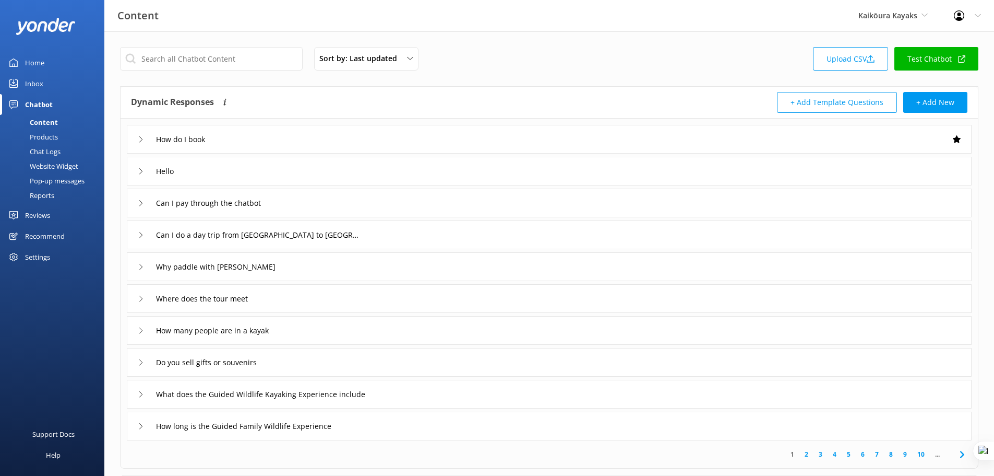
click at [70, 169] on div "Website Widget" at bounding box center [42, 166] width 72 height 15
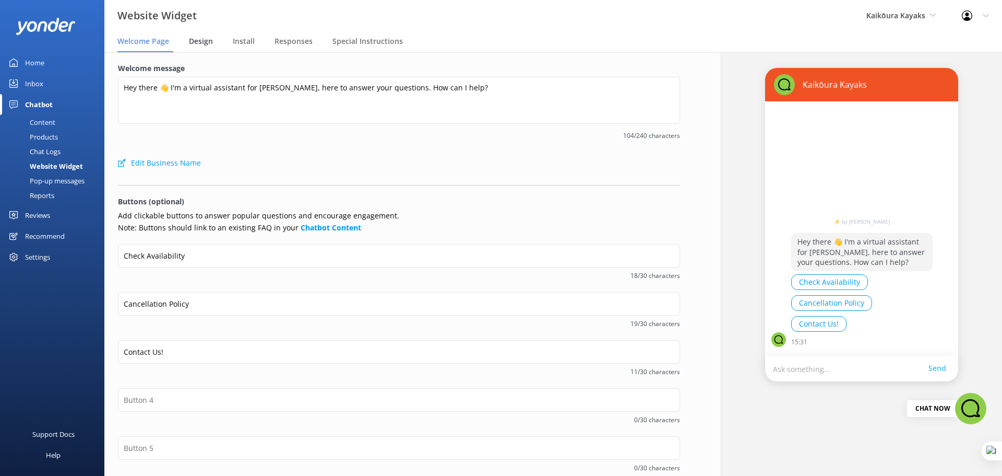
click at [203, 42] on span "Design" at bounding box center [201, 41] width 24 height 10
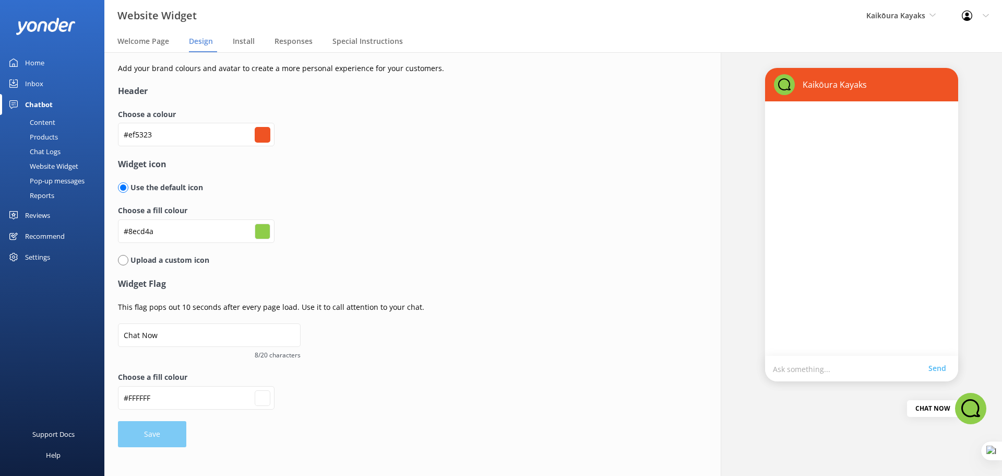
type input "#ffffff"
click at [43, 120] on div "Content" at bounding box center [30, 122] width 49 height 15
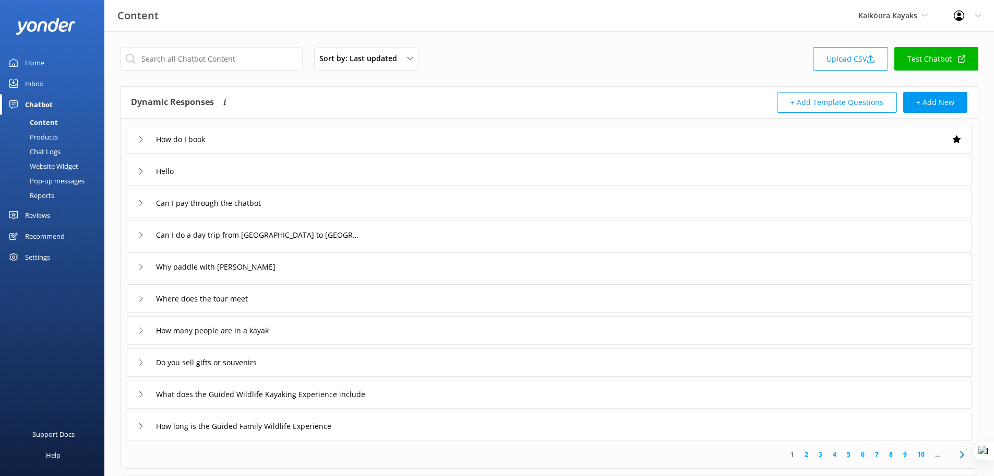
drag, startPoint x: 935, startPoint y: 58, endPoint x: 924, endPoint y: 57, distance: 11.6
click at [934, 59] on link "Test Chatbot" at bounding box center [937, 58] width 84 height 23
click at [48, 163] on div "Website Widget" at bounding box center [42, 166] width 72 height 15
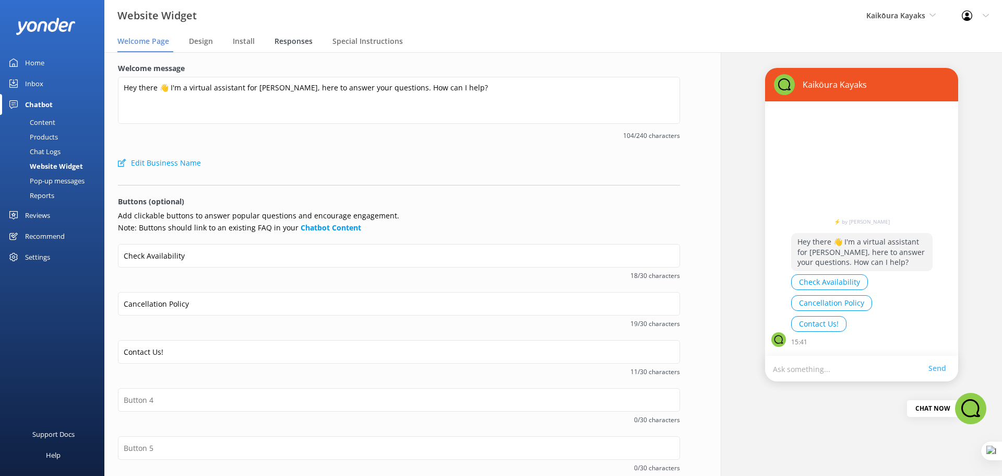
click at [291, 39] on span "Responses" at bounding box center [294, 41] width 38 height 10
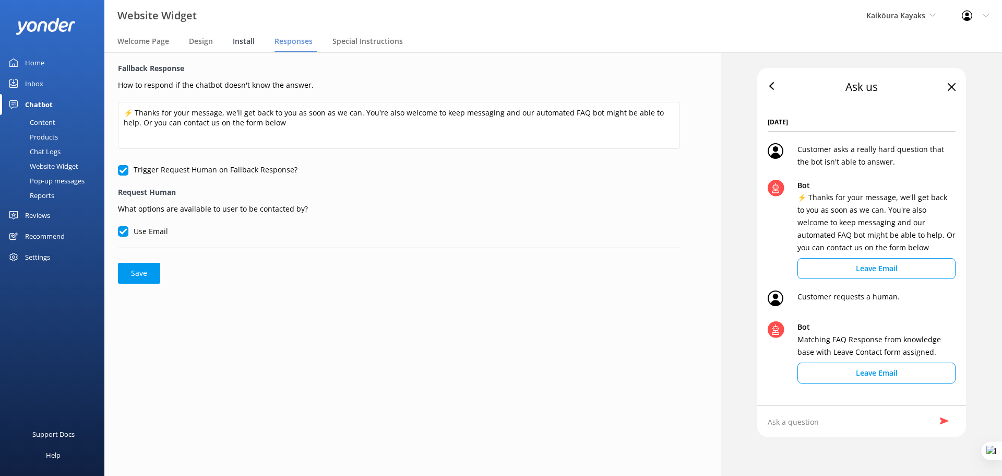
click at [233, 42] on span "Install" at bounding box center [244, 41] width 22 height 10
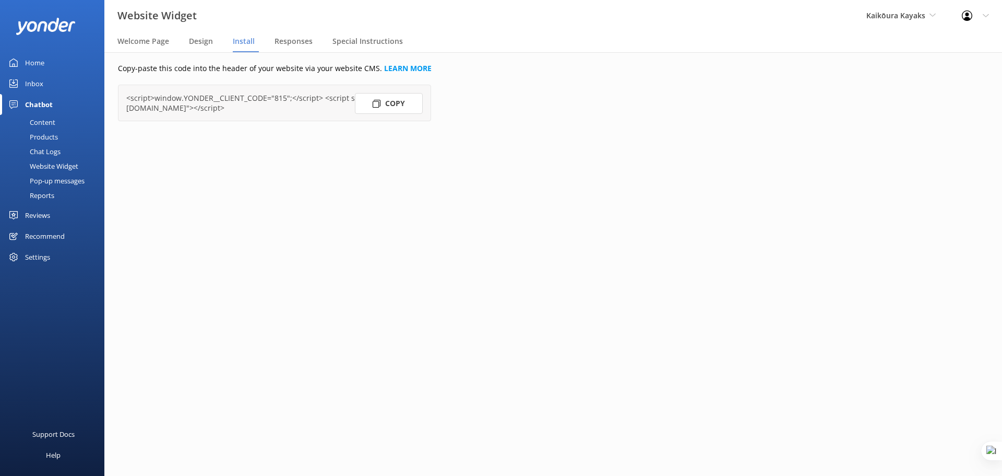
click at [385, 104] on button "Copy" at bounding box center [389, 103] width 68 height 21
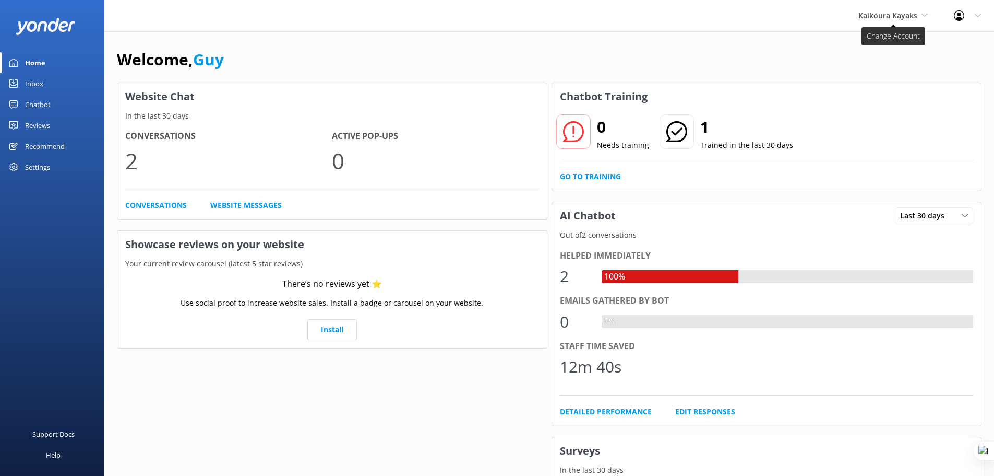
click at [893, 16] on span "Kaikōura Kayaks" at bounding box center [888, 15] width 59 height 10
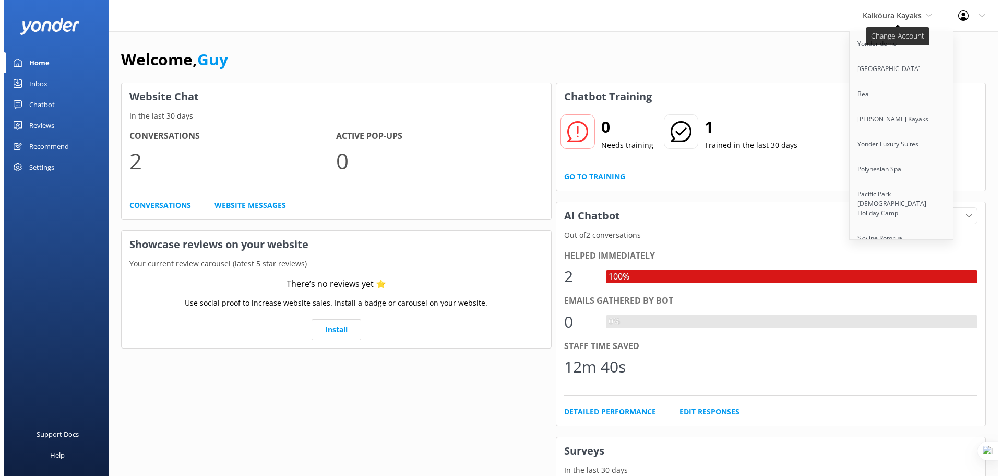
scroll to position [2145, 0]
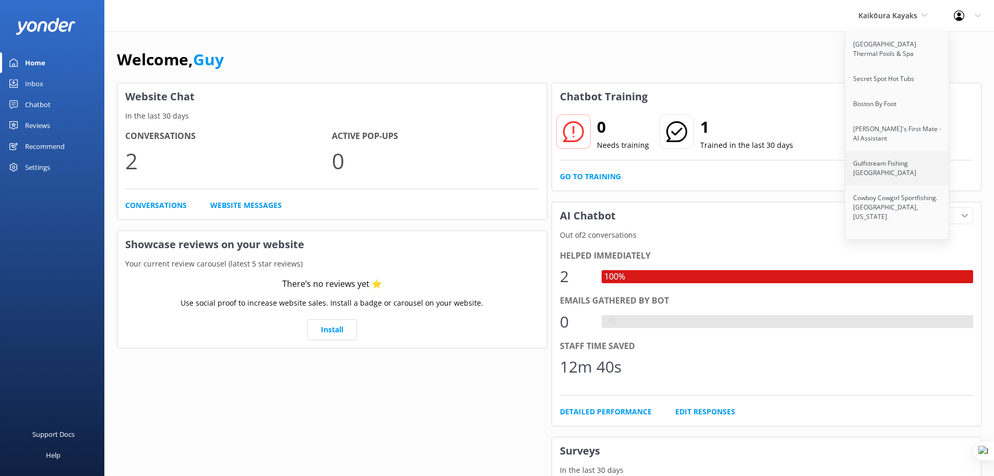
click at [890, 151] on link "Gulfstream Fishing [GEOGRAPHIC_DATA]" at bounding box center [898, 168] width 104 height 34
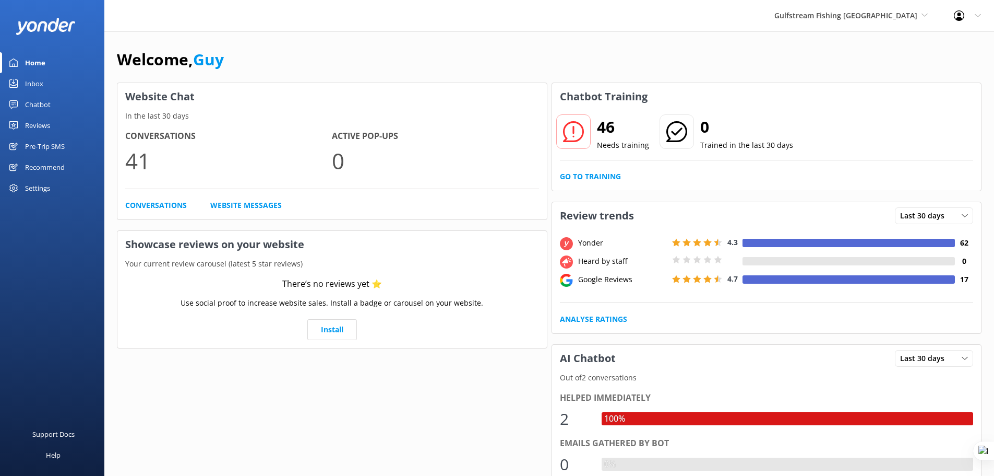
click at [37, 146] on div "Pre-Trip SMS" at bounding box center [45, 146] width 40 height 21
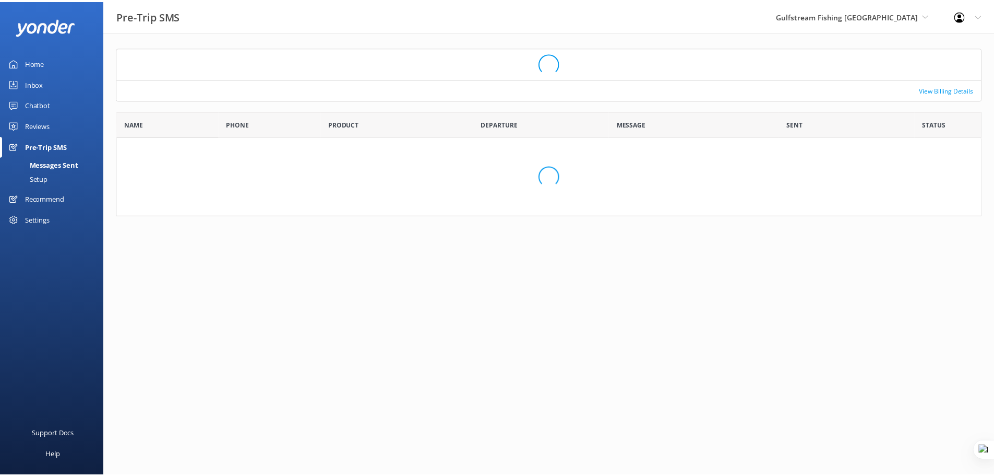
scroll to position [83, 865]
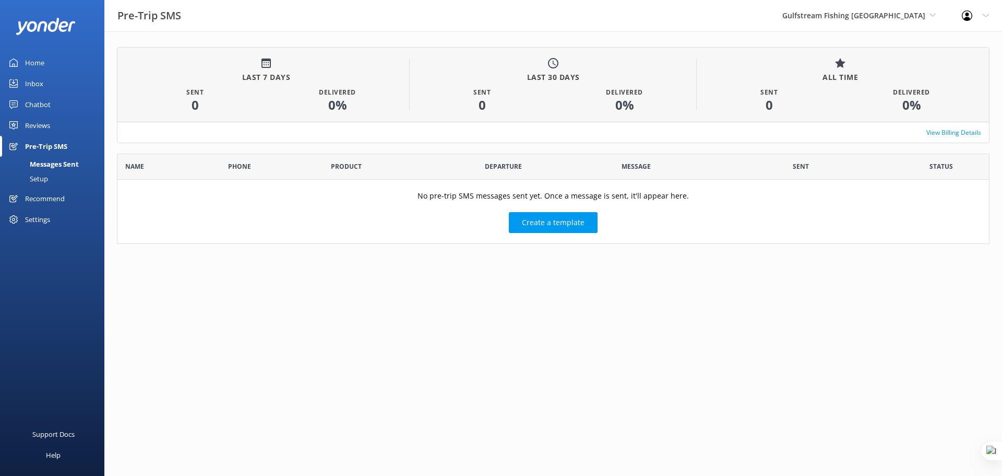
click at [46, 178] on div "Setup" at bounding box center [27, 178] width 42 height 15
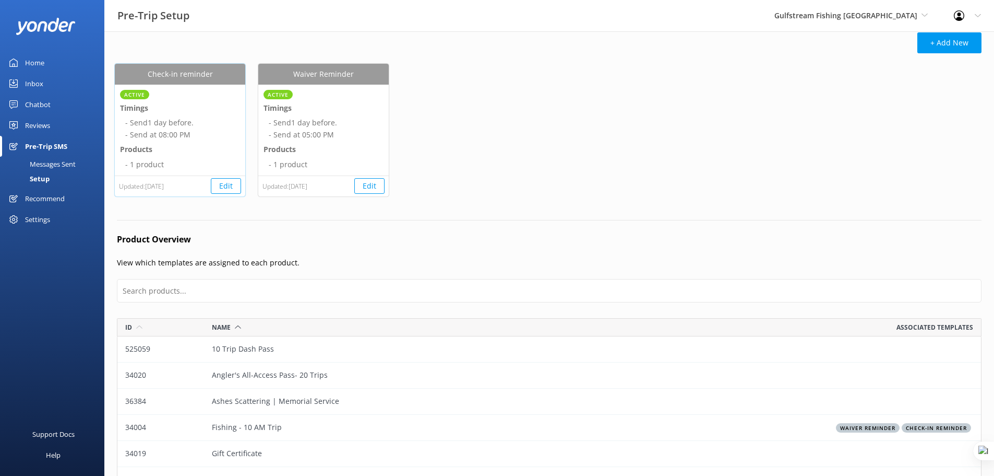
scroll to position [52, 0]
click at [226, 190] on button "Edit" at bounding box center [226, 187] width 30 height 16
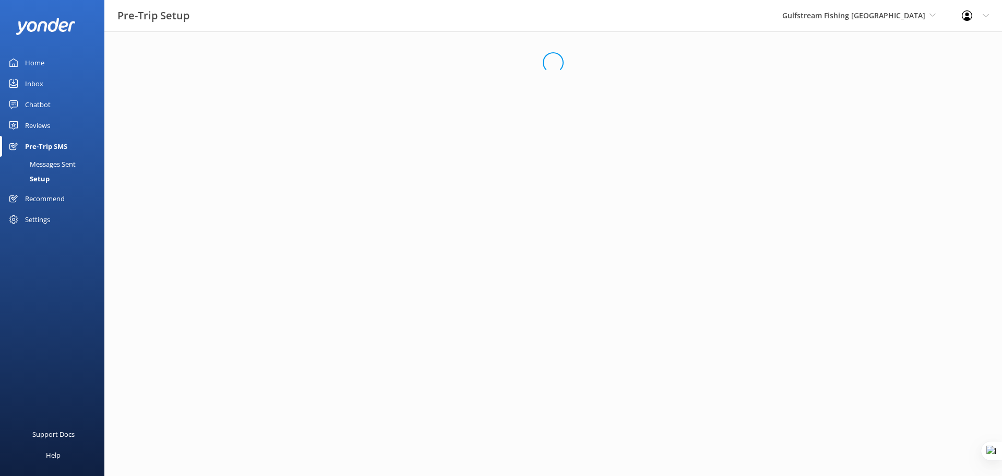
select select "20:00"
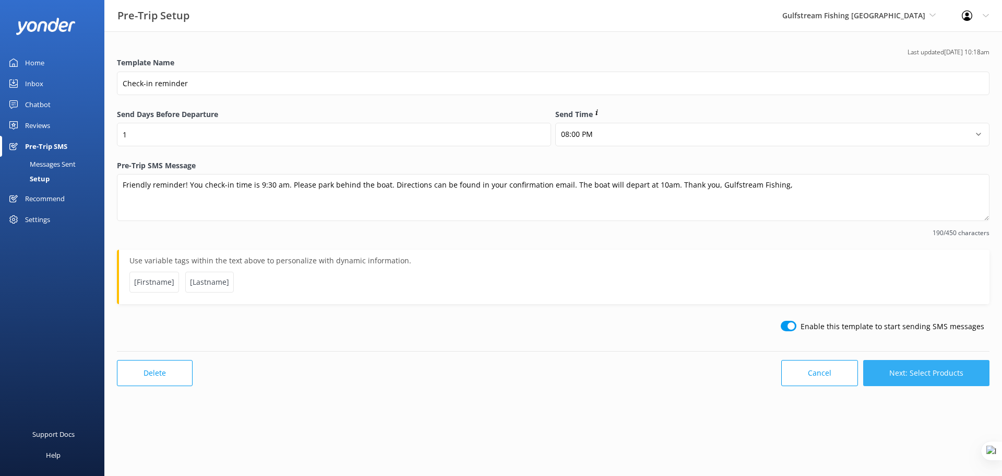
click at [930, 372] on button "Next: Select Products" at bounding box center [926, 373] width 126 height 26
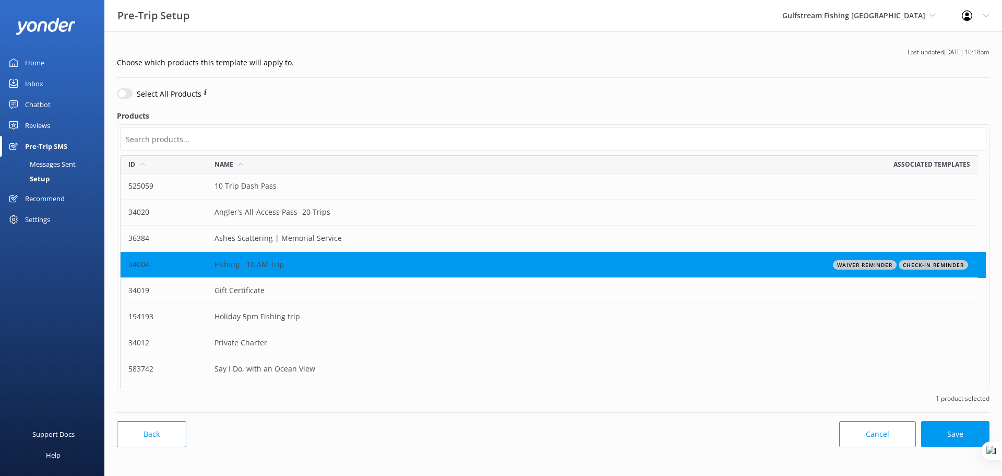
click at [40, 103] on div "Chatbot" at bounding box center [38, 104] width 26 height 21
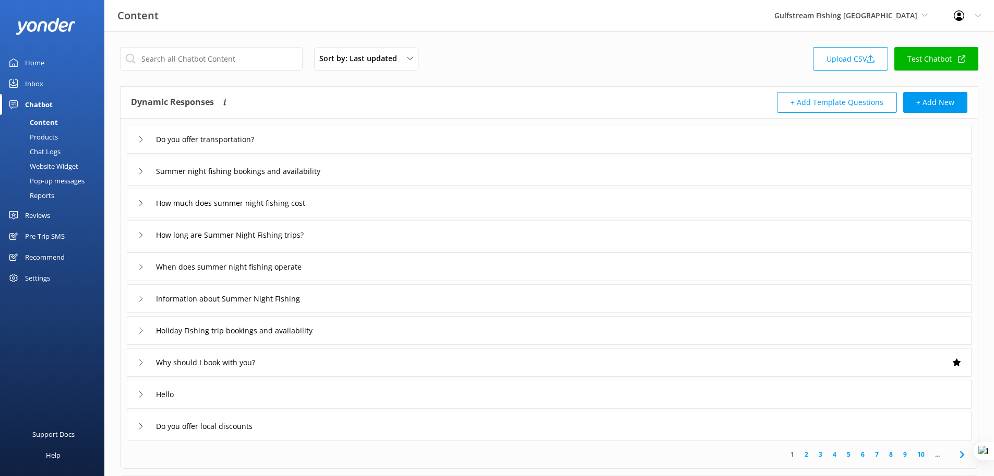
click at [45, 133] on div "Products" at bounding box center [32, 136] width 52 height 15
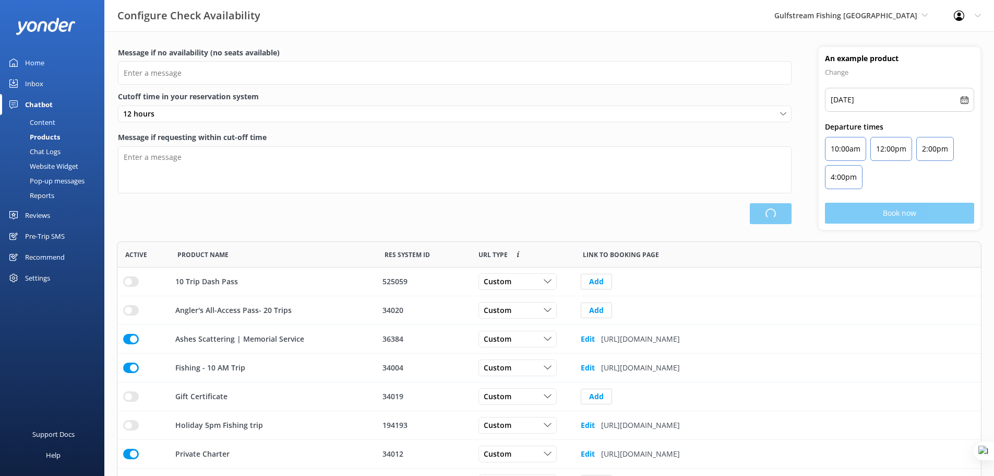
type input "Ahoy! Looks like our ship's rocking a full house! Try another date."
type textarea "Our online booking system closes {hours} prior to departure. Please contact us …"
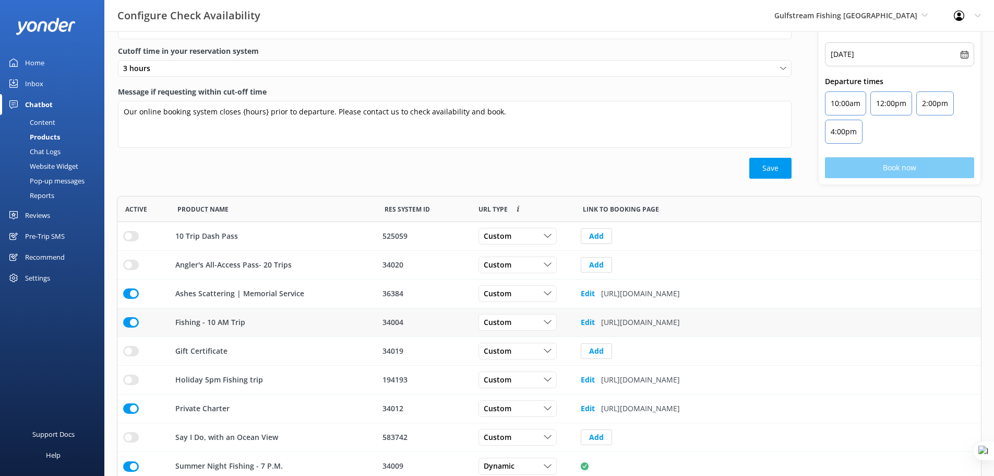
scroll to position [51, 0]
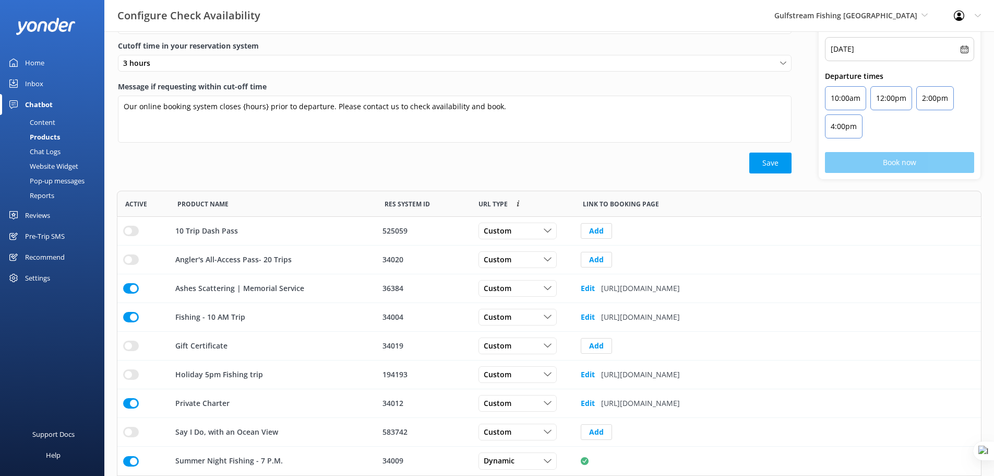
click at [46, 234] on div "Pre-Trip SMS" at bounding box center [45, 236] width 40 height 21
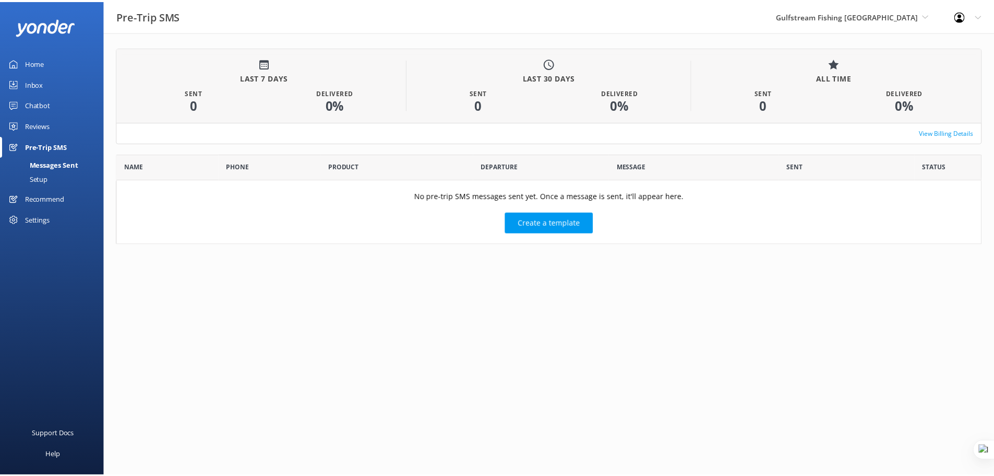
scroll to position [83, 865]
click at [41, 177] on div "Setup" at bounding box center [27, 178] width 42 height 15
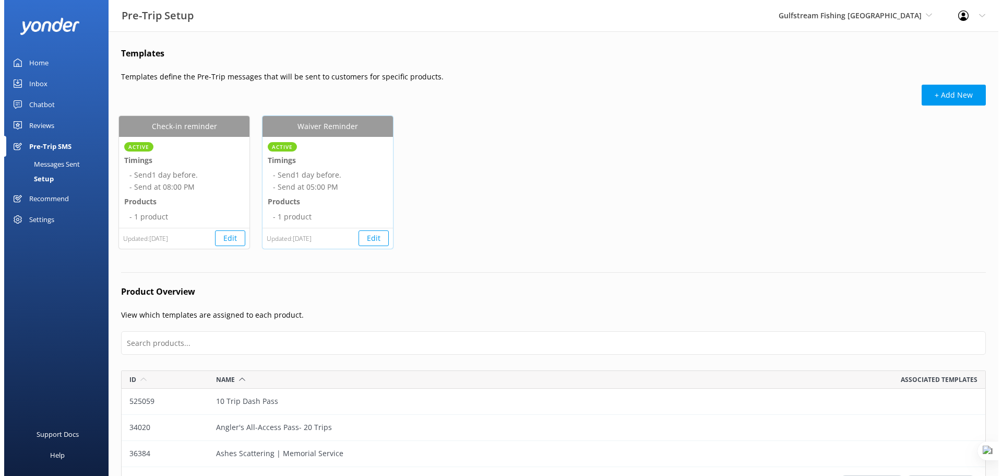
scroll to position [246, 857]
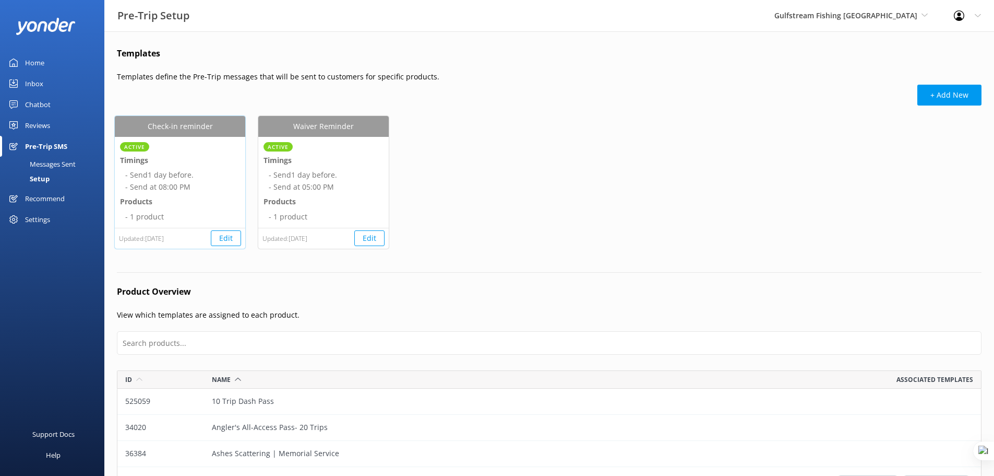
click at [223, 238] on button "Edit" at bounding box center [226, 238] width 30 height 16
select select "20:00"
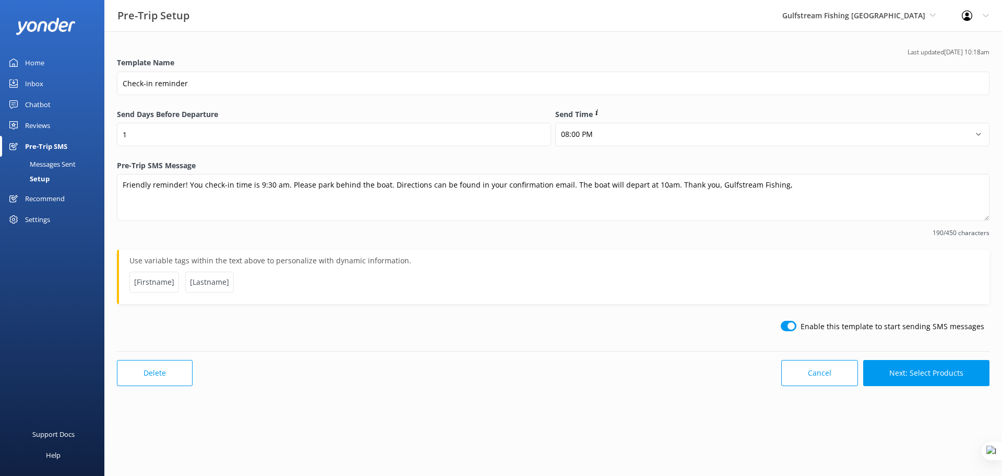
click at [795, 325] on input "checkbox" at bounding box center [789, 326] width 16 height 10
checkbox input "true"
click at [939, 376] on button "Next: Select Products" at bounding box center [926, 373] width 126 height 26
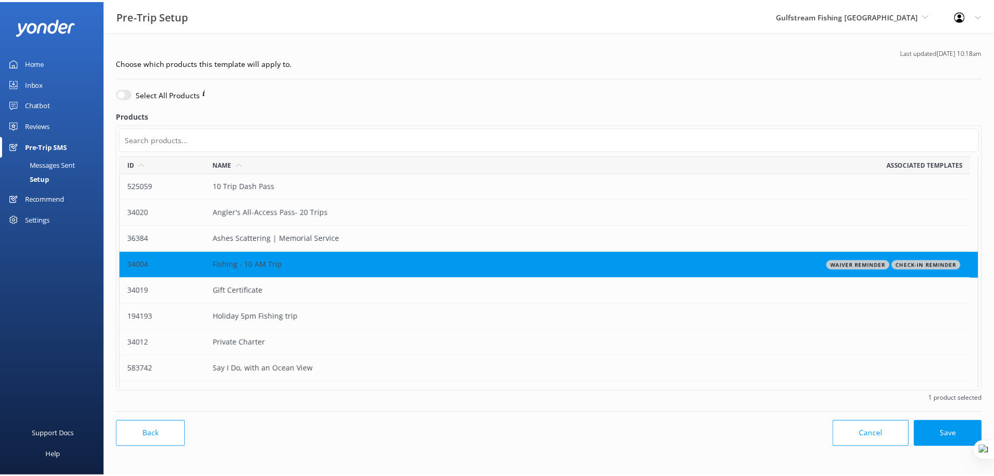
scroll to position [227, 859]
click at [42, 176] on div "Setup" at bounding box center [27, 178] width 43 height 15
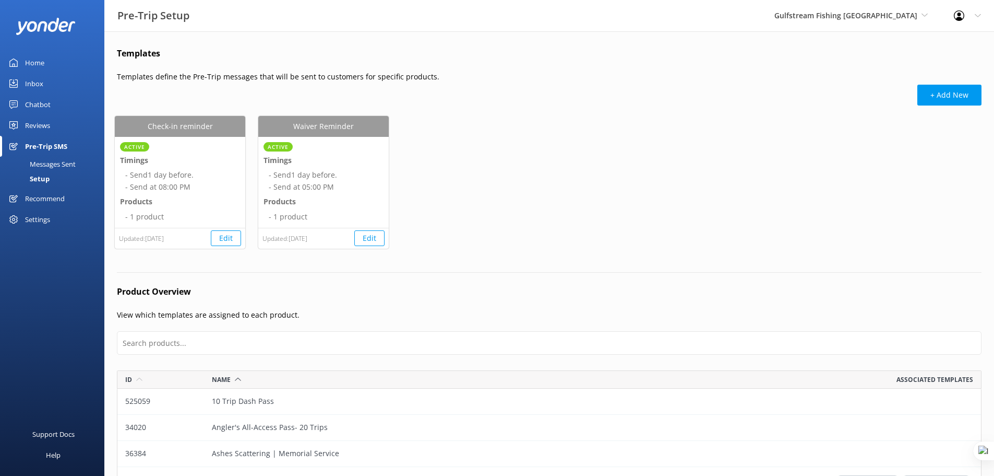
scroll to position [246, 857]
click at [371, 235] on button "Edit" at bounding box center [369, 238] width 30 height 16
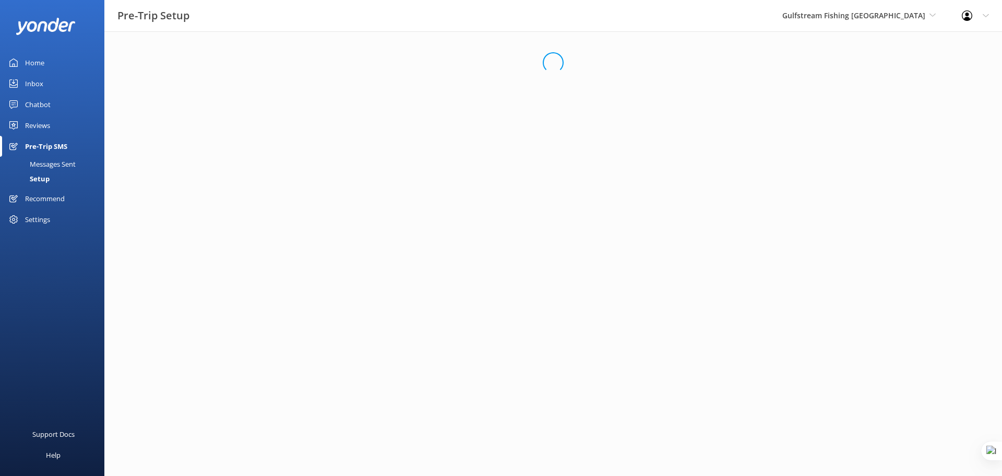
select select "17:00"
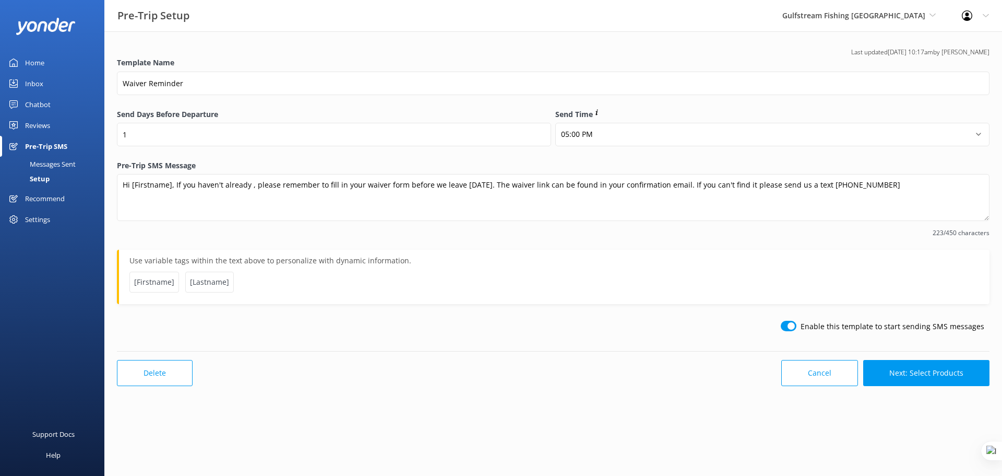
click at [32, 61] on div "Home" at bounding box center [34, 62] width 19 height 21
